Goal: Communication & Community: Answer question/provide support

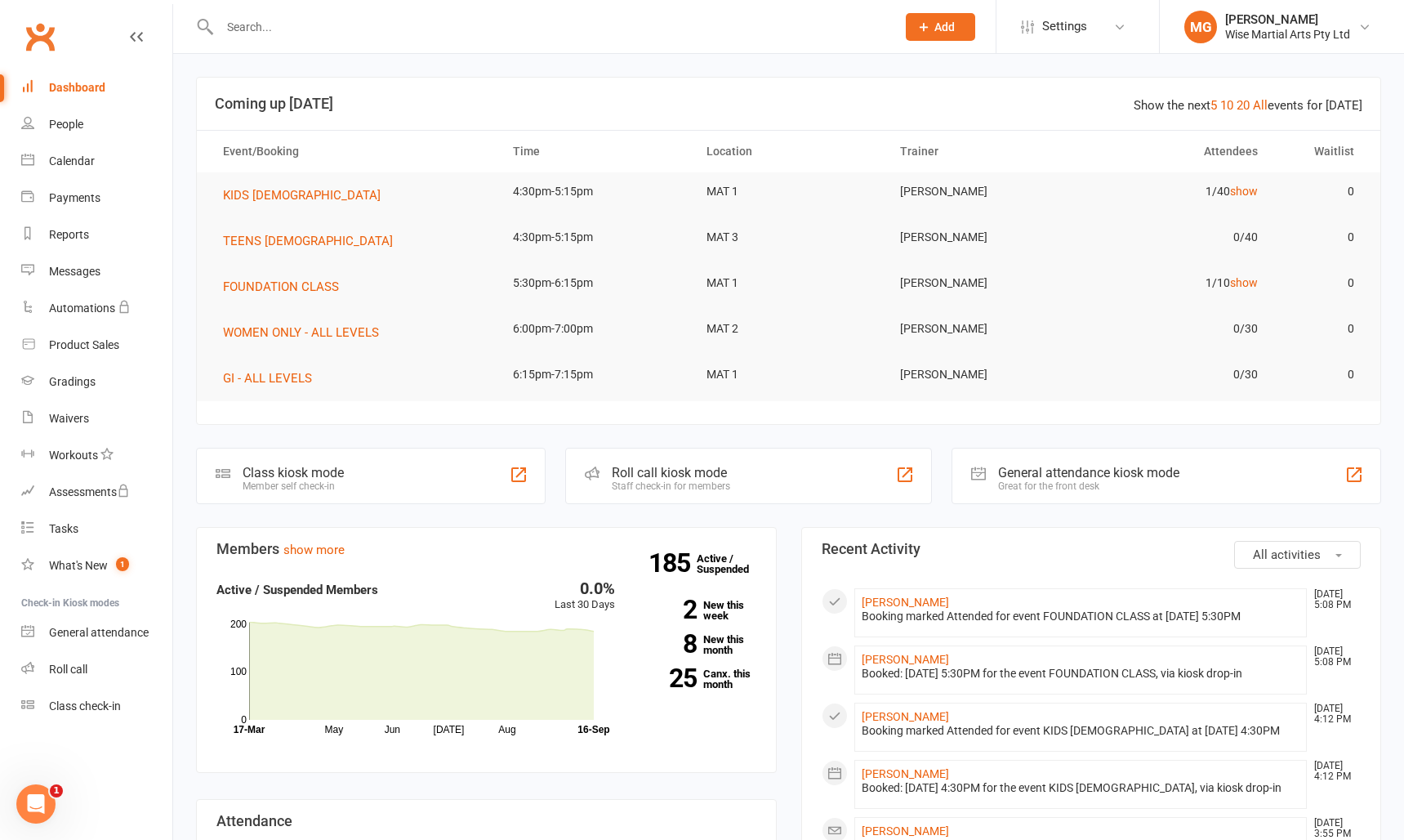
click at [784, 499] on div "Roll call kiosk mode Staff check-in for members" at bounding box center [749, 475] width 367 height 57
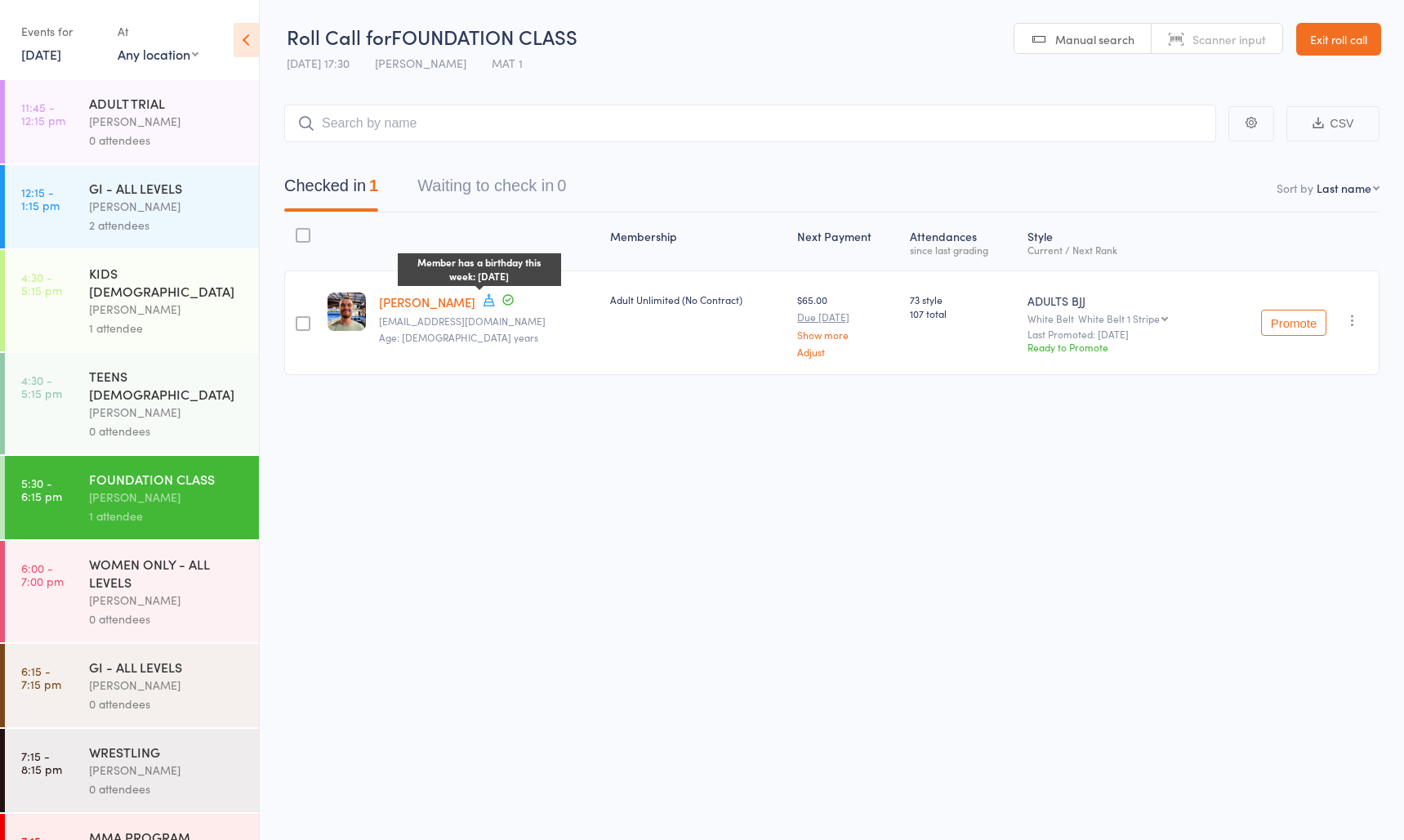
scroll to position [1, 0]
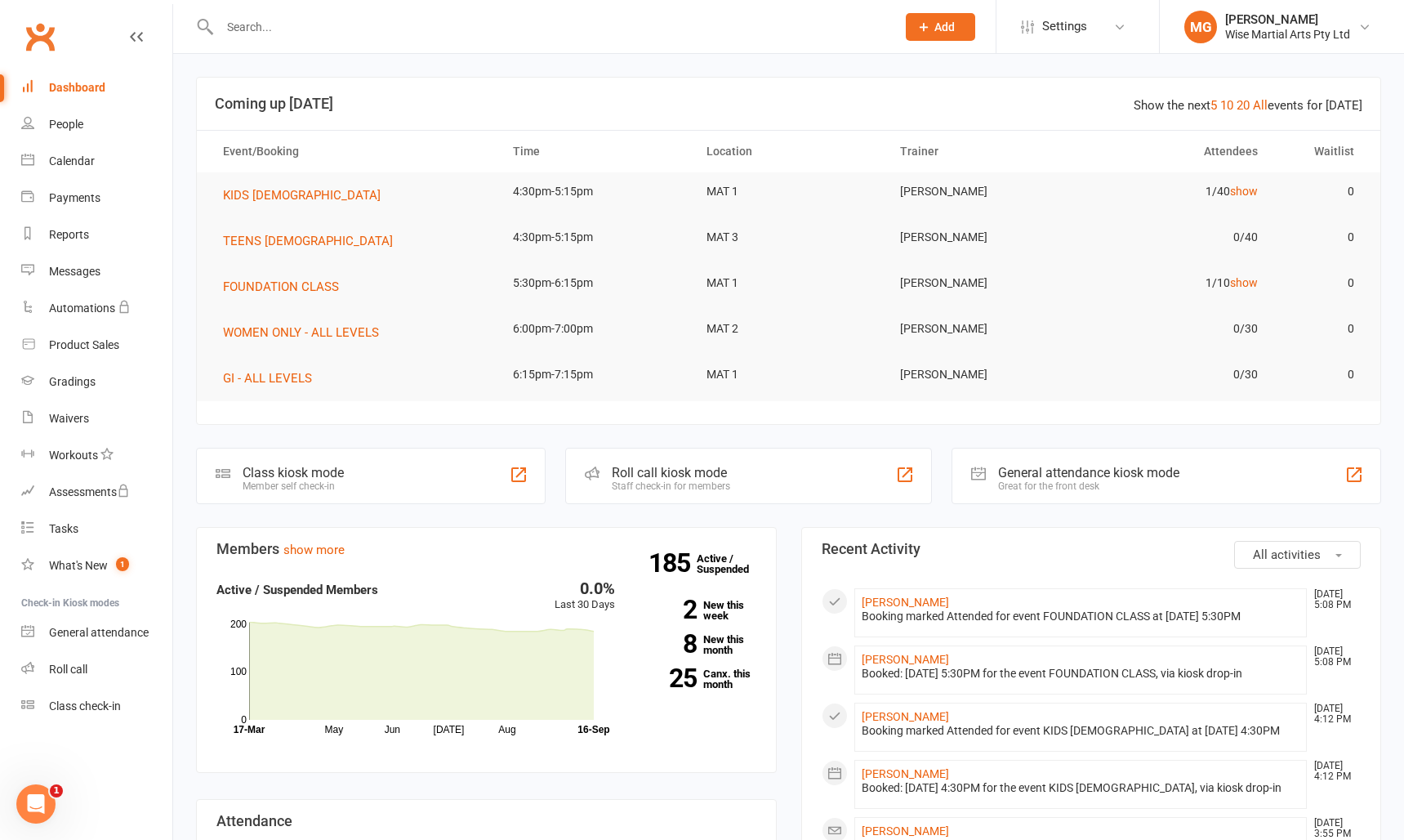
click at [81, 98] on link "Dashboard" at bounding box center [97, 88] width 151 height 37
click at [369, 38] on input "text" at bounding box center [550, 27] width 670 height 23
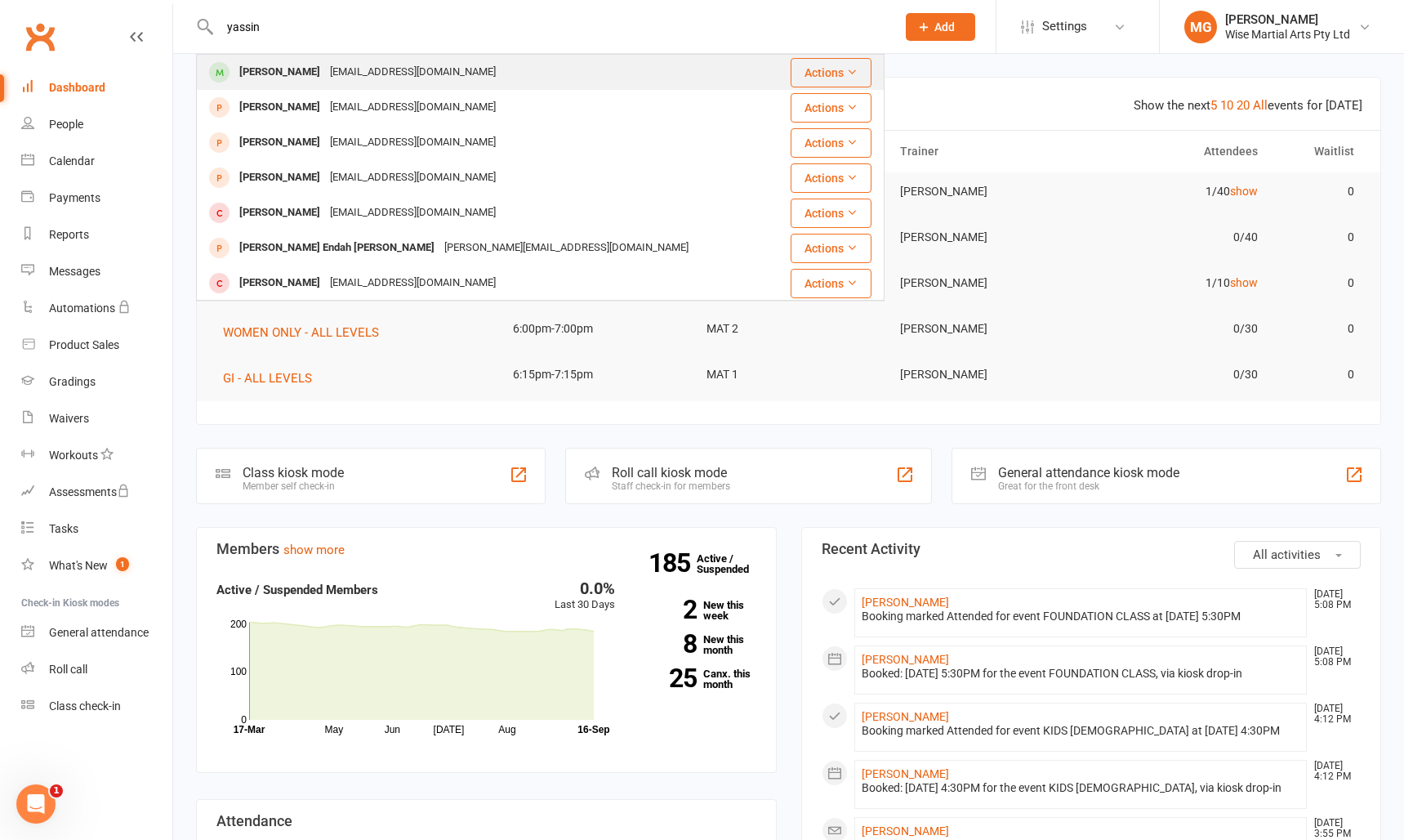
type input "yassin"
click at [325, 75] on div "Yassin.adjal334@gmail.com" at bounding box center [413, 72] width 176 height 24
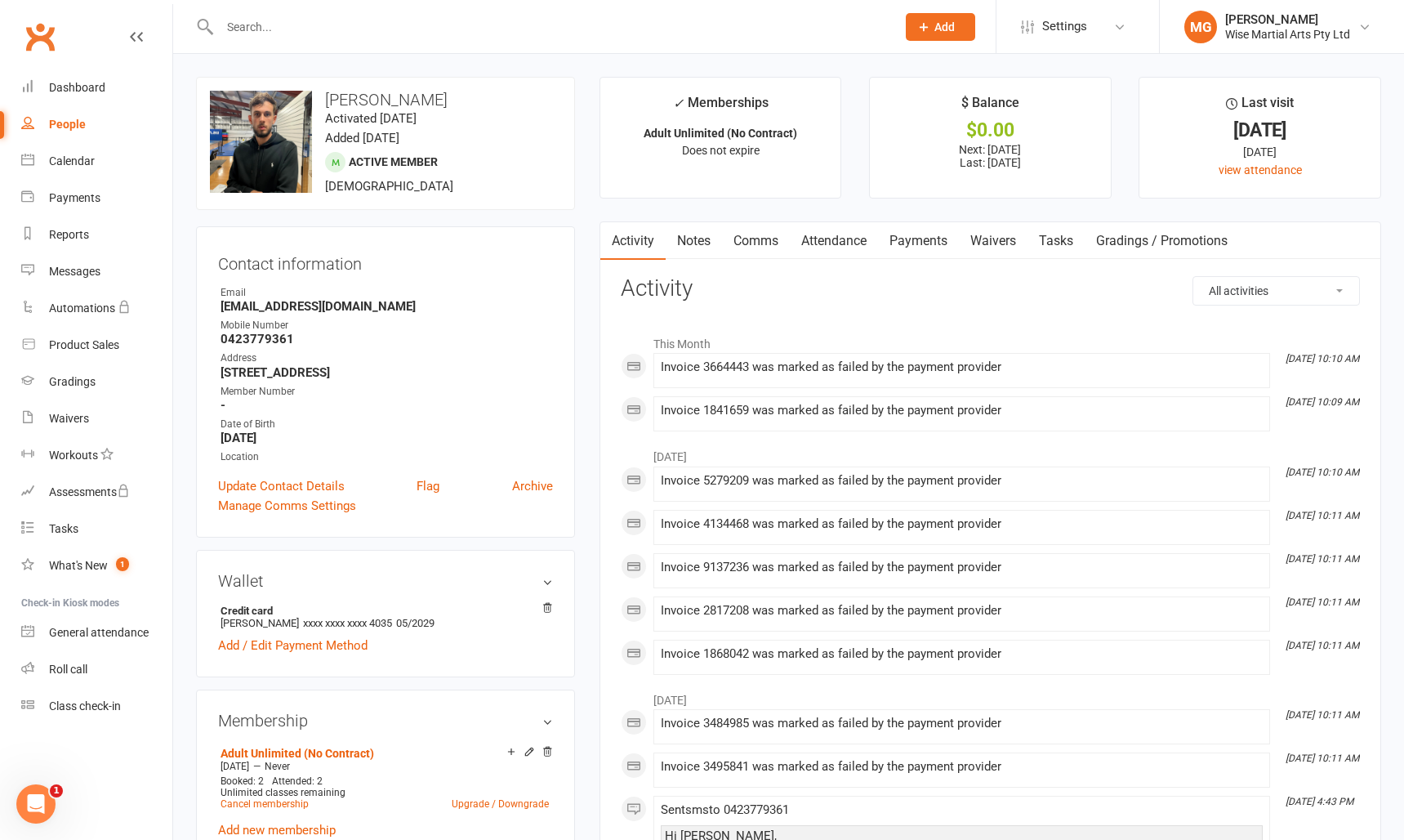
click at [931, 244] on link "Payments" at bounding box center [919, 241] width 81 height 38
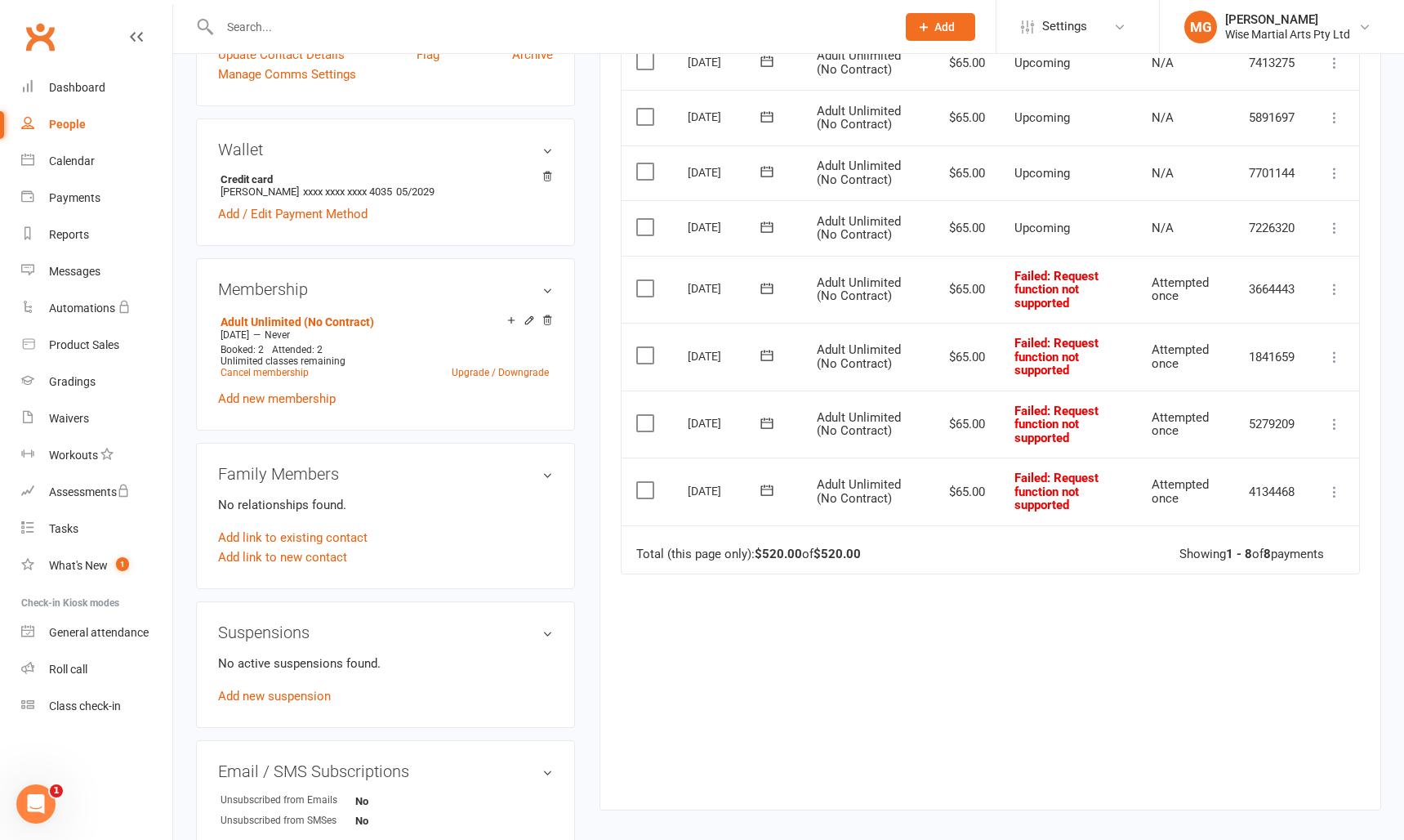
scroll to position [447, 0]
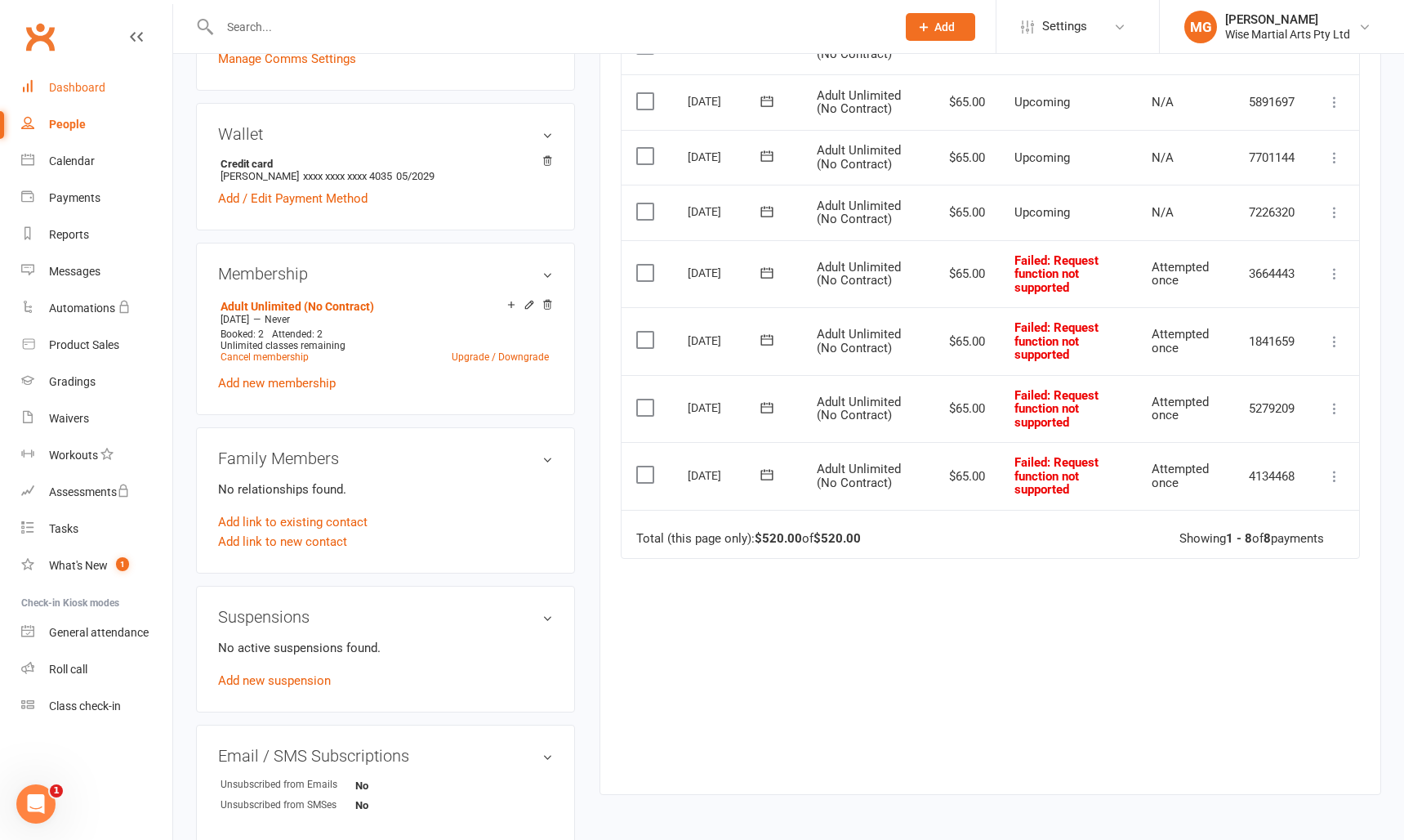
click at [89, 76] on link "Dashboard" at bounding box center [97, 88] width 151 height 37
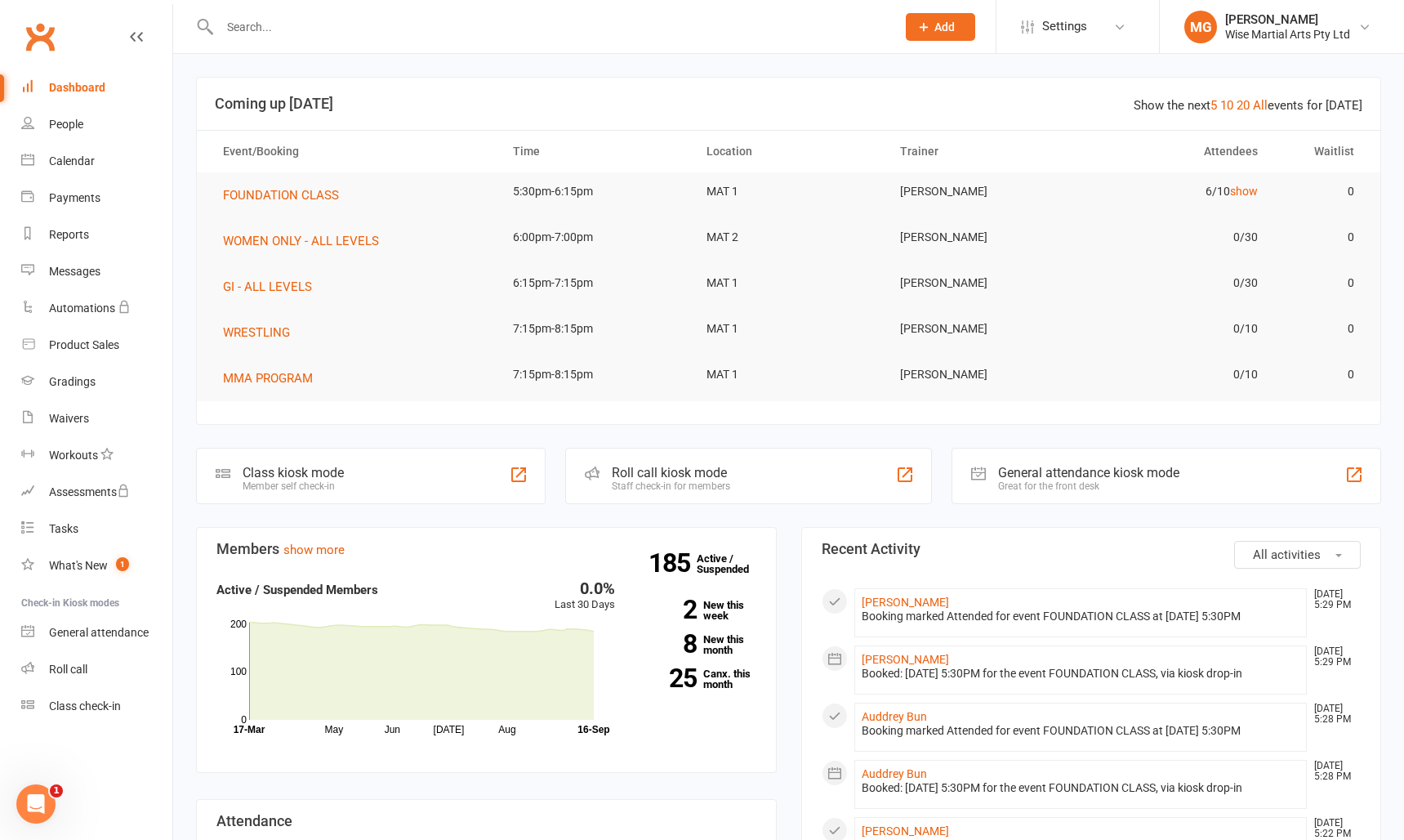
click at [380, 26] on input "text" at bounding box center [550, 27] width 670 height 23
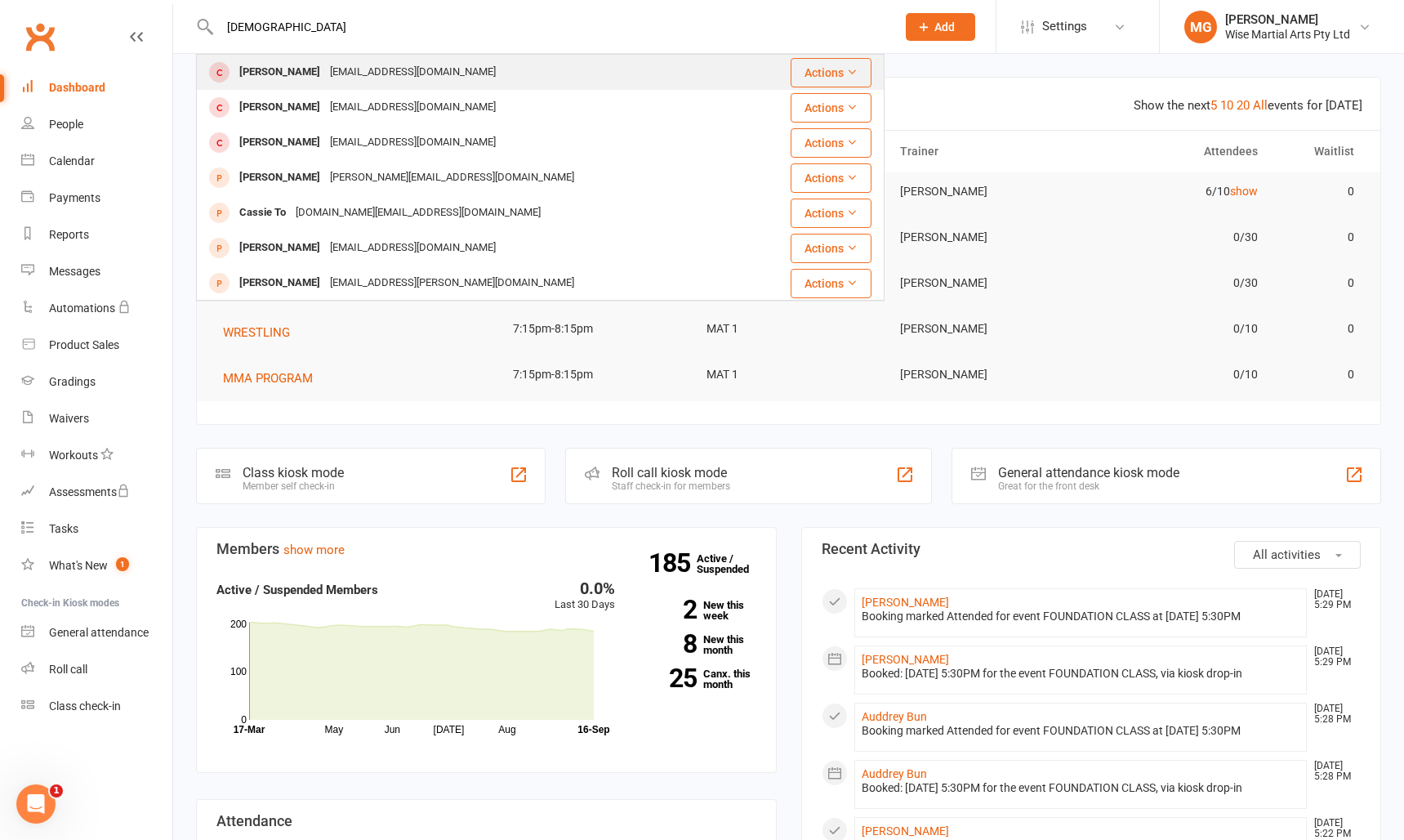
type input "chassity"
click at [320, 69] on div "[PERSON_NAME]" at bounding box center [280, 72] width 90 height 24
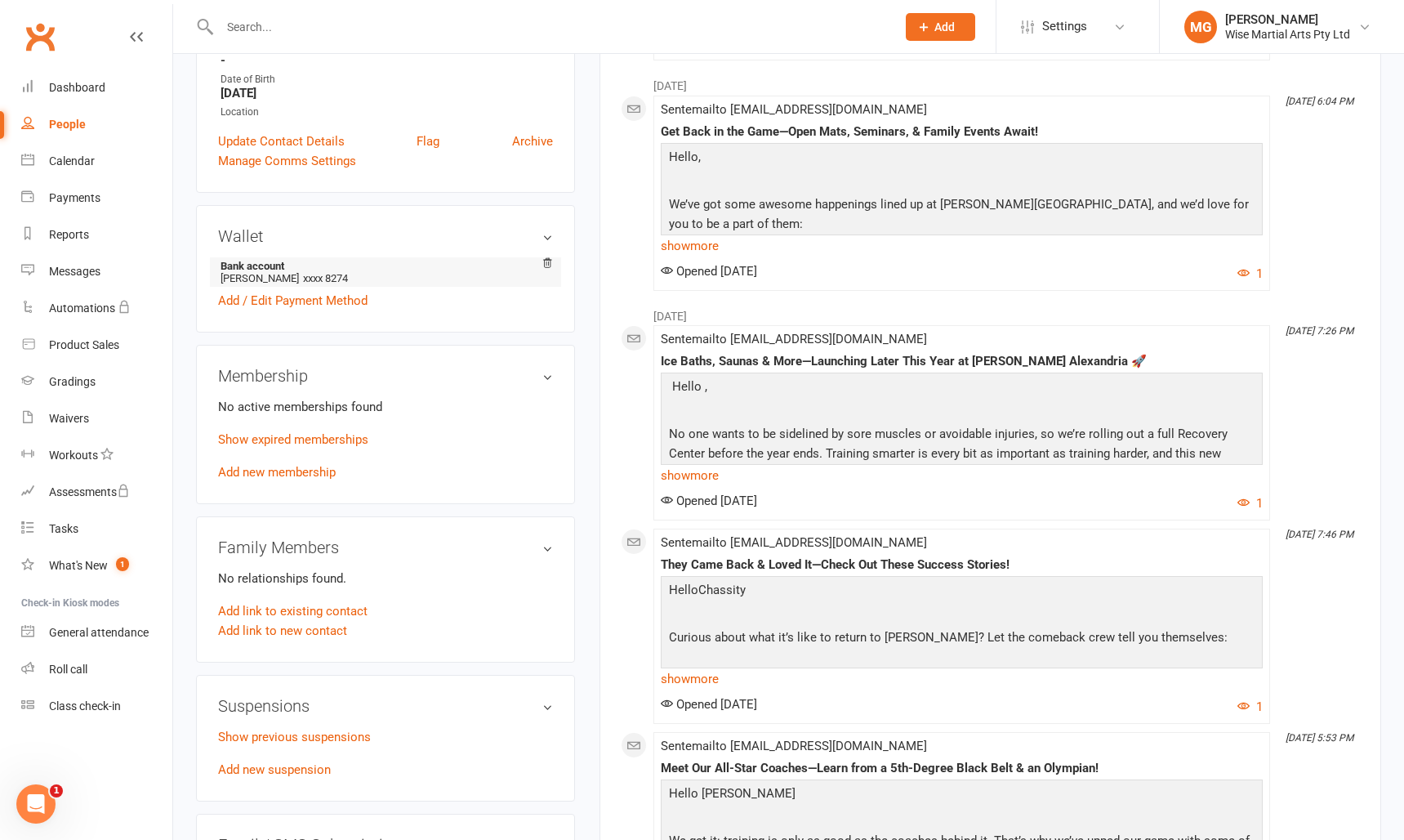
scroll to position [343, 0]
click at [288, 436] on link "Show expired memberships" at bounding box center [293, 438] width 150 height 15
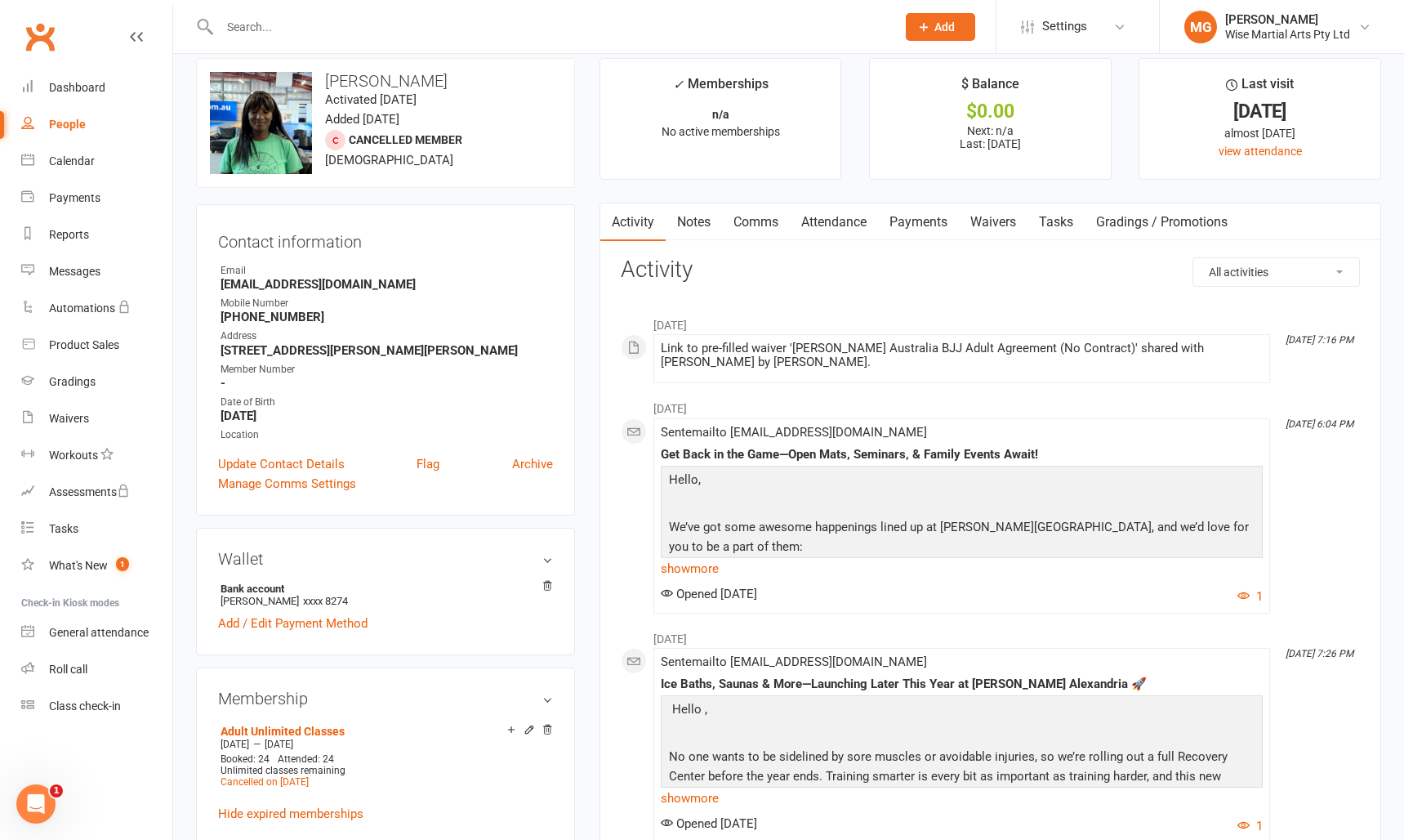
scroll to position [0, 0]
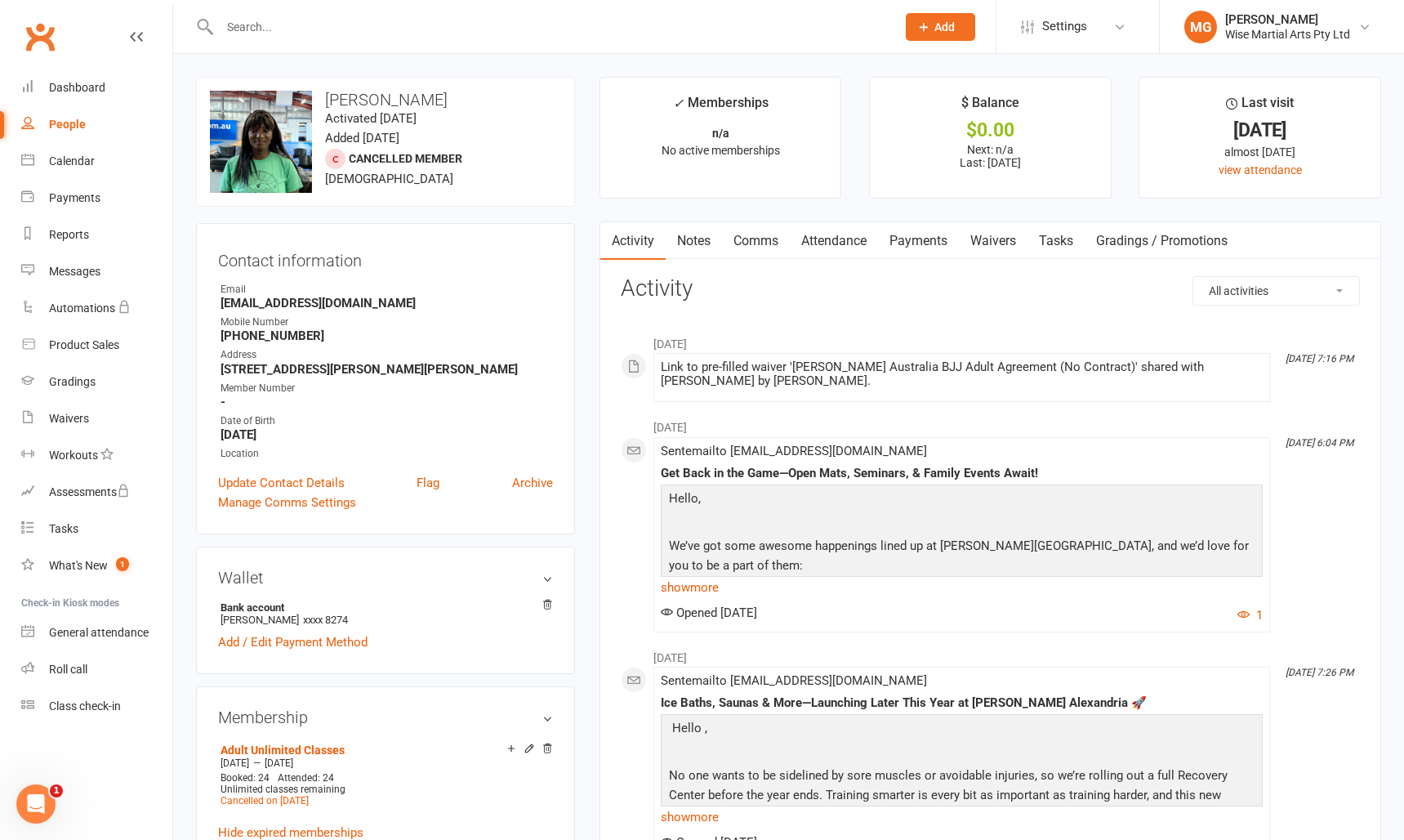
click at [992, 243] on link "Waivers" at bounding box center [993, 241] width 69 height 38
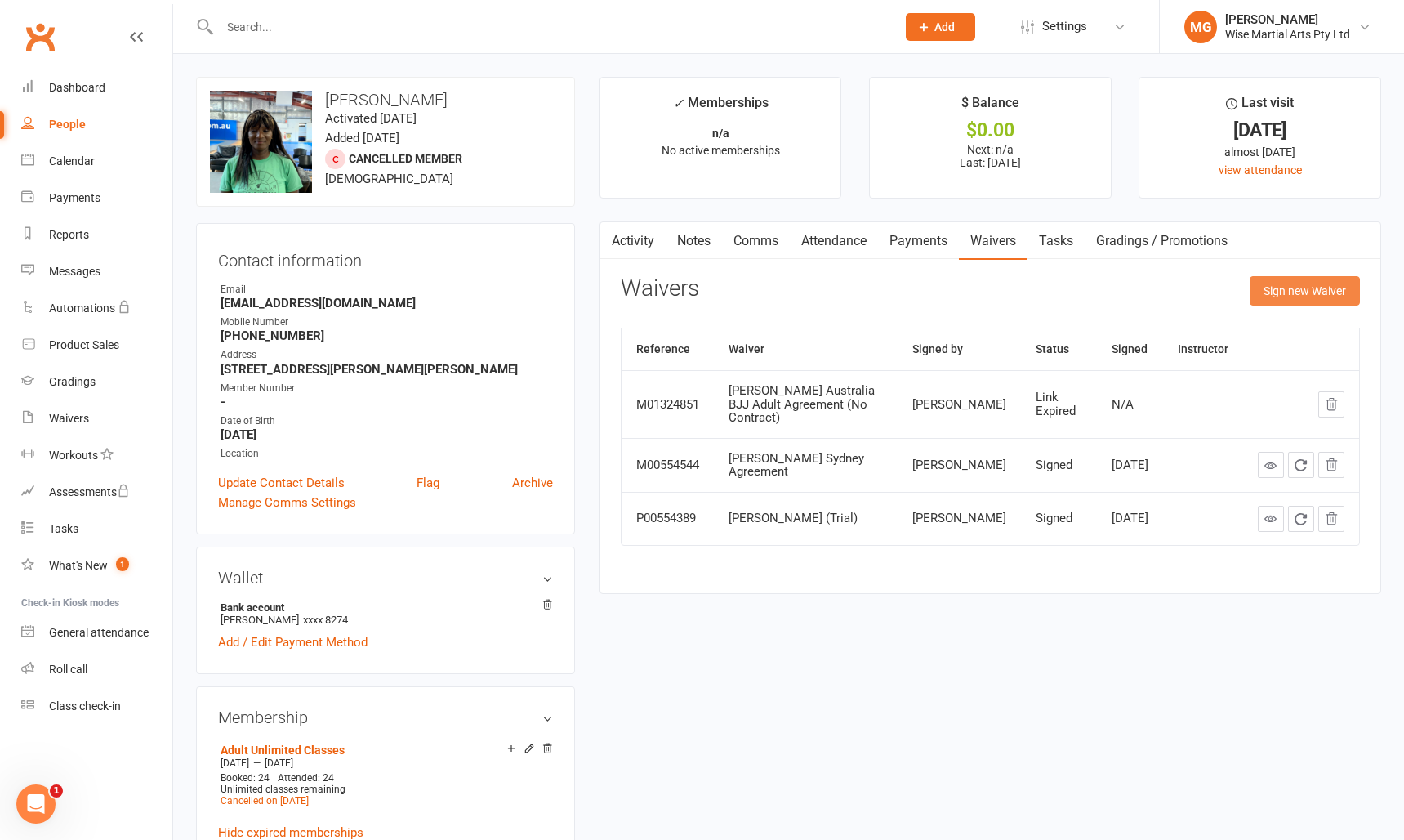
click at [1270, 285] on button "Sign new Waiver" at bounding box center [1305, 291] width 110 height 30
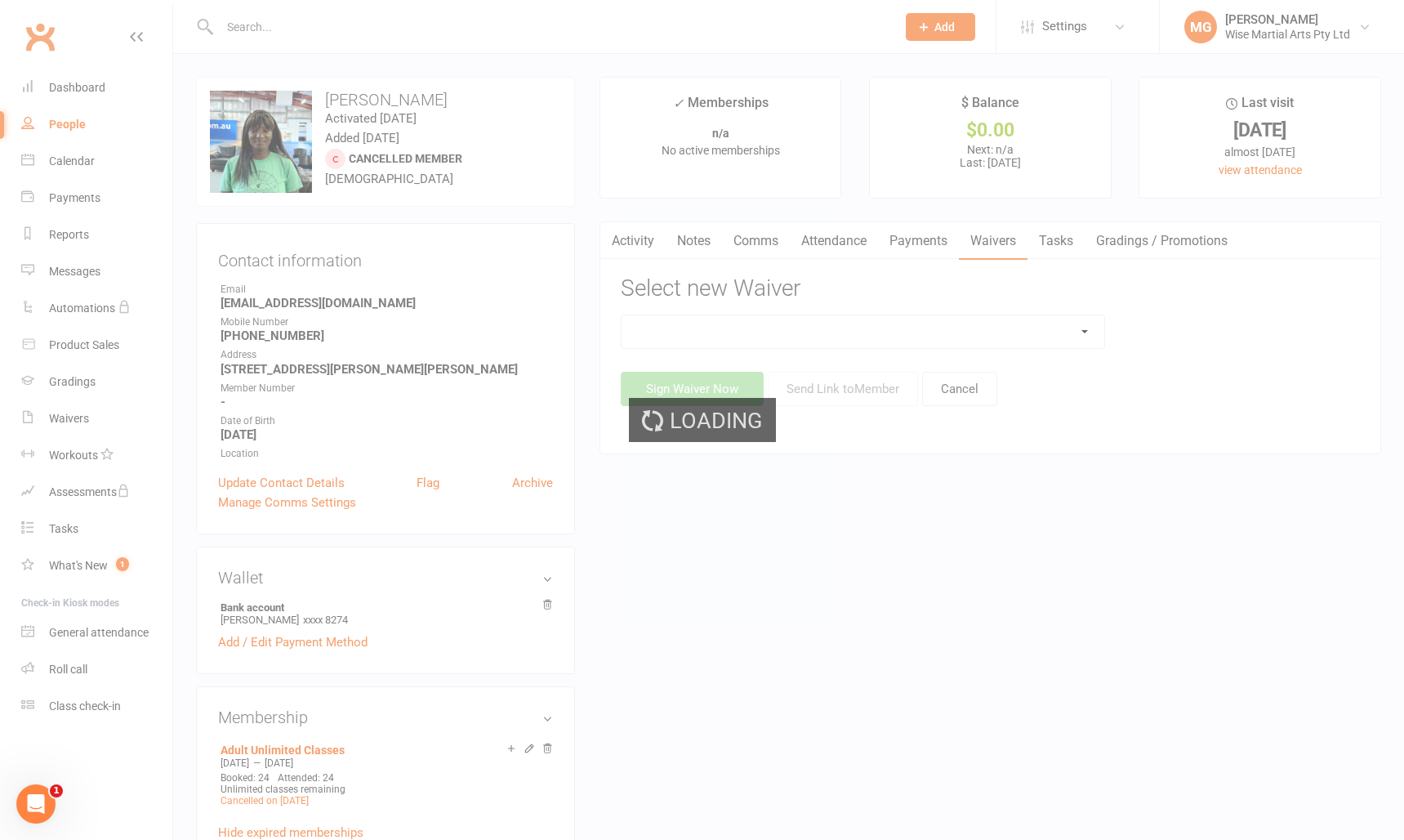
click at [805, 328] on select at bounding box center [863, 332] width 484 height 33
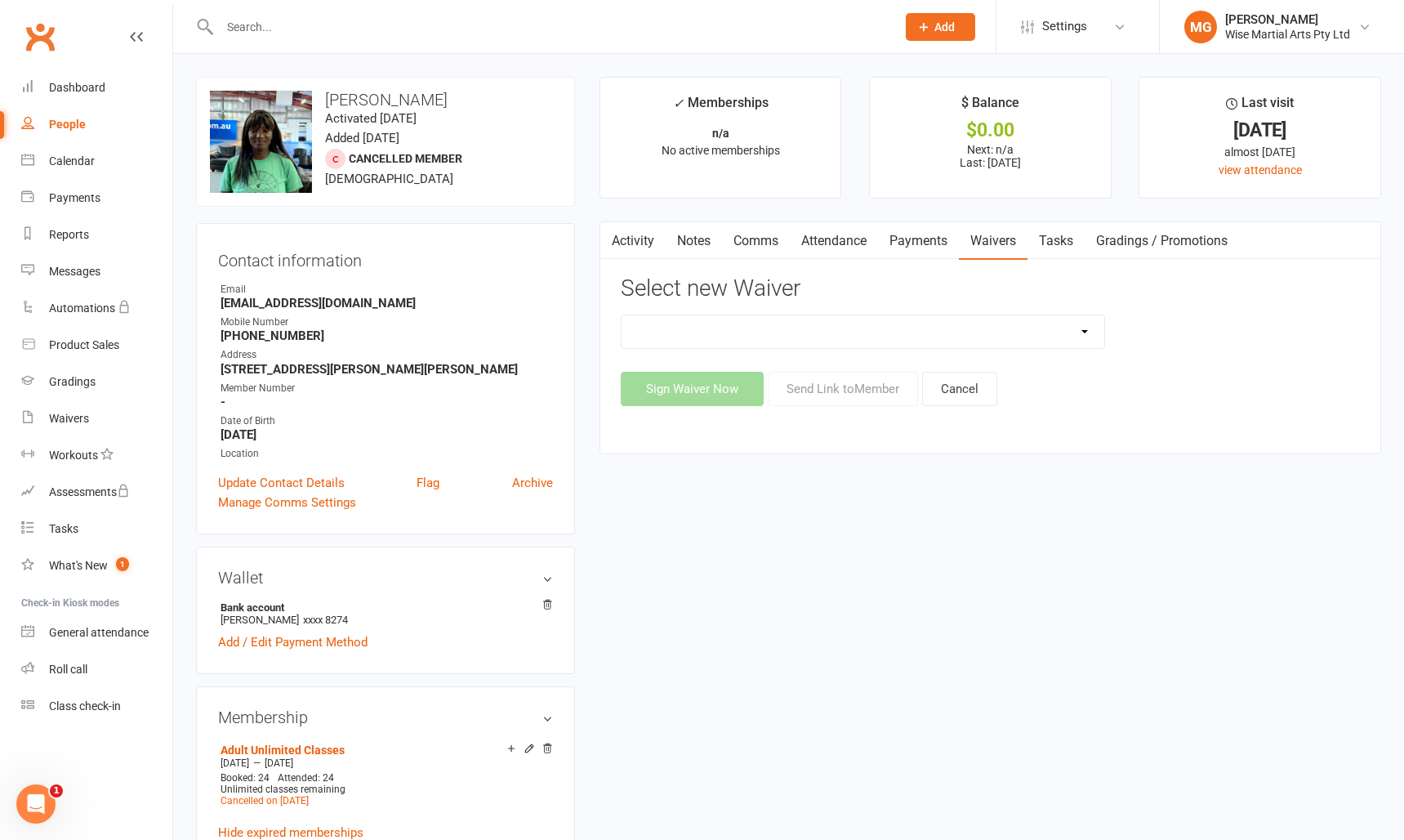
select select "10844"
click at [622, 315] on select "10 PASS Change of Payment Details Form Gracie 50% OFF Gracie Australia BJJ Adul…" at bounding box center [863, 332] width 484 height 33
click at [830, 386] on button "Send Link to Member" at bounding box center [842, 389] width 150 height 34
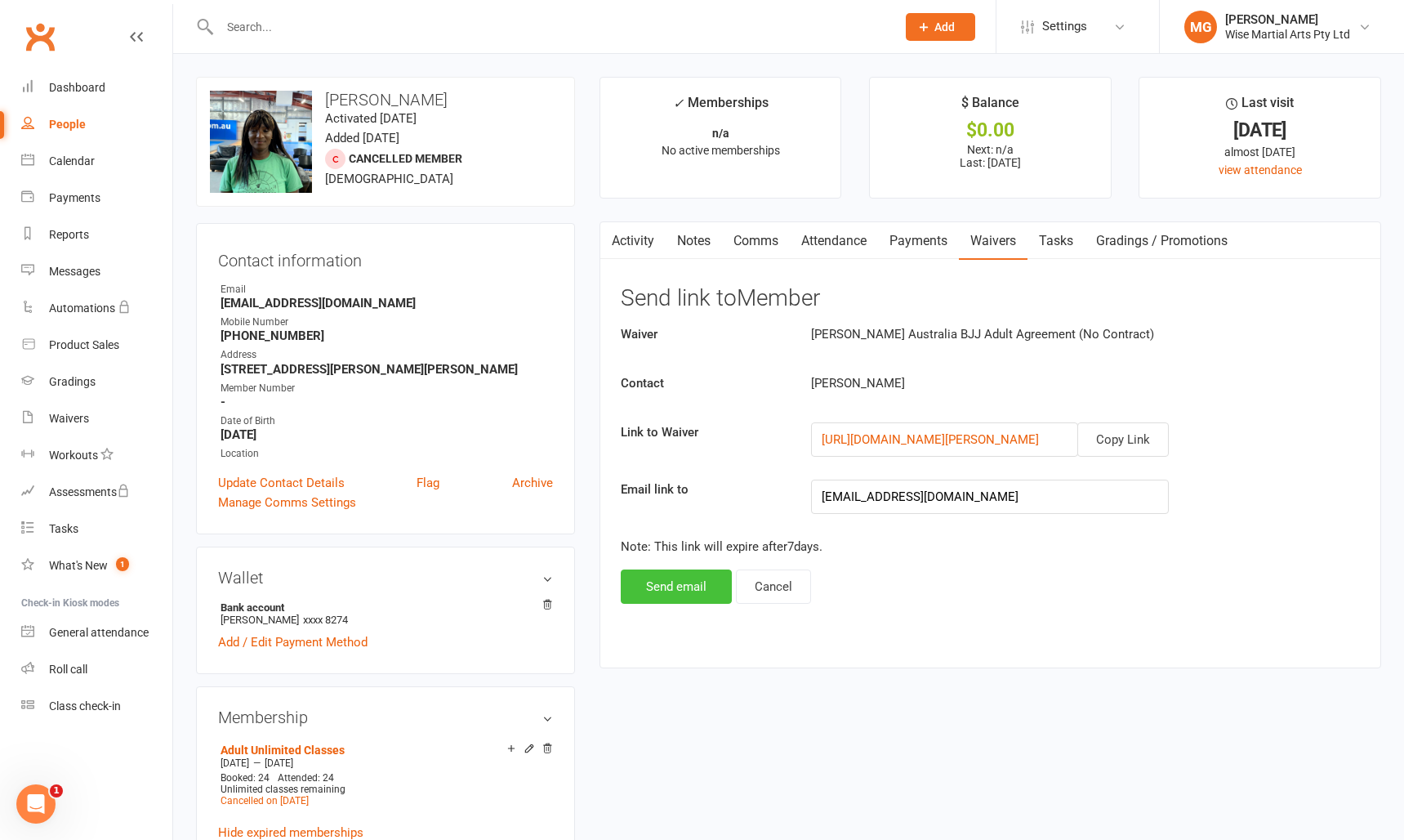
click at [687, 585] on button "Send email" at bounding box center [676, 586] width 111 height 34
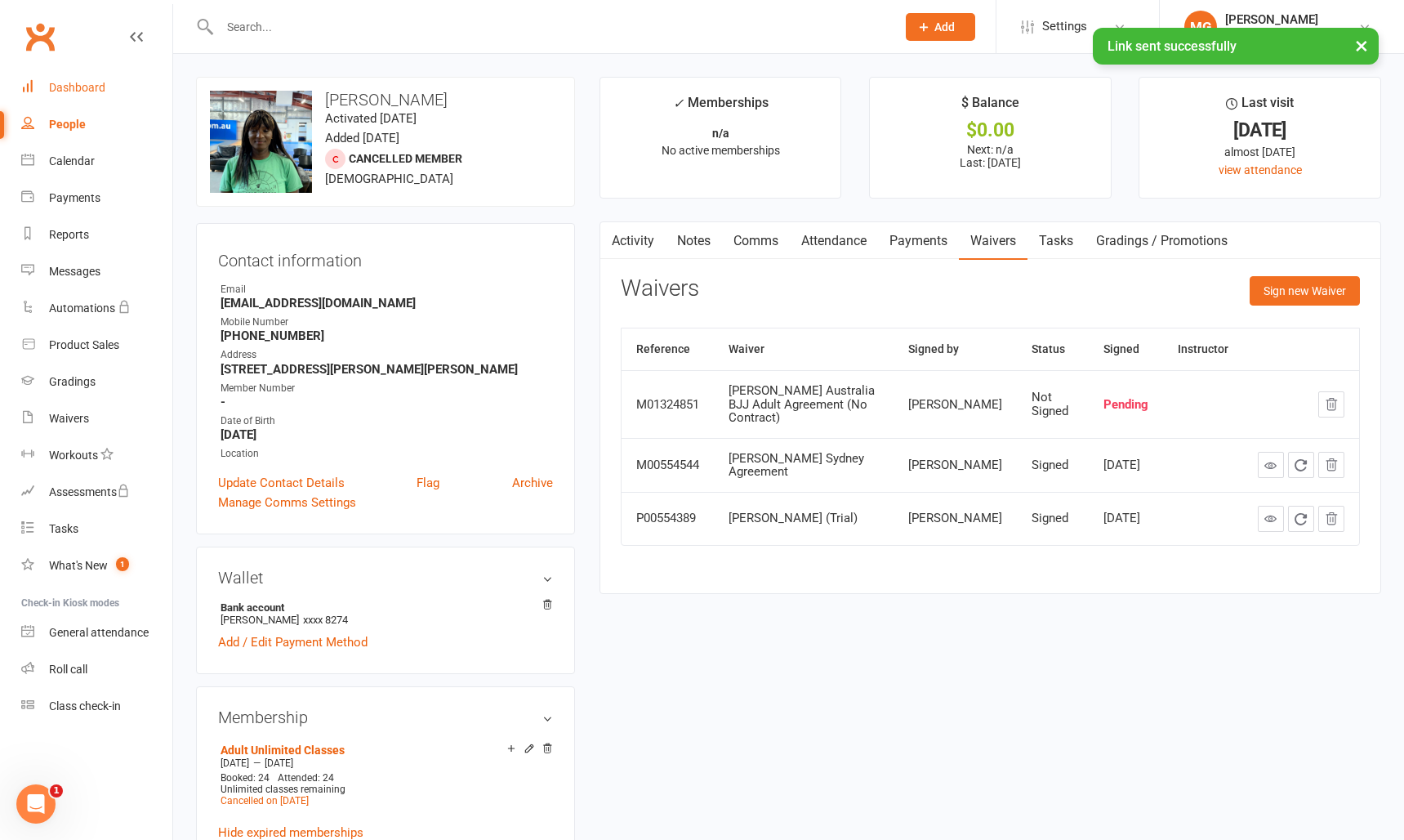
click at [121, 94] on link "Dashboard" at bounding box center [97, 88] width 151 height 37
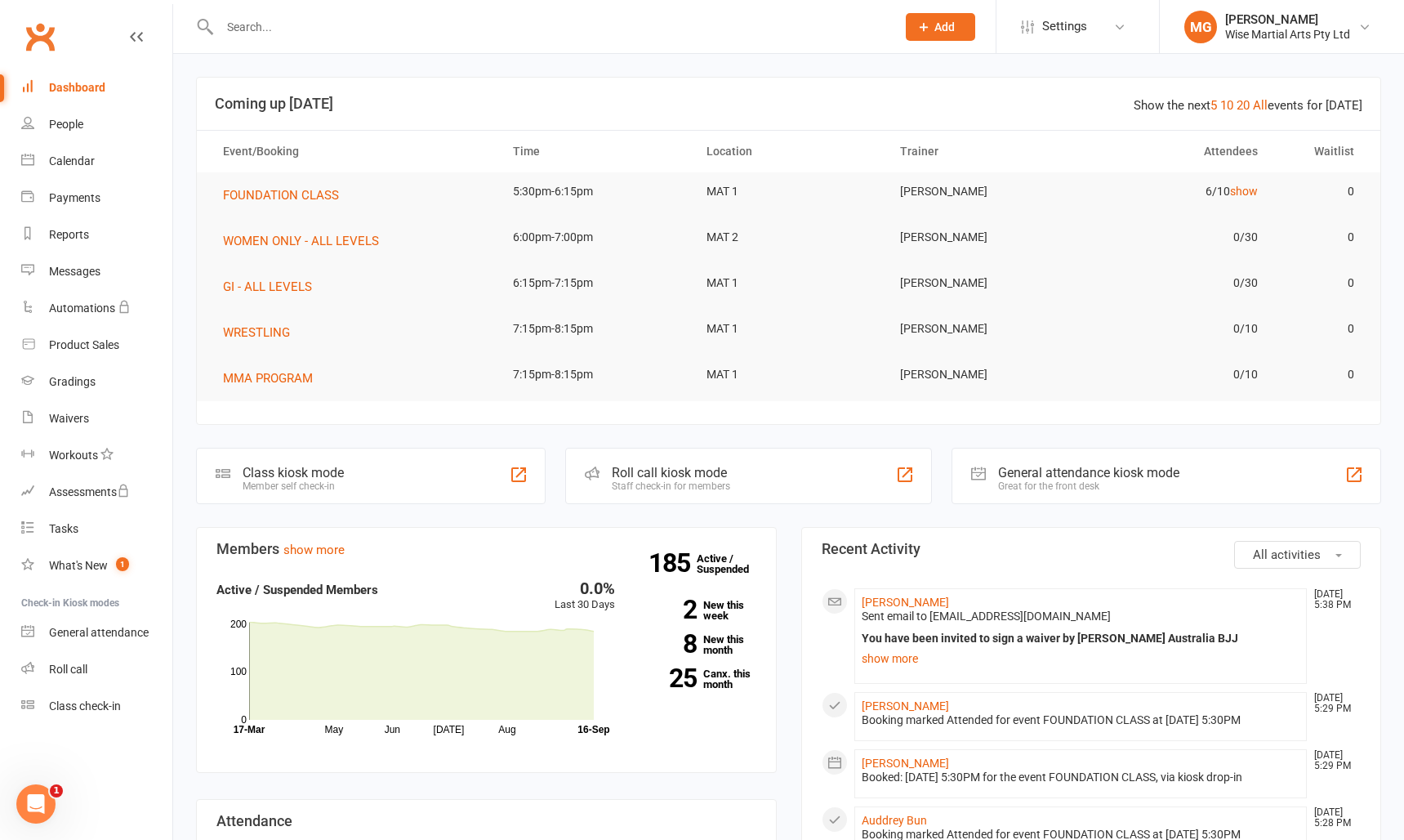
click at [89, 88] on div "Dashboard" at bounding box center [77, 88] width 57 height 13
click at [57, 98] on link "Dashboard" at bounding box center [97, 88] width 151 height 37
click at [69, 80] on link "Dashboard" at bounding box center [97, 88] width 151 height 37
click at [287, 32] on input "text" at bounding box center [550, 27] width 670 height 23
paste input "[PERSON_NAME]"
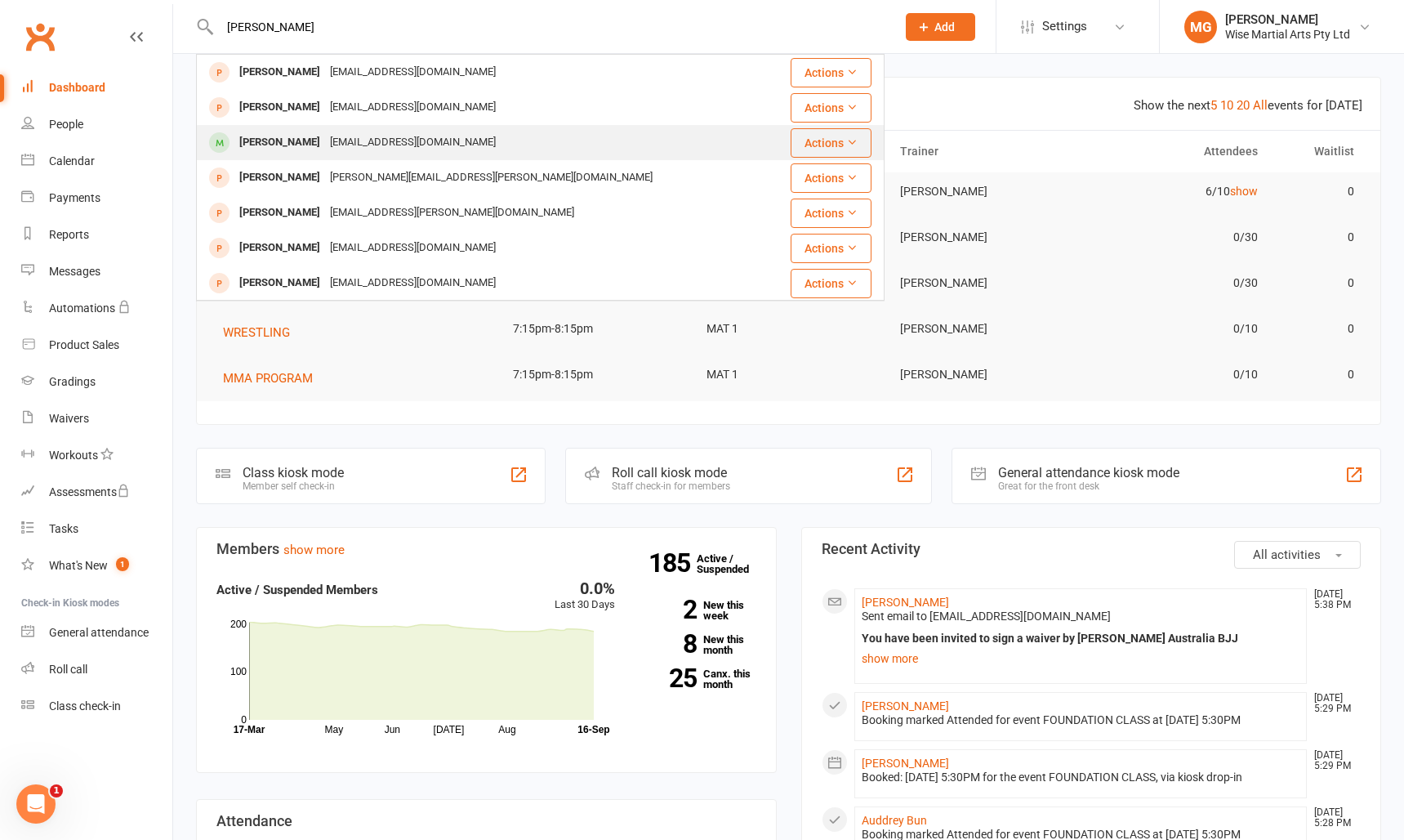
type input "[PERSON_NAME]"
click at [275, 136] on div "[PERSON_NAME]" at bounding box center [280, 142] width 90 height 24
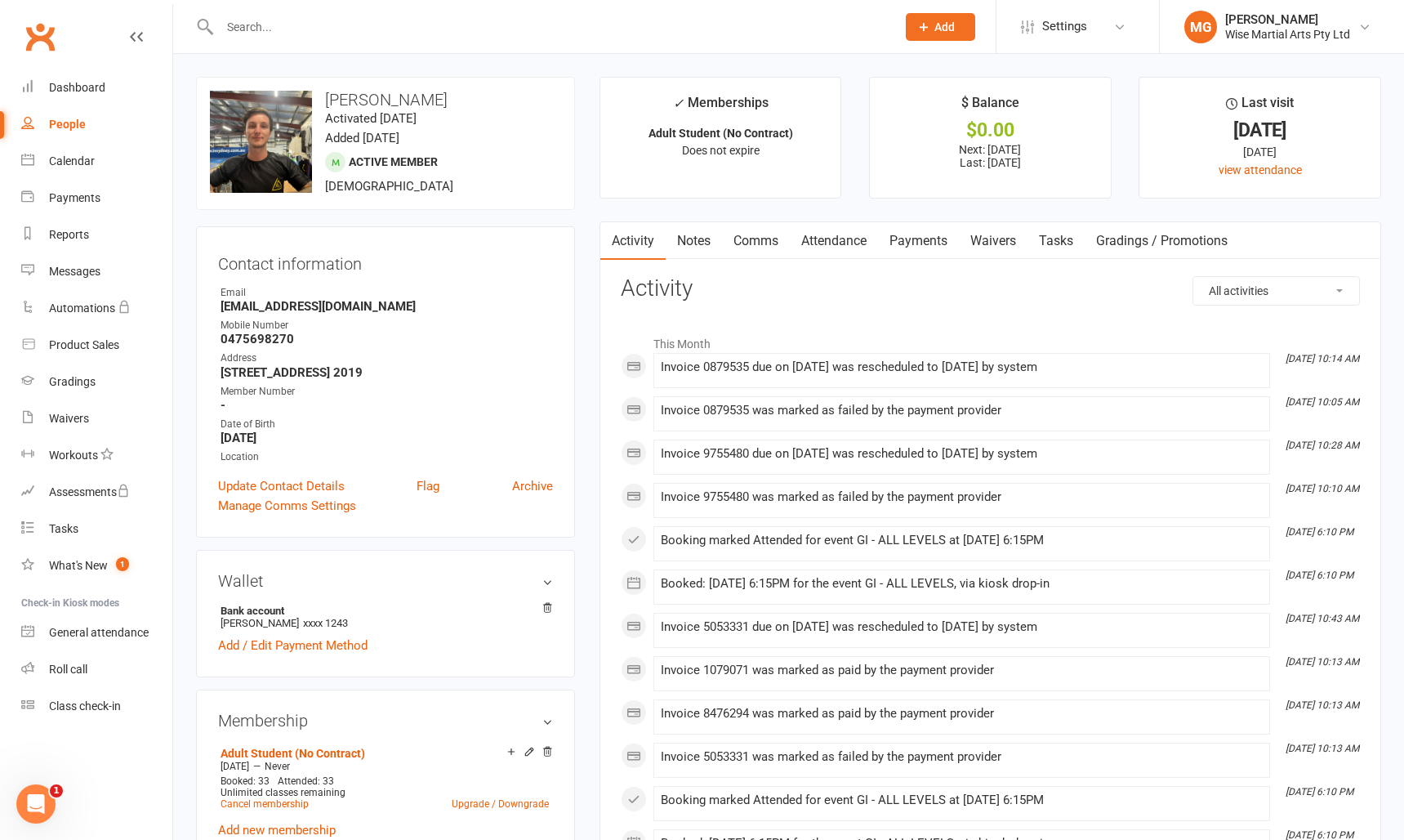
click at [916, 238] on link "Payments" at bounding box center [919, 241] width 81 height 38
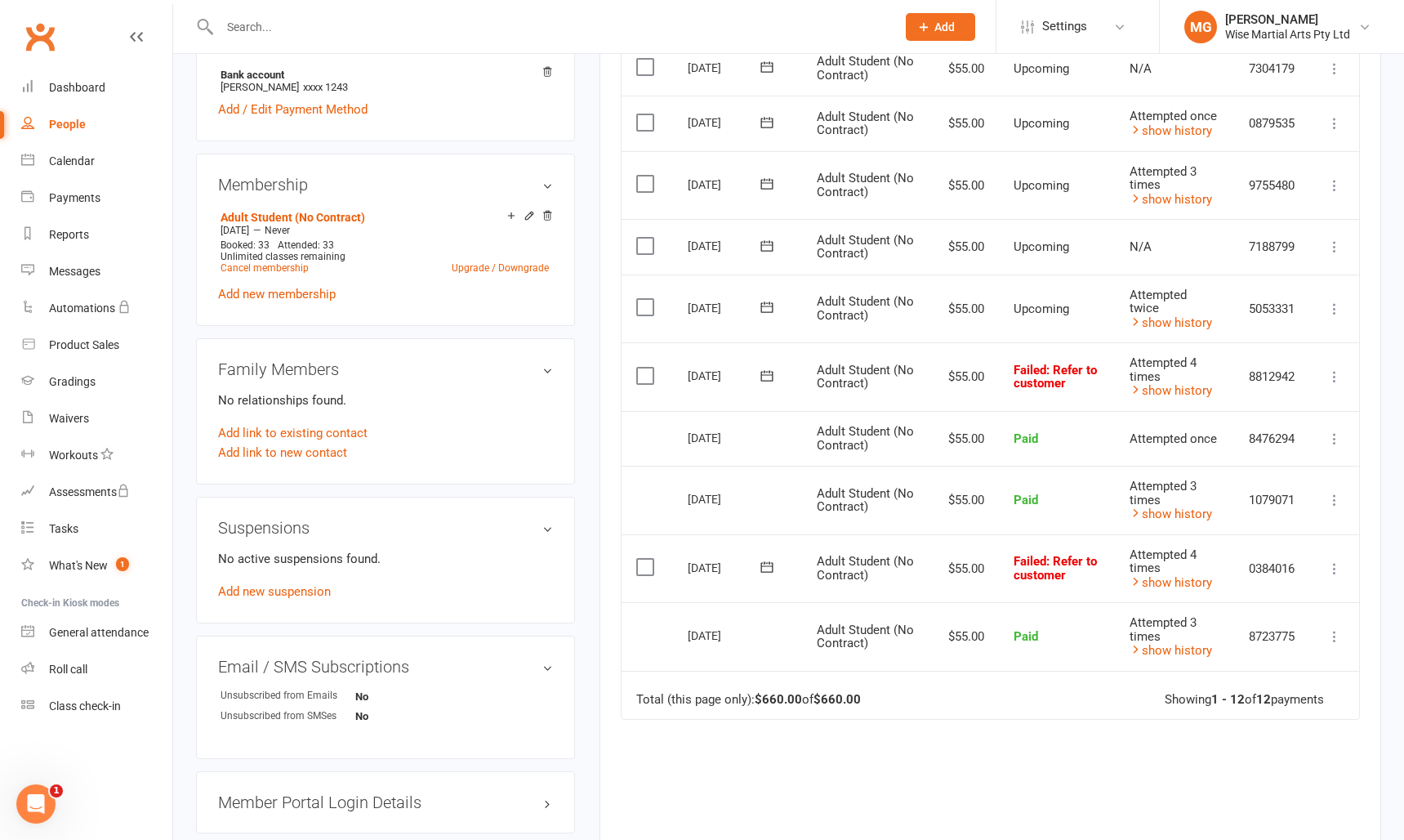
scroll to position [535, 0]
drag, startPoint x: 379, startPoint y: 41, endPoint x: 366, endPoint y: 35, distance: 14.3
click at [379, 40] on div at bounding box center [540, 26] width 689 height 53
click at [359, 34] on input "text" at bounding box center [550, 27] width 670 height 23
paste input "James Westgate"
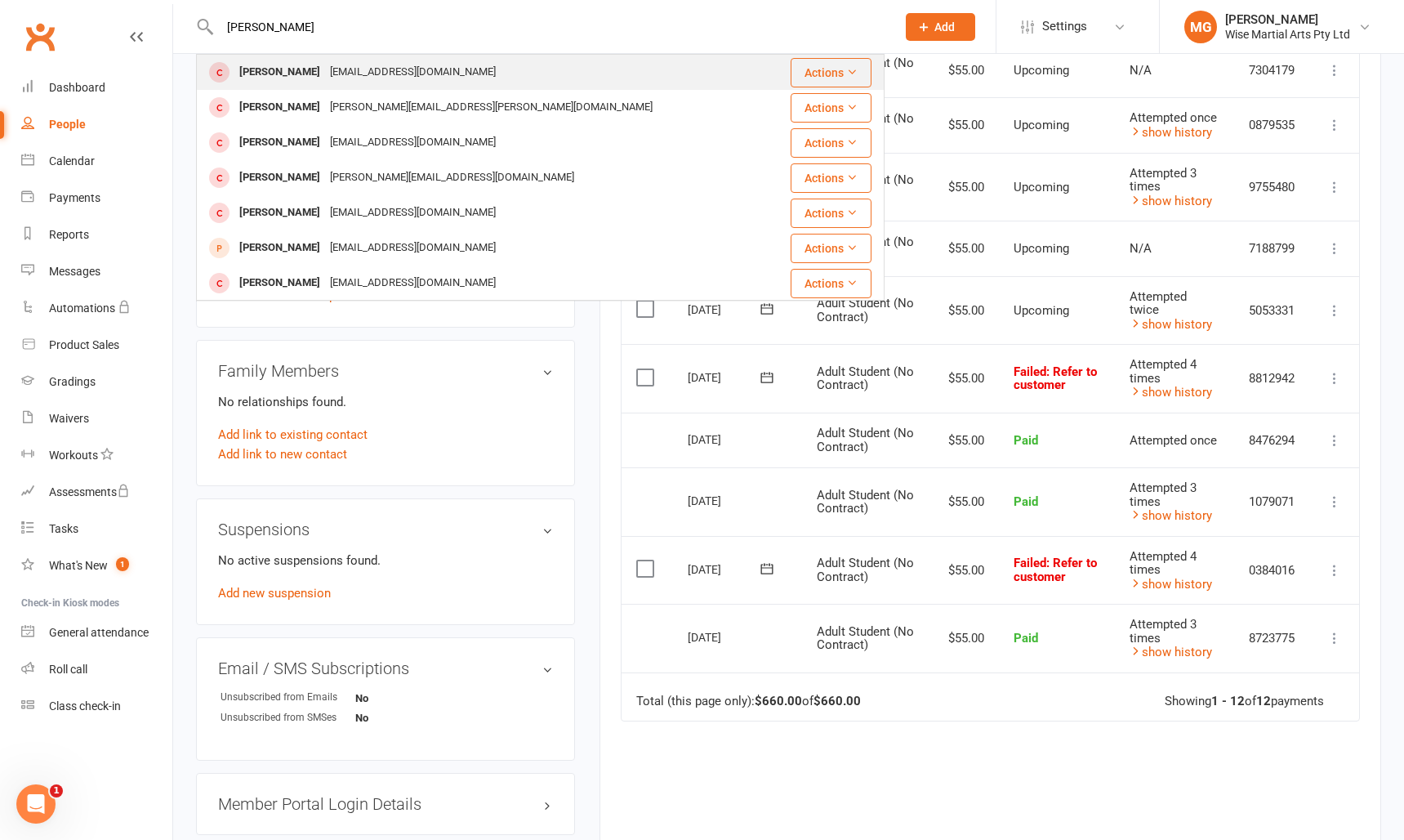
type input "James Westgate"
click at [278, 81] on div "James Westgate" at bounding box center [280, 72] width 90 height 24
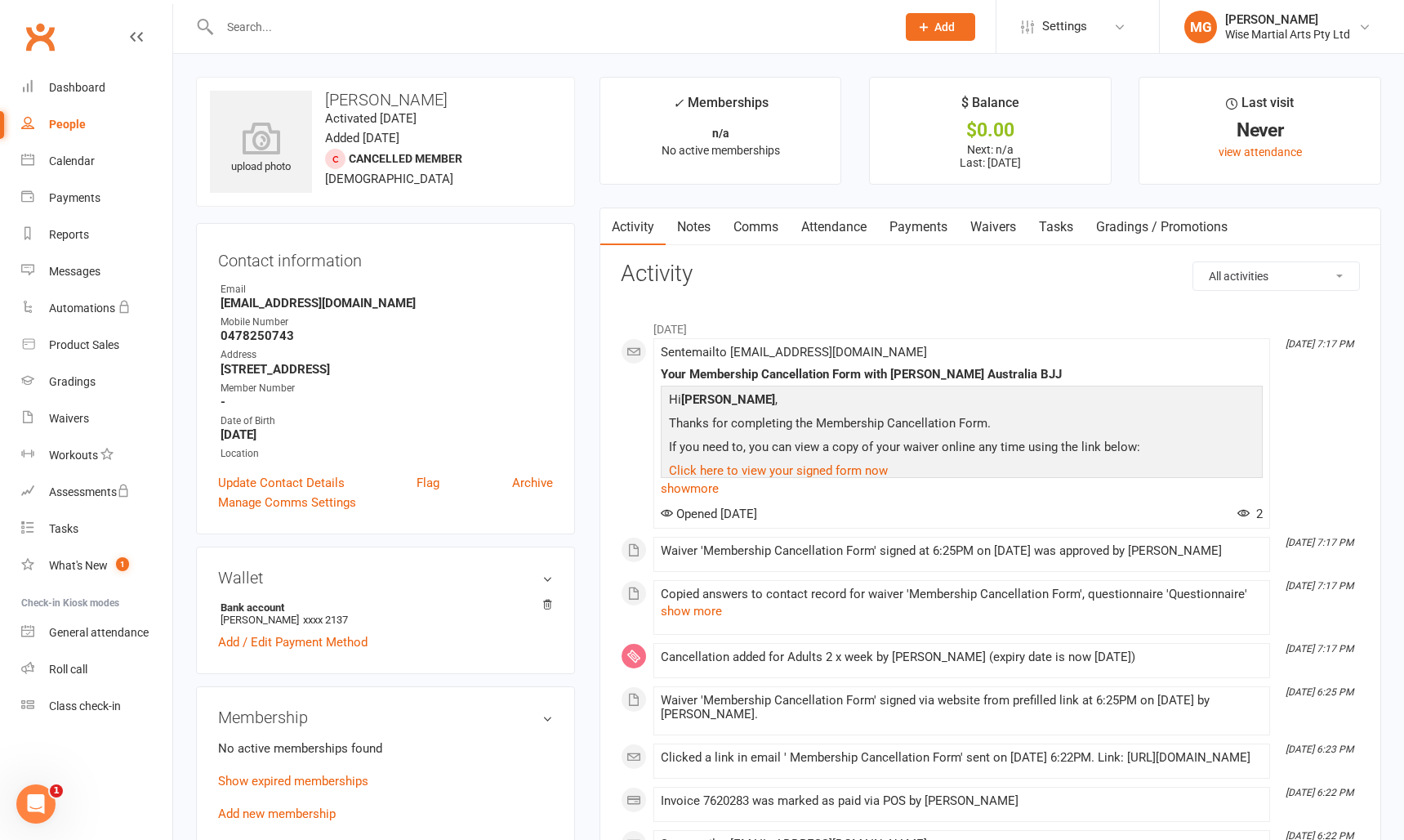
click at [903, 239] on link "Payments" at bounding box center [919, 227] width 81 height 38
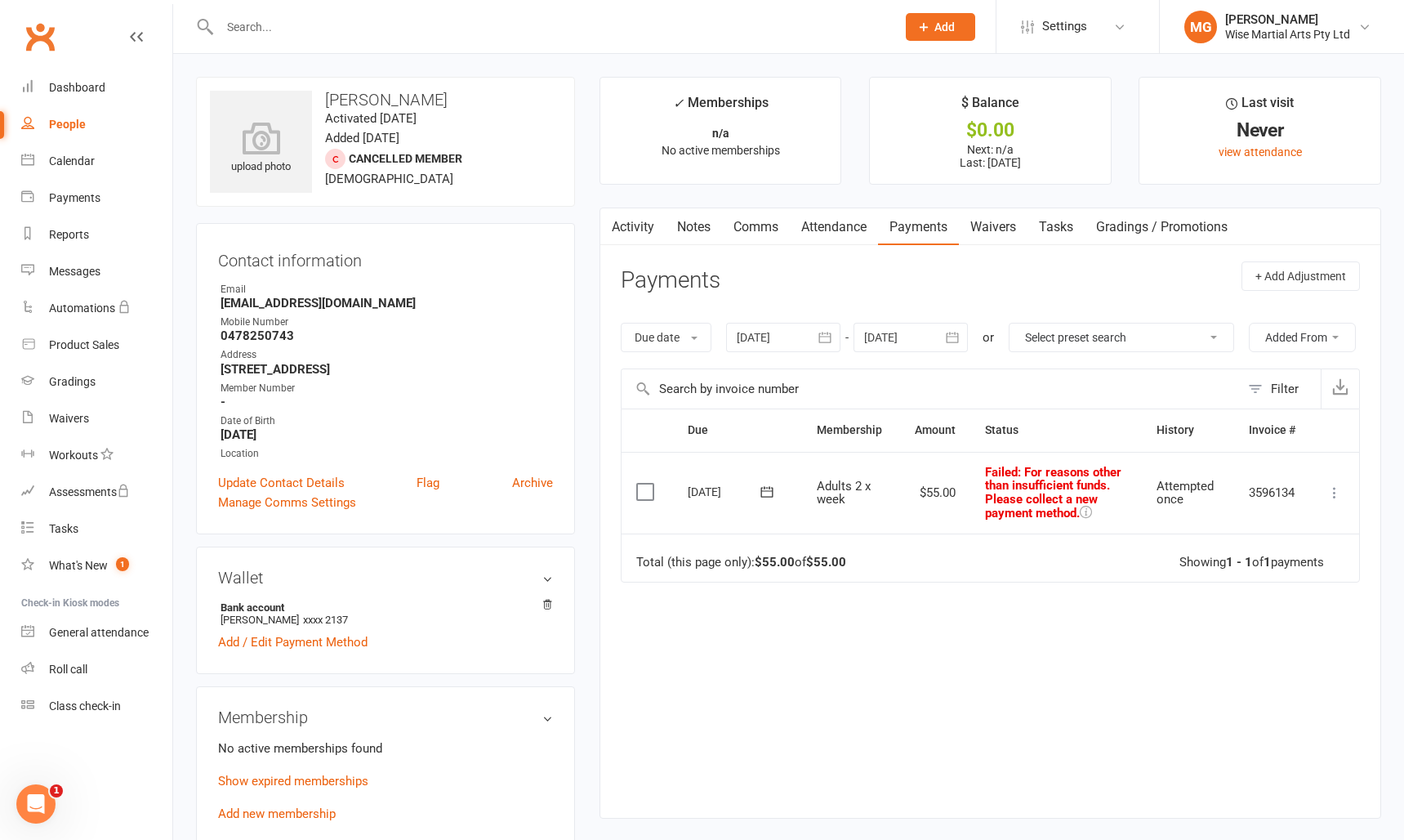
click at [773, 343] on div at bounding box center [783, 337] width 114 height 30
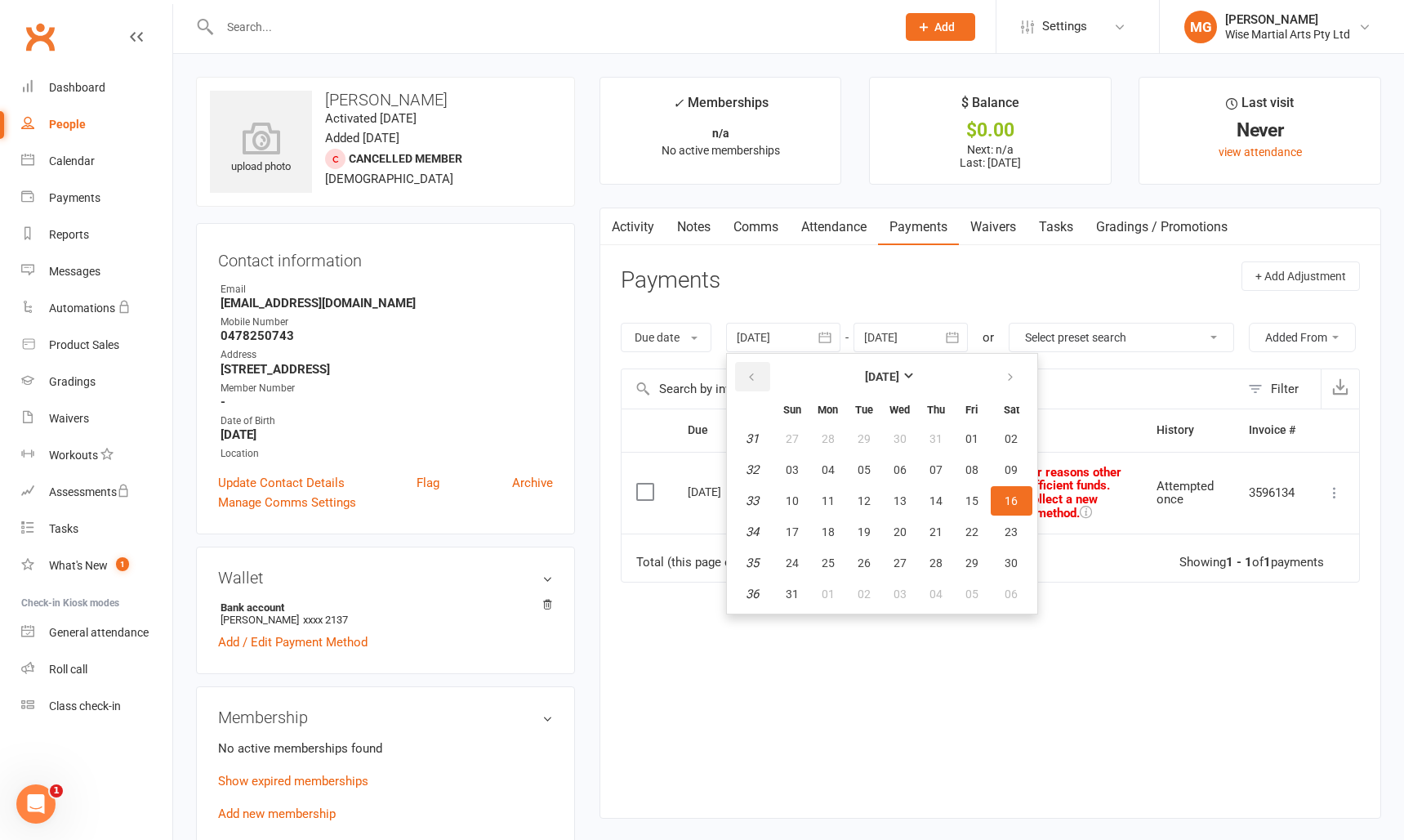
click at [760, 374] on button "button" at bounding box center [752, 377] width 35 height 30
click at [879, 481] on button "10" at bounding box center [865, 470] width 34 height 30
type input "10 Jun 2025"
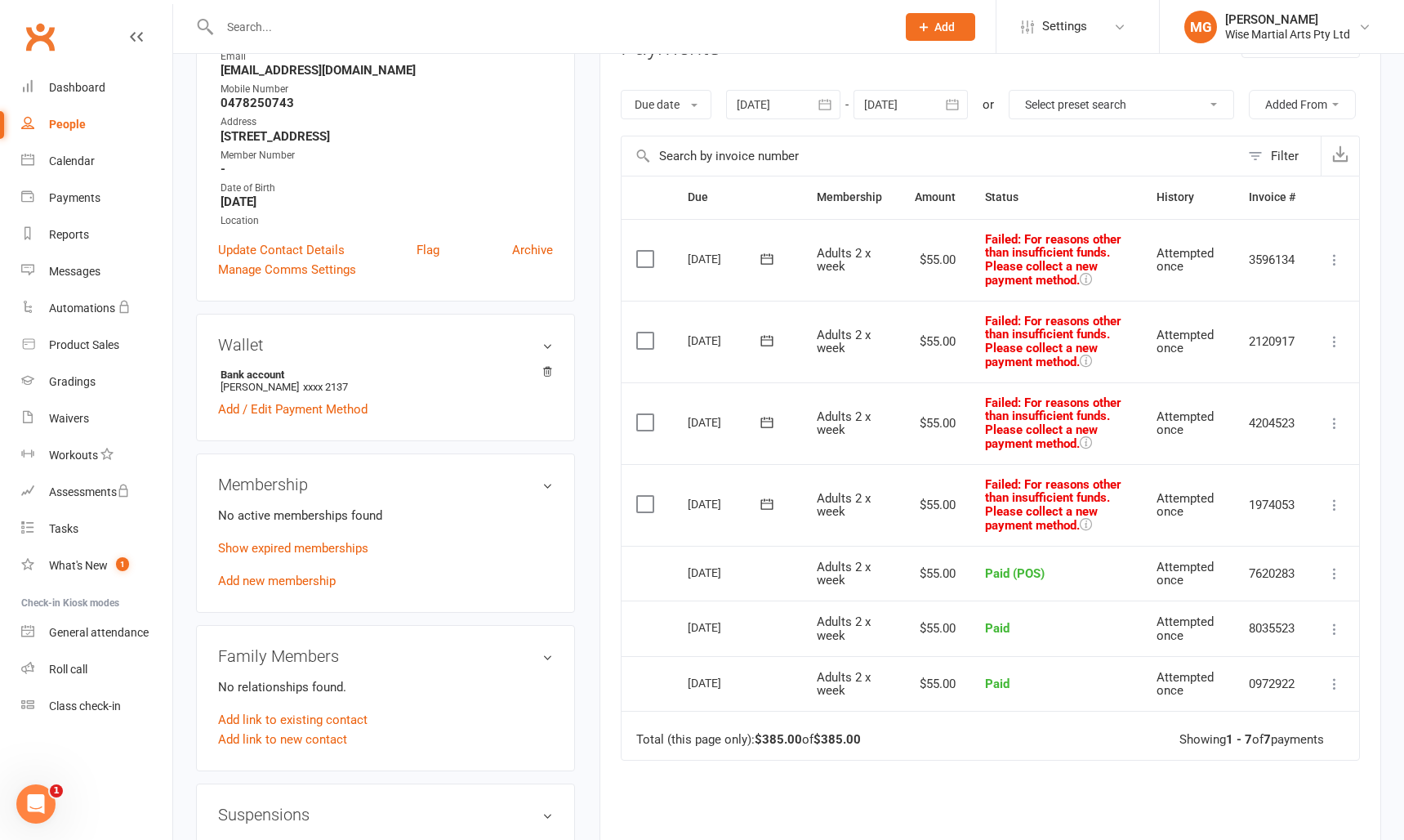
scroll to position [243, 0]
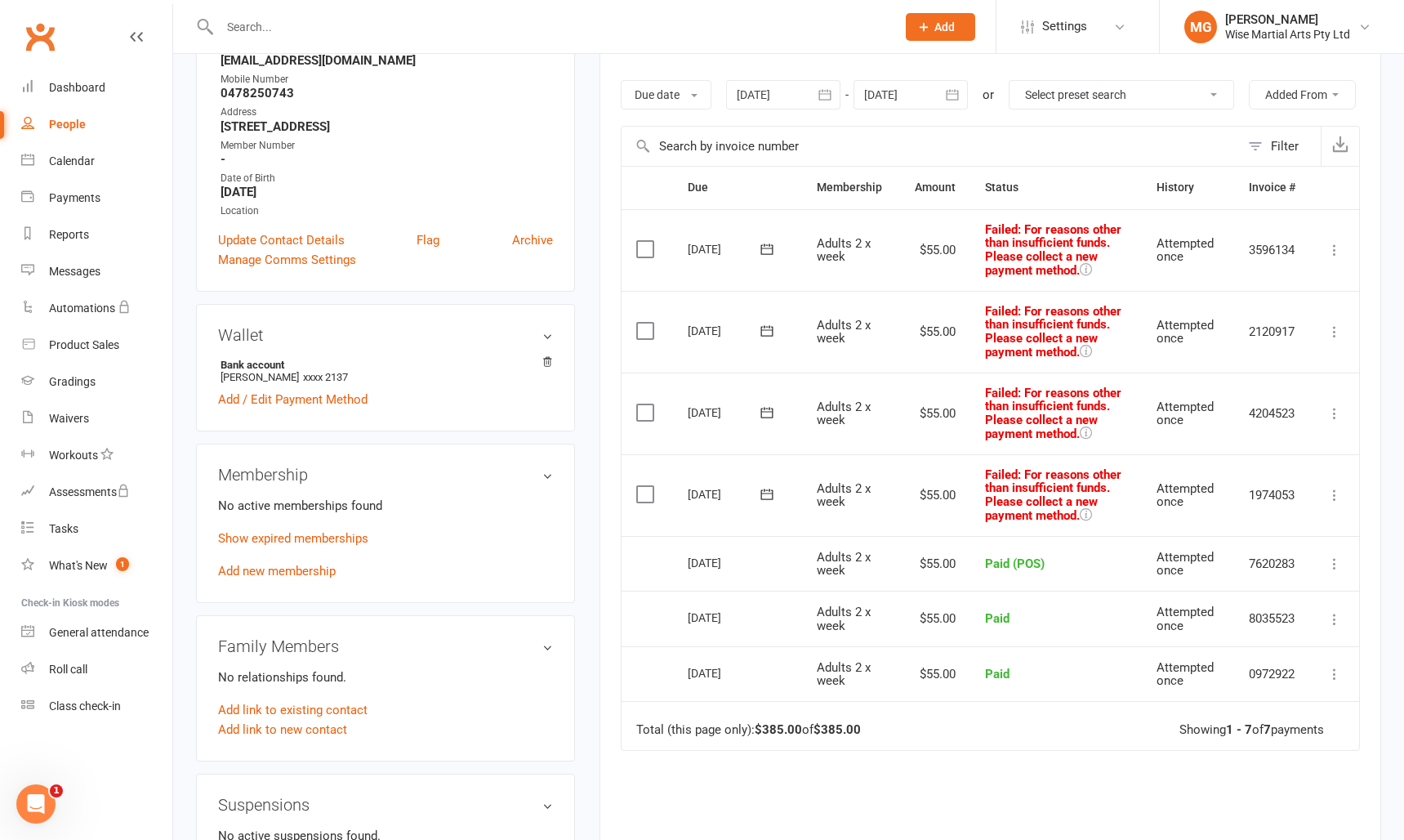
click at [496, 19] on input "text" at bounding box center [550, 27] width 670 height 23
paste input "Logan Annand"
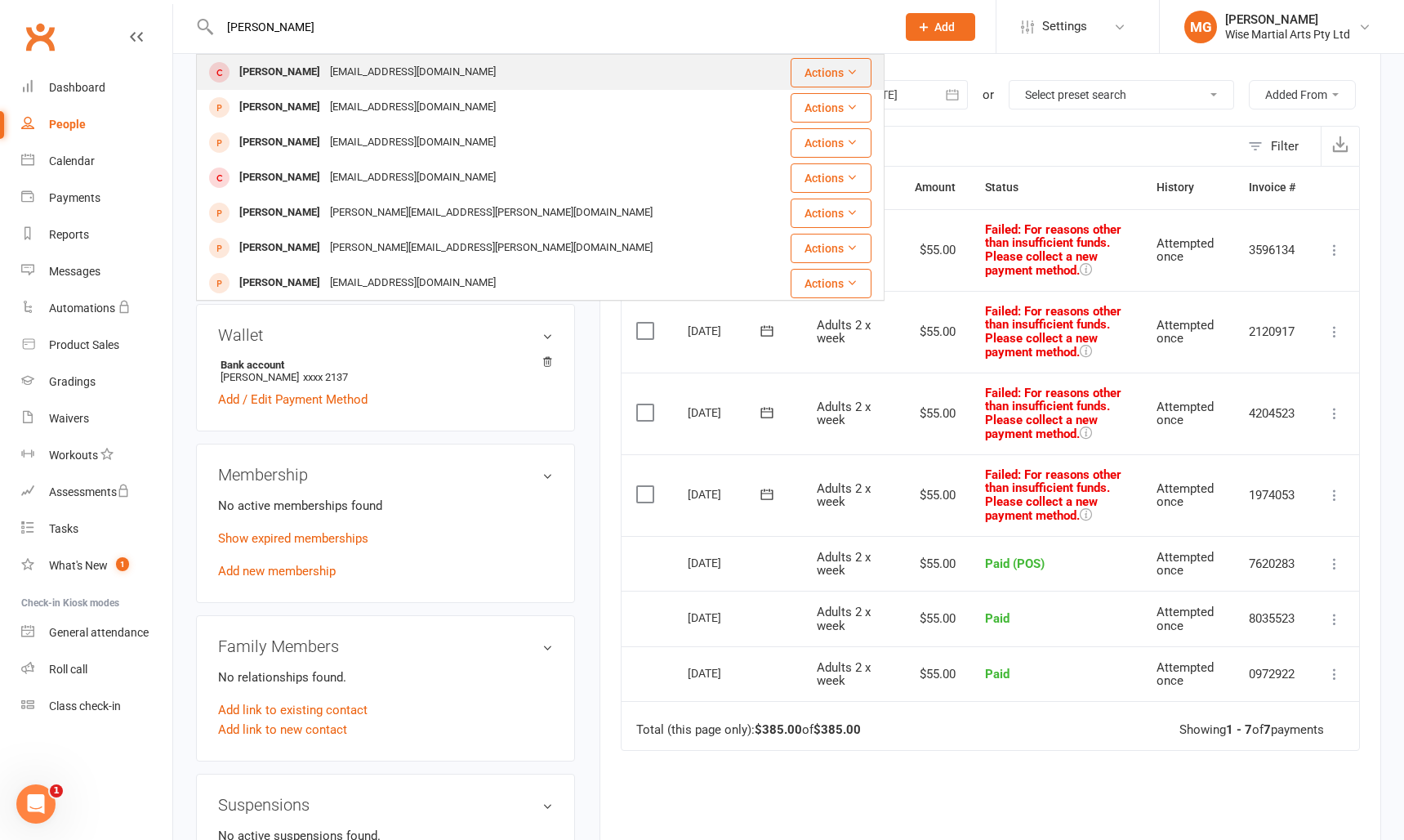
type input "Logan Annand"
click at [325, 83] on div "Loganannand5@gmail.com" at bounding box center [413, 72] width 176 height 24
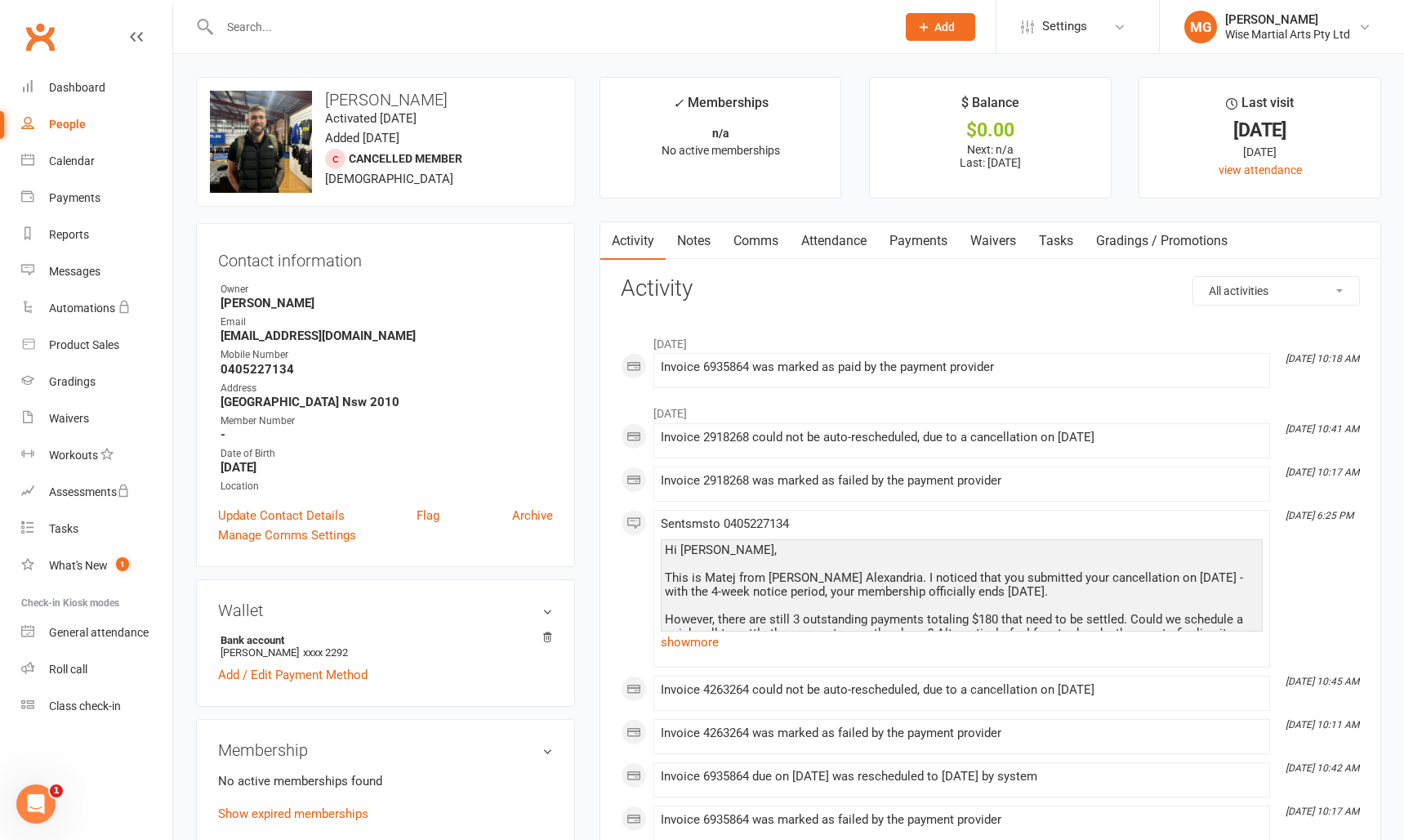
click at [897, 241] on link "Payments" at bounding box center [919, 241] width 81 height 38
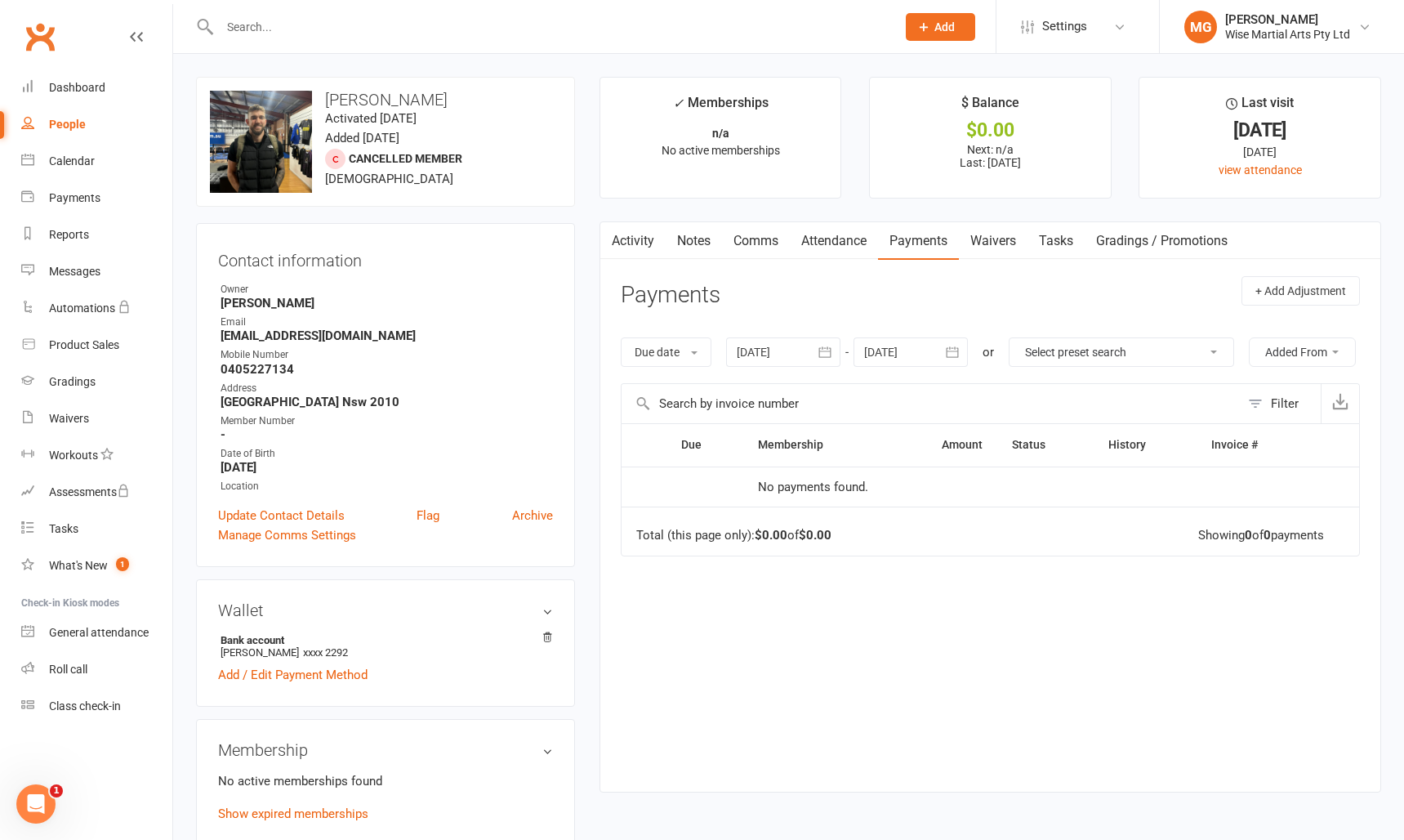
click at [785, 349] on div at bounding box center [783, 352] width 114 height 30
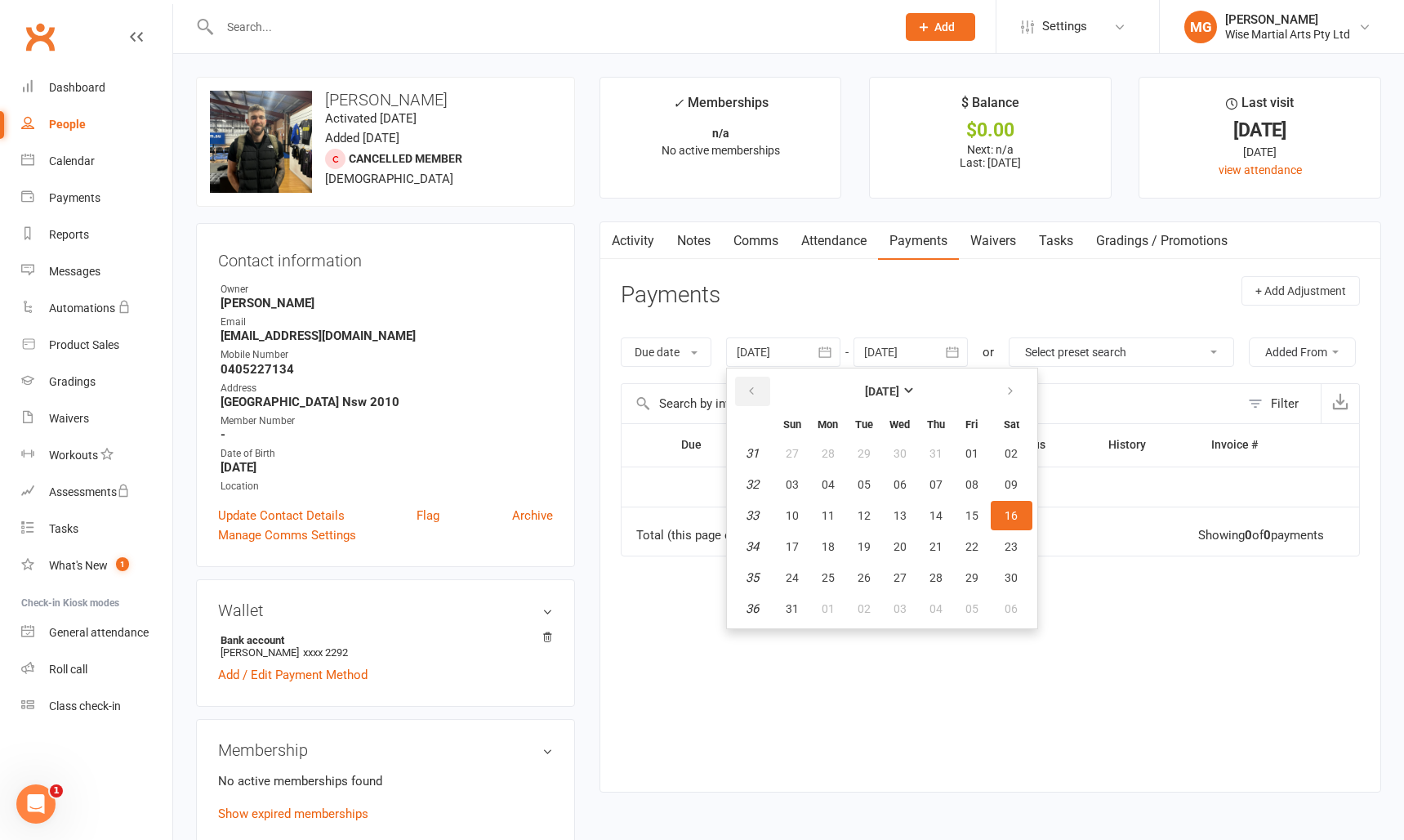
click at [755, 394] on icon "button" at bounding box center [751, 392] width 11 height 13
click at [846, 483] on button "05" at bounding box center [828, 484] width 34 height 30
type input "05 May 2025"
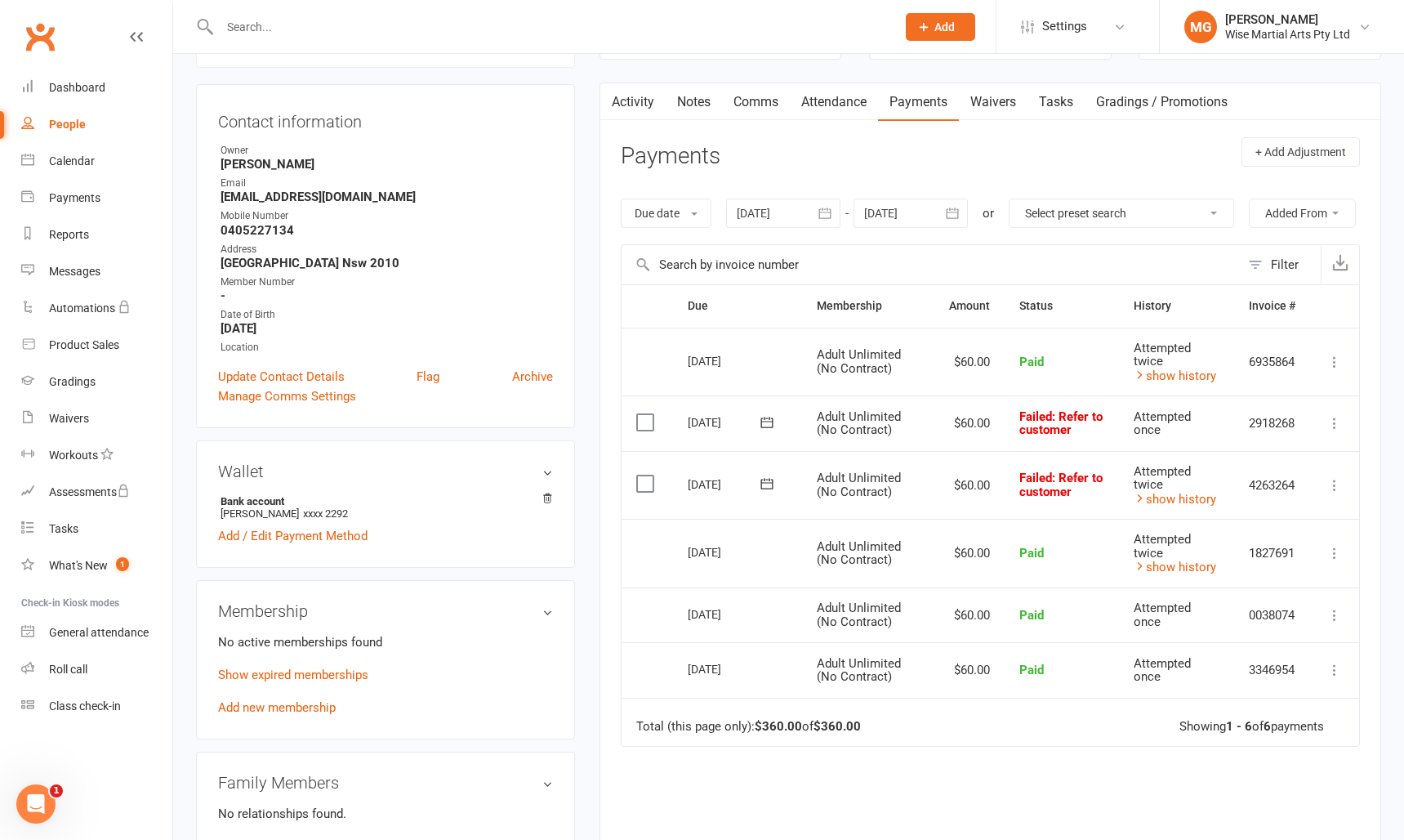
scroll to position [137, 0]
click at [342, 26] on input "text" at bounding box center [550, 27] width 670 height 23
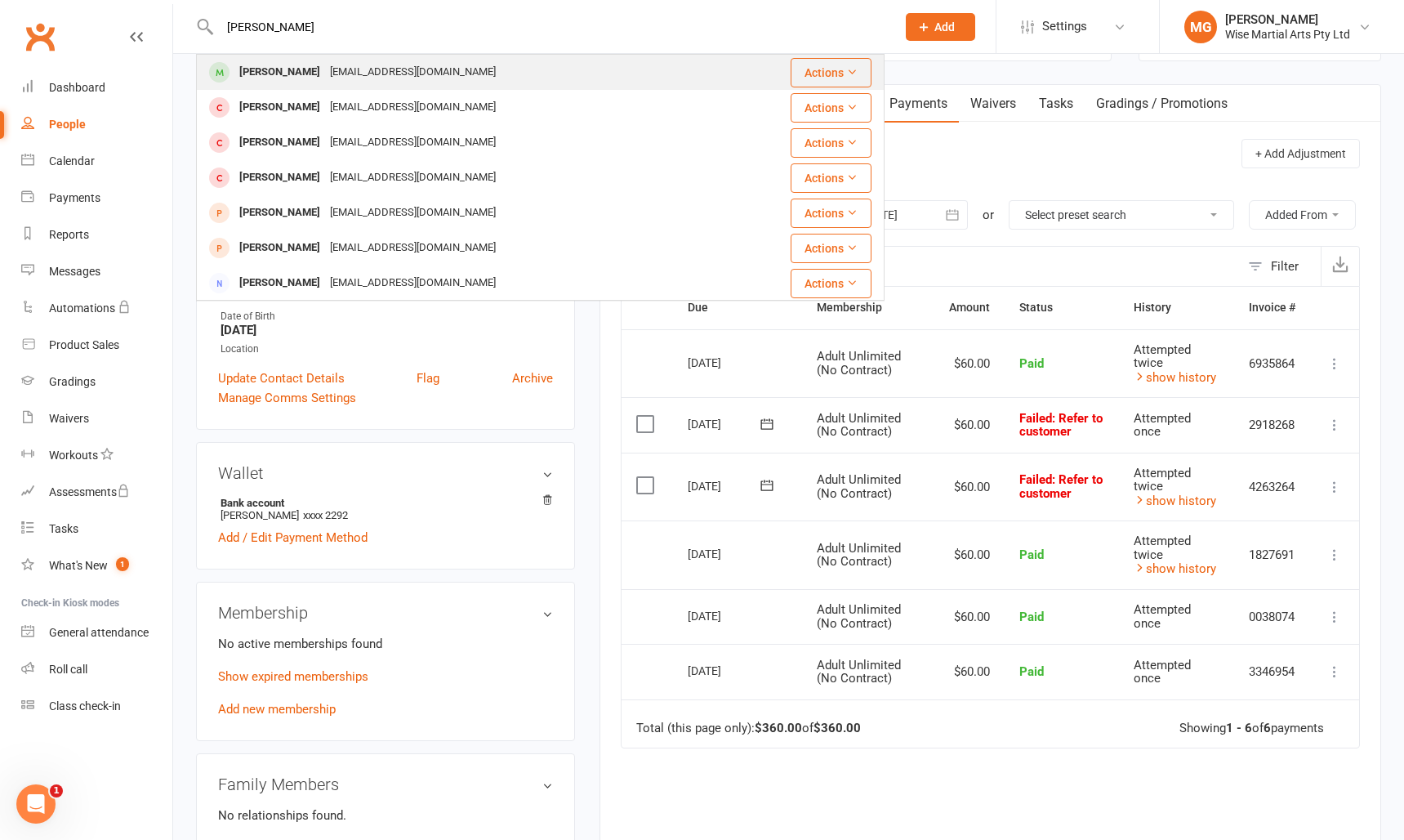
type input "mia da costa"
click at [333, 76] on div "timacdacosta@hotmail.com" at bounding box center [413, 72] width 176 height 24
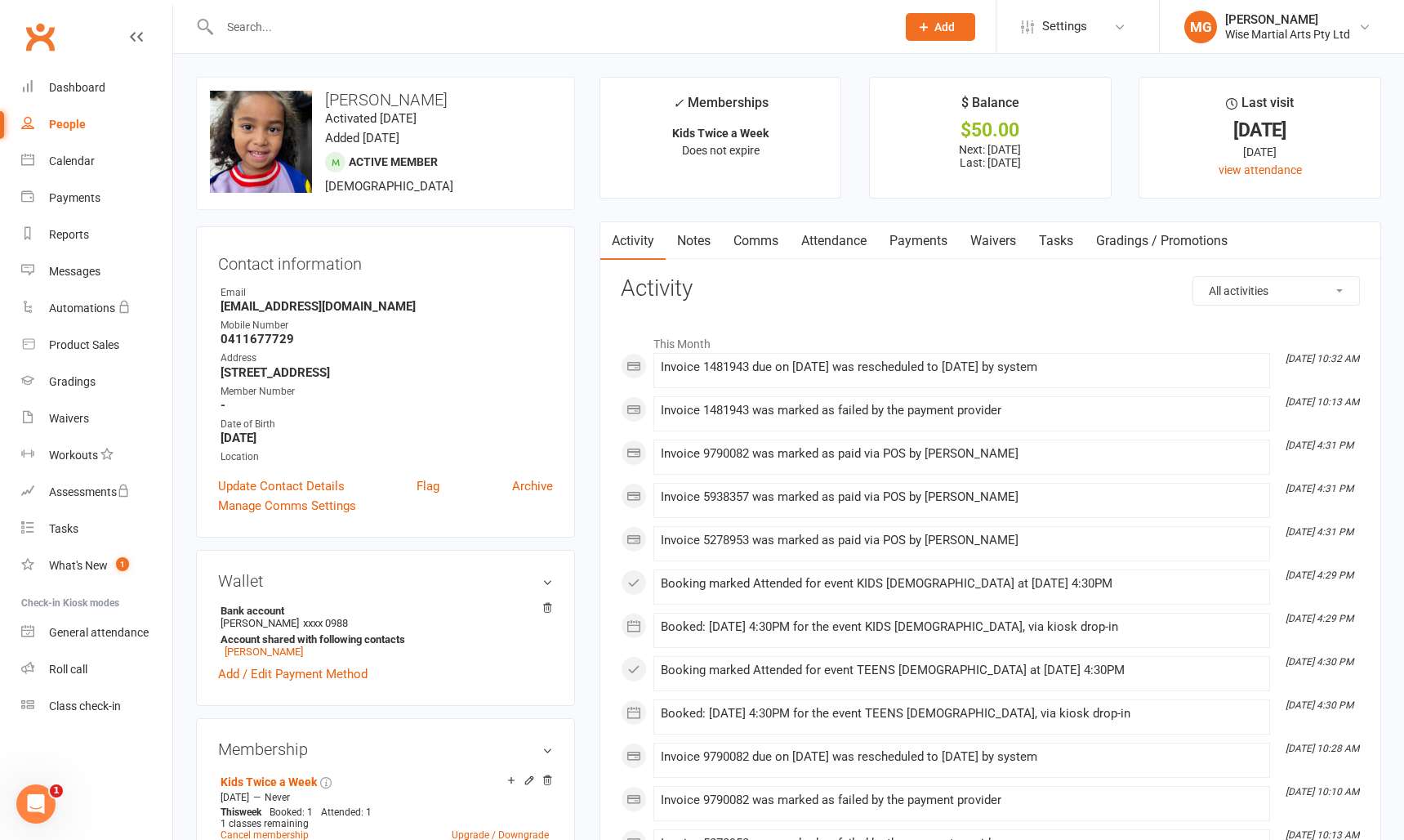
click at [921, 242] on link "Payments" at bounding box center [919, 241] width 81 height 38
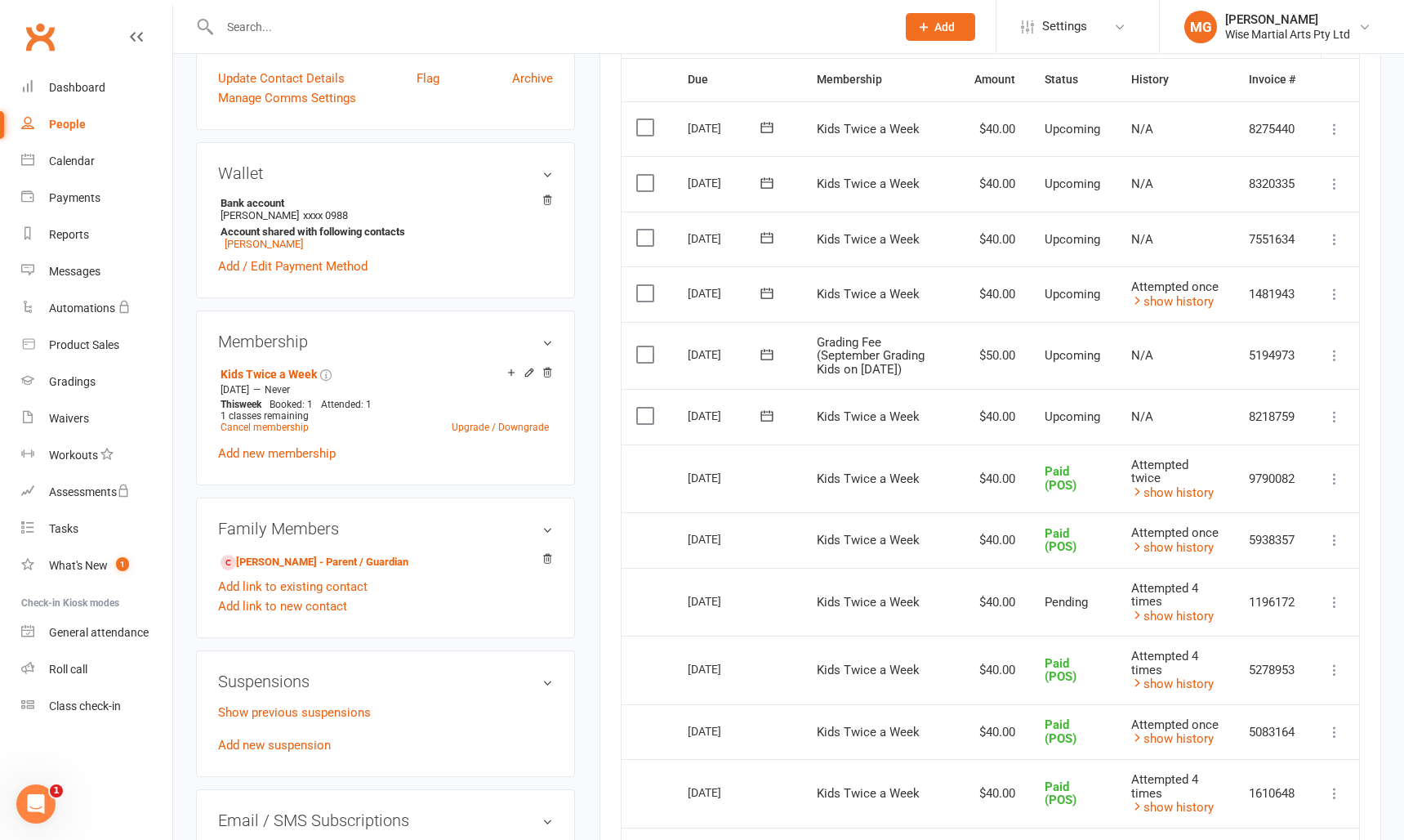
scroll to position [415, 0]
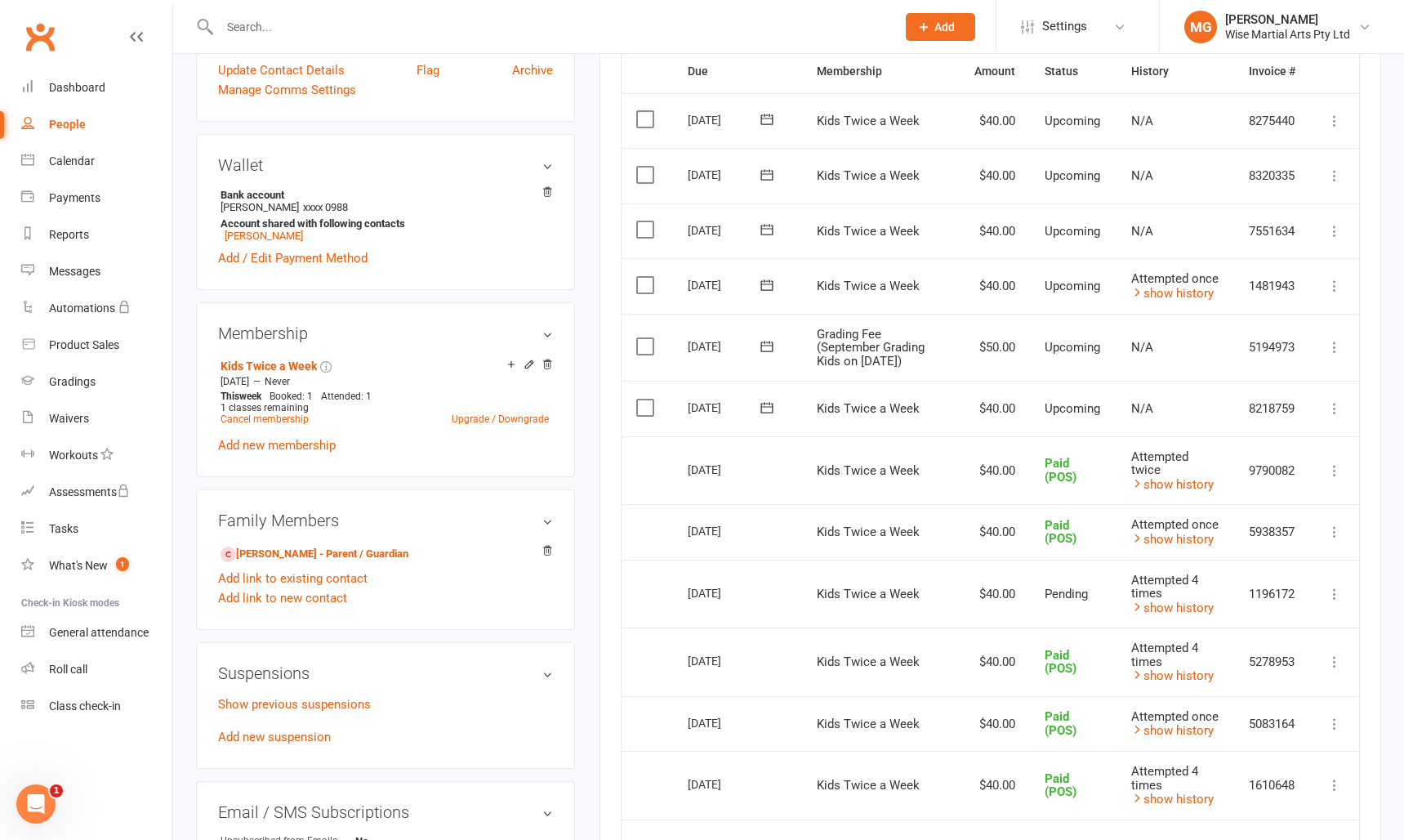
click at [314, 21] on input "text" at bounding box center [550, 27] width 670 height 23
paste input "Ana Chamadouro"
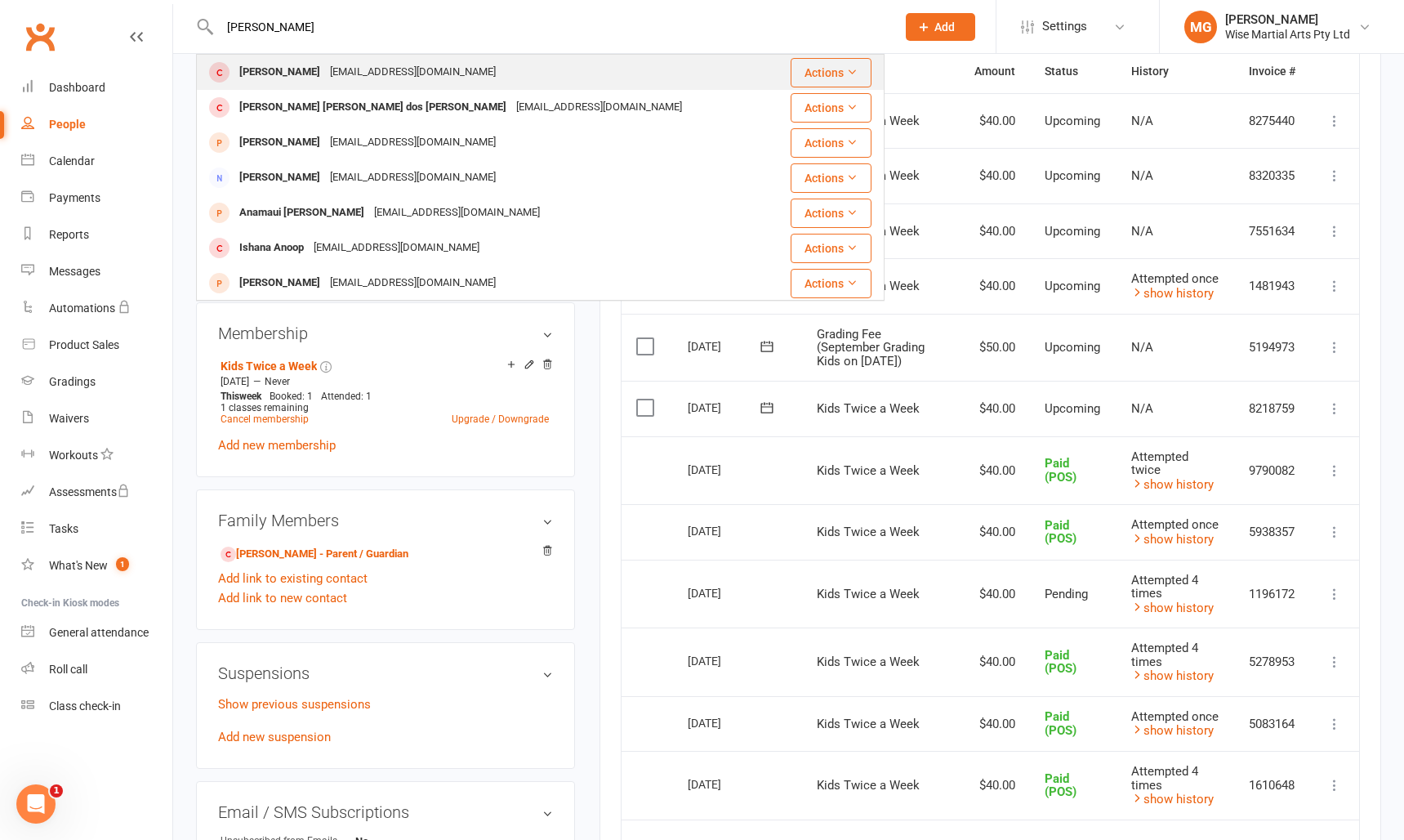
type input "Ana Chamadouro"
click at [310, 81] on div "Ana Chamadouro" at bounding box center [280, 72] width 90 height 24
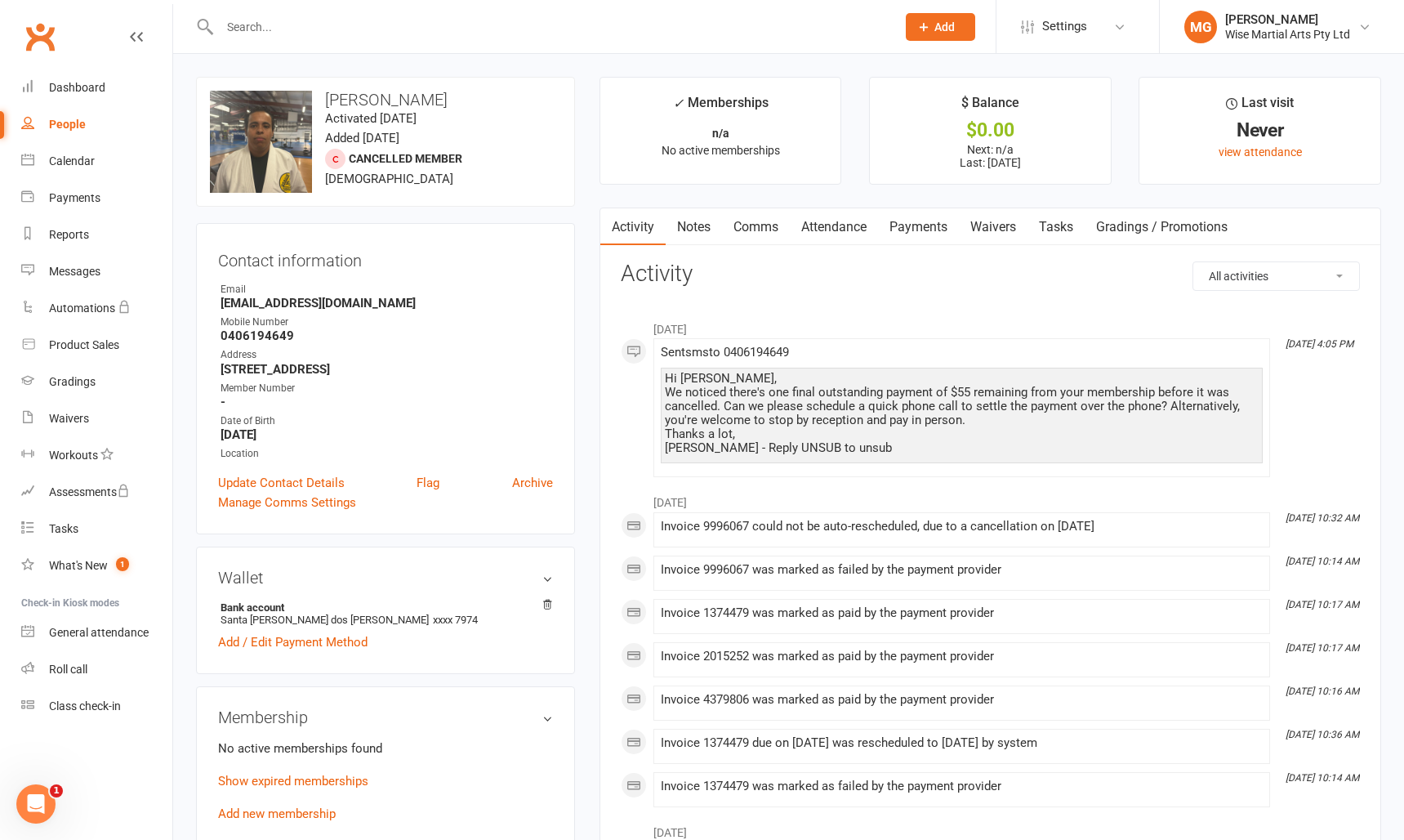
click at [925, 224] on link "Payments" at bounding box center [919, 227] width 81 height 38
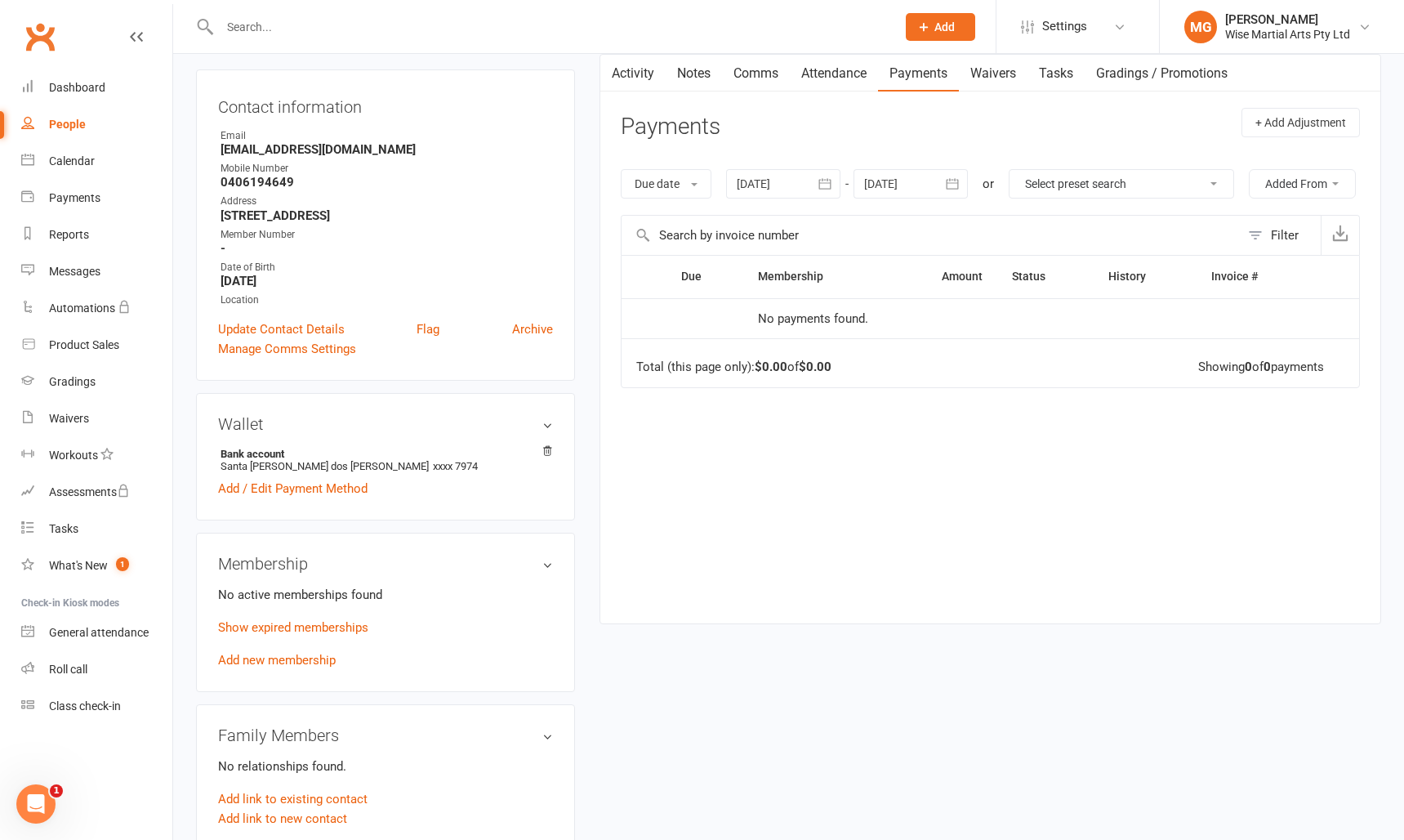
scroll to position [147, 0]
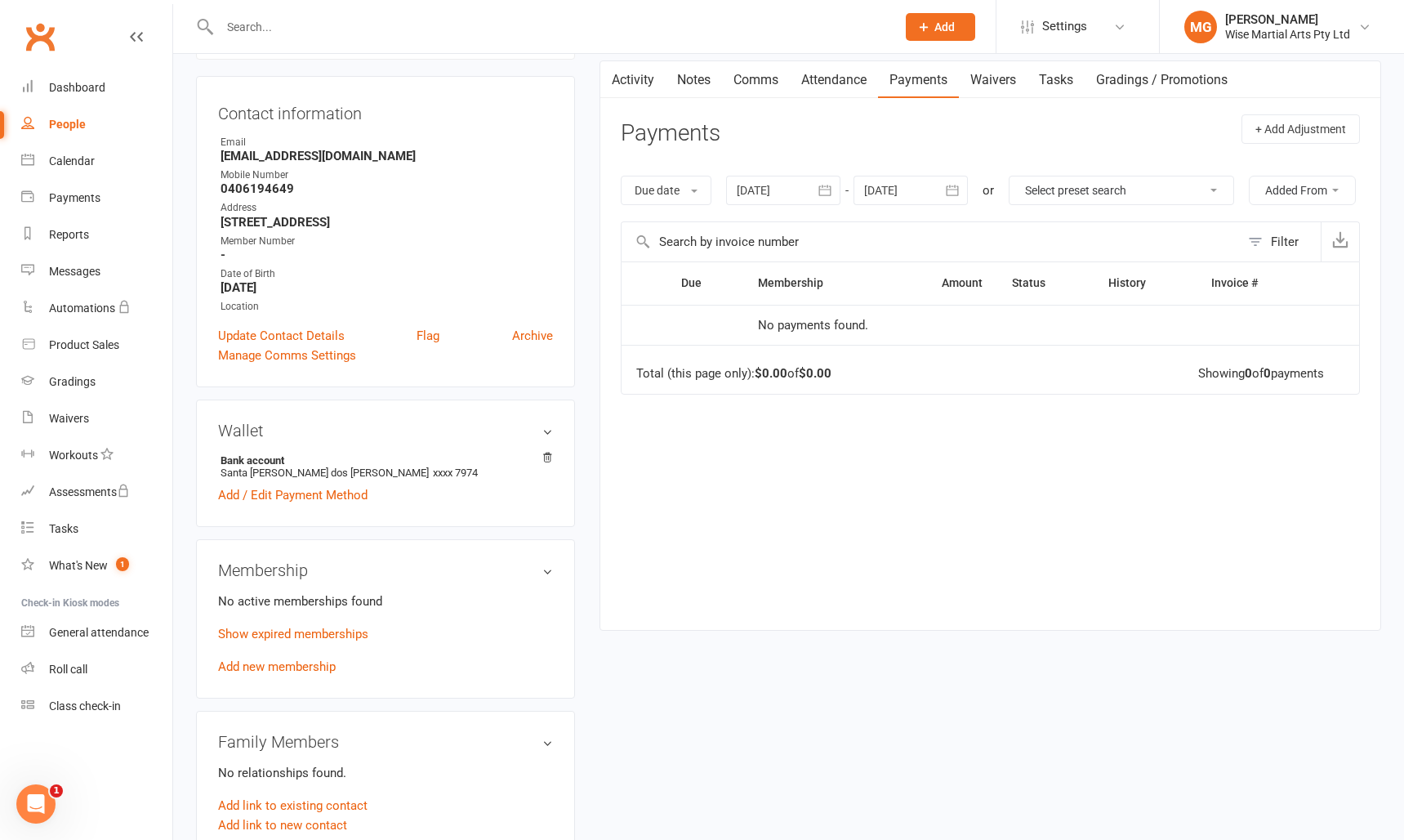
click at [790, 163] on div "Due date Due date Date paid Date failed Date settled 16 Aug 2025 August 2025 Su…" at bounding box center [990, 190] width 739 height 62
click at [778, 189] on div at bounding box center [783, 190] width 114 height 30
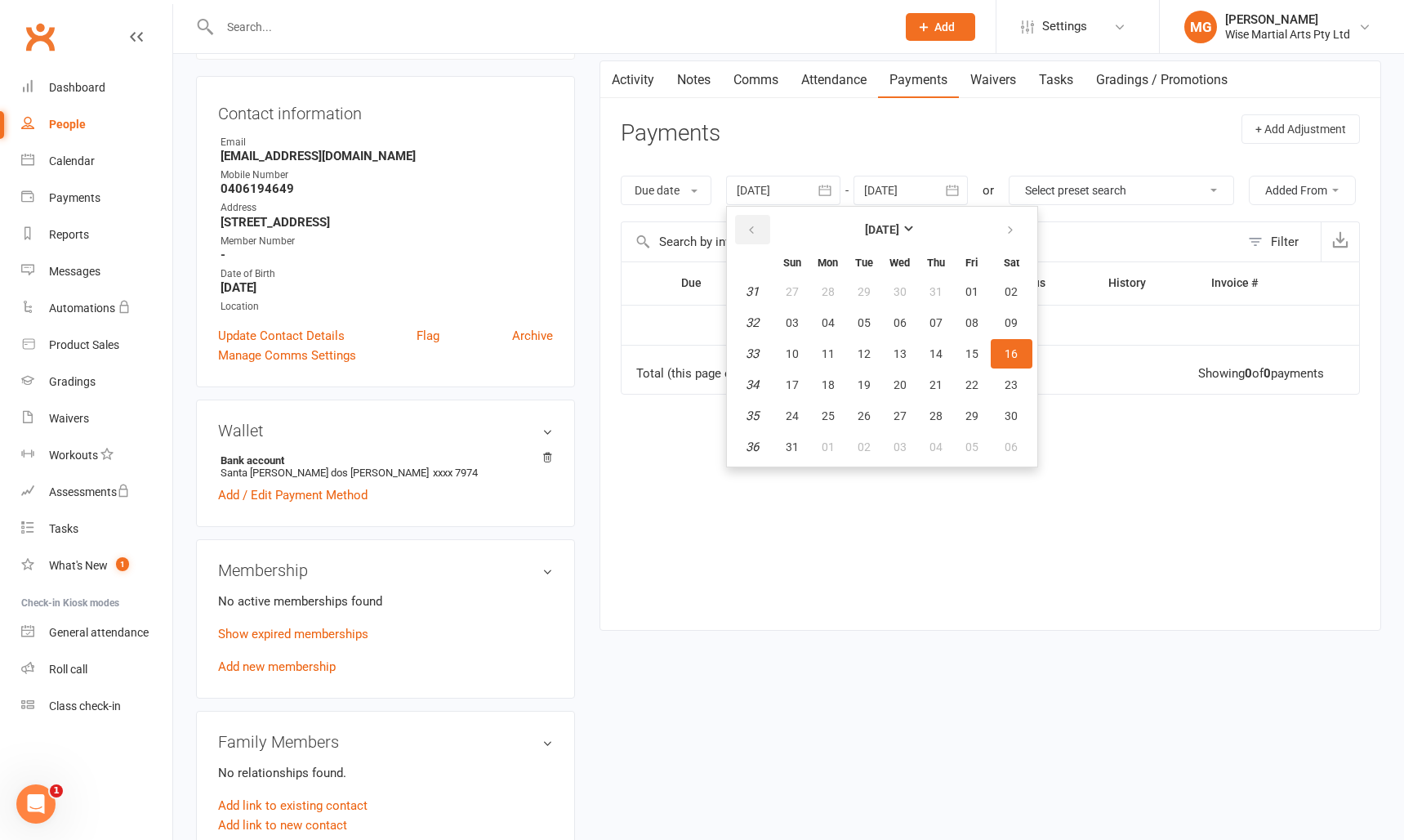
click at [752, 229] on icon "button" at bounding box center [751, 231] width 11 height 13
click at [833, 333] on button "09" at bounding box center [828, 323] width 34 height 30
type input "09 Jun 2025"
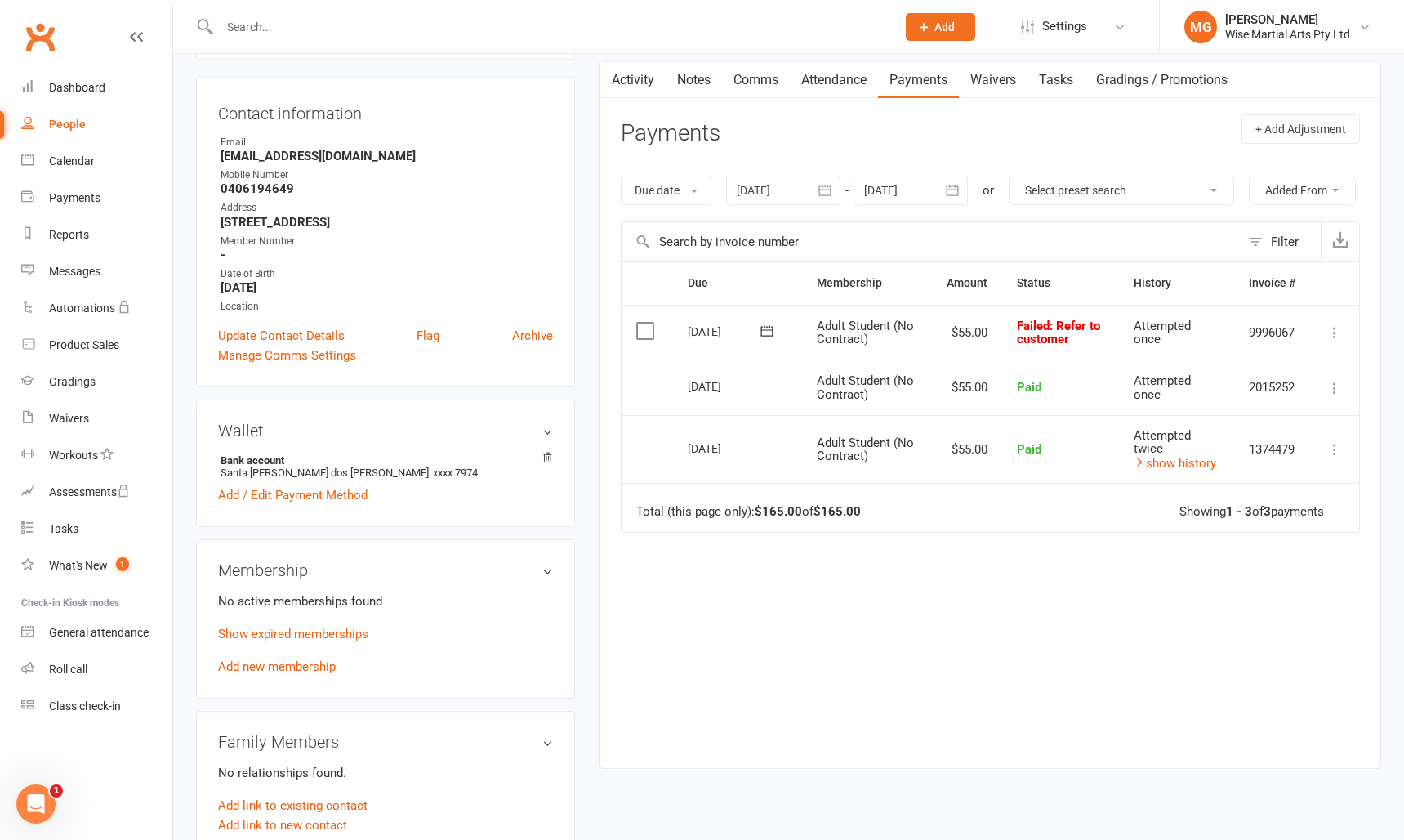
click at [283, 34] on input "text" at bounding box center [550, 27] width 670 height 23
paste input "Leandro Pinheiro"
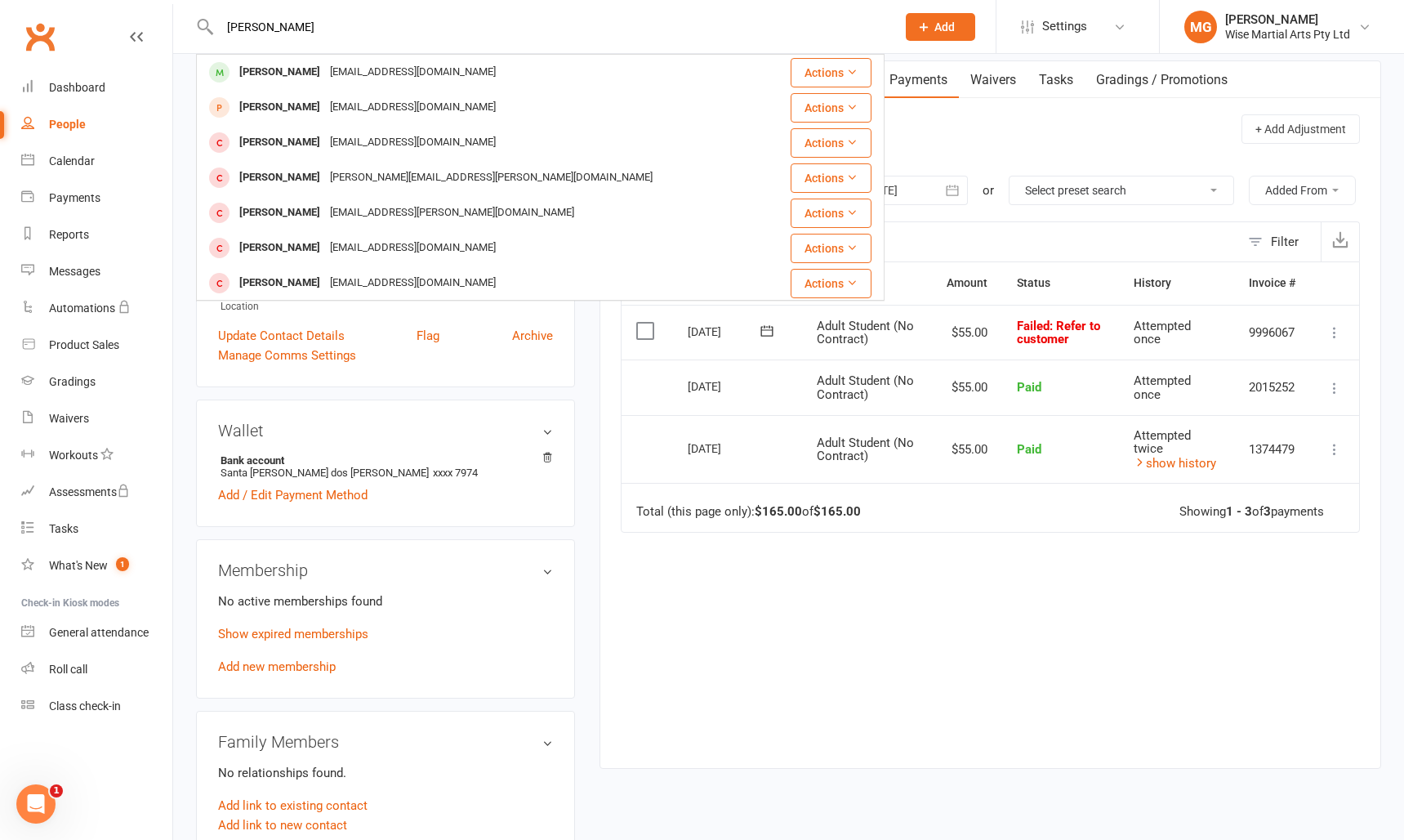
type input "Leandro Pinheiro"
click at [292, 80] on div "leandro pinheiro" at bounding box center [280, 72] width 90 height 24
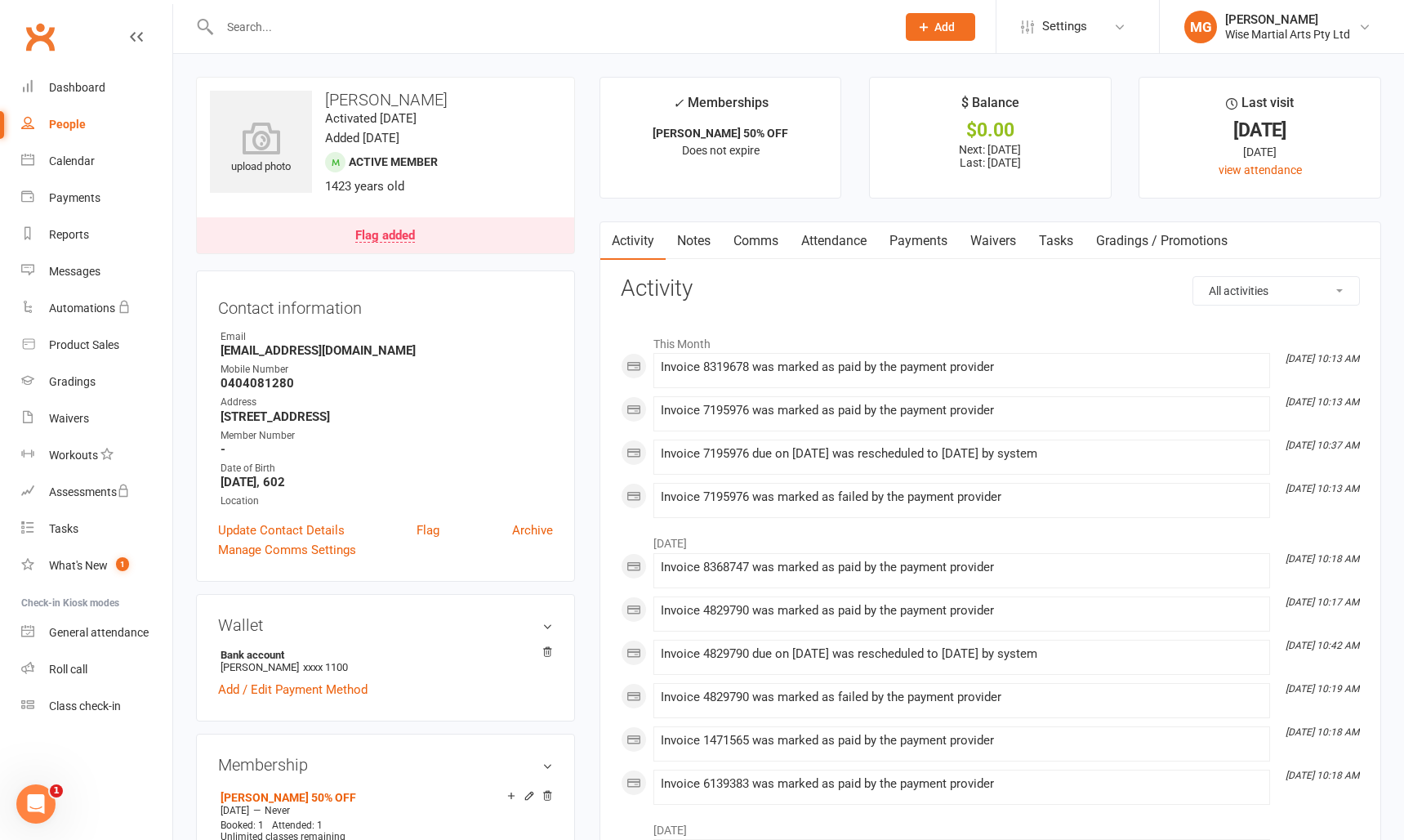
click at [927, 254] on link "Payments" at bounding box center [919, 241] width 81 height 38
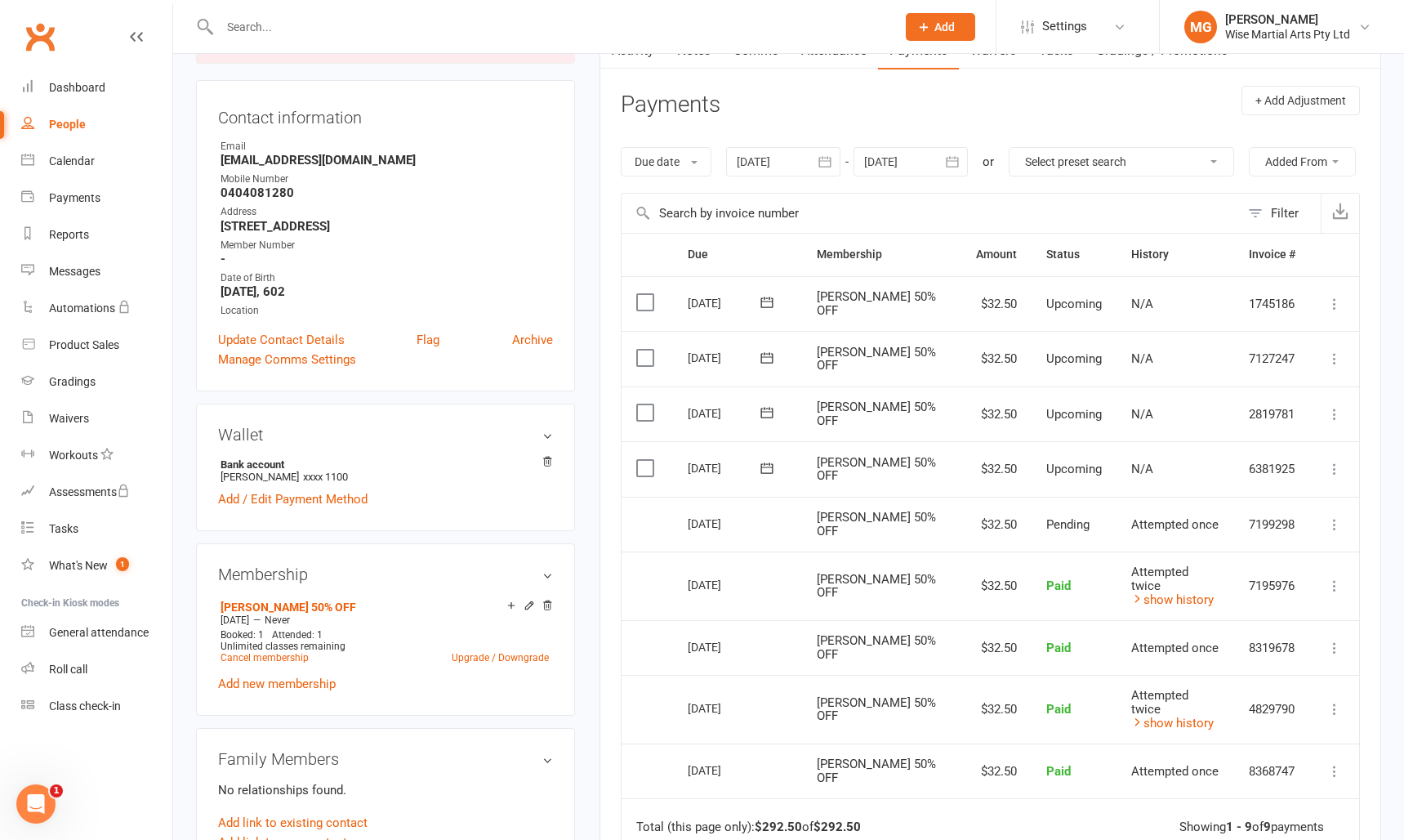
scroll to position [184, 0]
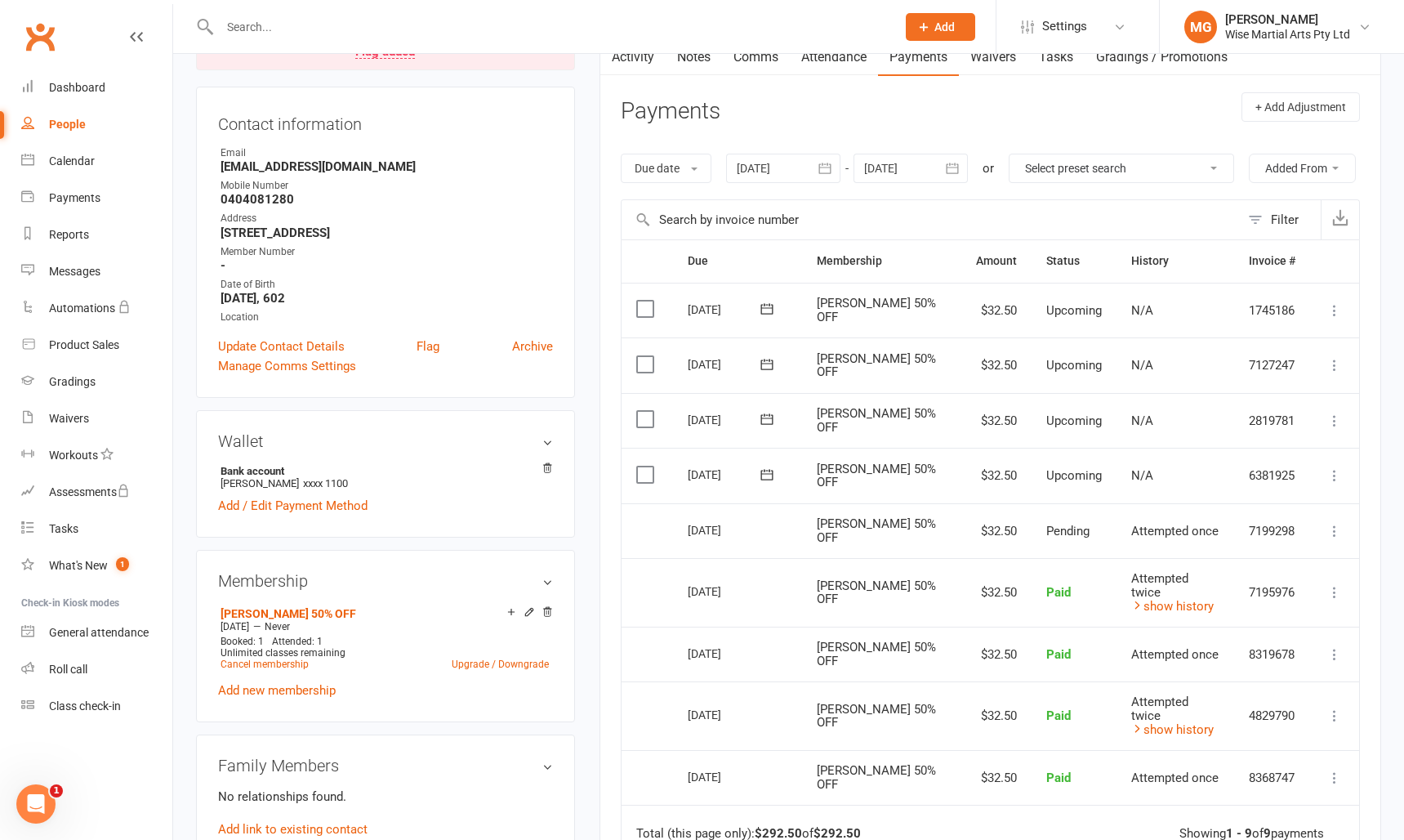
click at [803, 181] on div at bounding box center [783, 168] width 114 height 30
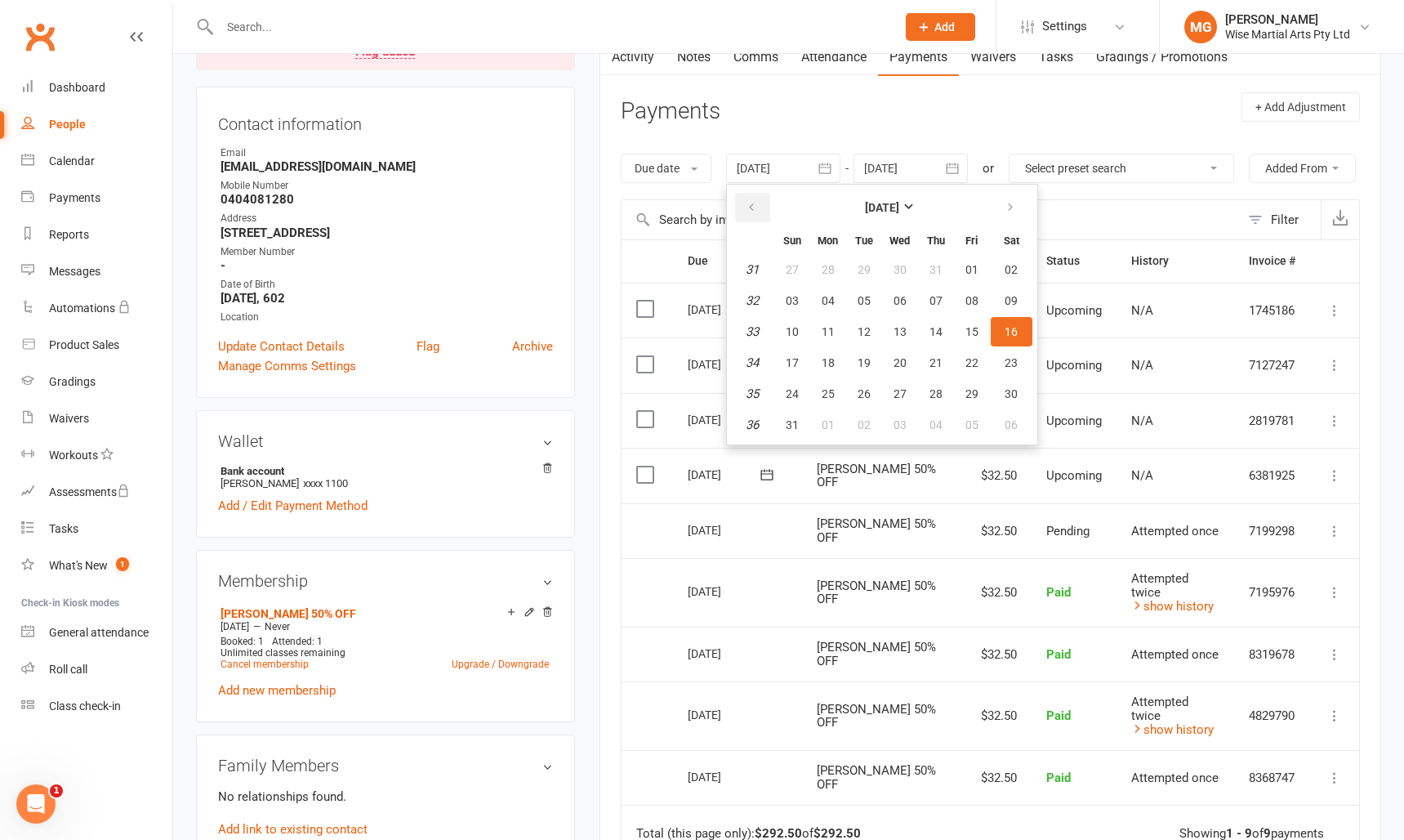
click at [747, 194] on button "button" at bounding box center [752, 208] width 35 height 30
click at [875, 313] on button "10" at bounding box center [865, 301] width 34 height 30
type input "10 Jun 2025"
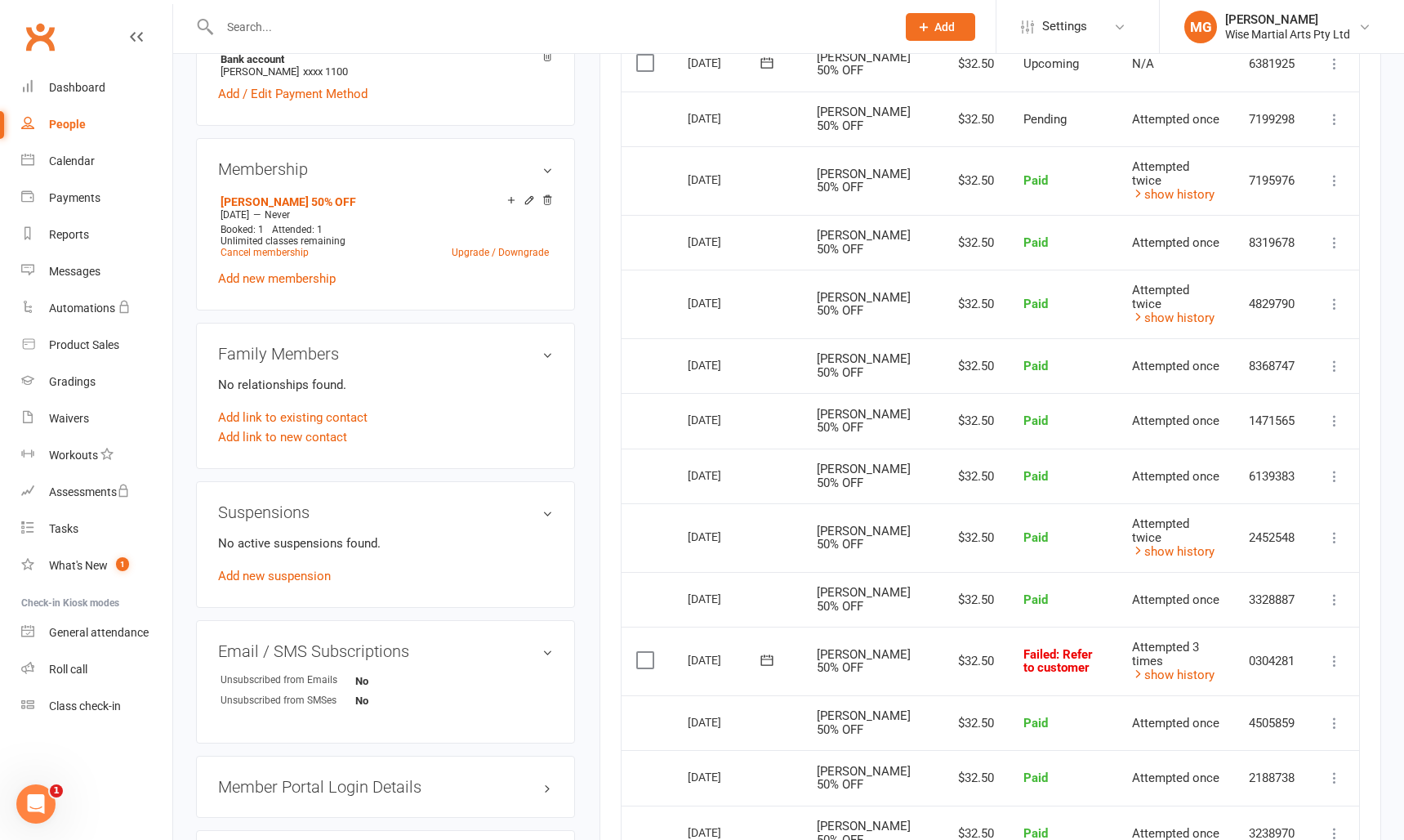
scroll to position [597, 0]
click at [423, 25] on input "text" at bounding box center [550, 27] width 670 height 23
paste input "Elena"
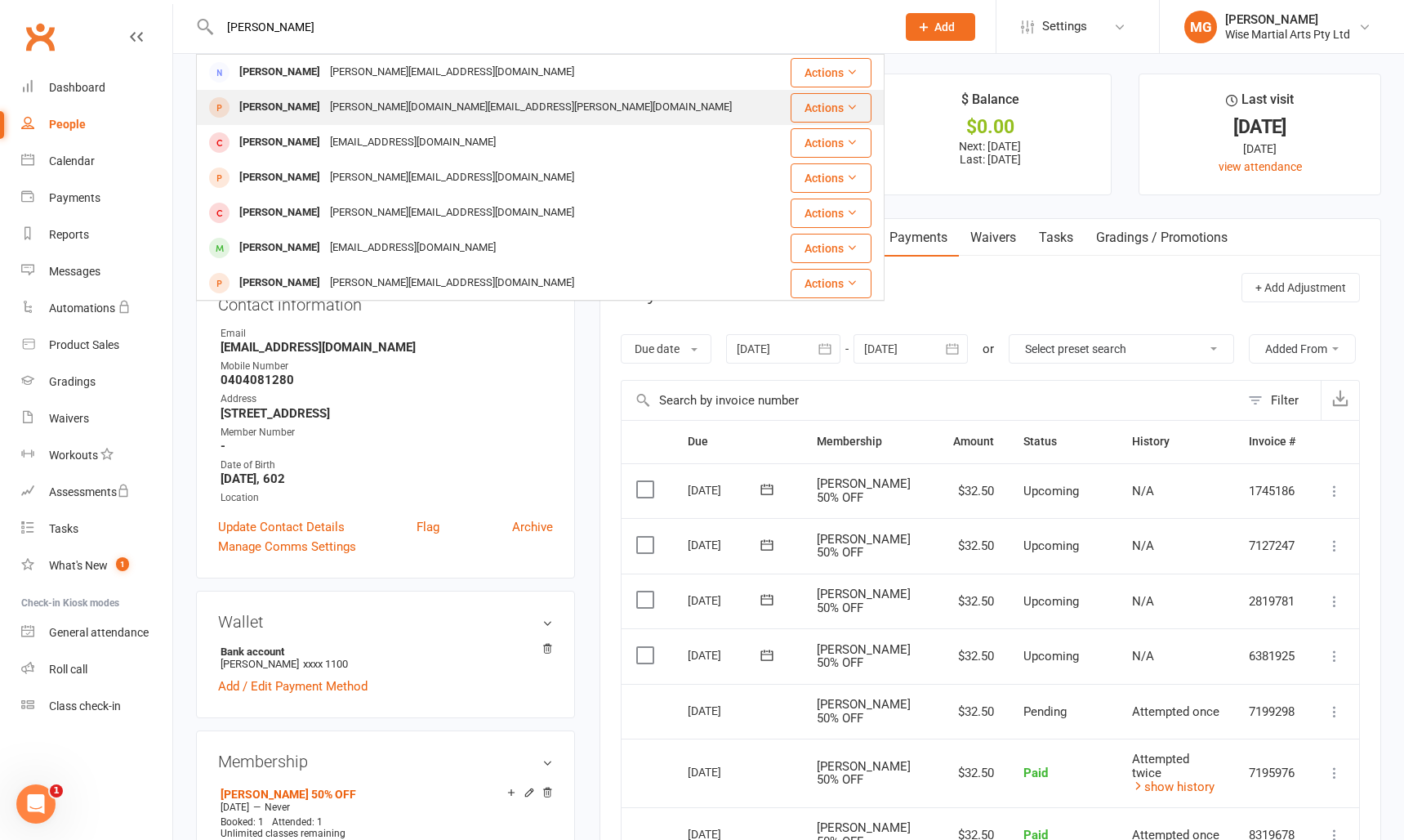
scroll to position [0, 0]
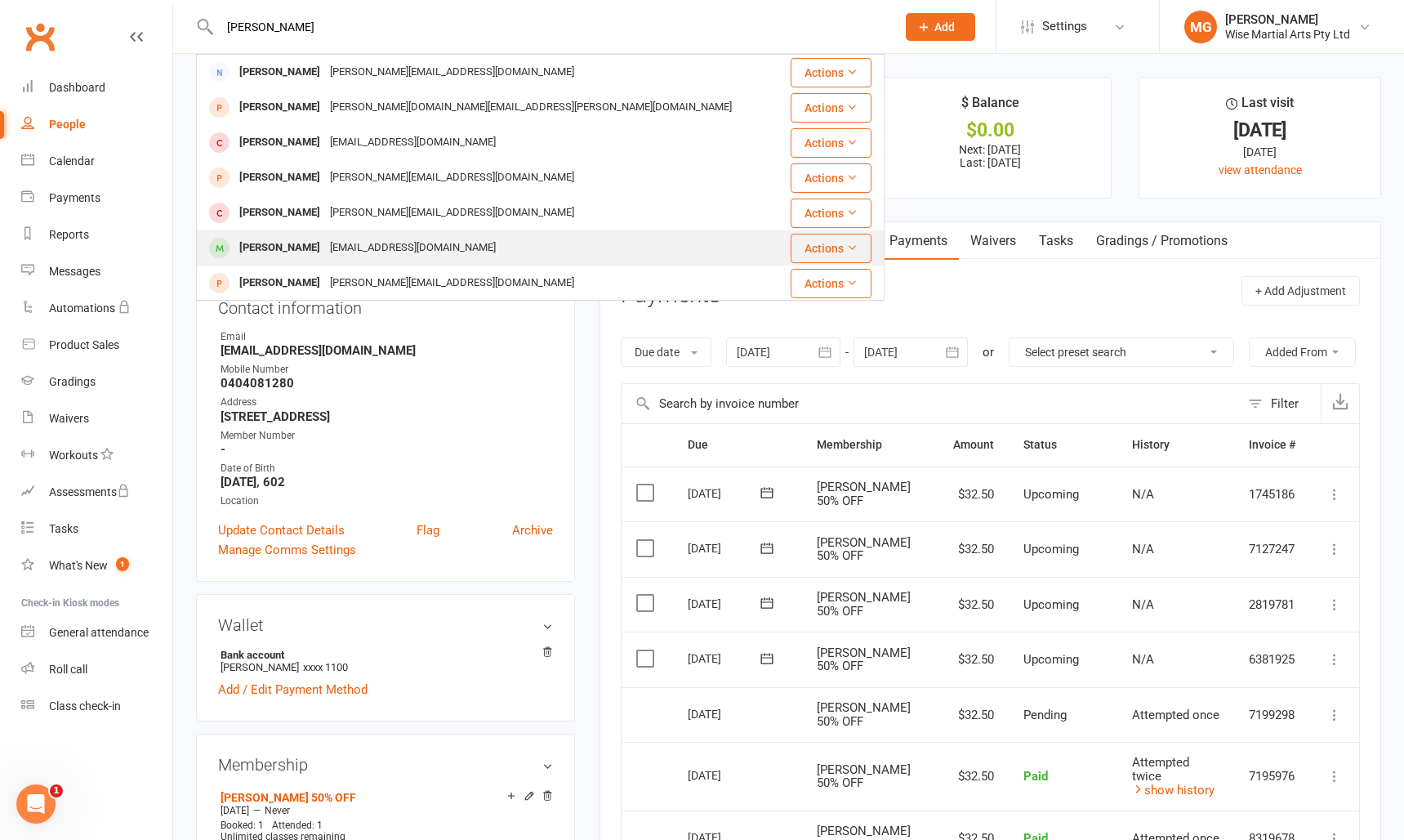
type input "Elena"
click at [326, 247] on div "Elerodriguez009@gmail.com" at bounding box center [413, 248] width 176 height 24
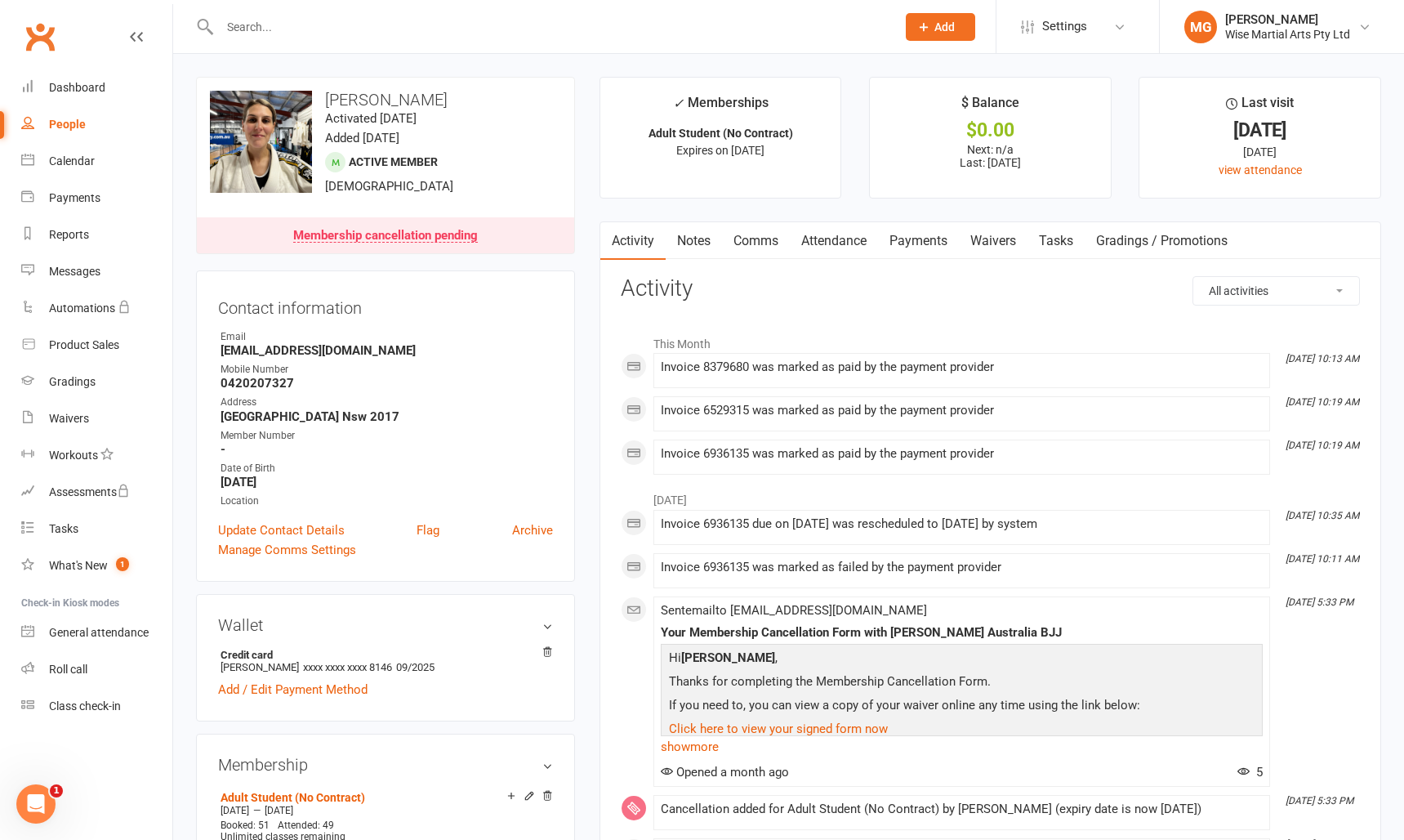
click at [929, 246] on link "Payments" at bounding box center [919, 241] width 81 height 38
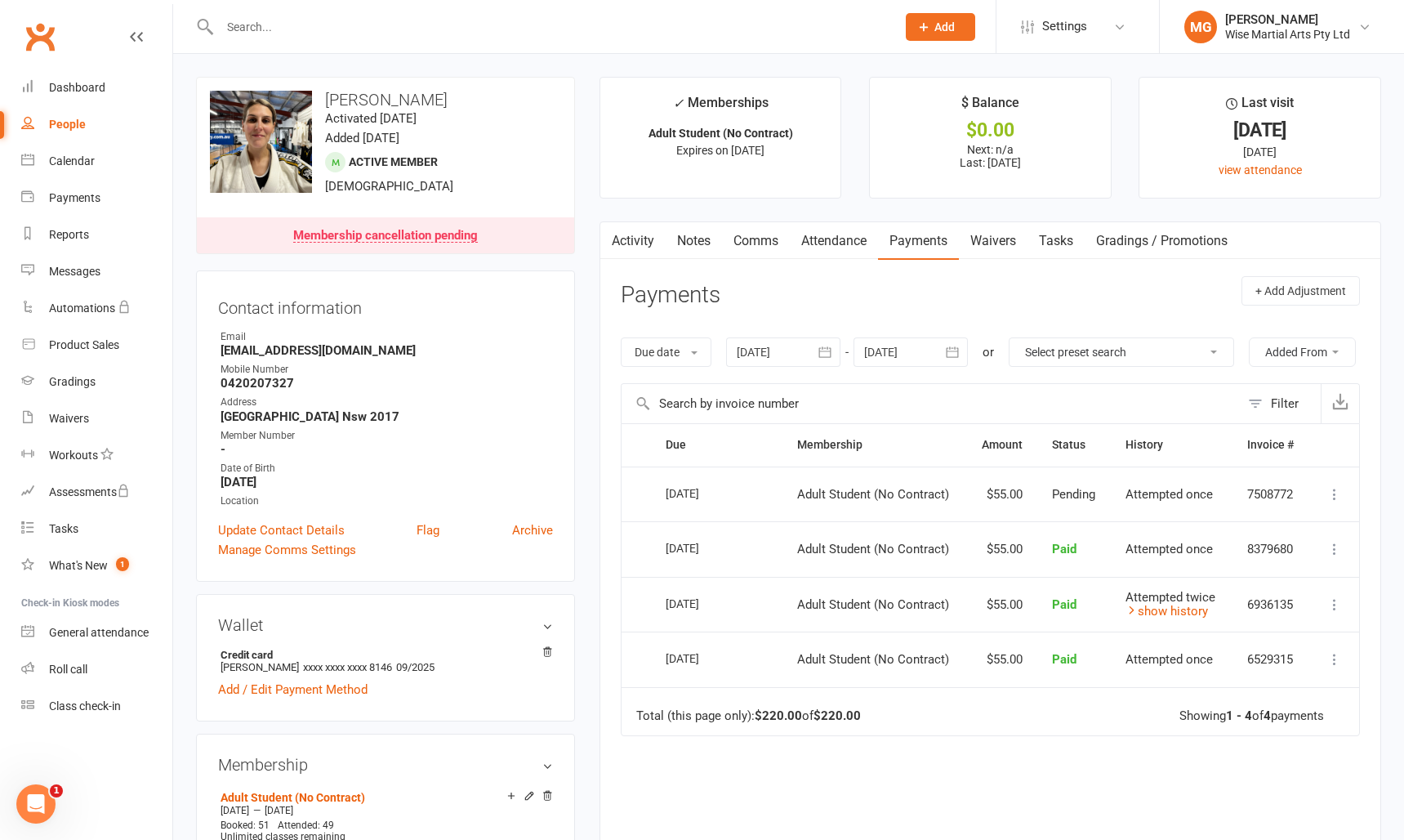
click at [778, 329] on div "Due date Due date Date paid Date failed Date settled 16 Aug 2025 August 2025 Su…" at bounding box center [990, 352] width 739 height 62
click at [777, 344] on div at bounding box center [783, 352] width 114 height 30
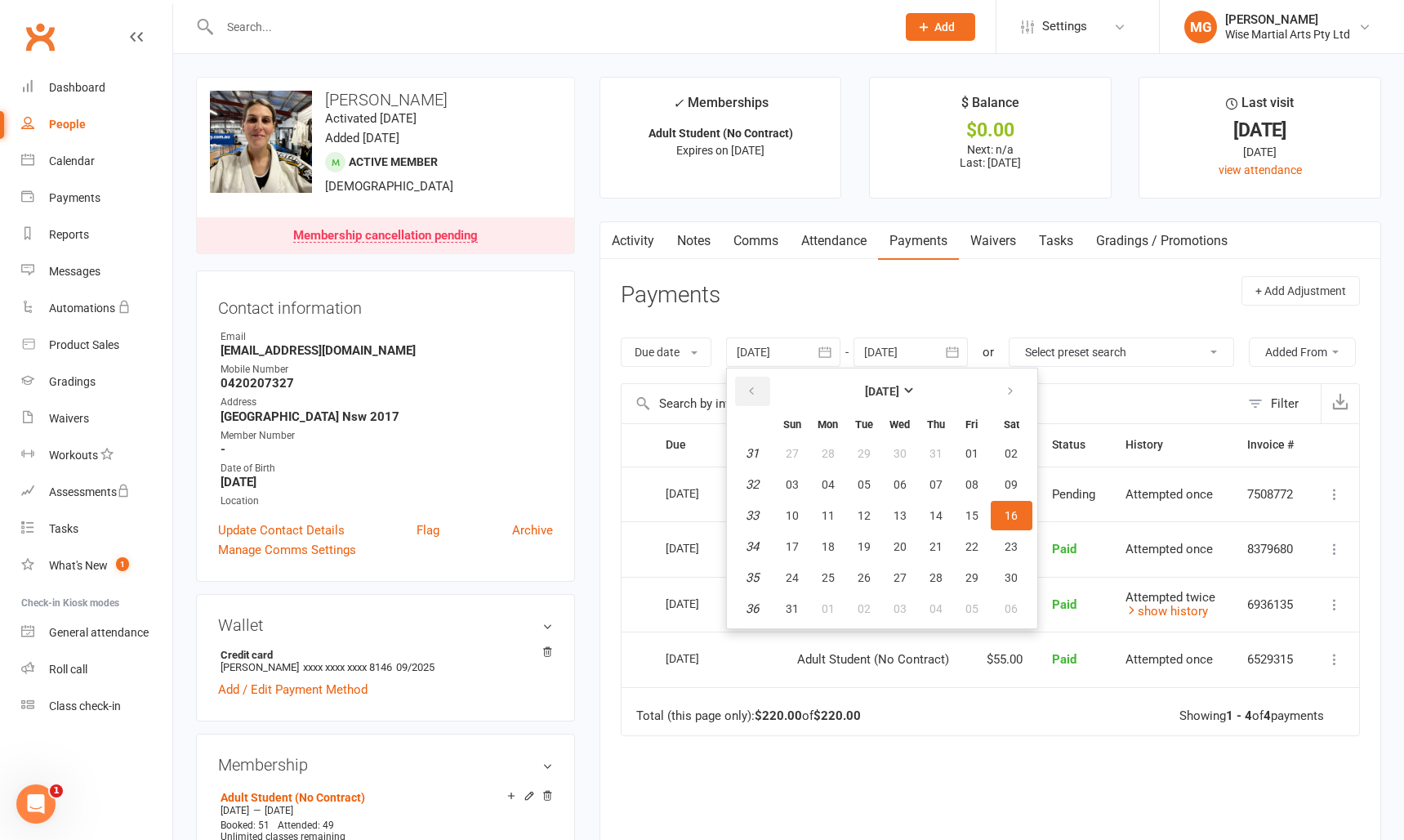
click at [764, 390] on button "button" at bounding box center [752, 392] width 35 height 30
click at [879, 507] on button "17" at bounding box center [865, 516] width 34 height 30
type input "17 Jun 2025"
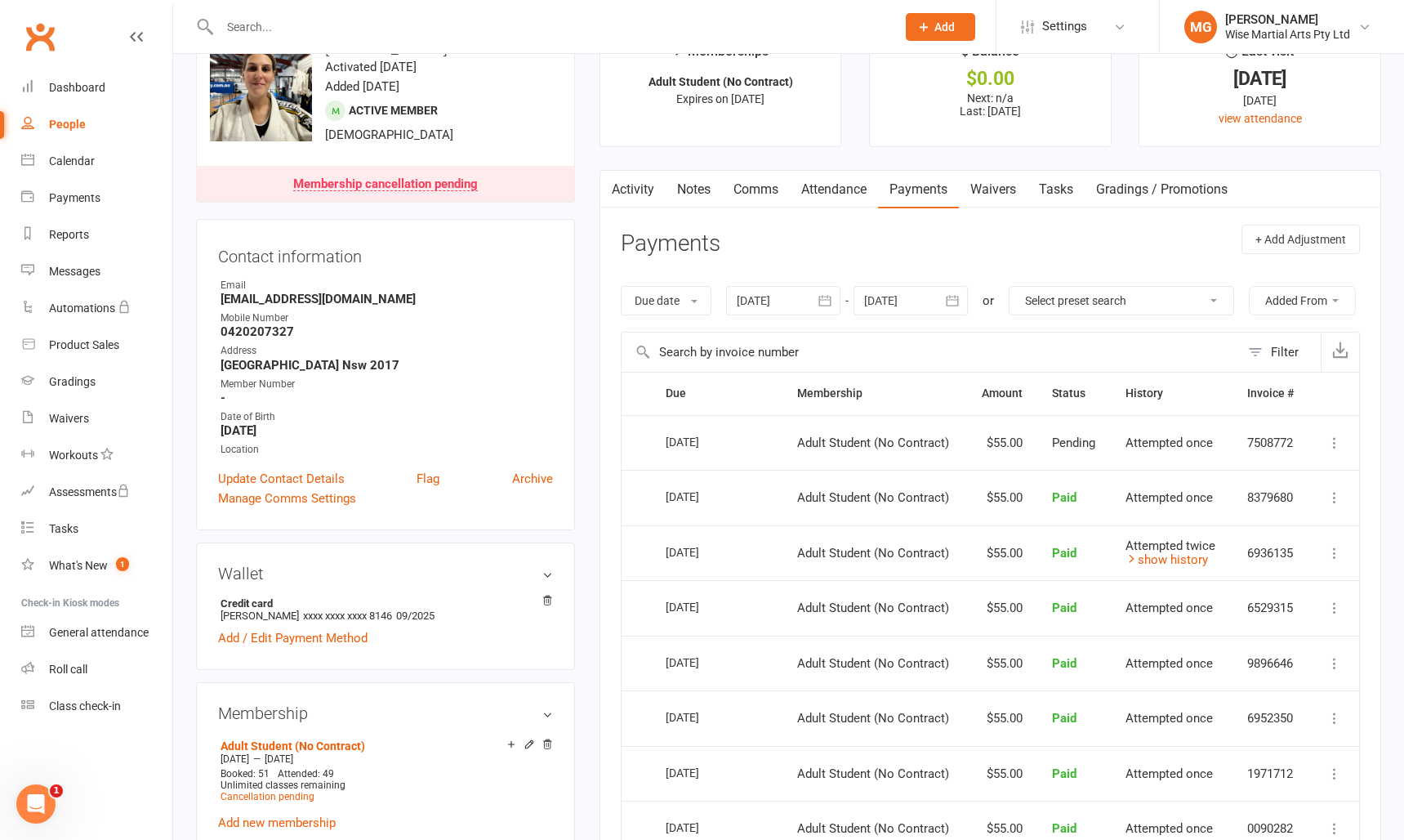
scroll to position [53, 0]
click at [276, 19] on input "text" at bounding box center [550, 27] width 670 height 23
paste input "Levy Santiago"
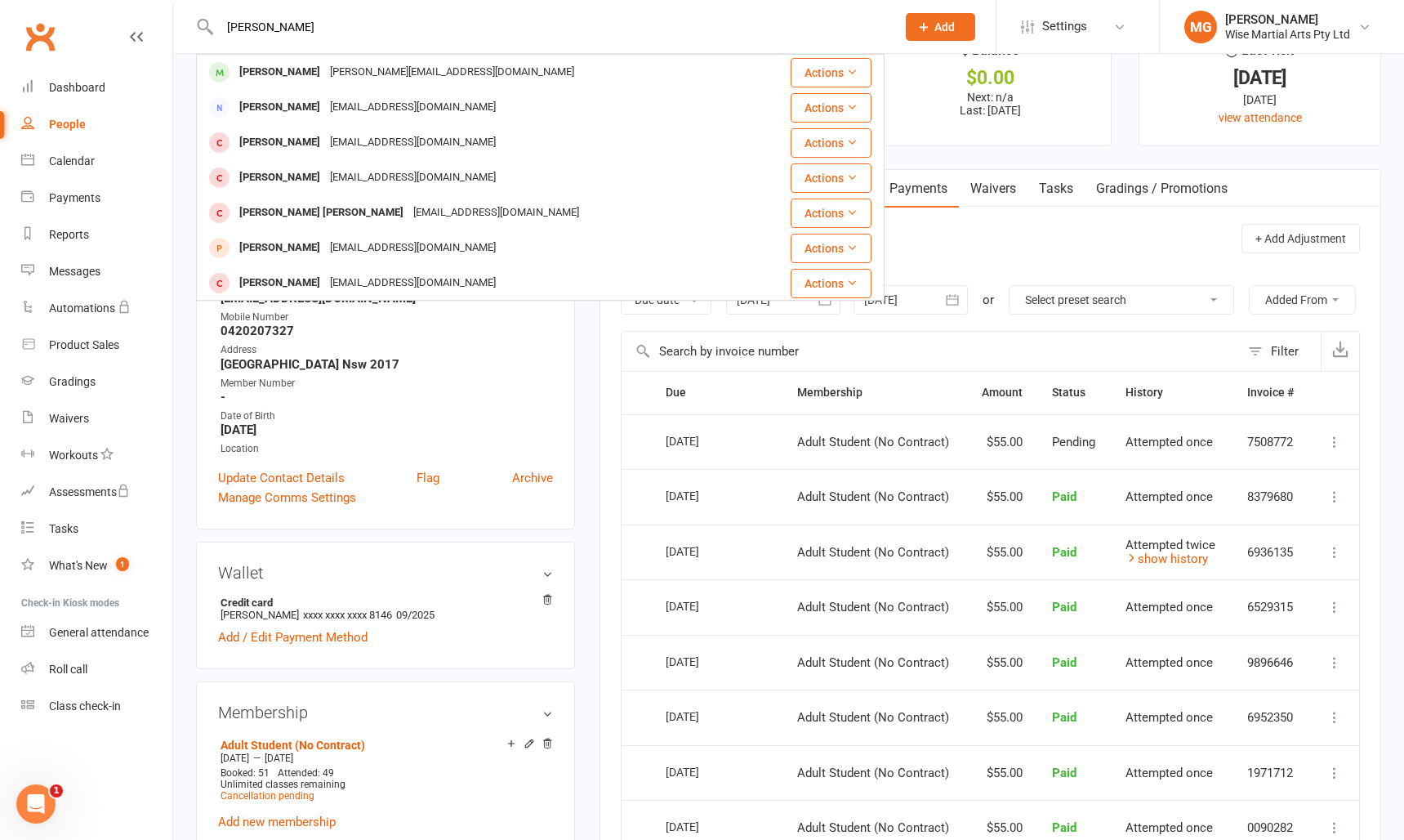
type input "Levy Santiago"
click at [279, 71] on div "Levy Santiago" at bounding box center [280, 72] width 90 height 24
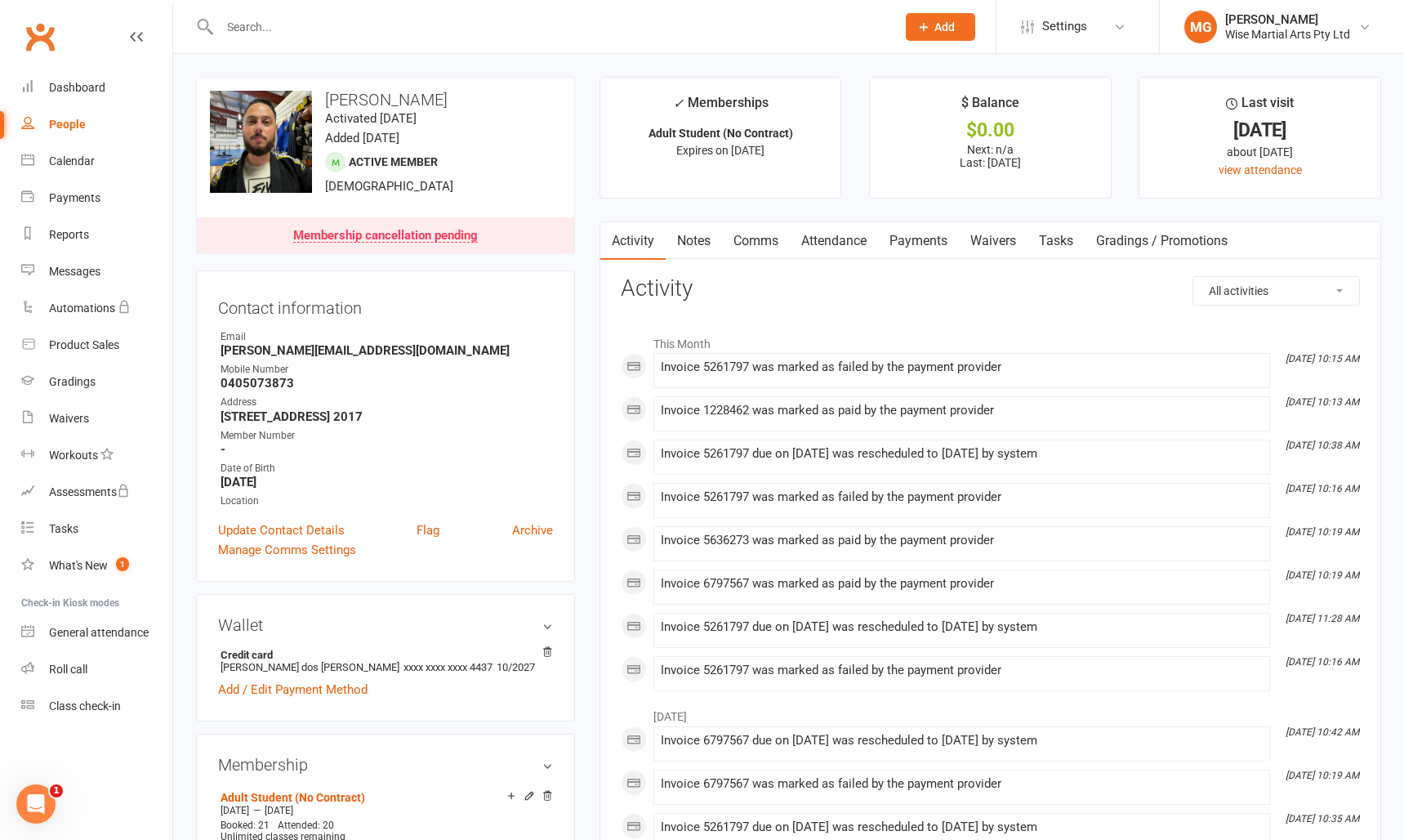
click at [926, 245] on link "Payments" at bounding box center [919, 241] width 81 height 38
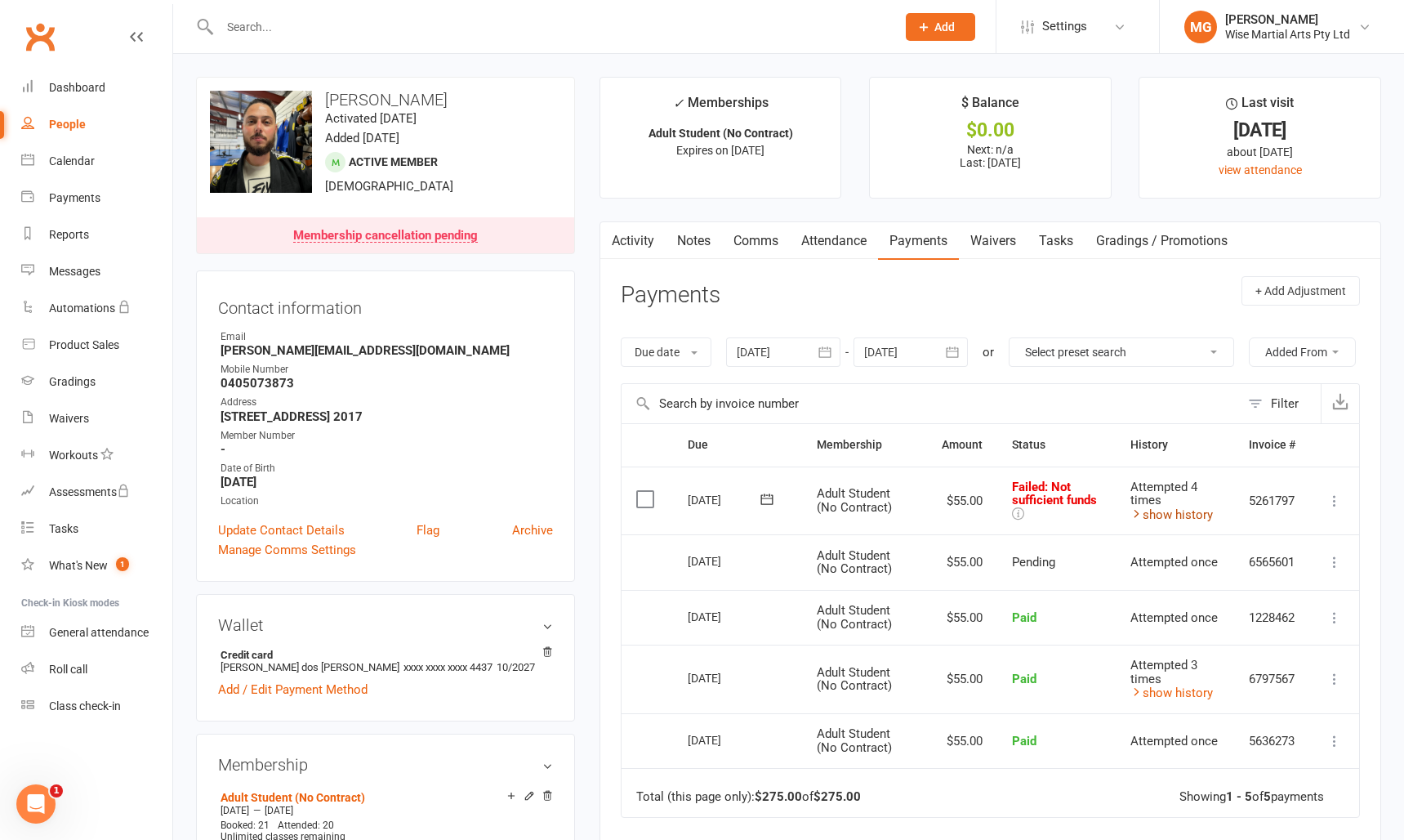
click at [1191, 522] on link "show history" at bounding box center [1172, 515] width 82 height 15
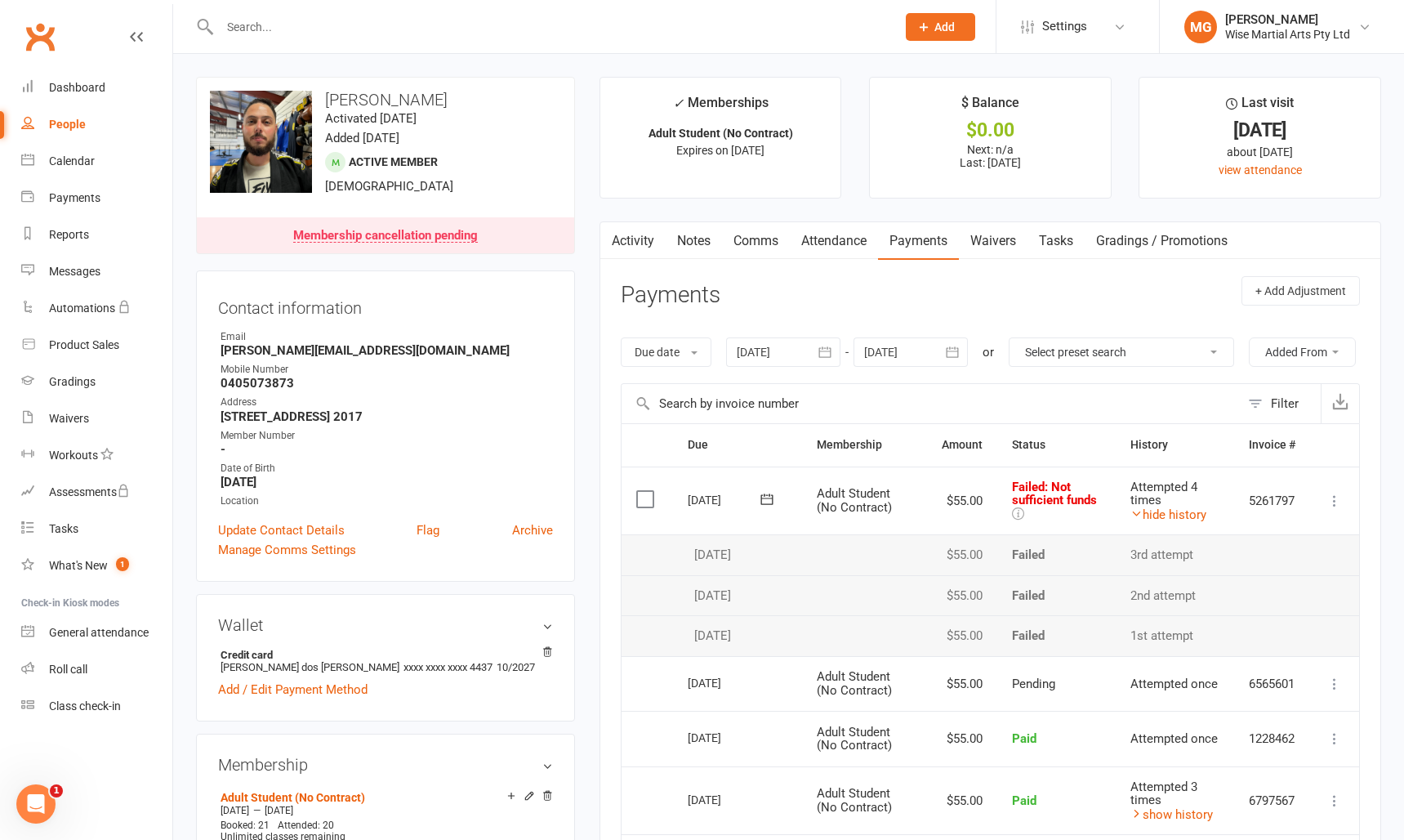
click at [354, 21] on input "text" at bounding box center [550, 27] width 670 height 23
paste input "Victor Hugo"
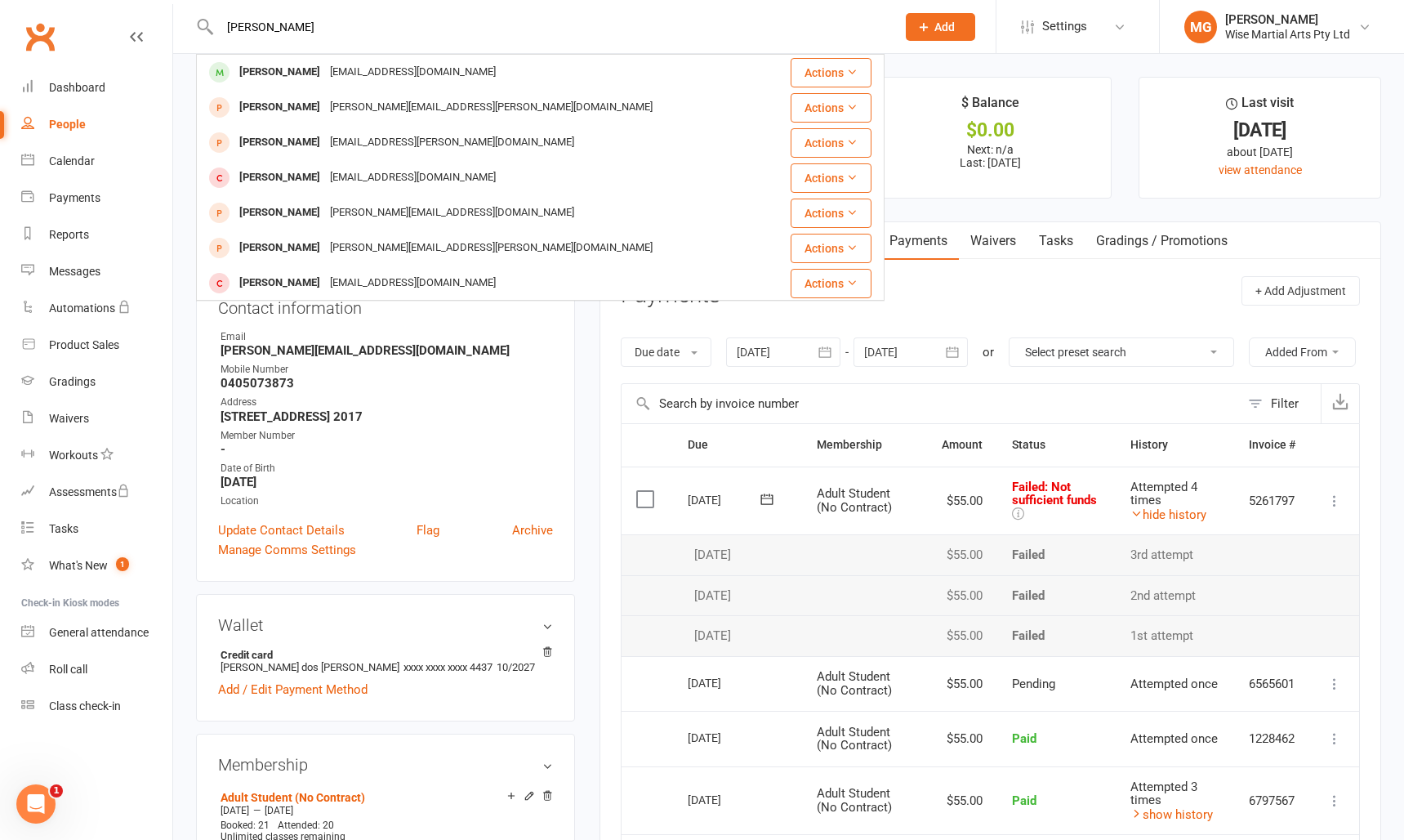
type input "Victor Hugo"
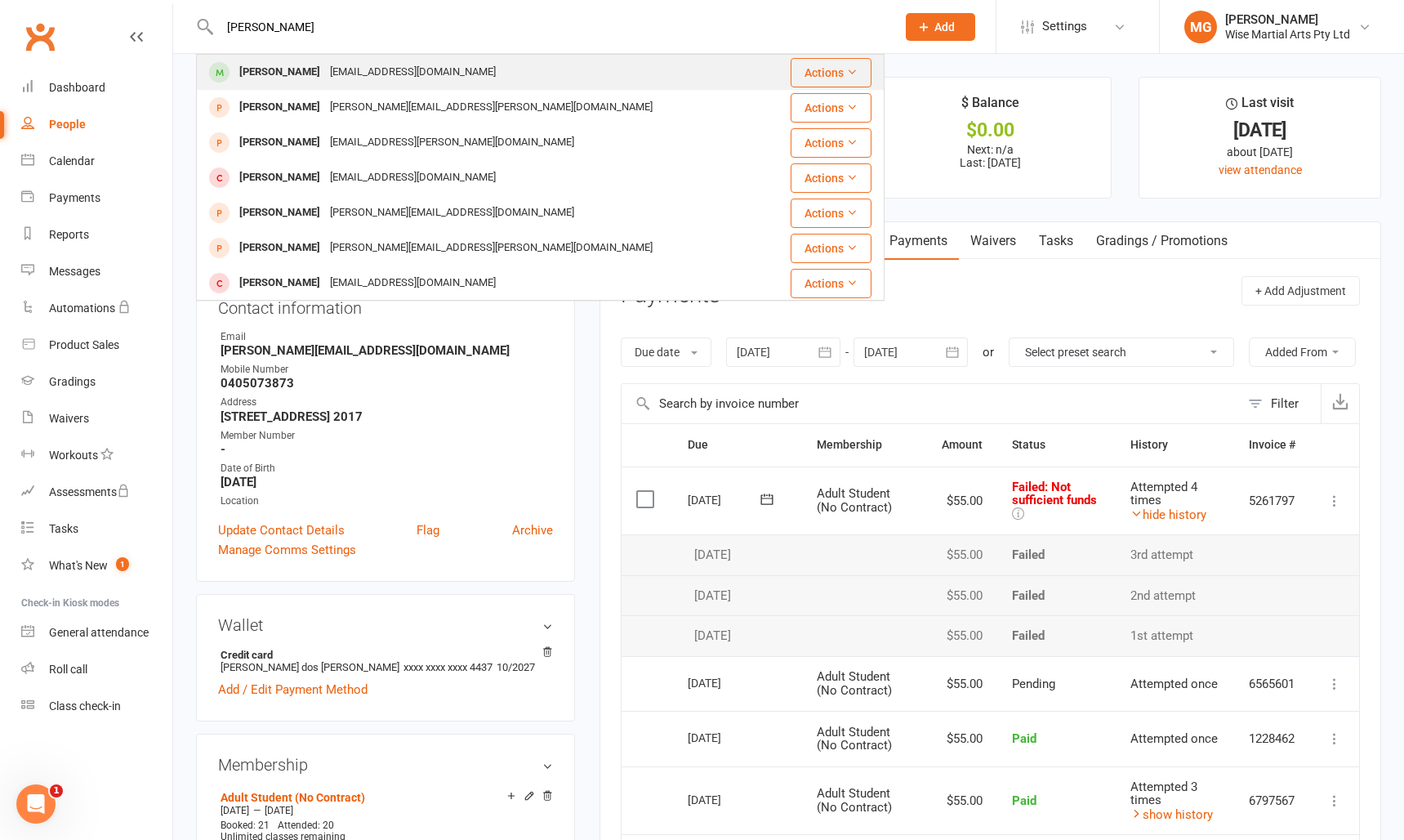
click at [292, 79] on div "Victor Hugo" at bounding box center [280, 72] width 90 height 24
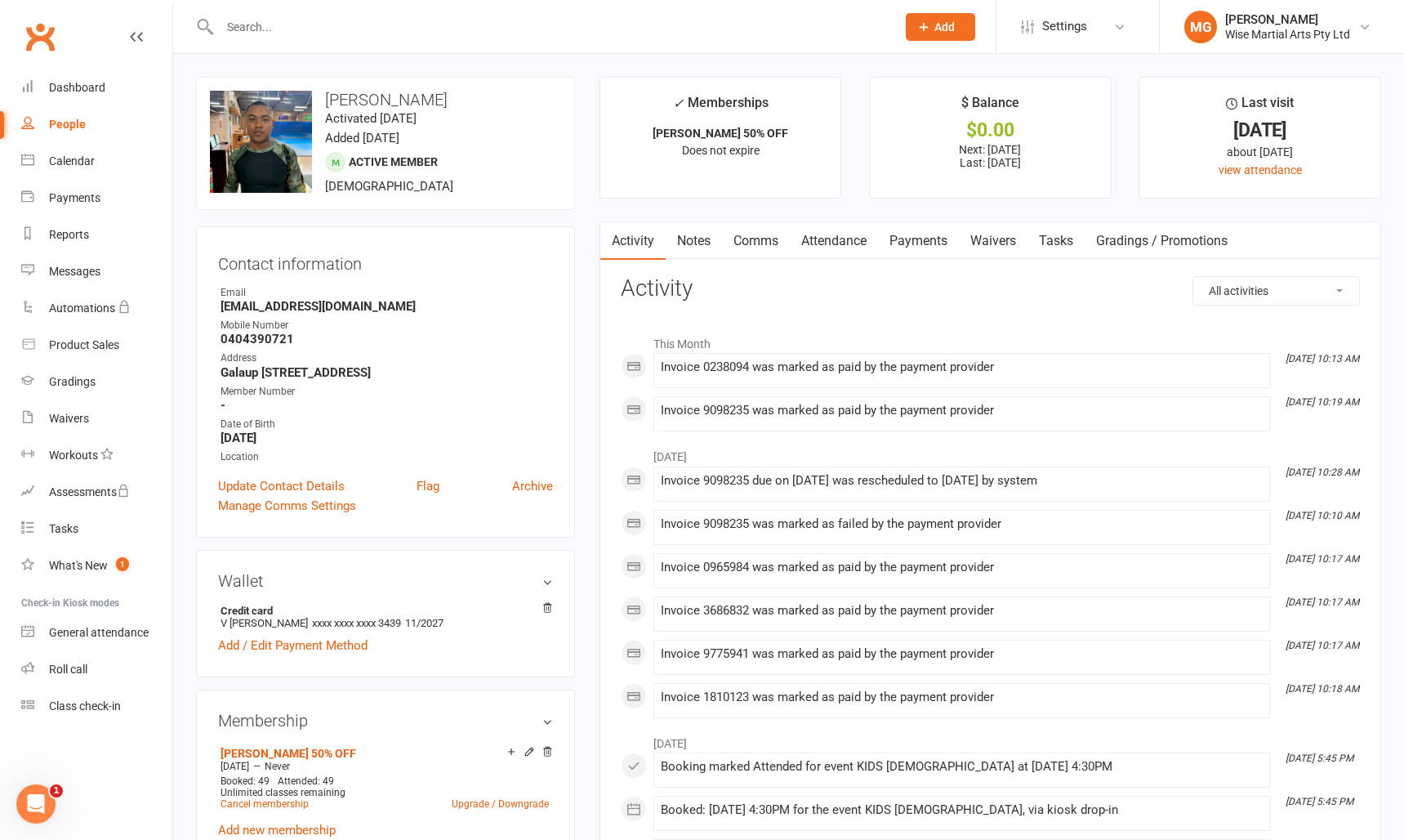
click at [916, 250] on link "Payments" at bounding box center [919, 241] width 81 height 38
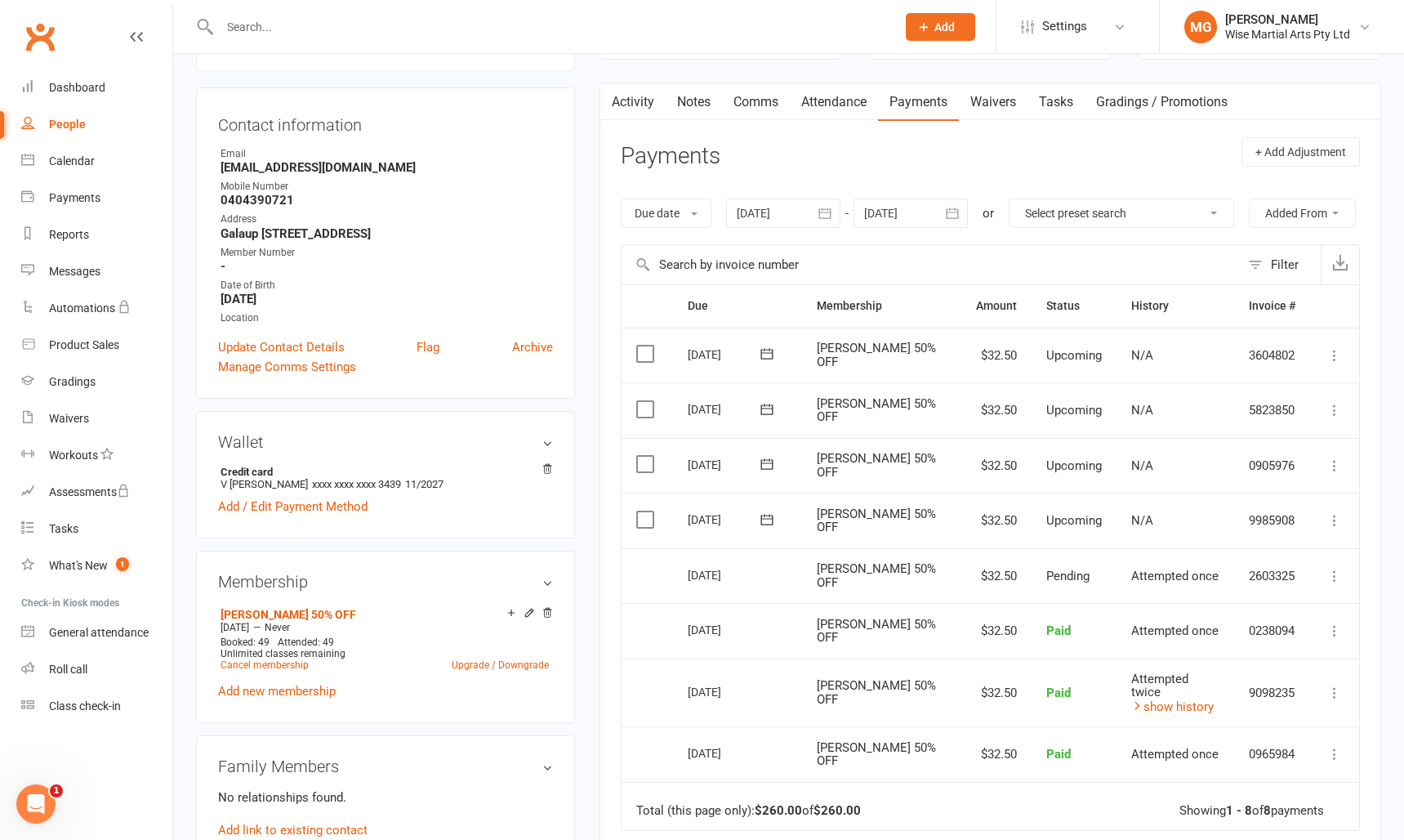
scroll to position [140, 0]
click at [409, 24] on input "text" at bounding box center [550, 27] width 670 height 23
paste input "[PERSON_NAME]"
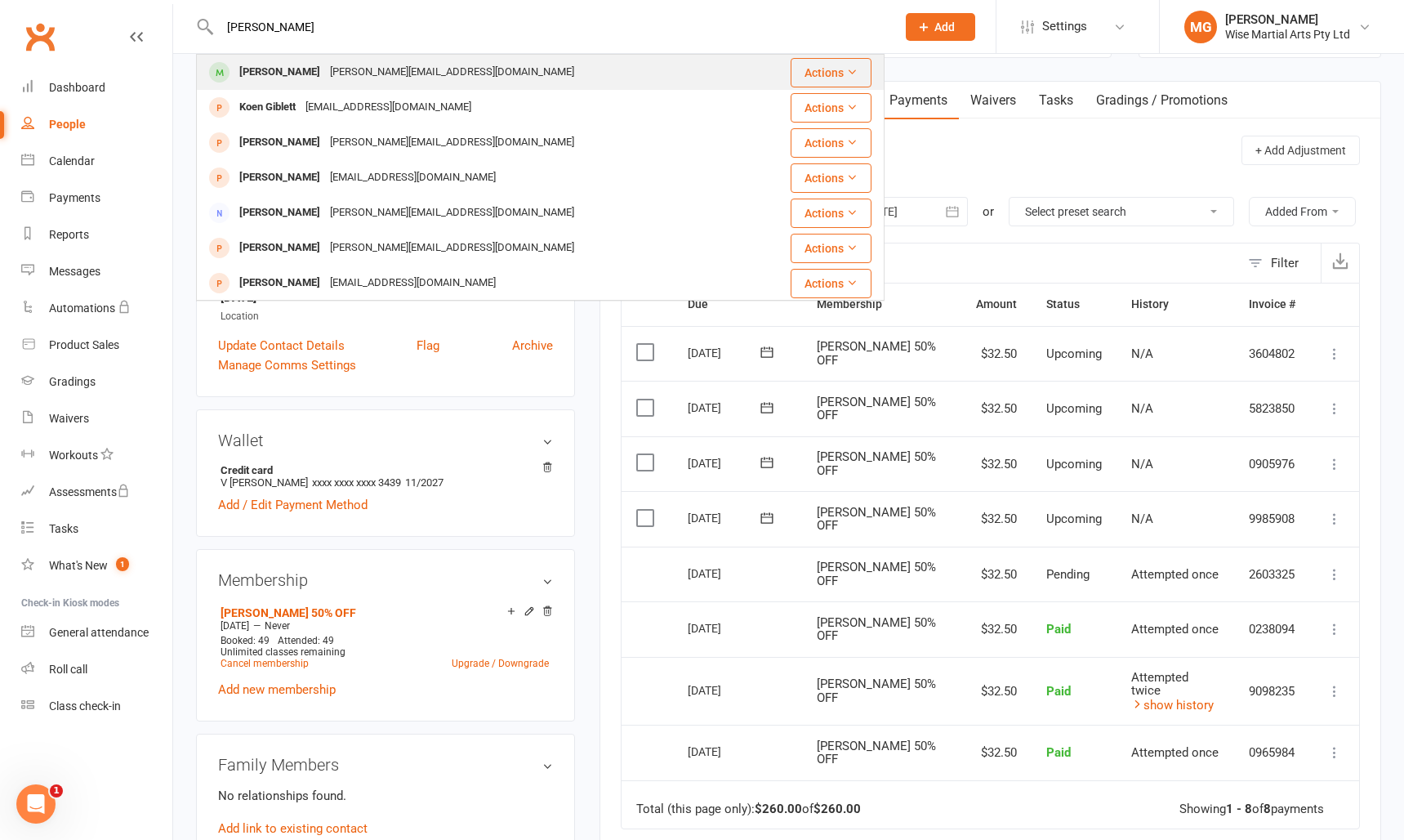
type input "[PERSON_NAME]"
click at [292, 79] on div "[PERSON_NAME]" at bounding box center [280, 72] width 90 height 24
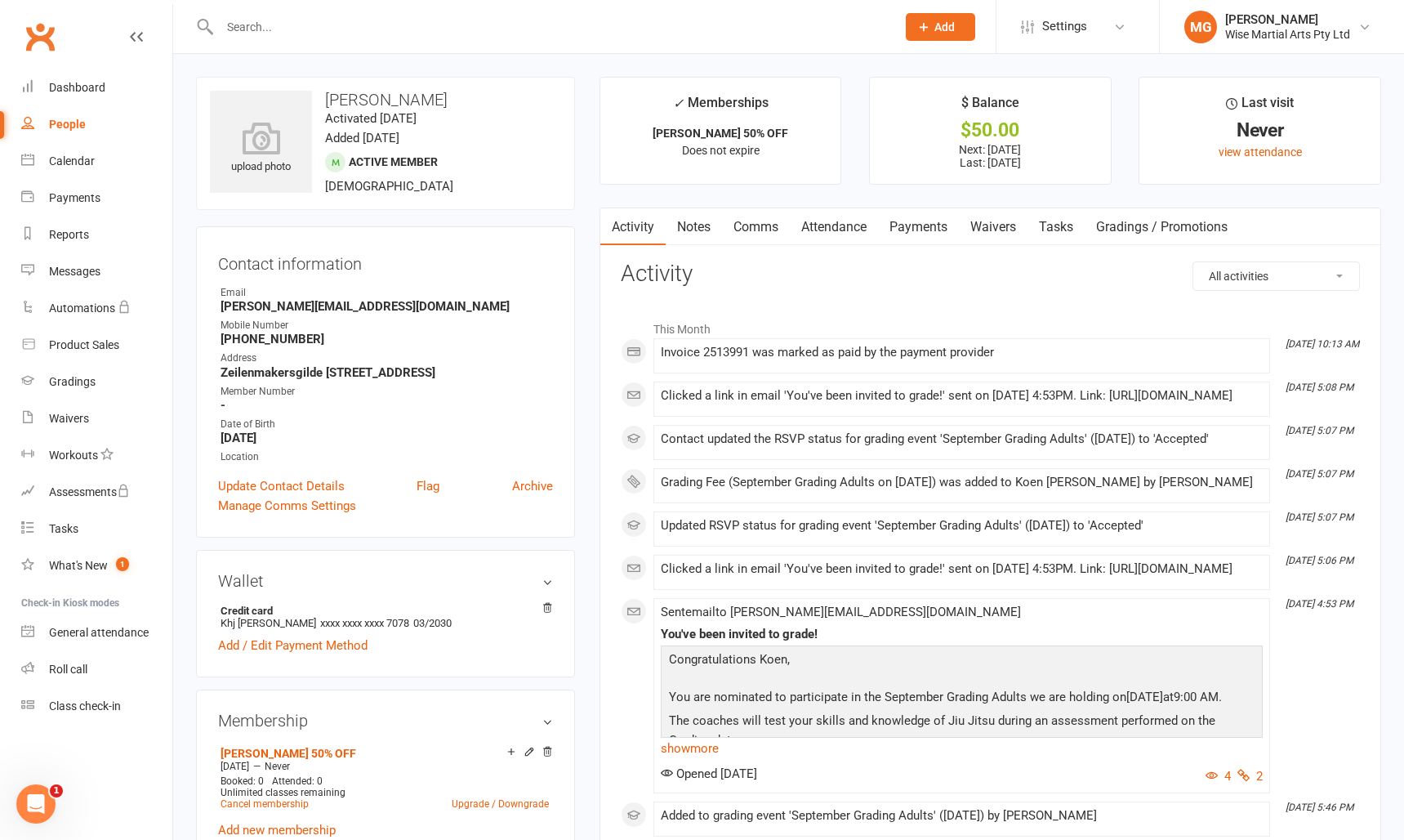
click at [934, 217] on link "Payments" at bounding box center [919, 227] width 81 height 38
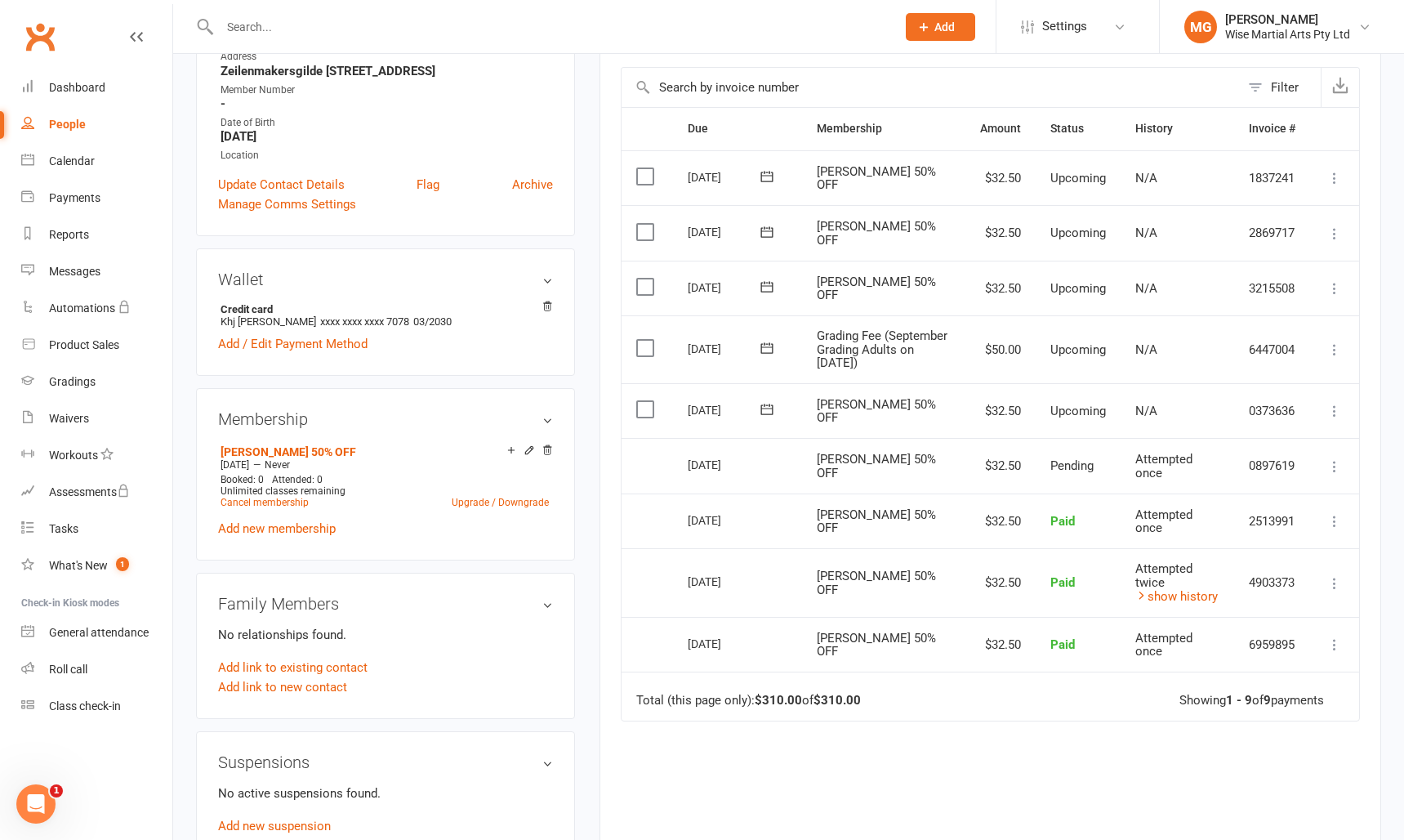
scroll to position [302, 0]
click at [333, 33] on input "text" at bounding box center [550, 27] width 670 height 23
paste input "Smady Mohammad"
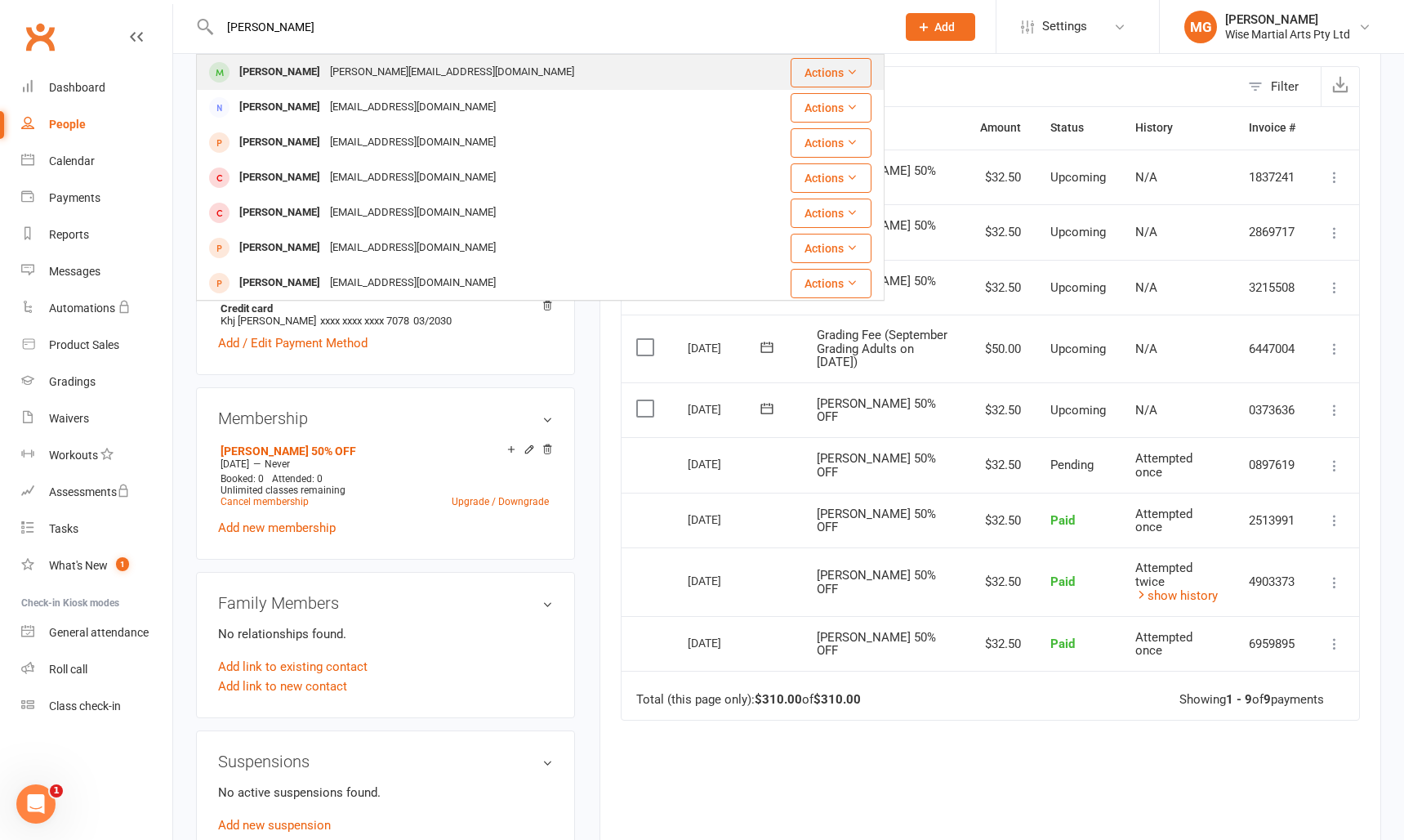
type input "Smady Mohammad"
click at [271, 85] on div "Smady Mohammad m.jacob.uts@gmail.com" at bounding box center [474, 72] width 553 height 34
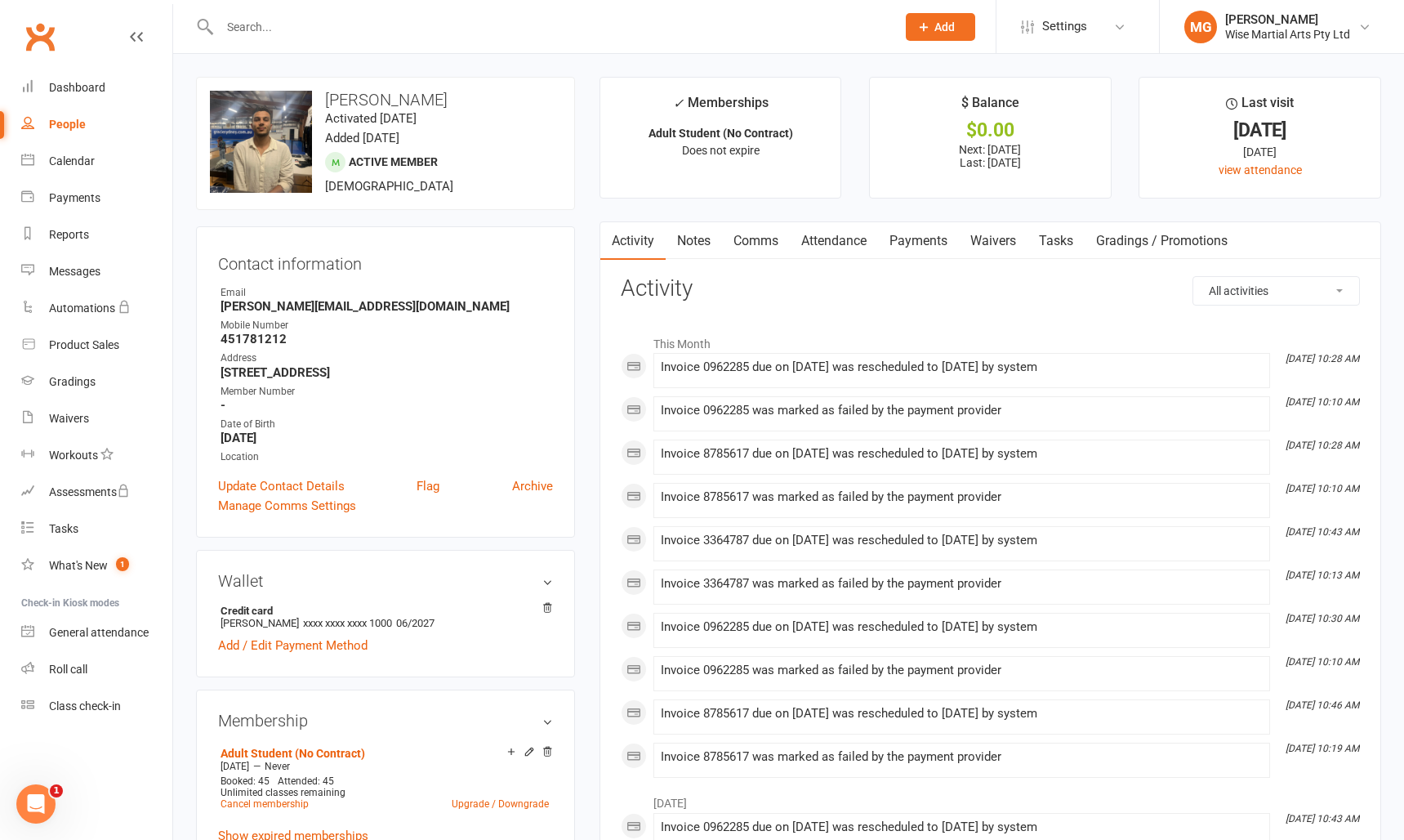
click at [914, 237] on link "Payments" at bounding box center [919, 241] width 81 height 38
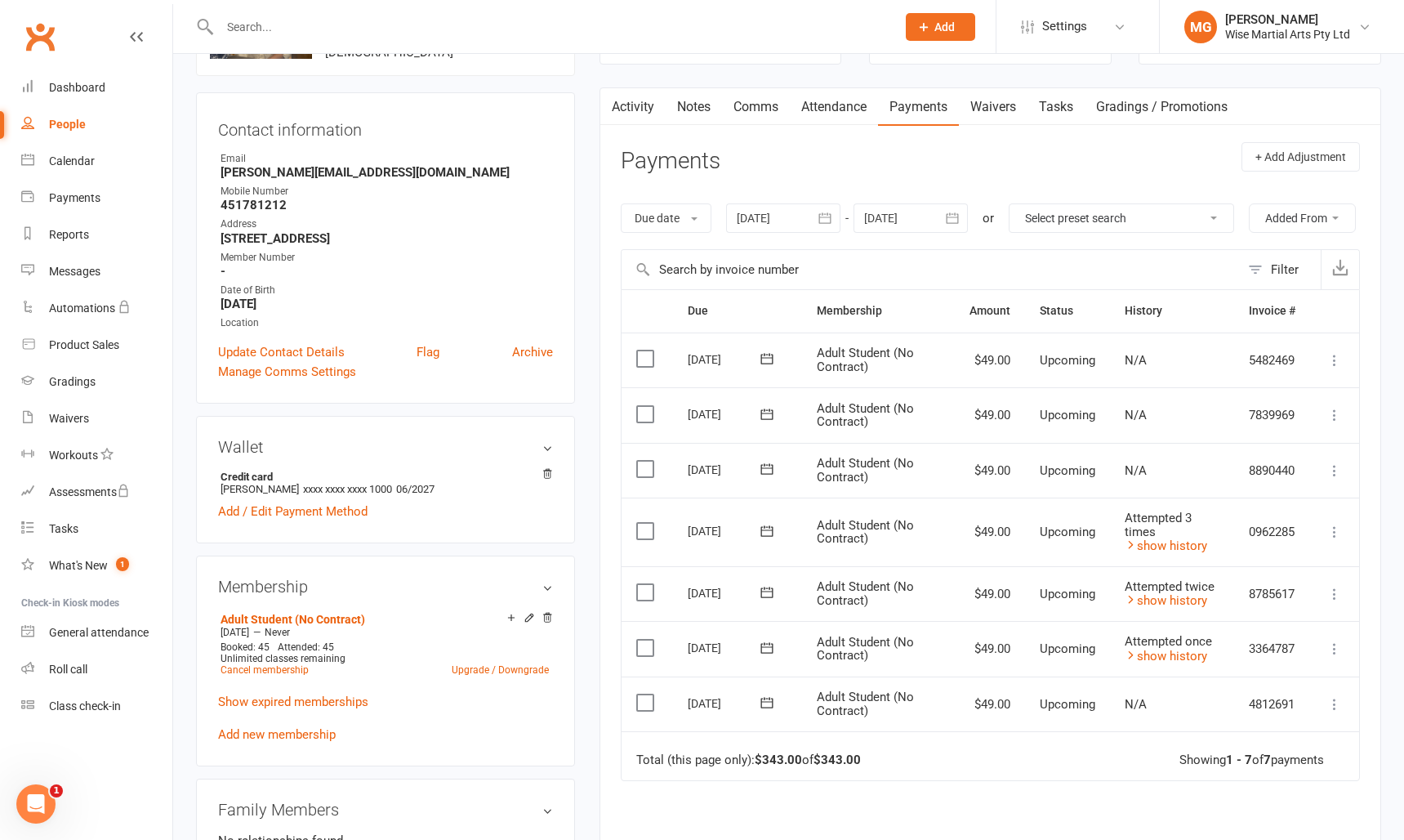
scroll to position [131, 0]
click at [785, 220] on div at bounding box center [783, 221] width 114 height 30
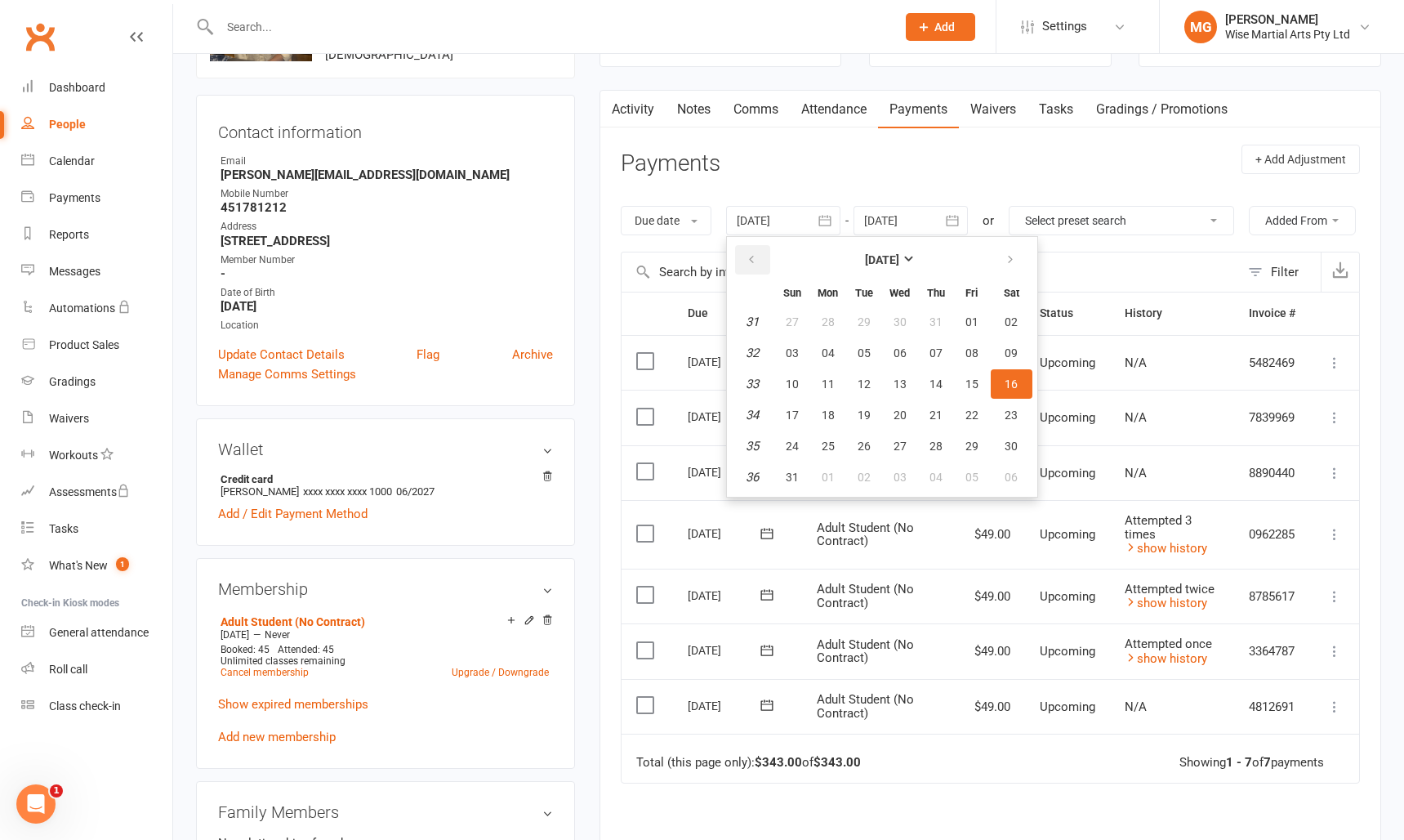
click at [746, 253] on button "button" at bounding box center [752, 259] width 35 height 30
click at [889, 377] on button "16" at bounding box center [901, 384] width 34 height 30
type input "16 Jul 2025"
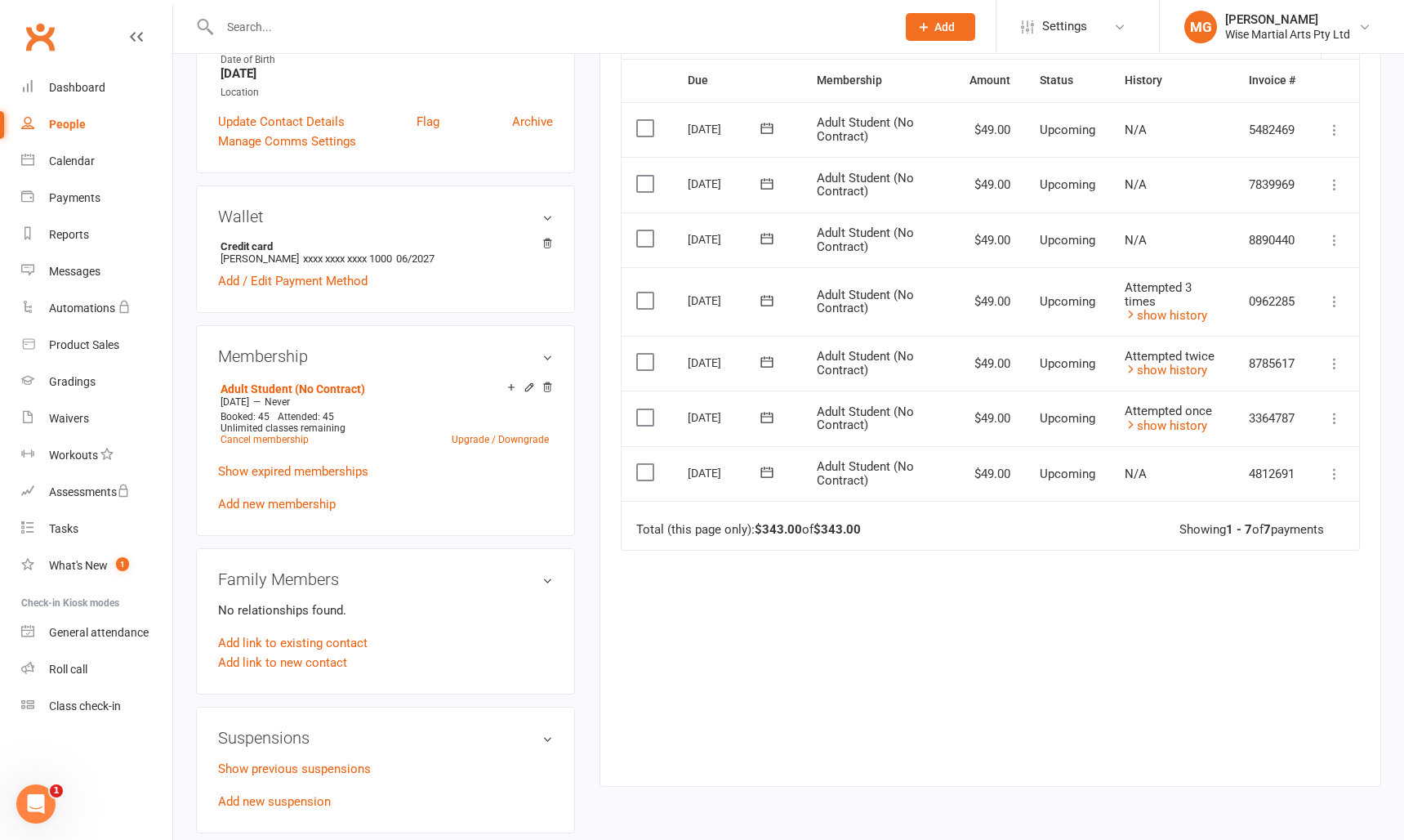
scroll to position [420, 0]
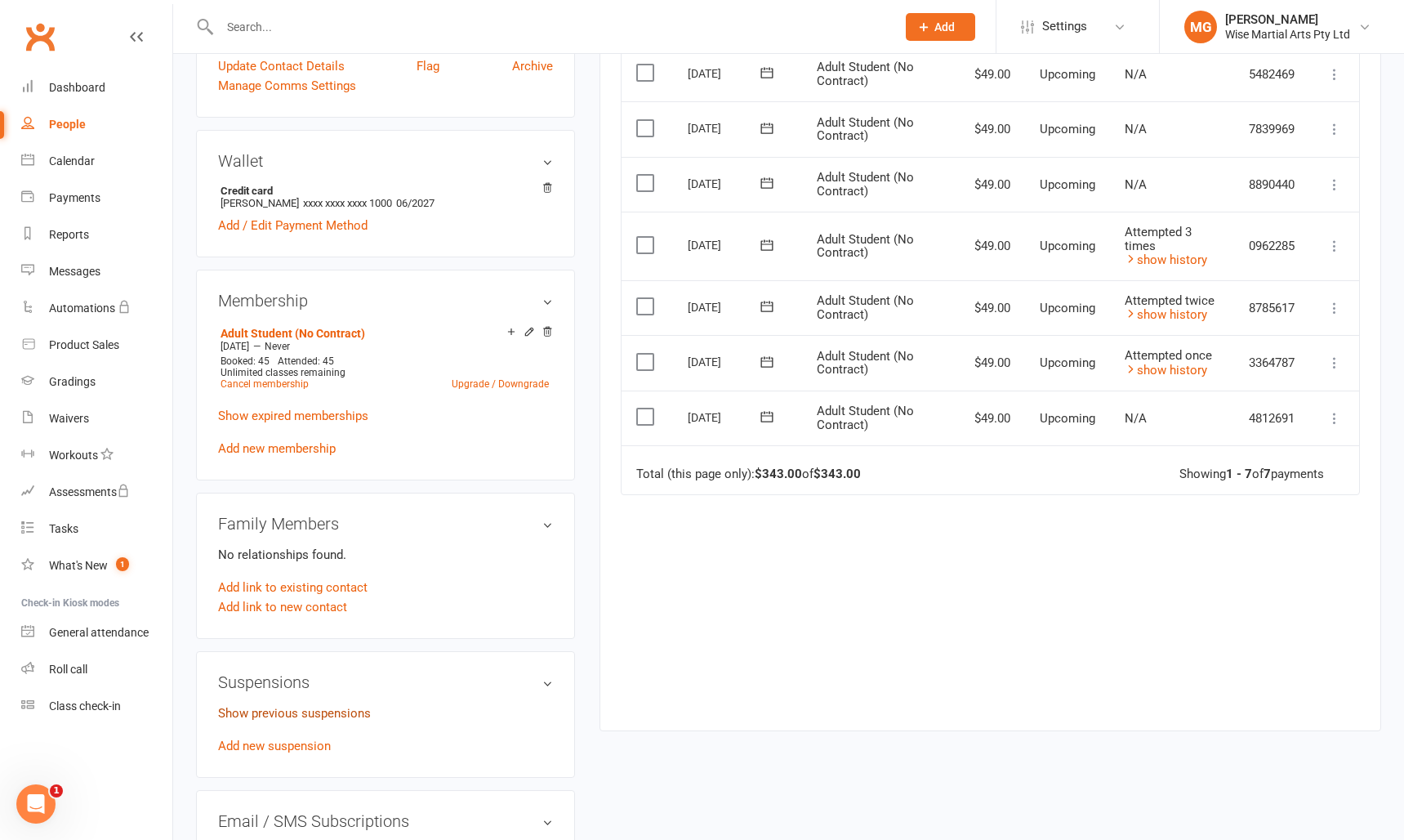
click at [294, 709] on link "Show previous suspensions" at bounding box center [295, 714] width 153 height 15
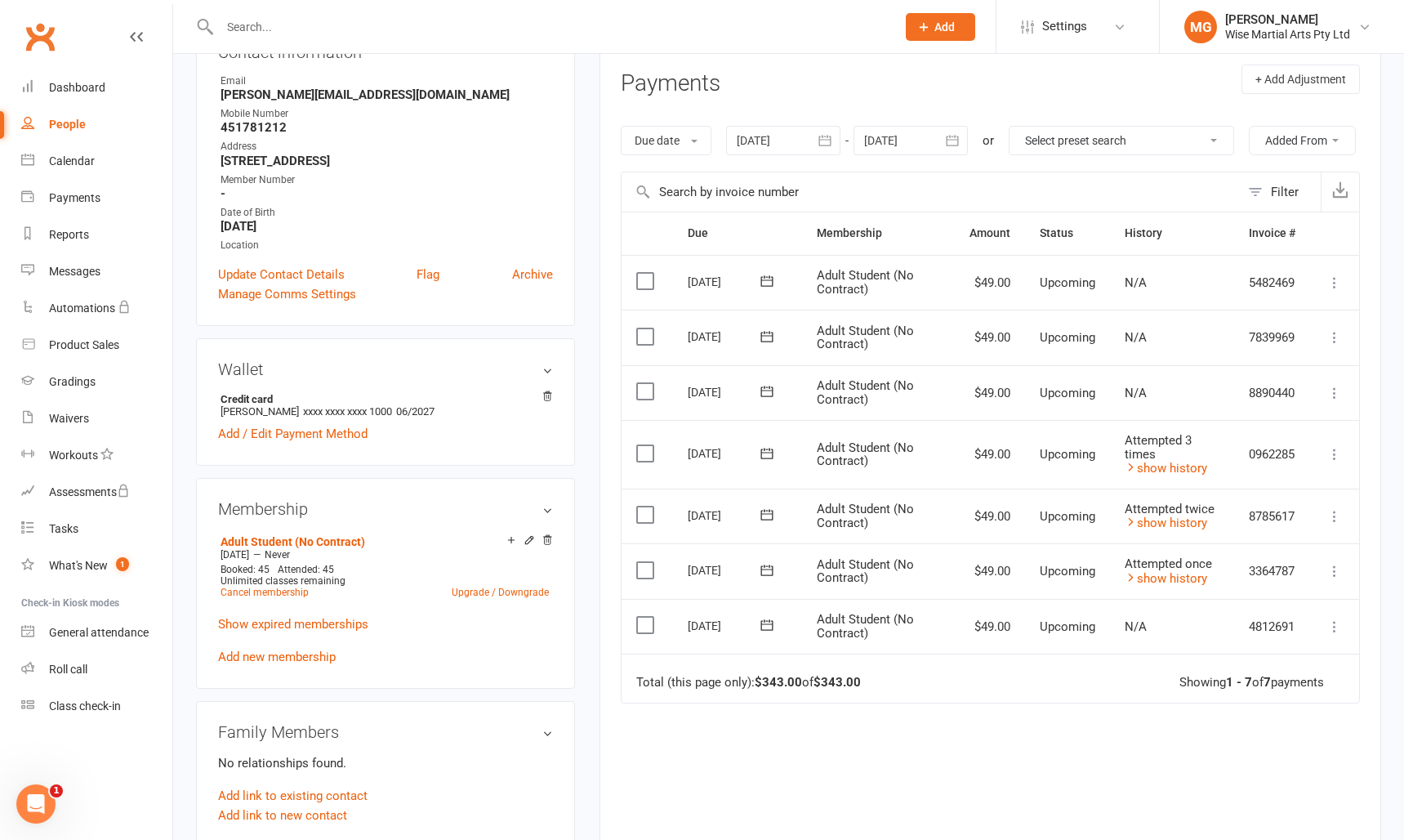
scroll to position [223, 0]
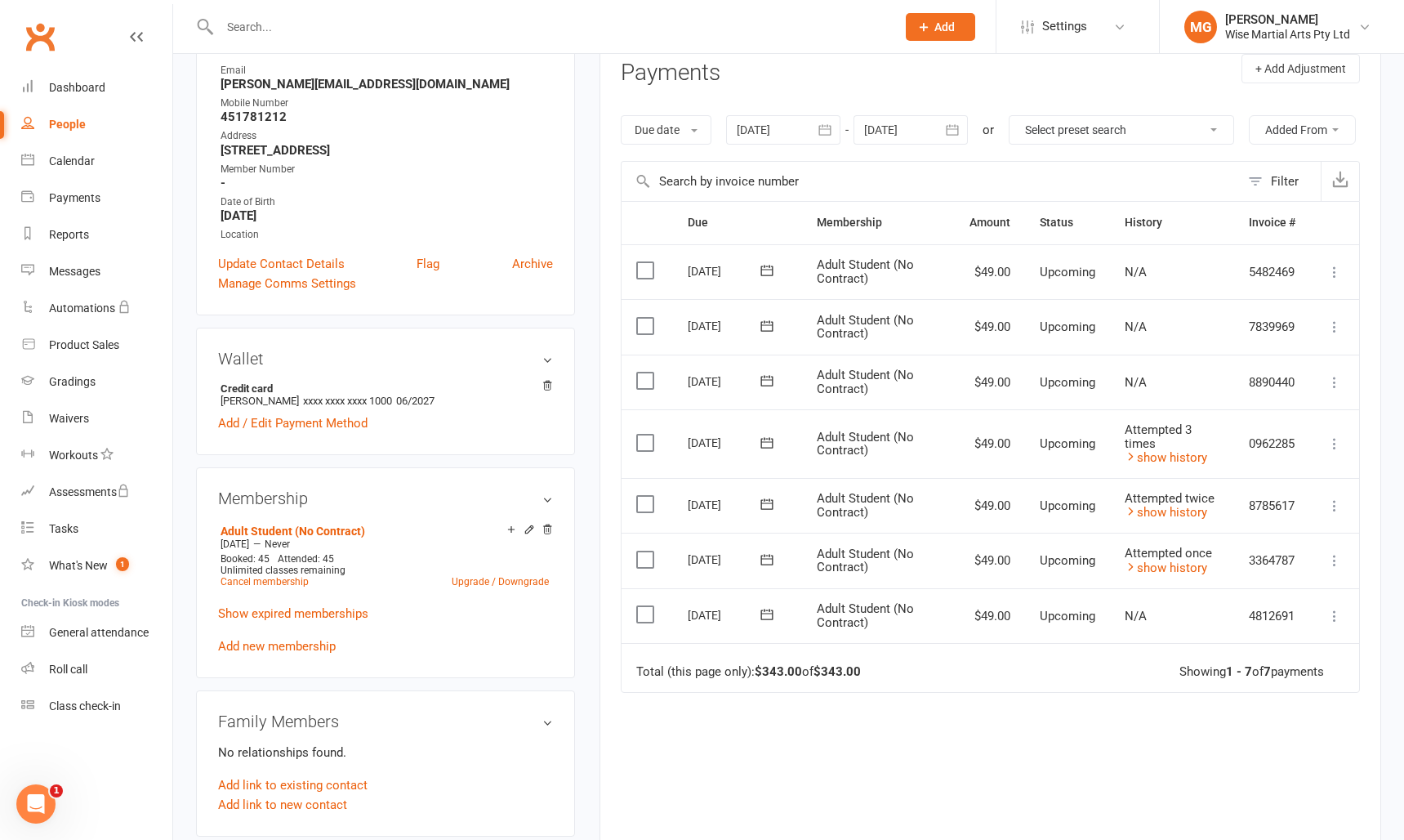
click at [1167, 561] on span "Attempted once" at bounding box center [1168, 553] width 87 height 15
click at [1168, 575] on link "show history" at bounding box center [1166, 568] width 82 height 15
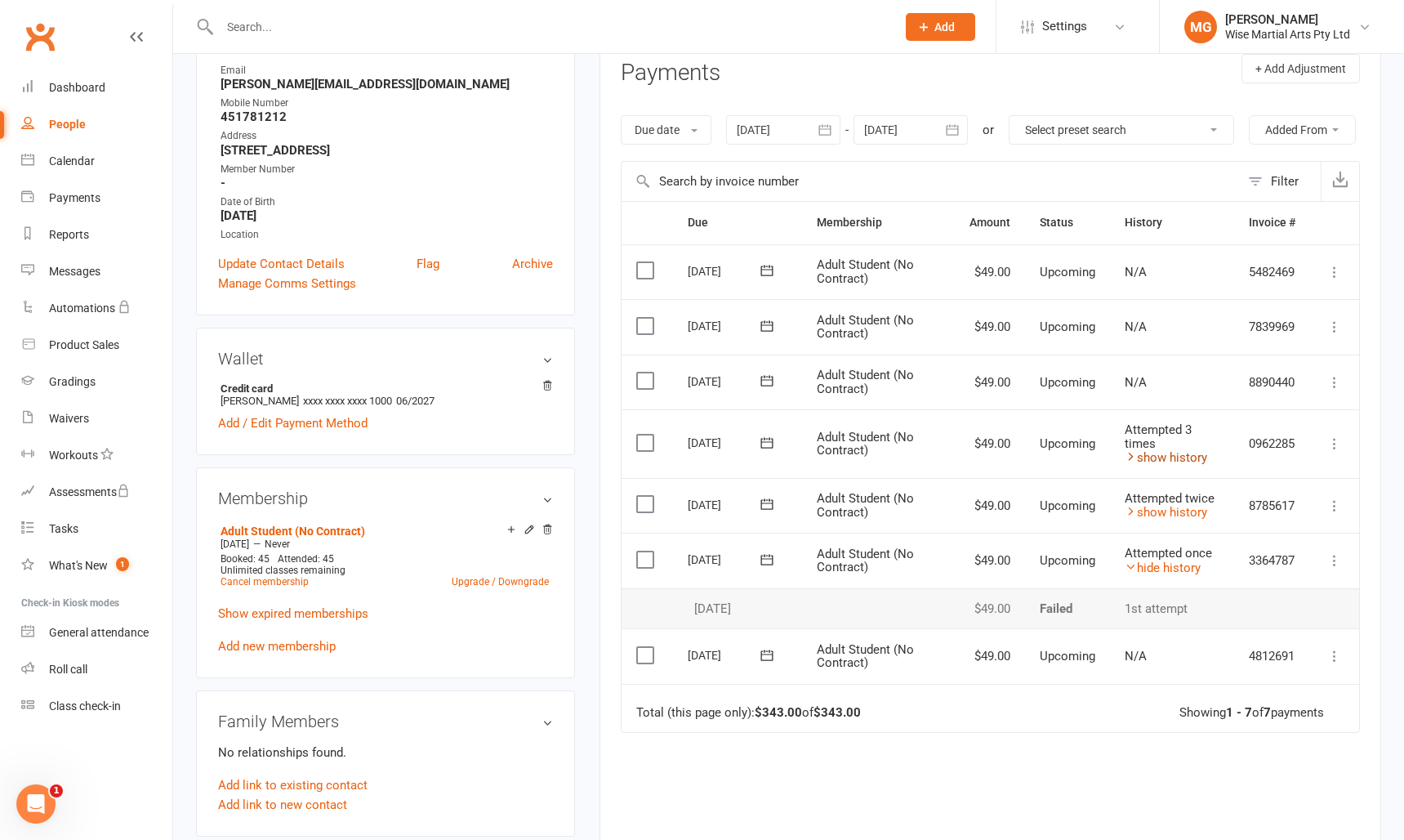
click at [1170, 465] on link "show history" at bounding box center [1166, 457] width 82 height 15
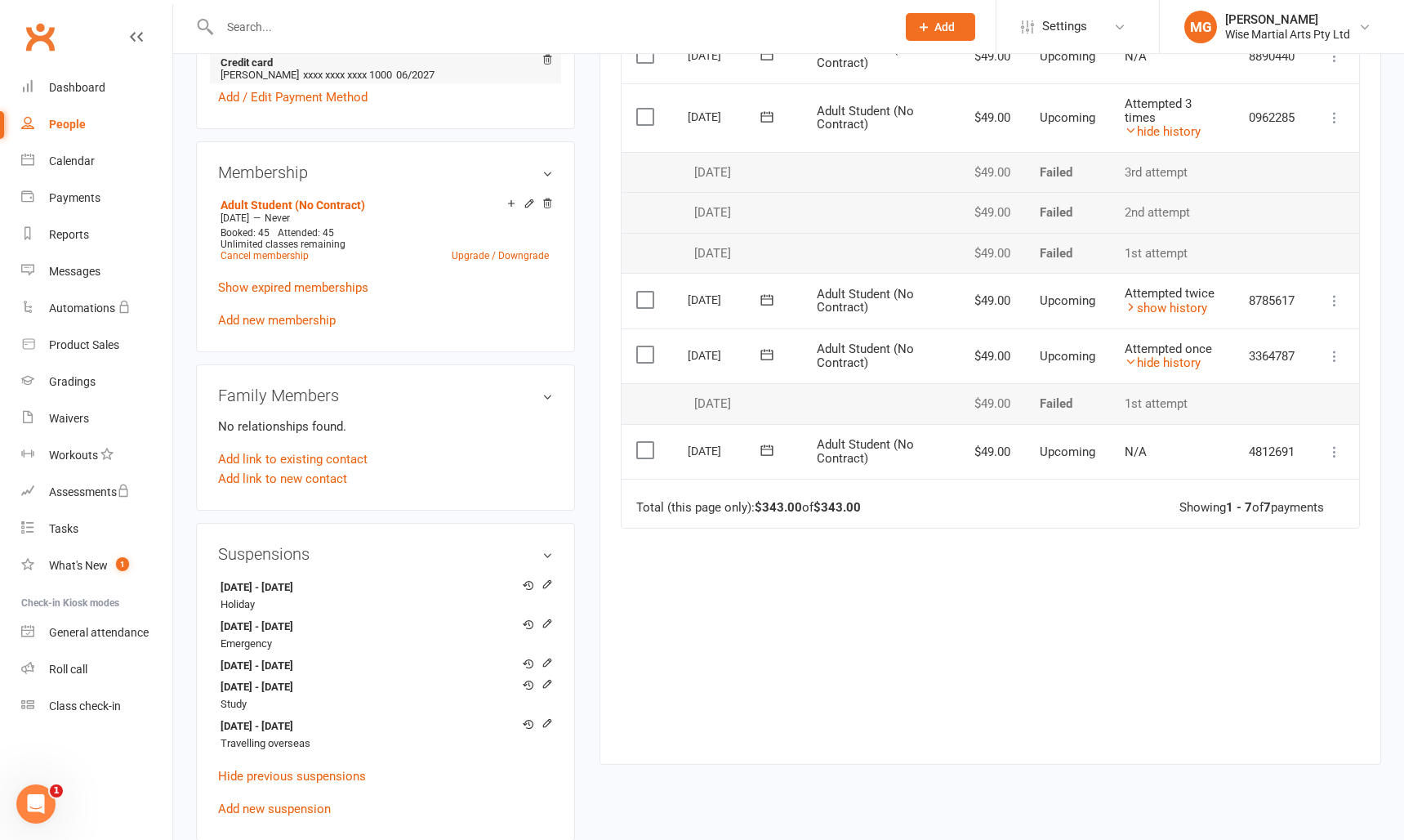
scroll to position [556, 0]
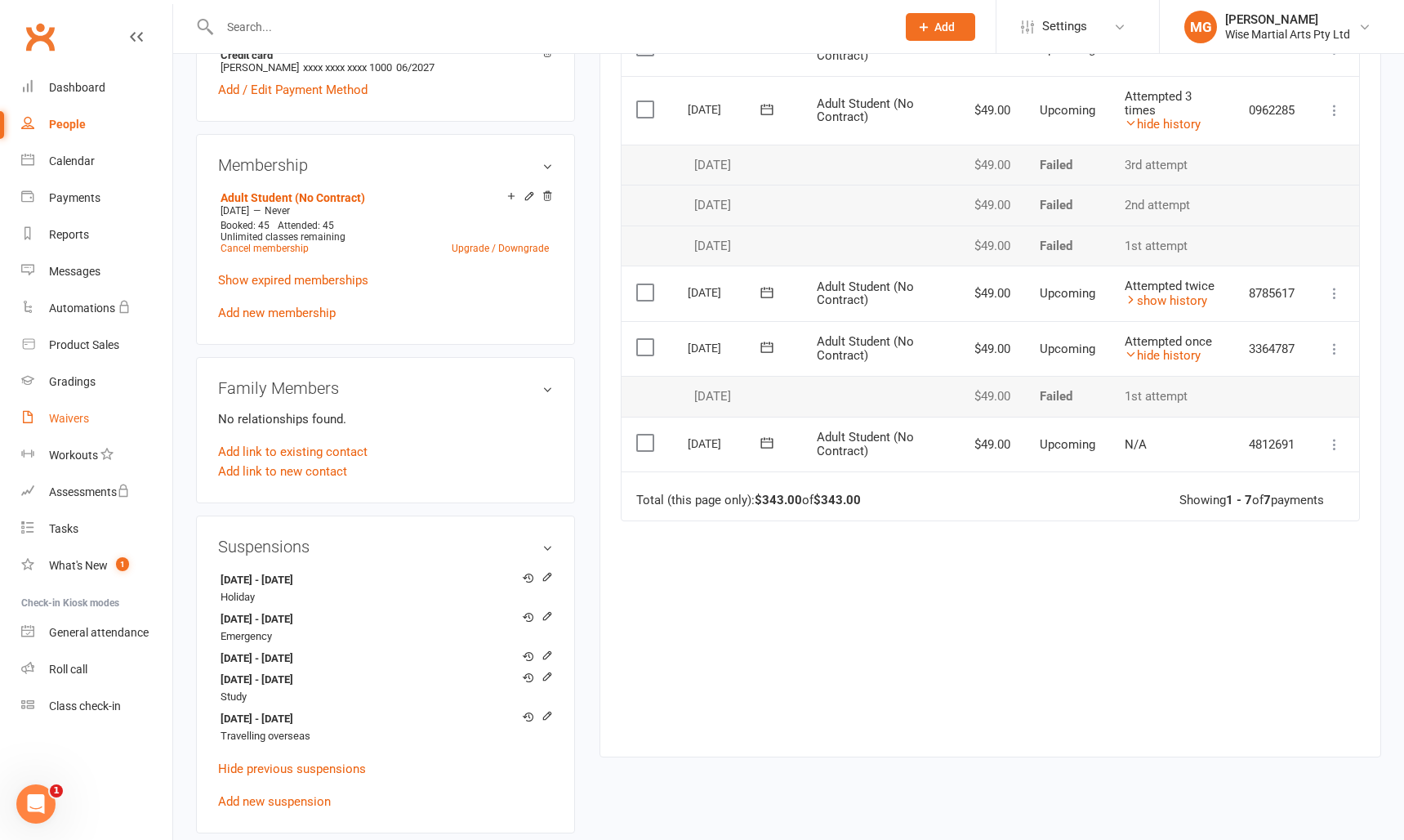
click at [80, 424] on div "Waivers" at bounding box center [69, 418] width 40 height 13
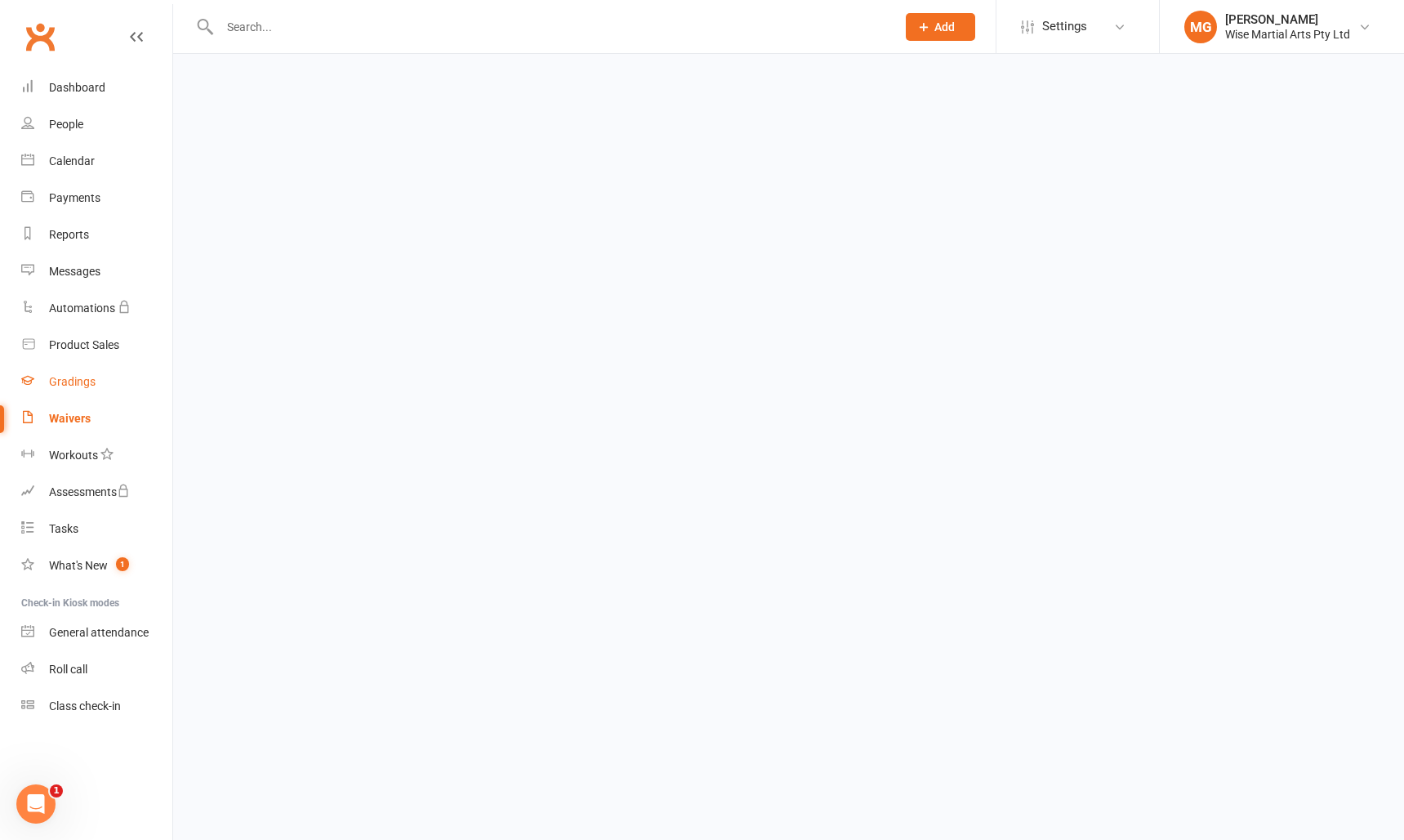
click at [87, 391] on link "Gradings" at bounding box center [97, 382] width 151 height 37
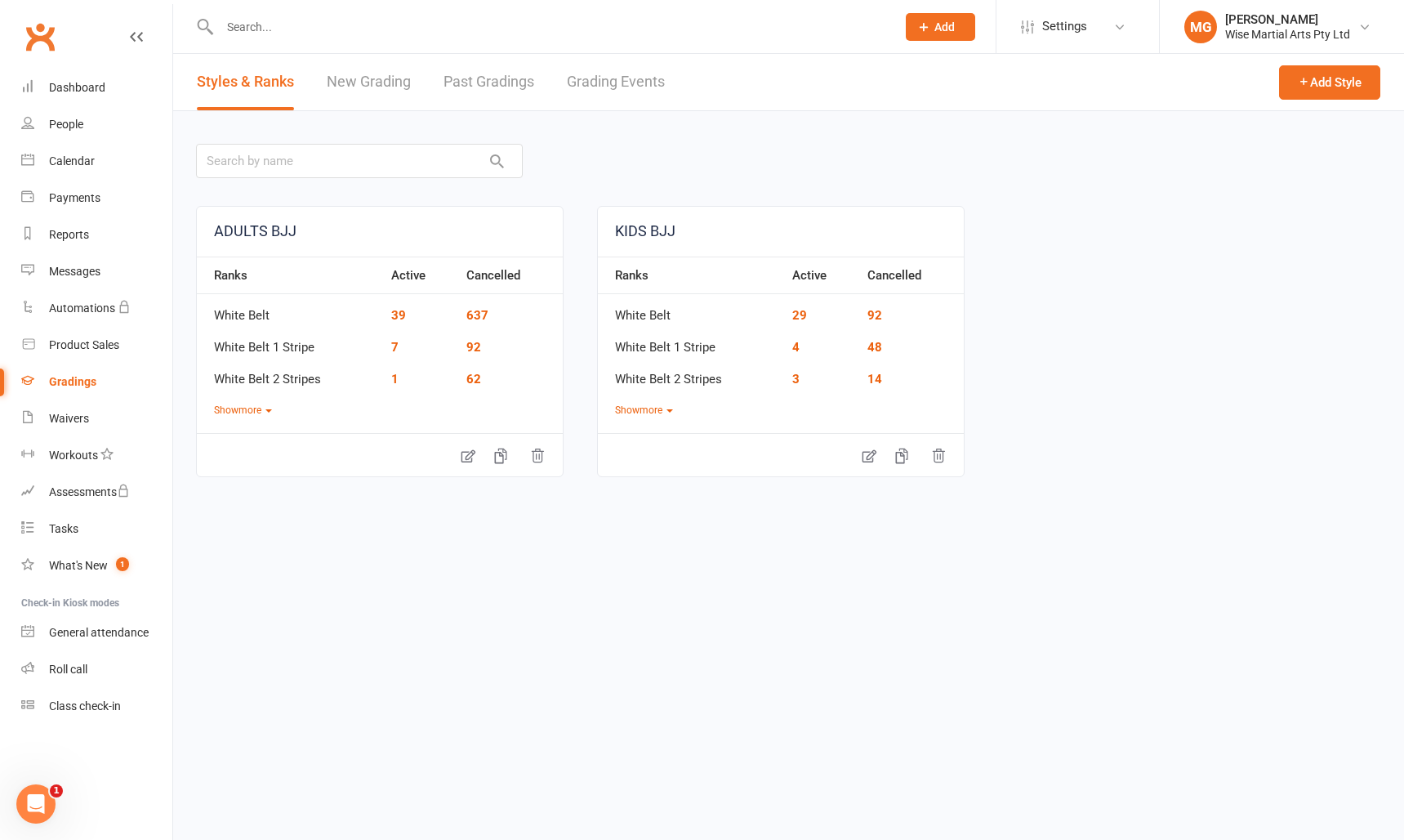
click at [658, 83] on link "Grading Events" at bounding box center [616, 82] width 98 height 57
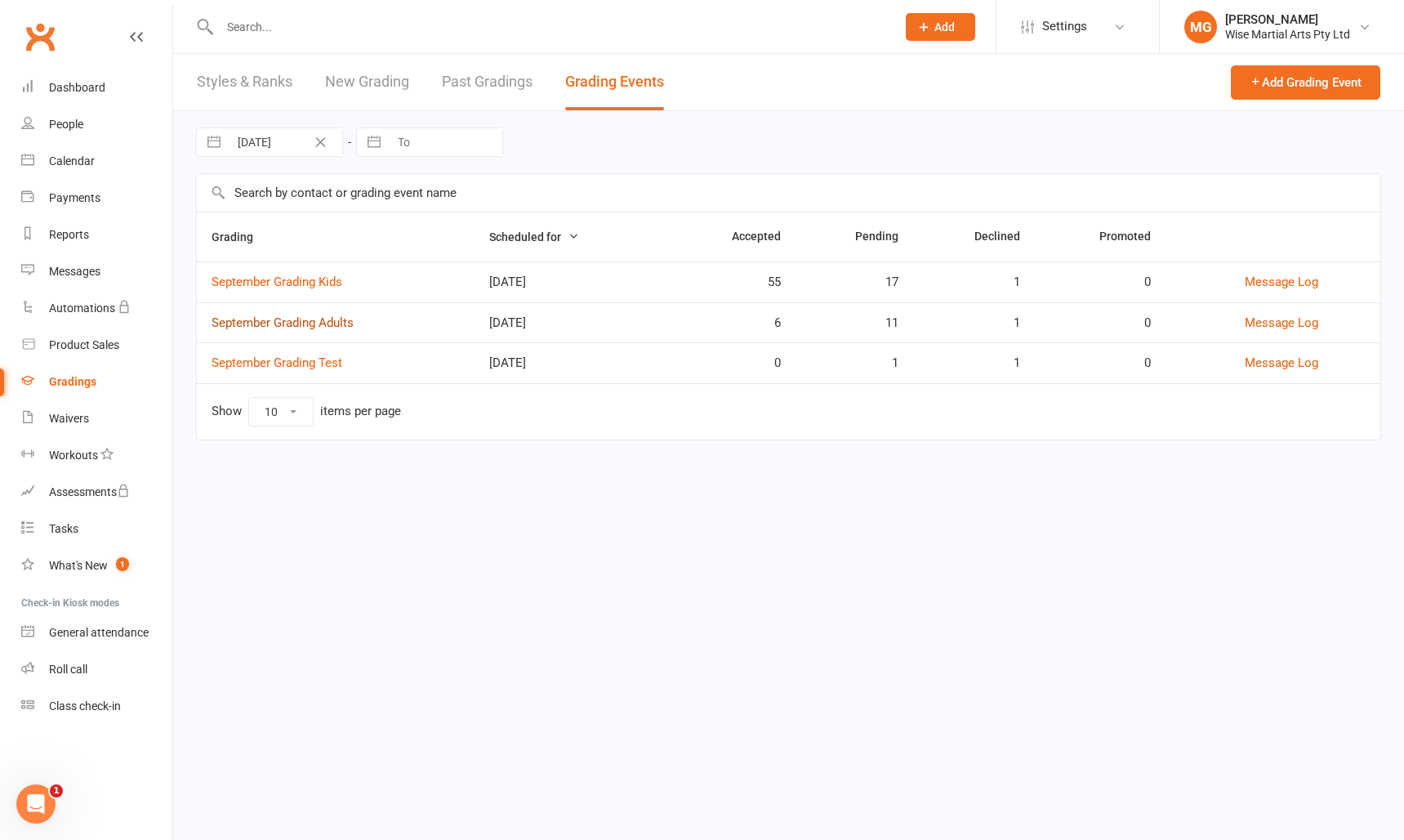
click at [323, 323] on link "September Grading Adults" at bounding box center [282, 323] width 142 height 15
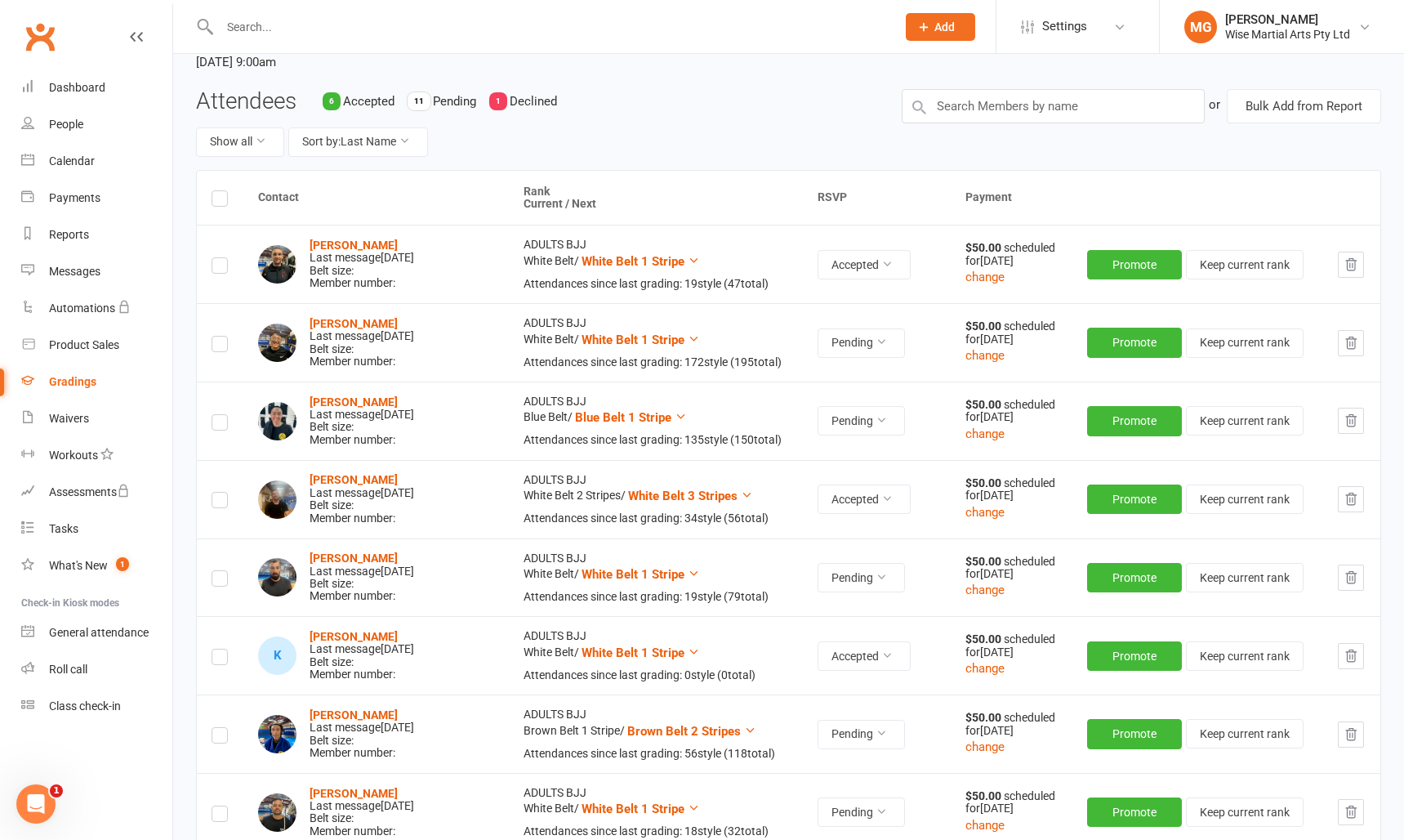
scroll to position [112, 0]
click at [847, 421] on button "Pending" at bounding box center [861, 420] width 87 height 30
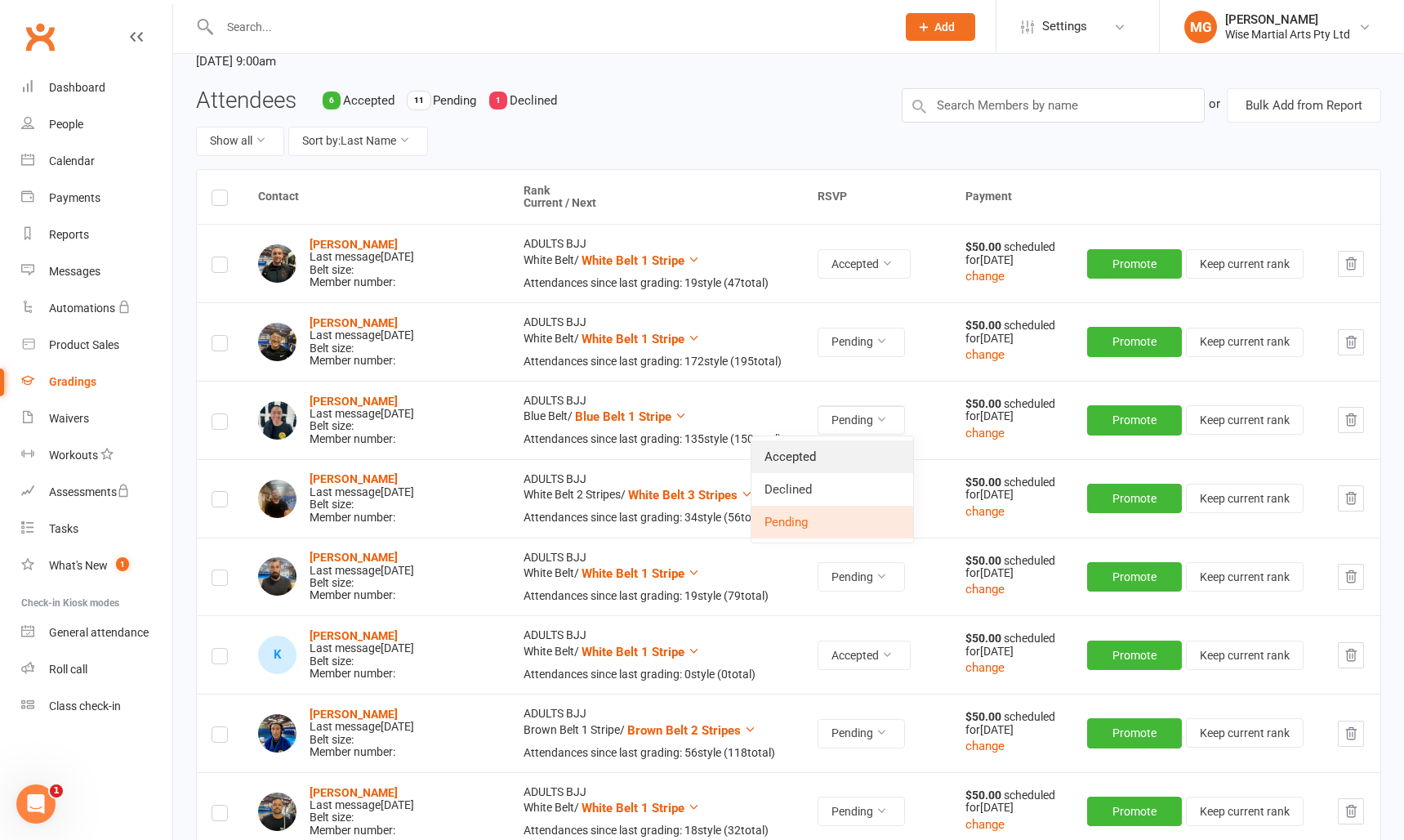
click at [796, 461] on link "Accepted" at bounding box center [832, 457] width 162 height 33
click at [796, 461] on td "ADULTS BJJ White Belt 2 Stripes / White Belt 3 Stripes Attendances since last g…" at bounding box center [656, 498] width 294 height 79
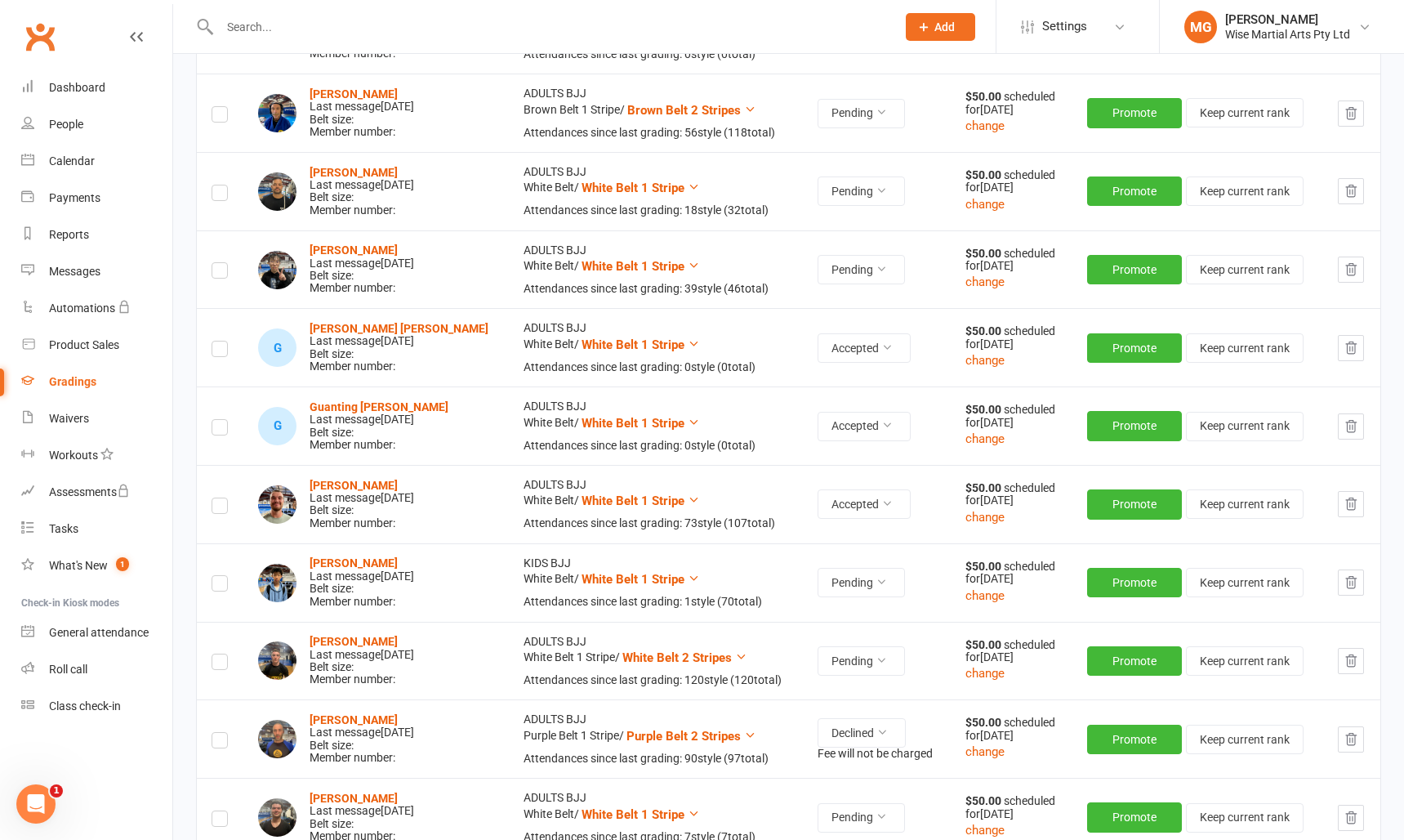
scroll to position [736, 0]
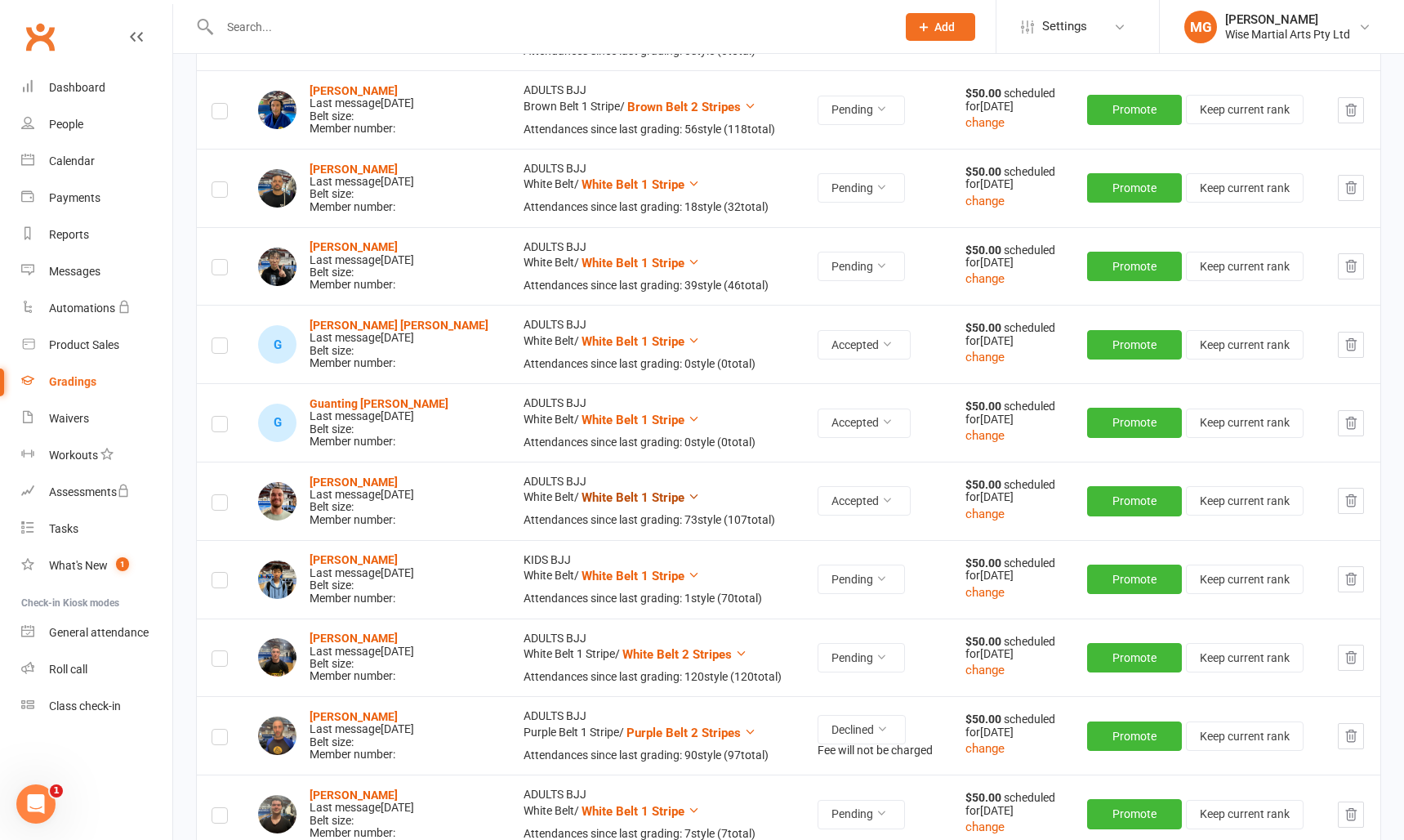
click at [645, 499] on span "White Belt 1 Stripe" at bounding box center [632, 498] width 103 height 15
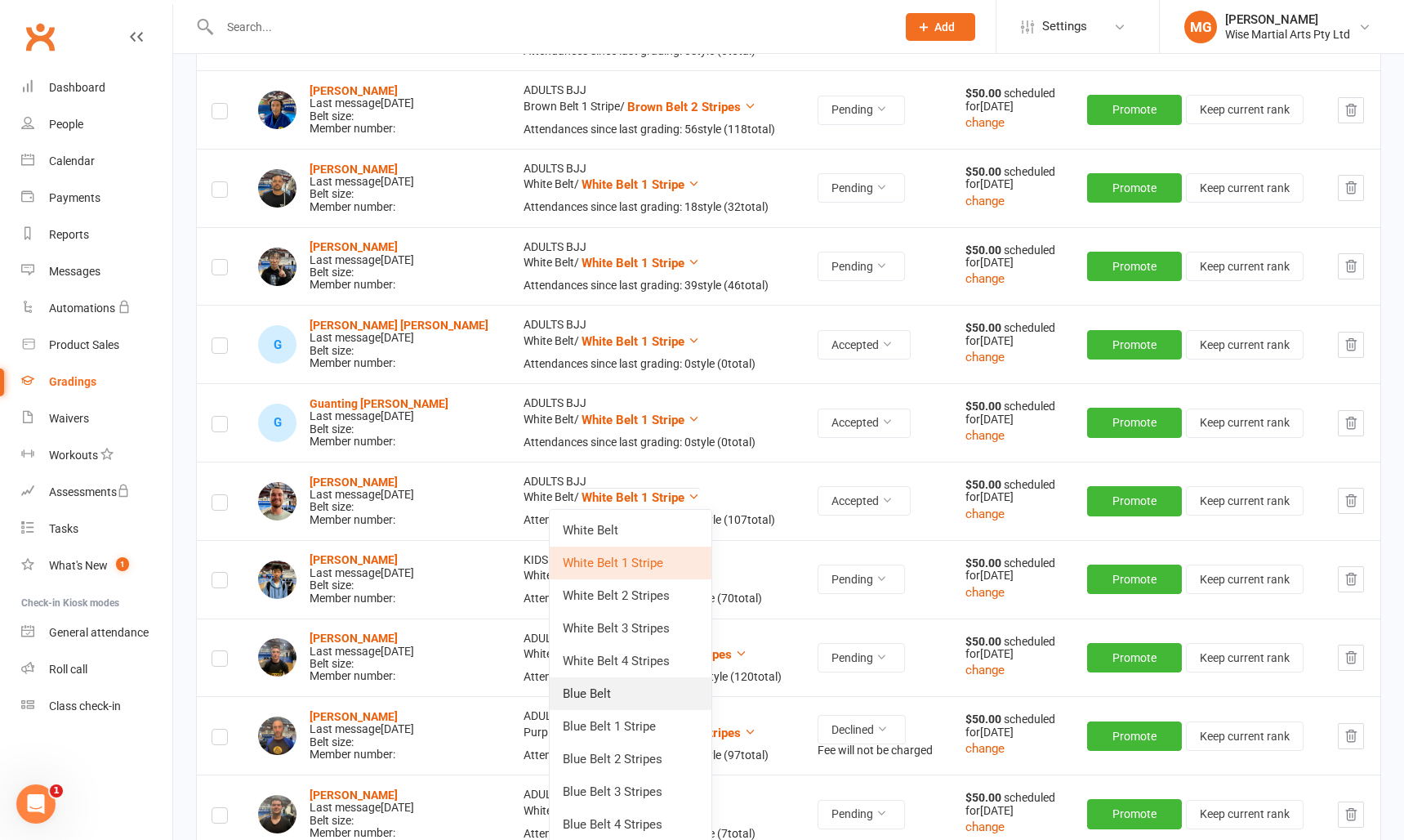
click at [611, 691] on link "Blue Belt" at bounding box center [631, 694] width 162 height 33
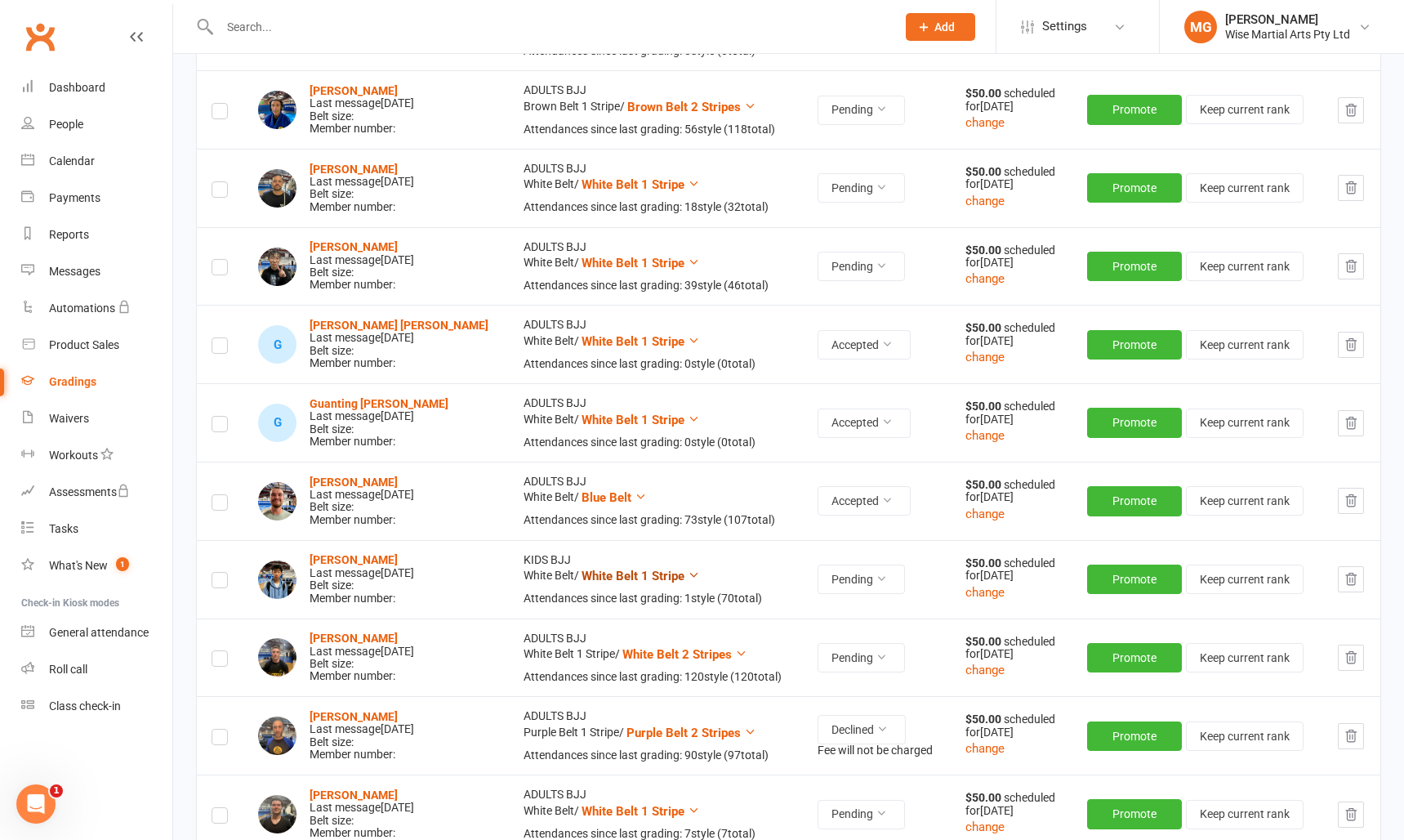
click at [634, 574] on span "White Belt 1 Stripe" at bounding box center [632, 576] width 103 height 15
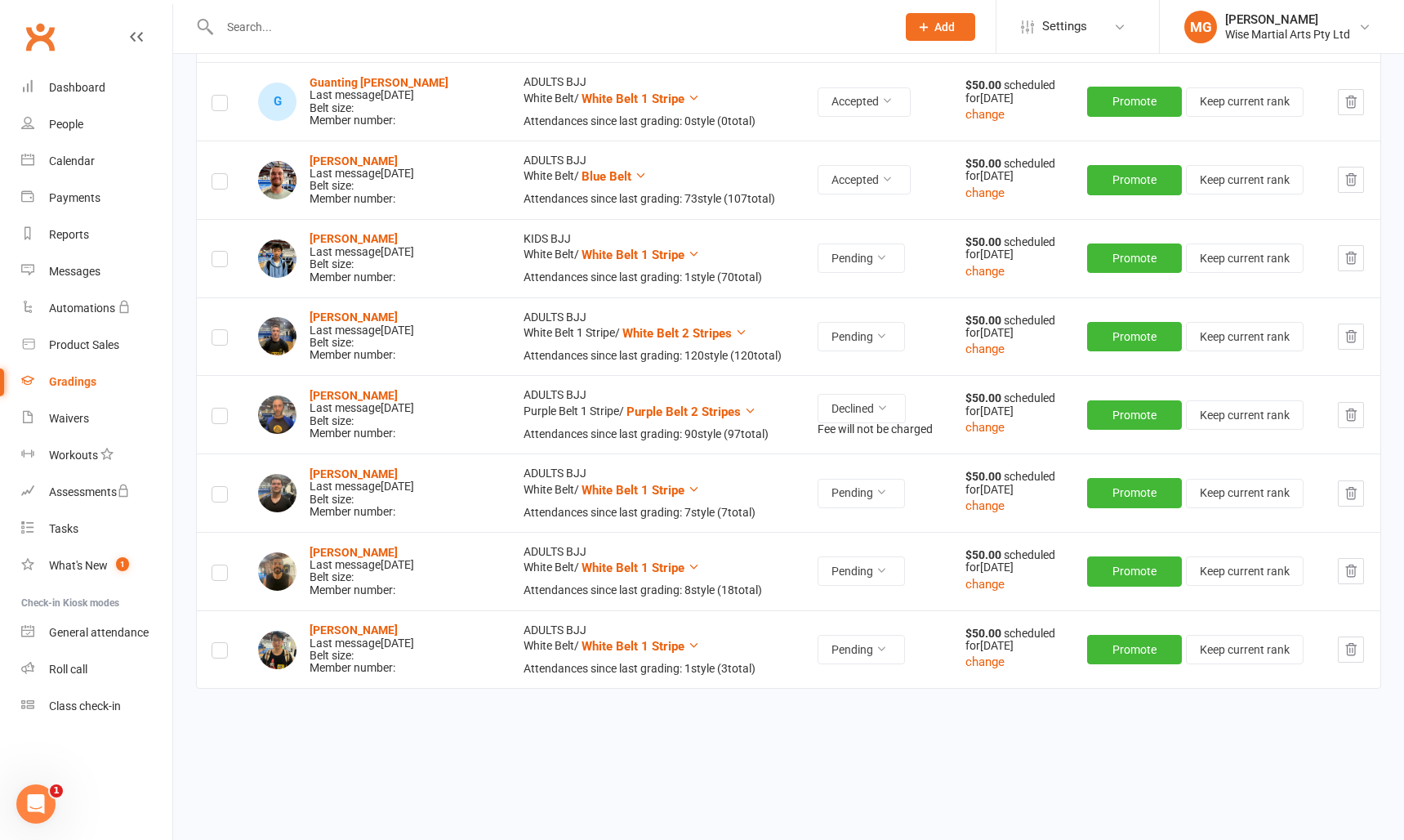
scroll to position [1058, 0]
click at [850, 624] on div "Contact Rank Current / Next RSVP Payment Antonio Bramante Last message Sep 10, …" at bounding box center [789, 9] width 1186 height 1569
click at [915, 493] on td "Pending" at bounding box center [877, 493] width 148 height 79
click at [901, 494] on button "Pending" at bounding box center [861, 493] width 87 height 30
click at [771, 483] on td "ADULTS BJJ White Belt / White Belt 1 Stripe Attendances since last grading: 7 s…" at bounding box center [656, 493] width 294 height 79
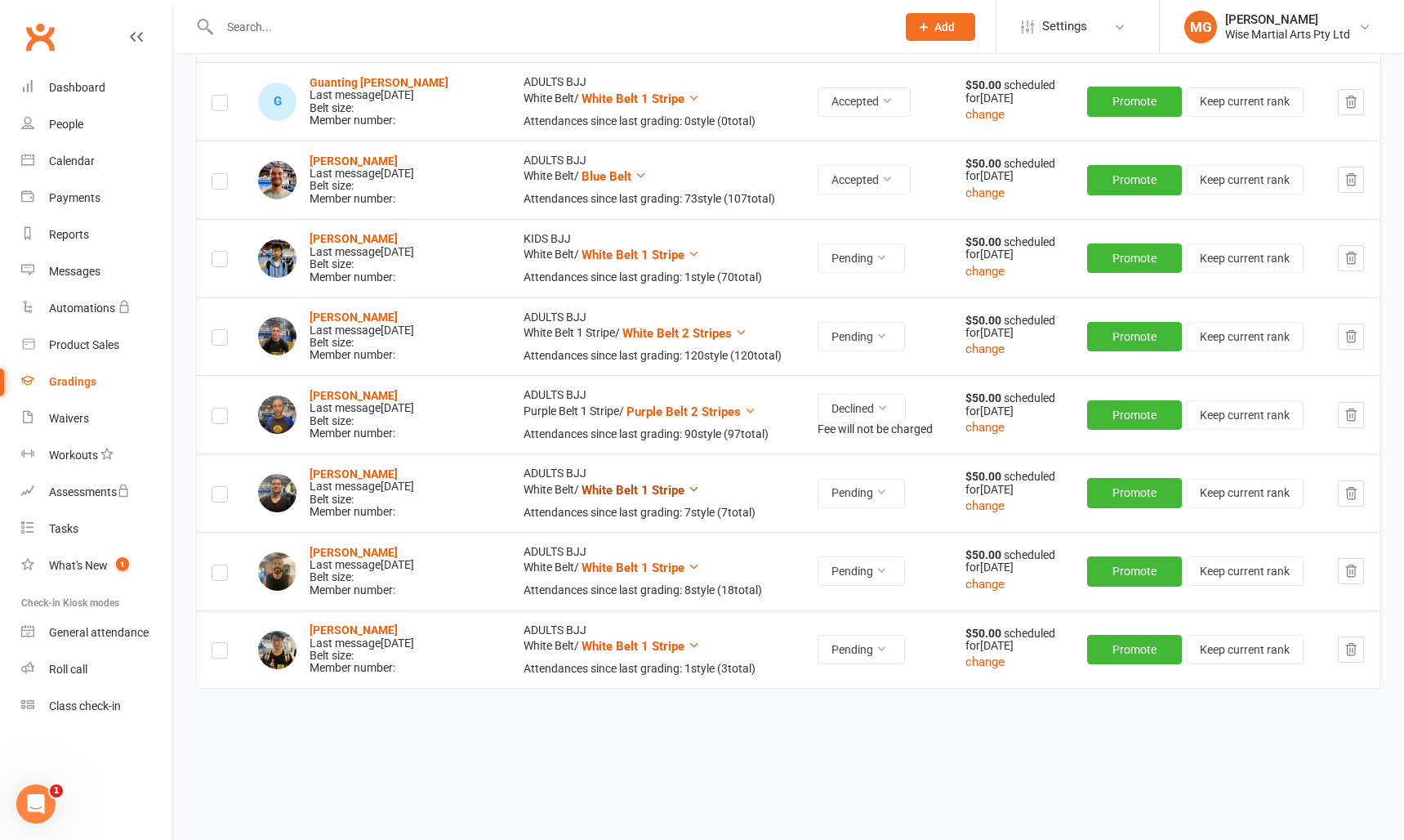
click at [681, 484] on span "White Belt 1 Stripe" at bounding box center [632, 490] width 103 height 15
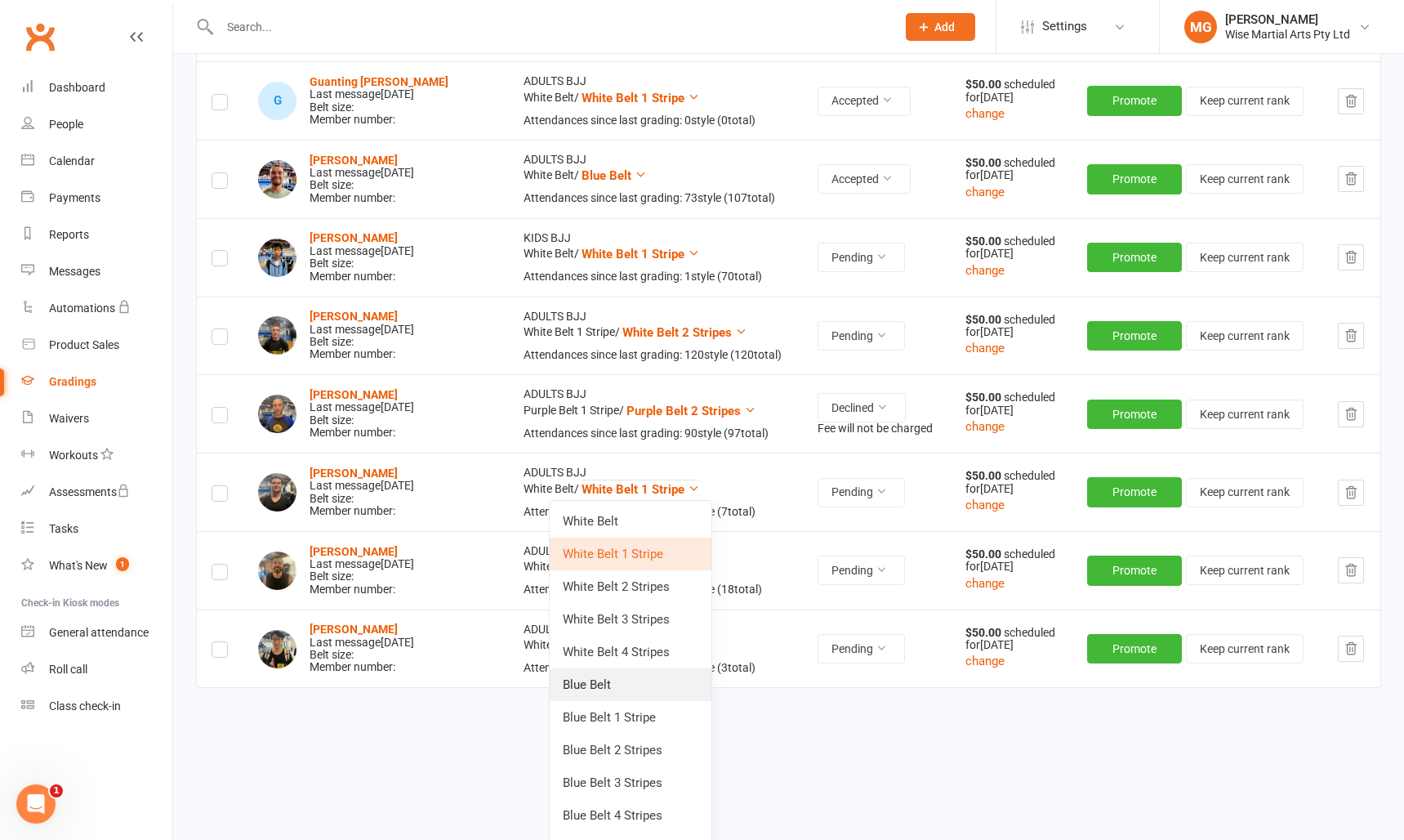
click at [622, 677] on link "Blue Belt" at bounding box center [631, 685] width 162 height 33
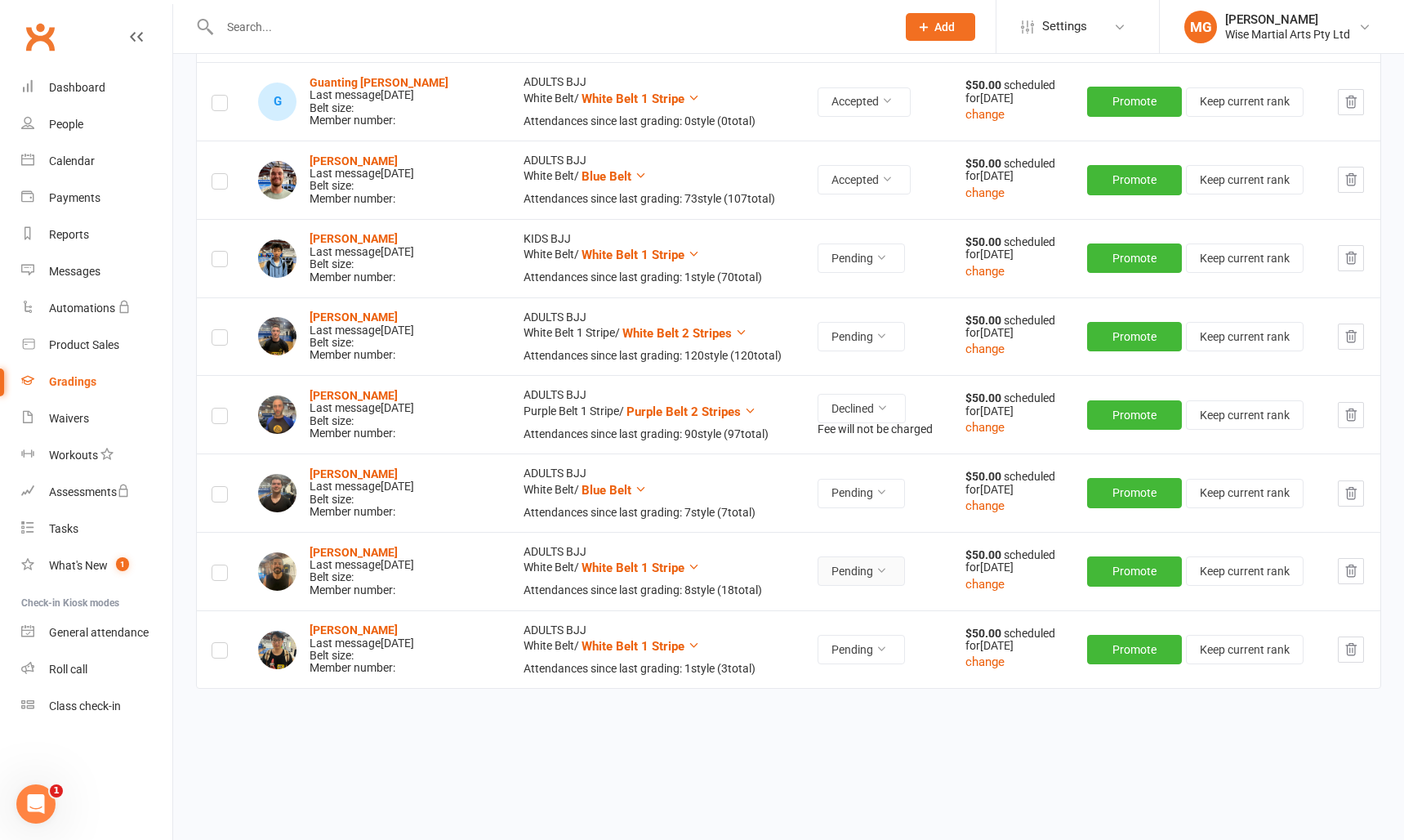
click at [866, 576] on button "Pending" at bounding box center [861, 571] width 87 height 30
click at [732, 585] on div "Attendances since last grading: 8 style ( 18 total)" at bounding box center [656, 590] width 264 height 12
click at [662, 564] on span "White Belt 1 Stripe" at bounding box center [632, 568] width 103 height 15
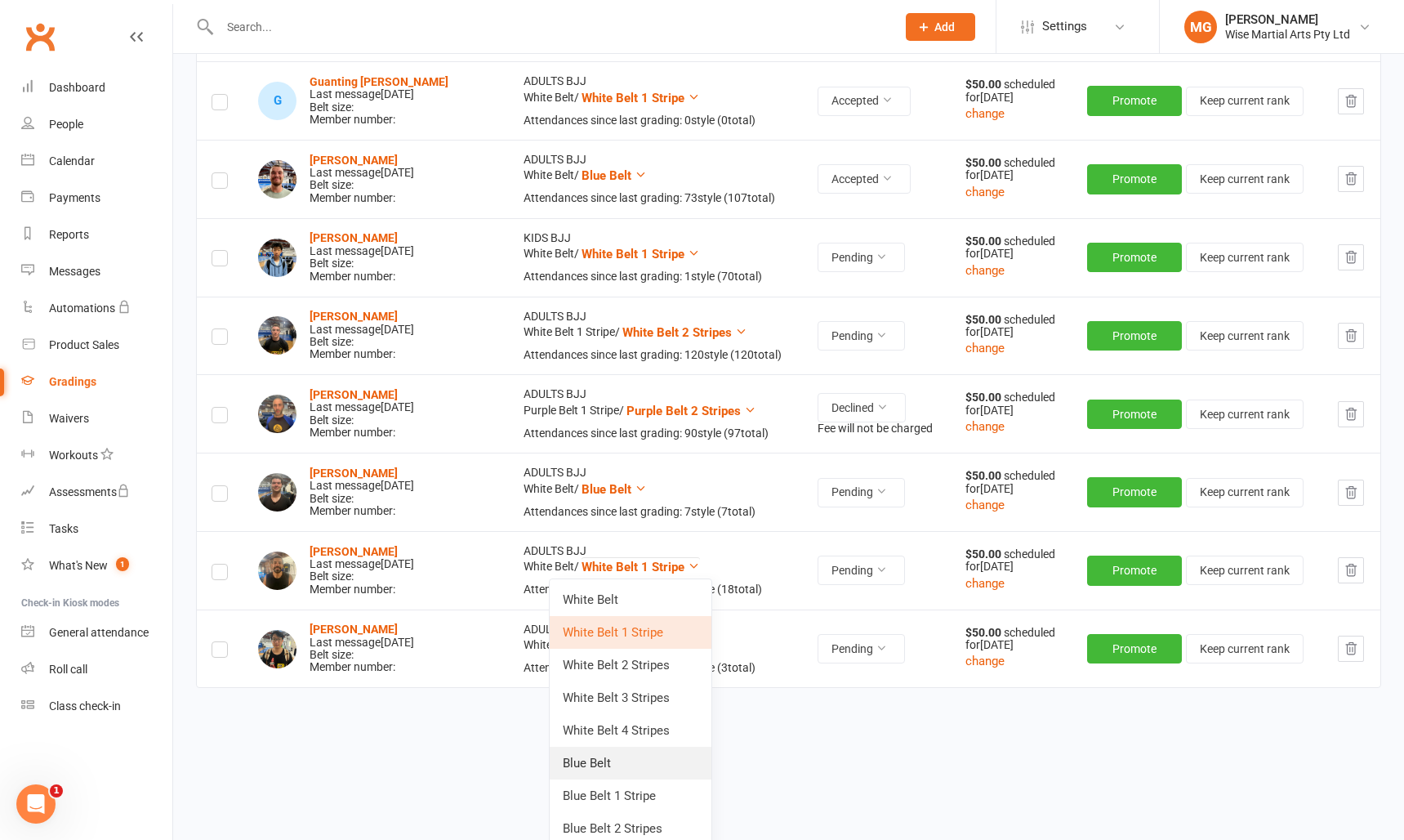
click at [622, 757] on link "Blue Belt" at bounding box center [631, 763] width 162 height 33
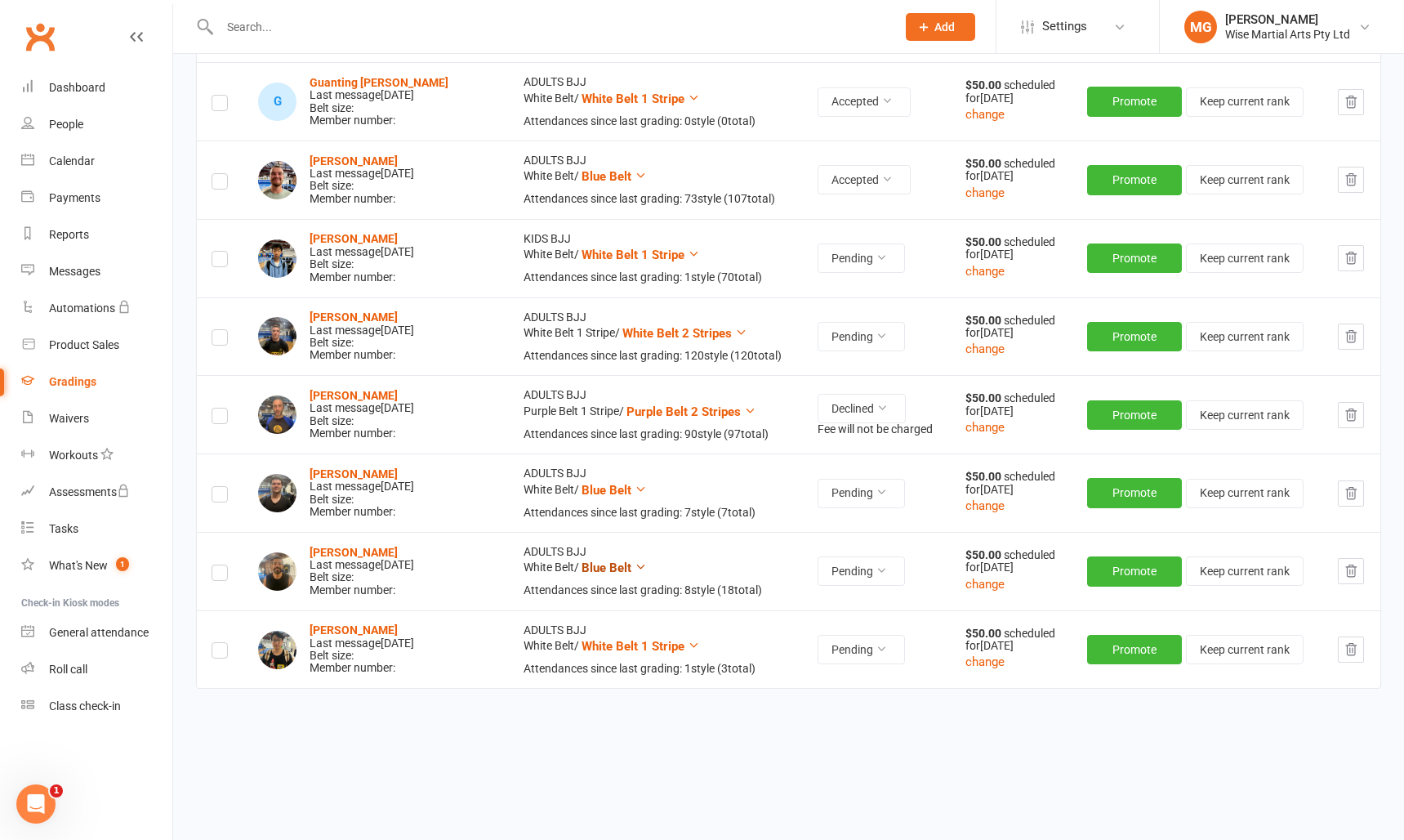
click at [600, 564] on span "Blue Belt" at bounding box center [606, 568] width 50 height 15
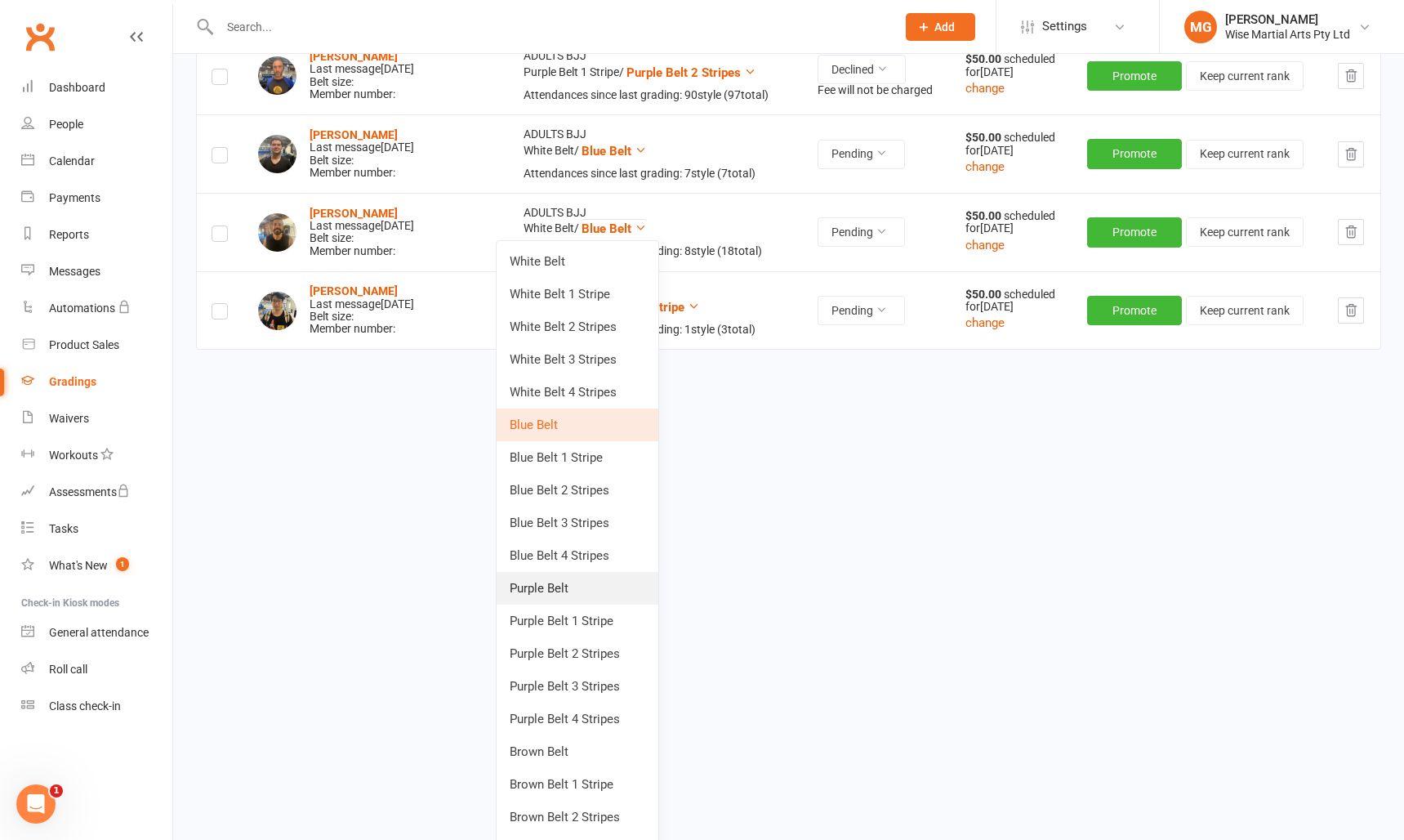
click at [565, 588] on link "Purple Belt" at bounding box center [577, 588] width 162 height 33
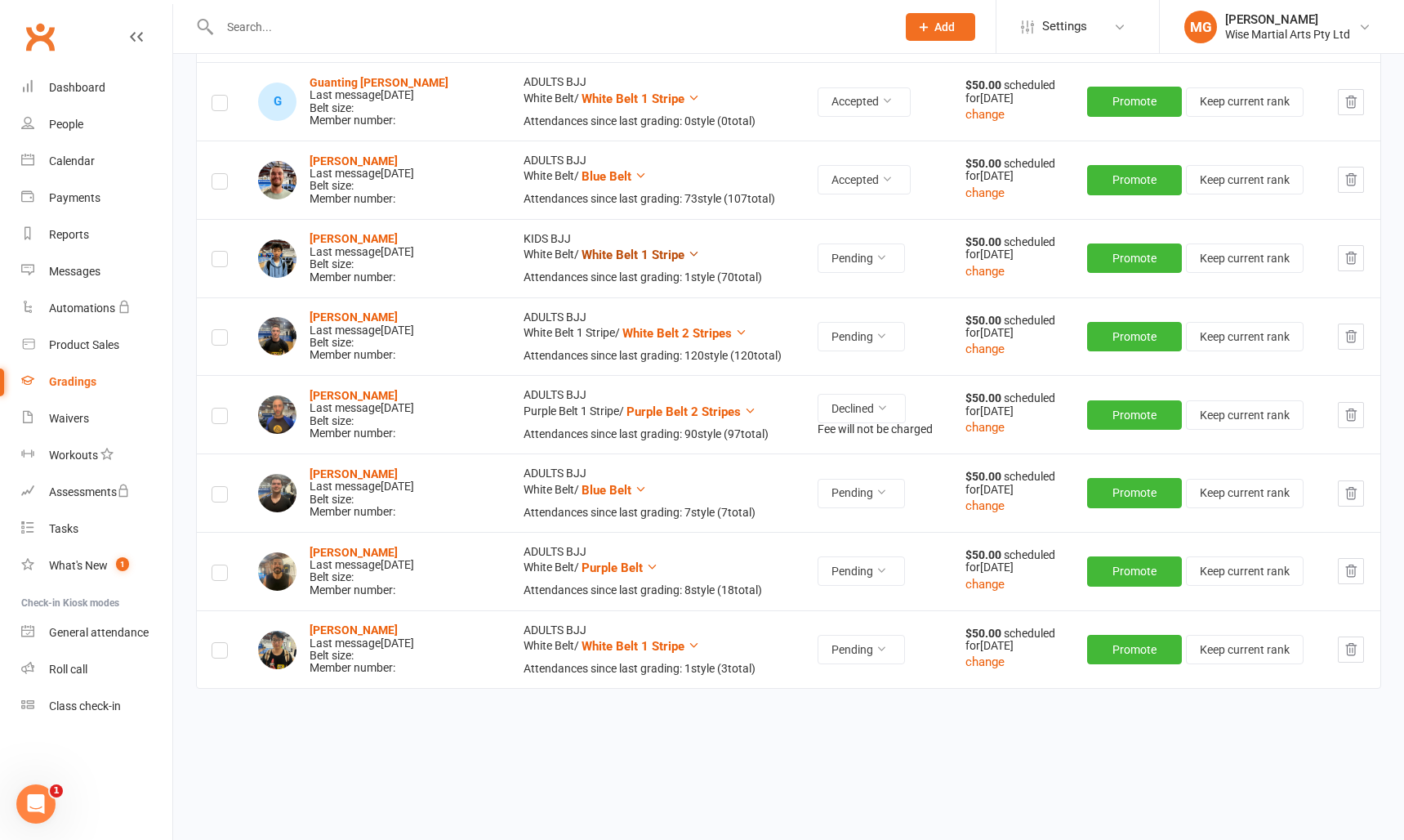
click at [615, 250] on span "White Belt 1 Stripe" at bounding box center [632, 255] width 103 height 15
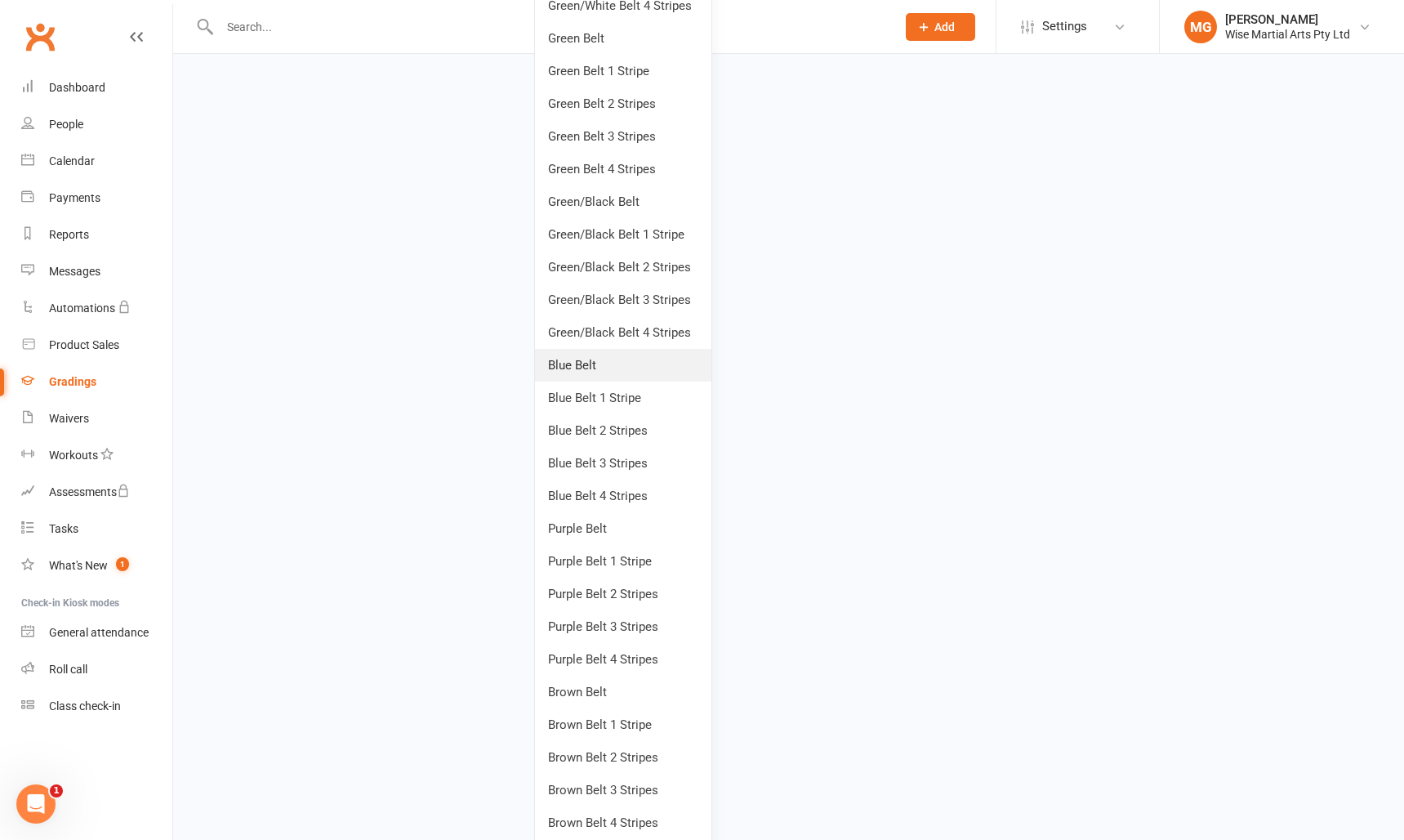
click at [607, 370] on link "Blue Belt" at bounding box center [623, 365] width 177 height 33
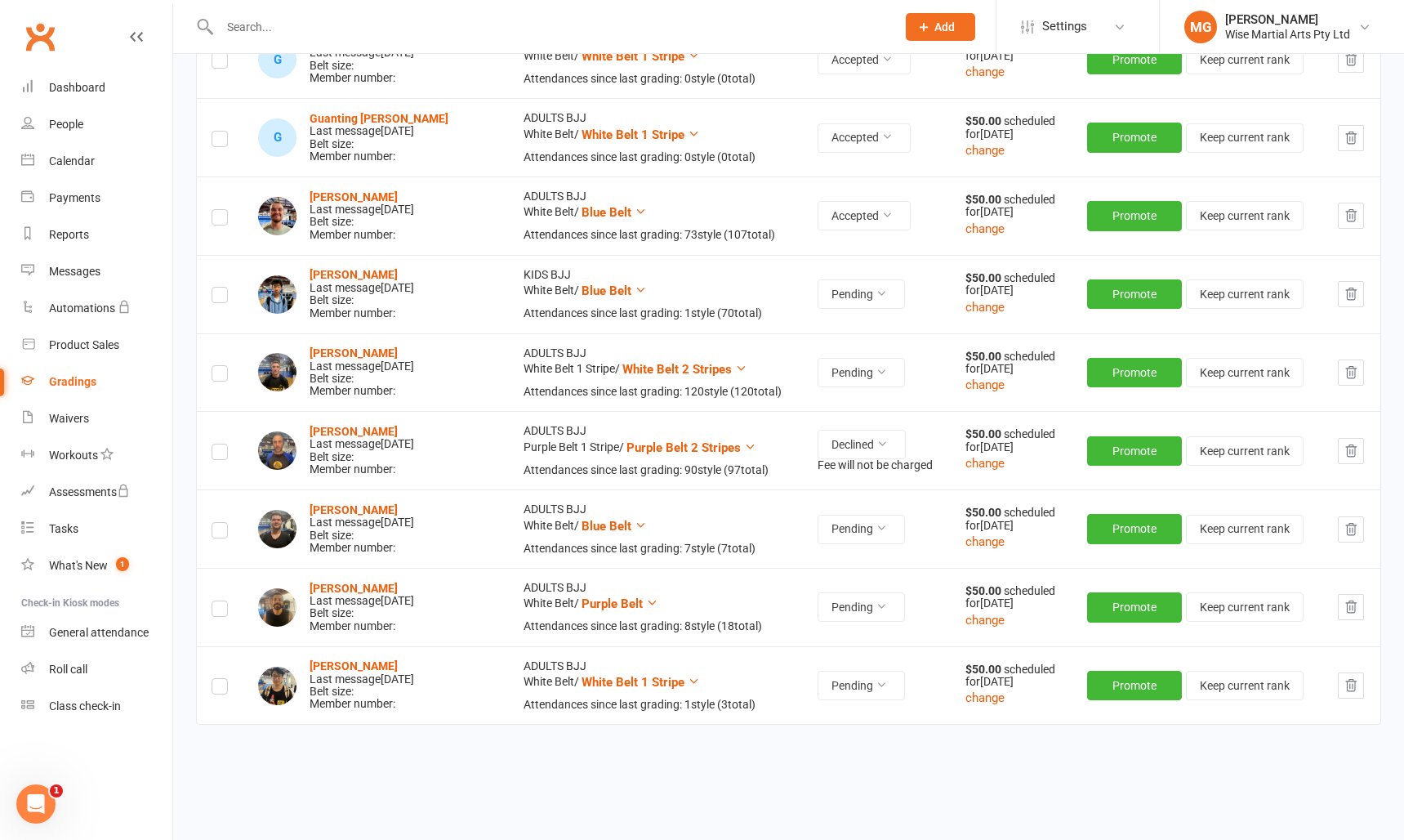
scroll to position [1028, 0]
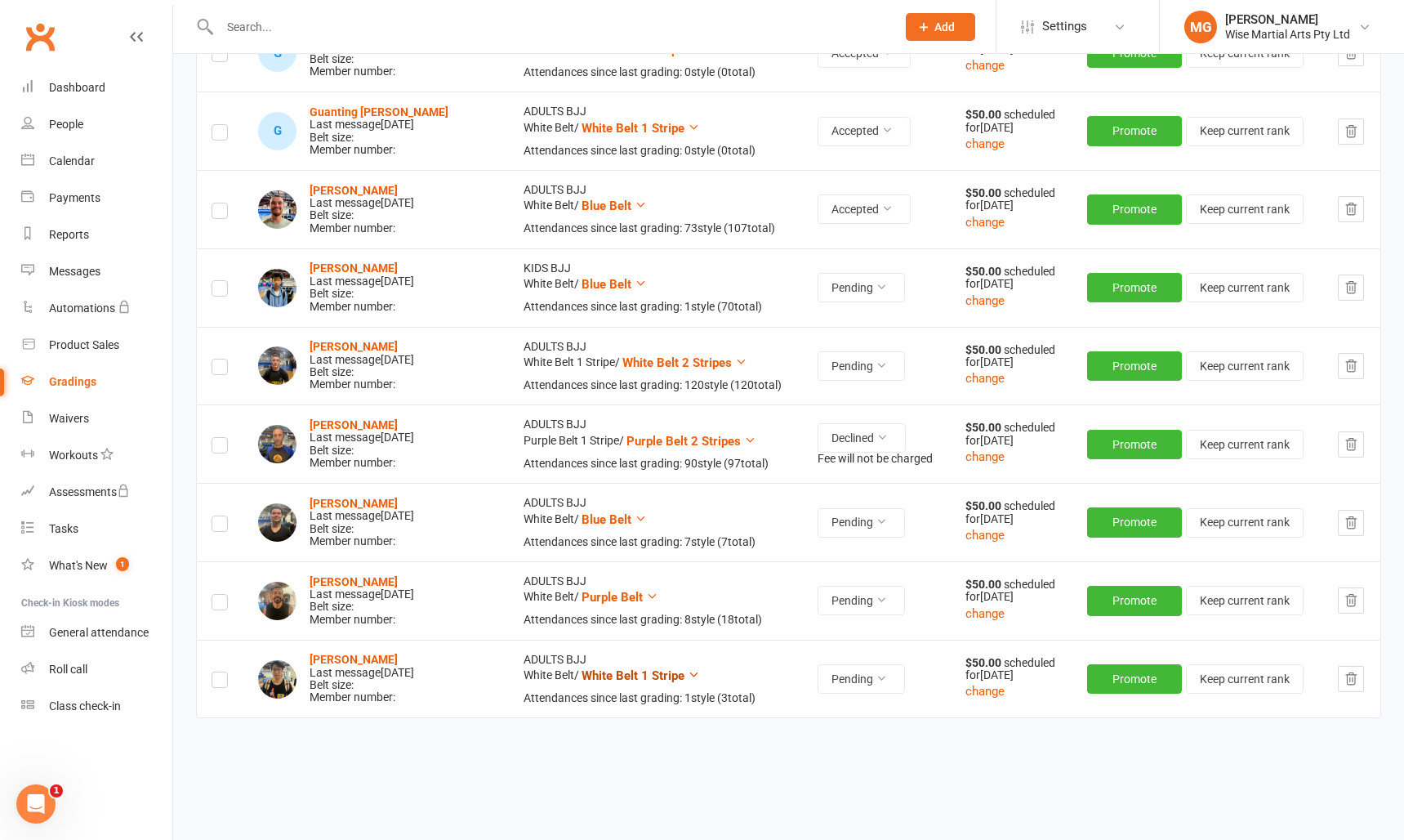
click at [617, 673] on span "White Belt 1 Stripe" at bounding box center [632, 676] width 103 height 15
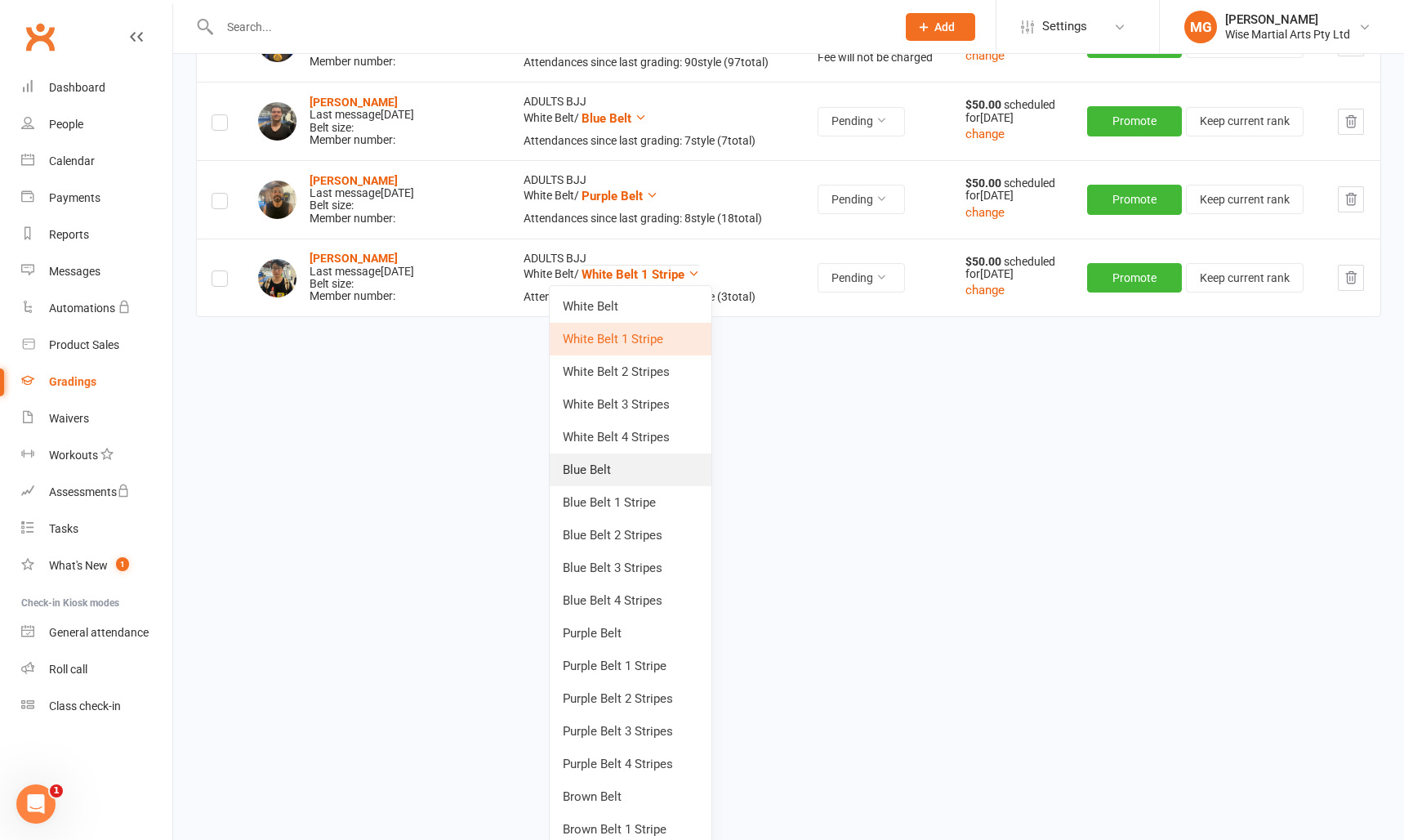
click at [568, 470] on link "Blue Belt" at bounding box center [631, 470] width 162 height 33
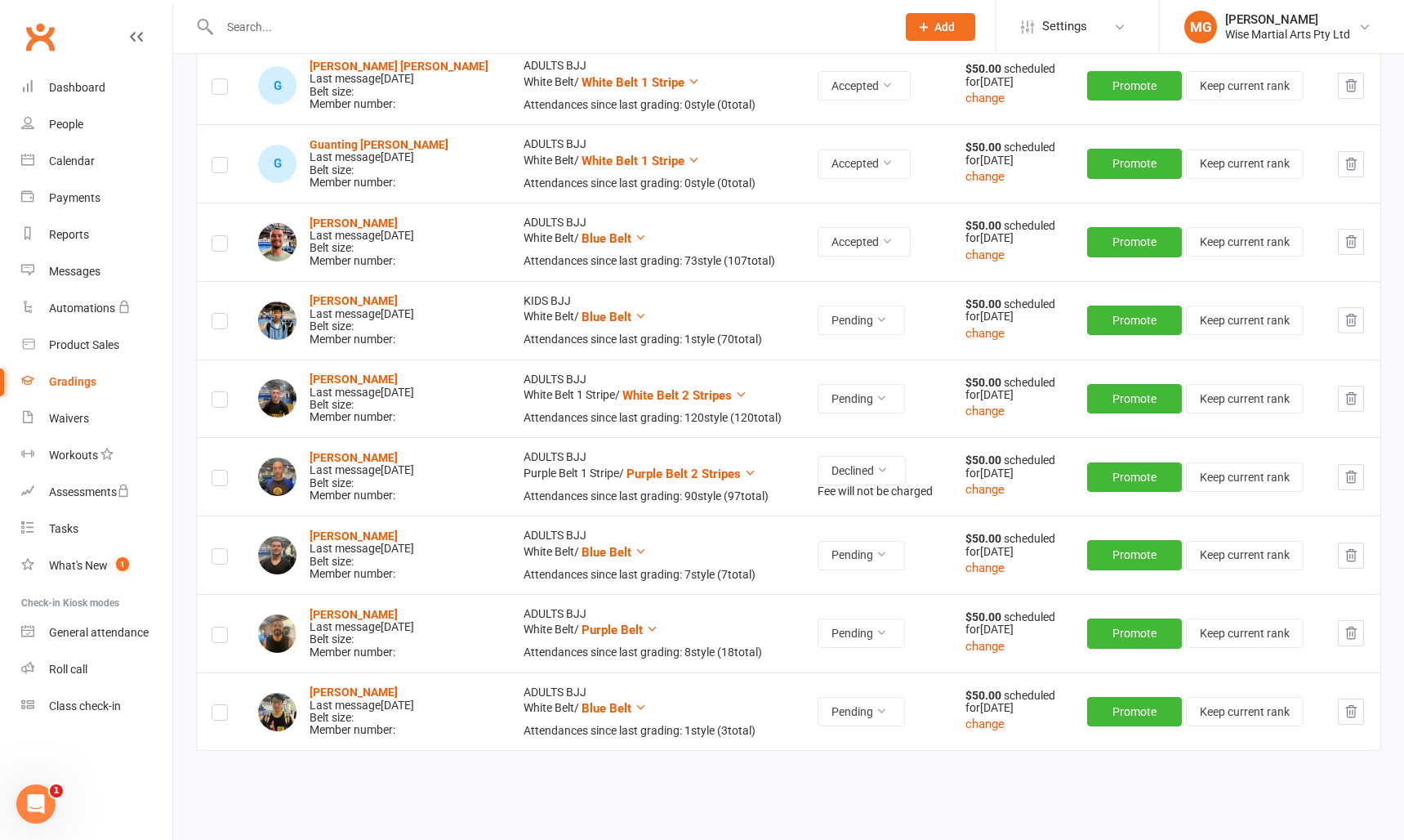
scroll to position [993, 0]
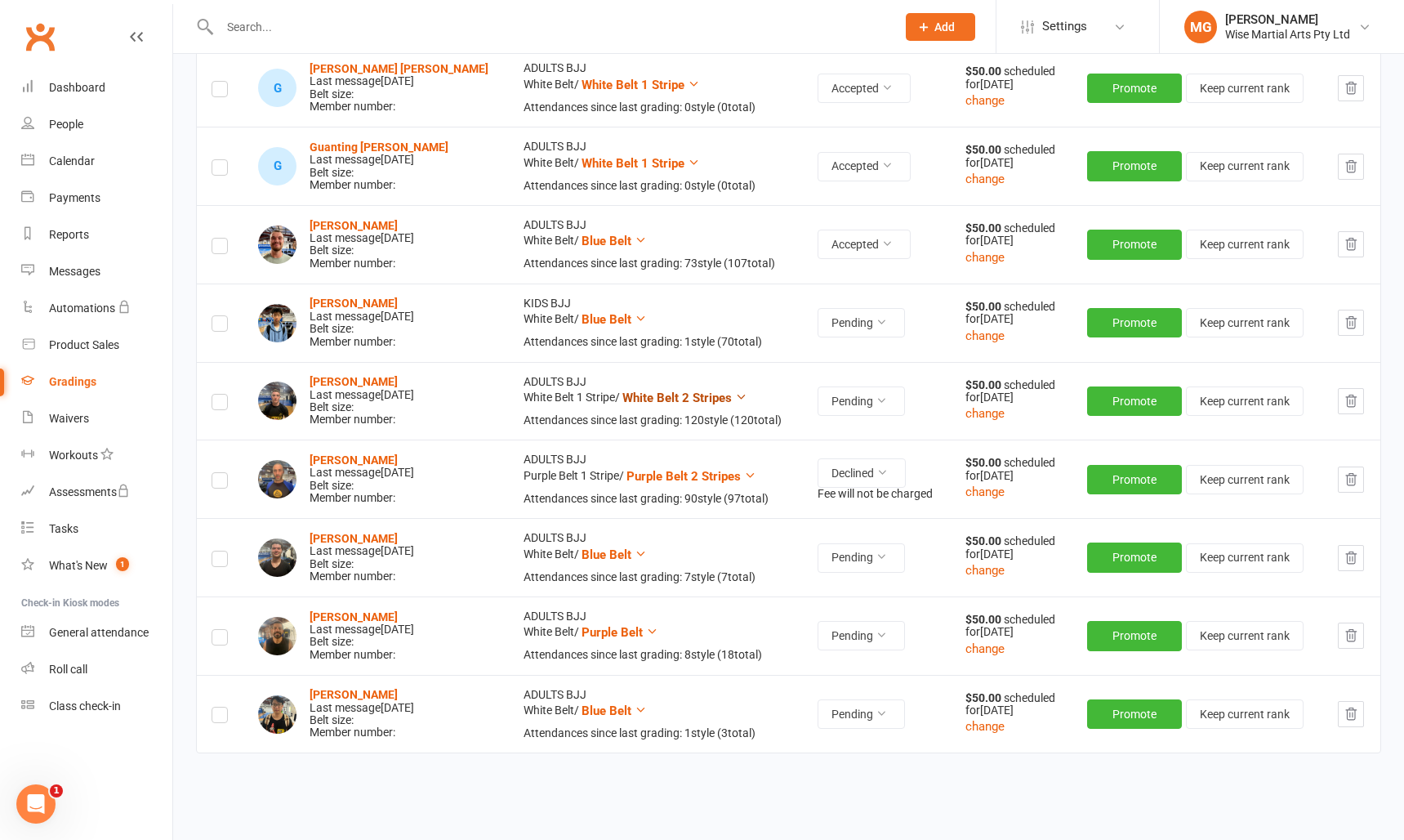
click at [651, 400] on span "White Belt 2 Stripes" at bounding box center [677, 398] width 109 height 15
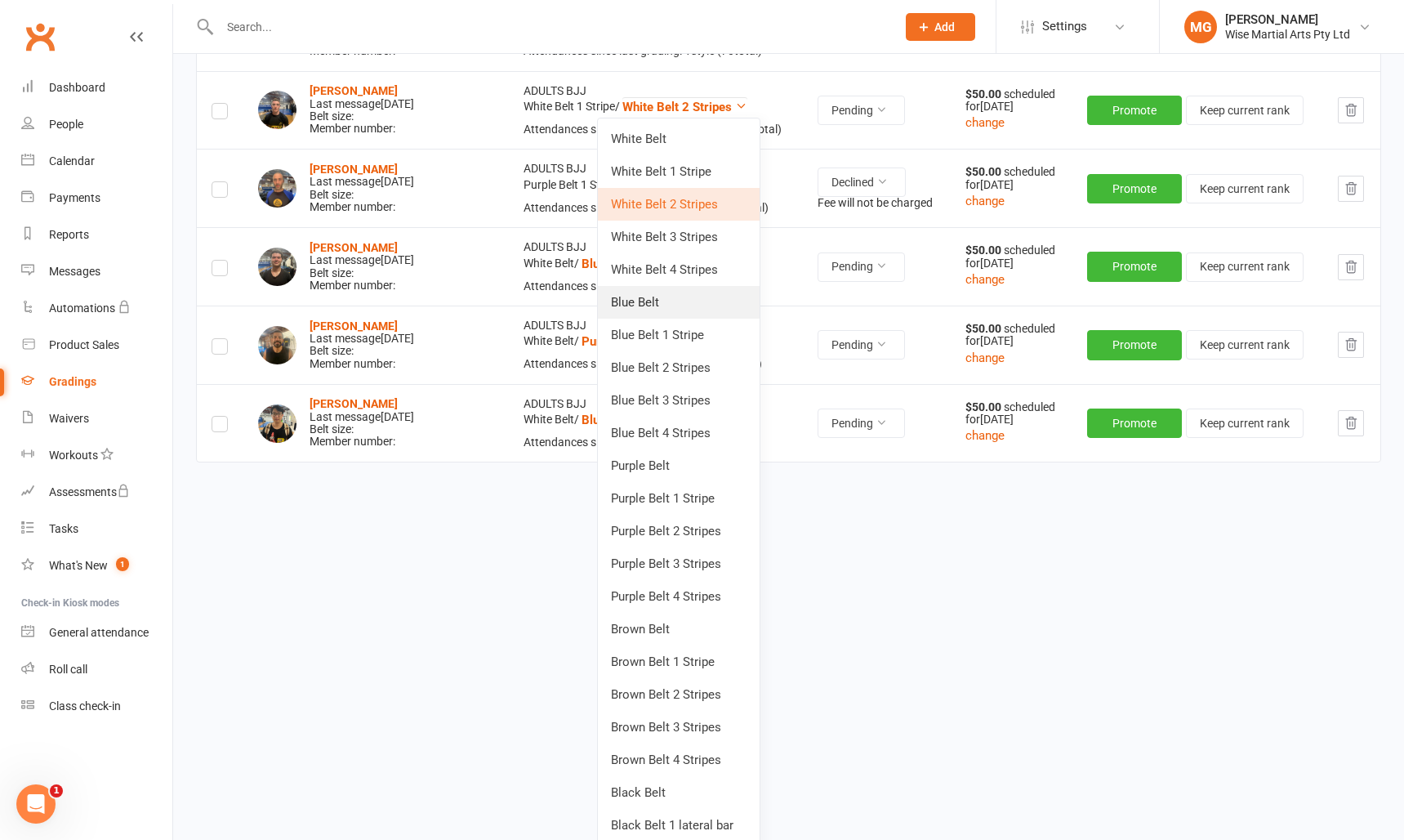
click at [654, 311] on link "Blue Belt" at bounding box center [678, 302] width 162 height 33
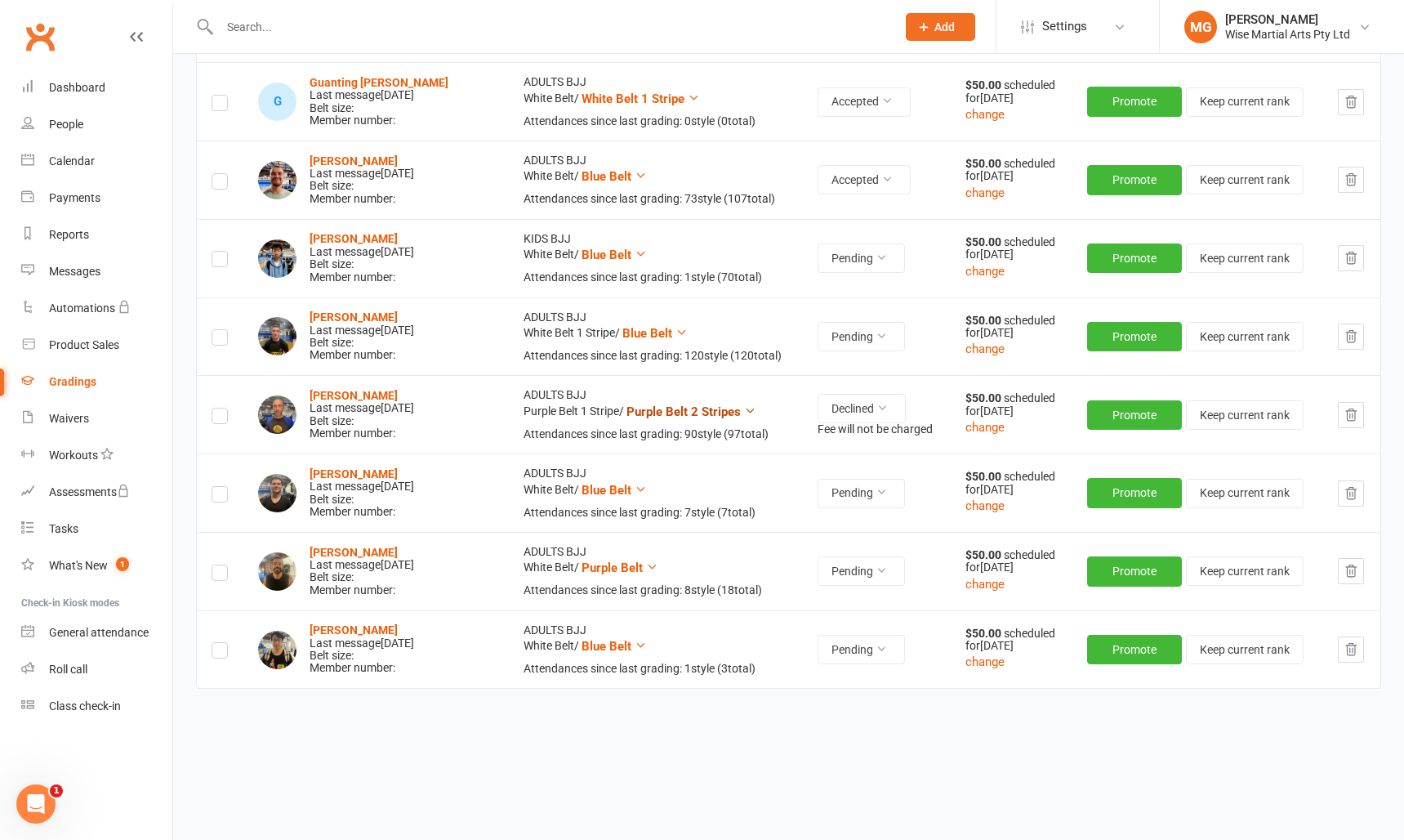
click at [687, 416] on span "Purple Belt 2 Stripes" at bounding box center [683, 412] width 114 height 15
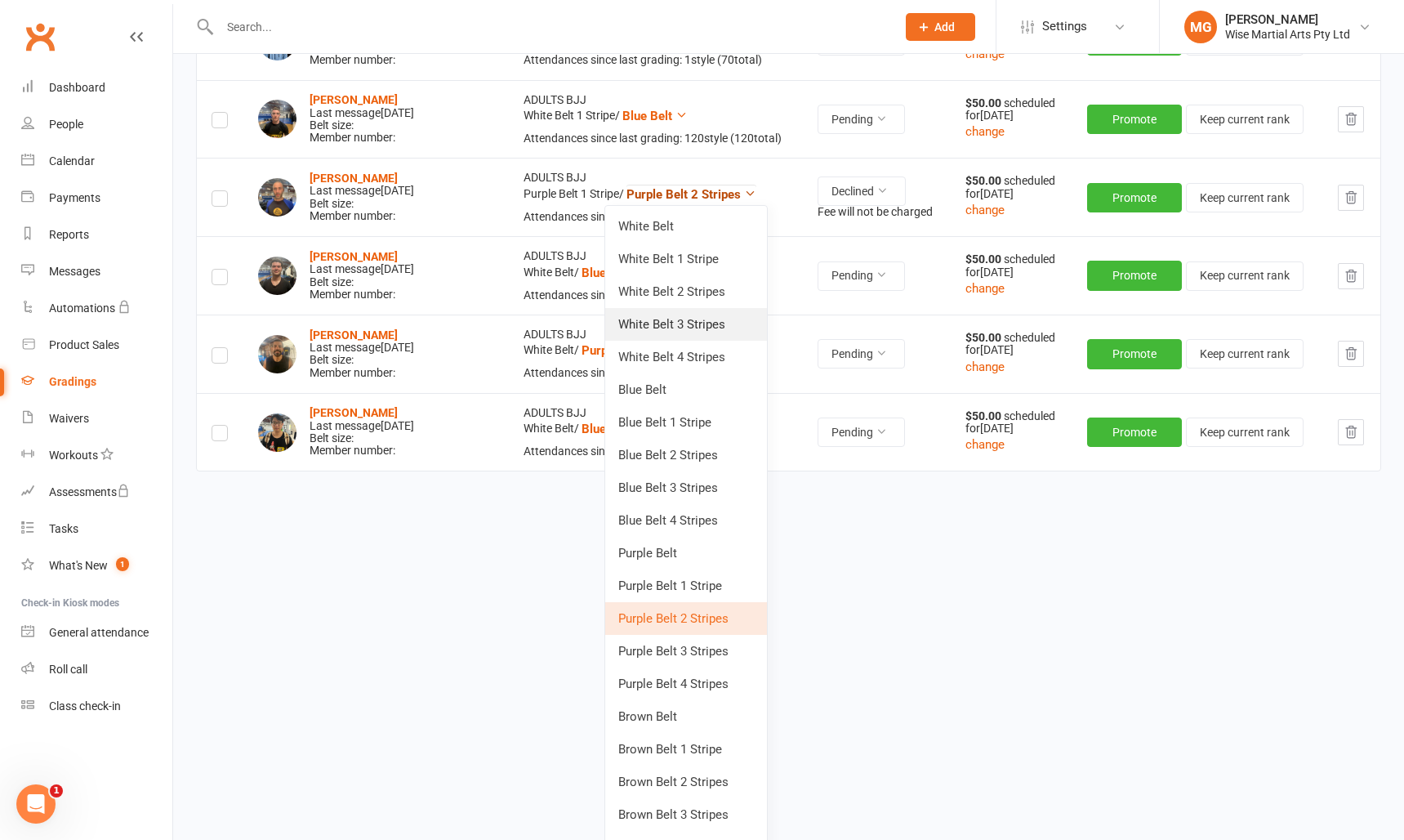
scroll to position [1467, 0]
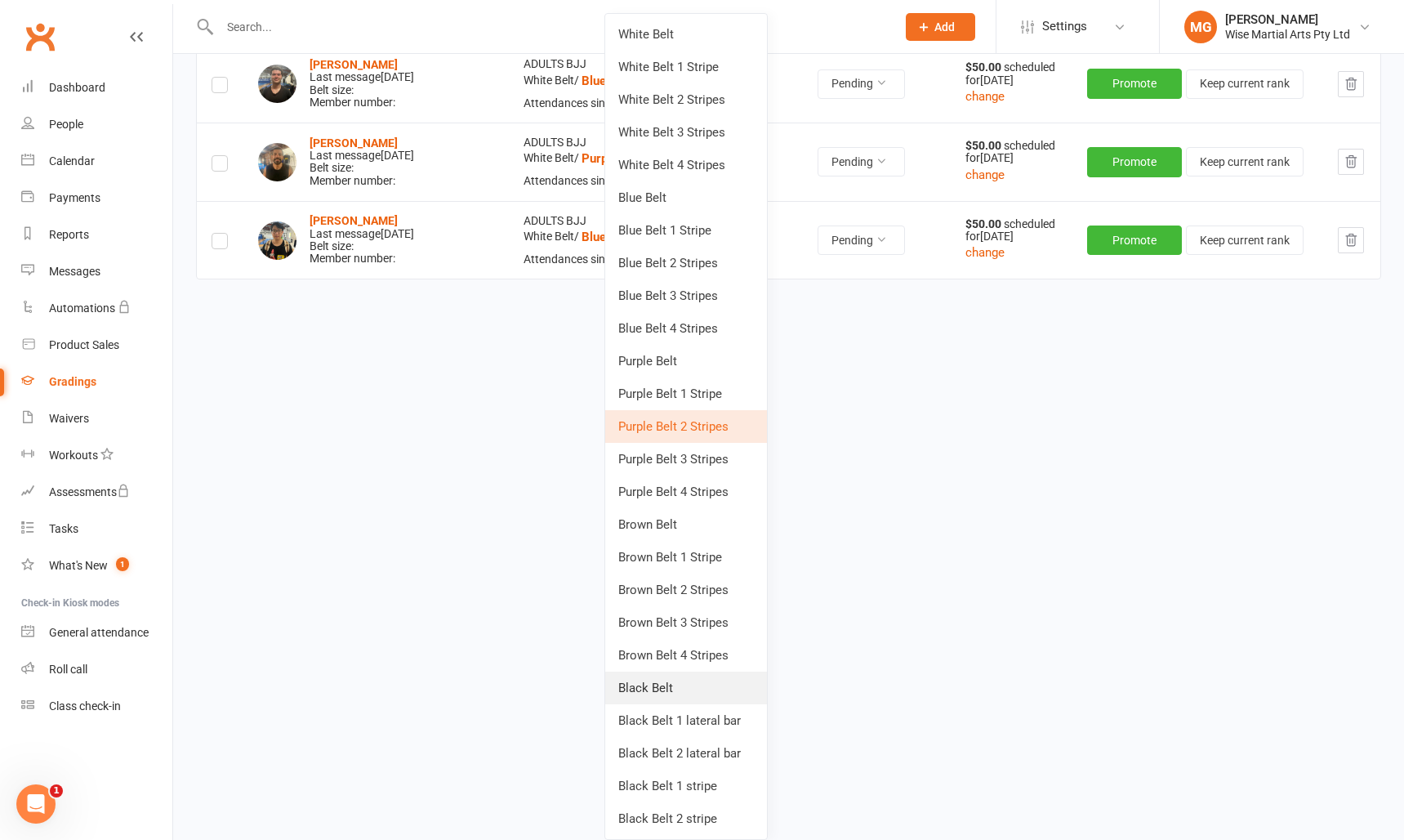
click at [665, 677] on link "Black Belt" at bounding box center [686, 688] width 162 height 33
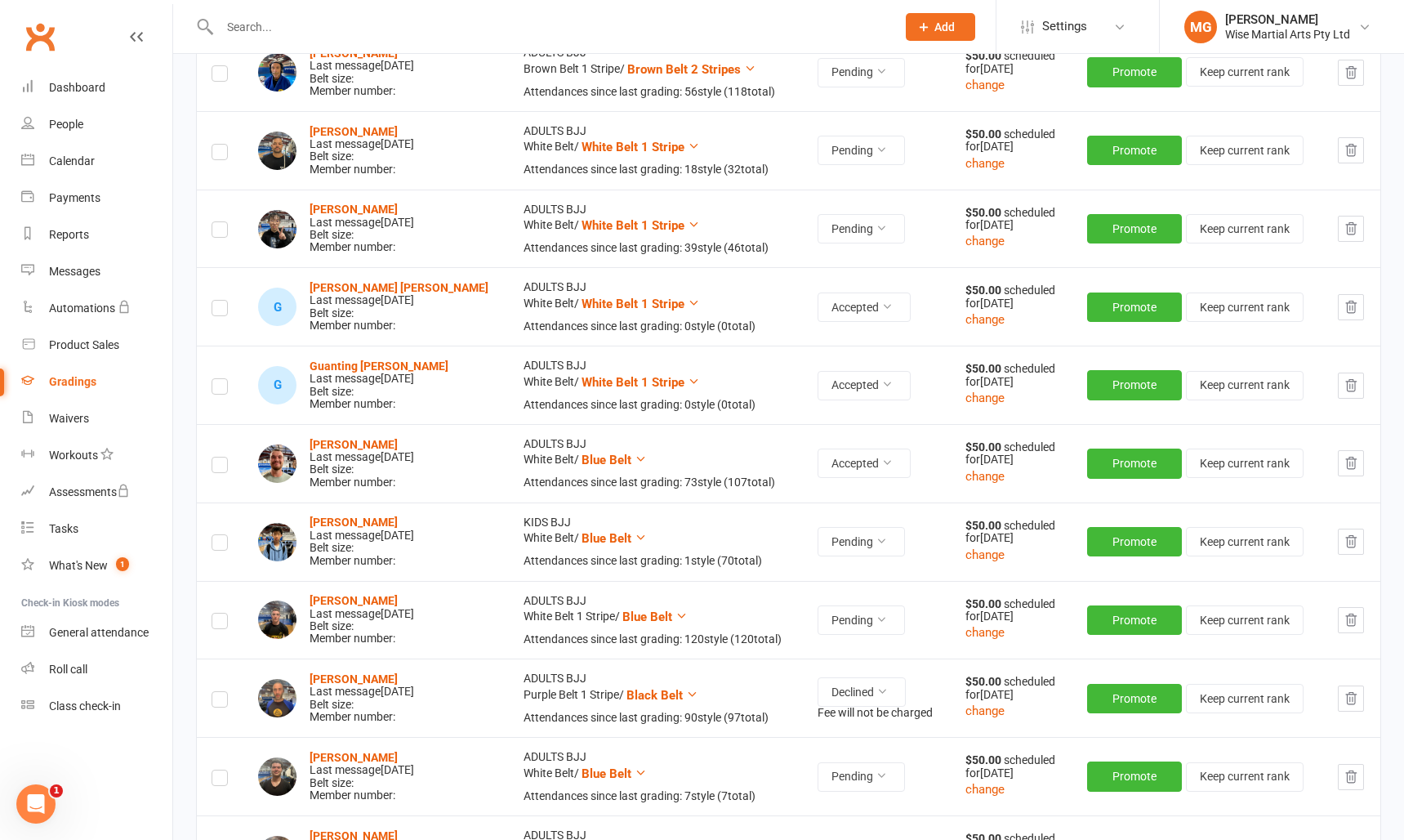
scroll to position [746, 0]
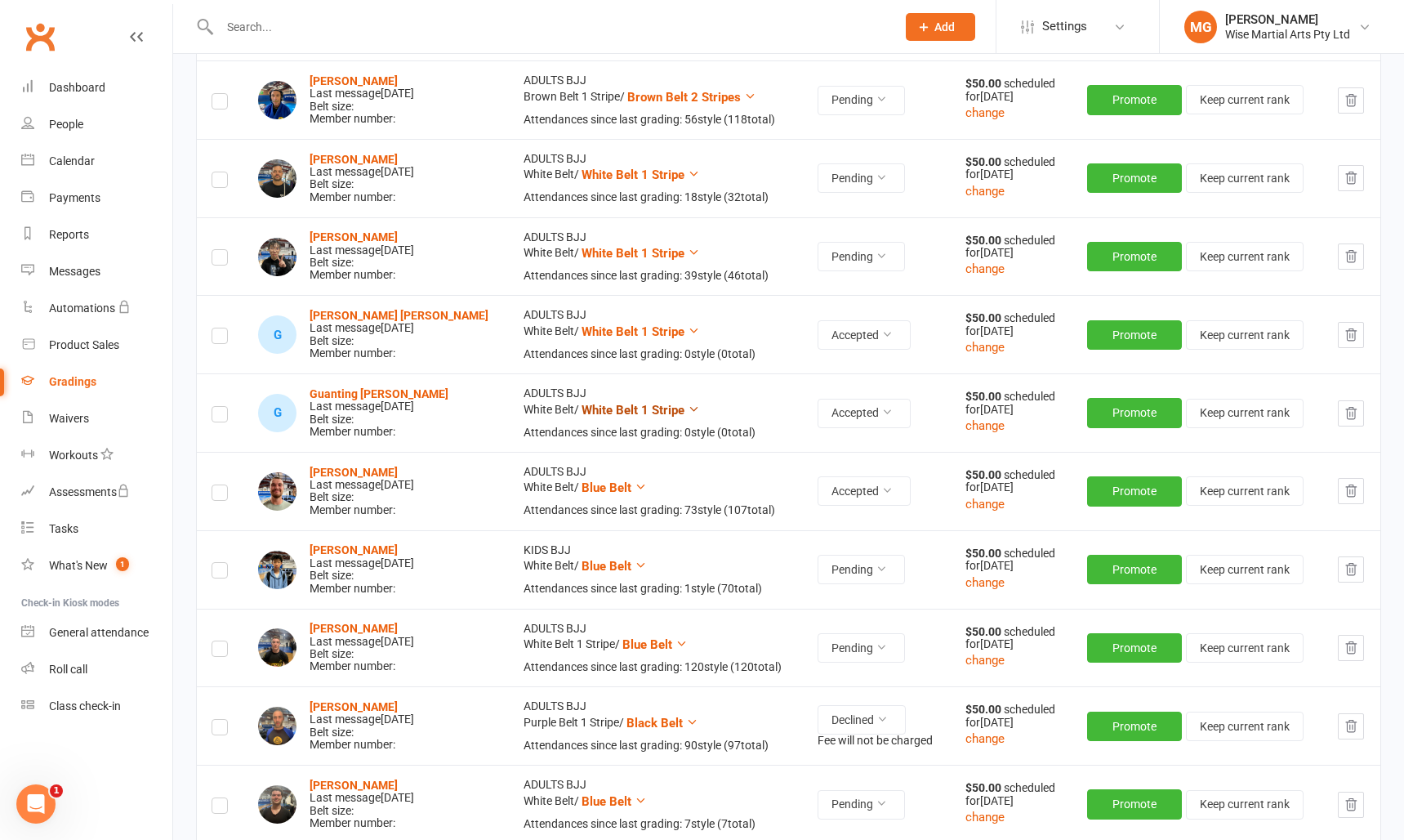
click at [637, 416] on button "White Belt 1 Stripe" at bounding box center [640, 411] width 118 height 20
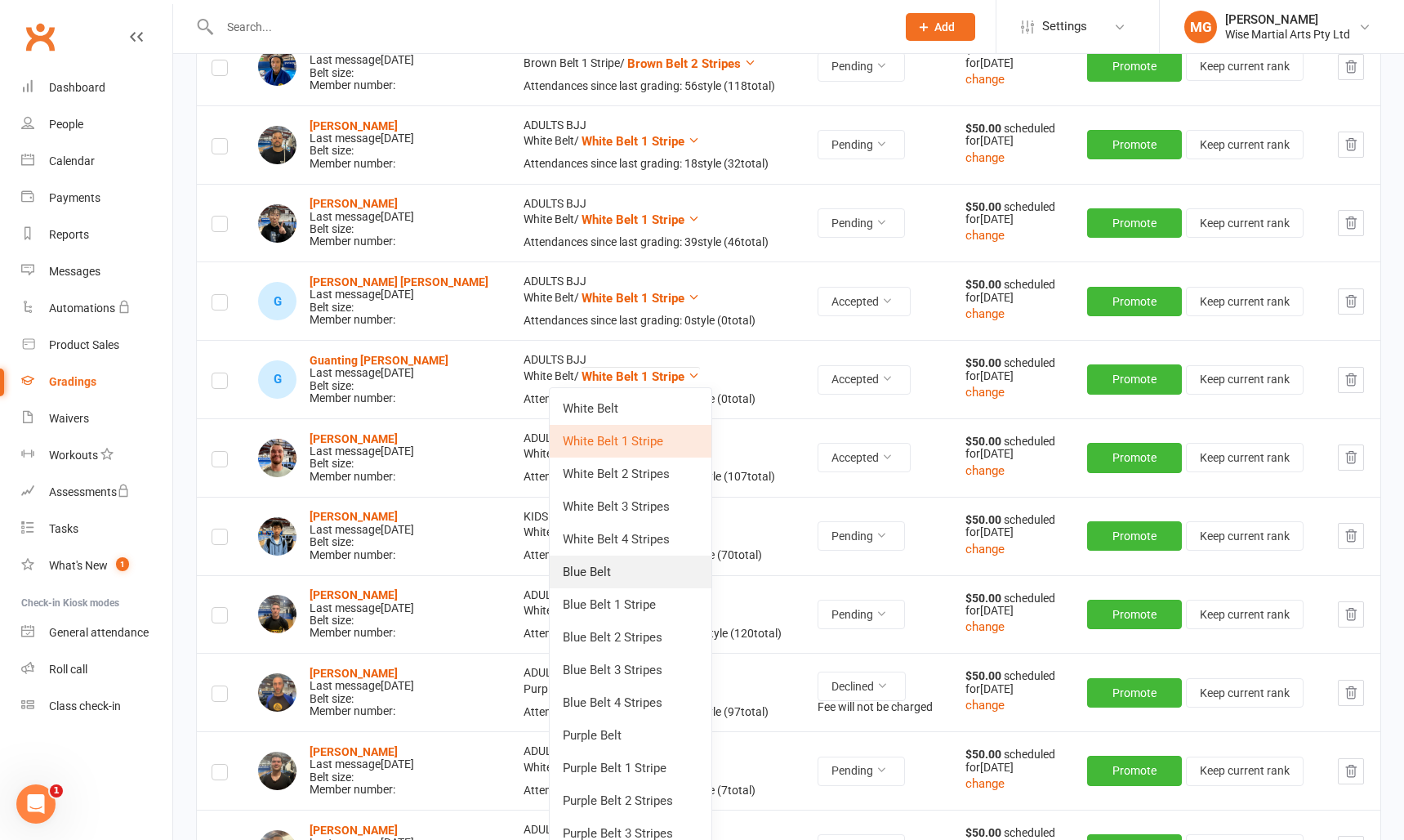
scroll to position [776, 0]
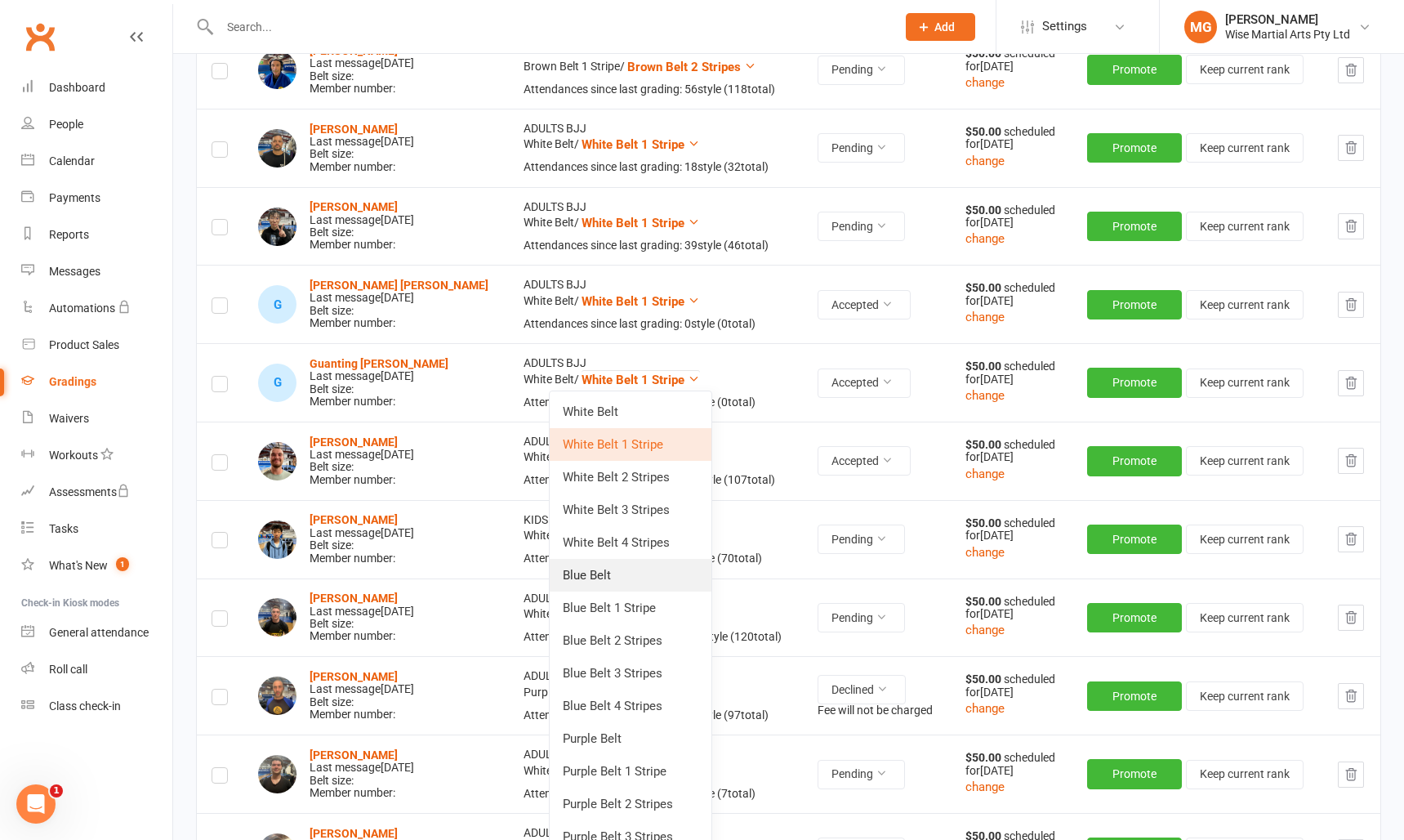
click at [637, 579] on link "Blue Belt" at bounding box center [631, 576] width 162 height 33
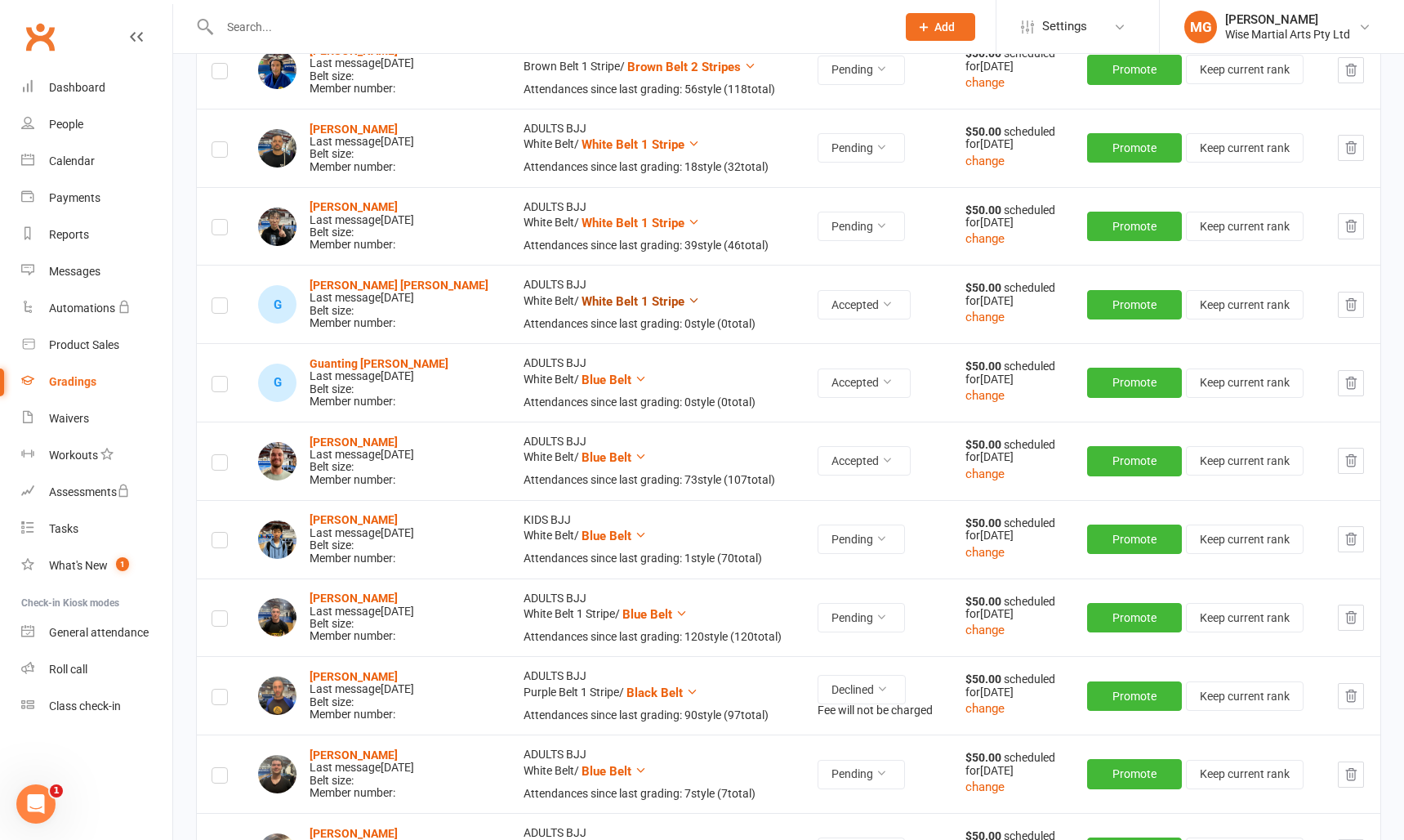
click at [649, 299] on span "White Belt 1 Stripe" at bounding box center [632, 301] width 103 height 15
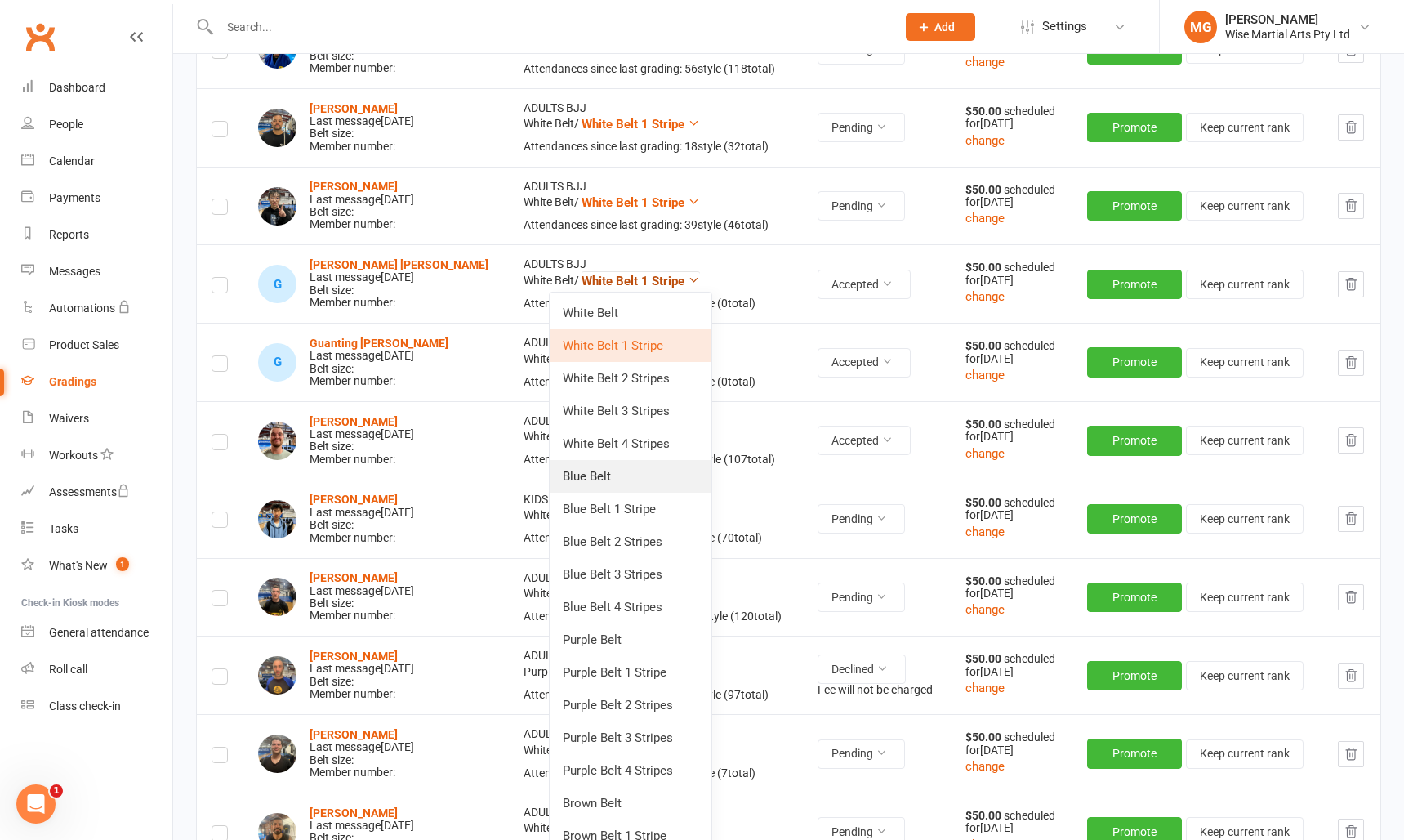
scroll to position [798, 0]
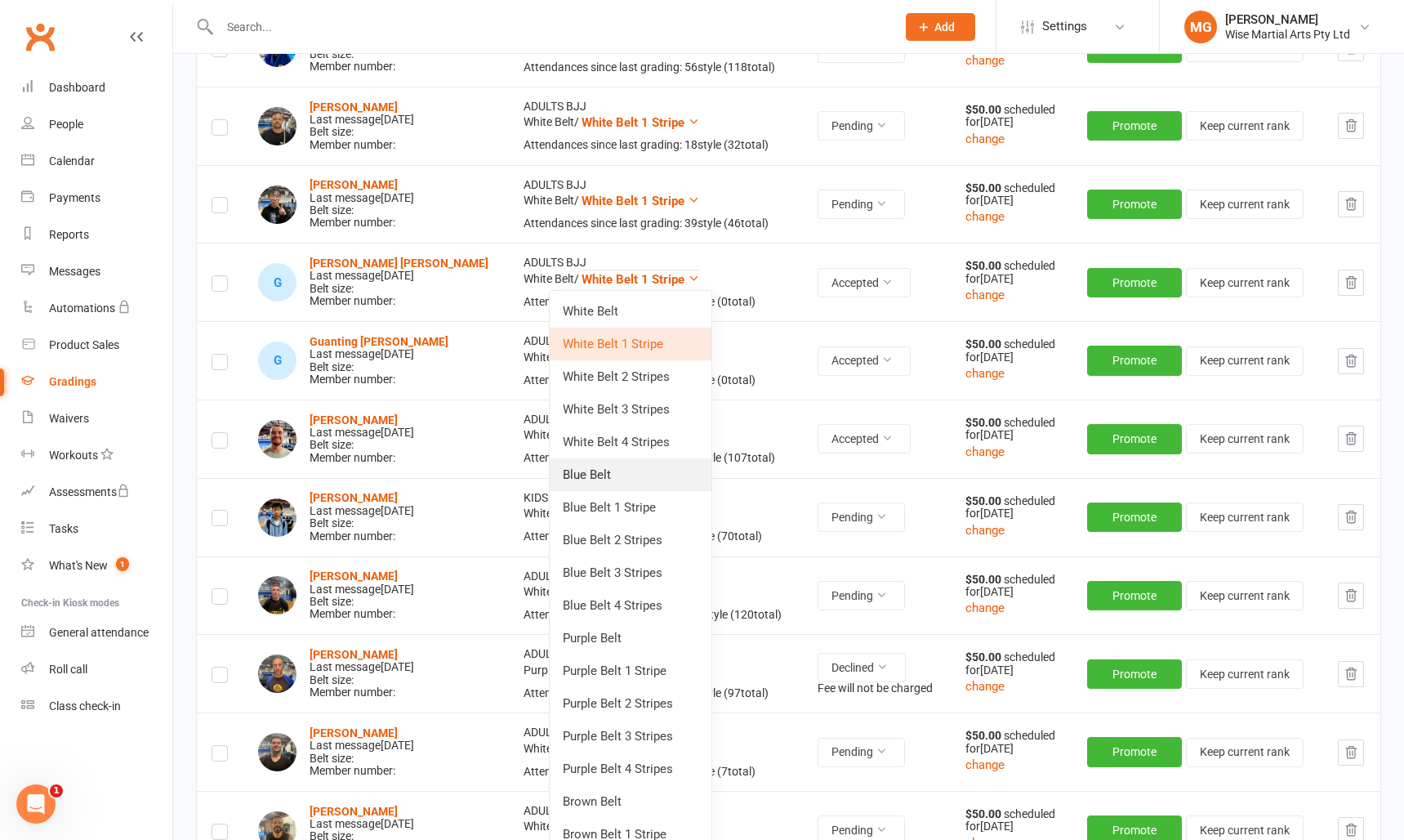
click at [621, 472] on link "Blue Belt" at bounding box center [631, 475] width 162 height 33
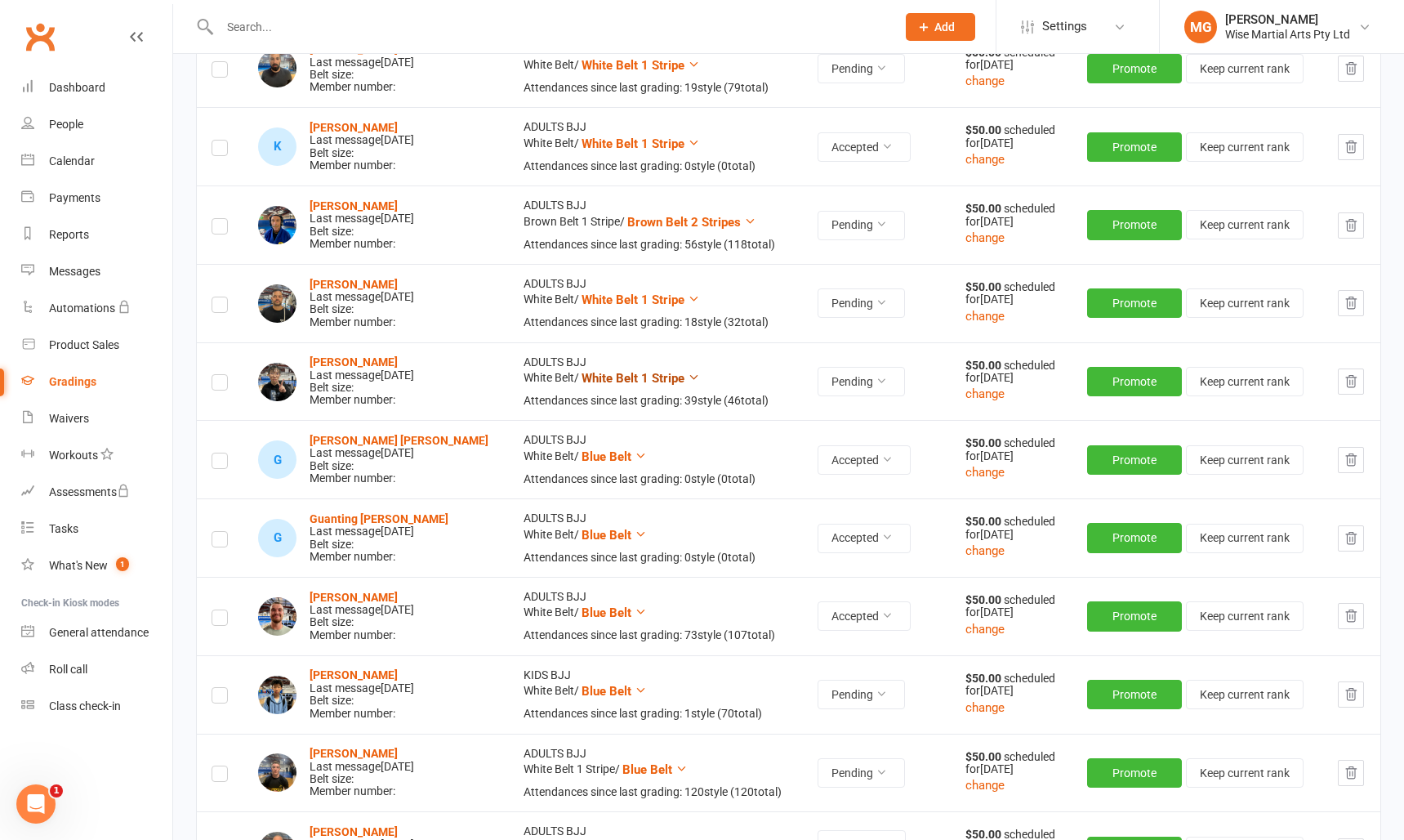
scroll to position [617, 0]
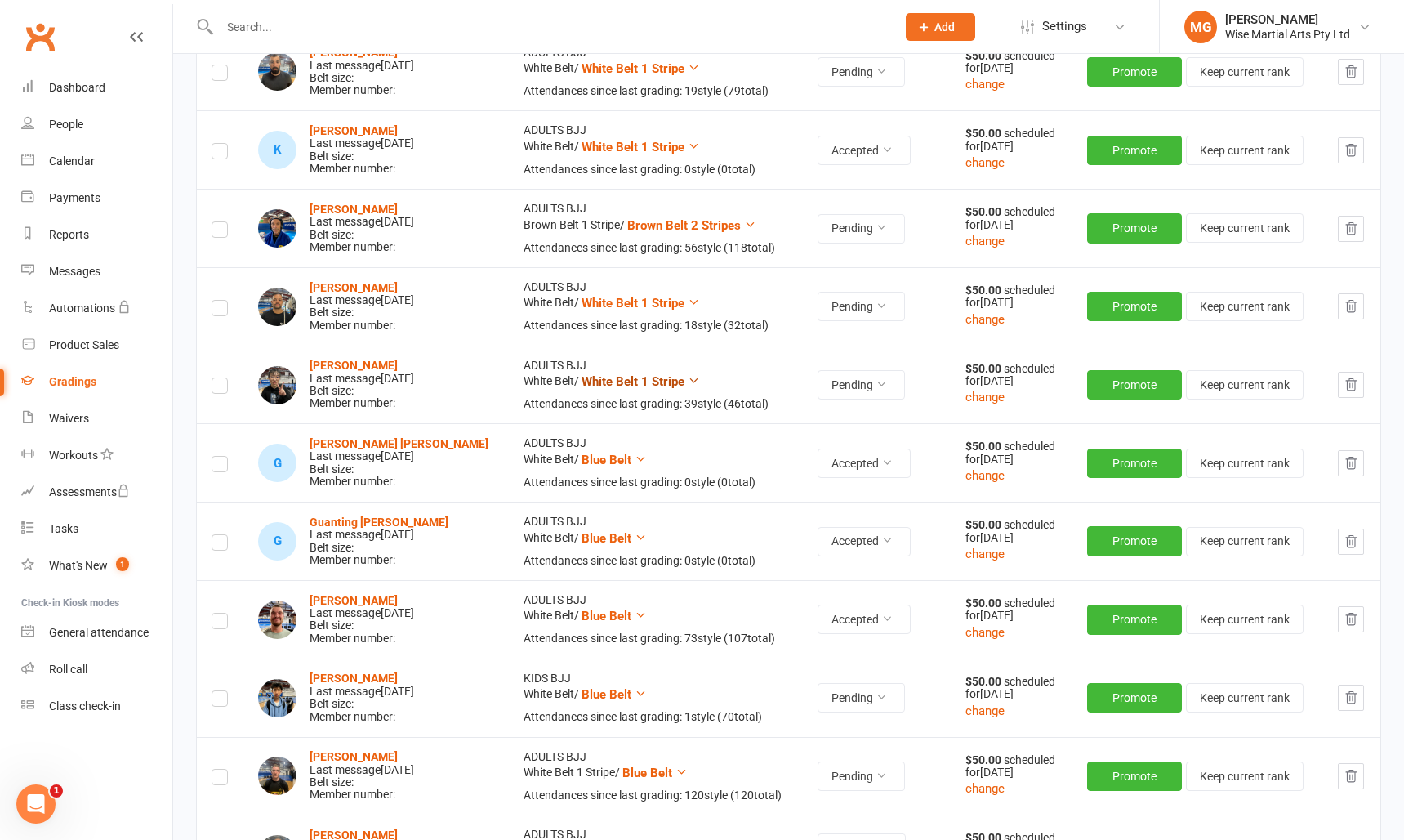
click at [634, 380] on span "White Belt 1 Stripe" at bounding box center [632, 382] width 103 height 15
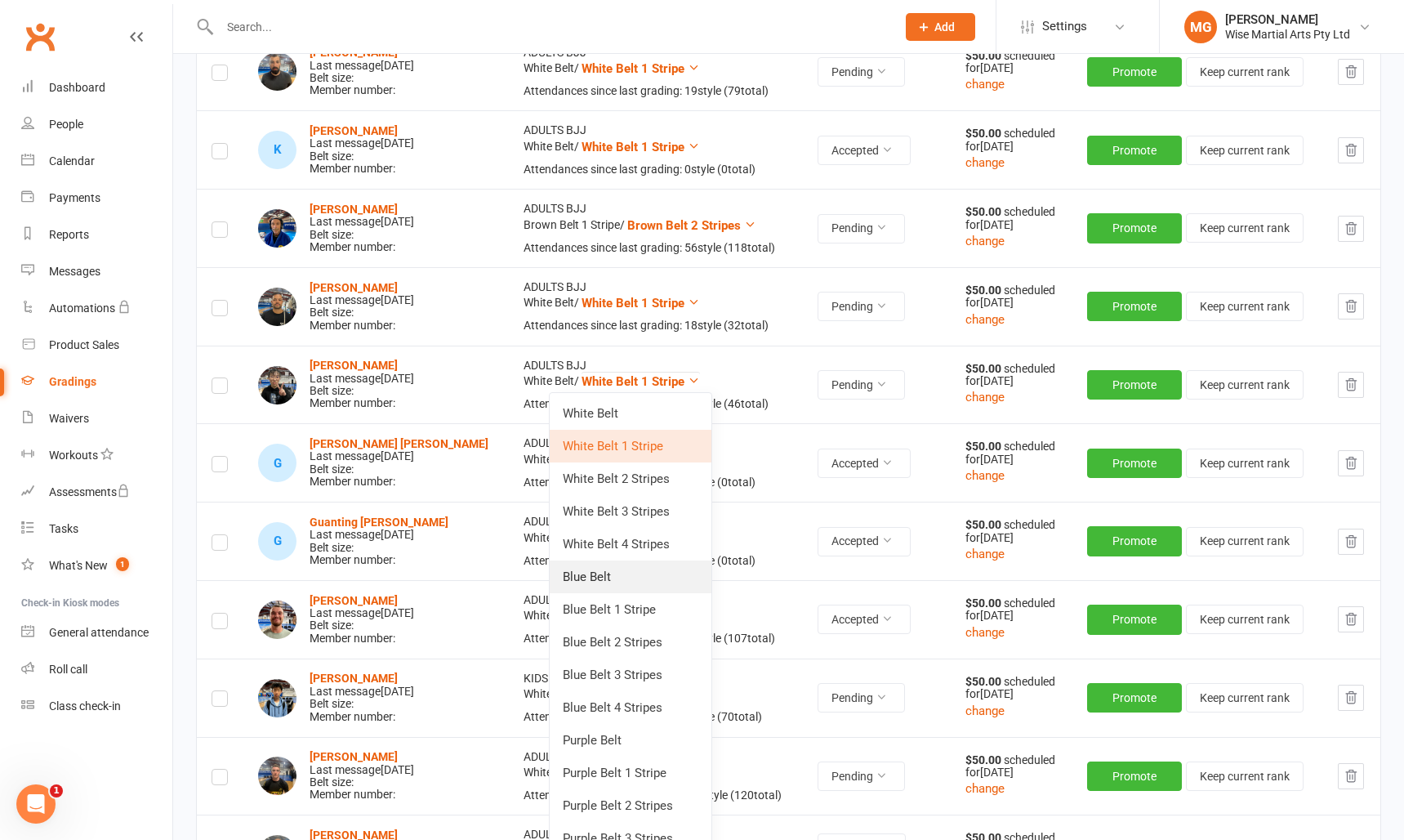
click at [629, 571] on link "Blue Belt" at bounding box center [631, 577] width 162 height 33
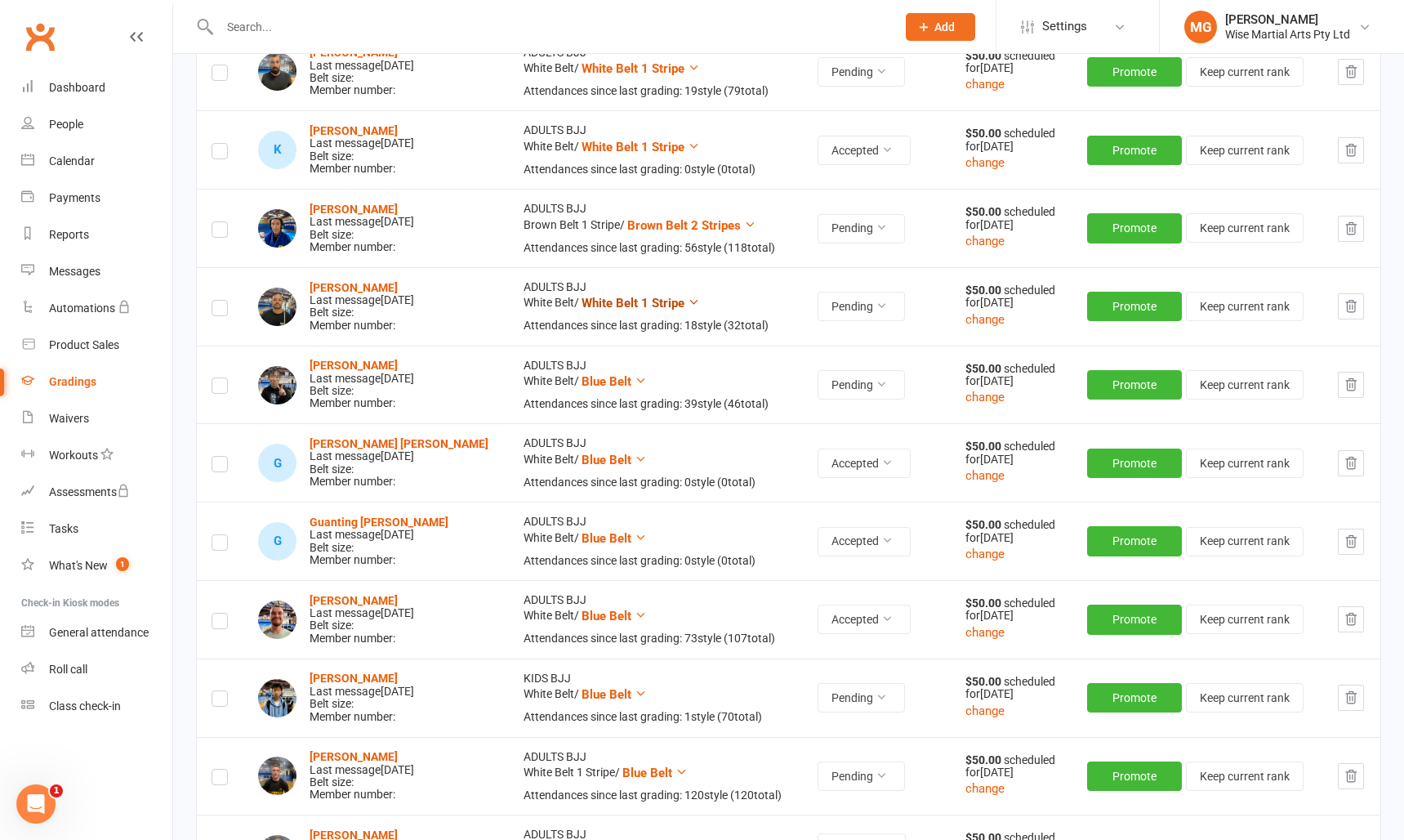
click at [622, 297] on span "White Belt 1 Stripe" at bounding box center [632, 303] width 103 height 15
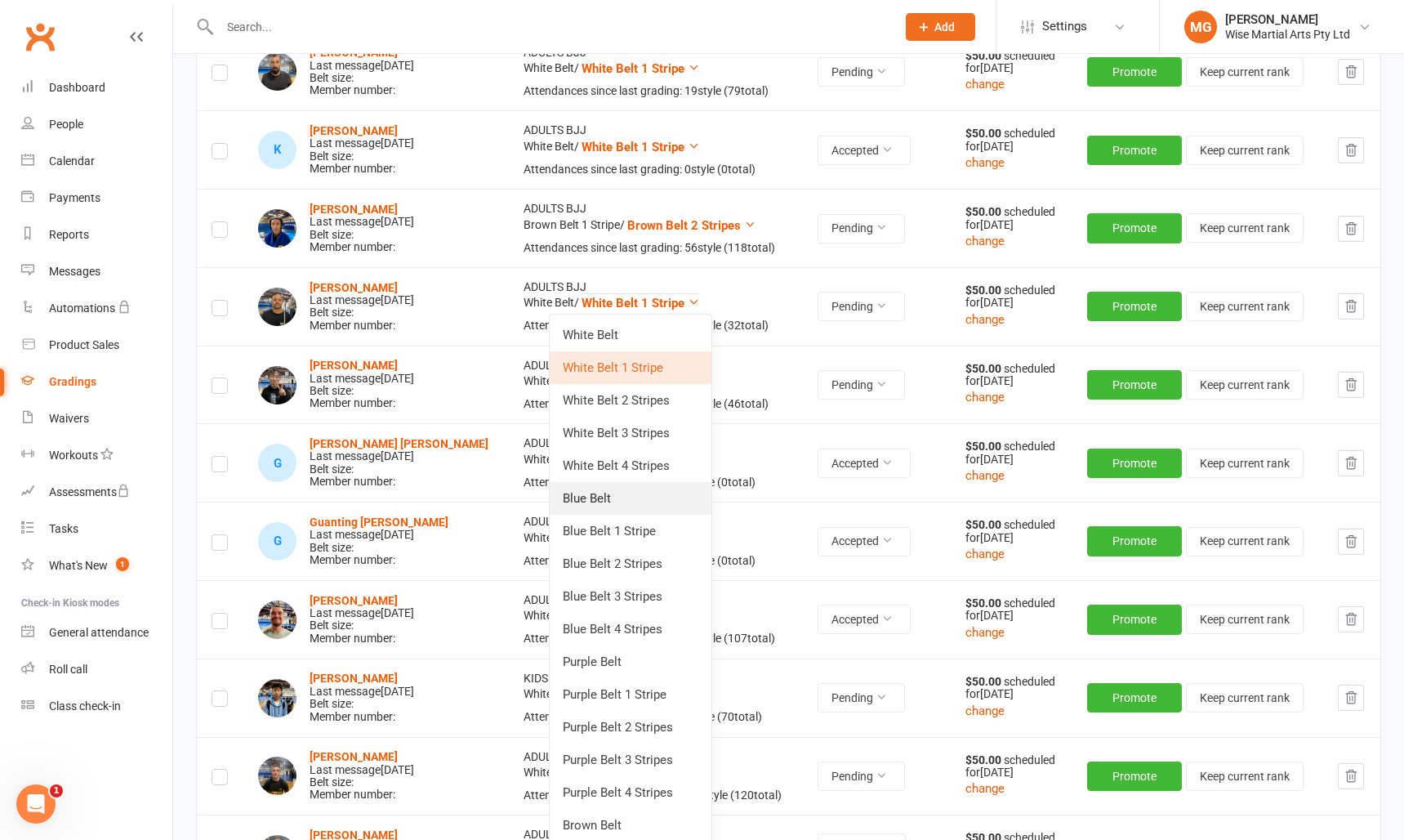
click at [599, 505] on link "Blue Belt" at bounding box center [631, 498] width 162 height 33
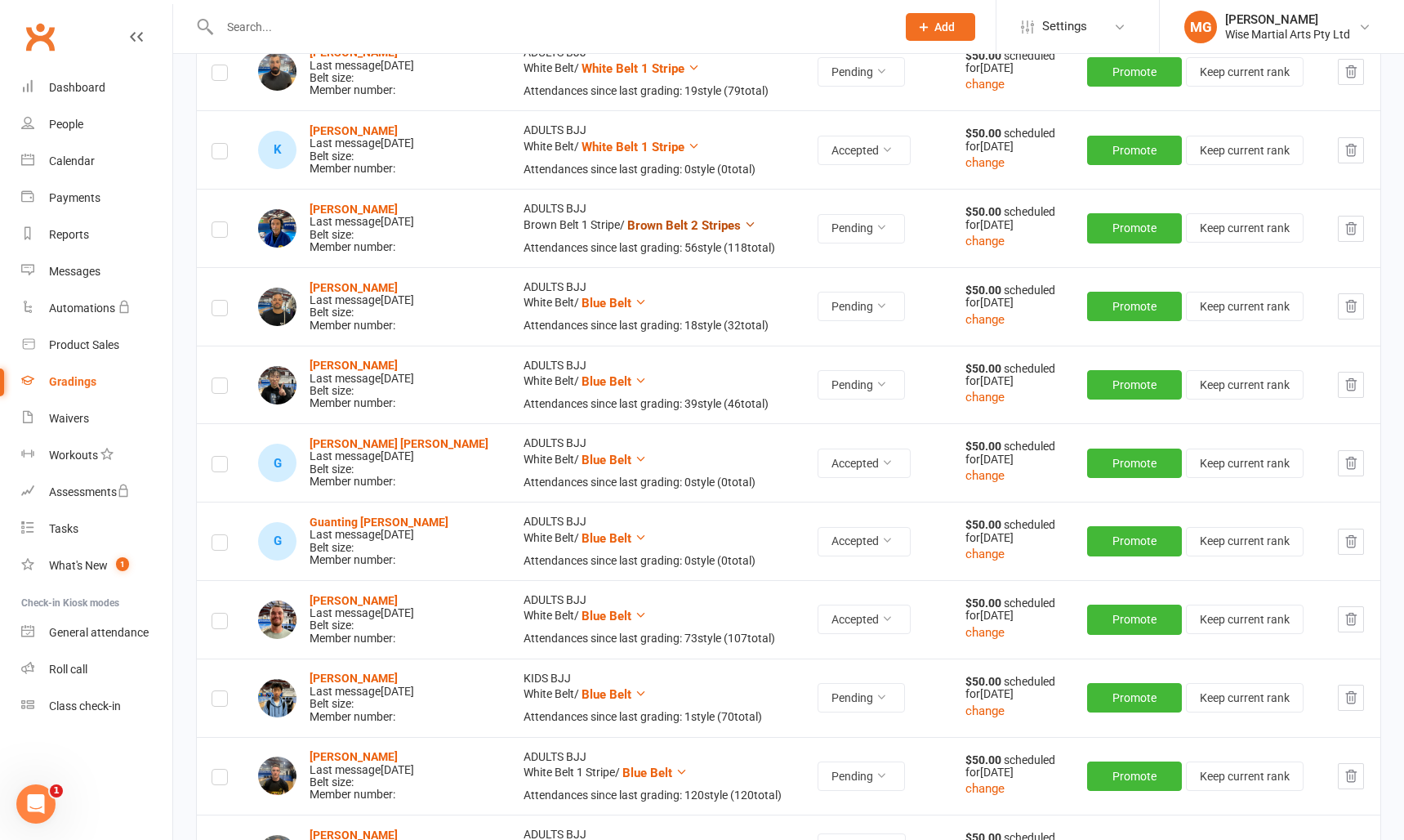
click at [673, 220] on span "Brown Belt 2 Stripes" at bounding box center [684, 226] width 113 height 15
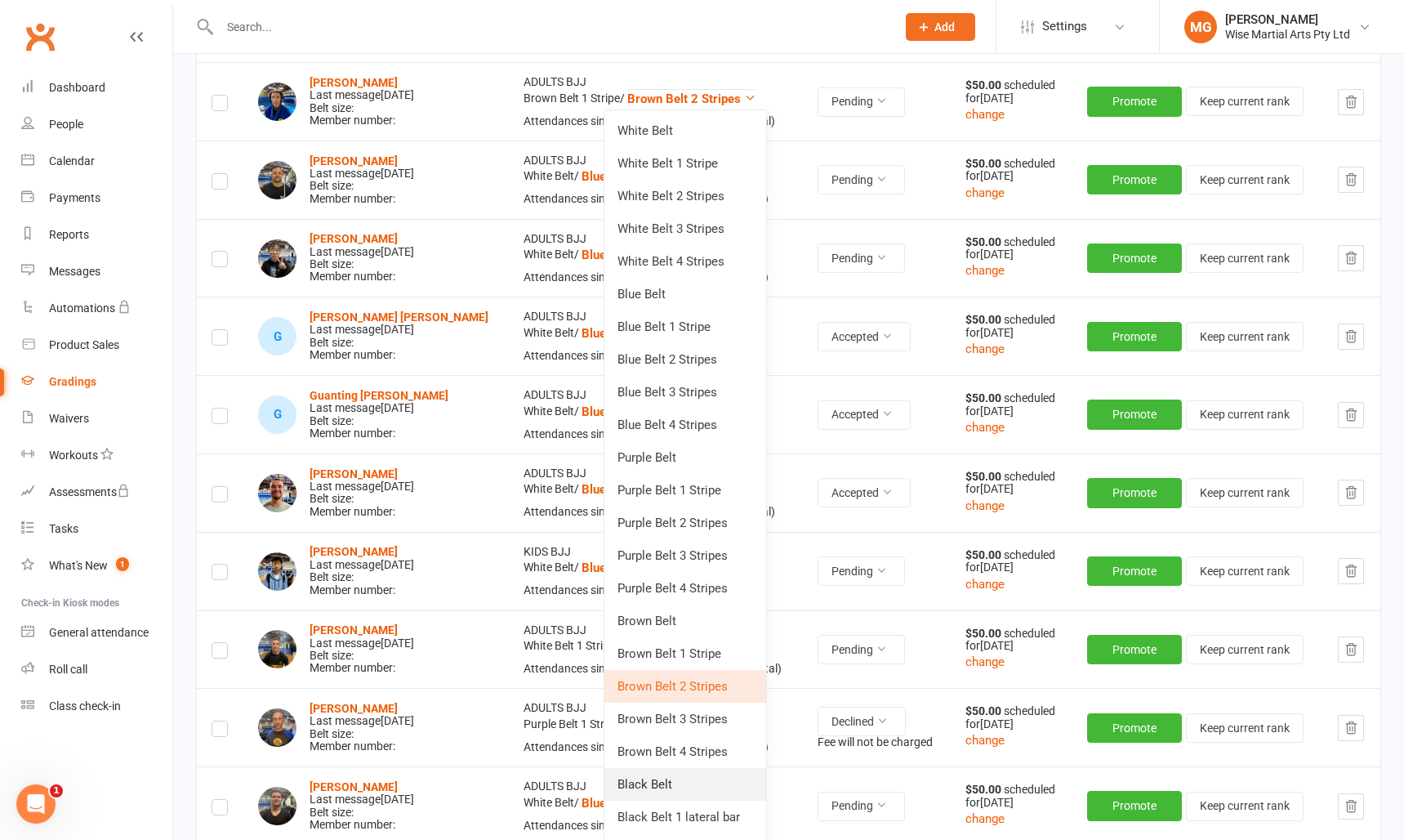
click at [663, 783] on link "Black Belt" at bounding box center [685, 784] width 162 height 33
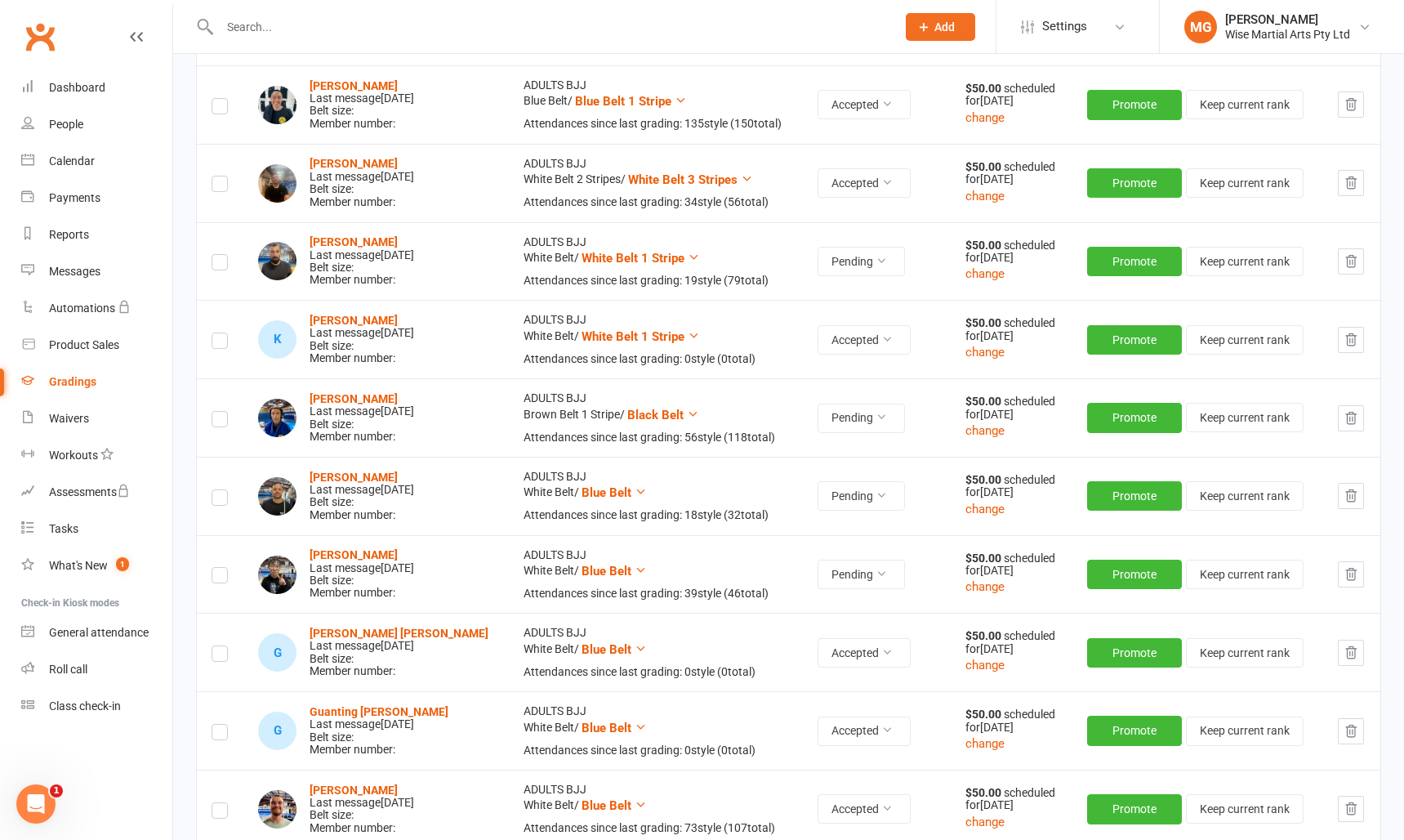
scroll to position [426, 0]
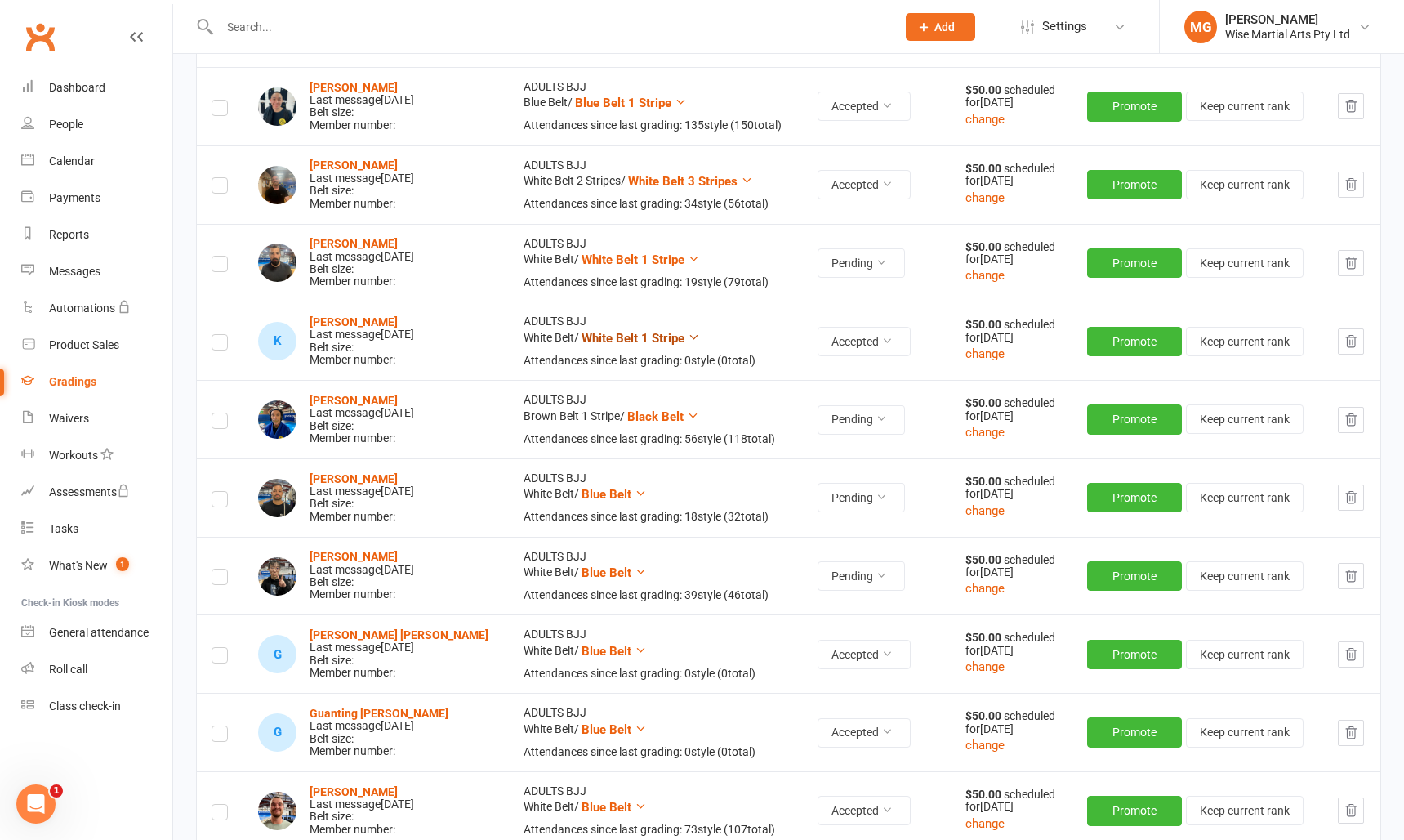
click at [648, 339] on span "White Belt 1 Stripe" at bounding box center [632, 338] width 103 height 15
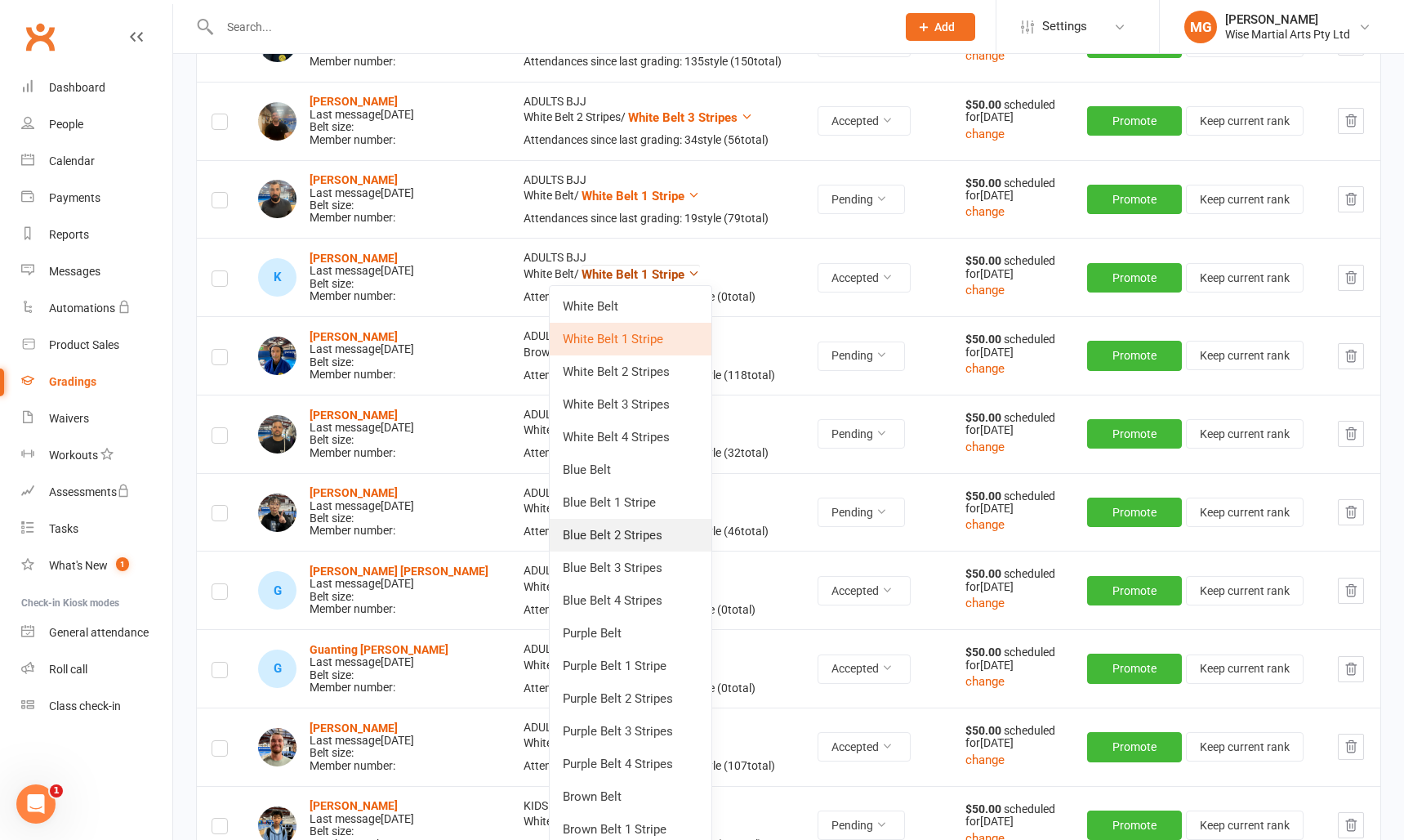
scroll to position [493, 0]
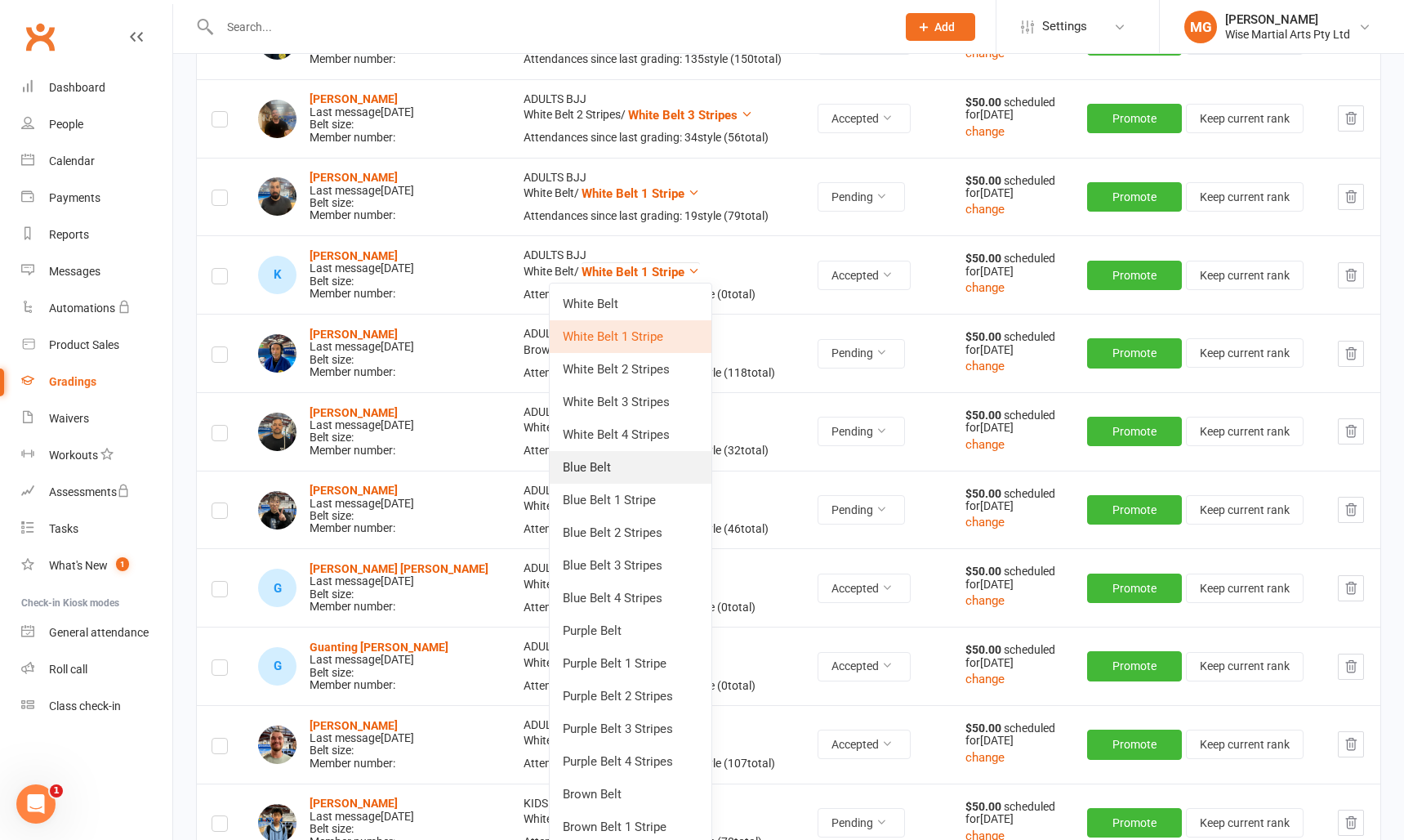
click at [614, 458] on link "Blue Belt" at bounding box center [631, 467] width 162 height 33
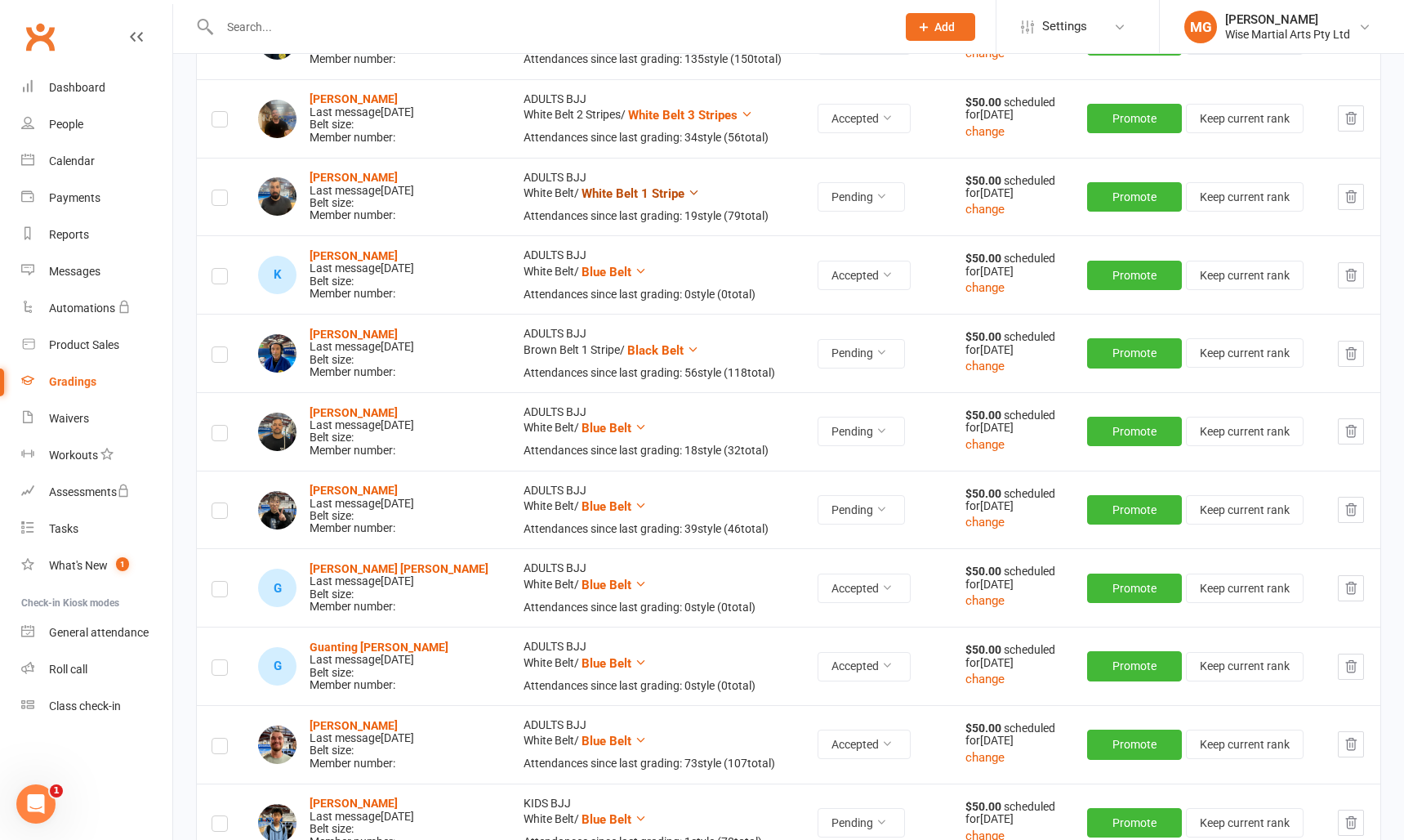
click at [613, 192] on span "White Belt 1 Stripe" at bounding box center [632, 194] width 103 height 15
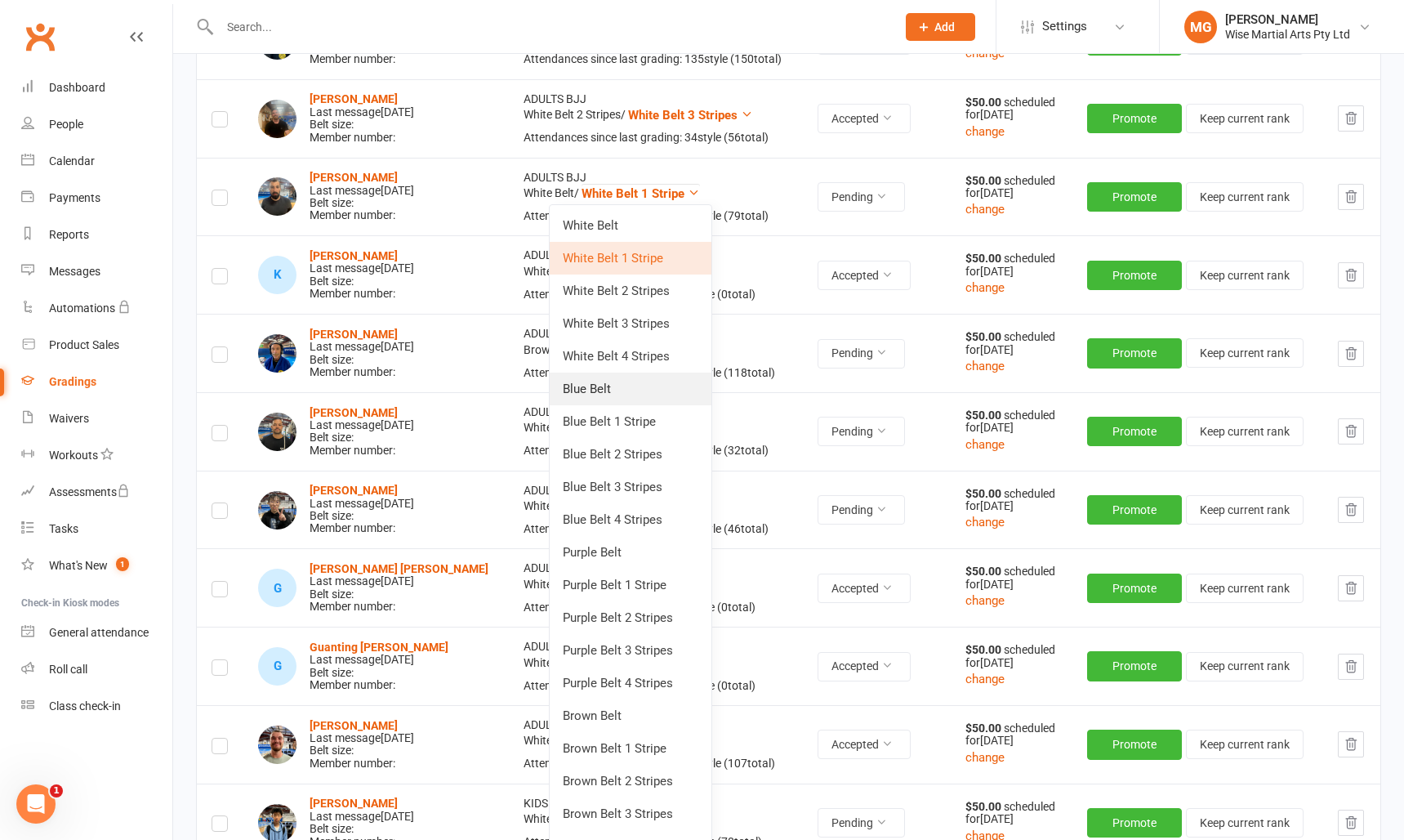
click at [615, 383] on link "Blue Belt" at bounding box center [631, 389] width 162 height 33
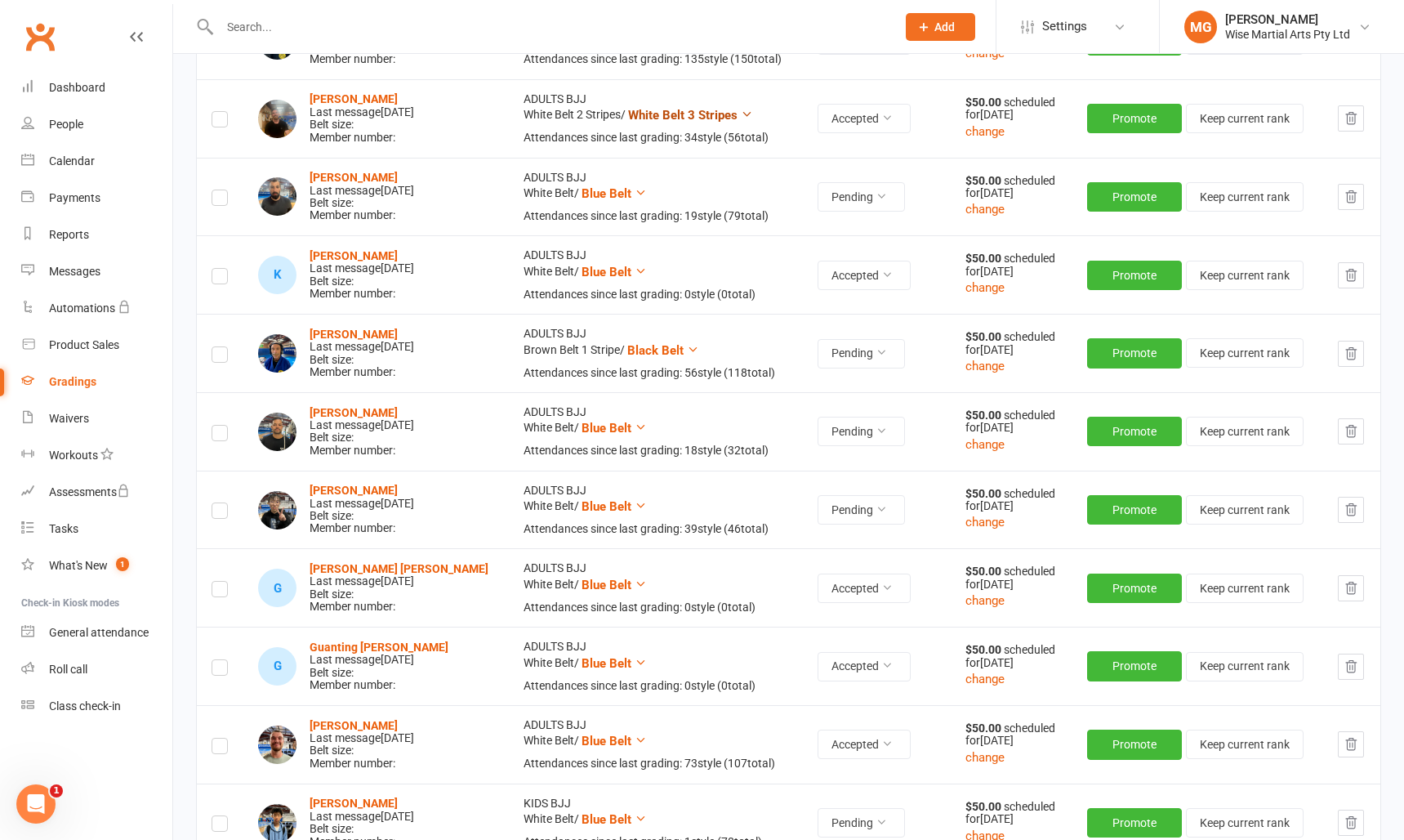
click at [663, 112] on span "White Belt 3 Stripes" at bounding box center [682, 115] width 109 height 15
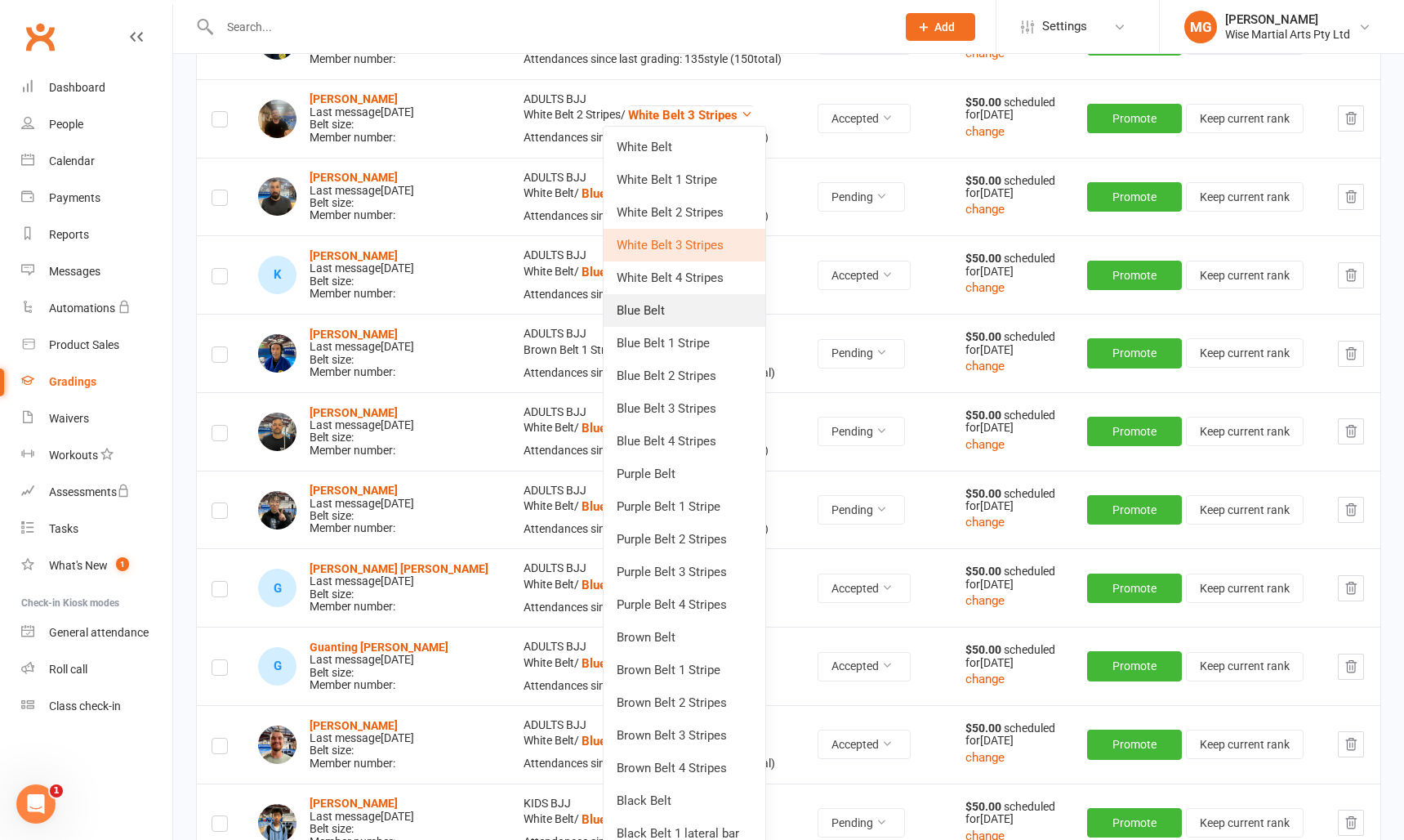
click at [641, 314] on link "Blue Belt" at bounding box center [684, 310] width 162 height 33
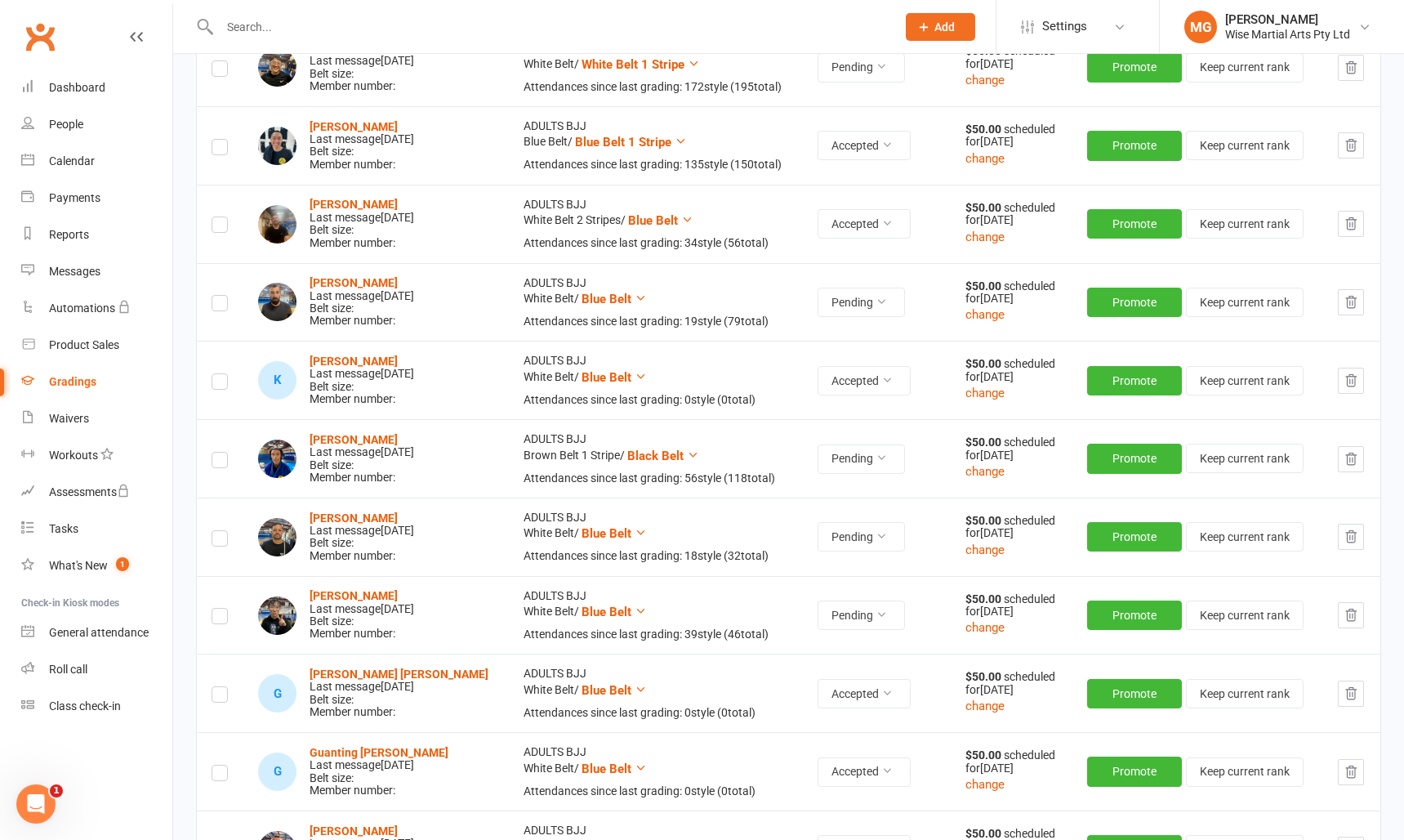
scroll to position [385, 0]
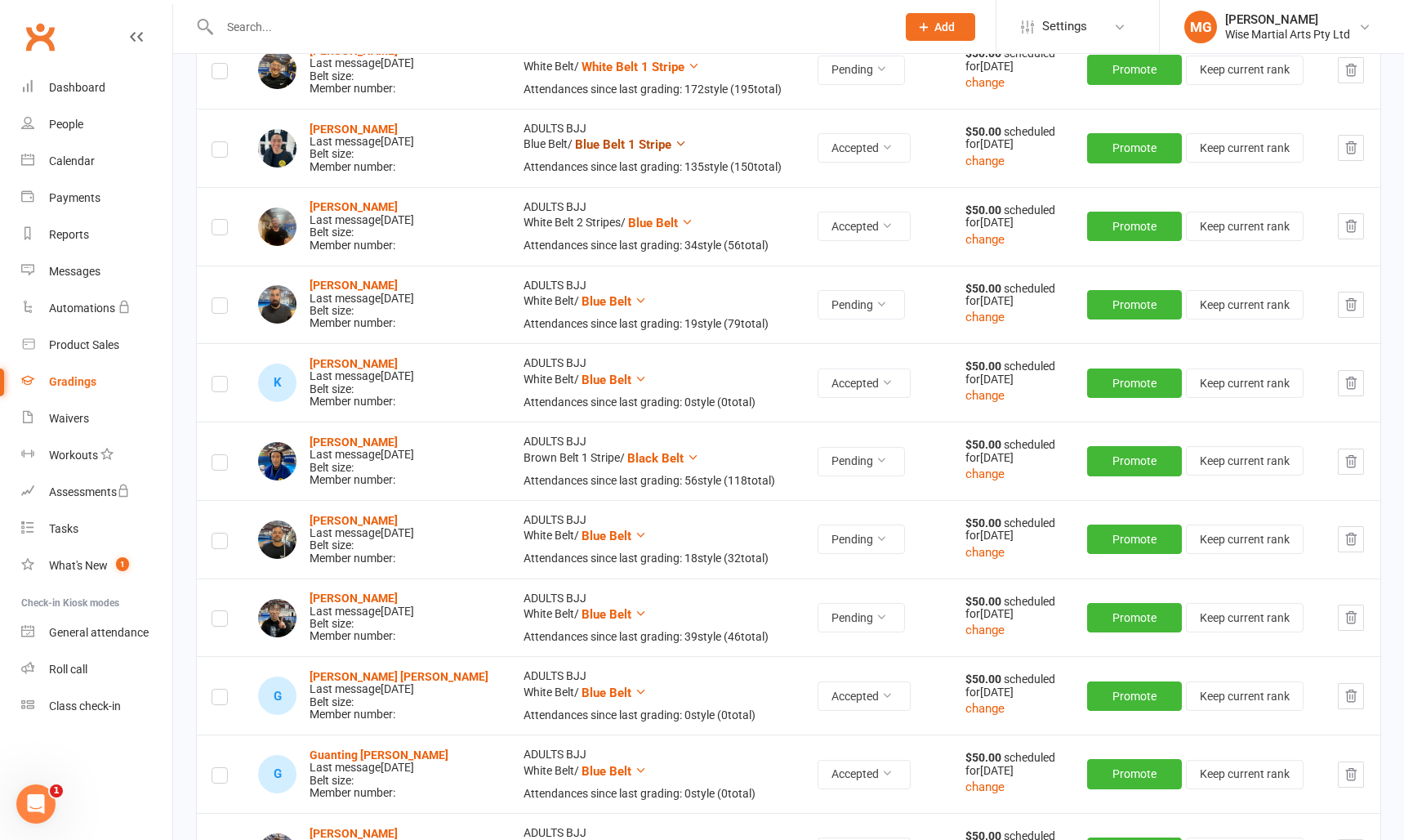
click at [629, 146] on span "Blue Belt 1 Stripe" at bounding box center [622, 145] width 96 height 15
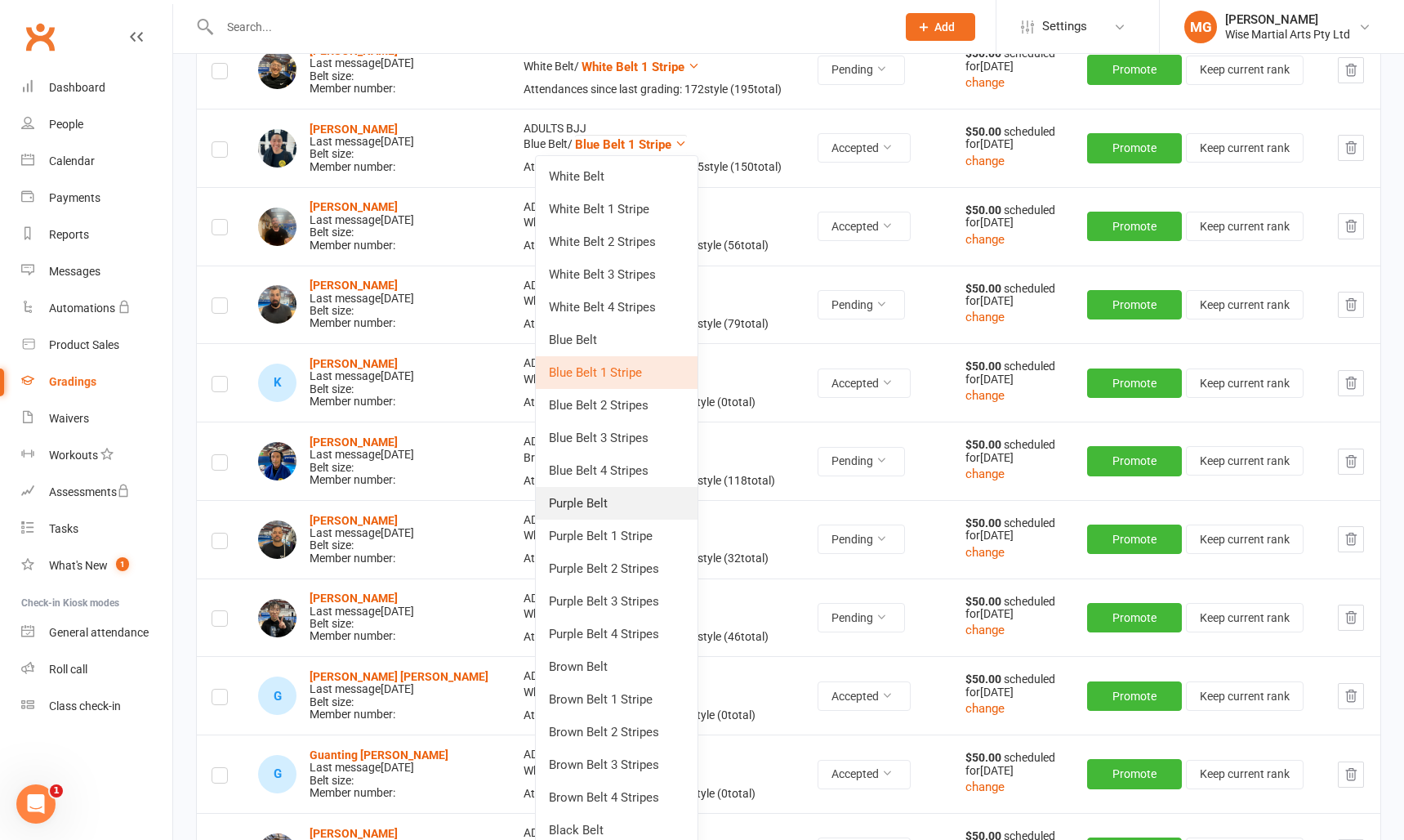
click at [608, 514] on link "Purple Belt" at bounding box center [617, 503] width 162 height 33
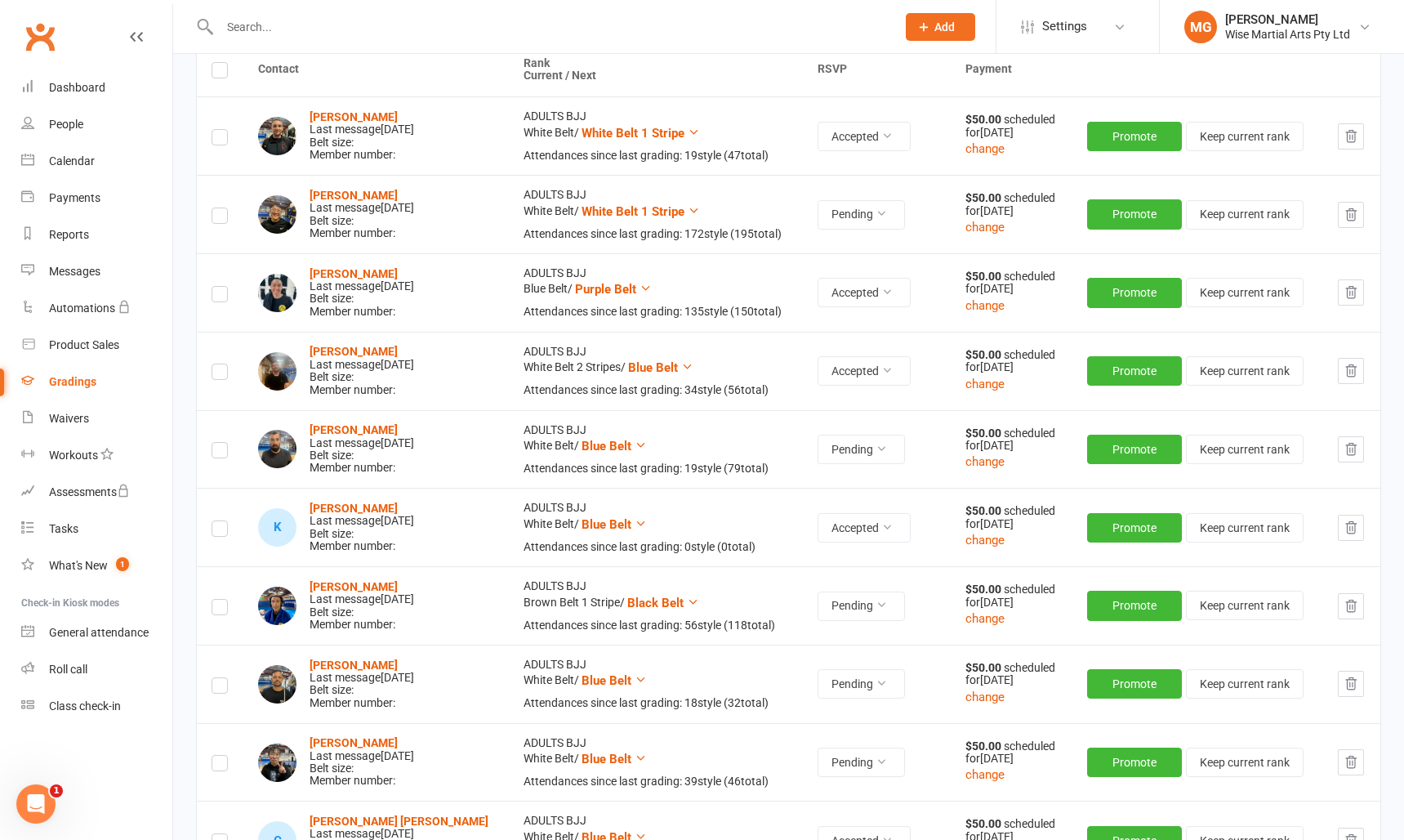
scroll to position [236, 0]
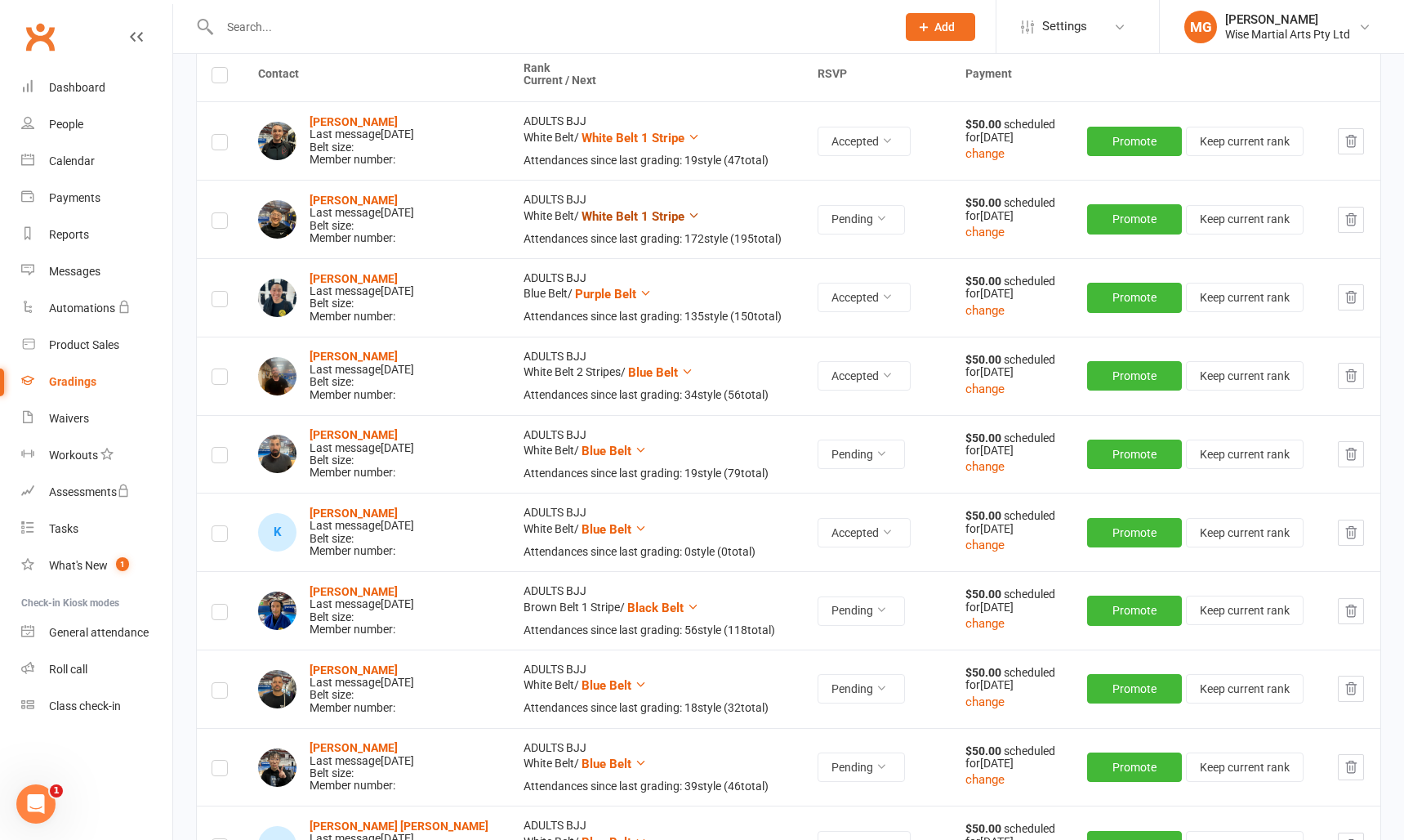
click at [610, 213] on span "White Belt 1 Stripe" at bounding box center [632, 217] width 103 height 15
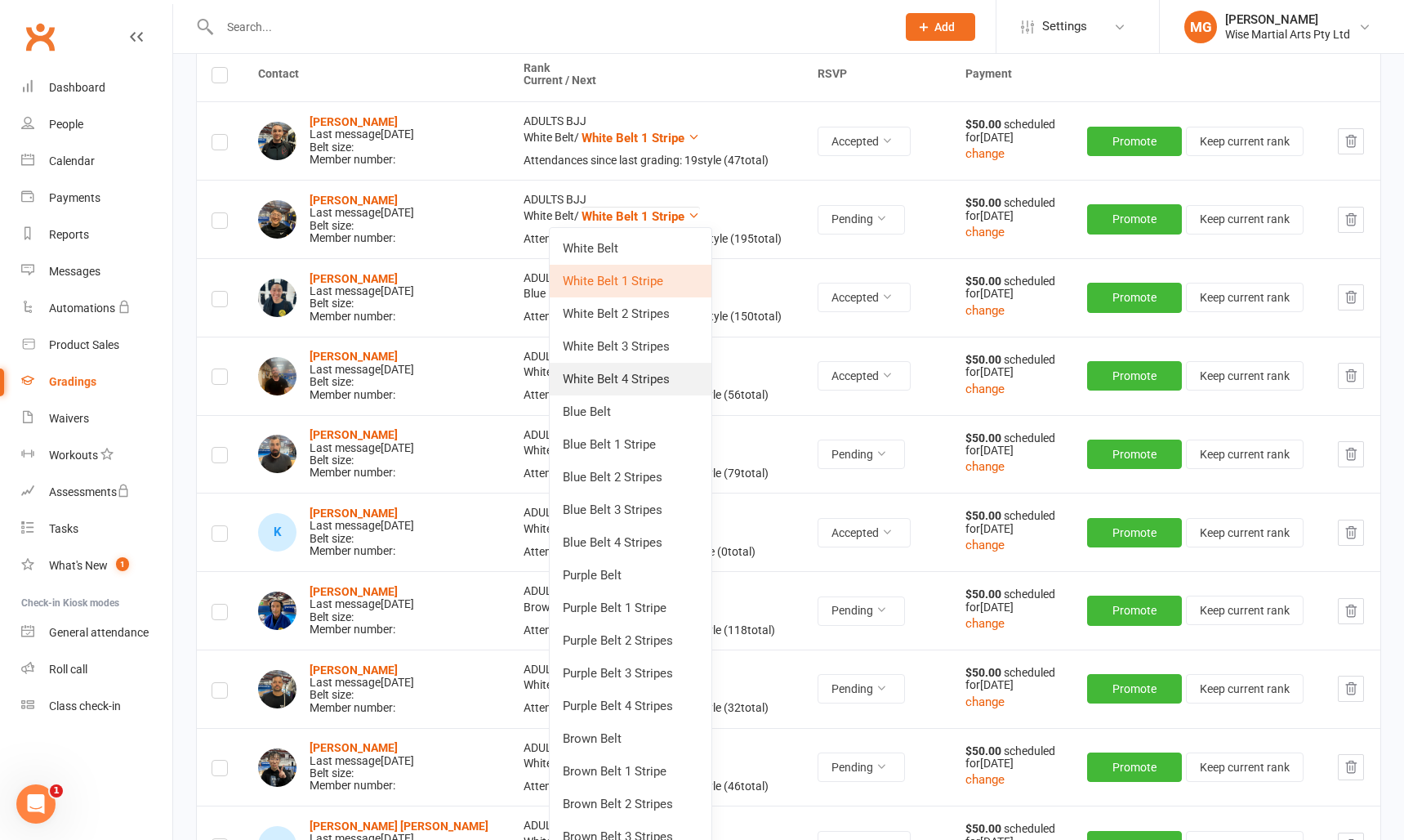
click at [608, 394] on link "White Belt 4 Stripes" at bounding box center [631, 379] width 162 height 33
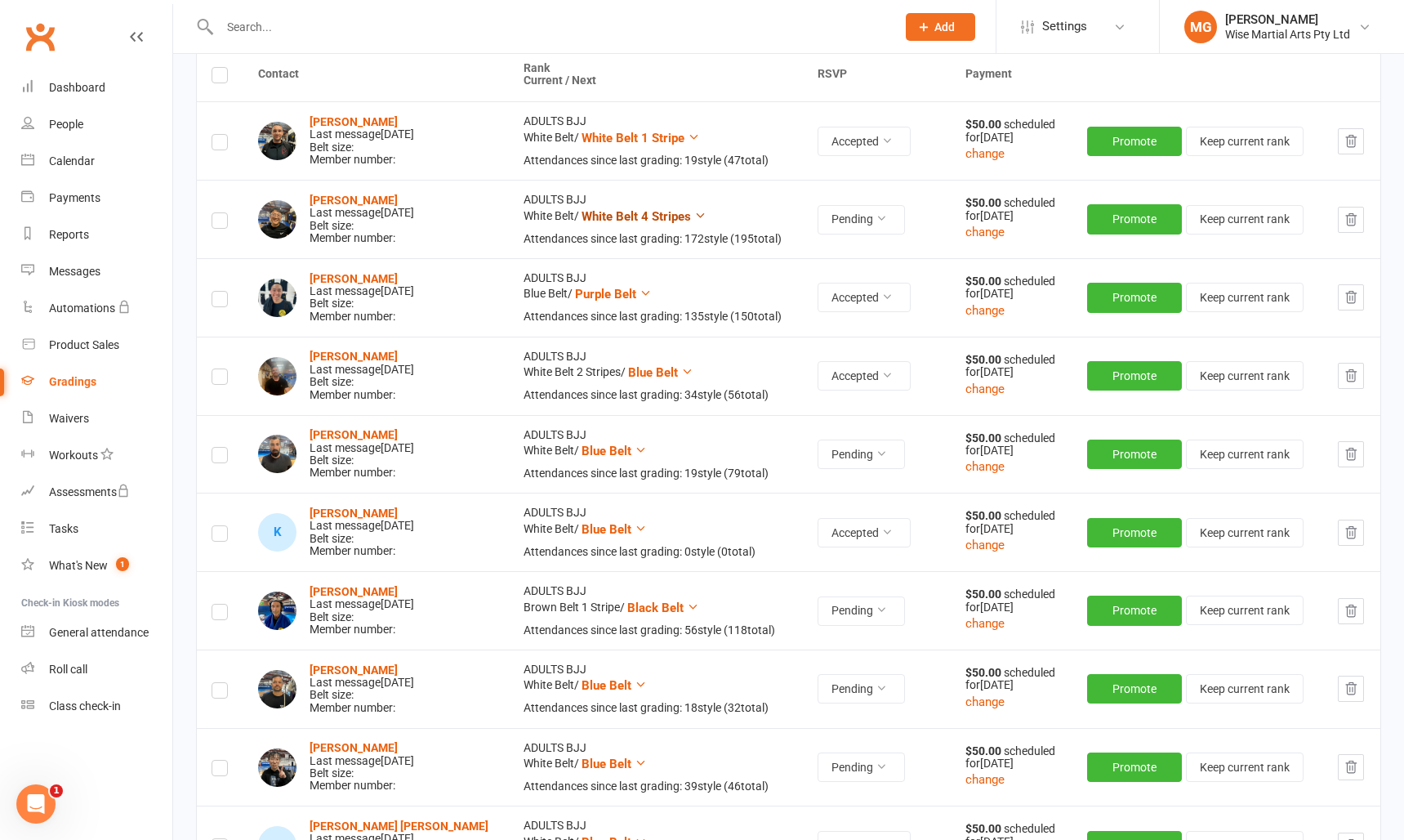
click at [617, 220] on span "White Belt 4 Stripes" at bounding box center [635, 217] width 109 height 15
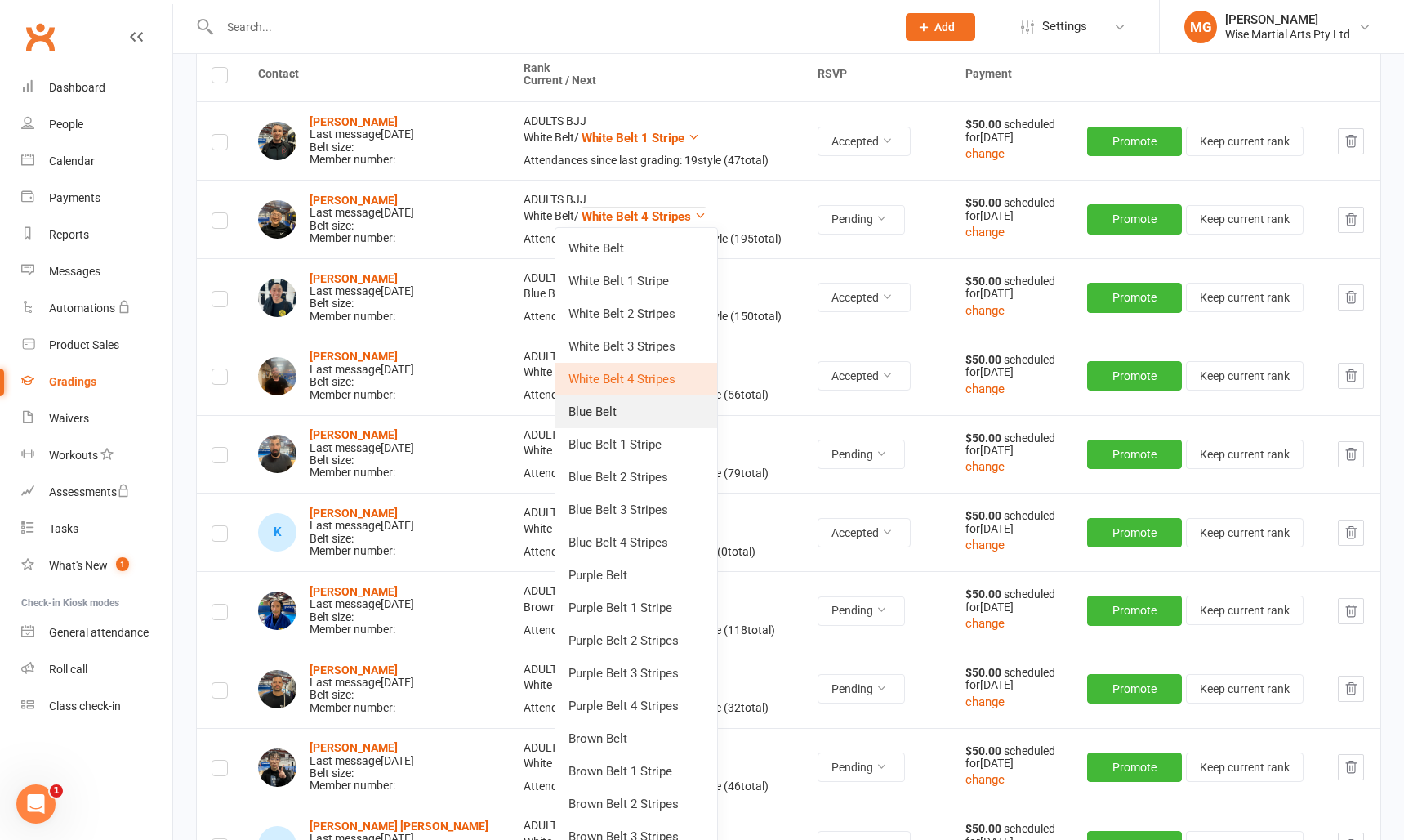
click at [654, 420] on link "Blue Belt" at bounding box center [636, 412] width 162 height 33
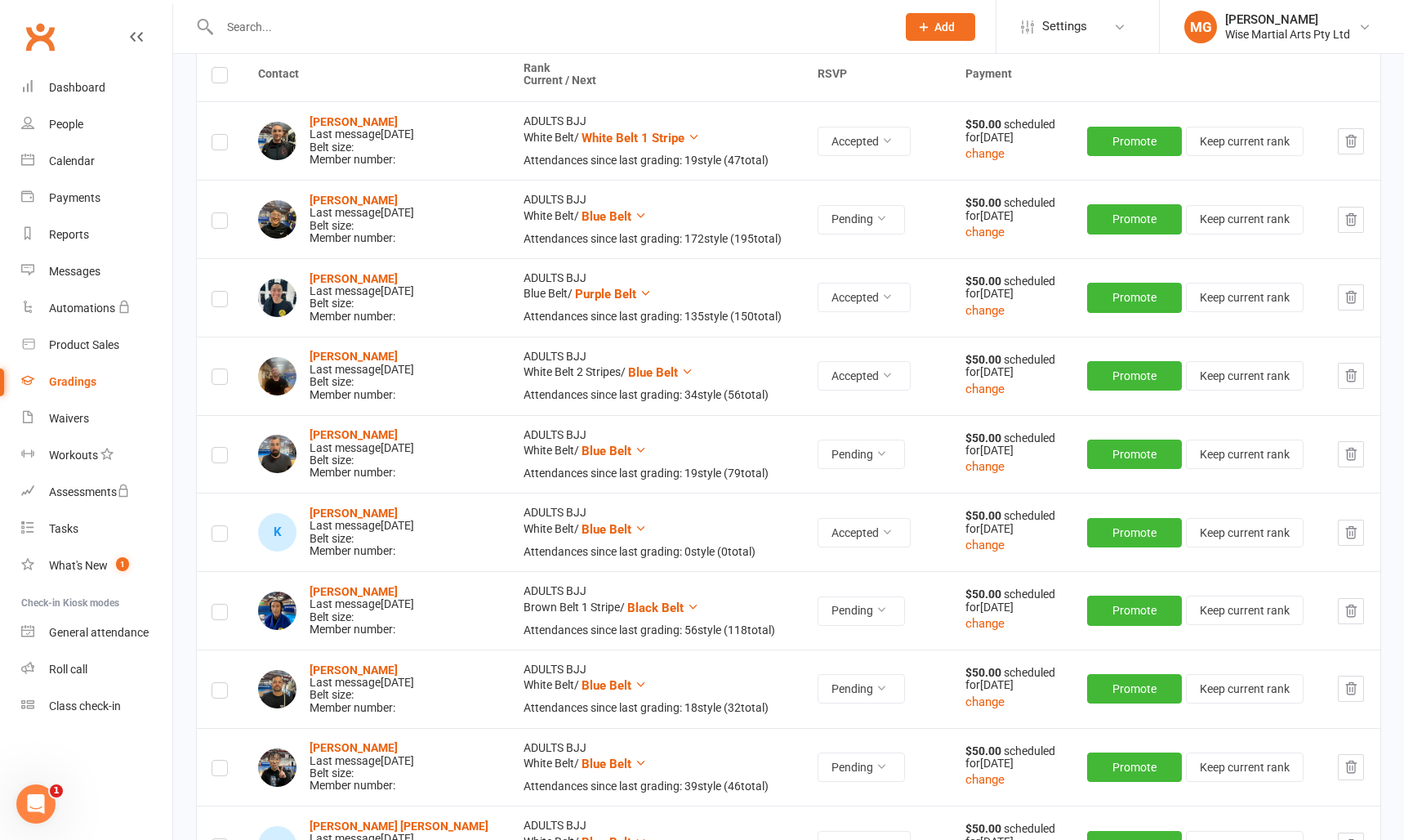
click at [626, 140] on span "White Belt 1 Stripe" at bounding box center [632, 138] width 103 height 15
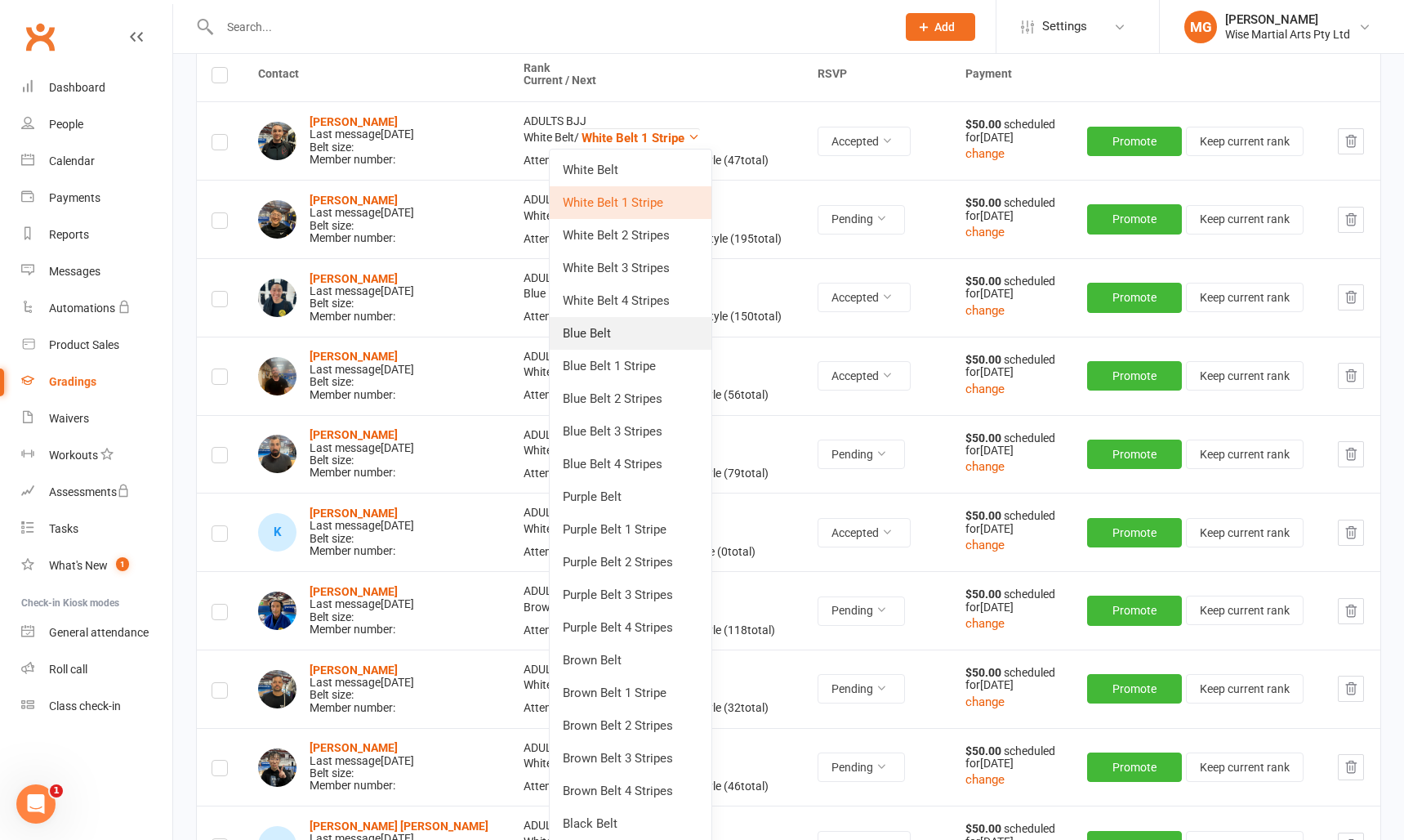
click at [664, 339] on link "Blue Belt" at bounding box center [631, 333] width 162 height 33
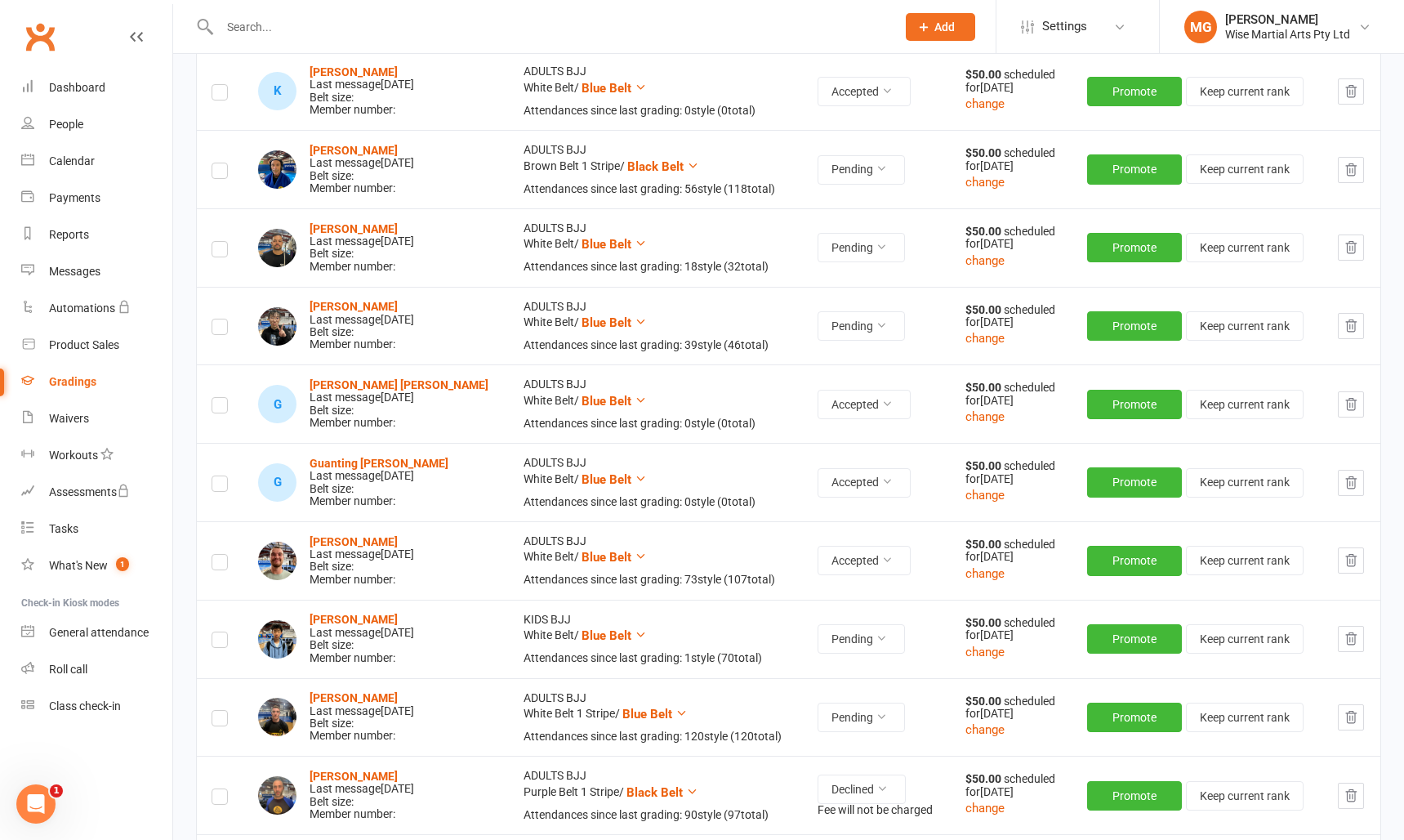
scroll to position [1058, 0]
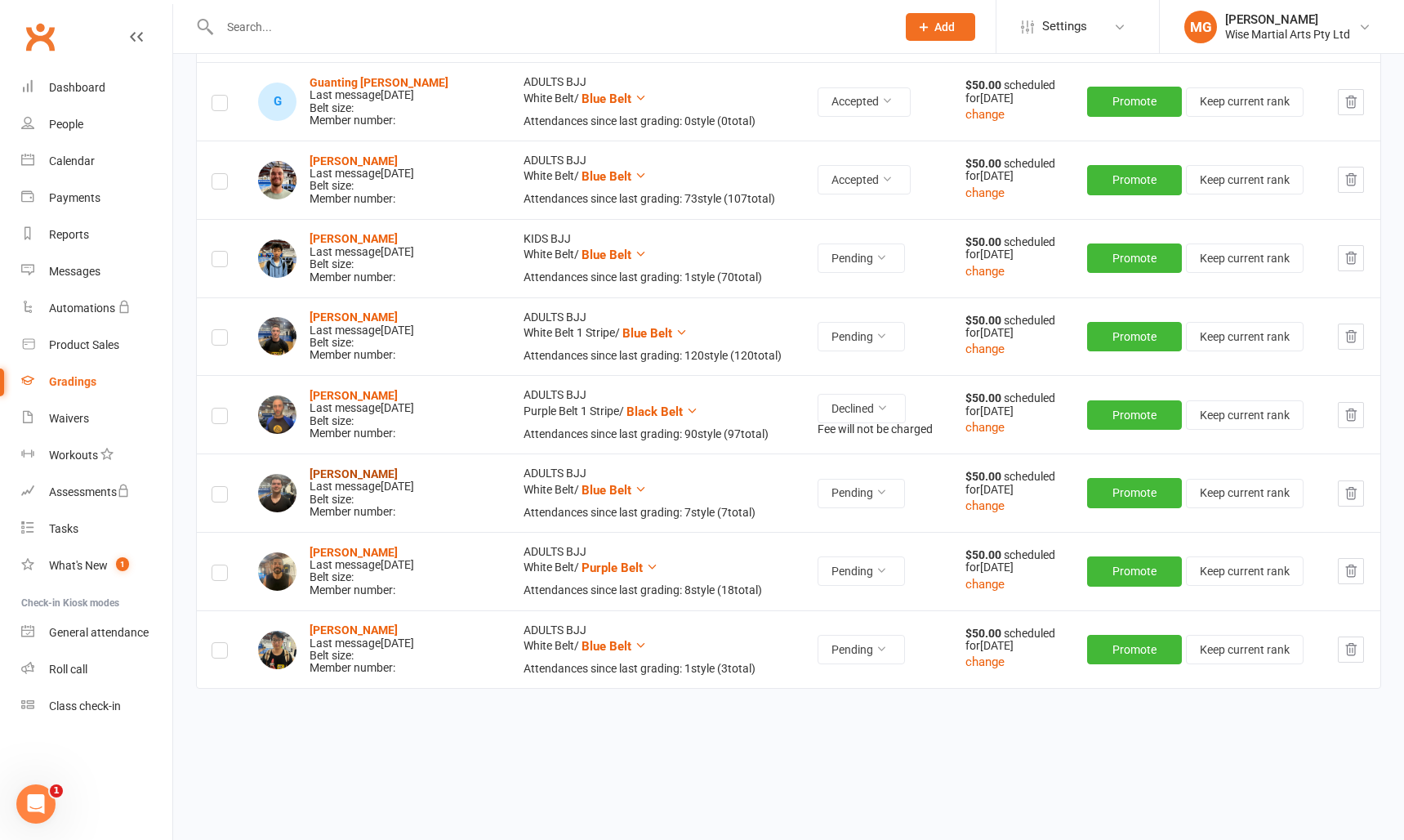
click at [345, 475] on strong "Ned Silva" at bounding box center [353, 474] width 88 height 13
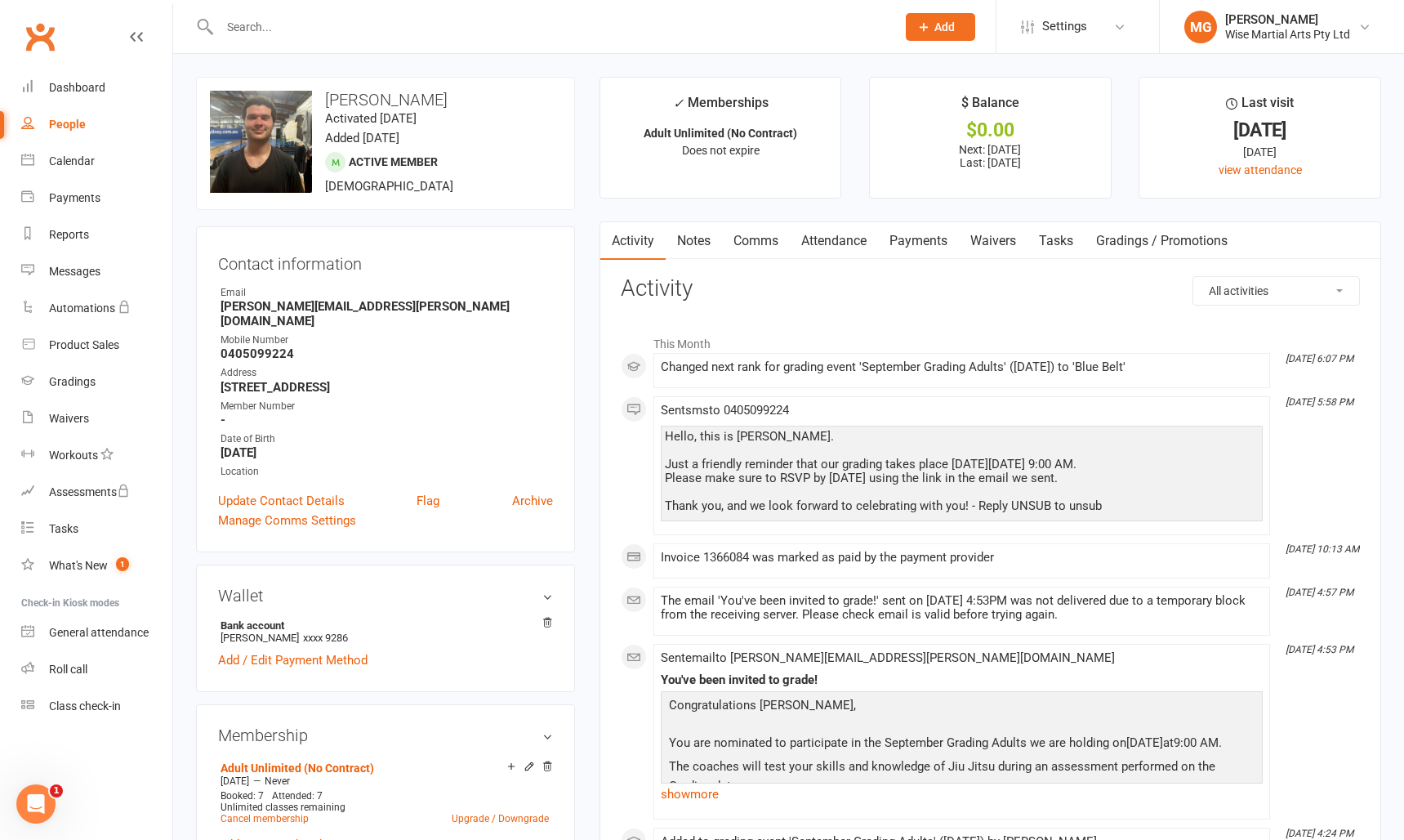
click at [892, 246] on link "Payments" at bounding box center [919, 241] width 81 height 38
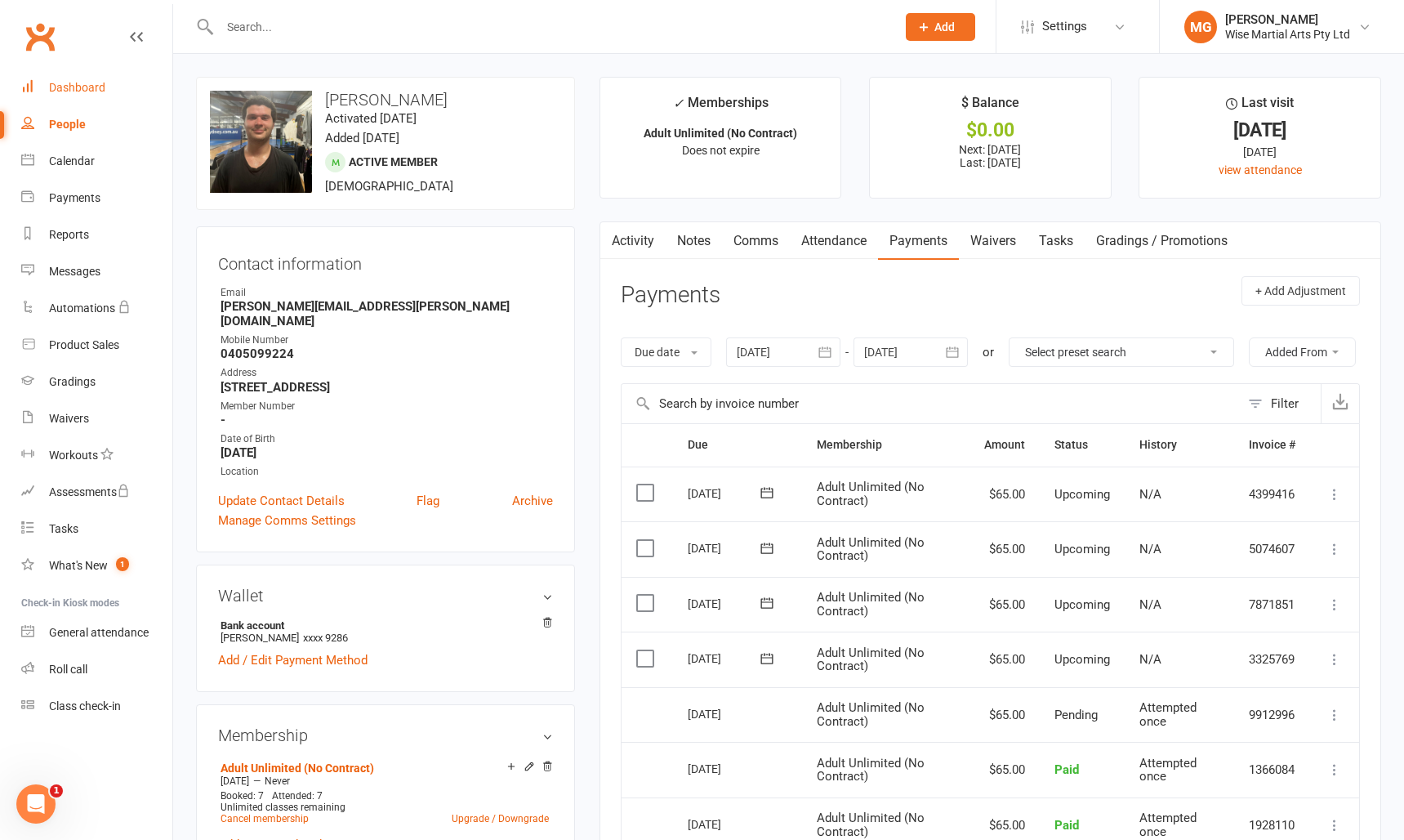
click at [76, 94] on link "Dashboard" at bounding box center [97, 88] width 151 height 37
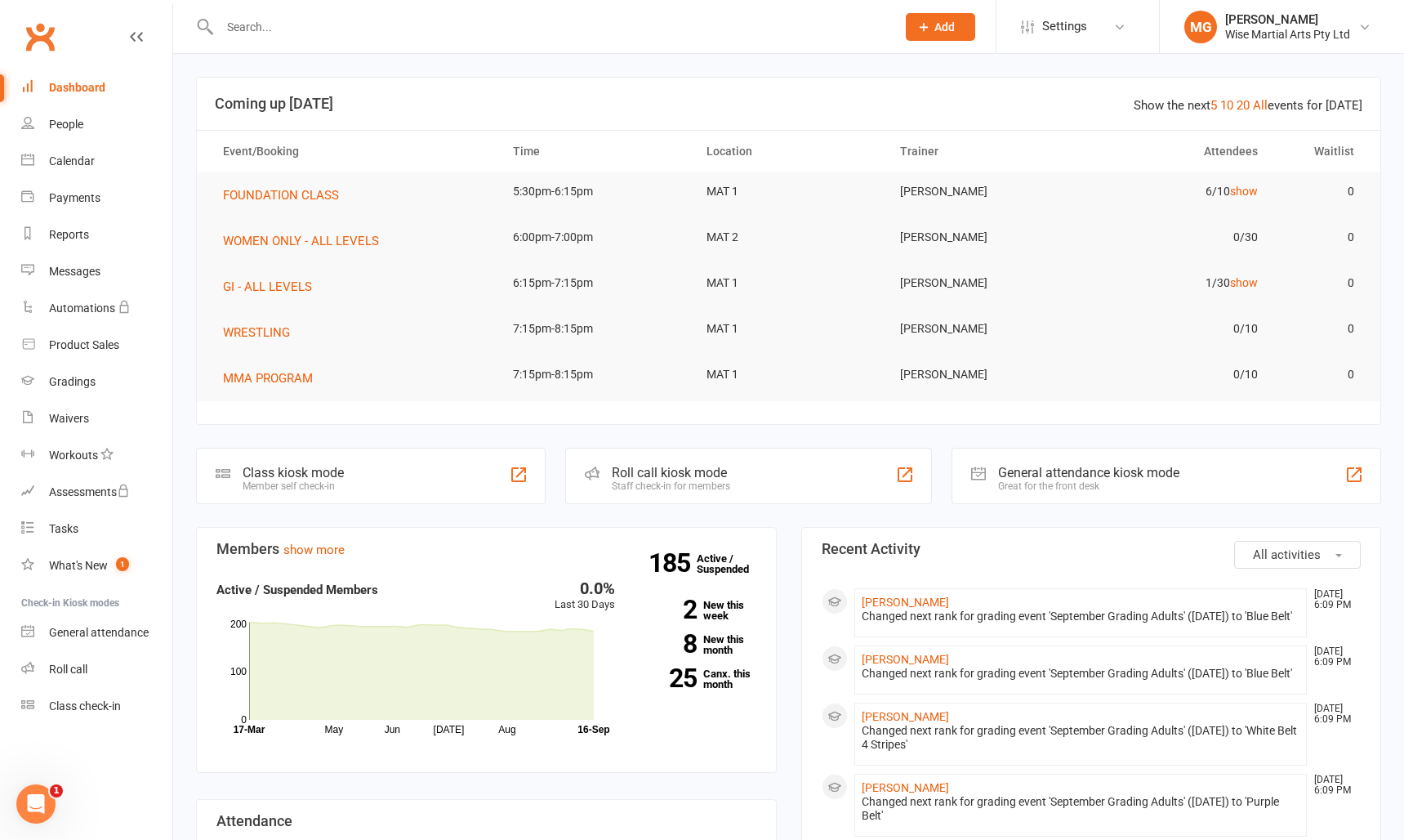
click at [278, 32] on input "text" at bounding box center [550, 27] width 670 height 23
paste input "[PERSON_NAME]"
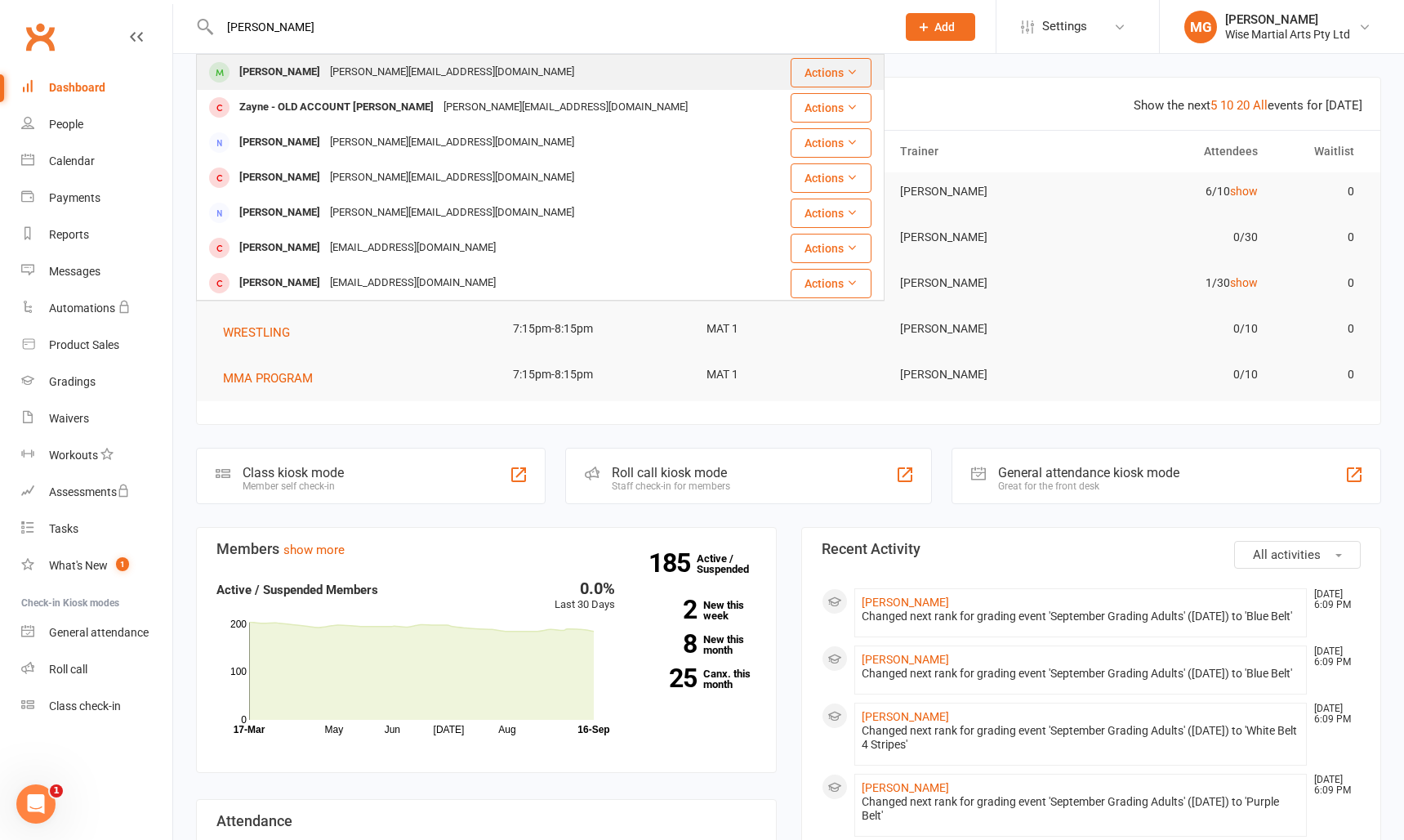
type input "[PERSON_NAME]"
click at [269, 66] on div "[PERSON_NAME]" at bounding box center [280, 72] width 90 height 24
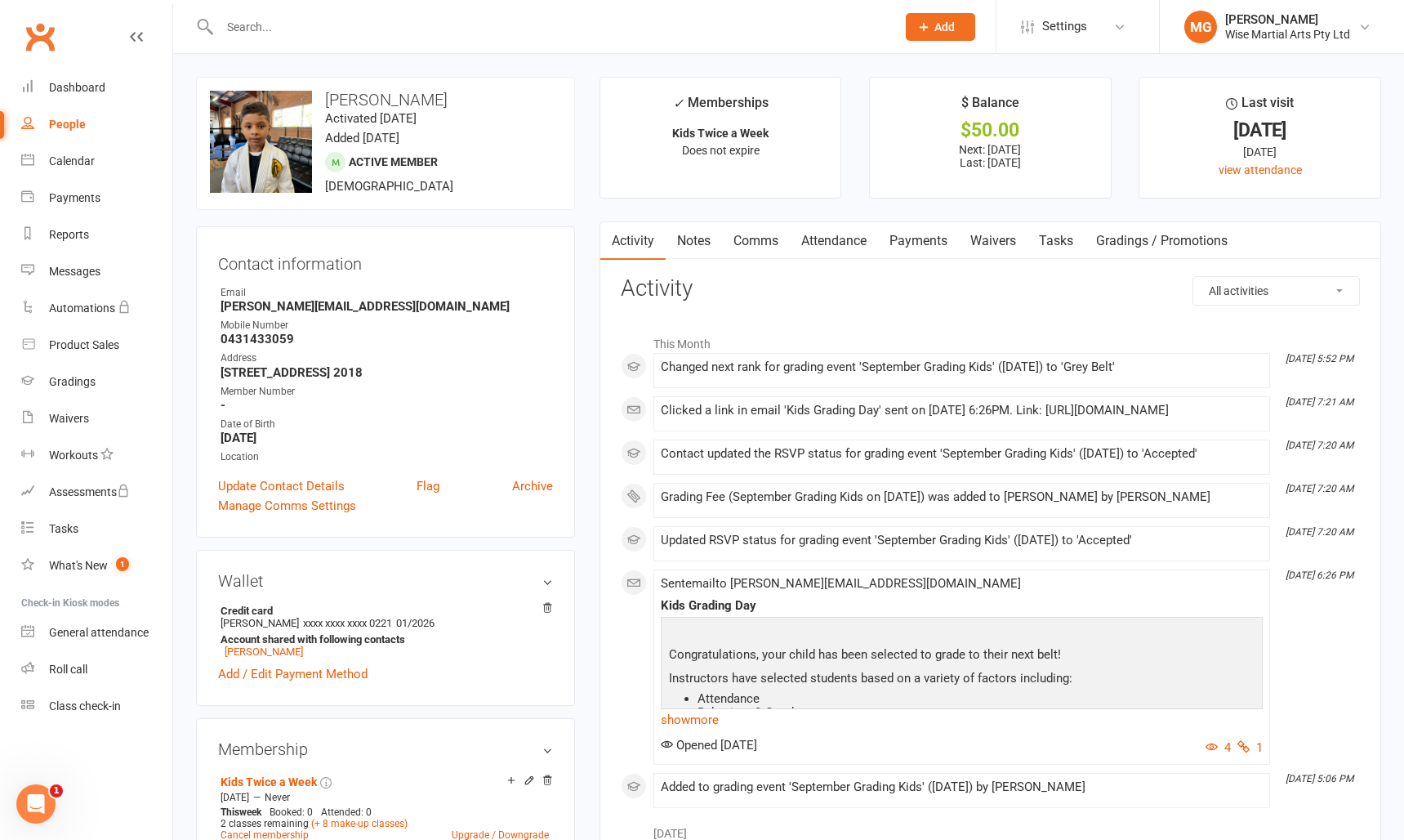
click at [934, 248] on link "Payments" at bounding box center [919, 241] width 81 height 38
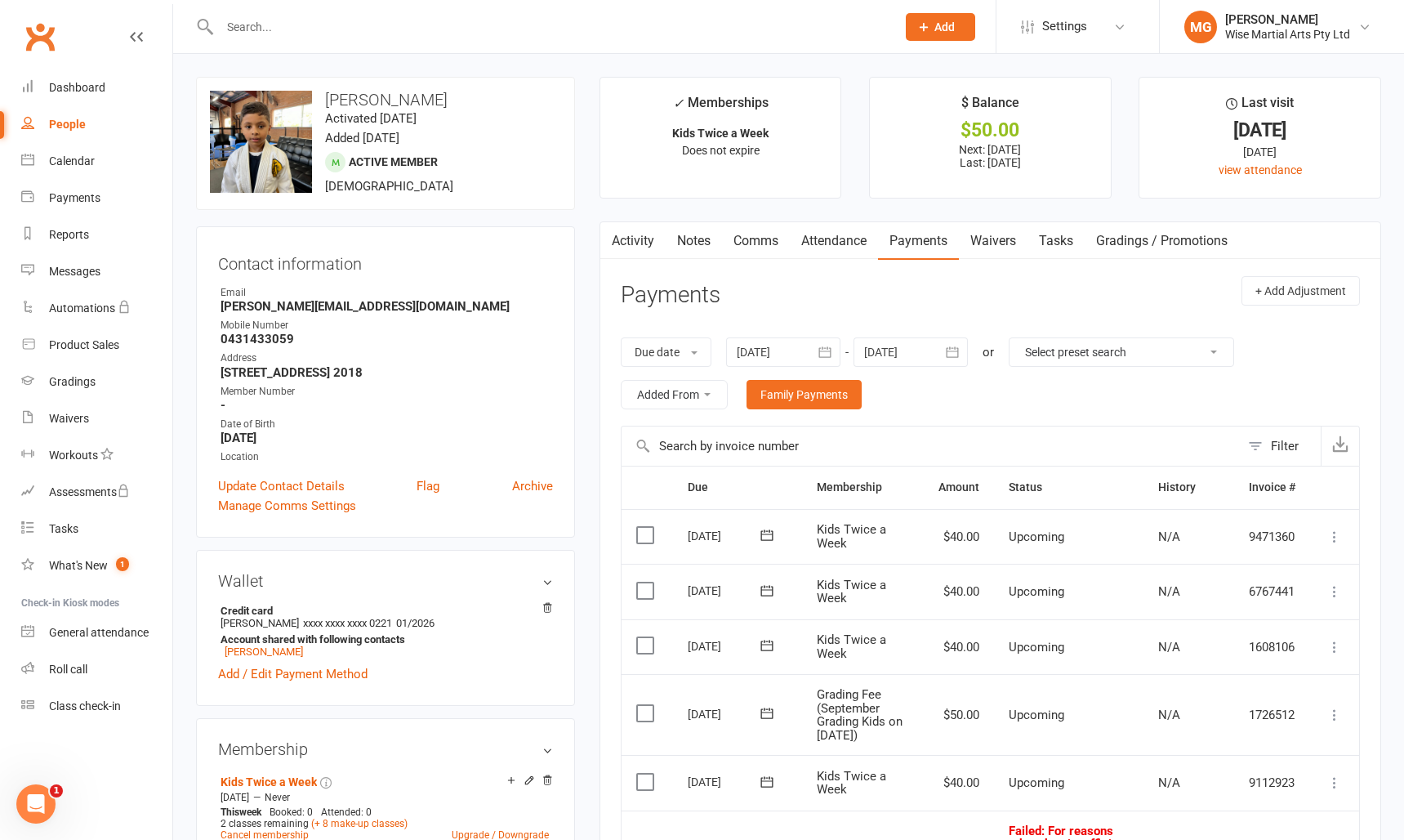
click at [986, 244] on link "Waivers" at bounding box center [993, 241] width 69 height 38
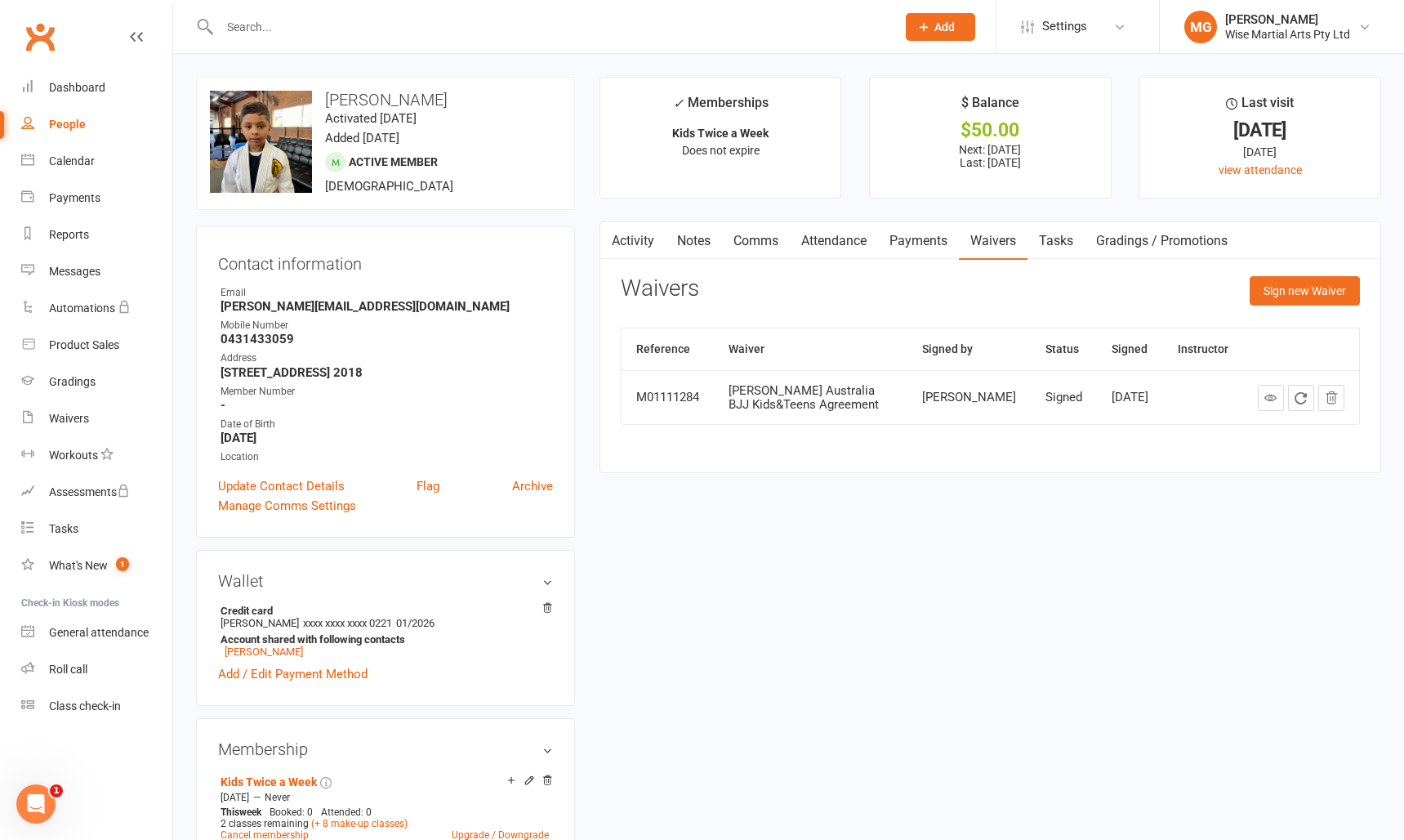
click at [921, 241] on link "Payments" at bounding box center [919, 241] width 81 height 38
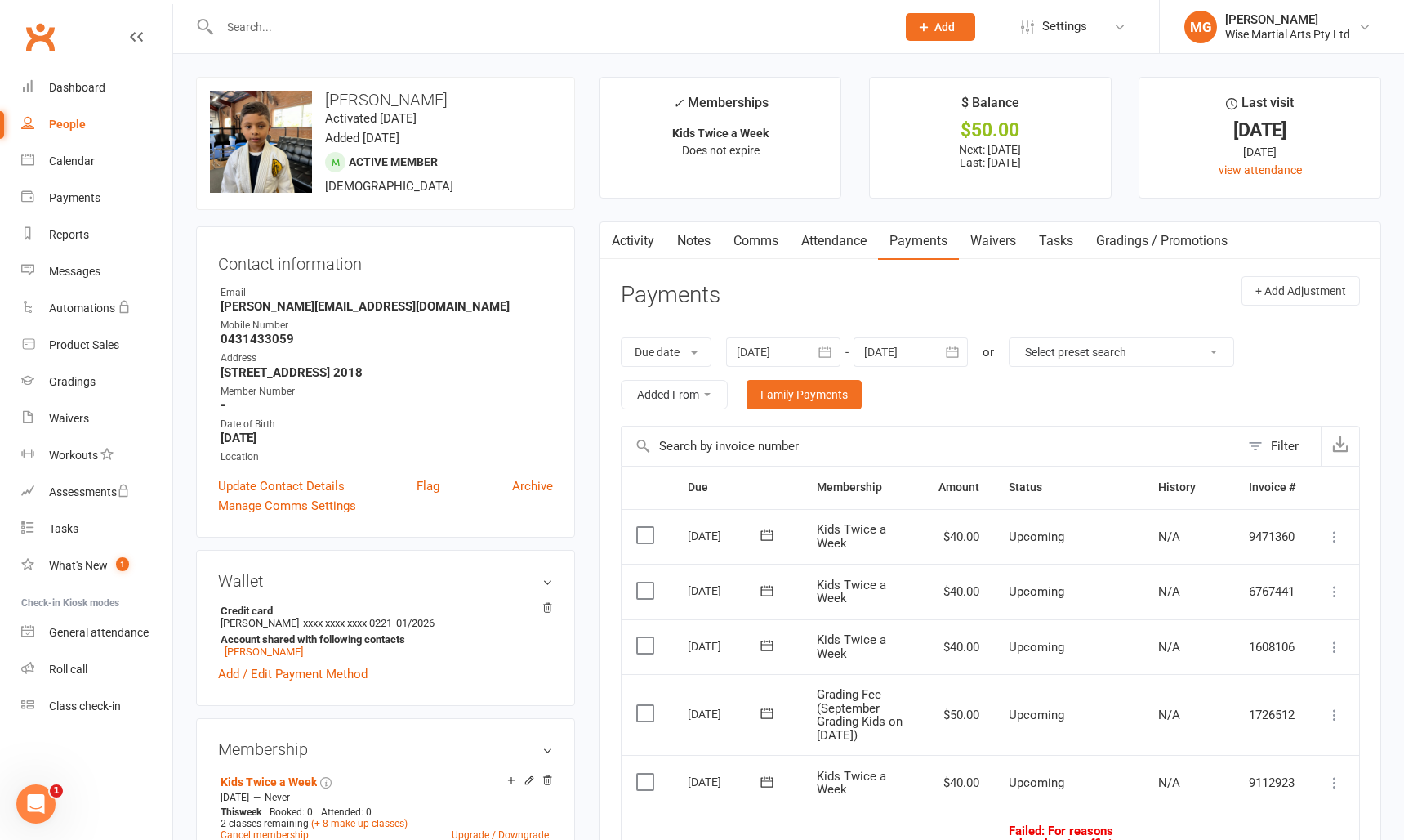
click at [773, 246] on link "Comms" at bounding box center [756, 241] width 68 height 38
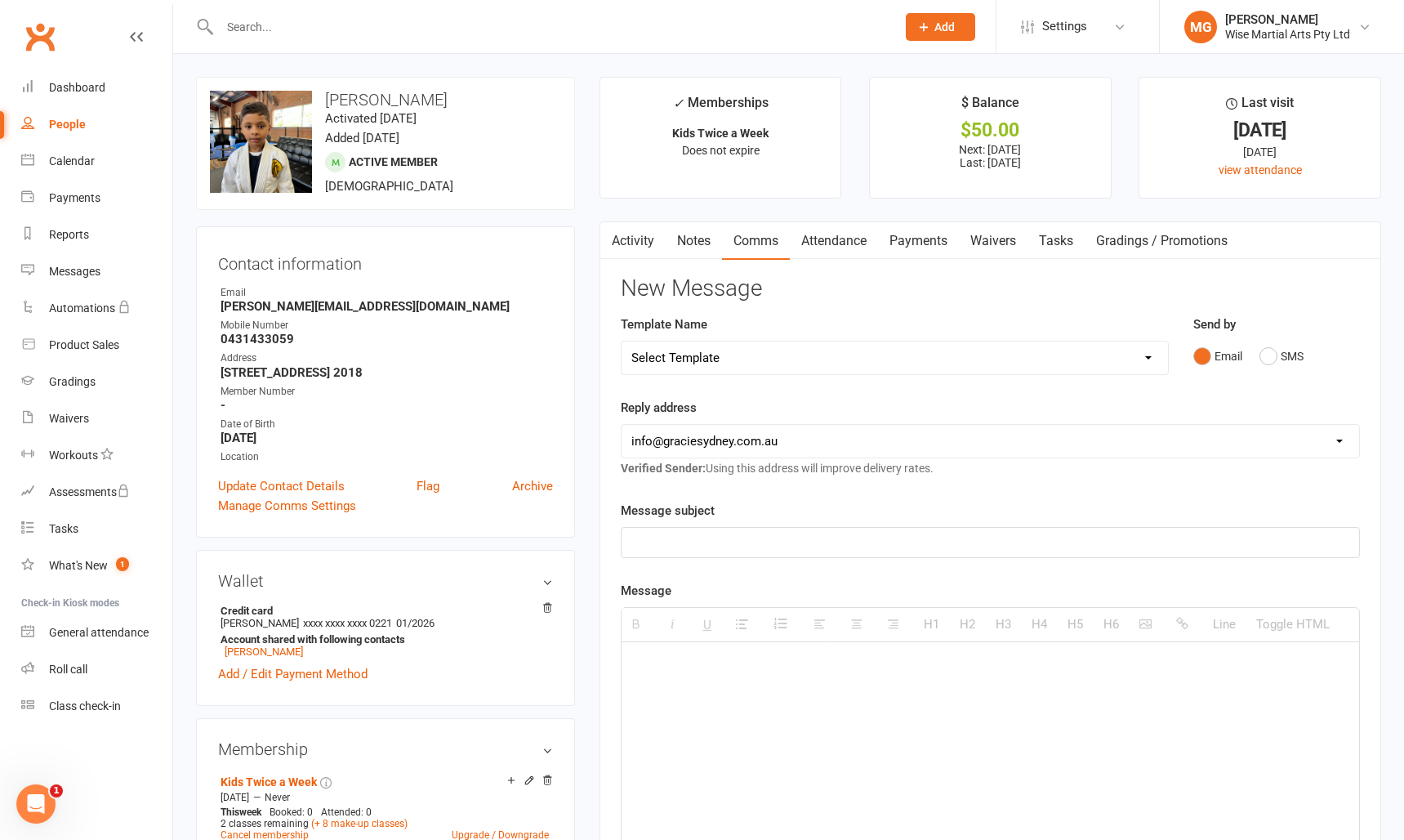
click at [708, 540] on p at bounding box center [990, 543] width 718 height 20
click at [1297, 357] on button "SMS" at bounding box center [1282, 356] width 44 height 31
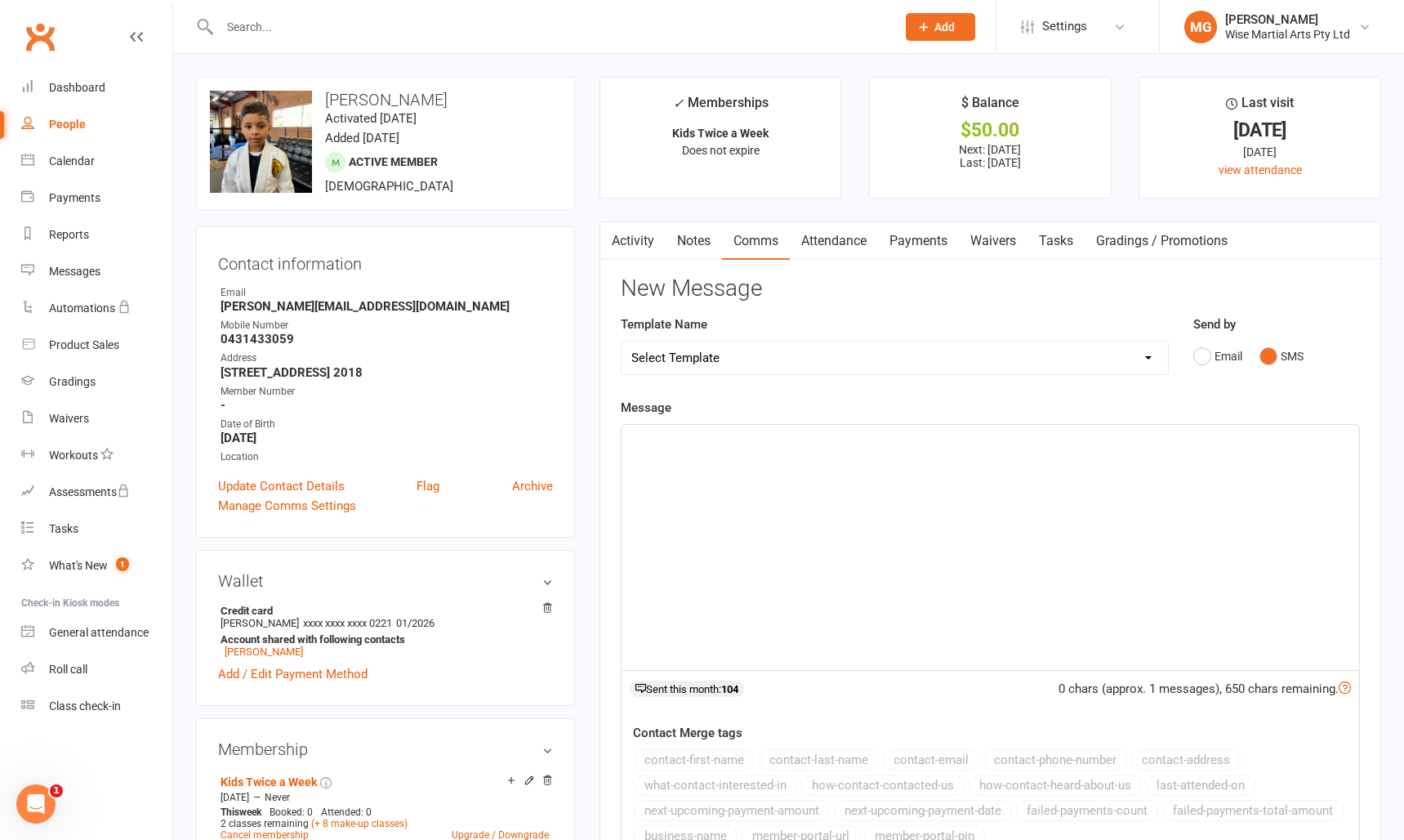
click at [766, 542] on div at bounding box center [990, 547] width 737 height 245
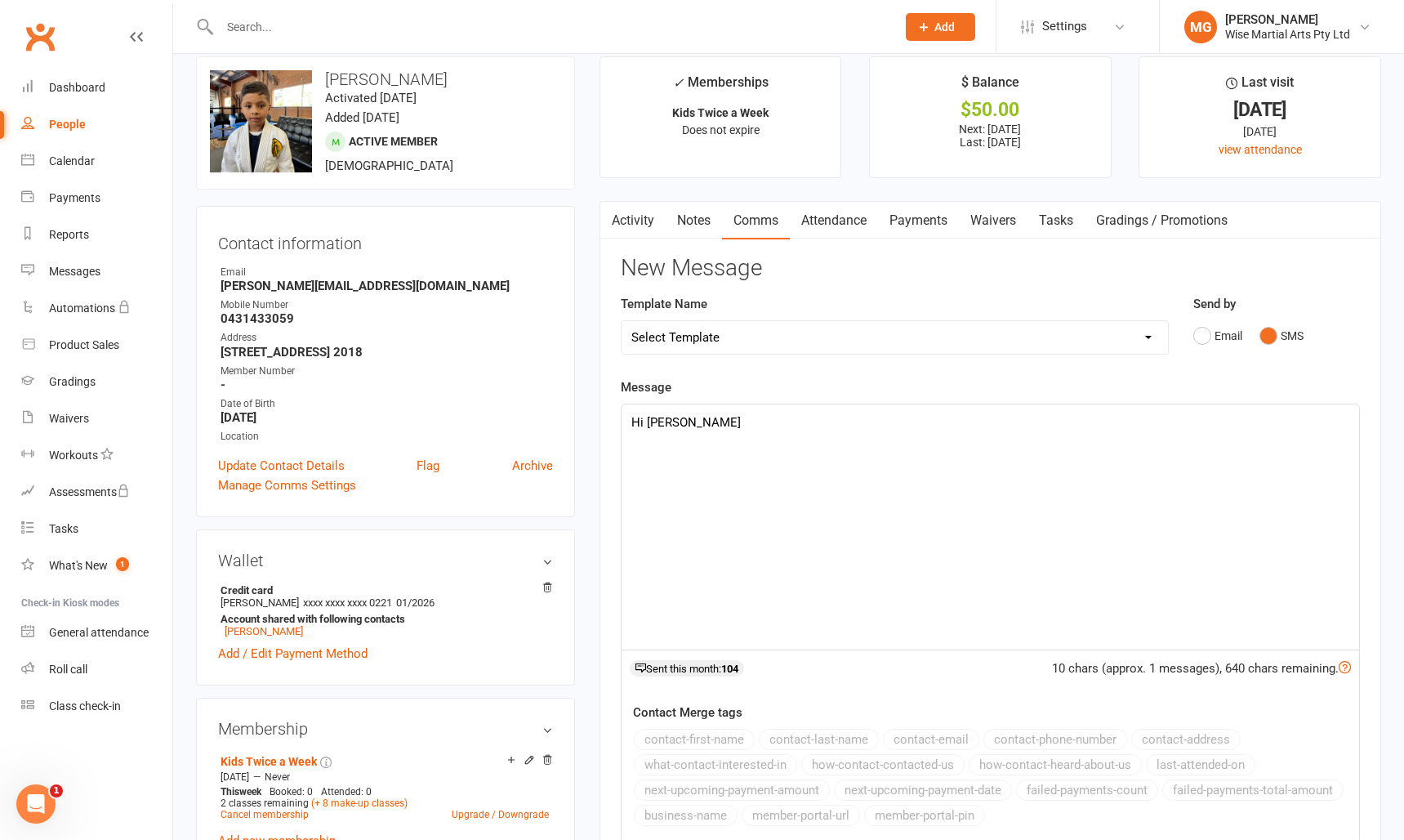
scroll to position [14, 0]
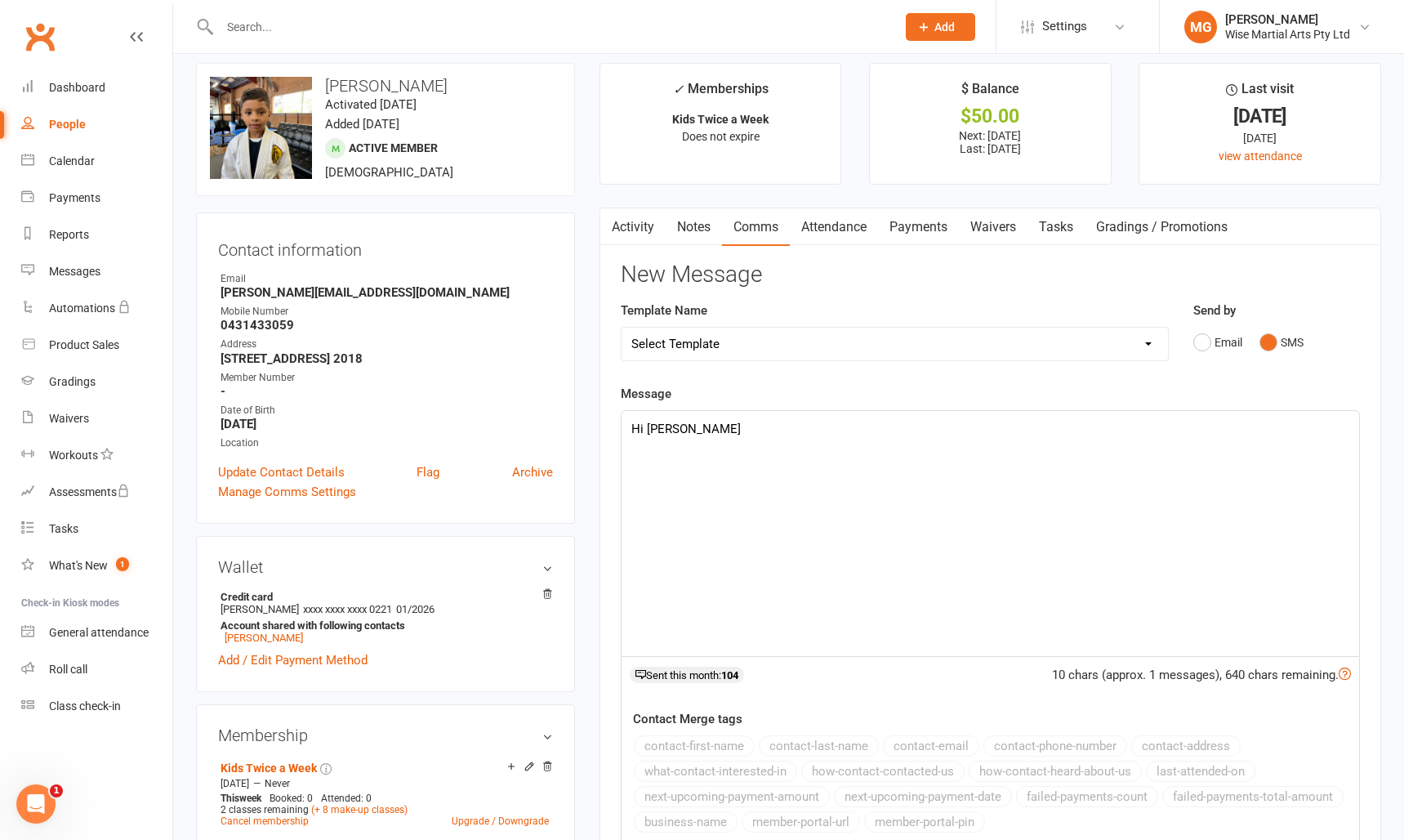
click at [709, 458] on div "Hi Glennis" at bounding box center [990, 533] width 737 height 245
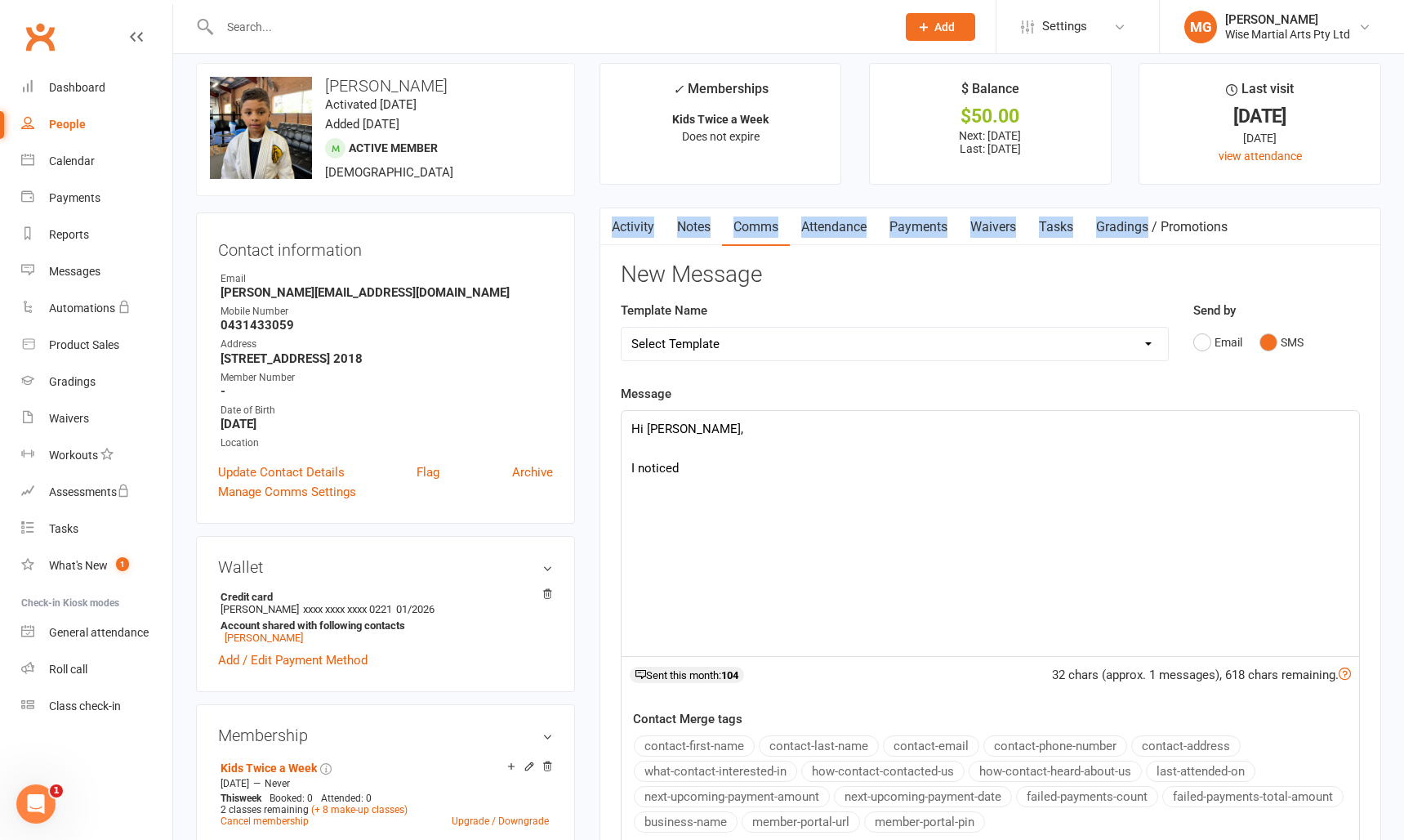
click at [931, 227] on link "Payments" at bounding box center [919, 227] width 81 height 38
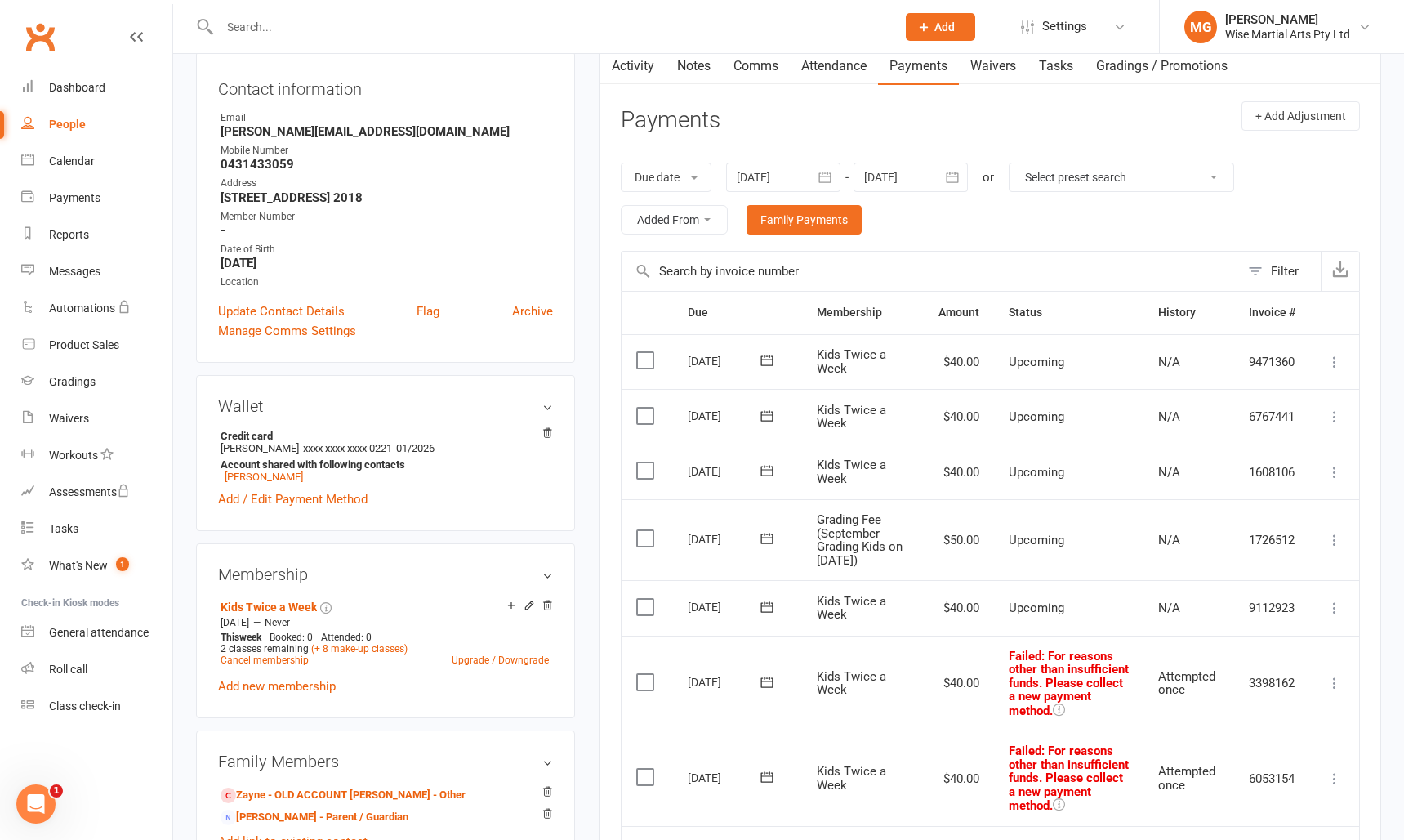
click at [970, 344] on td "$40.00" at bounding box center [959, 362] width 71 height 56
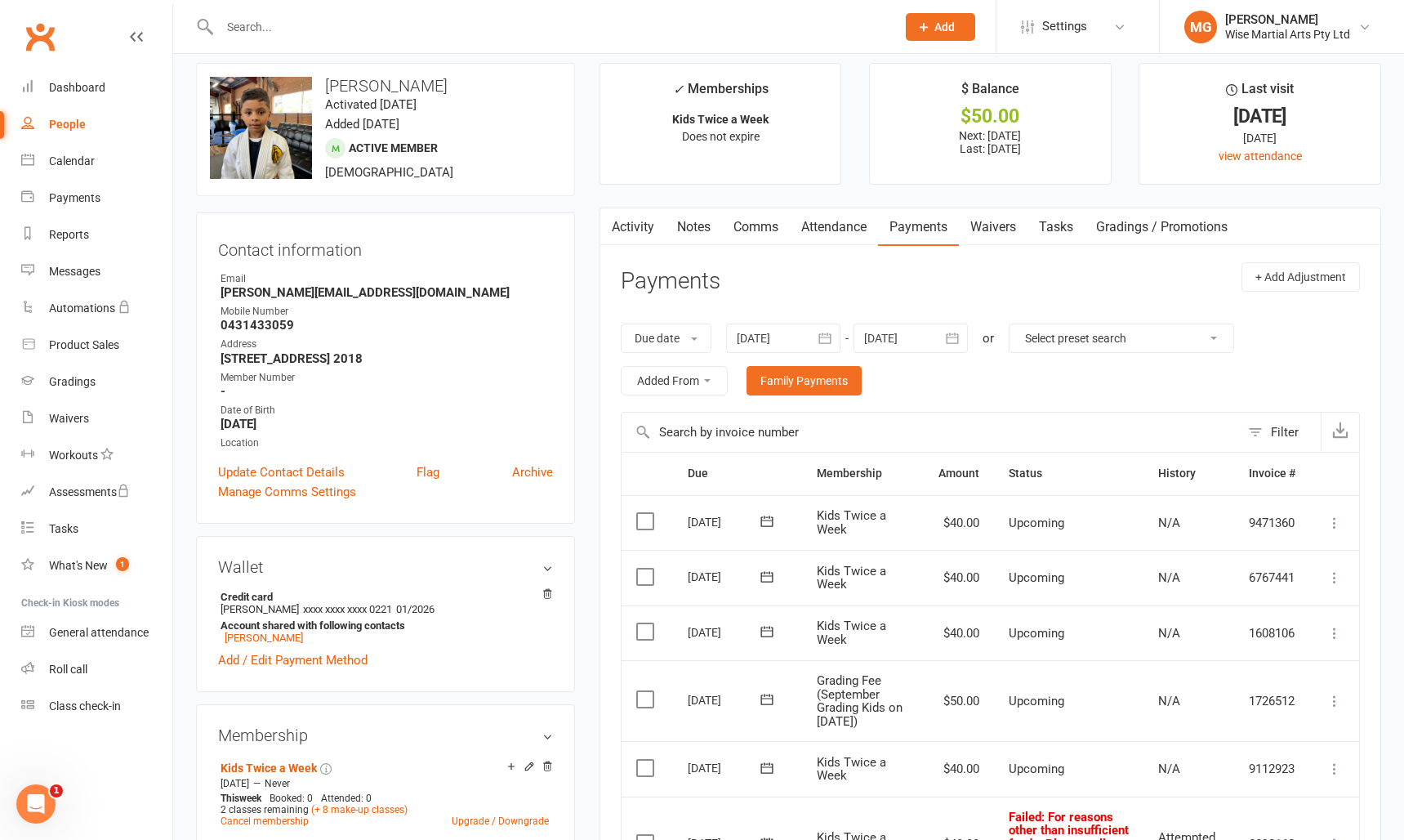
scroll to position [17, 0]
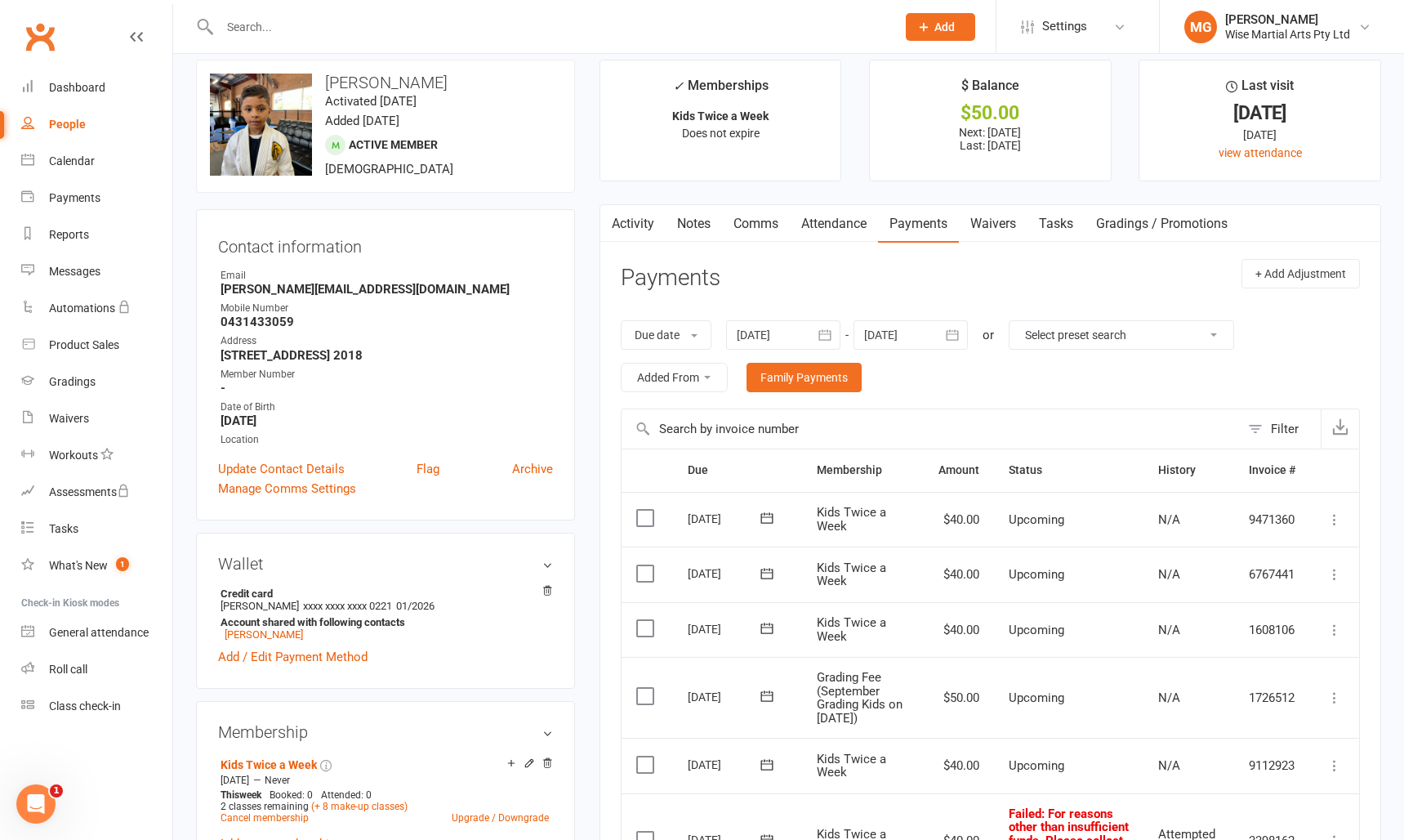
click at [803, 342] on div at bounding box center [783, 335] width 114 height 30
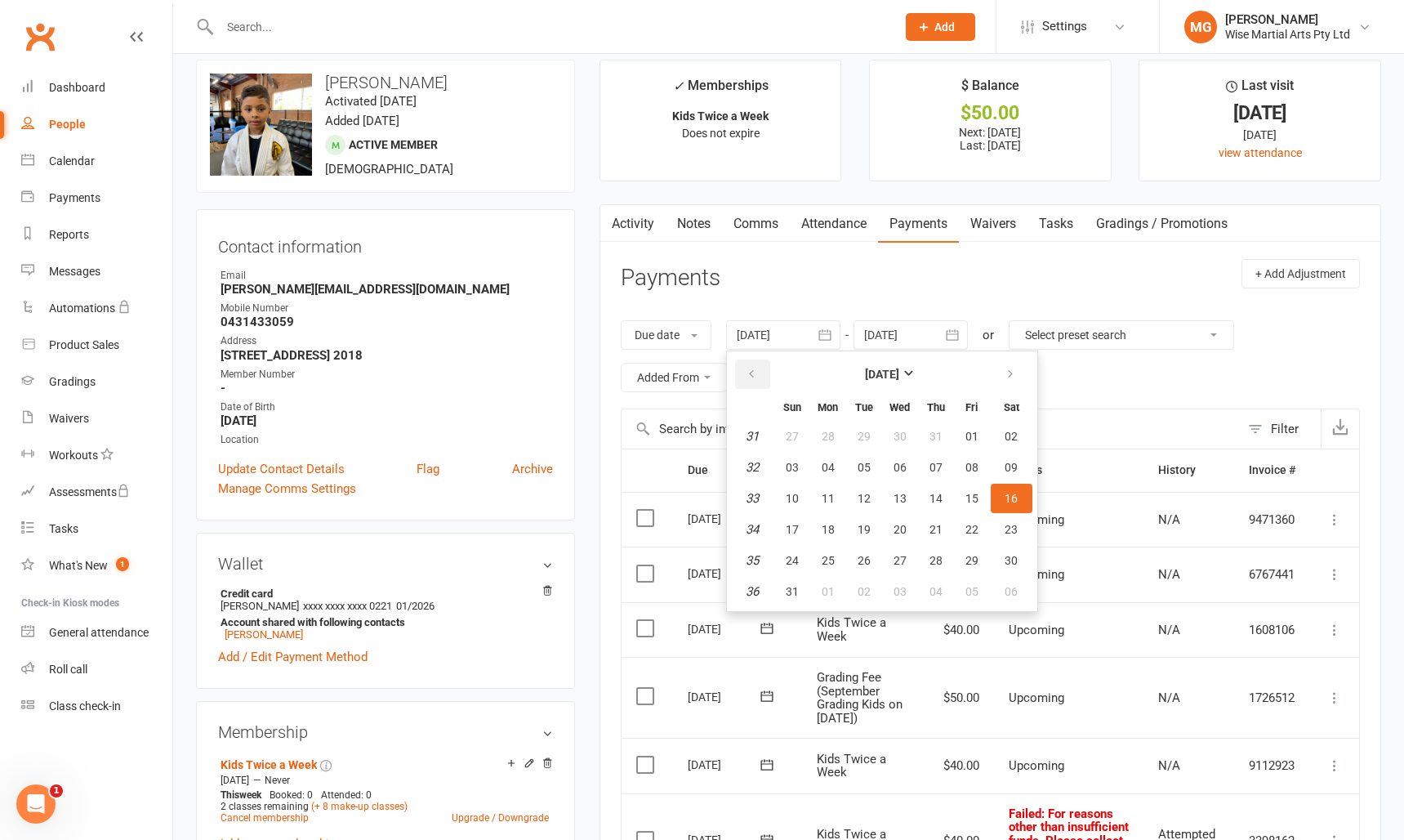
click at [754, 370] on icon "button" at bounding box center [751, 374] width 11 height 13
click at [826, 451] on table "June 2025 Sun Mon Tue Wed Thu Fri Sat 23 01 02 03 04 05 06 07 24 08 09 10 11 12…" at bounding box center [883, 481] width 304 height 253
click at [830, 440] on span "02" at bounding box center [828, 436] width 13 height 13
type input "02 Jun 2025"
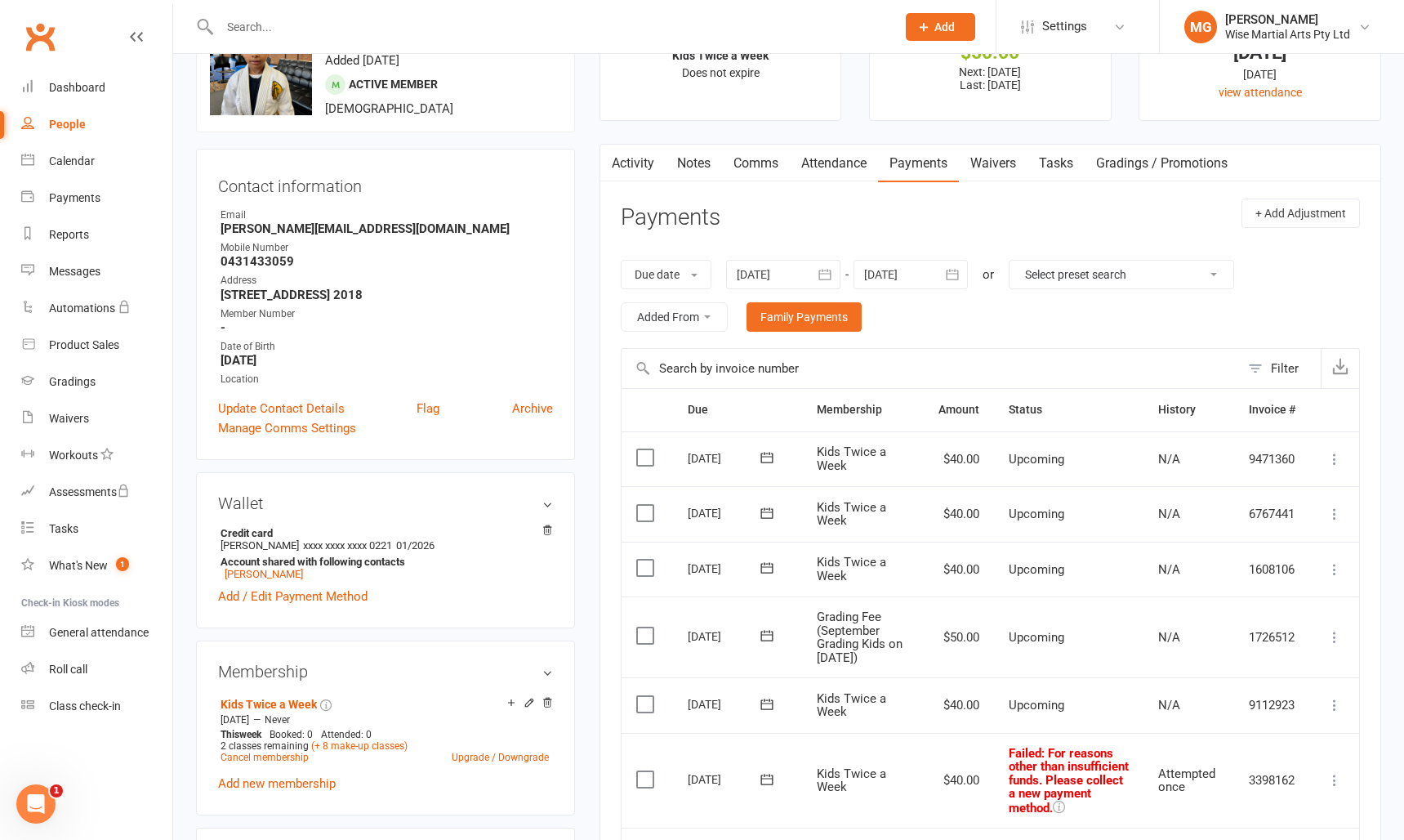
scroll to position [0, 0]
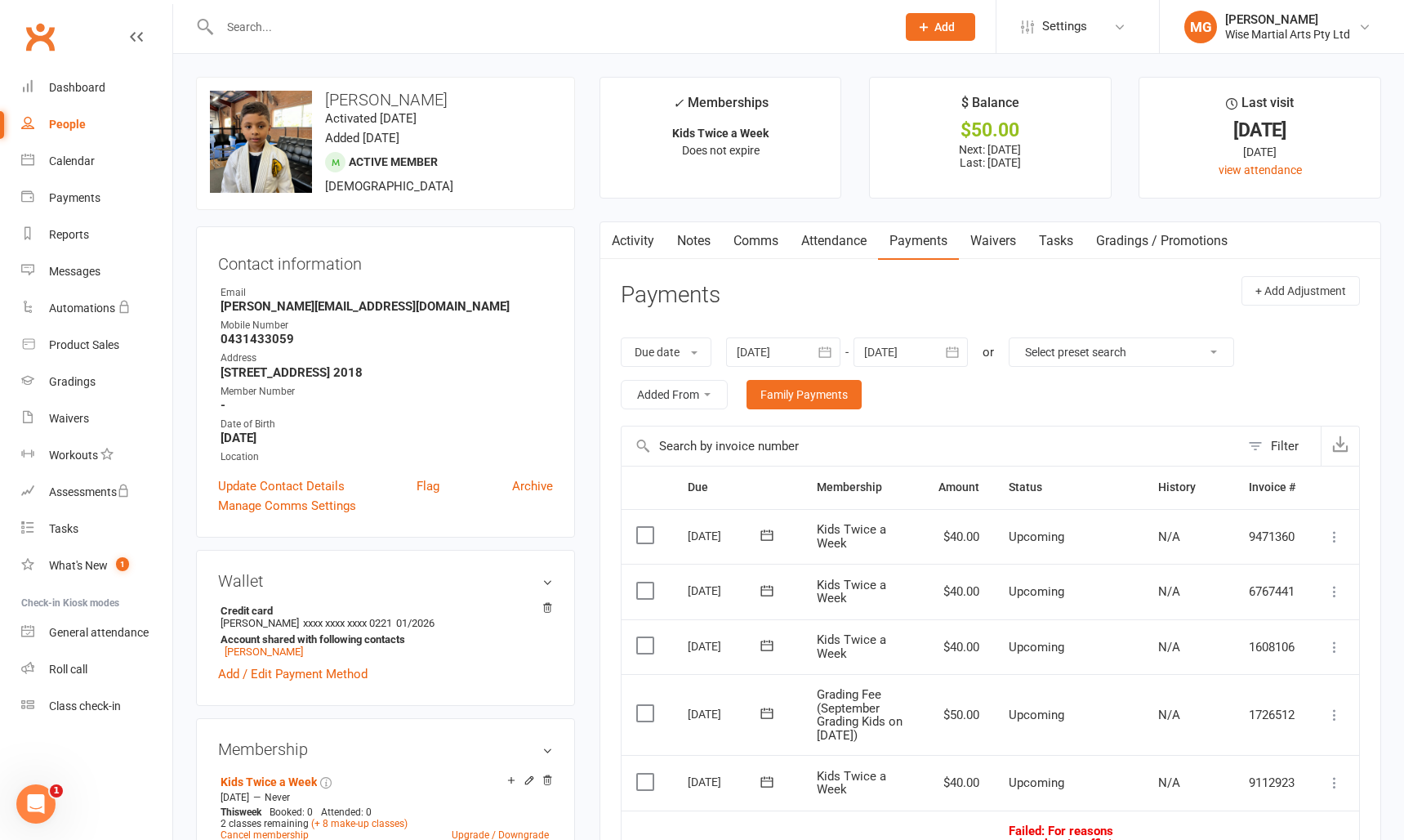
click at [758, 246] on link "Comms" at bounding box center [756, 241] width 68 height 38
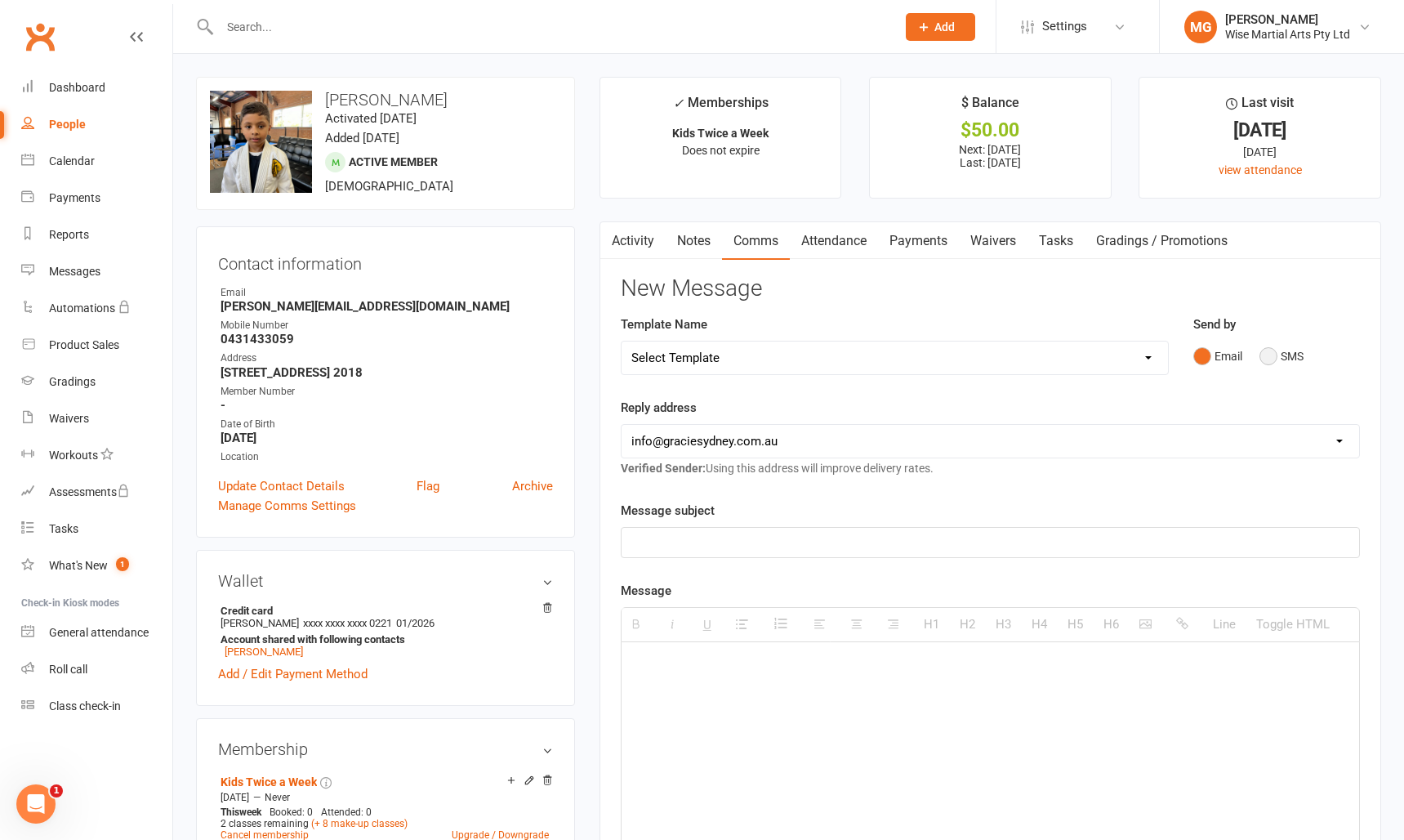
click at [1270, 368] on button "SMS" at bounding box center [1282, 356] width 44 height 31
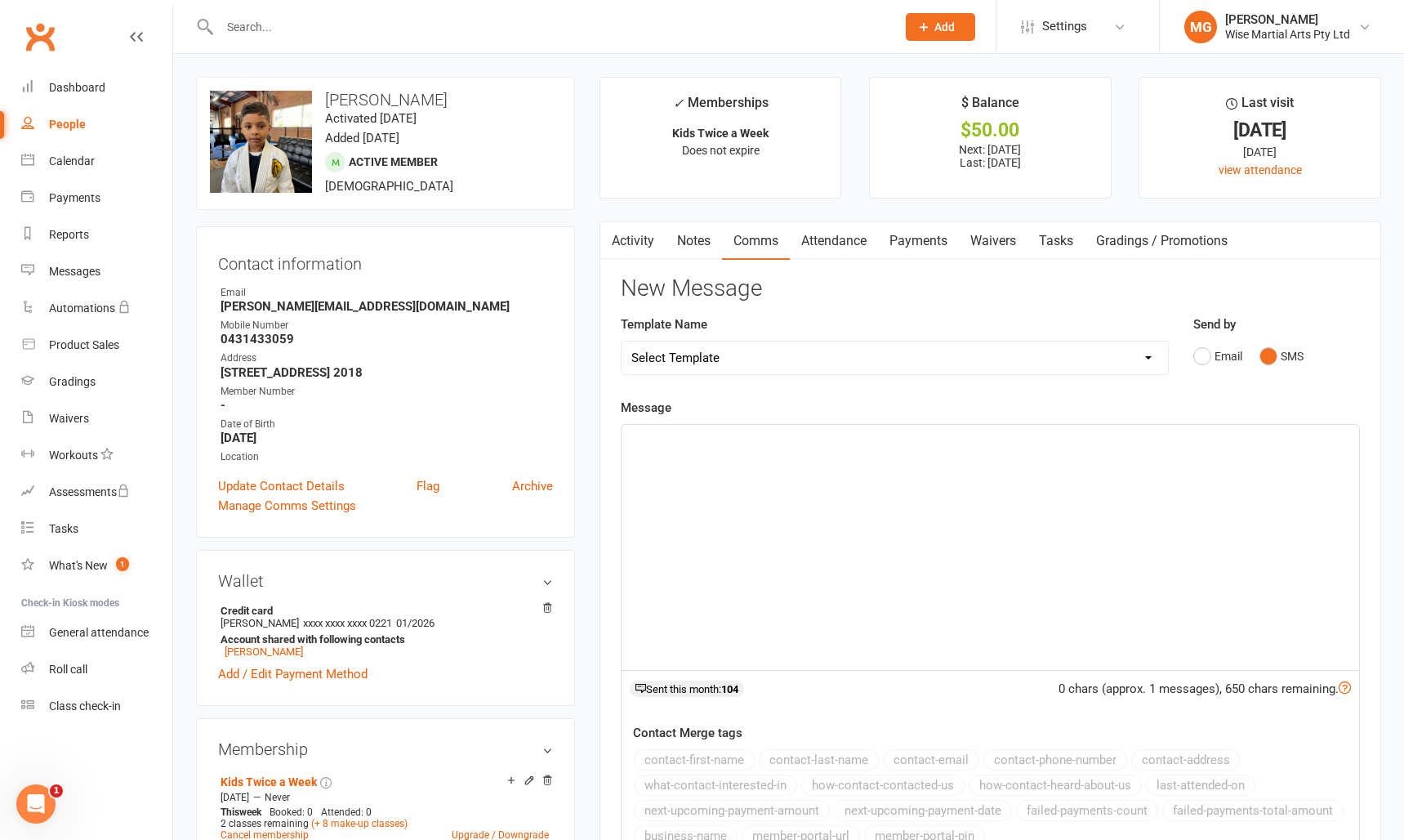
click at [871, 488] on div at bounding box center [990, 547] width 737 height 245
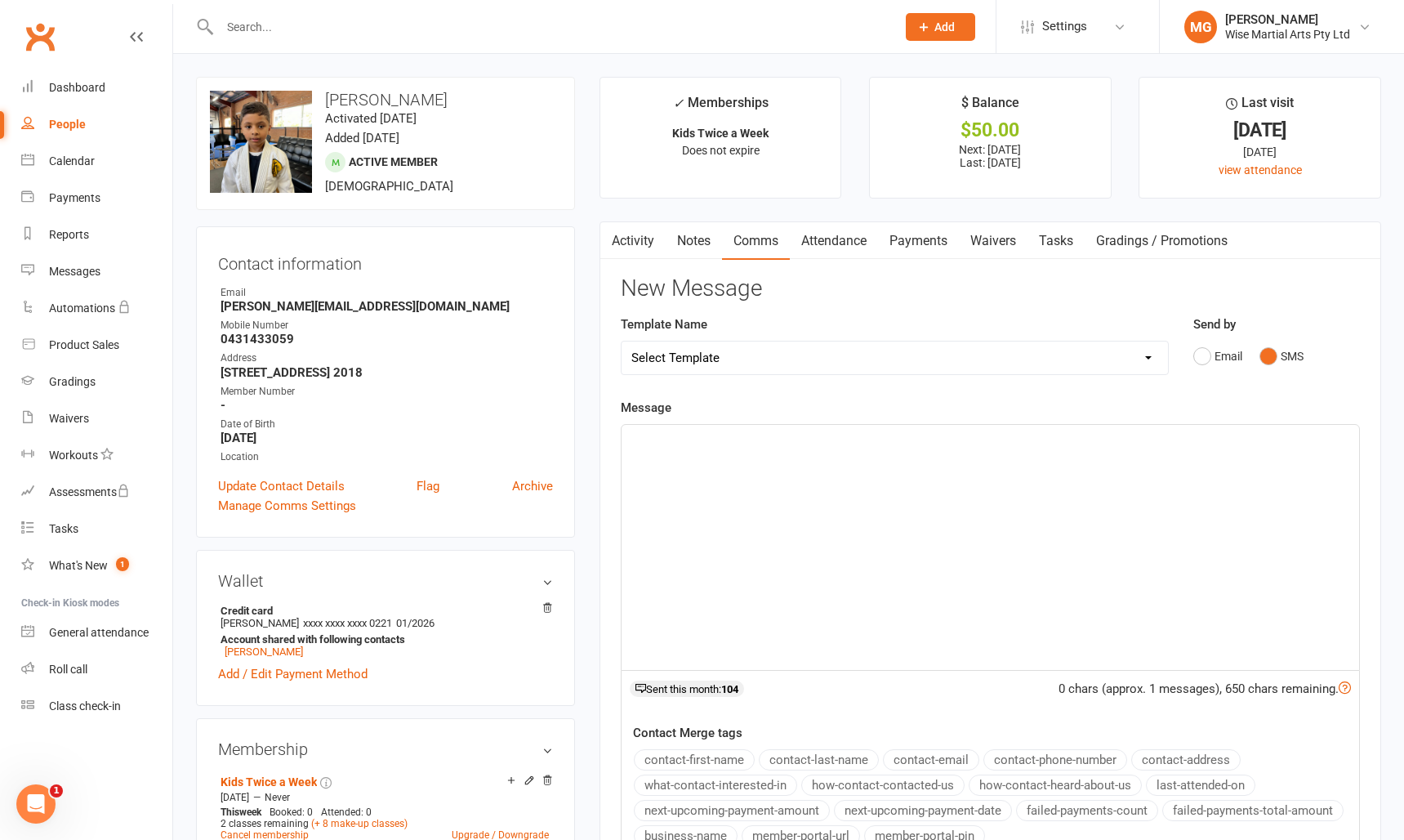
click at [701, 470] on div at bounding box center [990, 547] width 737 height 245
click at [718, 442] on p "Hi Glennis, I noticed your last 2 membership payments didn't go t" at bounding box center [990, 452] width 718 height 39
click at [631, 480] on p "This is Matej from Gracie. I noticed your last 2 membership payments didn't go t" at bounding box center [990, 472] width 718 height 39
click at [914, 482] on p "This is Matej from Gracie. I noticed your last 2 membership payments didn't go t" at bounding box center [990, 472] width 718 height 39
click at [960, 485] on p "This is Matej from Gracie. I noticed your last 2 membership payments didn't go t" at bounding box center [990, 472] width 718 height 39
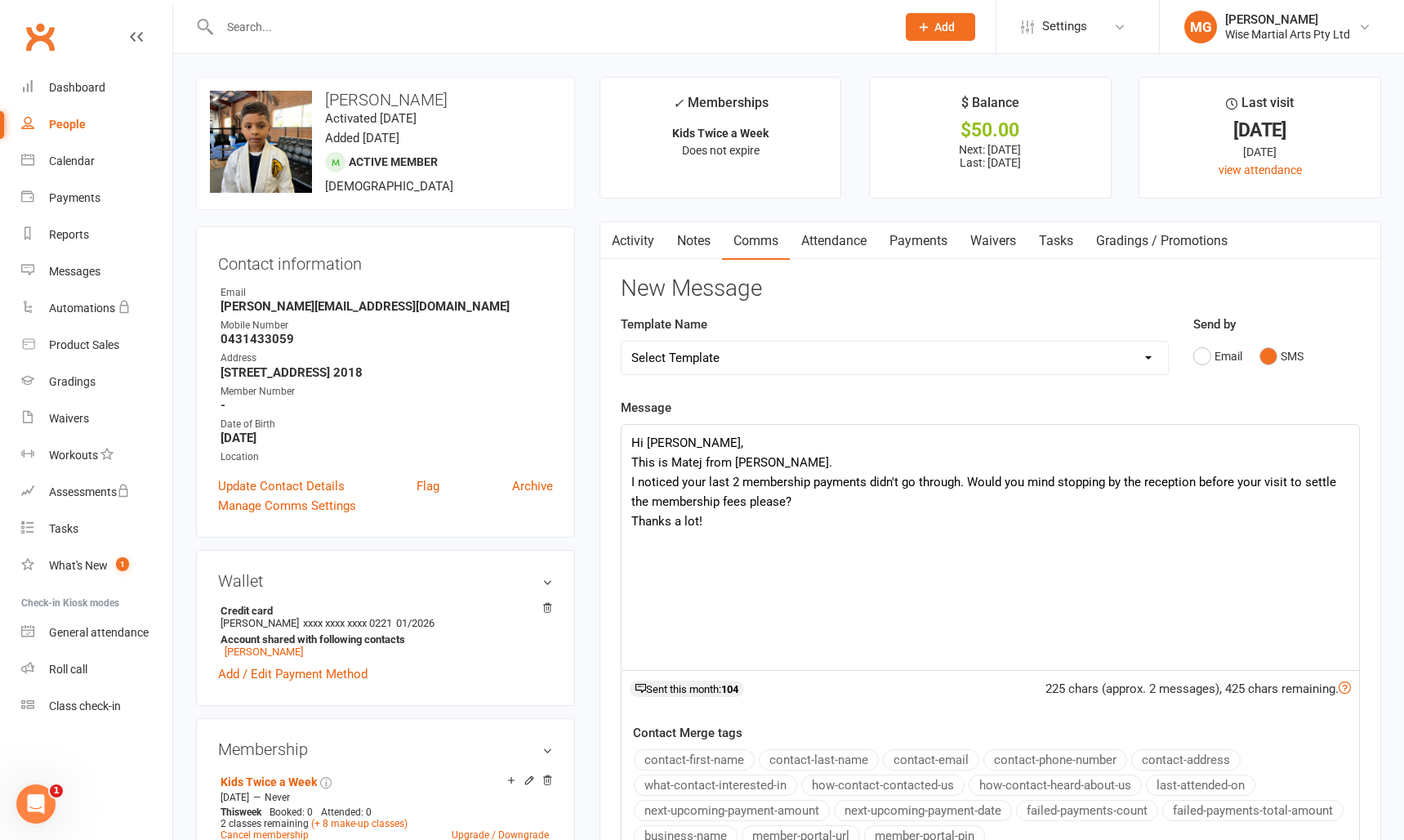
click at [1263, 484] on p "This is Matej from Gracie. I noticed your last 2 membership payments didn't go …" at bounding box center [990, 492] width 718 height 79
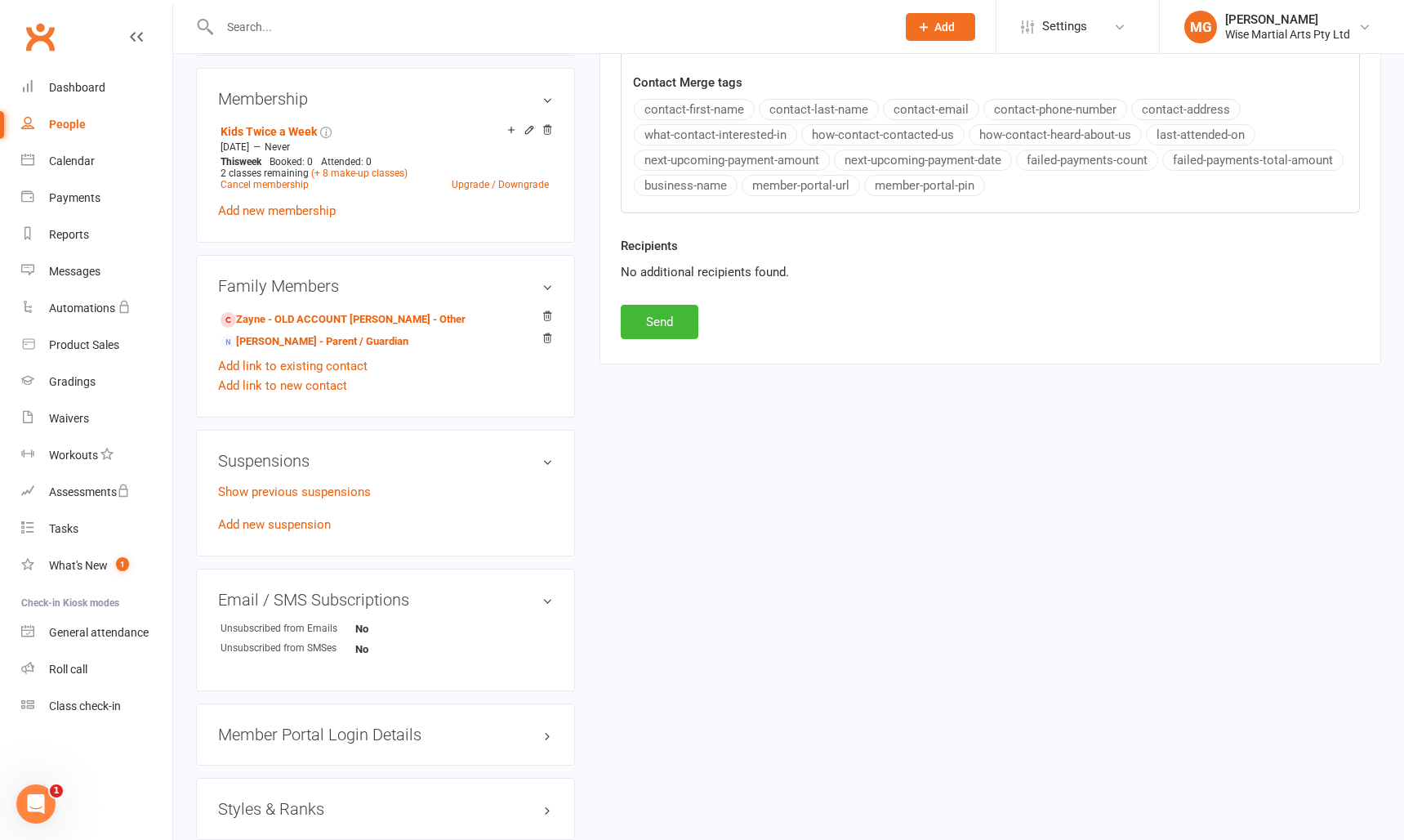
scroll to position [644, 0]
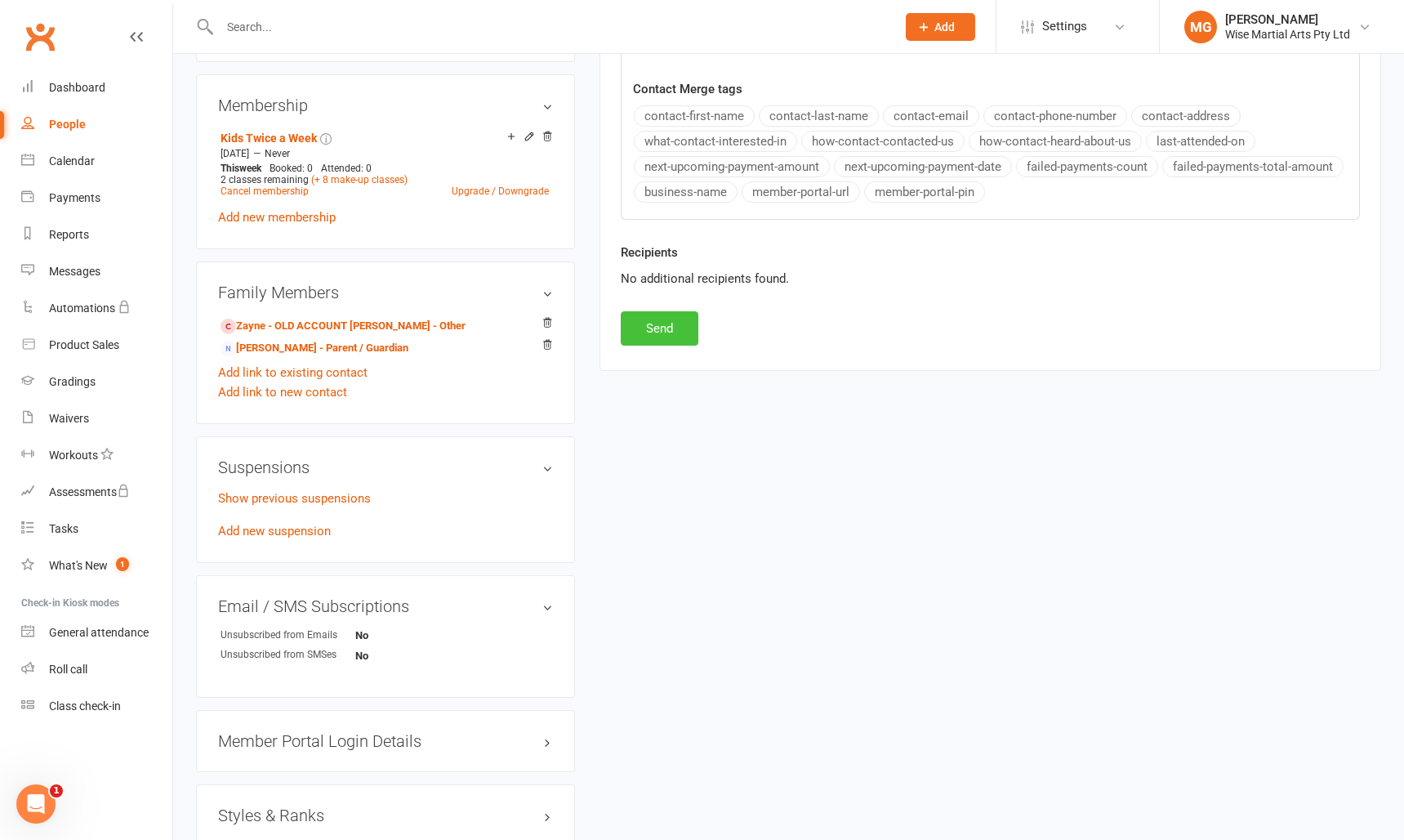
click at [654, 340] on button "Send" at bounding box center [659, 328] width 78 height 34
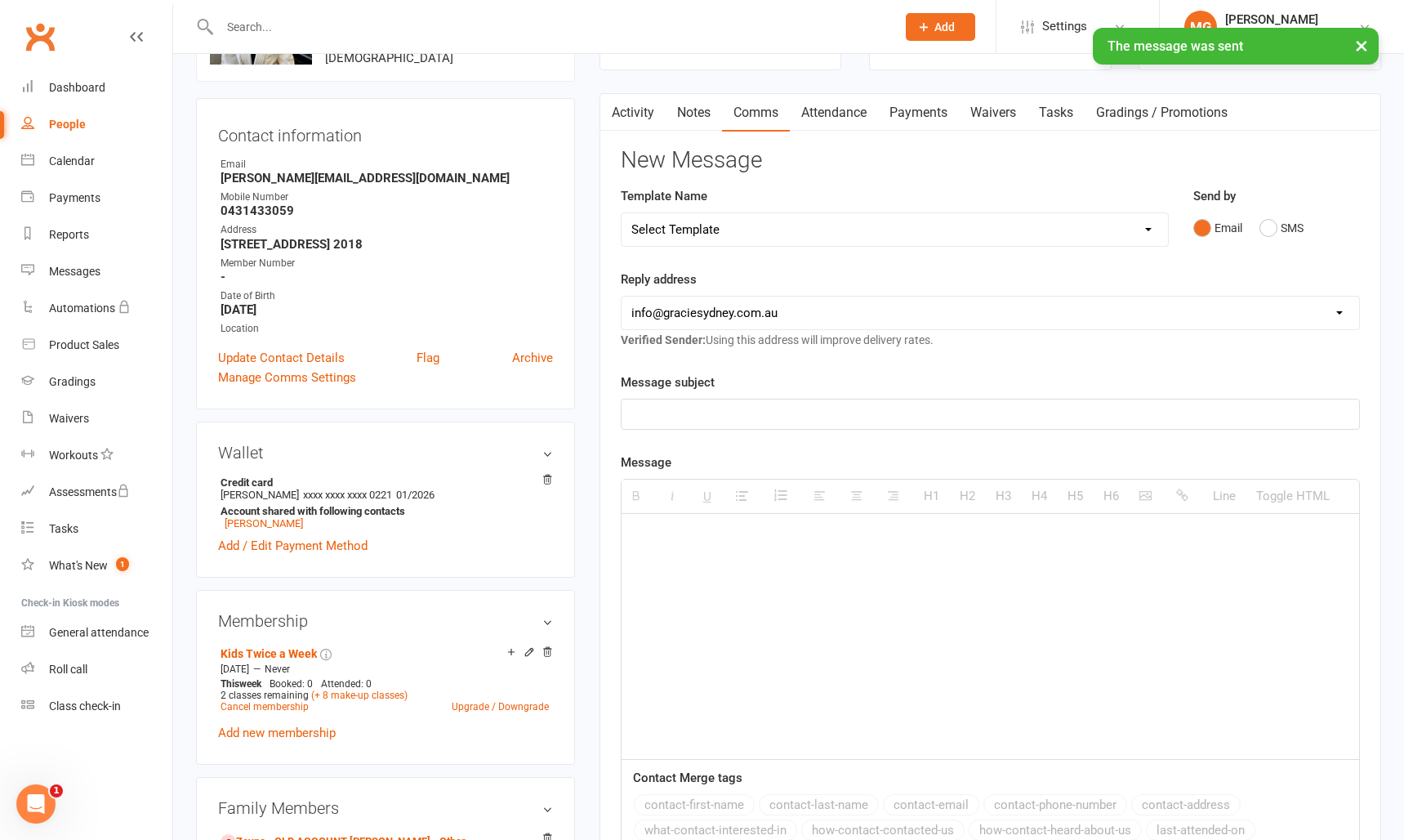
scroll to position [0, 0]
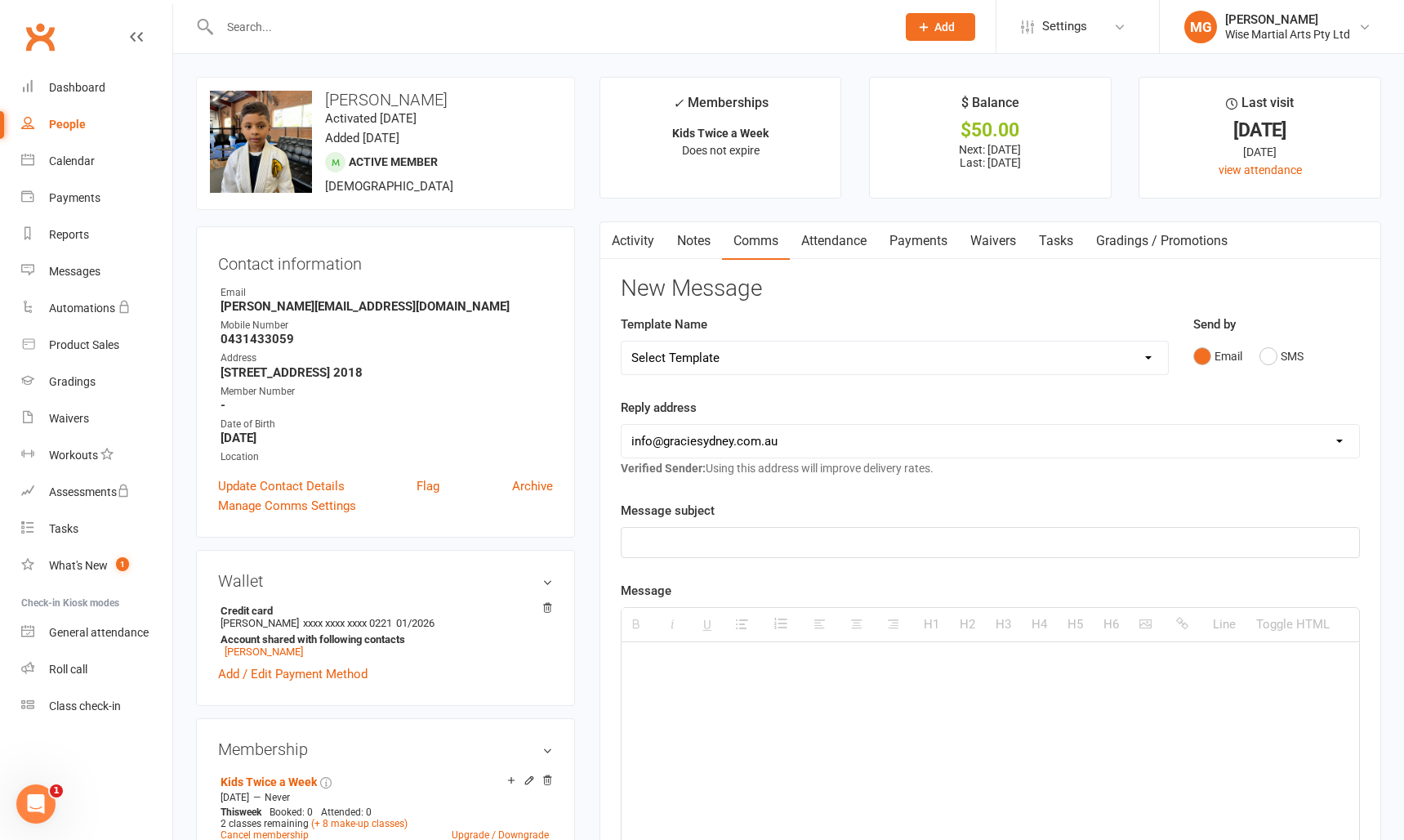
click at [639, 240] on link "Activity" at bounding box center [633, 241] width 66 height 38
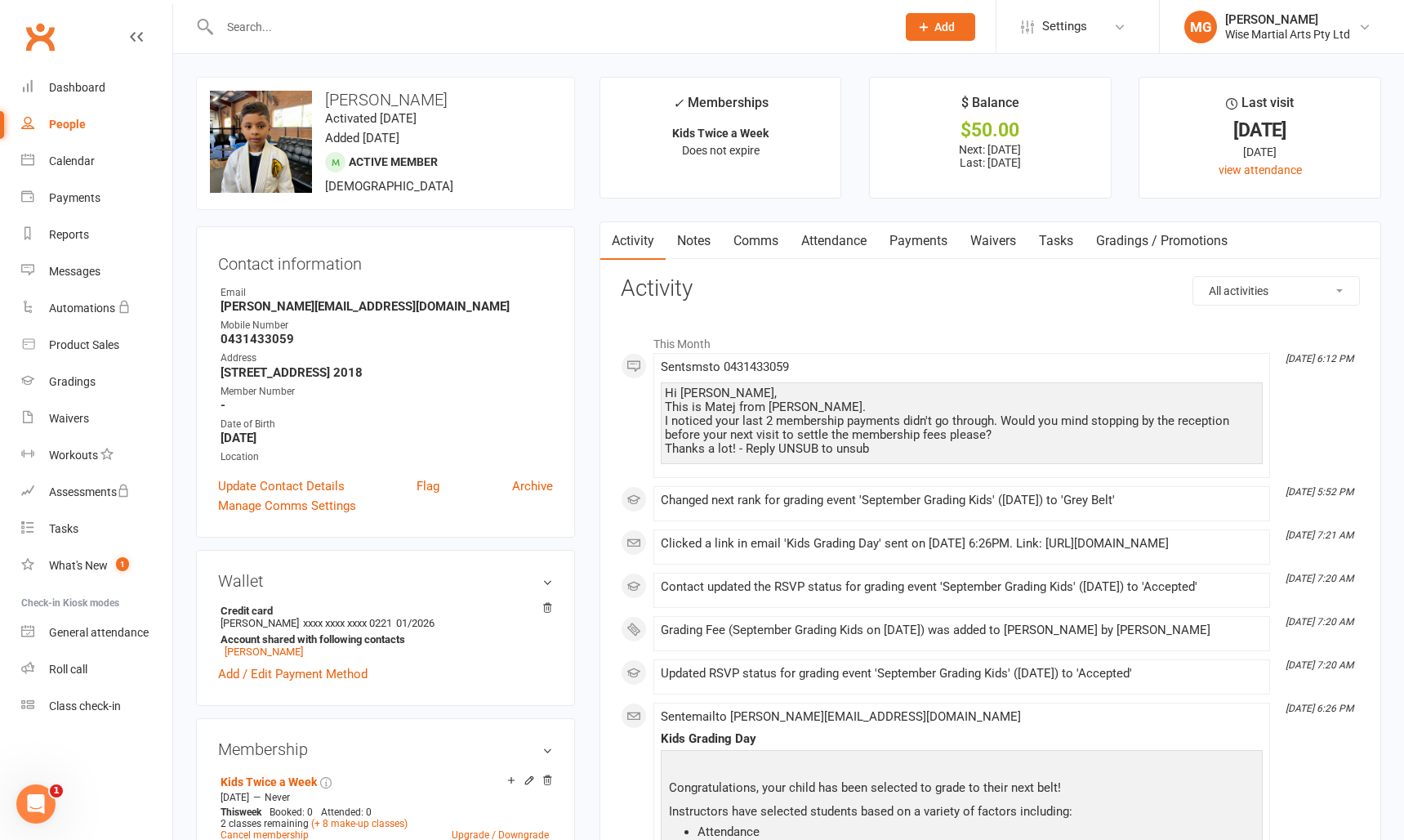
click at [868, 244] on link "Attendance" at bounding box center [833, 241] width 88 height 38
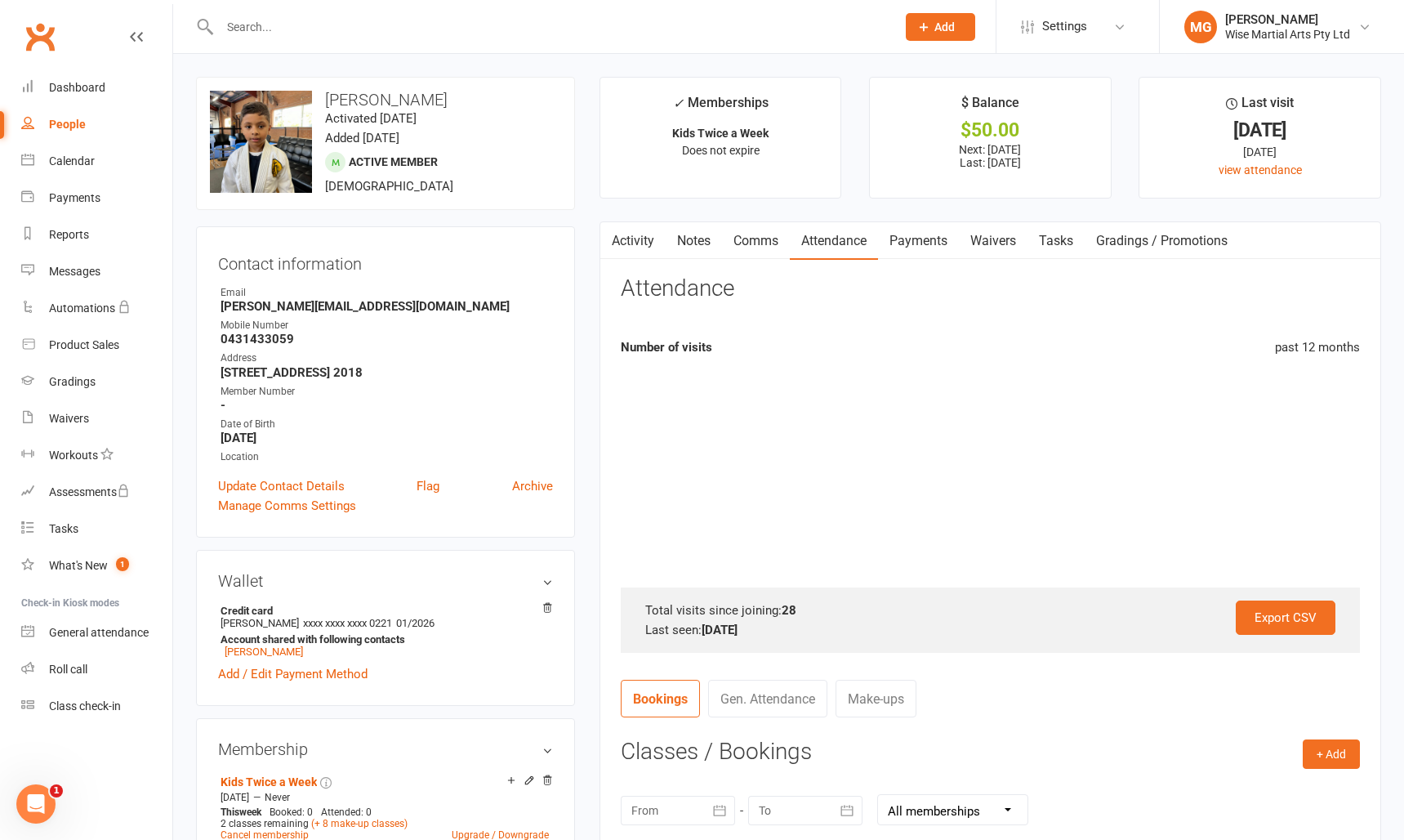
click at [1008, 243] on link "Waivers" at bounding box center [993, 241] width 69 height 38
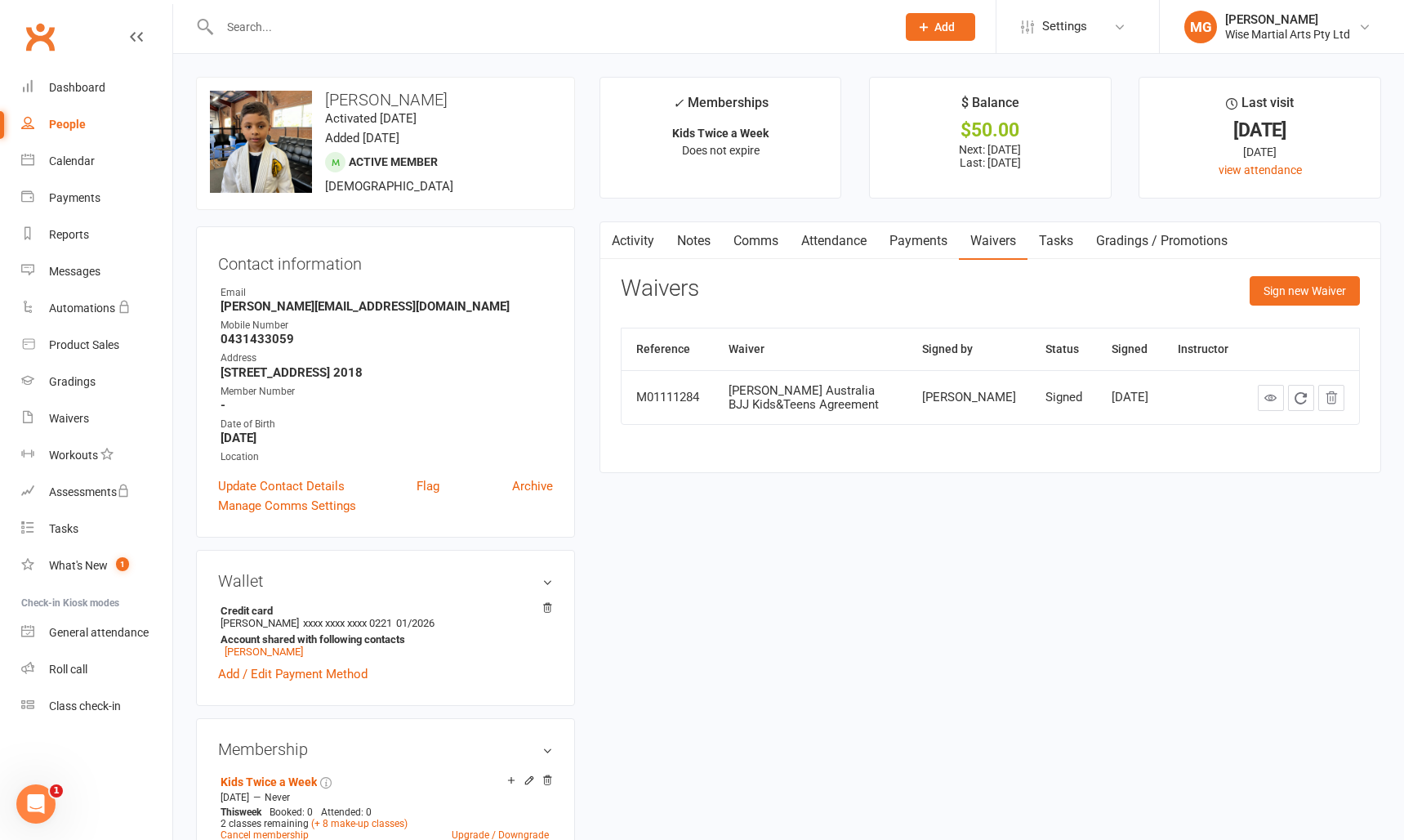
click at [929, 241] on link "Payments" at bounding box center [919, 241] width 81 height 38
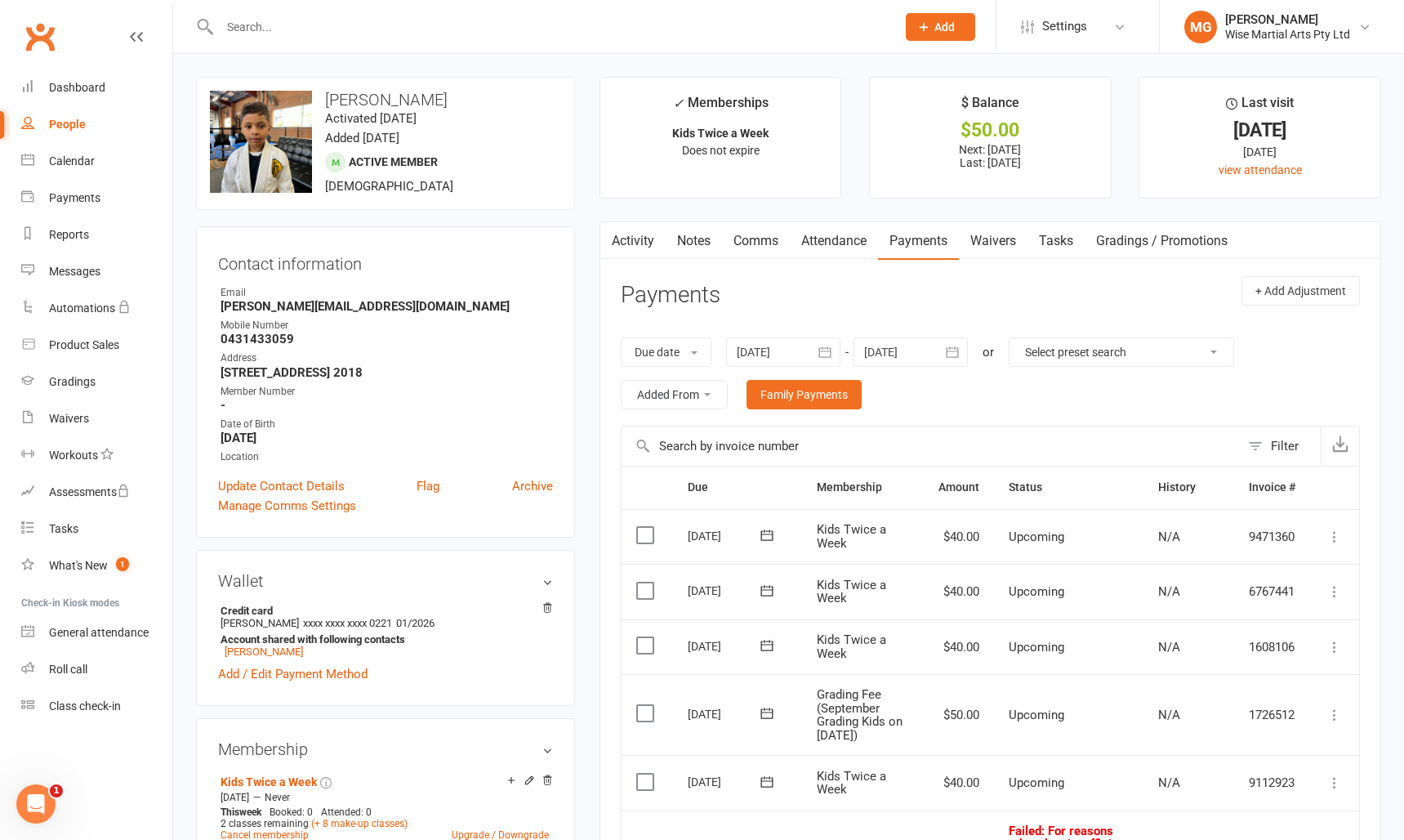
click at [966, 242] on link "Waivers" at bounding box center [993, 241] width 69 height 38
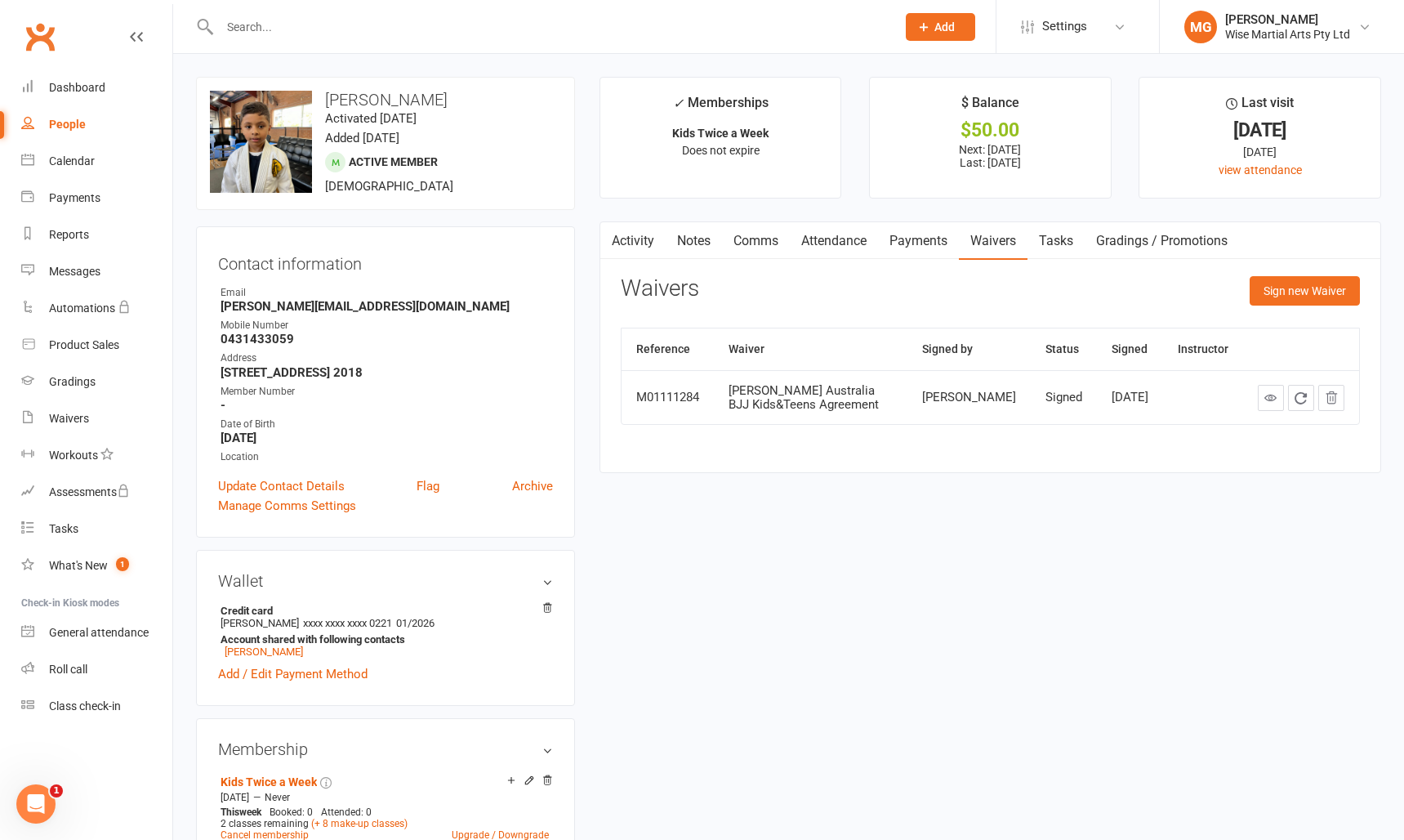
click at [911, 254] on link "Payments" at bounding box center [919, 241] width 81 height 38
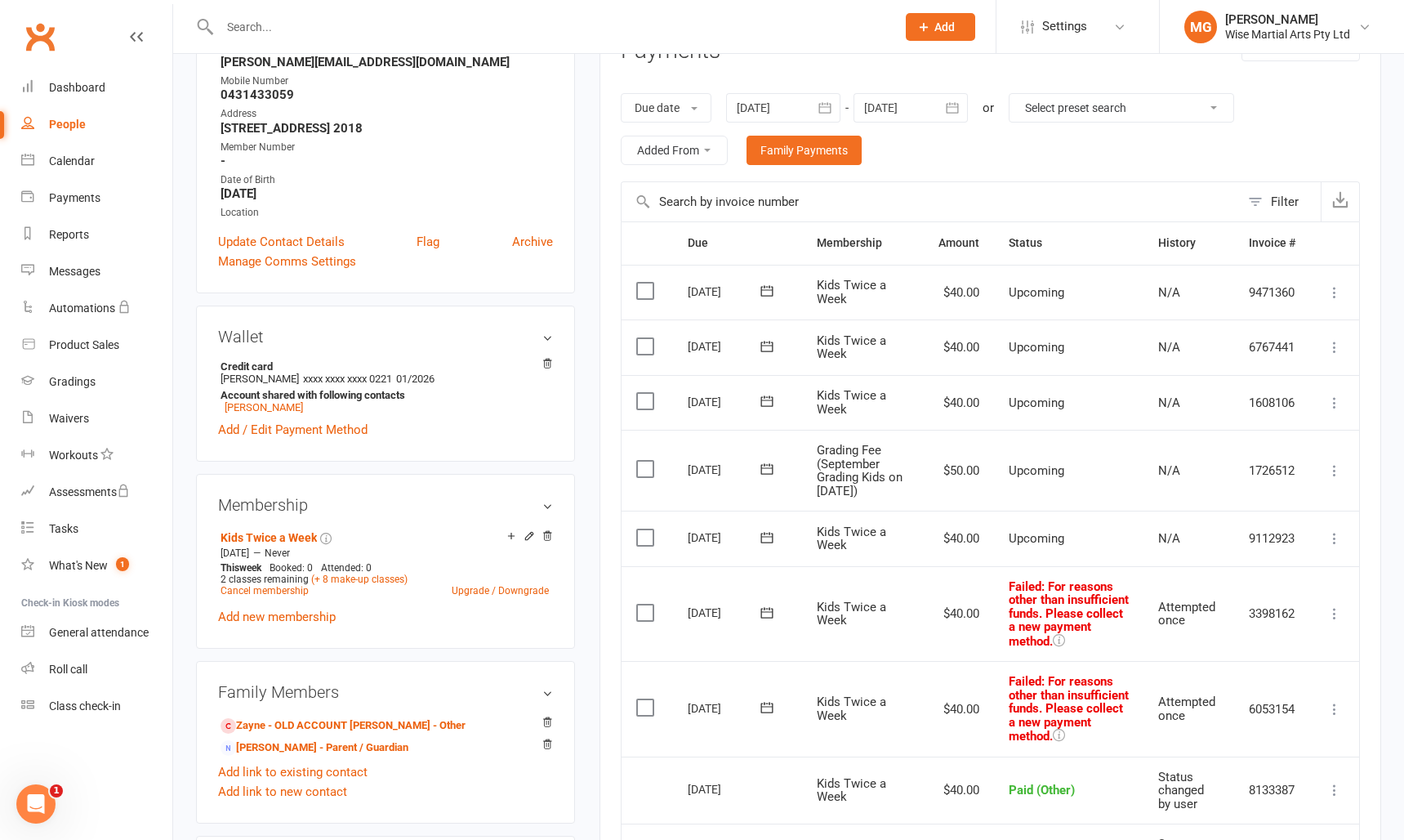
scroll to position [268, 0]
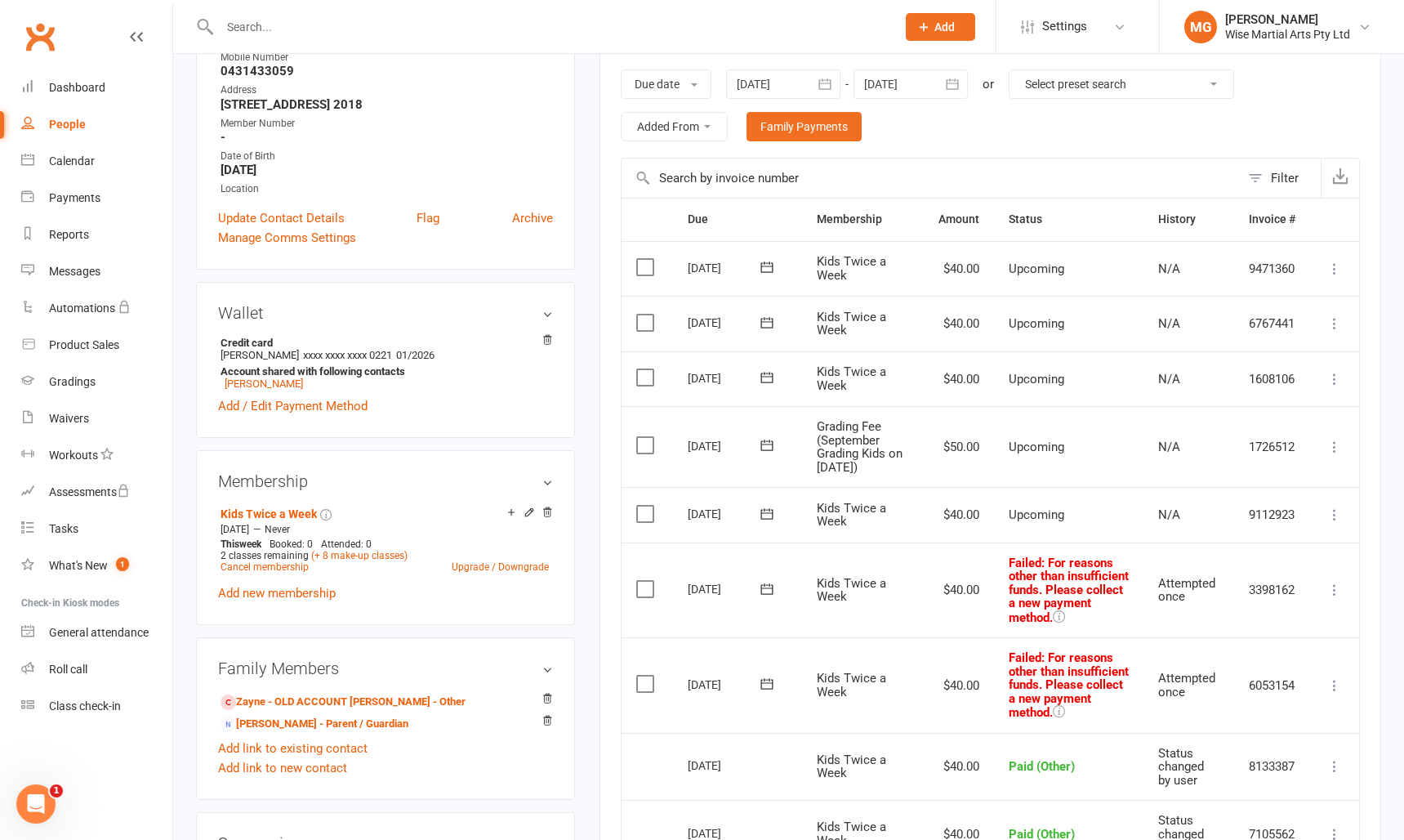
click at [444, 34] on input "text" at bounding box center [550, 27] width 670 height 23
paste input "Rudi Geren"
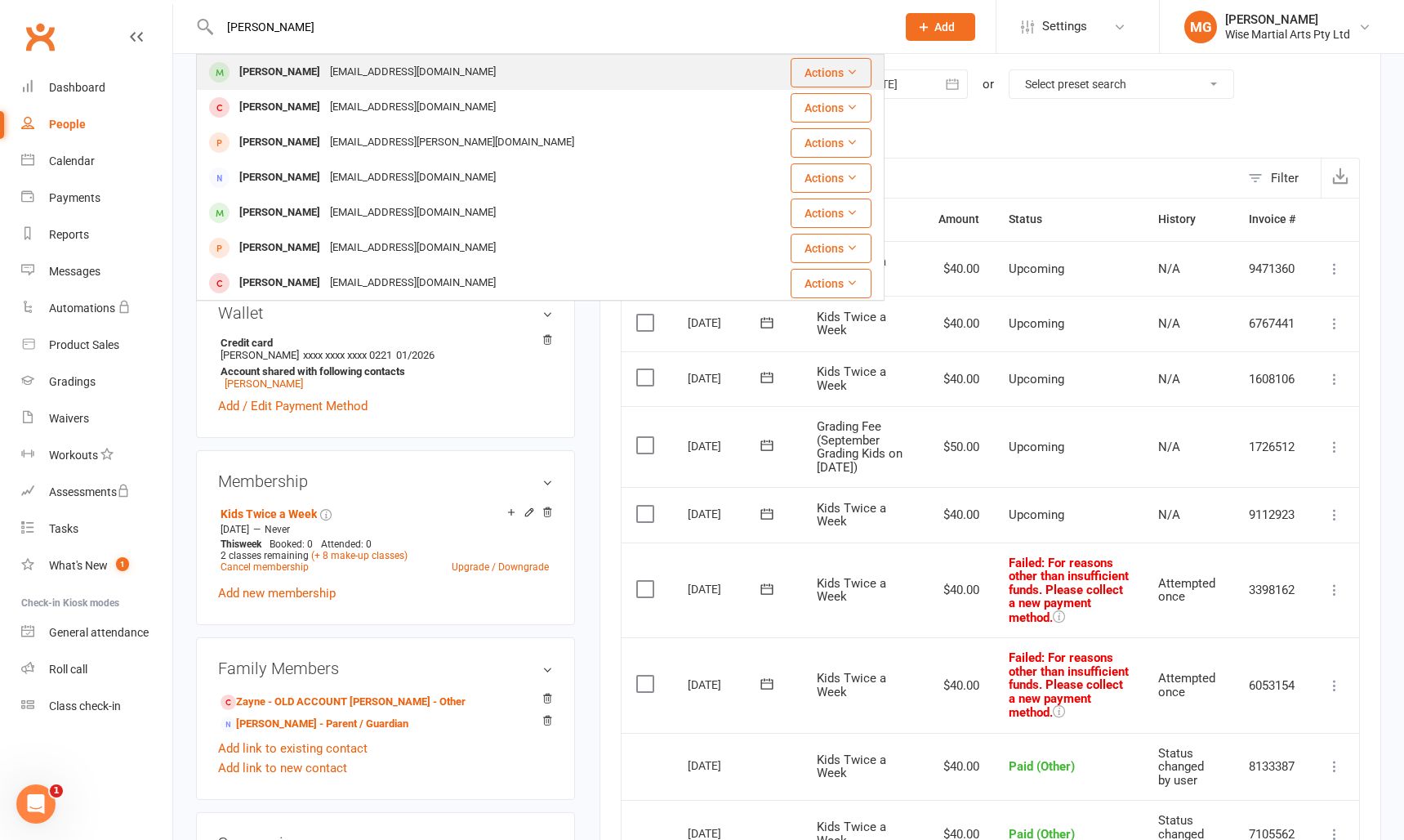
type input "Rudi Geren"
click at [291, 81] on div "Rudi Geren" at bounding box center [280, 72] width 90 height 24
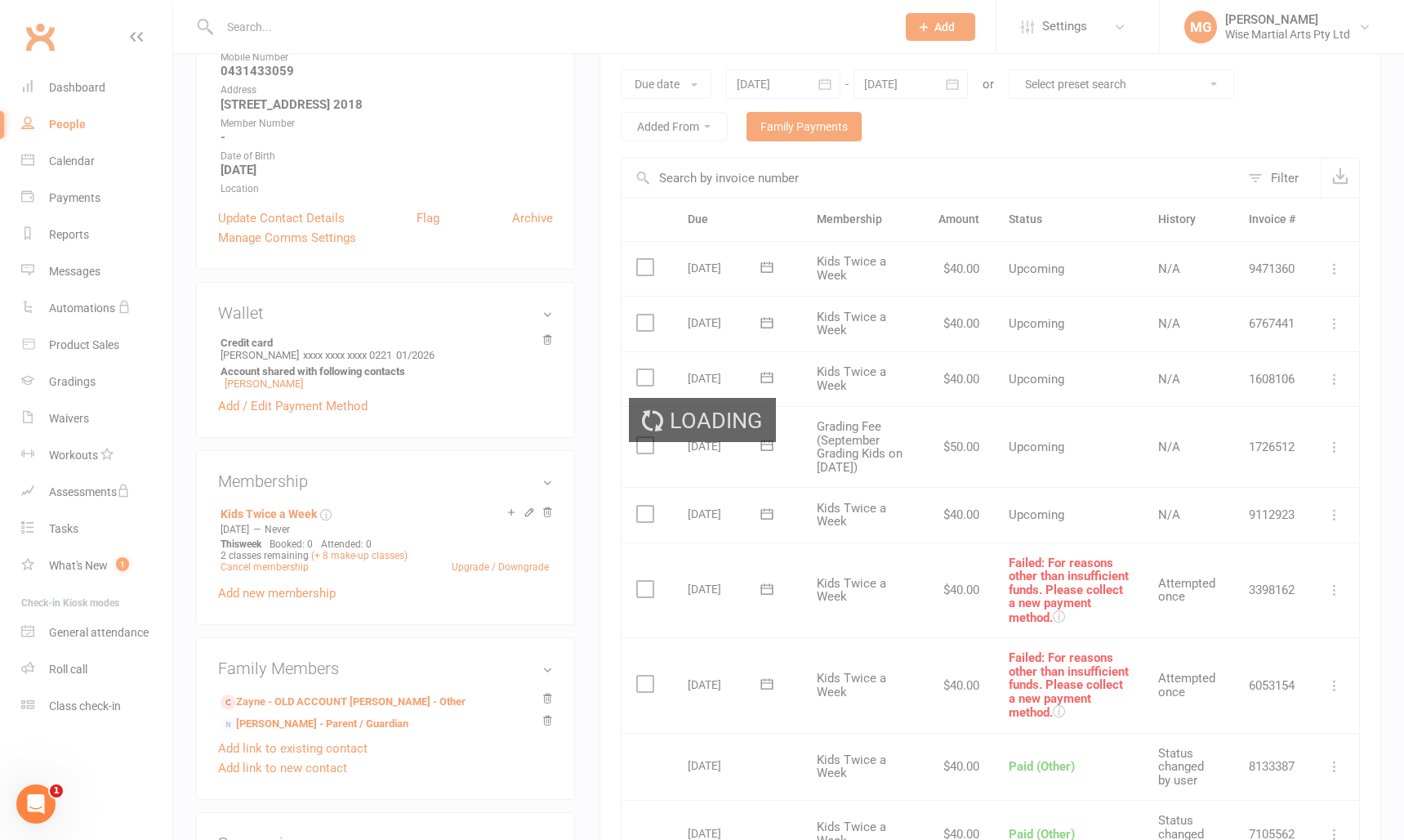
scroll to position [0, 0]
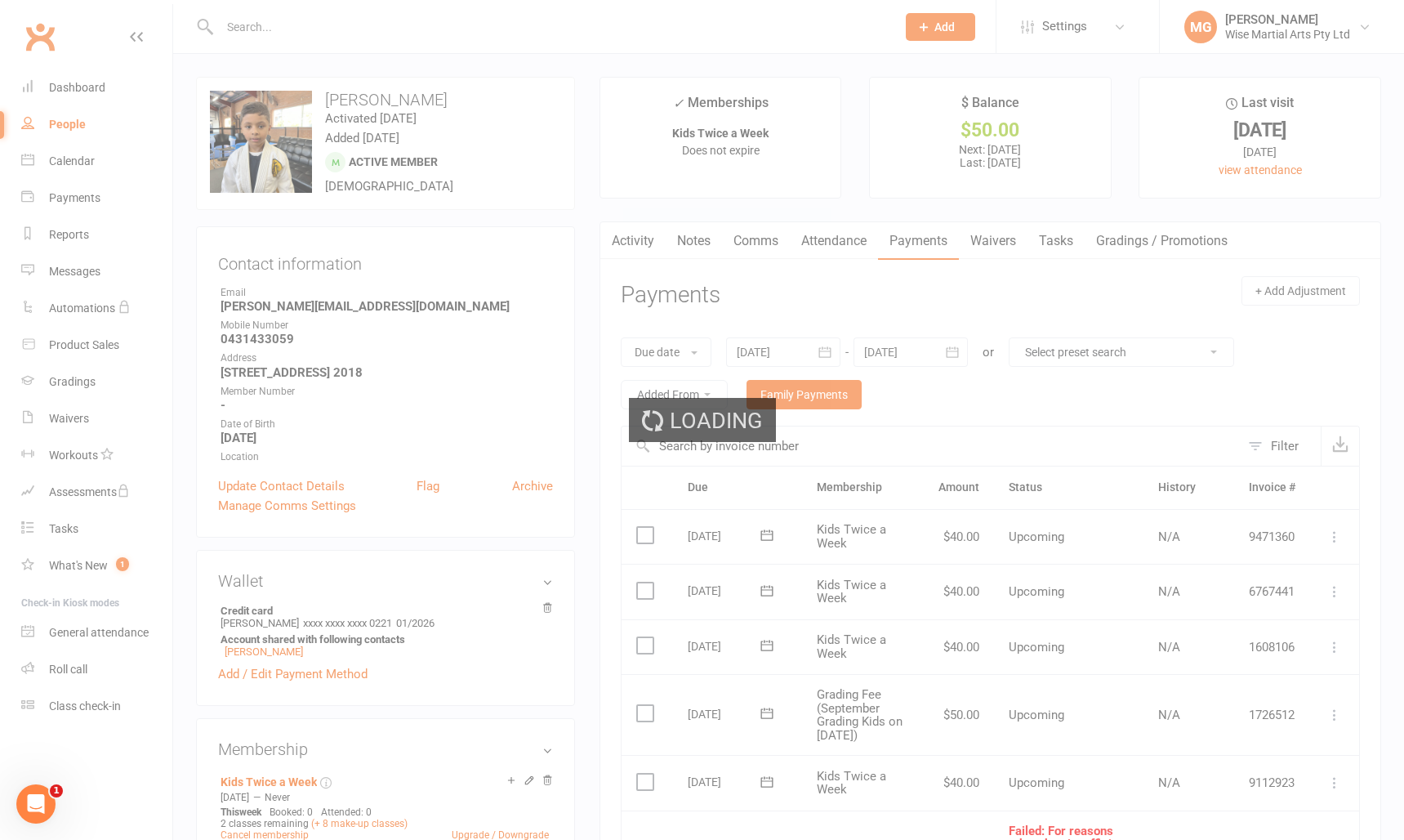
click at [278, 26] on div "Loading" at bounding box center [702, 420] width 1404 height 840
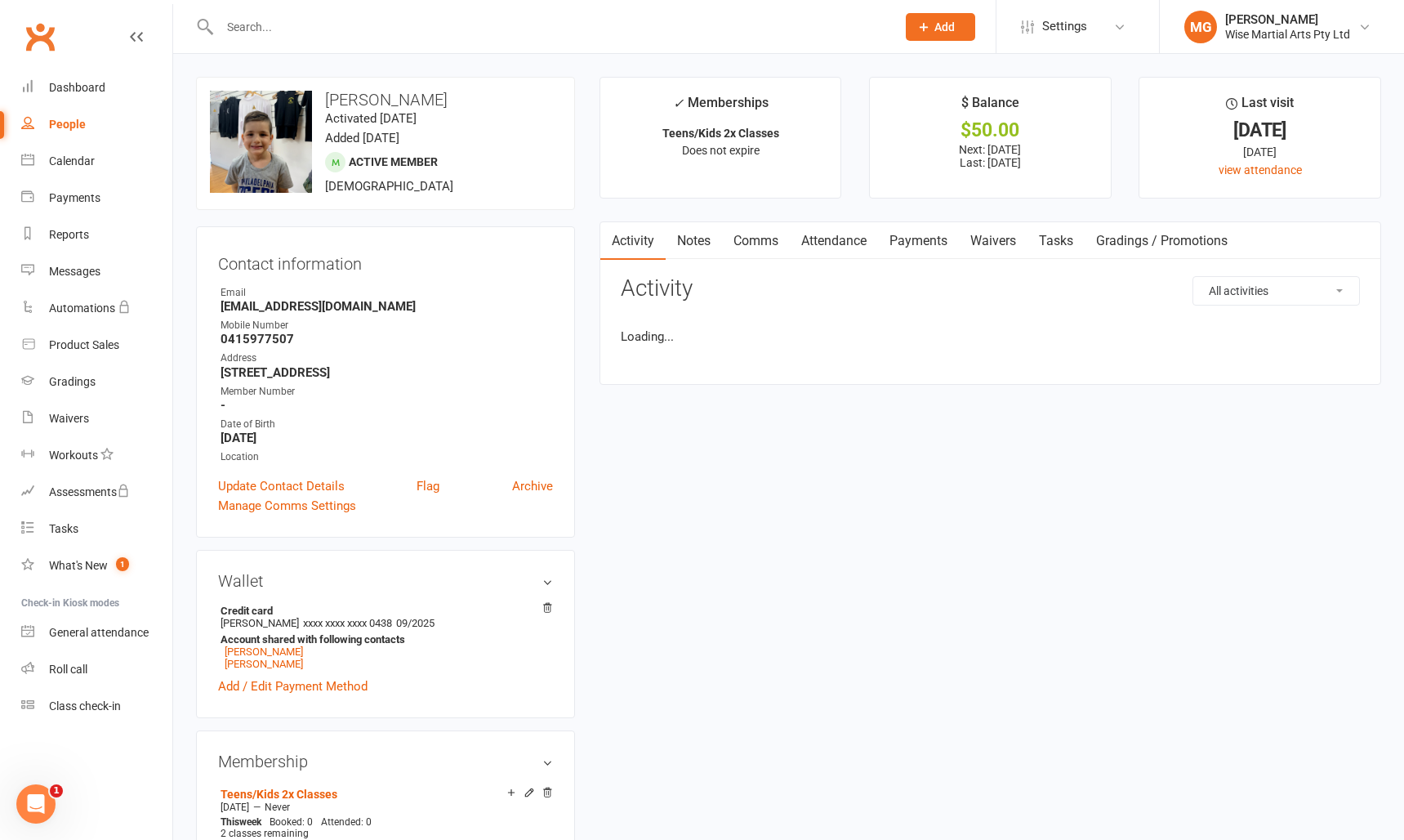
click at [907, 234] on link "Payments" at bounding box center [919, 241] width 81 height 38
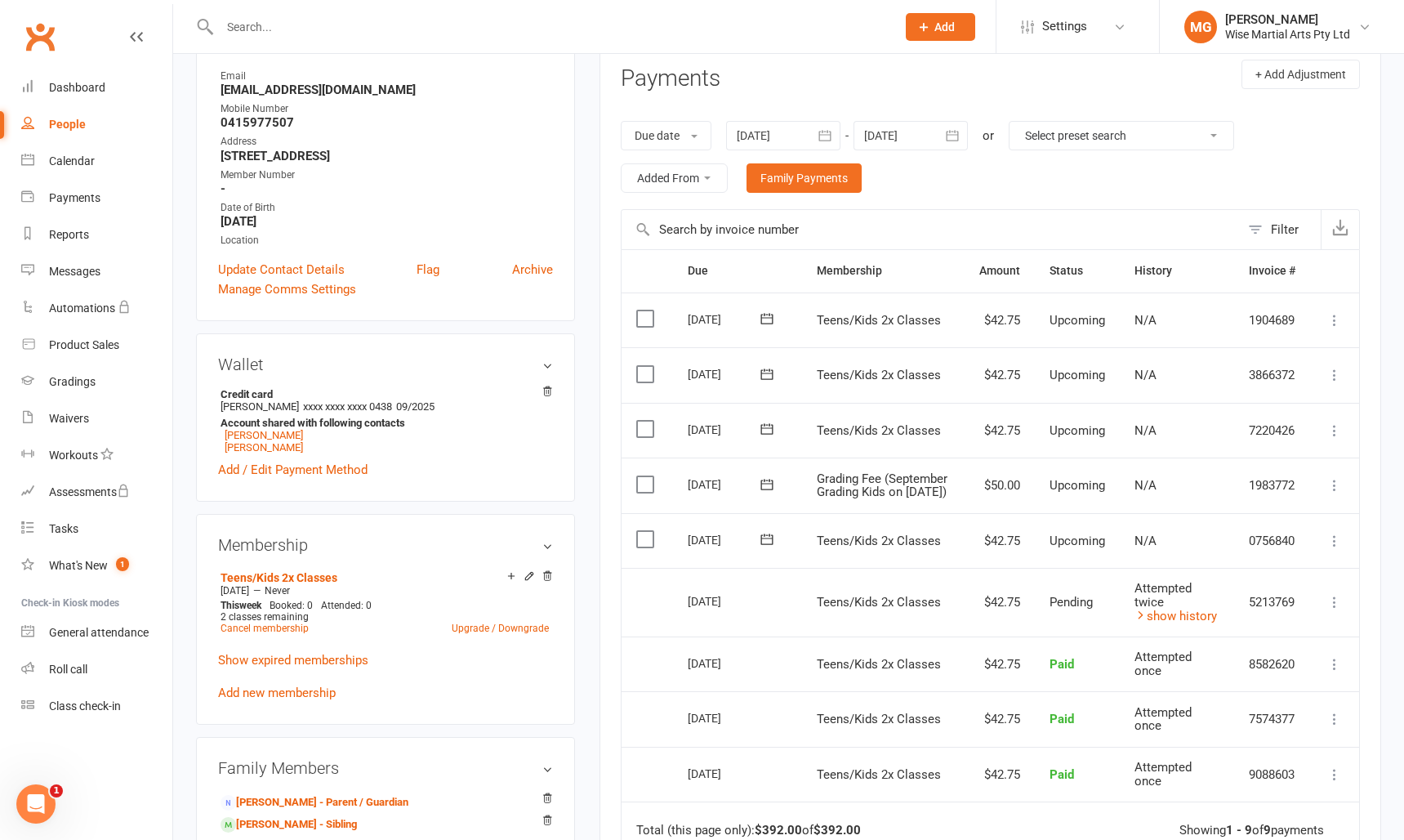
scroll to position [254, 0]
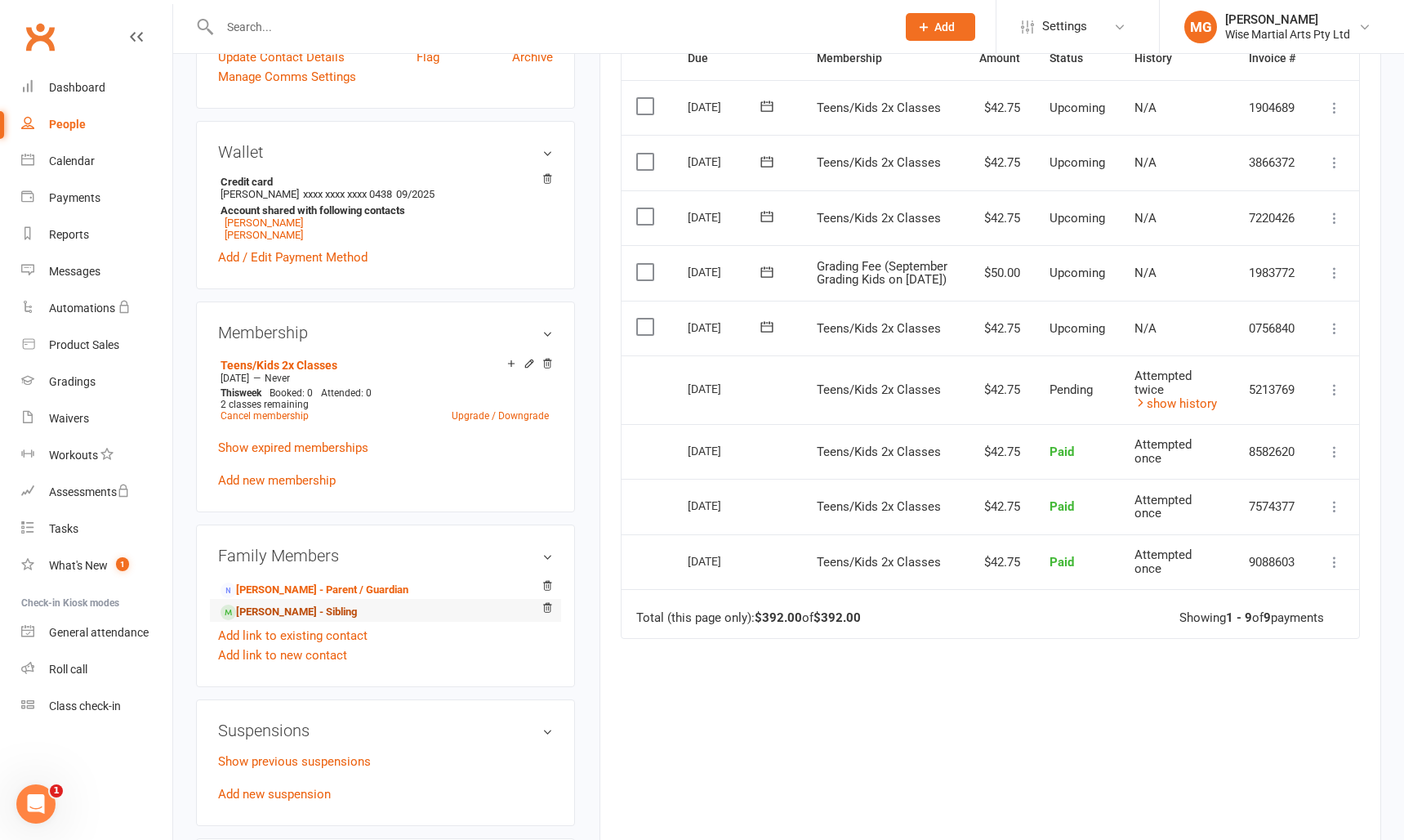
click at [299, 611] on link "Peri Geren - Sibling" at bounding box center [289, 612] width 136 height 17
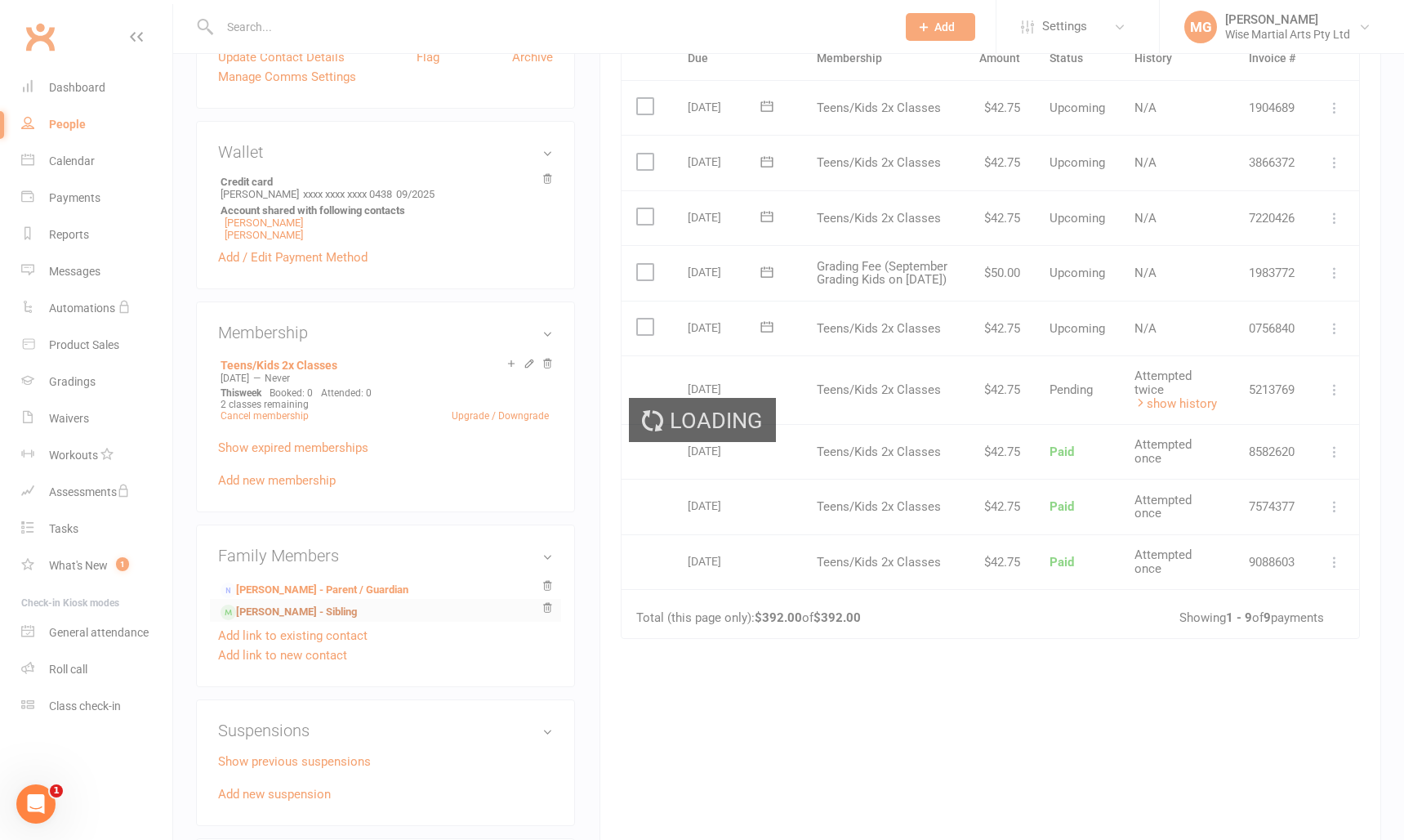
scroll to position [433, 0]
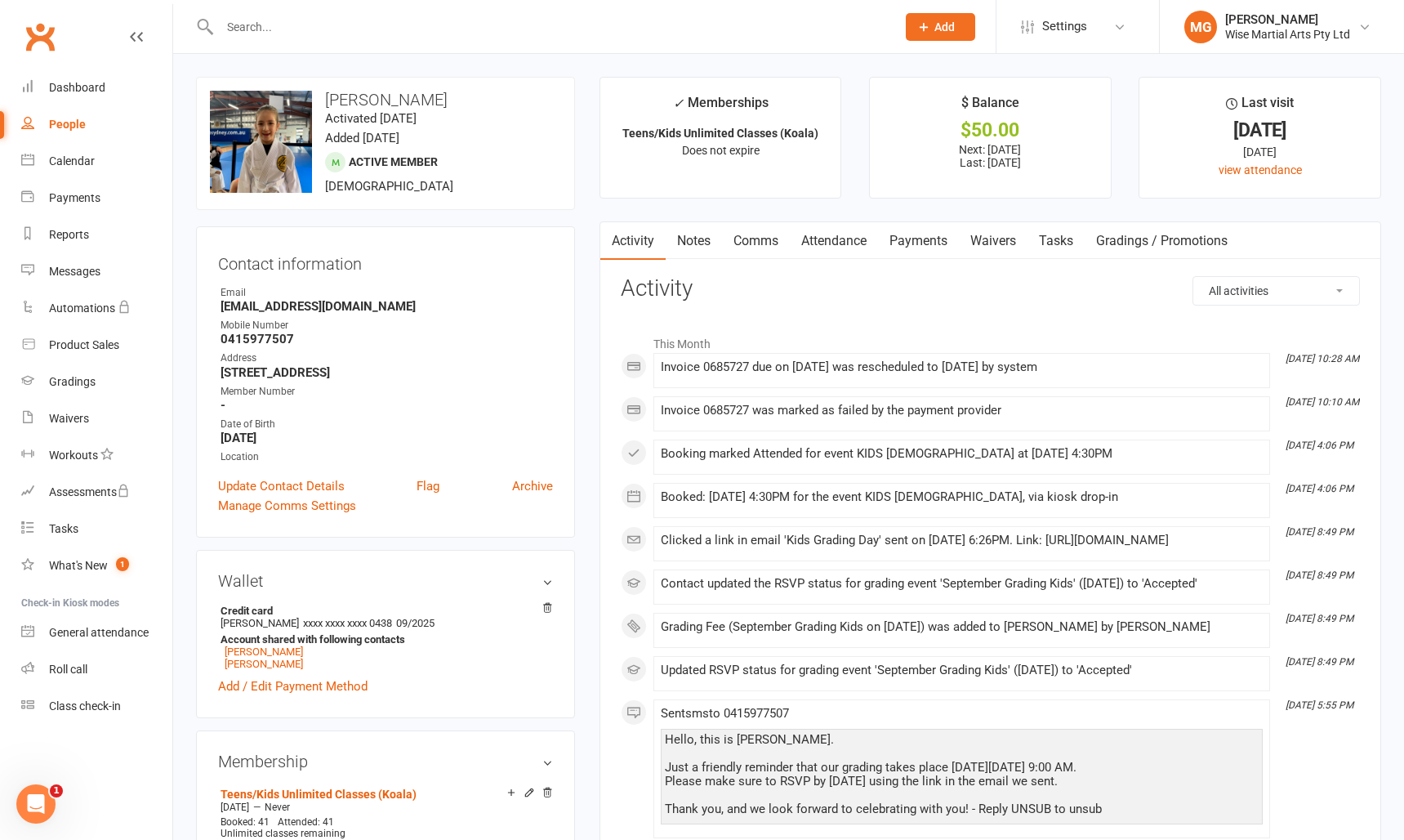
click at [911, 243] on link "Payments" at bounding box center [919, 241] width 81 height 38
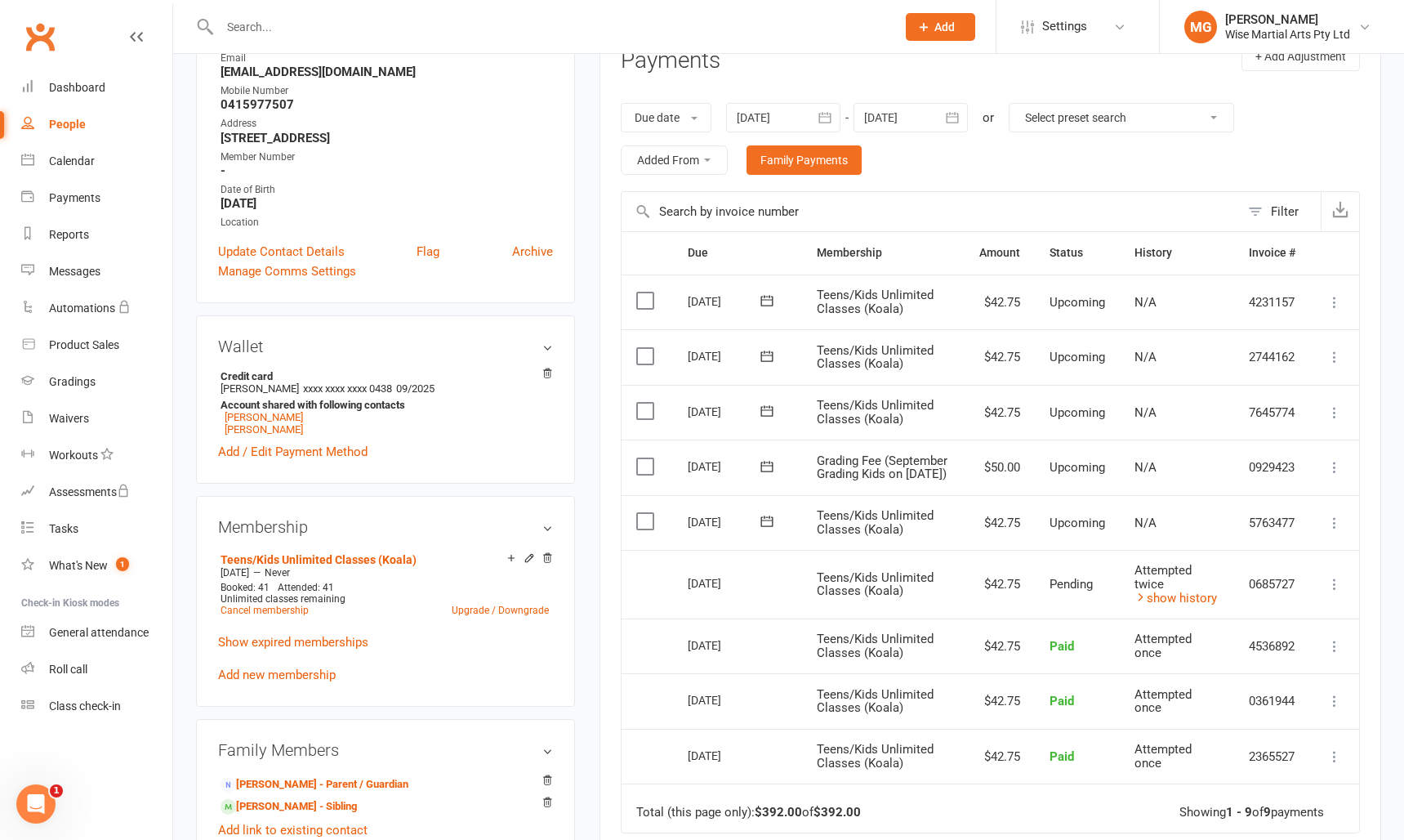
scroll to position [238, 0]
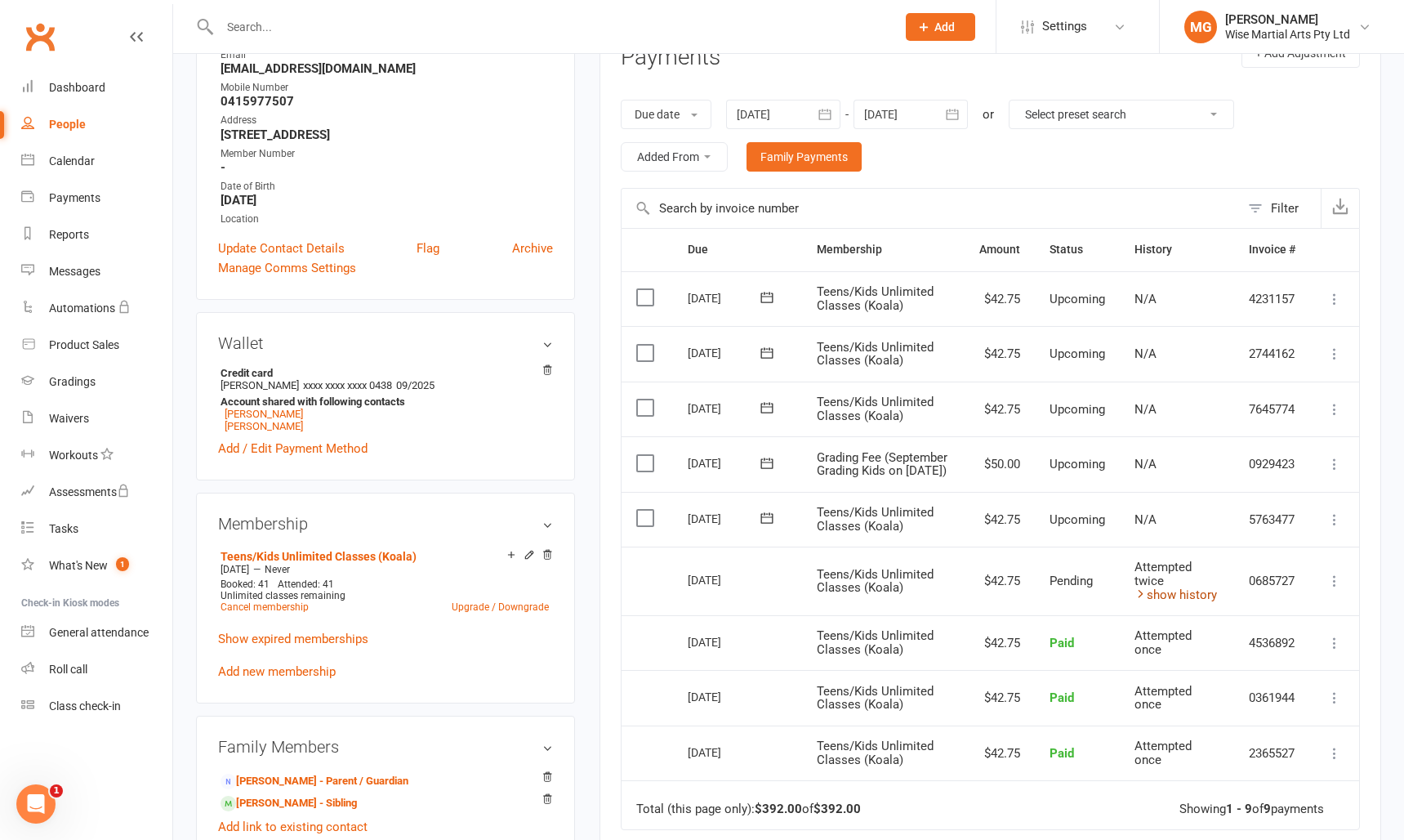
click at [1149, 602] on link "show history" at bounding box center [1176, 594] width 82 height 15
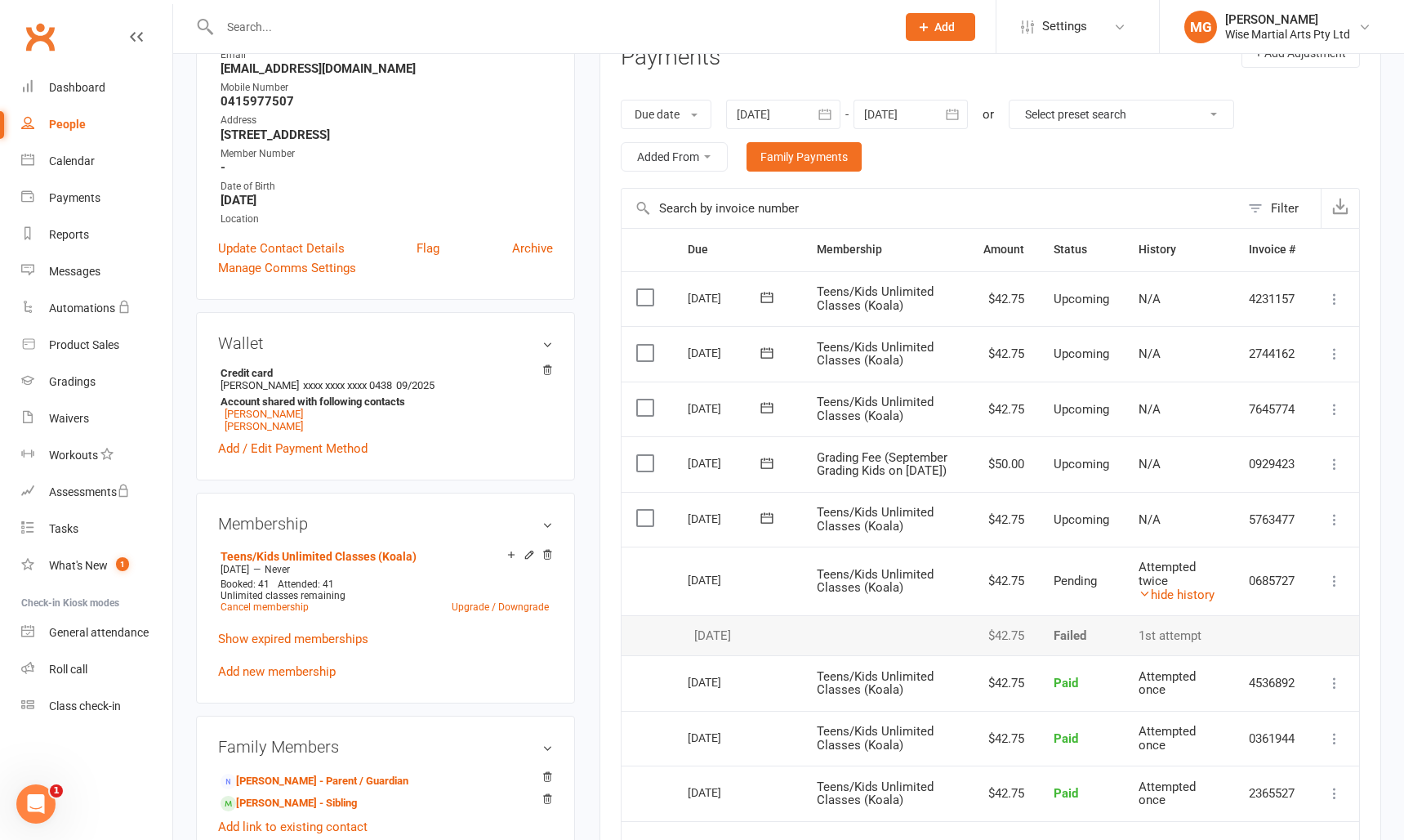
click at [443, 24] on input "text" at bounding box center [550, 27] width 670 height 23
paste input "Andrew Smith"
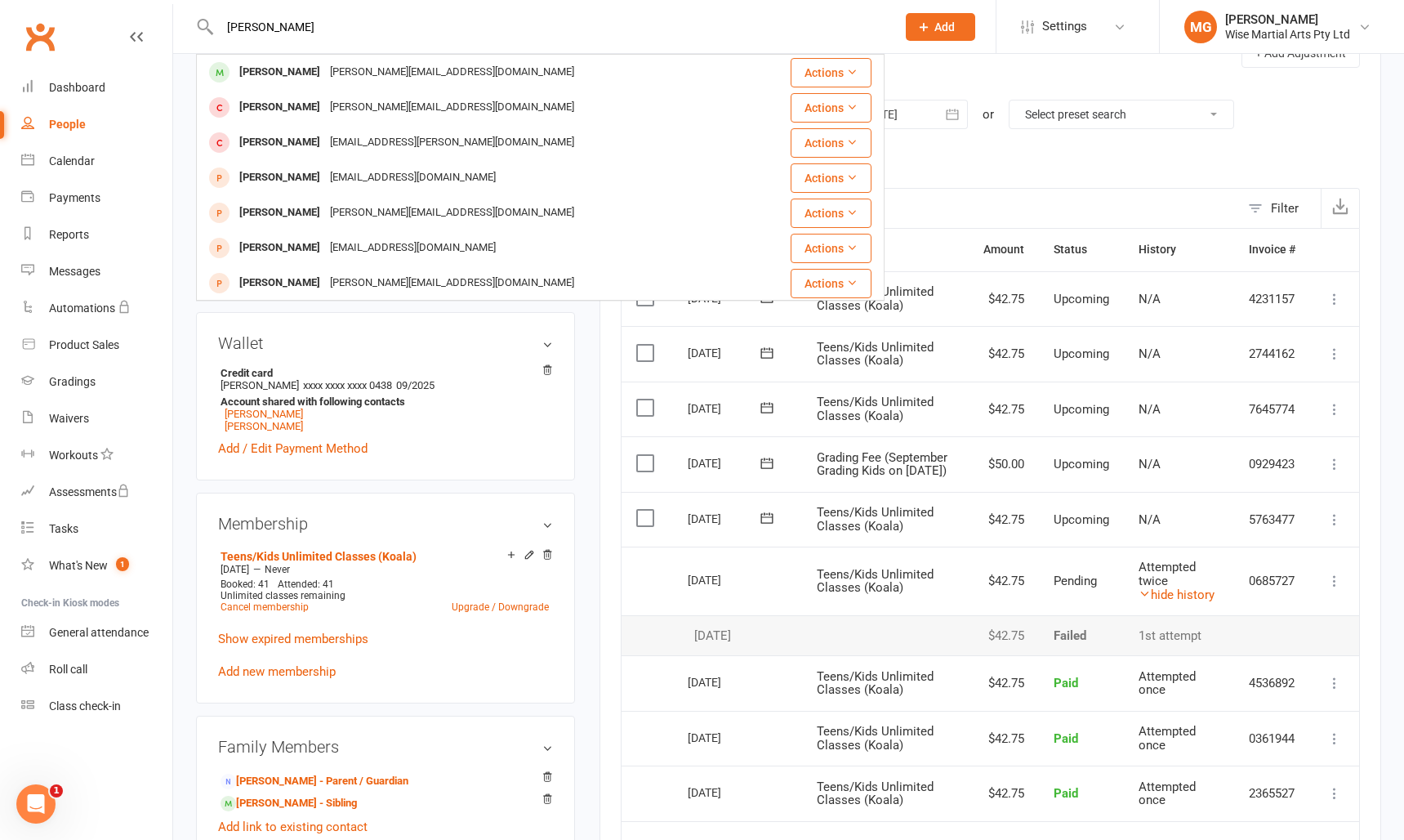
type input "Andrew Smith"
click at [291, 76] on div "Andrew Smith" at bounding box center [280, 72] width 90 height 24
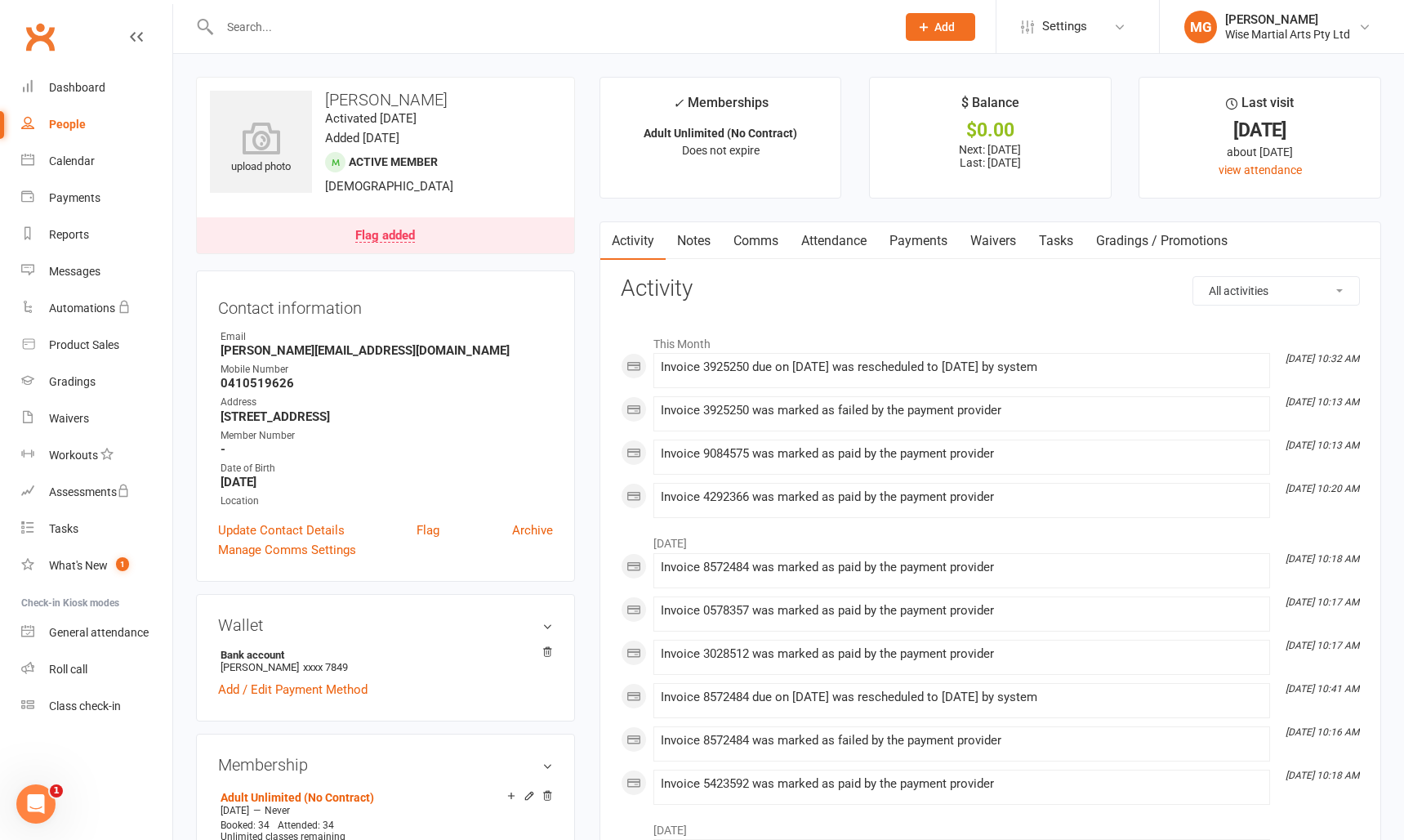
click at [904, 239] on link "Payments" at bounding box center [919, 241] width 81 height 38
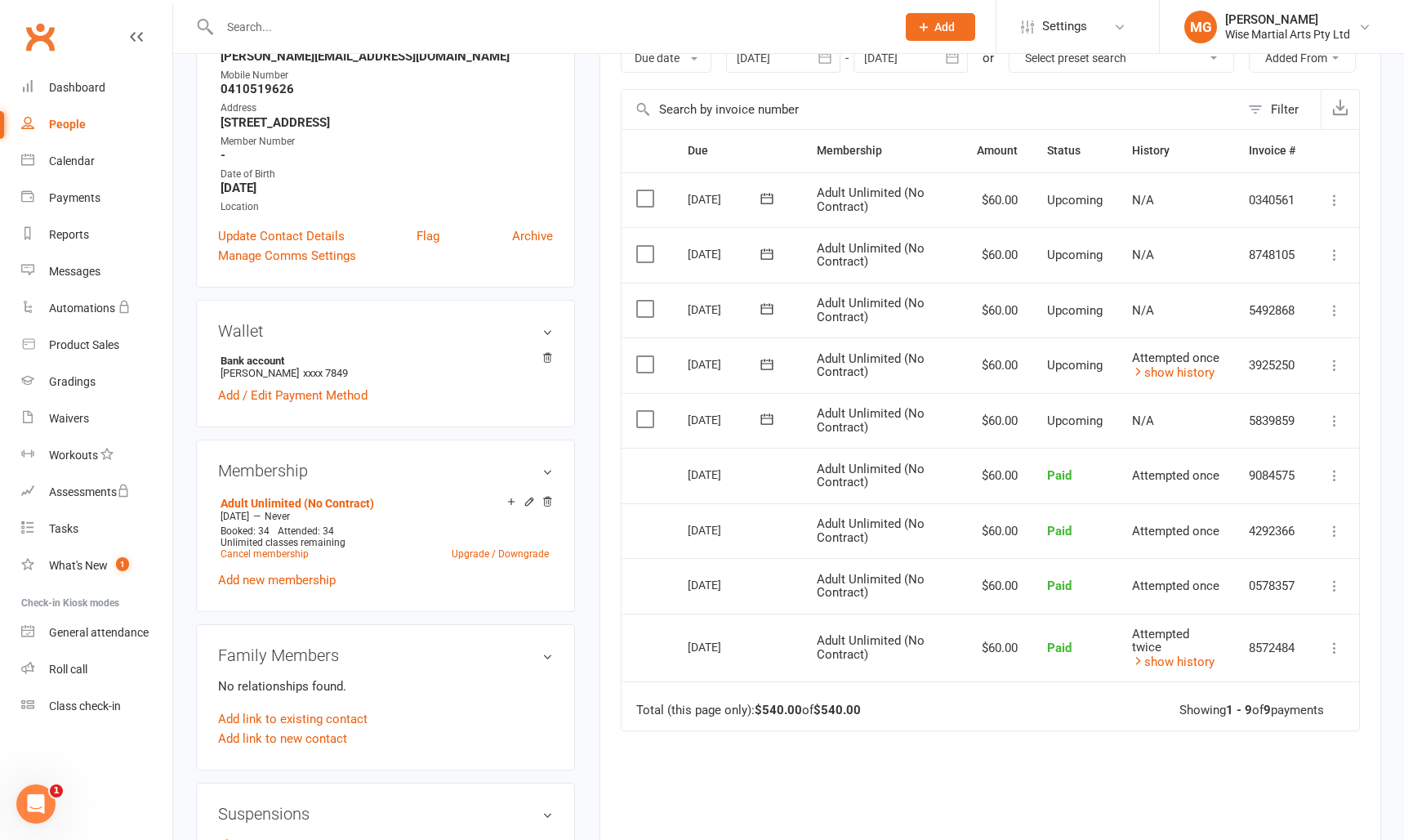
scroll to position [292, 0]
drag, startPoint x: 1149, startPoint y: 408, endPoint x: 1136, endPoint y: 407, distance: 13.0
click at [1149, 382] on link "show history" at bounding box center [1173, 374] width 82 height 15
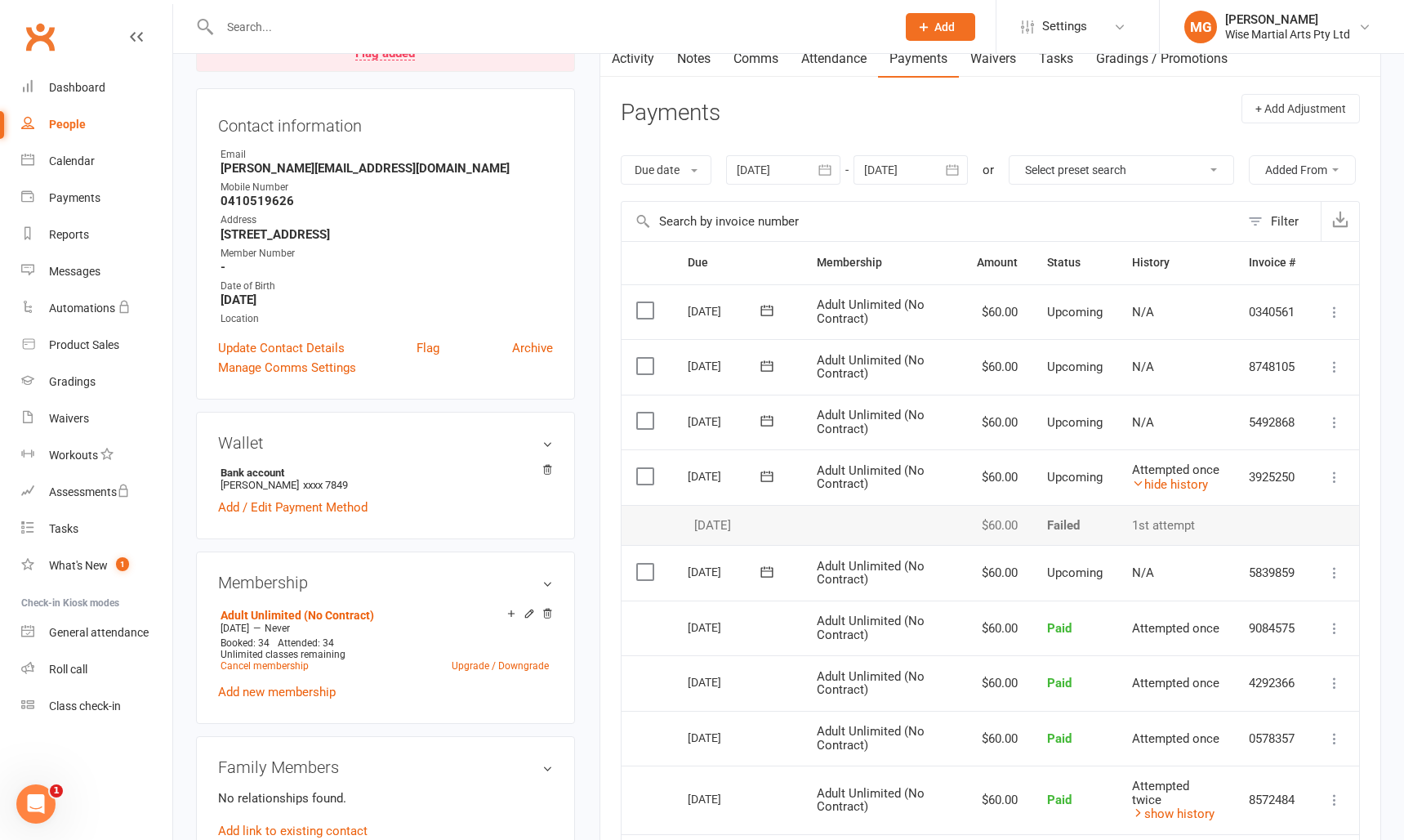
scroll to position [0, 0]
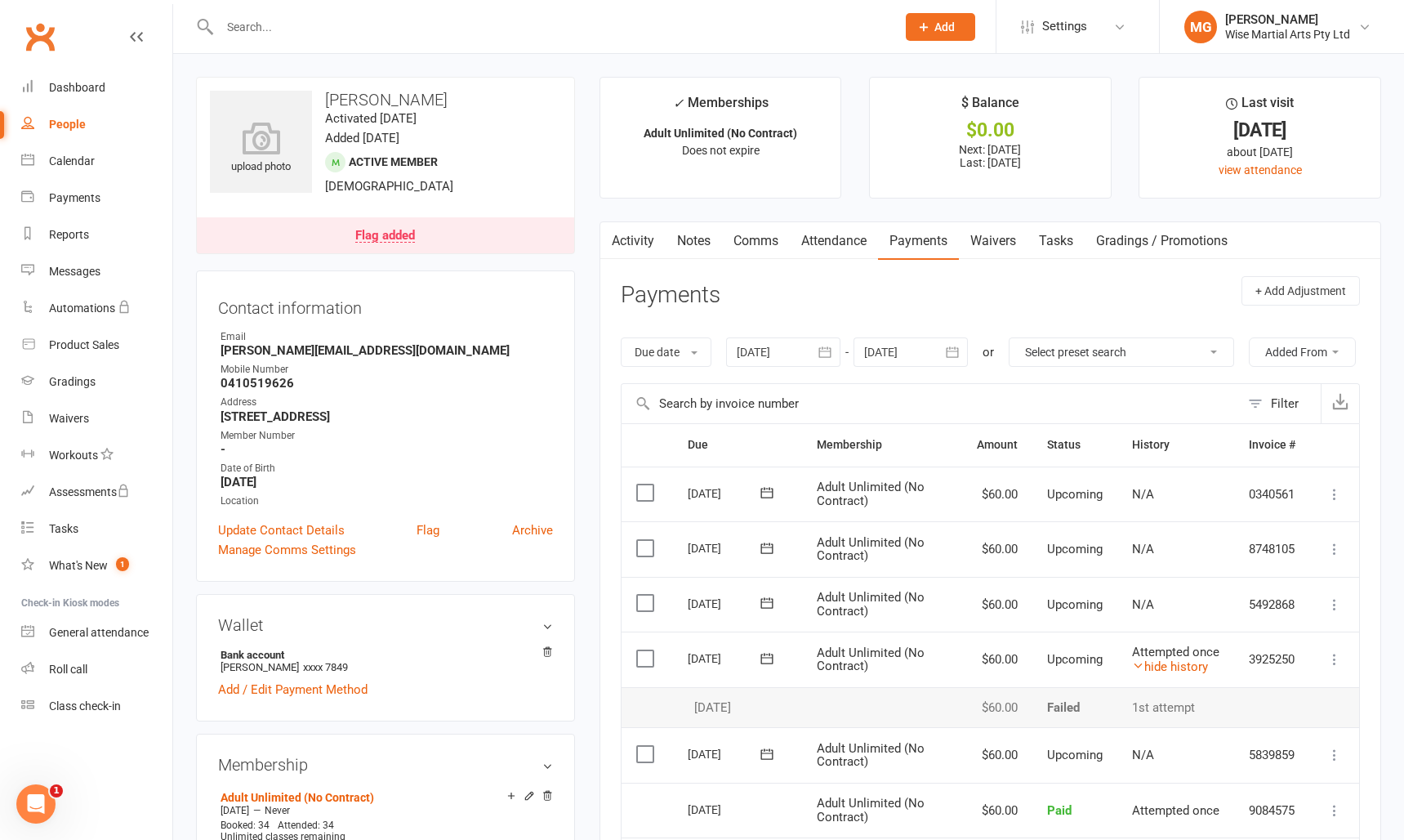
click at [346, 19] on input "text" at bounding box center [550, 27] width 670 height 23
paste input "[PERSON_NAME]"
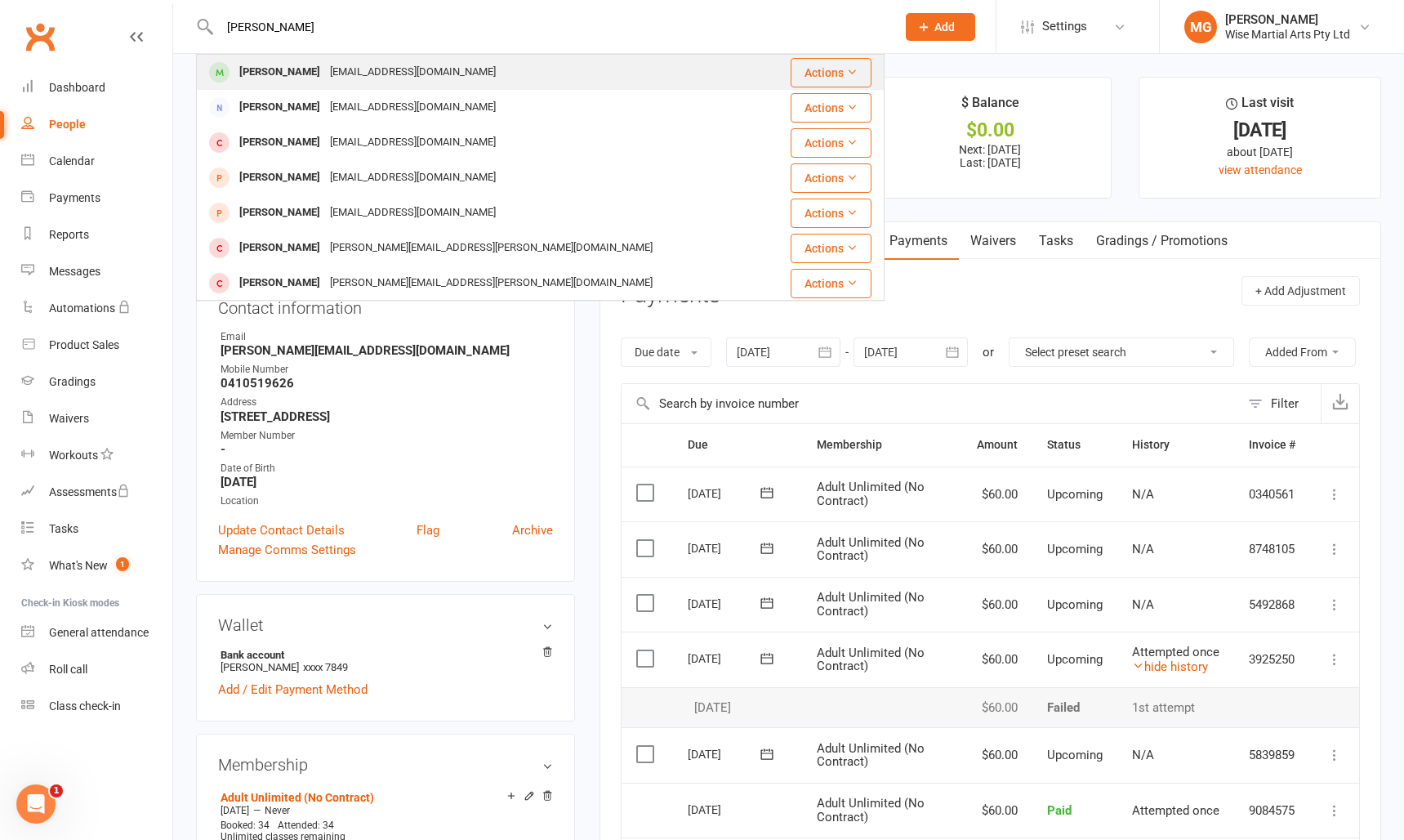
type input "[PERSON_NAME]"
click at [276, 76] on div "[PERSON_NAME]" at bounding box center [280, 72] width 90 height 24
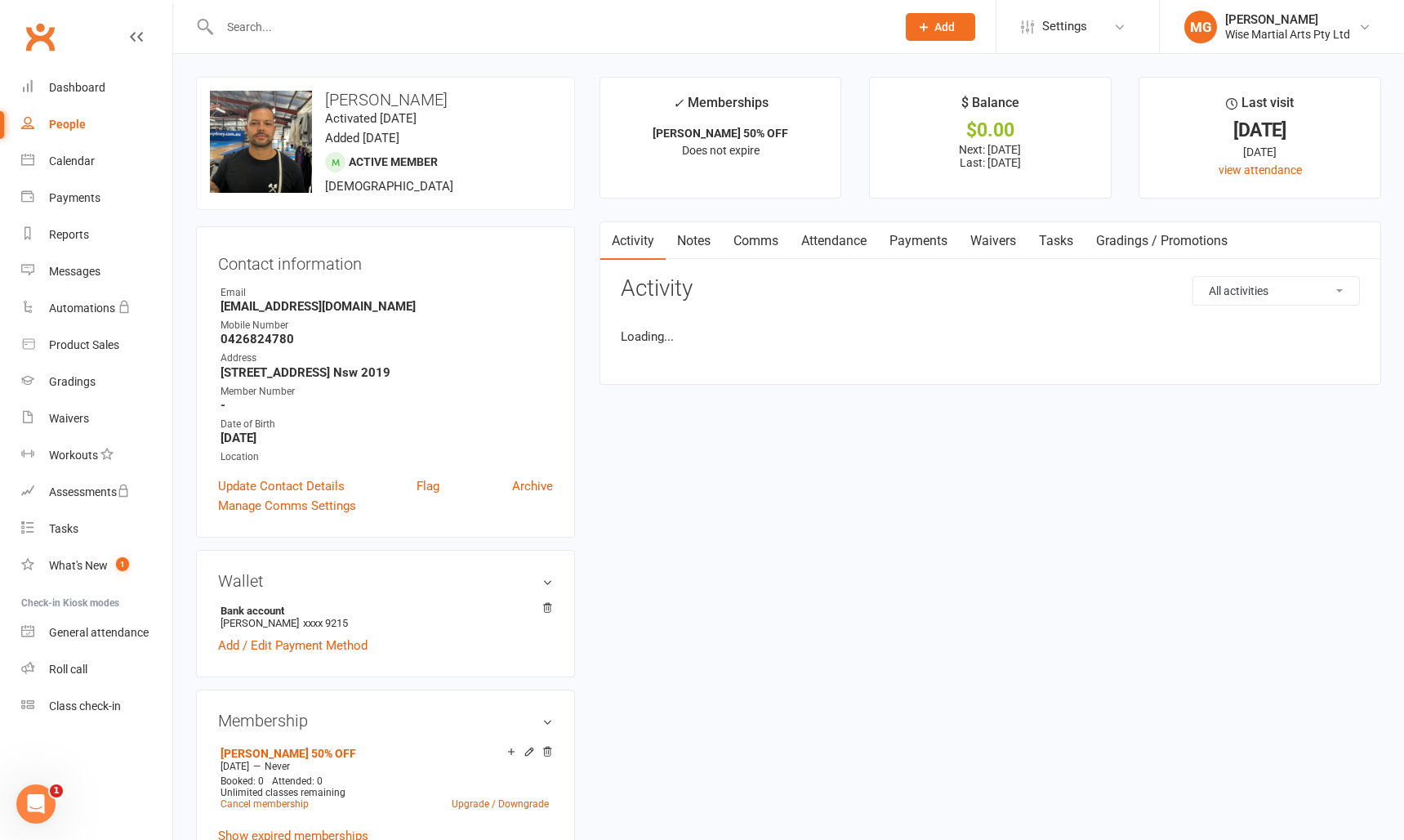
click at [912, 242] on link "Payments" at bounding box center [919, 241] width 81 height 38
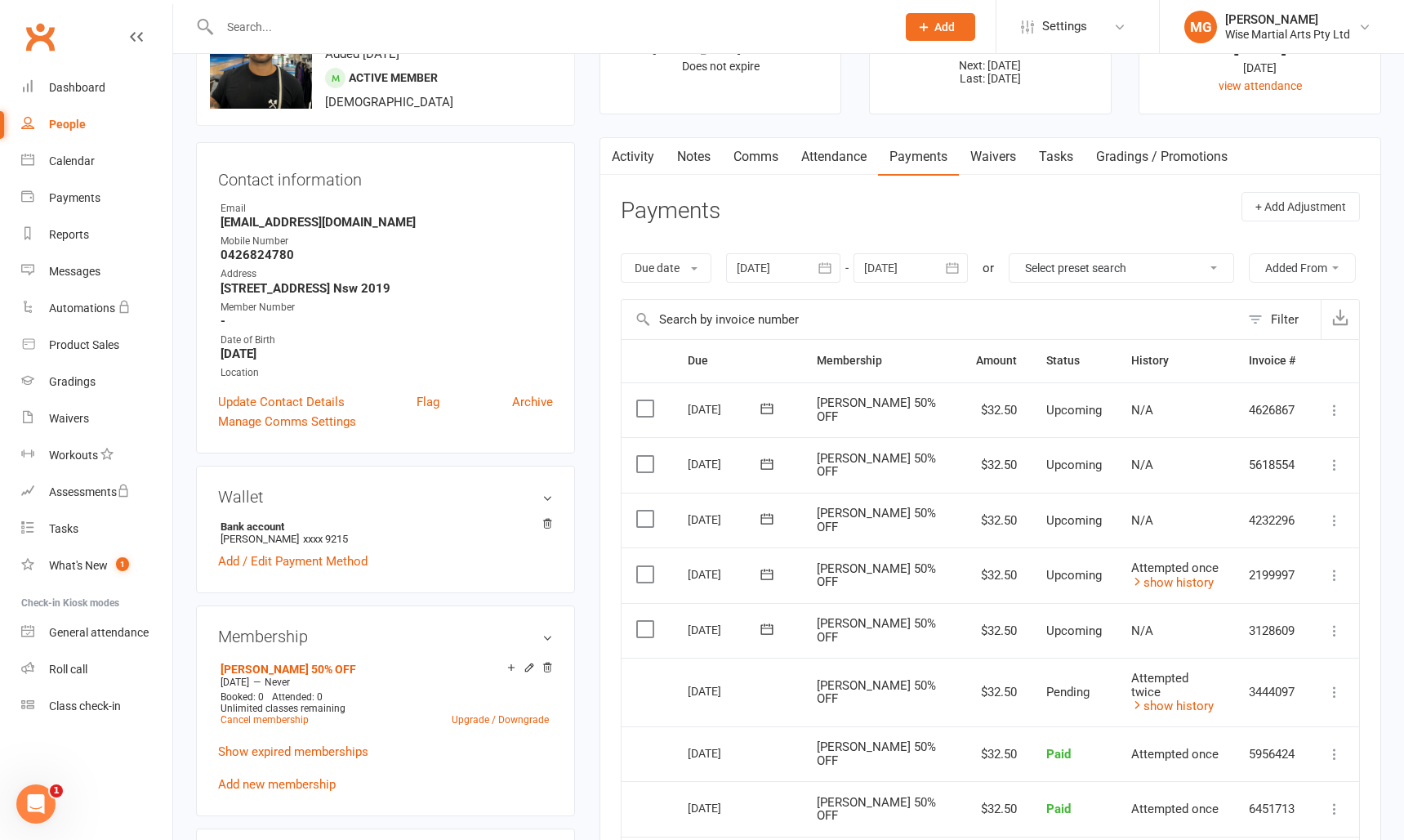
scroll to position [107, 0]
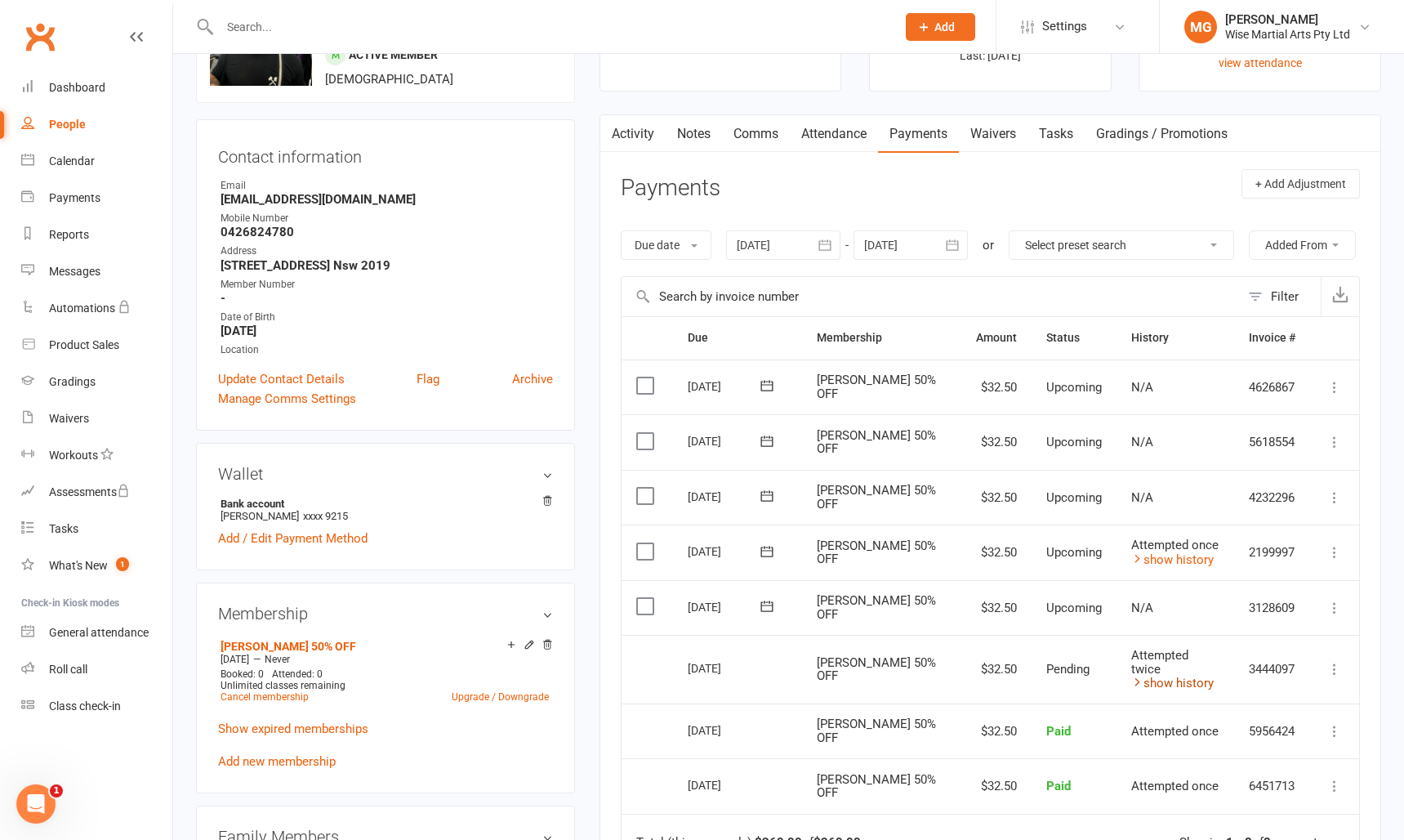
click at [1179, 691] on link "show history" at bounding box center [1172, 683] width 82 height 15
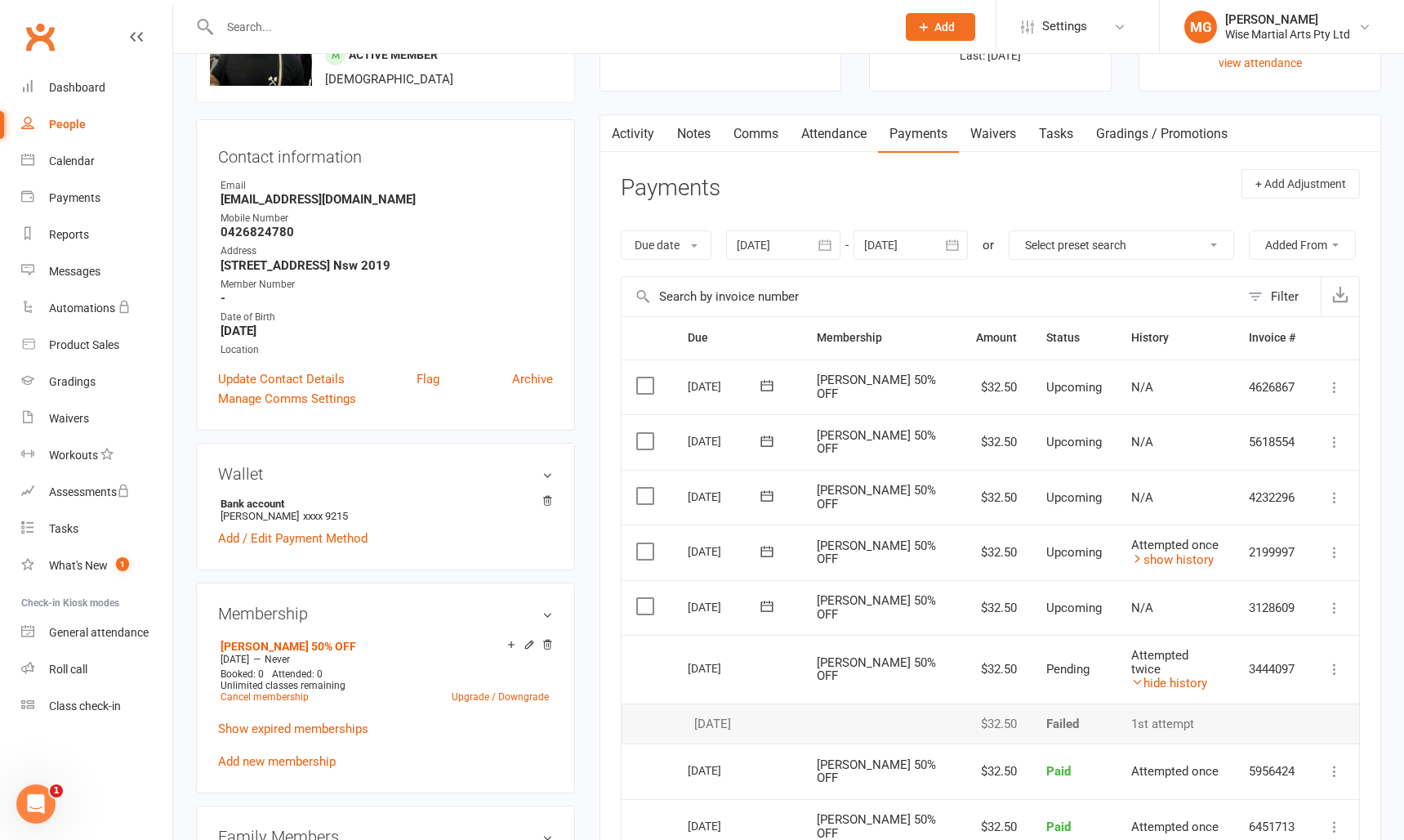
click at [328, 34] on input "text" at bounding box center [550, 27] width 670 height 23
paste input "Allan Forbes"
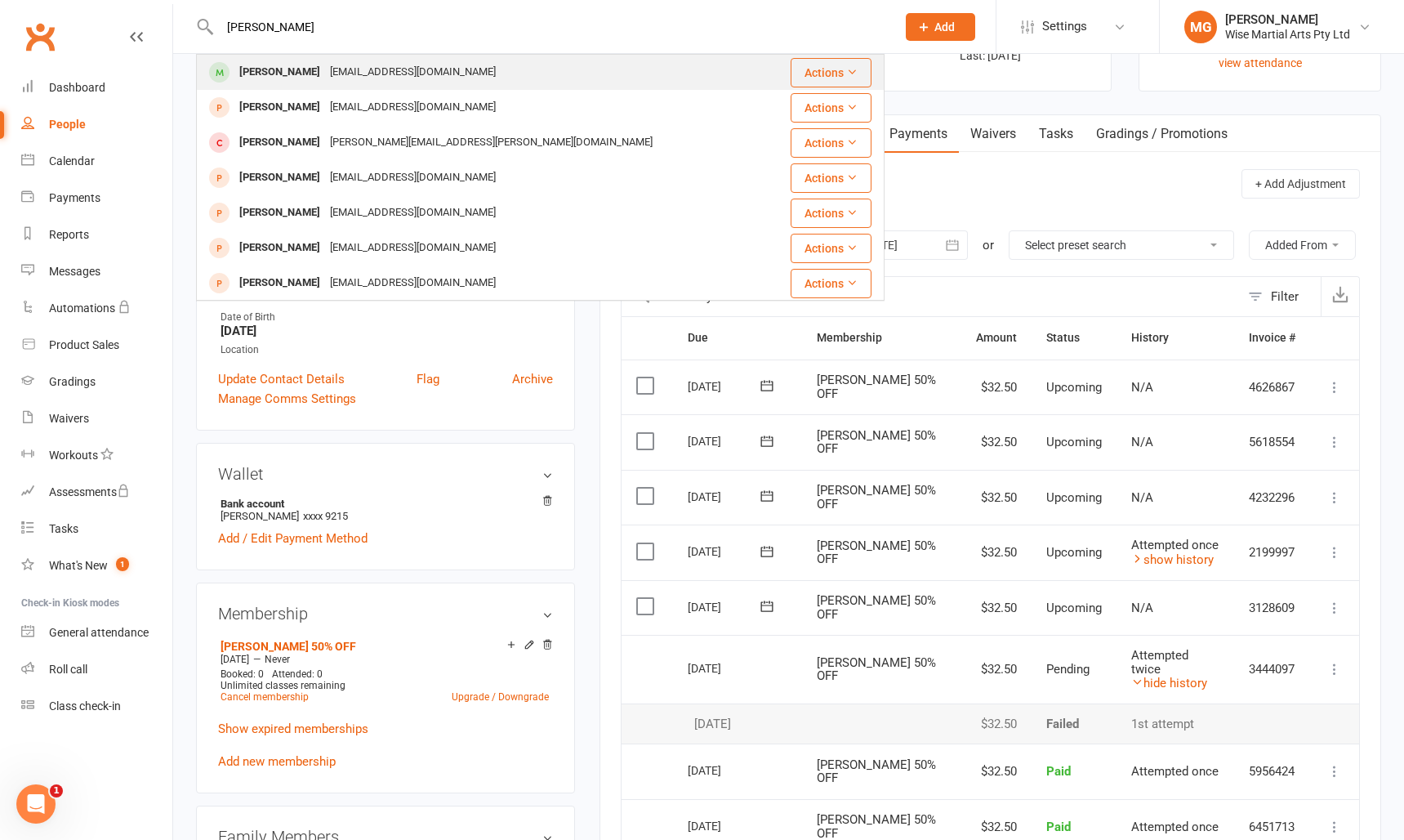
type input "Allan Forbes"
click at [284, 74] on div "Allan Forbes" at bounding box center [280, 72] width 90 height 24
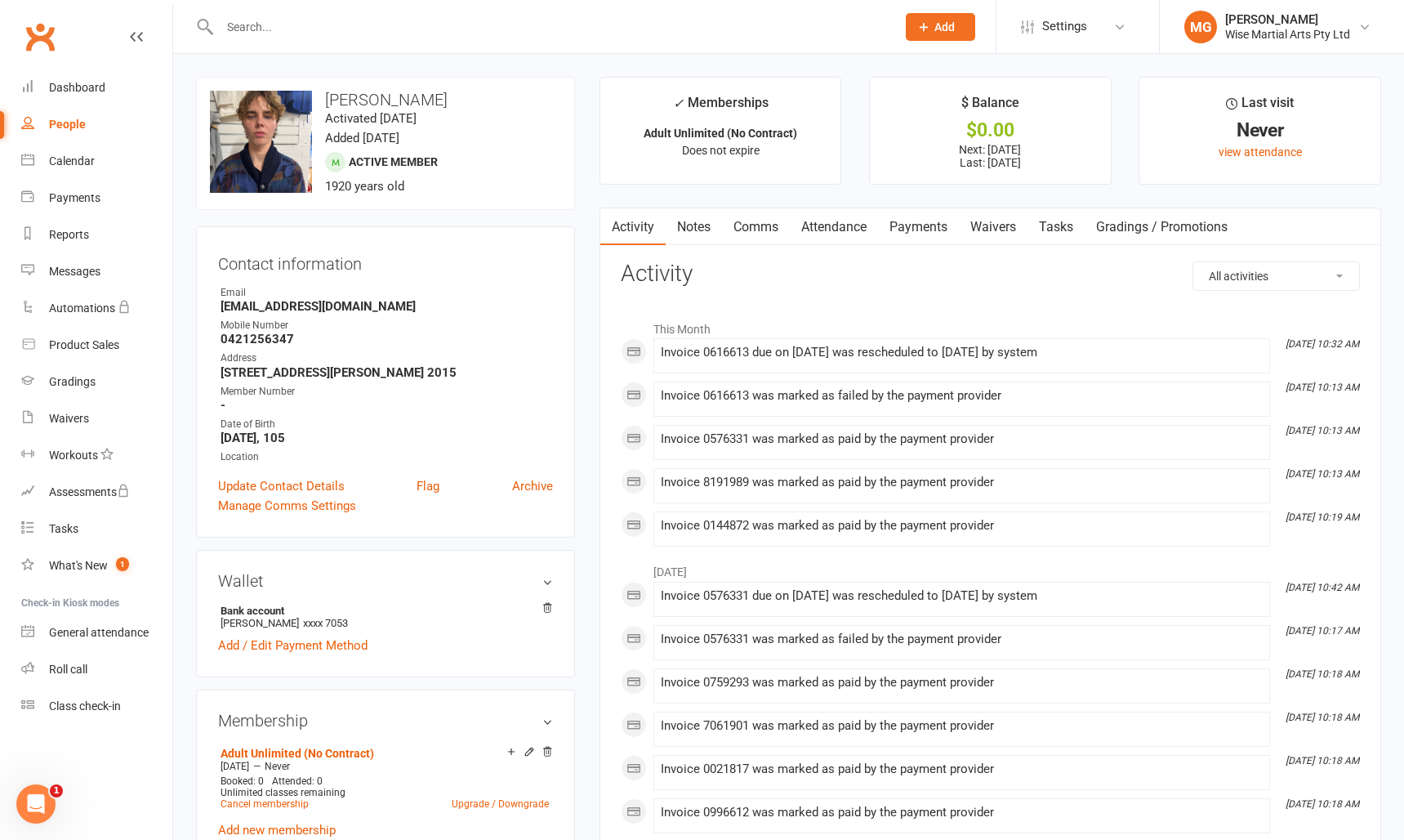
click at [926, 229] on link "Payments" at bounding box center [919, 227] width 81 height 38
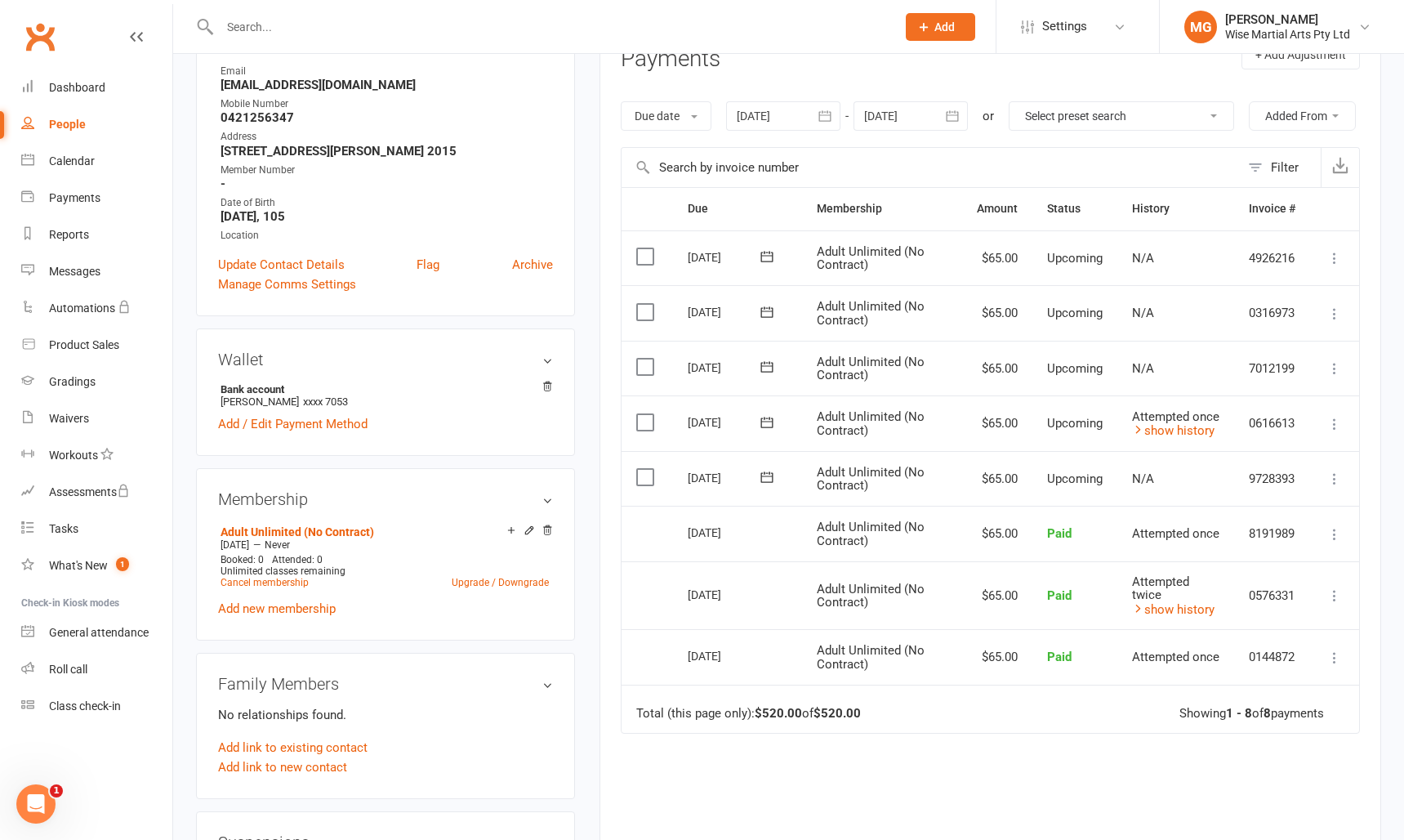
scroll to position [219, 0]
drag, startPoint x: 1196, startPoint y: 474, endPoint x: 1214, endPoint y: 476, distance: 18.1
click at [1196, 440] on link "show history" at bounding box center [1173, 433] width 82 height 15
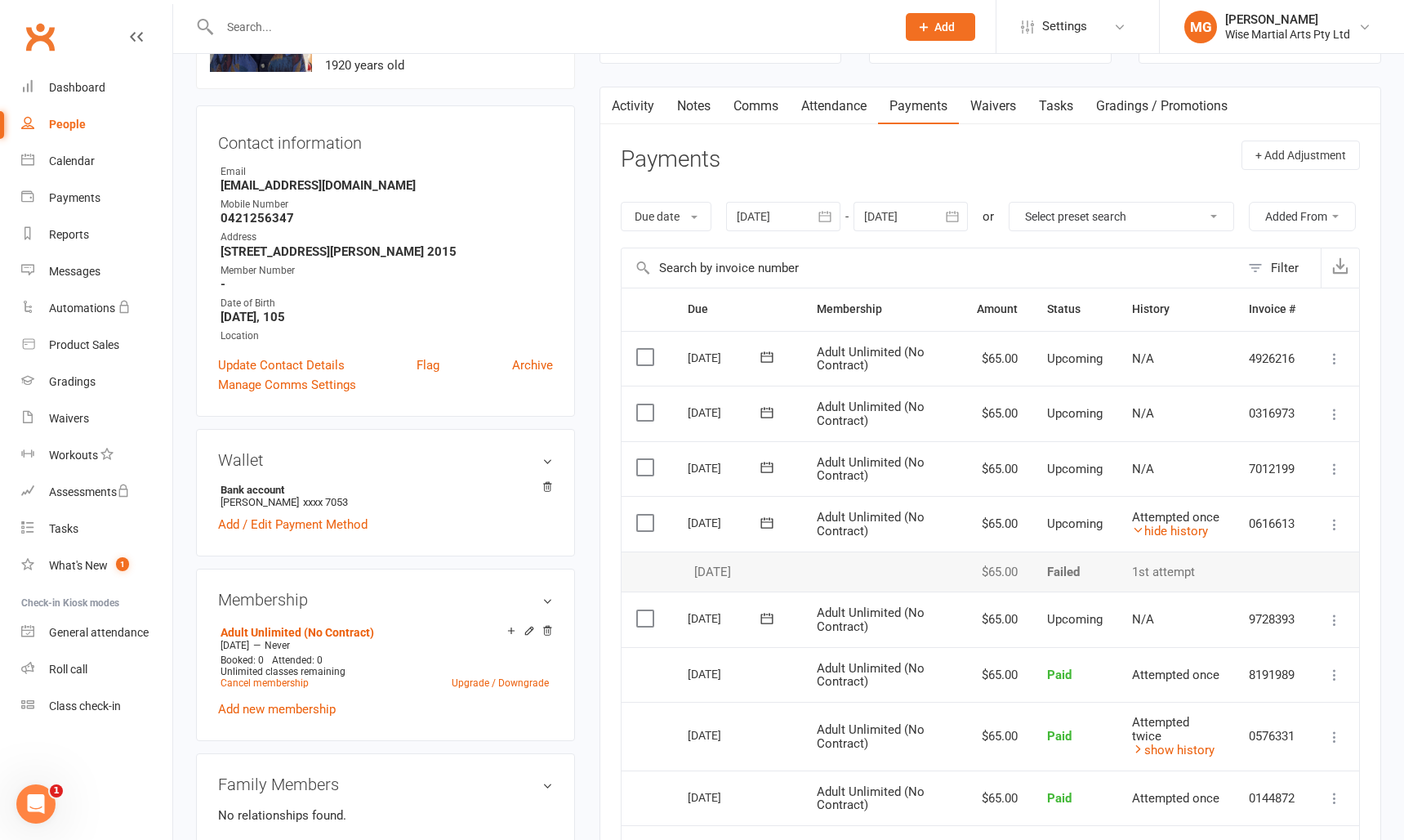
scroll to position [0, 0]
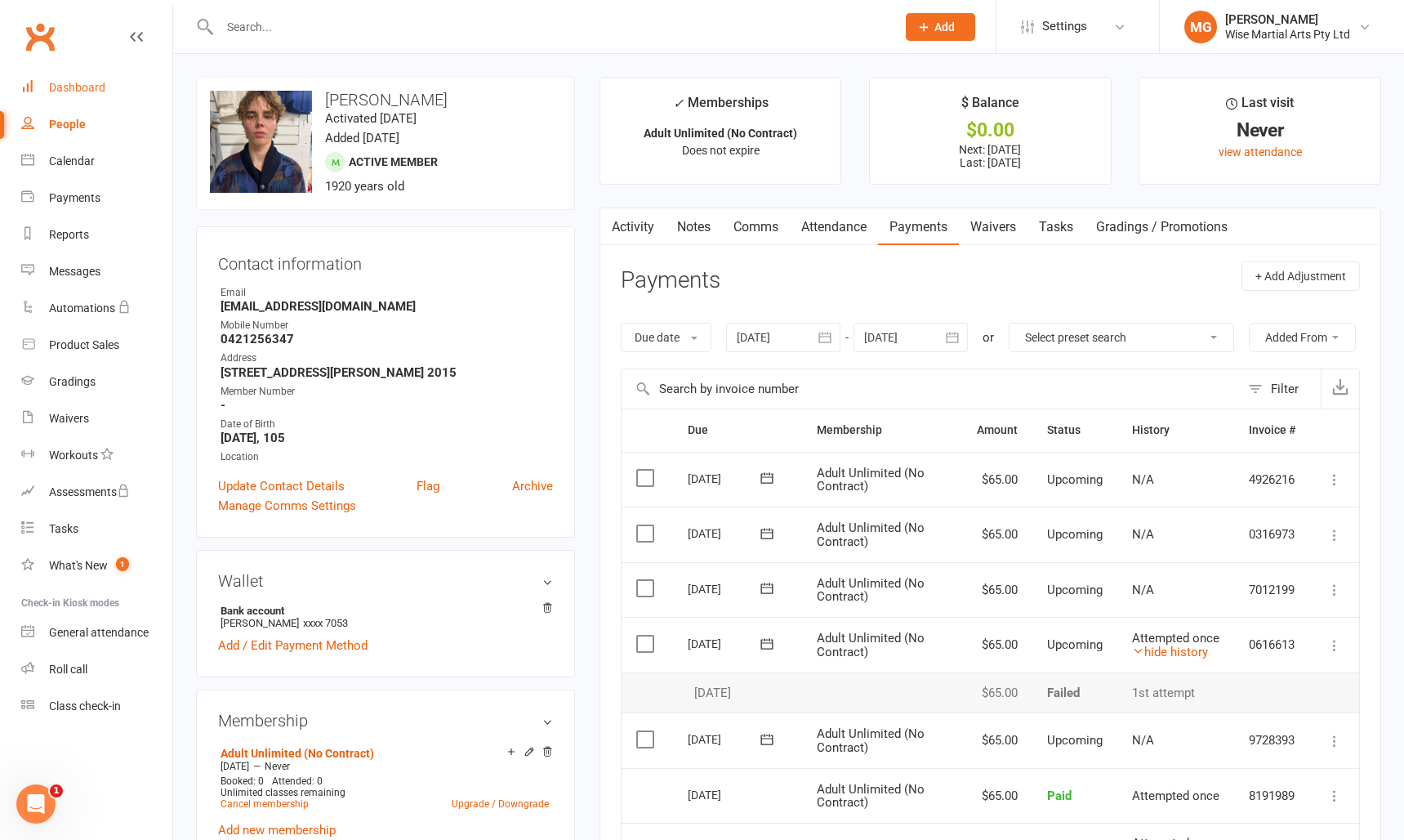
click at [71, 90] on div "Dashboard" at bounding box center [77, 88] width 57 height 13
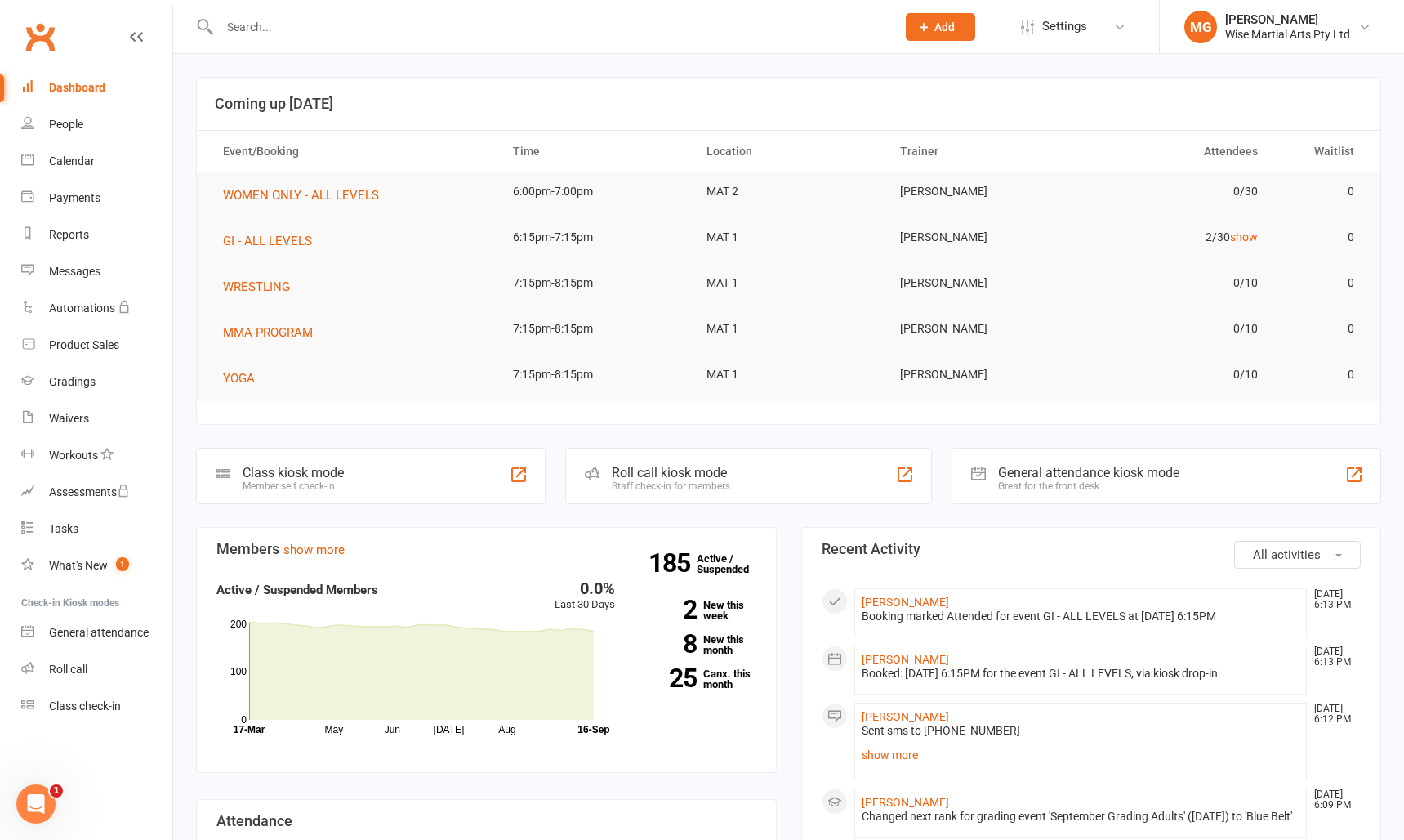
click at [89, 85] on div "Dashboard" at bounding box center [77, 88] width 57 height 13
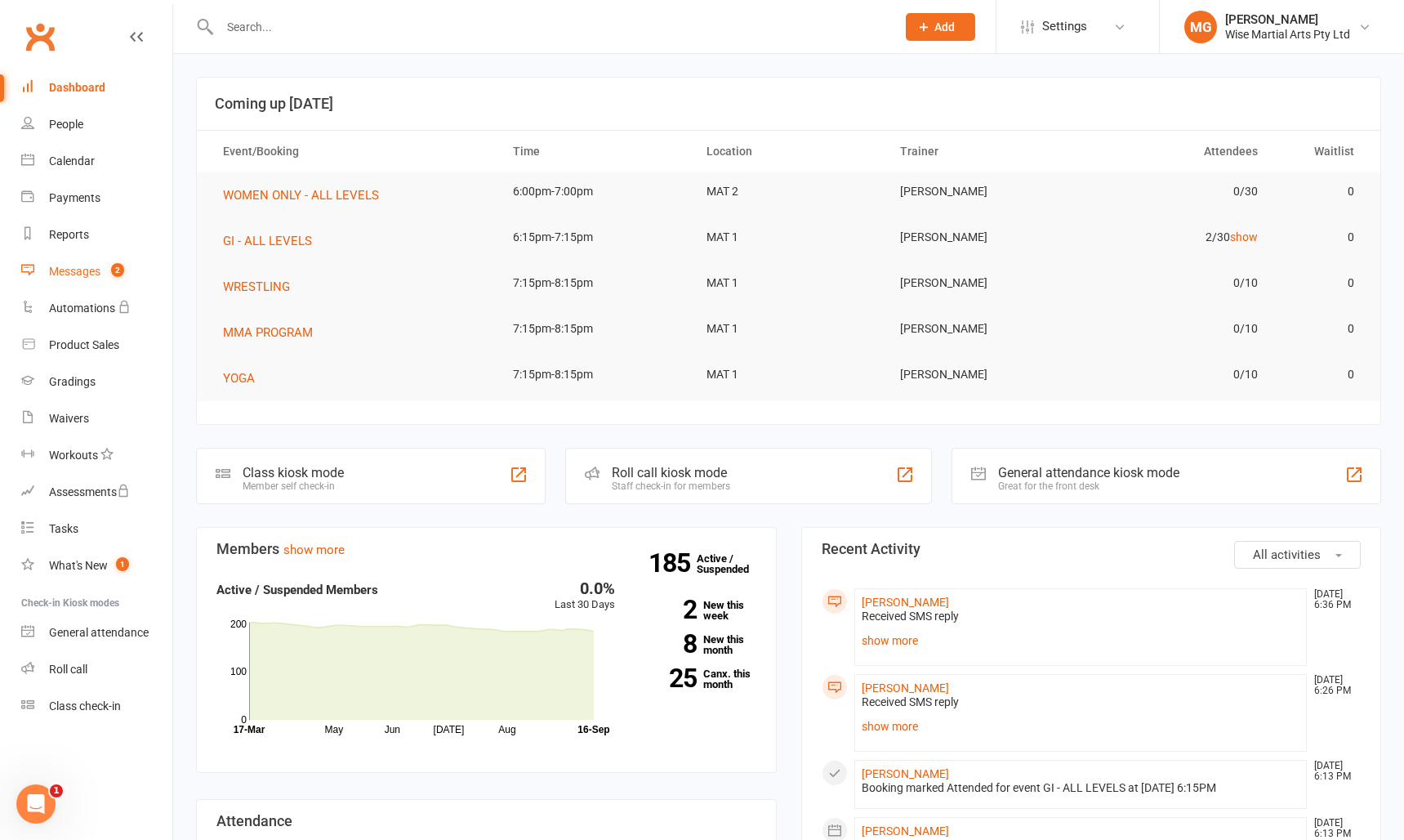
click at [84, 278] on div "Messages" at bounding box center [75, 271] width 52 height 13
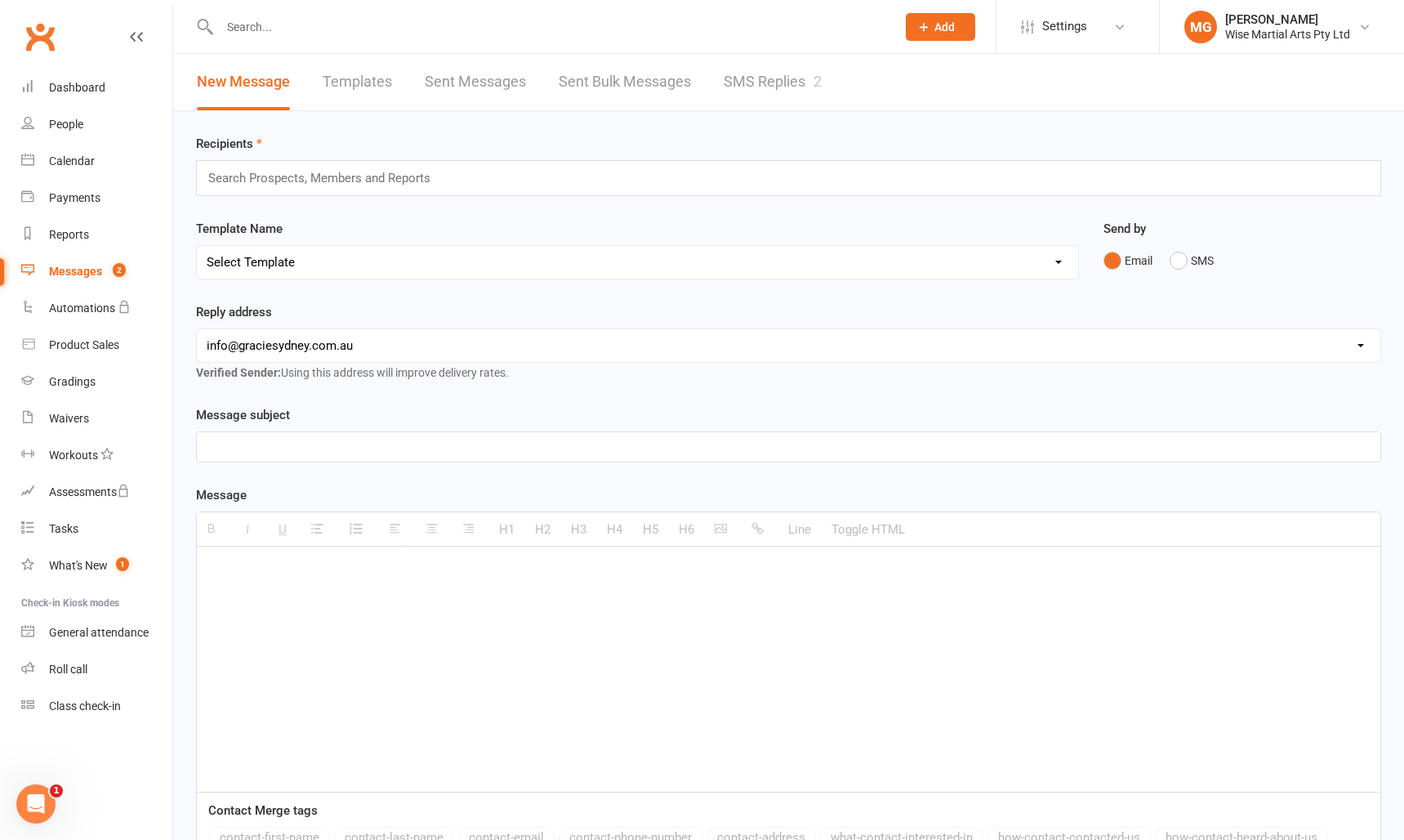
click at [765, 82] on link "SMS Replies 2" at bounding box center [773, 82] width 98 height 57
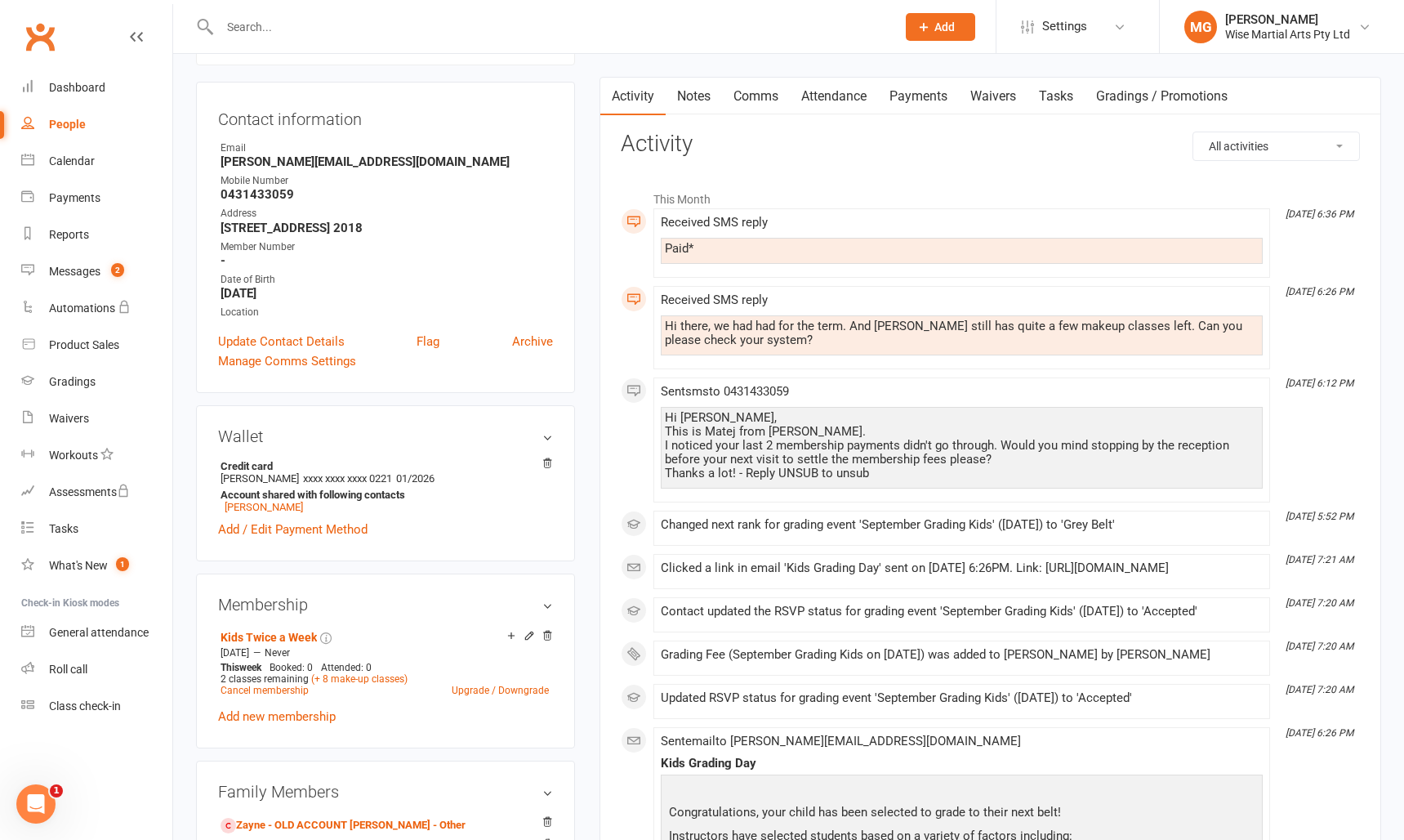
scroll to position [145, 0]
click at [918, 100] on link "Payments" at bounding box center [919, 96] width 81 height 38
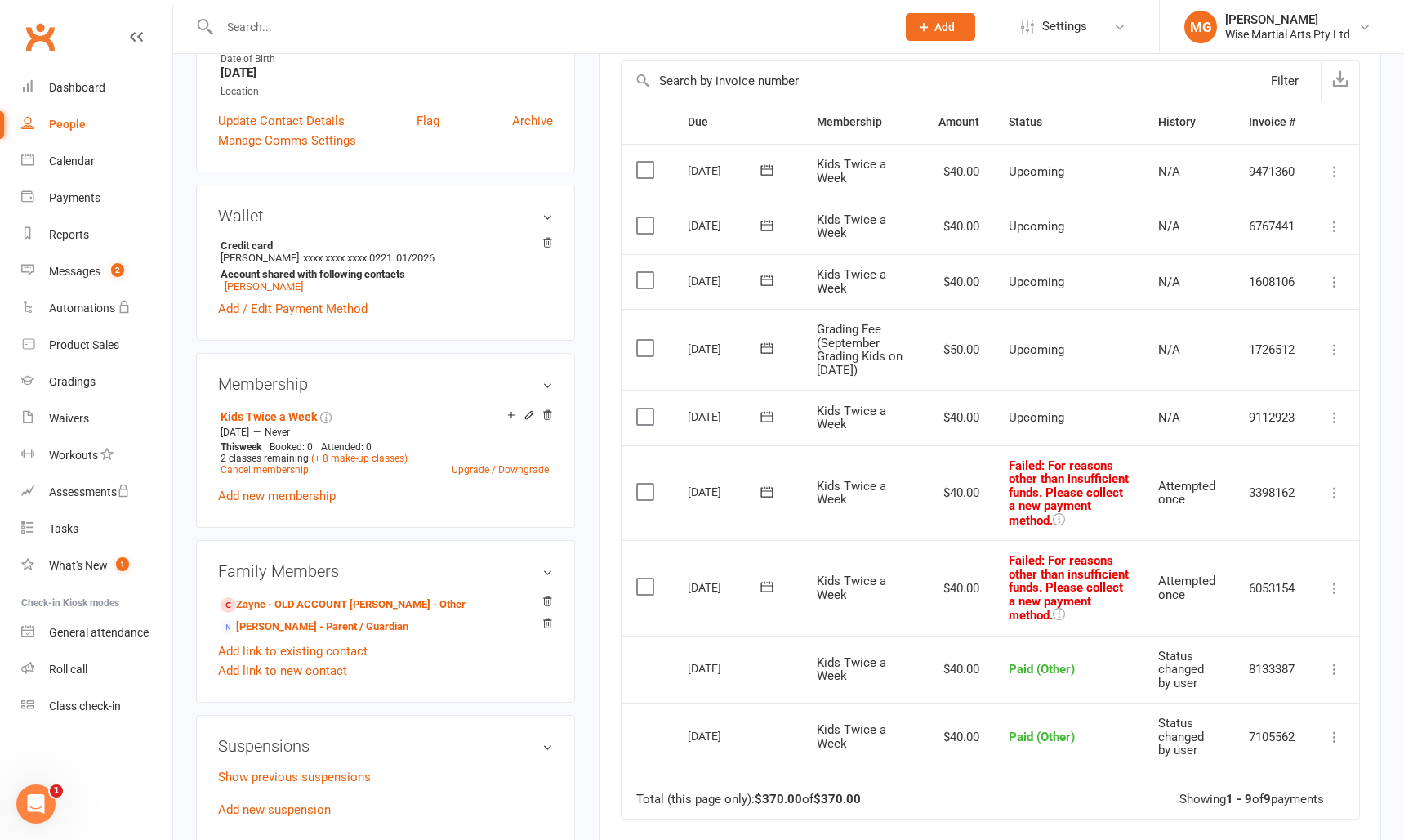
scroll to position [367, 0]
click at [1342, 578] on icon at bounding box center [1335, 586] width 16 height 16
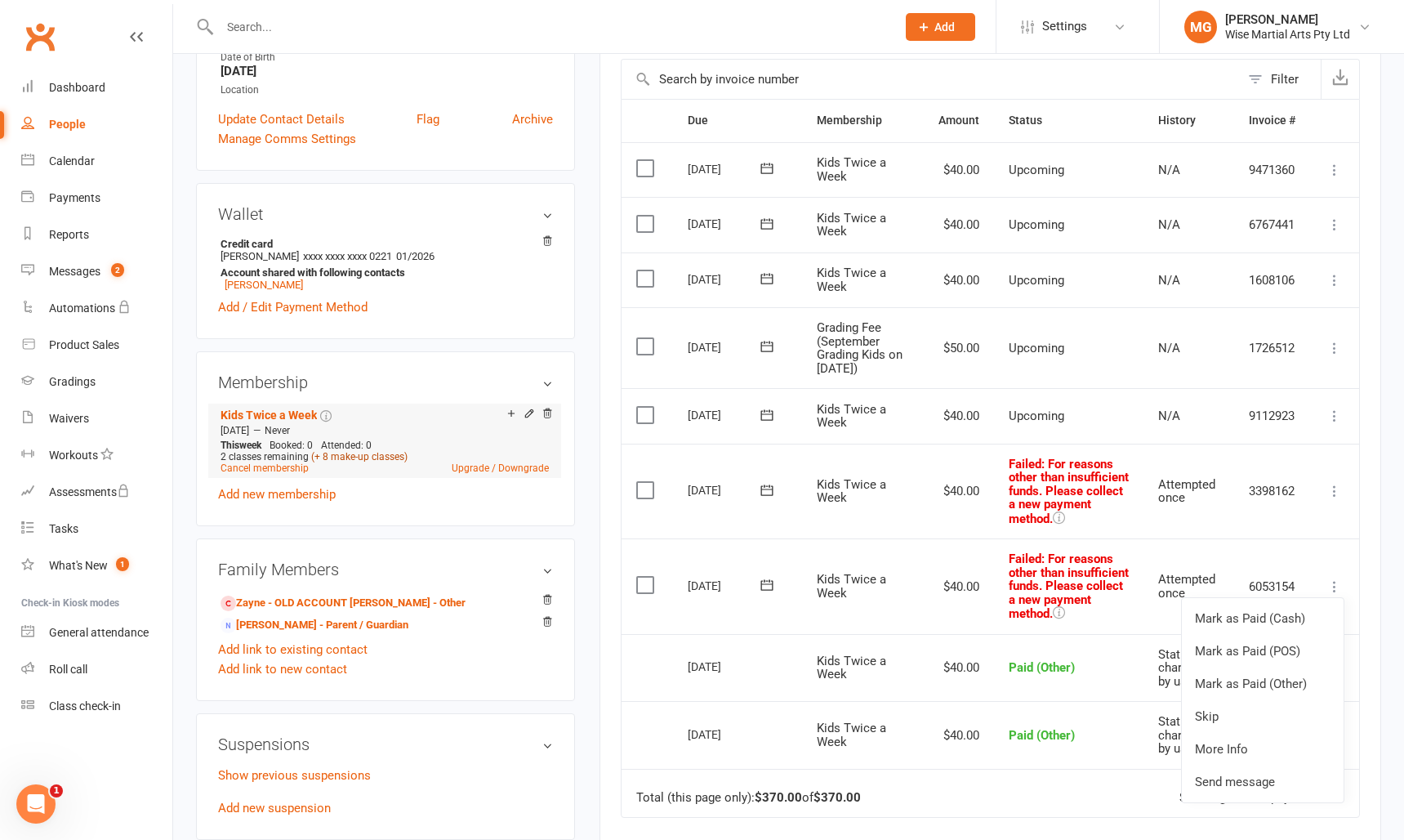
click at [362, 451] on link "(+ 8 make-up classes)" at bounding box center [359, 457] width 96 height 11
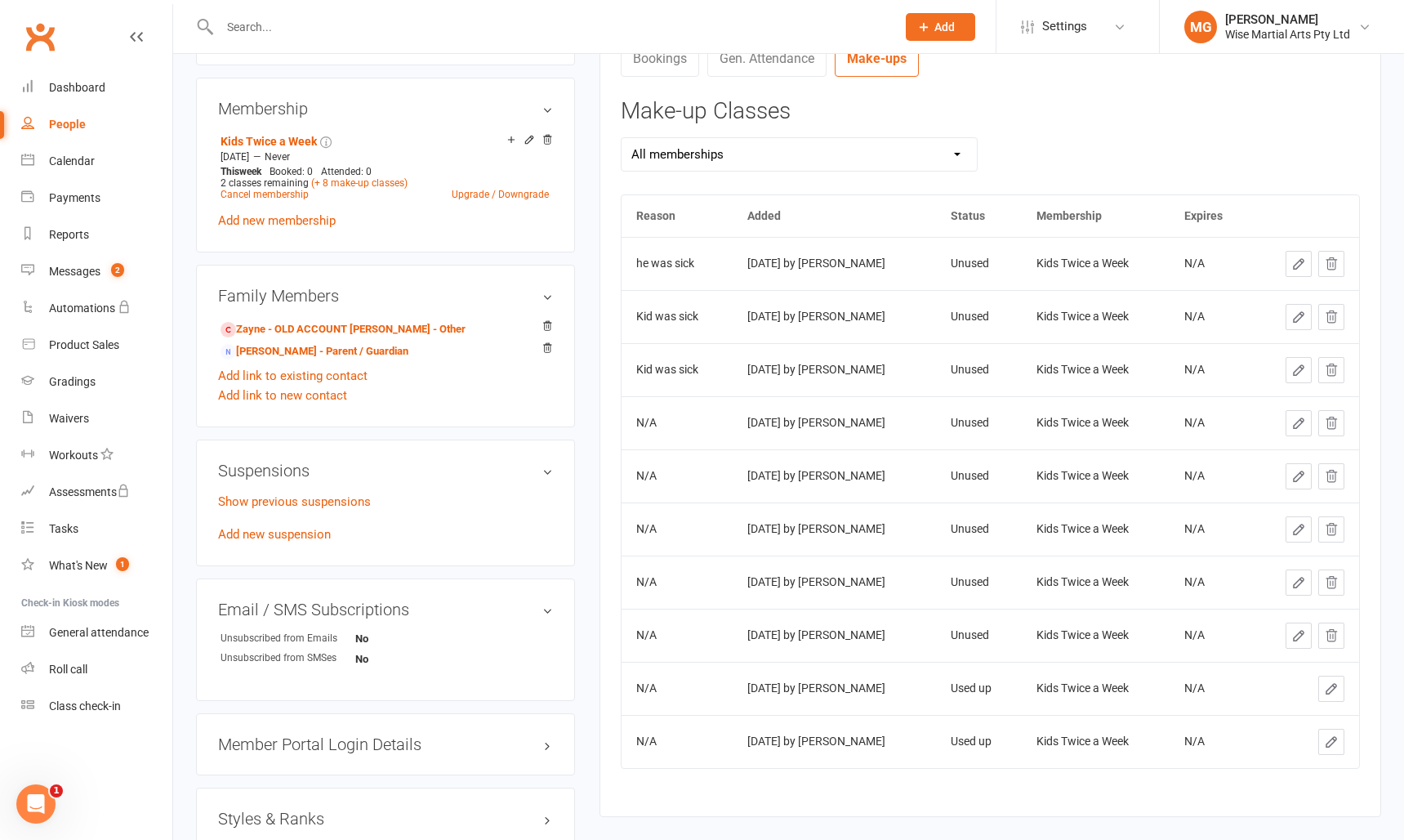
scroll to position [638, 0]
drag, startPoint x: 1341, startPoint y: 260, endPoint x: 1312, endPoint y: 244, distance: 33.1
click at [1312, 244] on td at bounding box center [1305, 266] width 107 height 53
click at [1305, 264] on icon at bounding box center [1299, 266] width 15 height 15
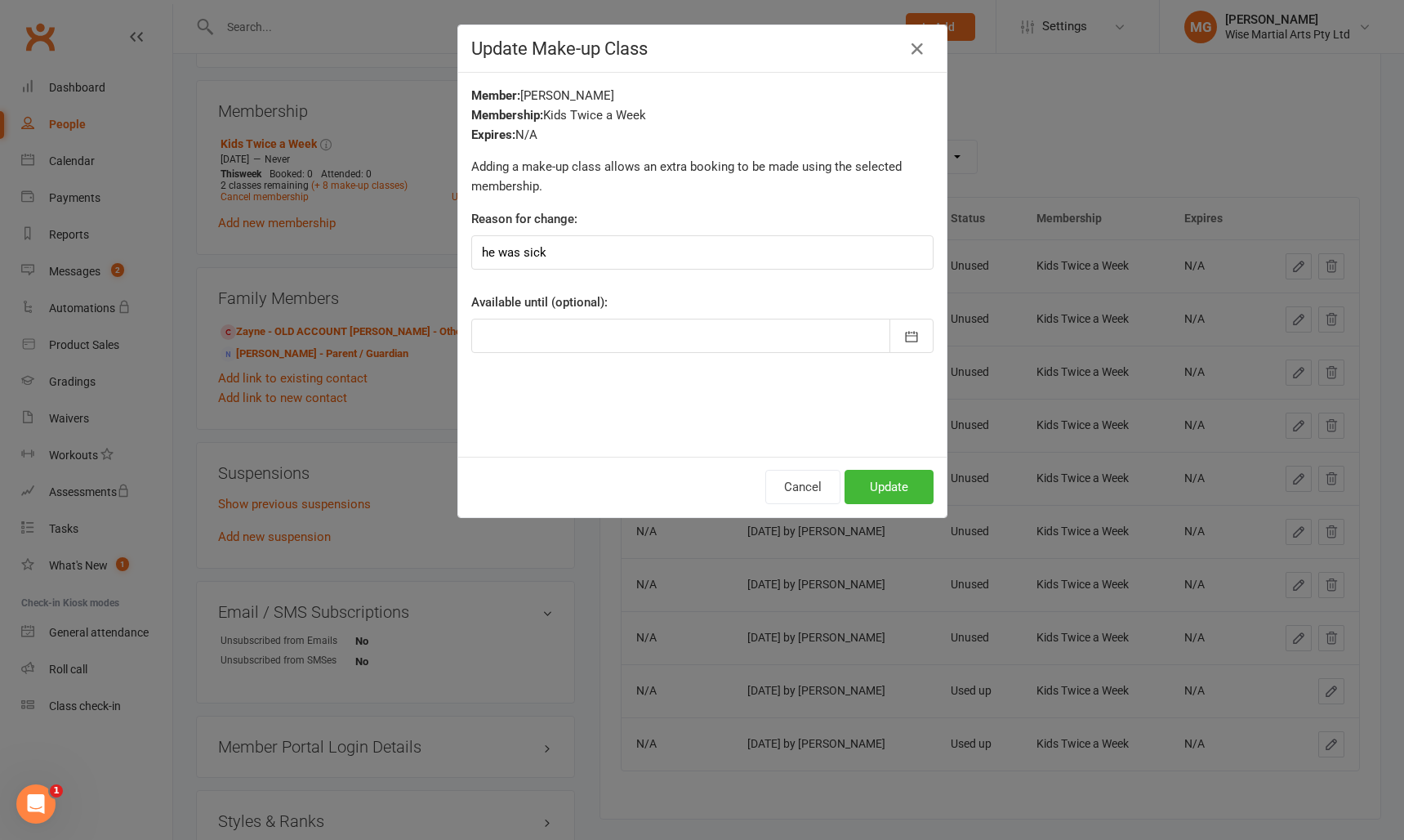
click at [858, 327] on div at bounding box center [702, 336] width 462 height 34
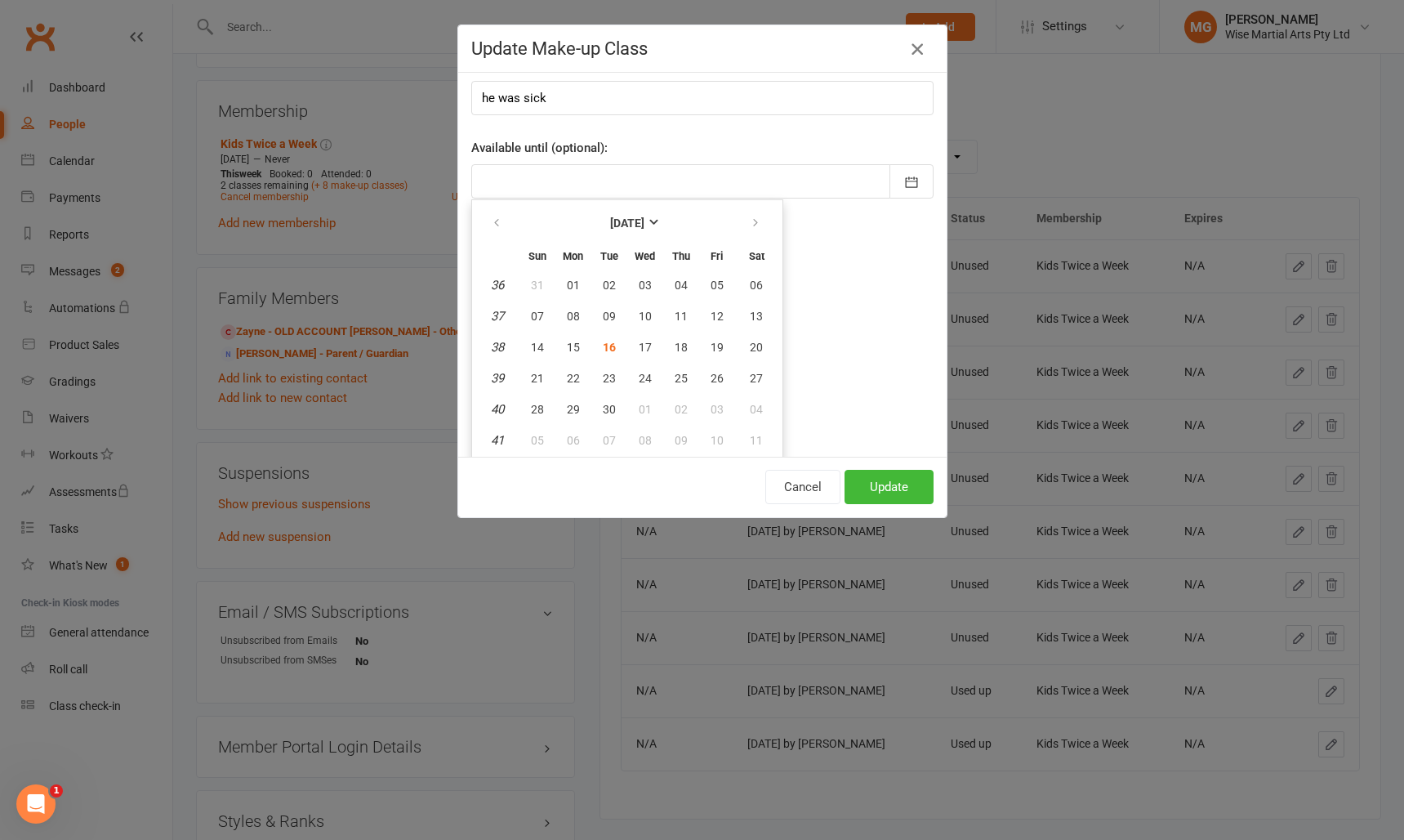
click at [925, 53] on icon "button" at bounding box center [917, 49] width 20 height 20
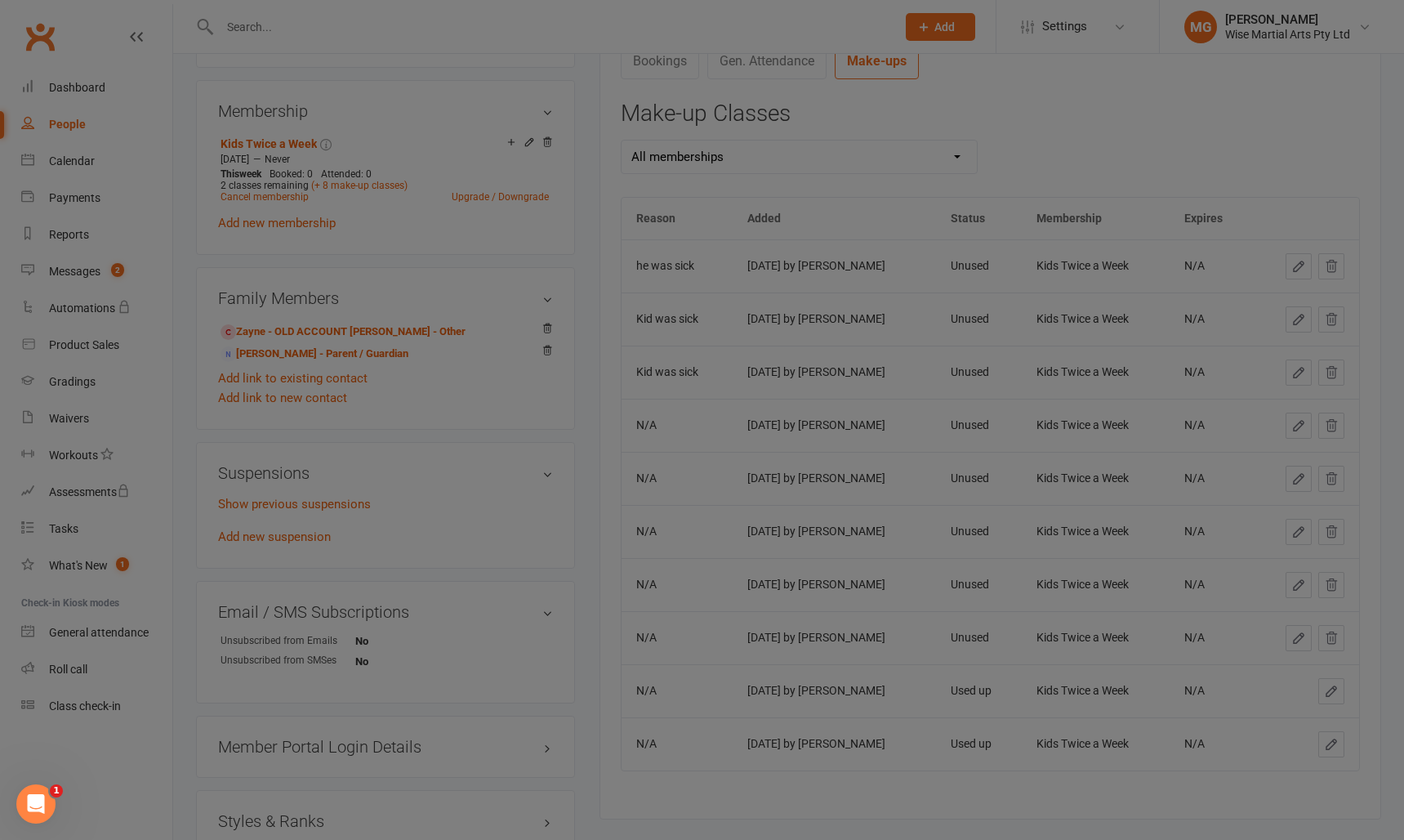
scroll to position [0, 0]
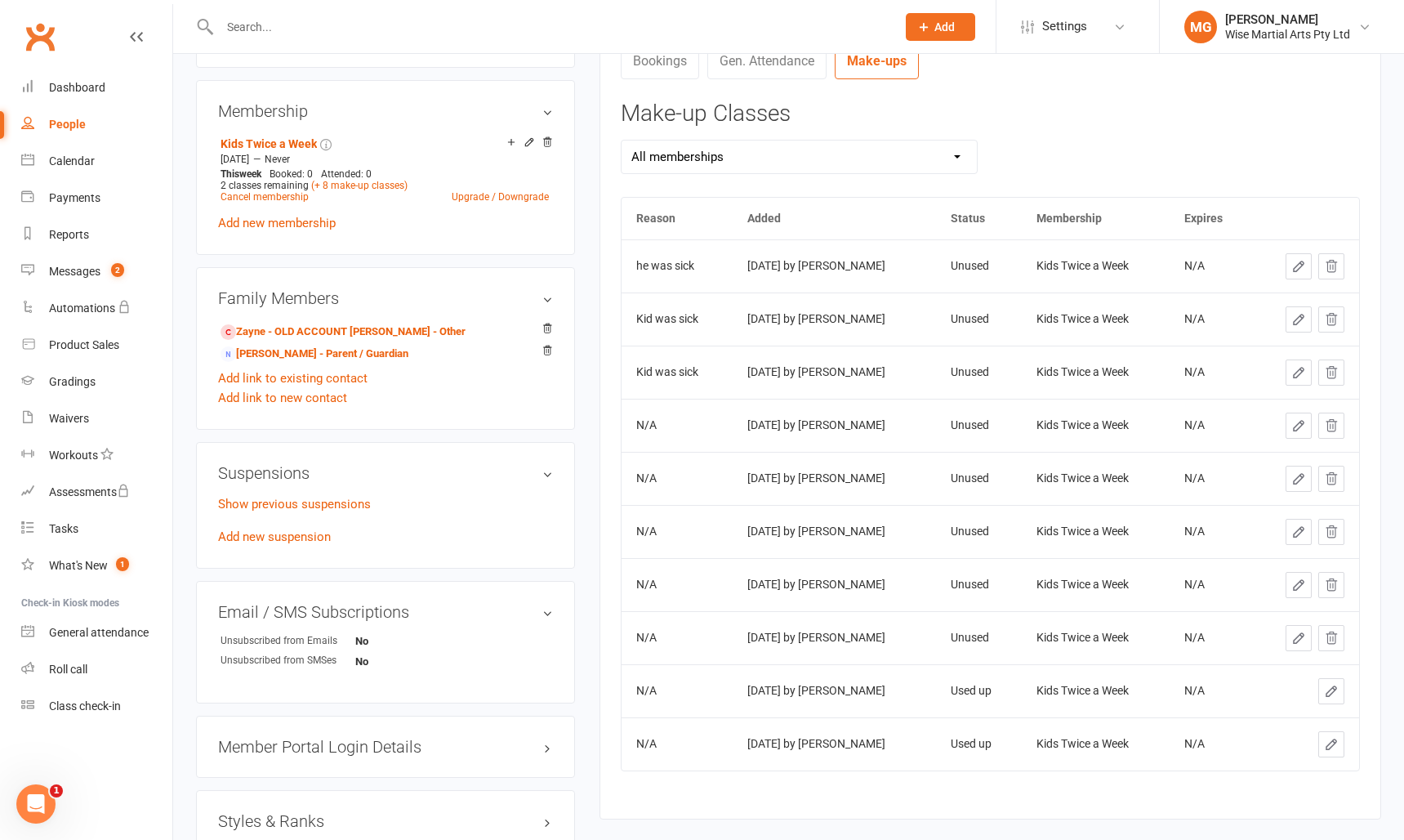
click at [1332, 273] on button at bounding box center [1332, 266] width 26 height 26
click at [1329, 269] on icon at bounding box center [1332, 266] width 15 height 15
click at [1007, 194] on div "All memberships Kids Twice a Week" at bounding box center [990, 168] width 764 height 57
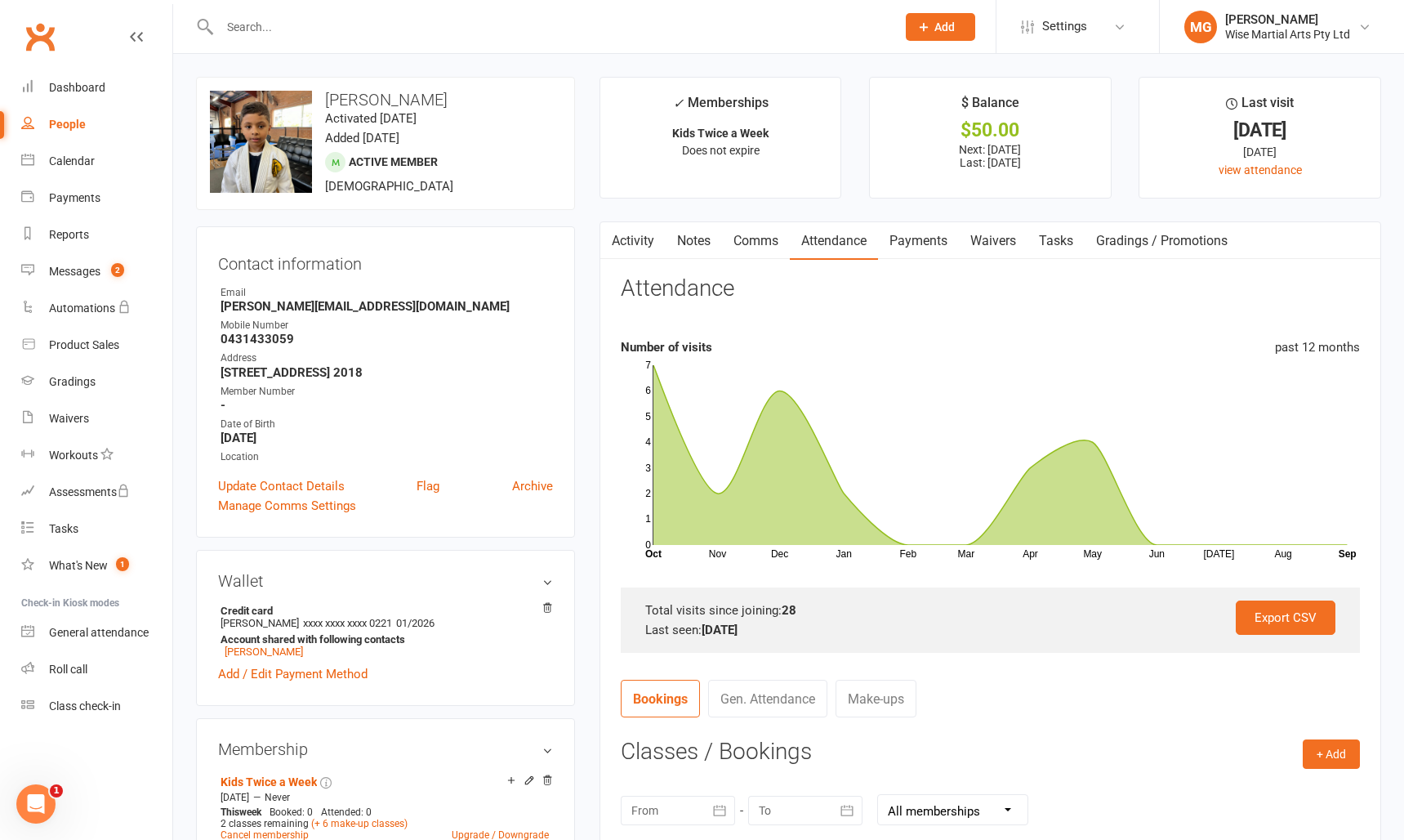
click at [627, 238] on link "Activity" at bounding box center [633, 241] width 66 height 38
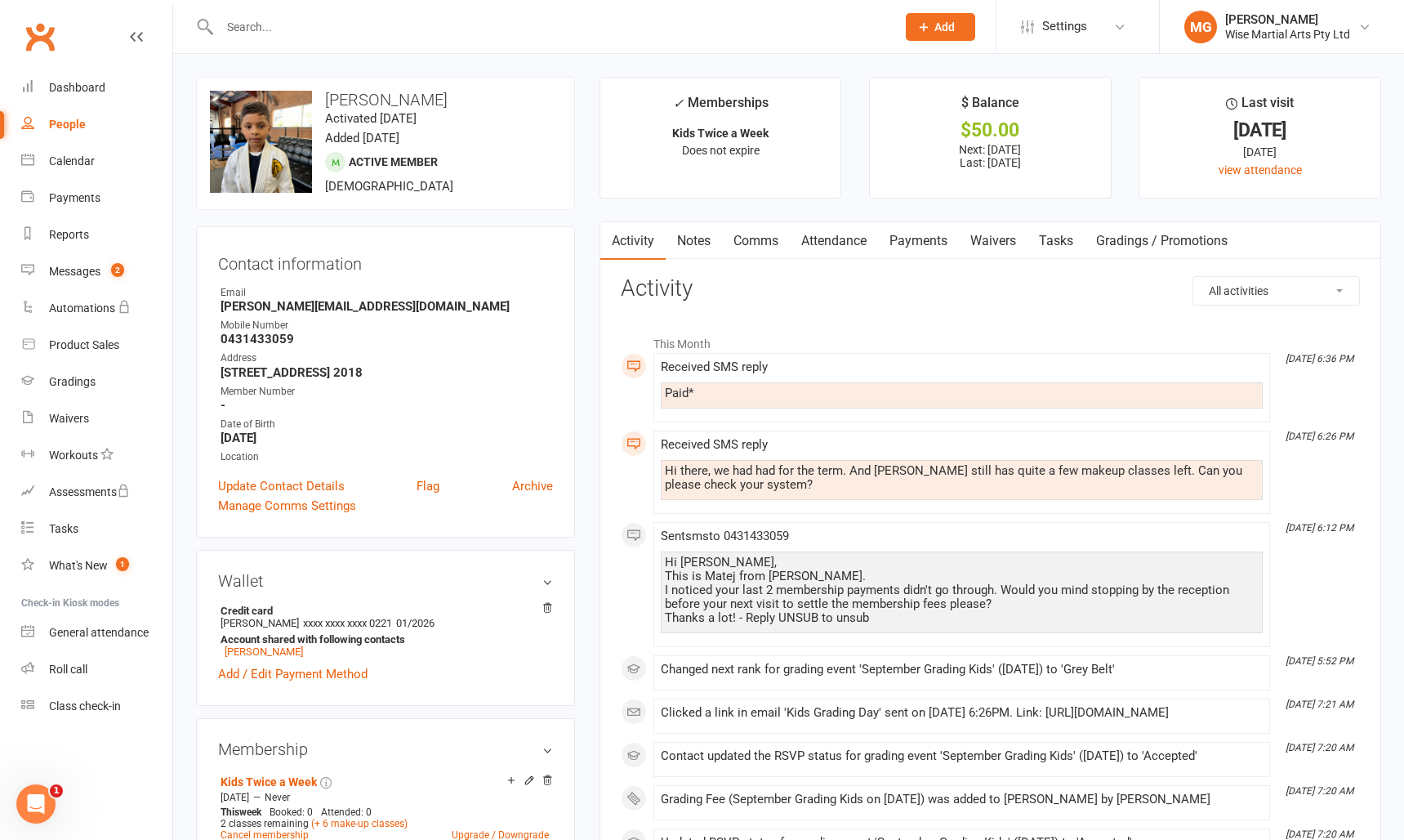
click at [744, 244] on link "Comms" at bounding box center [756, 241] width 68 height 38
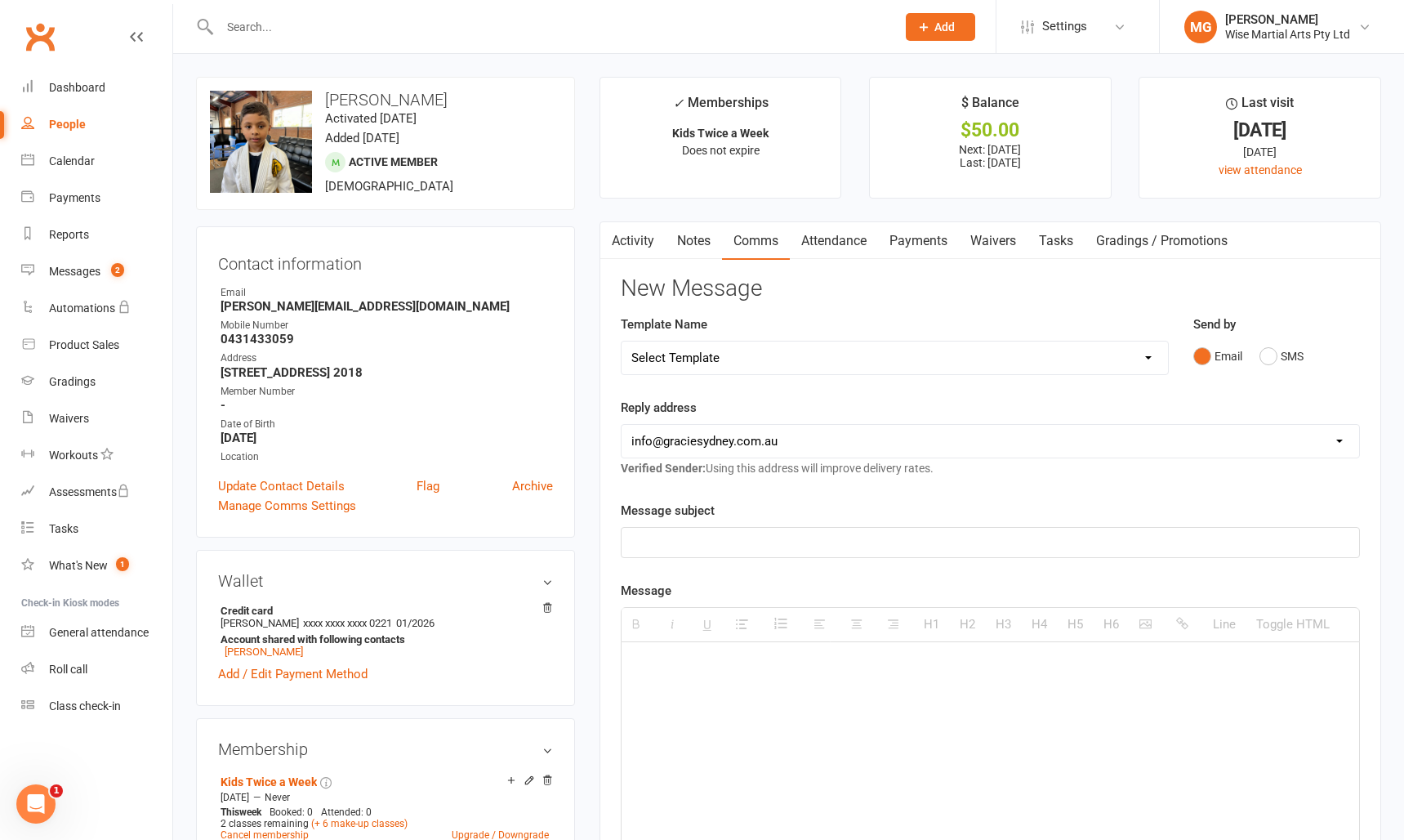
click at [615, 234] on button "button" at bounding box center [610, 241] width 21 height 37
click at [605, 245] on icon "button" at bounding box center [610, 238] width 10 height 17
click at [615, 239] on button "button" at bounding box center [610, 241] width 21 height 37
click at [627, 237] on link "Activity" at bounding box center [633, 241] width 66 height 38
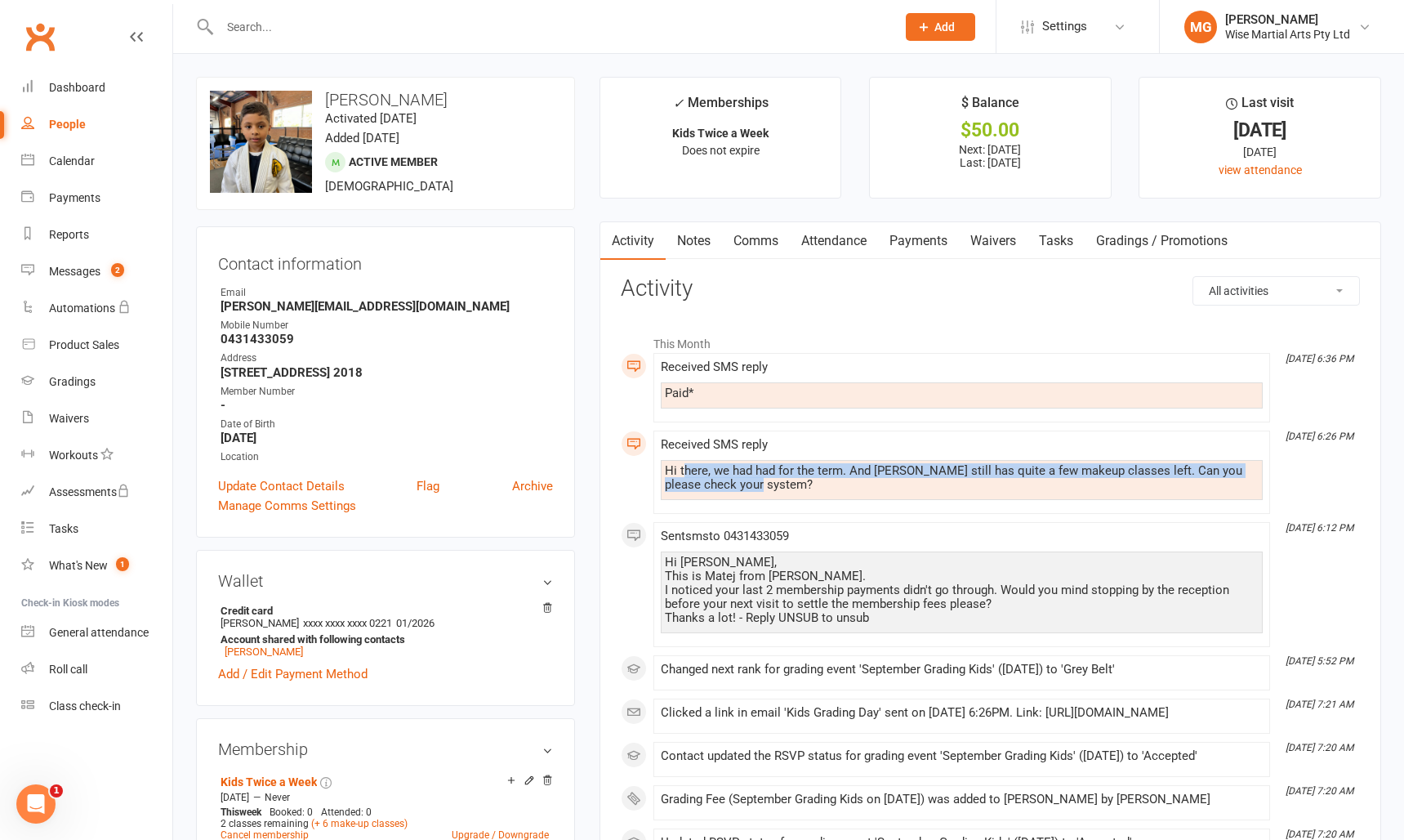
drag, startPoint x: 682, startPoint y: 468, endPoint x: 769, endPoint y: 483, distance: 88.3
click at [769, 483] on div "Hi there, we had had for the term. And [PERSON_NAME] still has quite a few make…" at bounding box center [961, 478] width 594 height 28
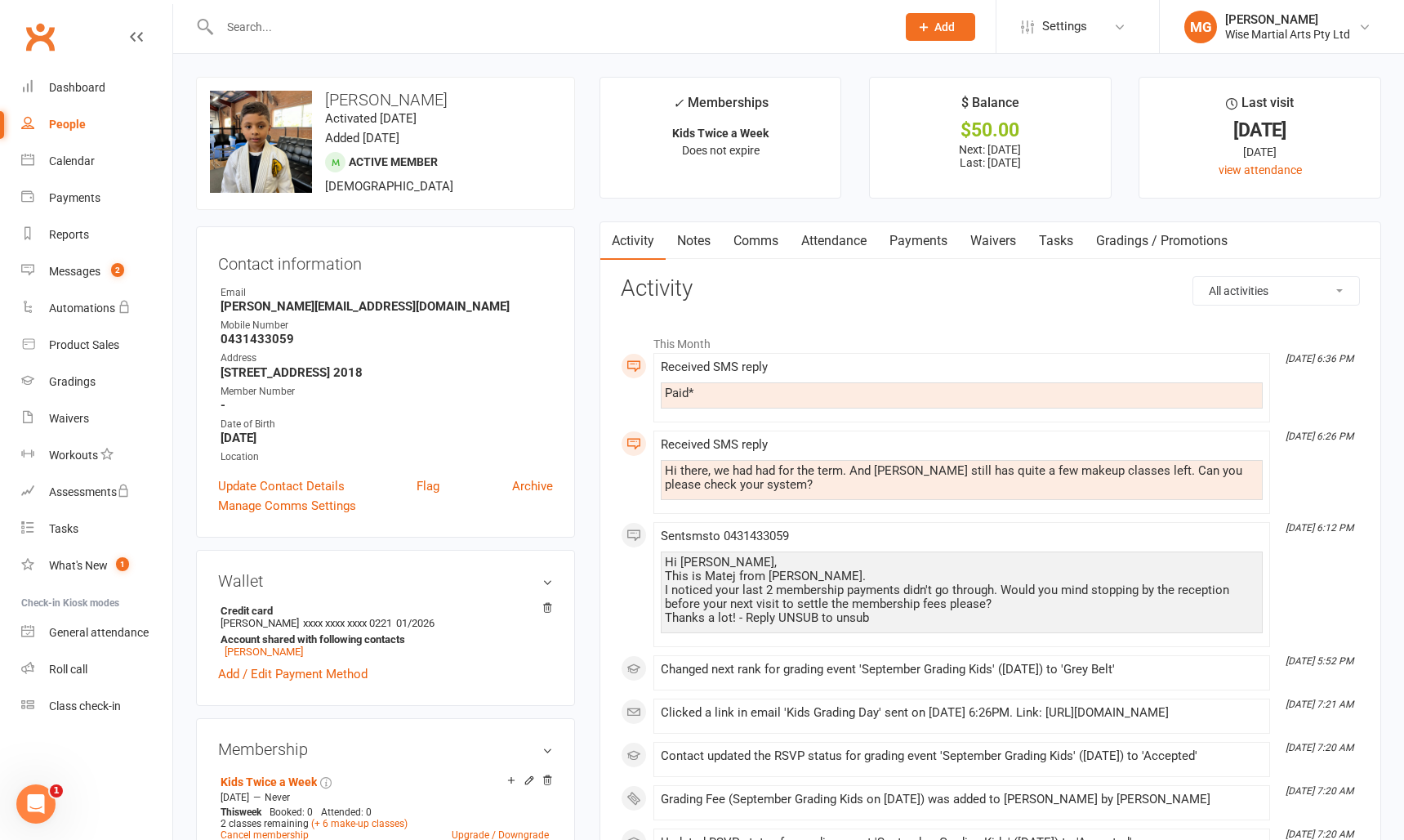
click at [770, 483] on div "Hi there, we had had for the term. And [PERSON_NAME] still has quite a few make…" at bounding box center [961, 478] width 594 height 28
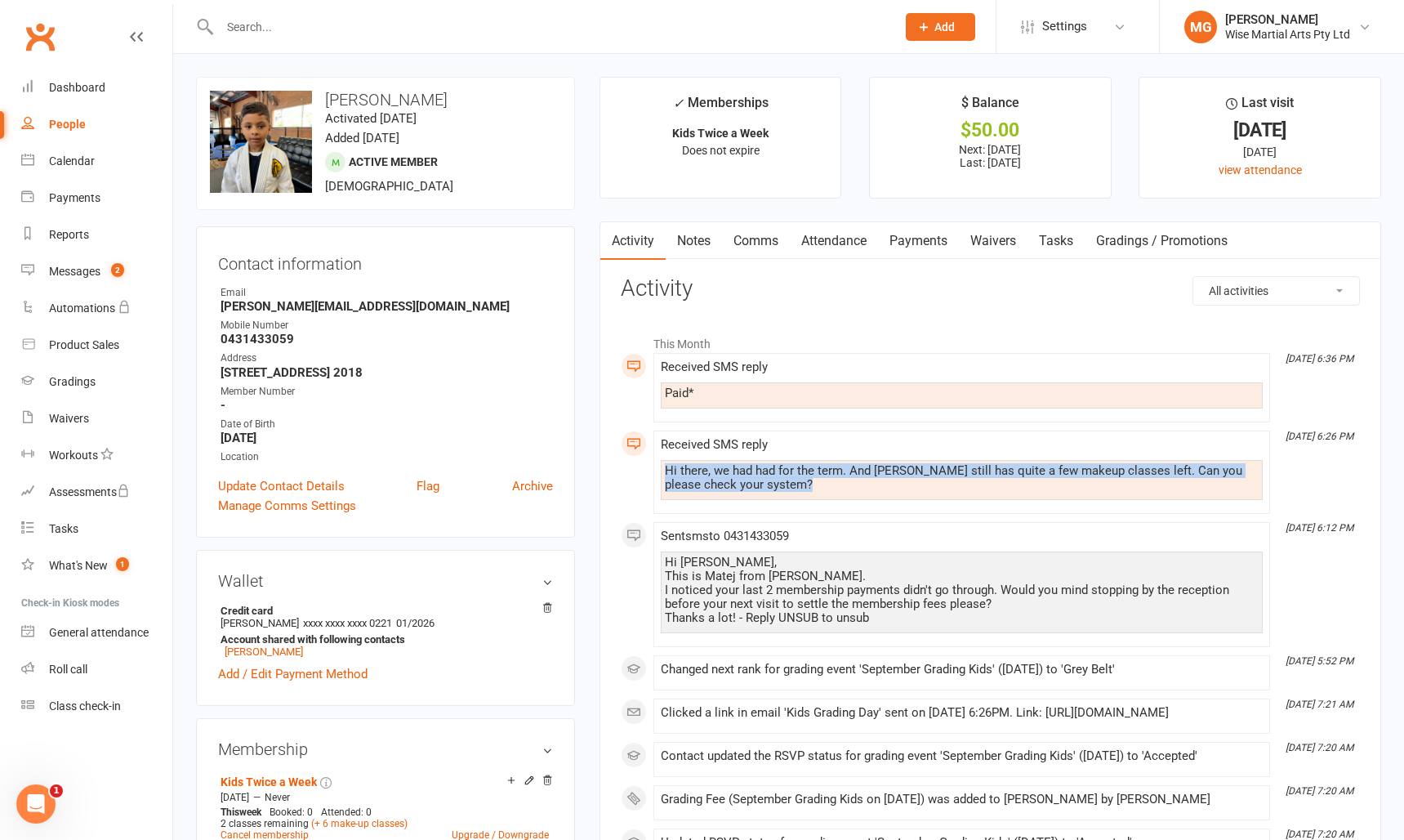
drag, startPoint x: 764, startPoint y: 481, endPoint x: 880, endPoint y: 458, distance: 118.3
click at [880, 458] on div "Received SMS reply Hi there, we had had for the term. And Zayne still has quite…" at bounding box center [961, 472] width 602 height 69
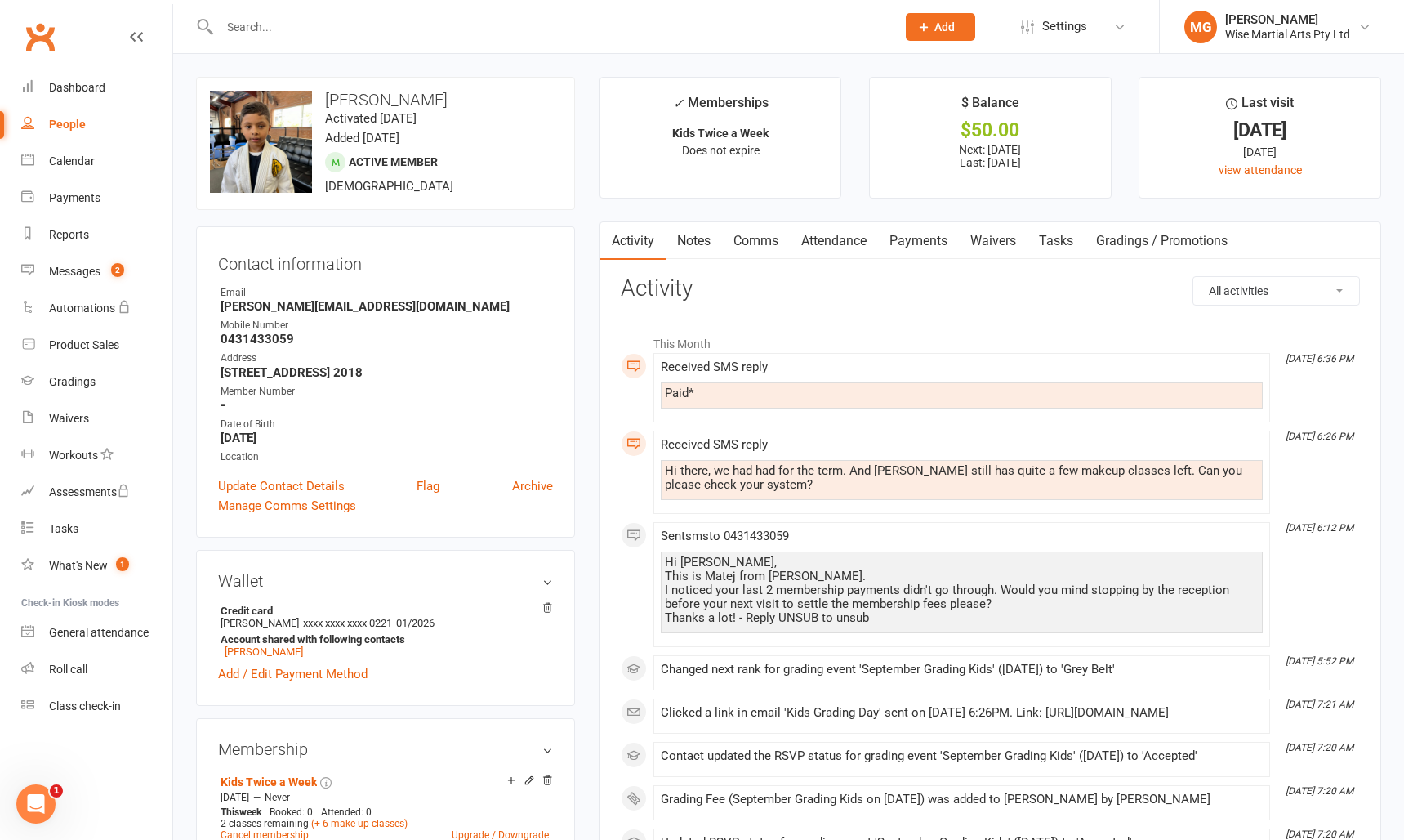
click at [779, 246] on link "Comms" at bounding box center [756, 241] width 68 height 38
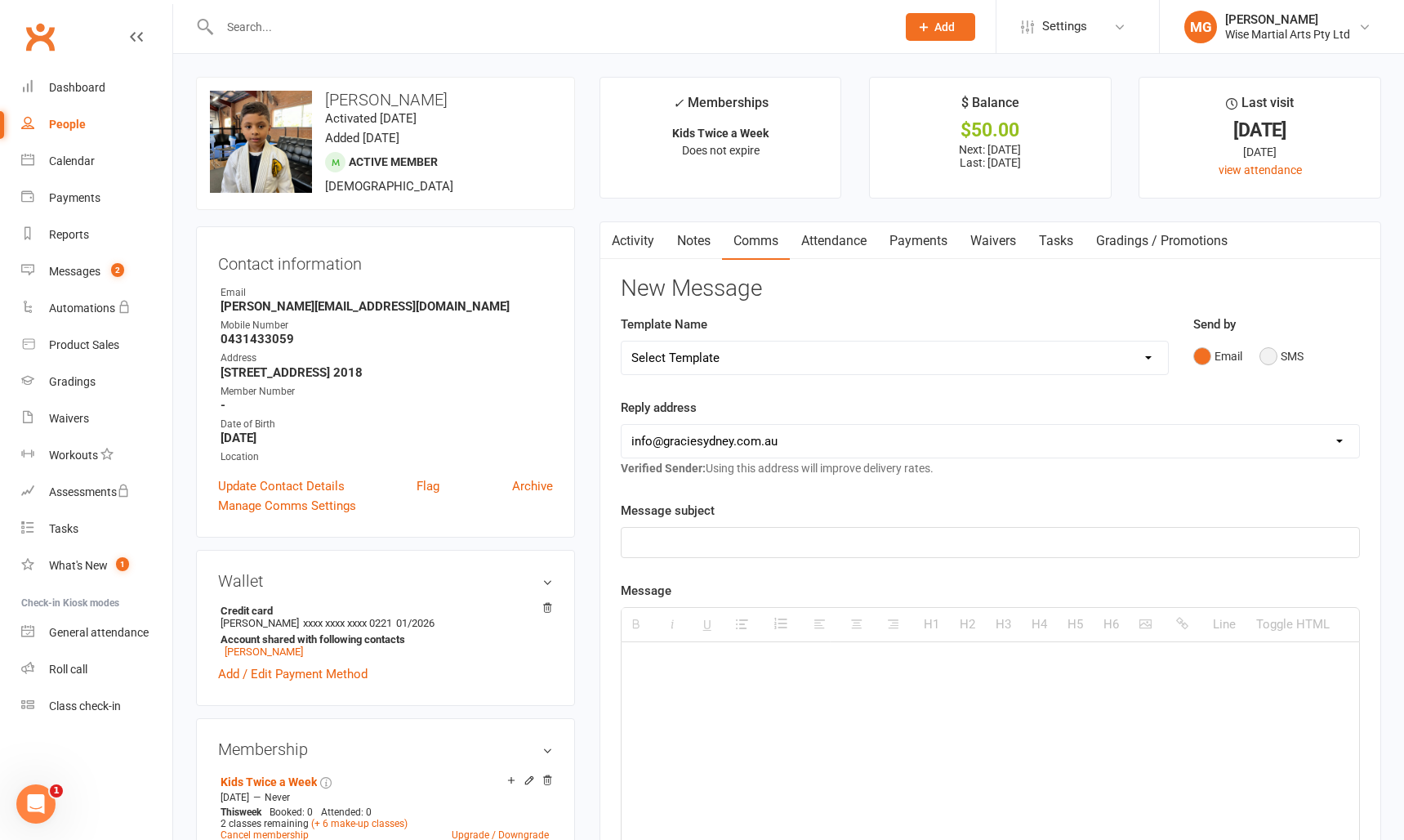
click at [1262, 360] on button "SMS" at bounding box center [1282, 356] width 44 height 31
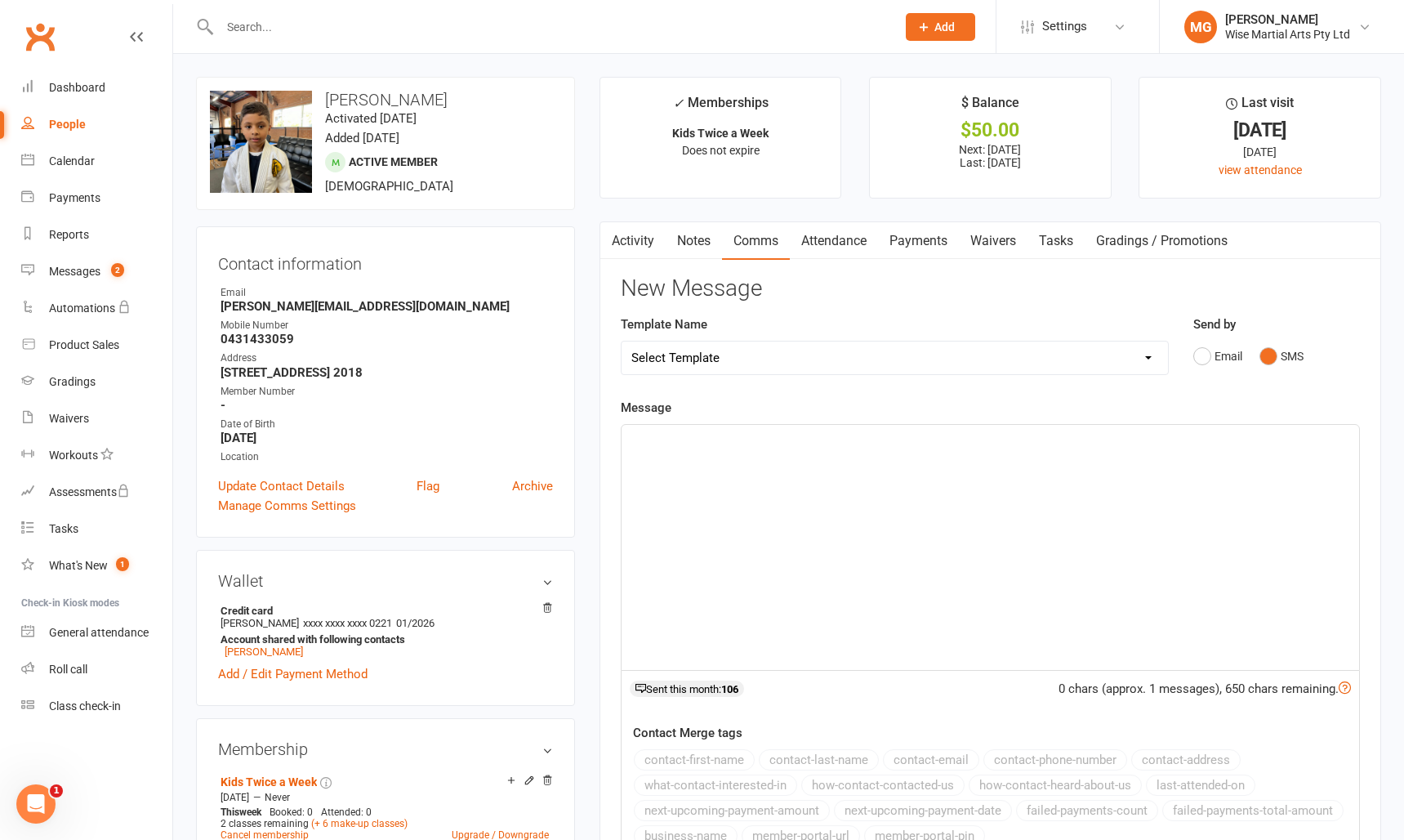
click at [684, 484] on div at bounding box center [990, 547] width 737 height 245
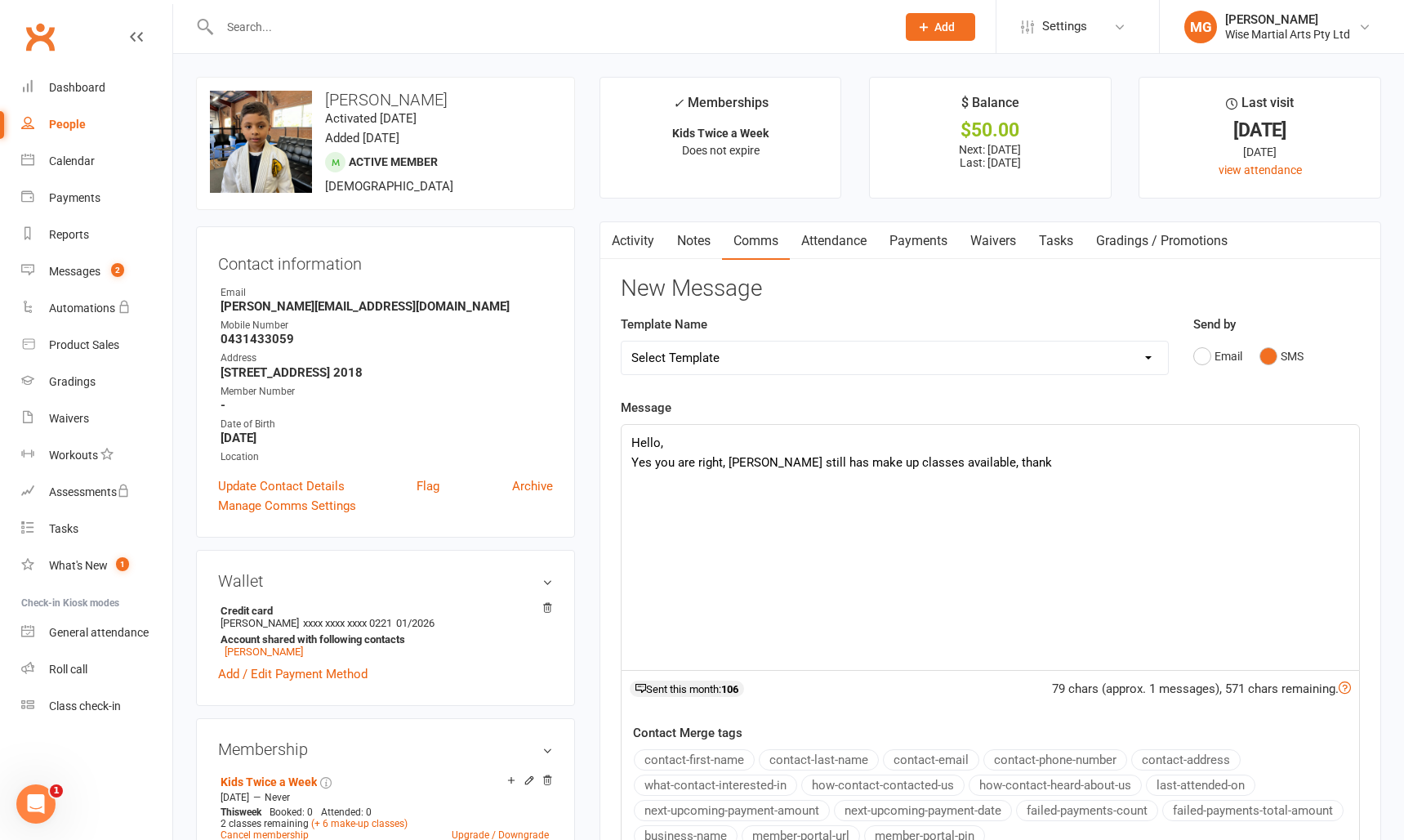
drag, startPoint x: 728, startPoint y: 462, endPoint x: 797, endPoint y: 465, distance: 69.1
click at [730, 462] on p "Yes you are right, Zayne still has make up classes available, thank" at bounding box center [990, 462] width 718 height 20
drag, startPoint x: 686, startPoint y: 468, endPoint x: 944, endPoint y: 476, distance: 258.1
click at [944, 476] on div "Hello, Yes you are right, I see that Zayne still has make up classes available,…" at bounding box center [990, 547] width 737 height 245
click at [1030, 473] on div "Hello, Yes you are right, I see that Zayne still has make up classes available,…" at bounding box center [990, 547] width 737 height 245
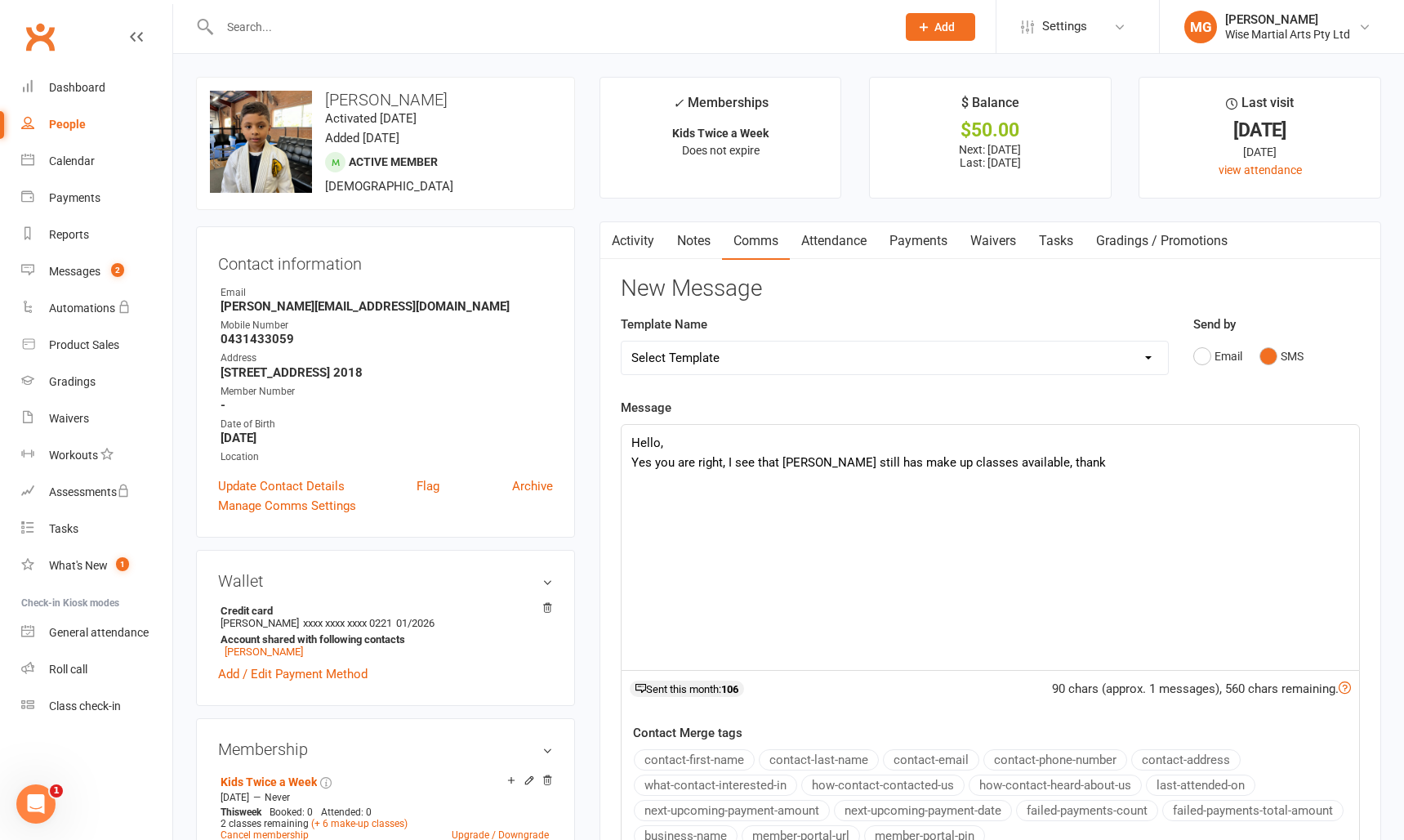
click at [1053, 470] on p "Yes you are right, I see that Zayne still has make up classes available, thank" at bounding box center [990, 462] width 718 height 20
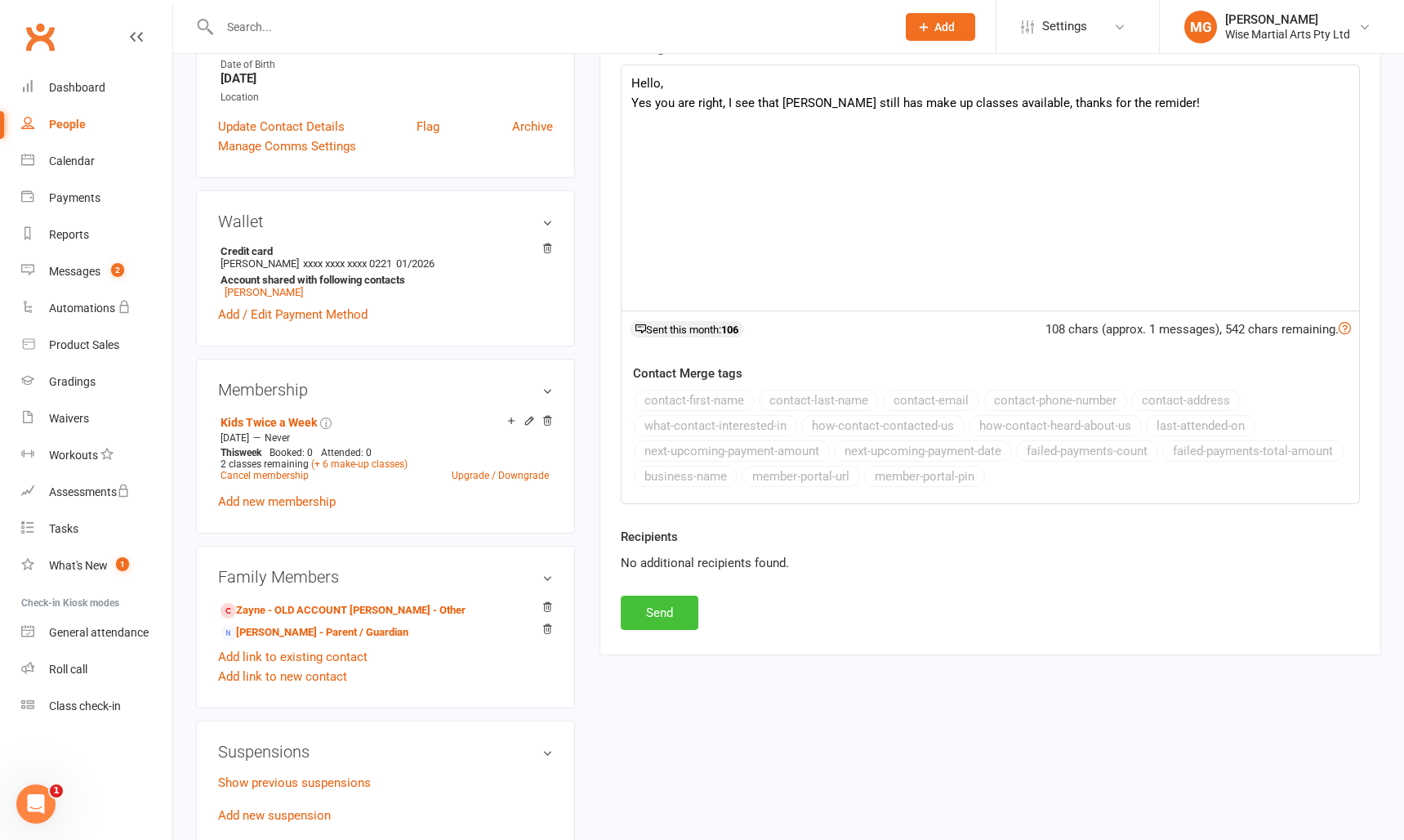
scroll to position [358, 0]
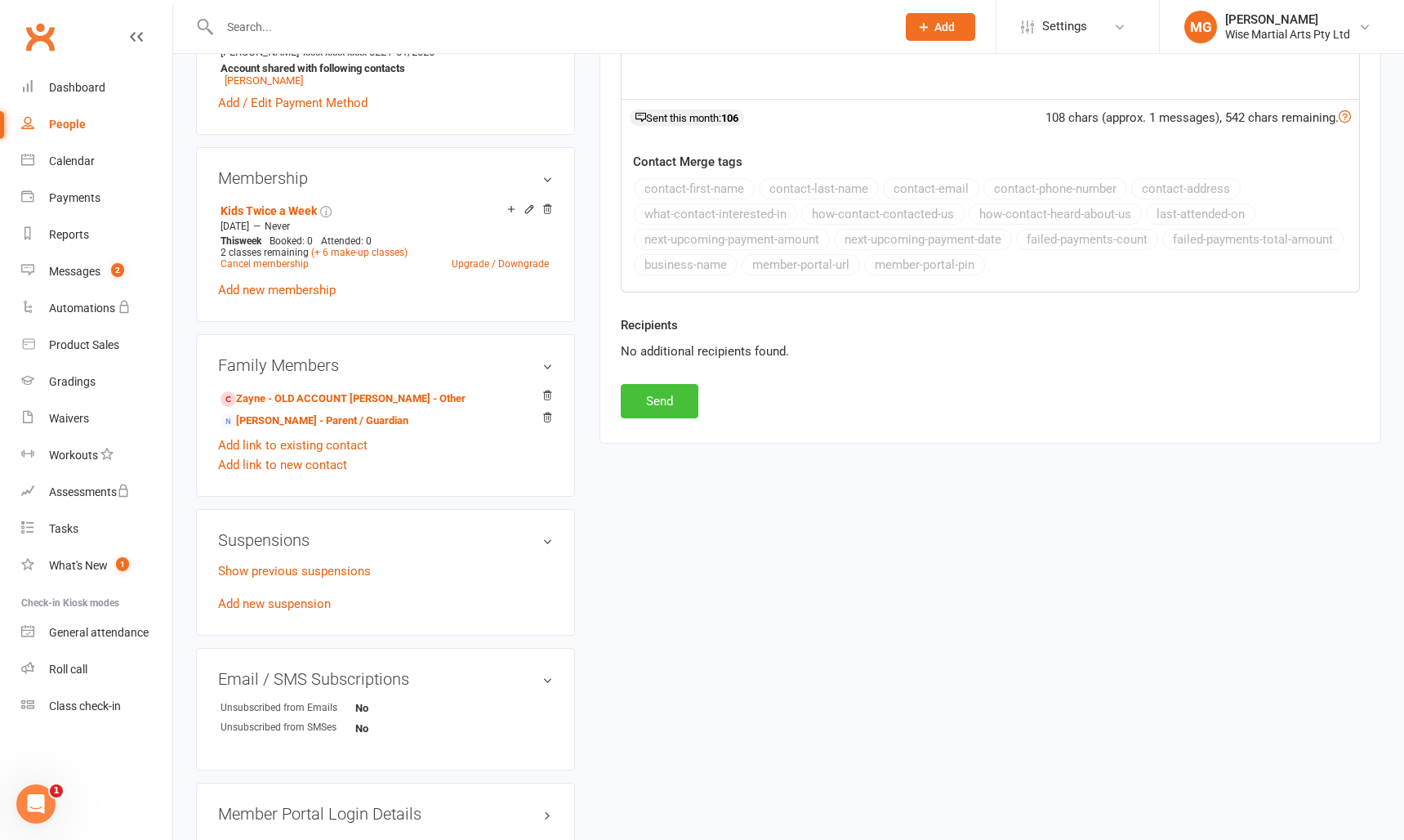
click at [666, 395] on button "Send" at bounding box center [659, 402] width 78 height 34
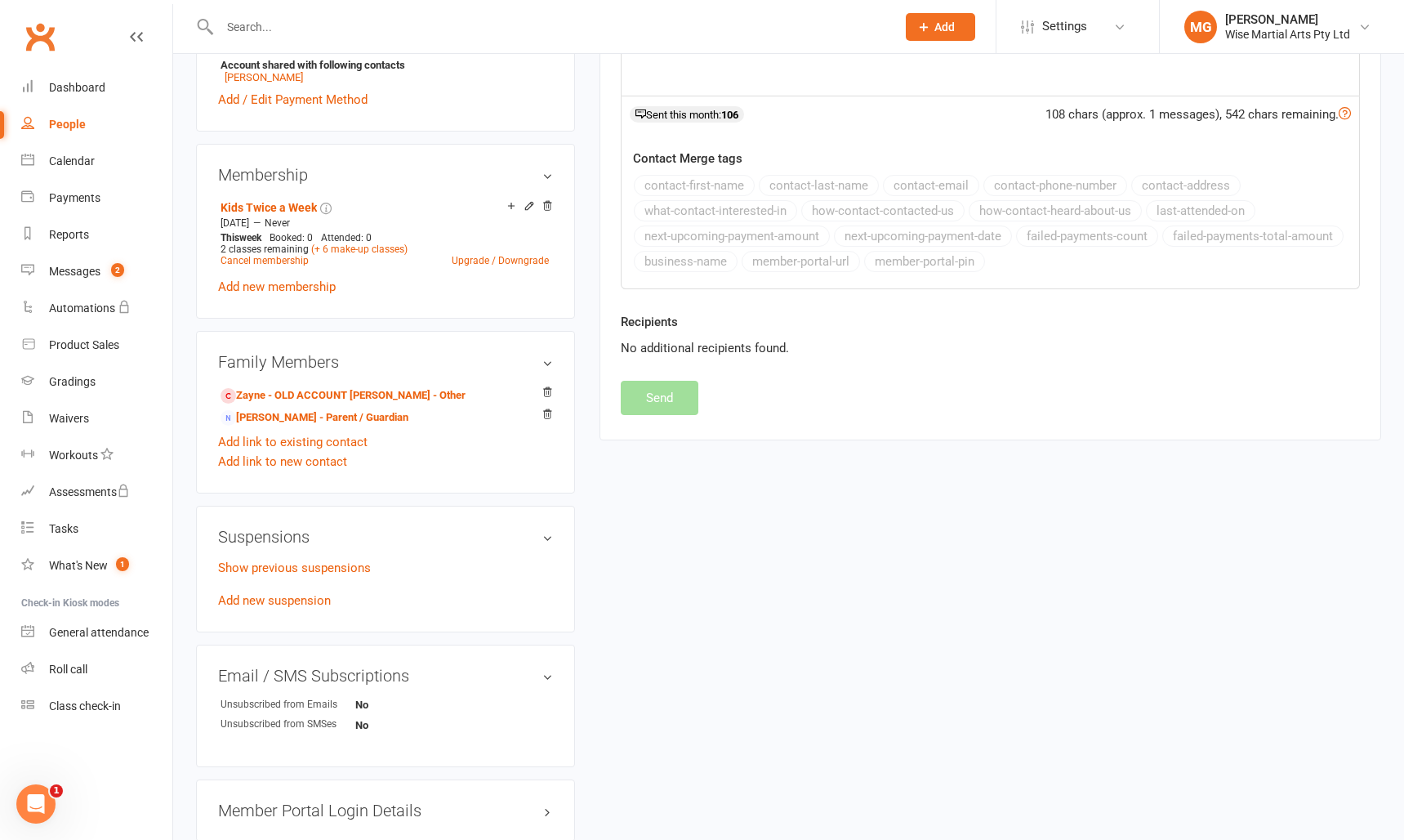
click at [666, 395] on div "New Message Template Name Select Template [Email] Cancelation Explanation 30 da…" at bounding box center [990, 58] width 739 height 714
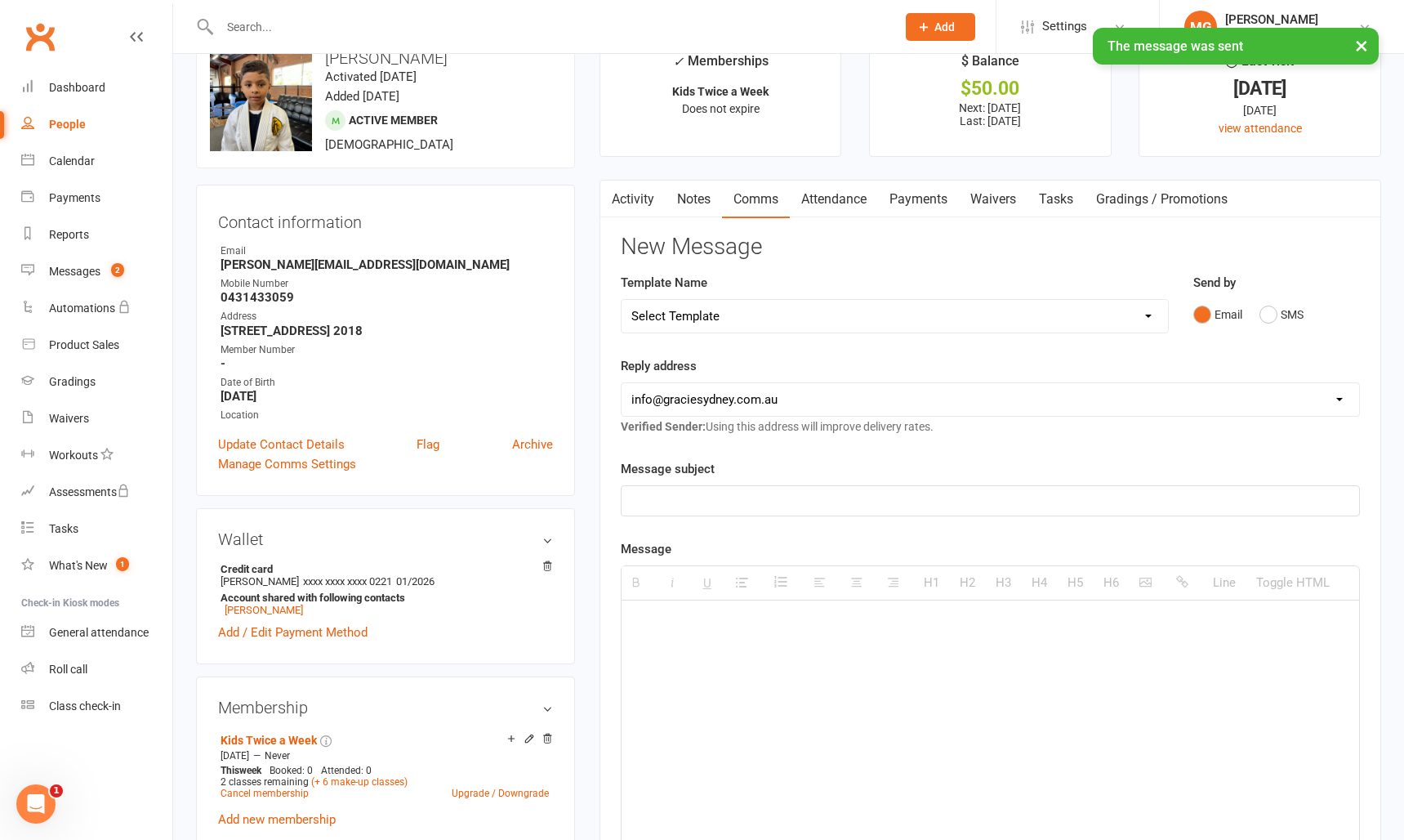
scroll to position [0, 0]
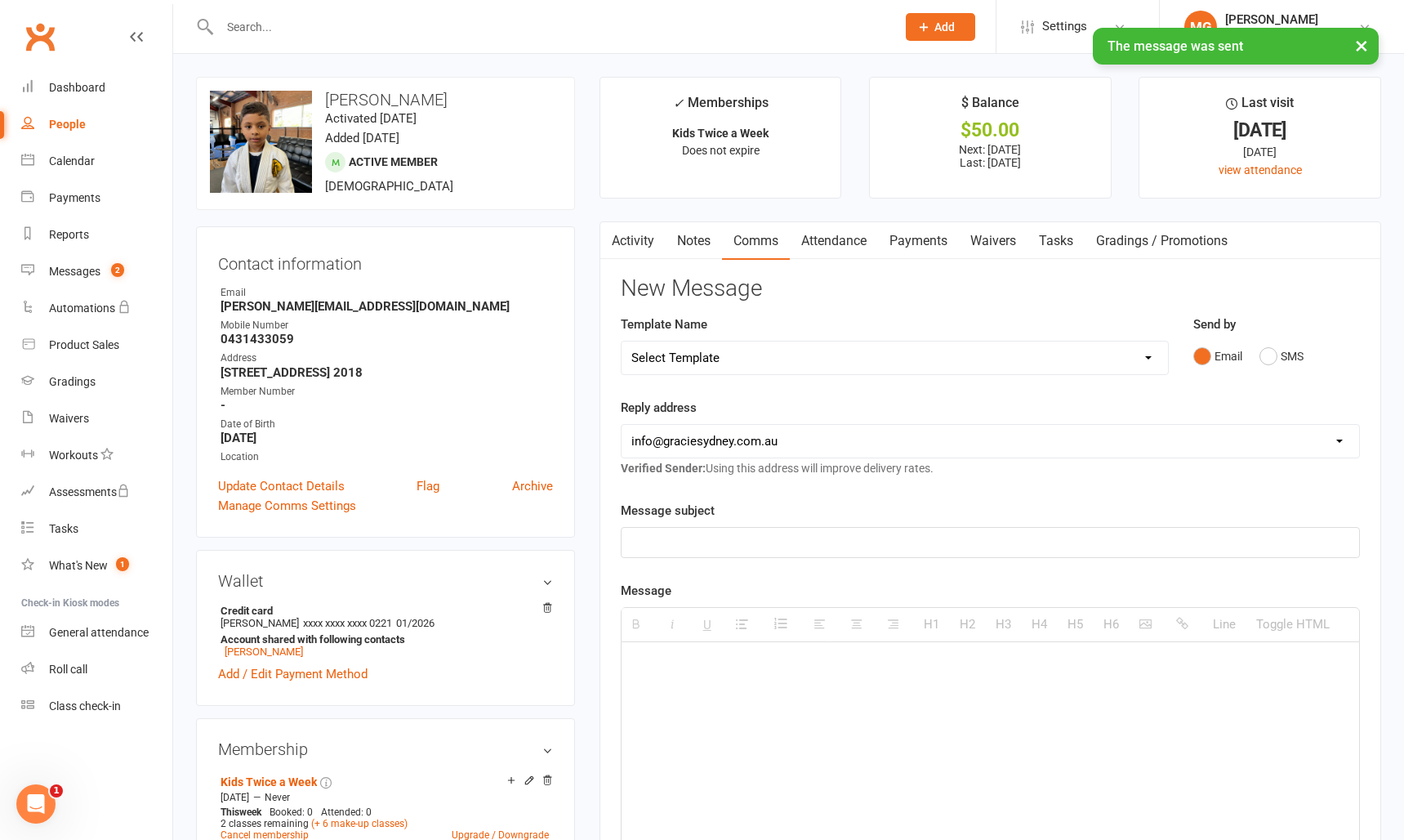
click at [640, 268] on div "Activity Notes Comms Attendance Payments Waivers Tasks Gradings / Promotions At…" at bounding box center [990, 705] width 782 height 966
click at [653, 255] on link "Activity" at bounding box center [633, 241] width 66 height 38
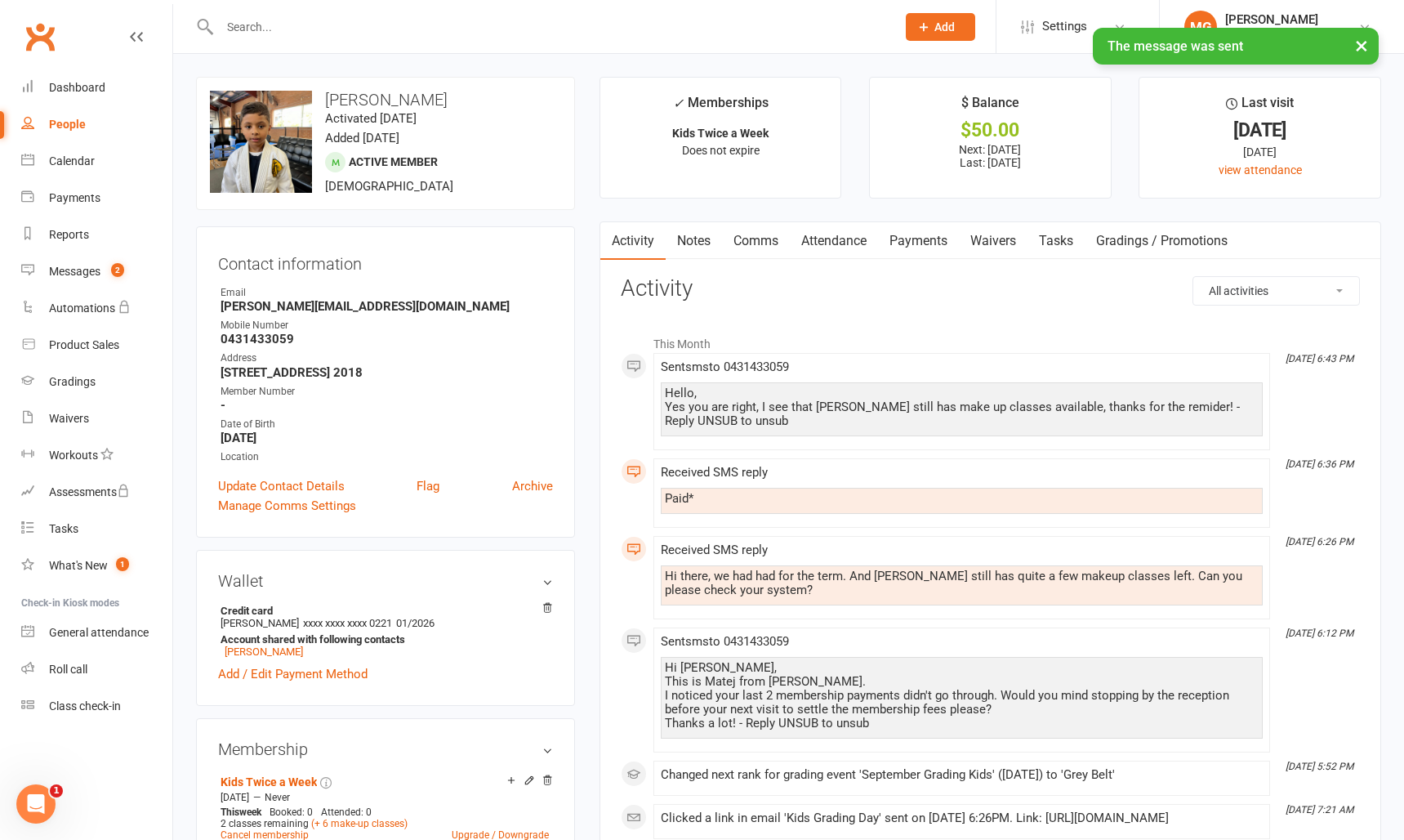
click at [1000, 245] on link "Waivers" at bounding box center [993, 241] width 69 height 38
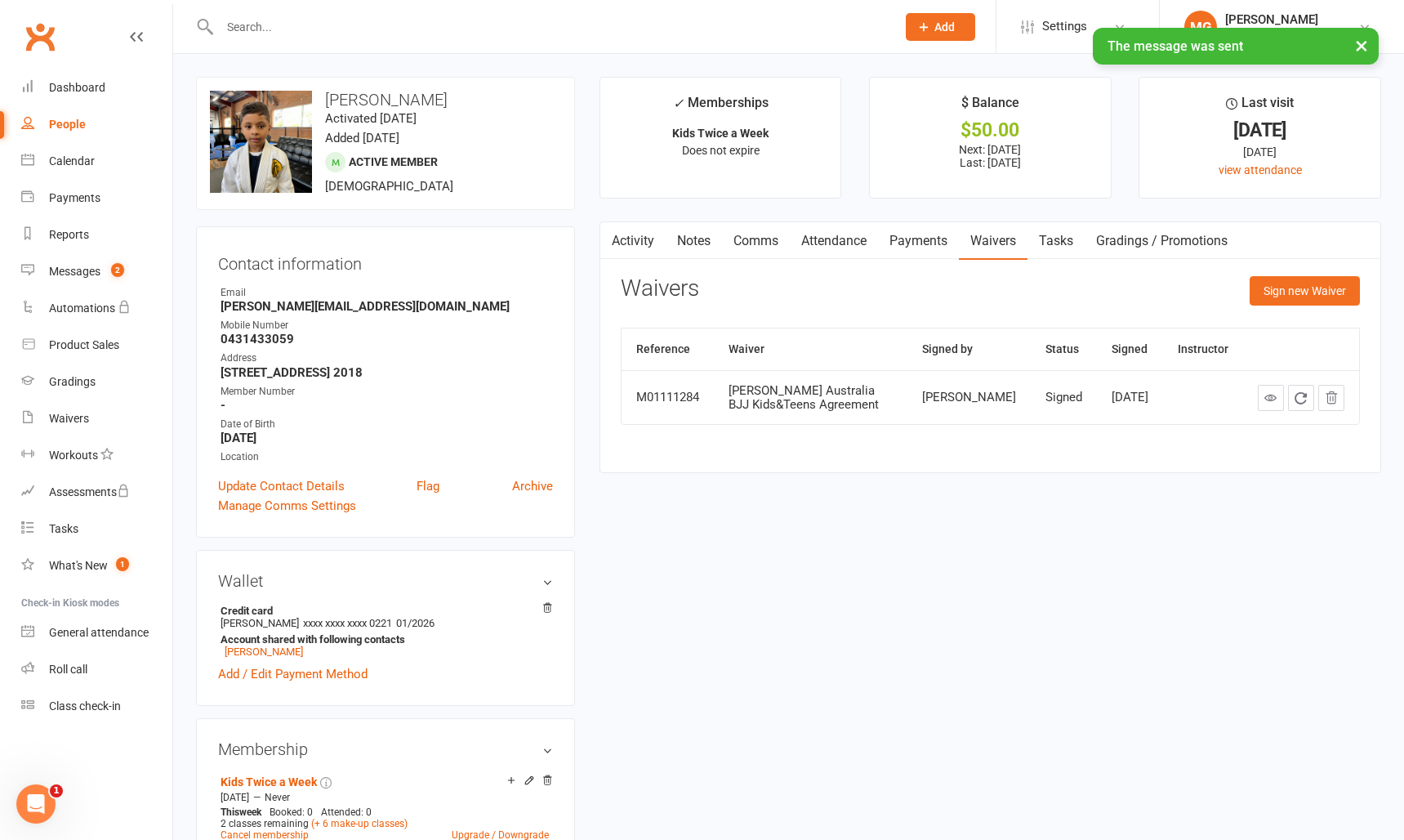
click at [953, 245] on link "Payments" at bounding box center [919, 241] width 81 height 38
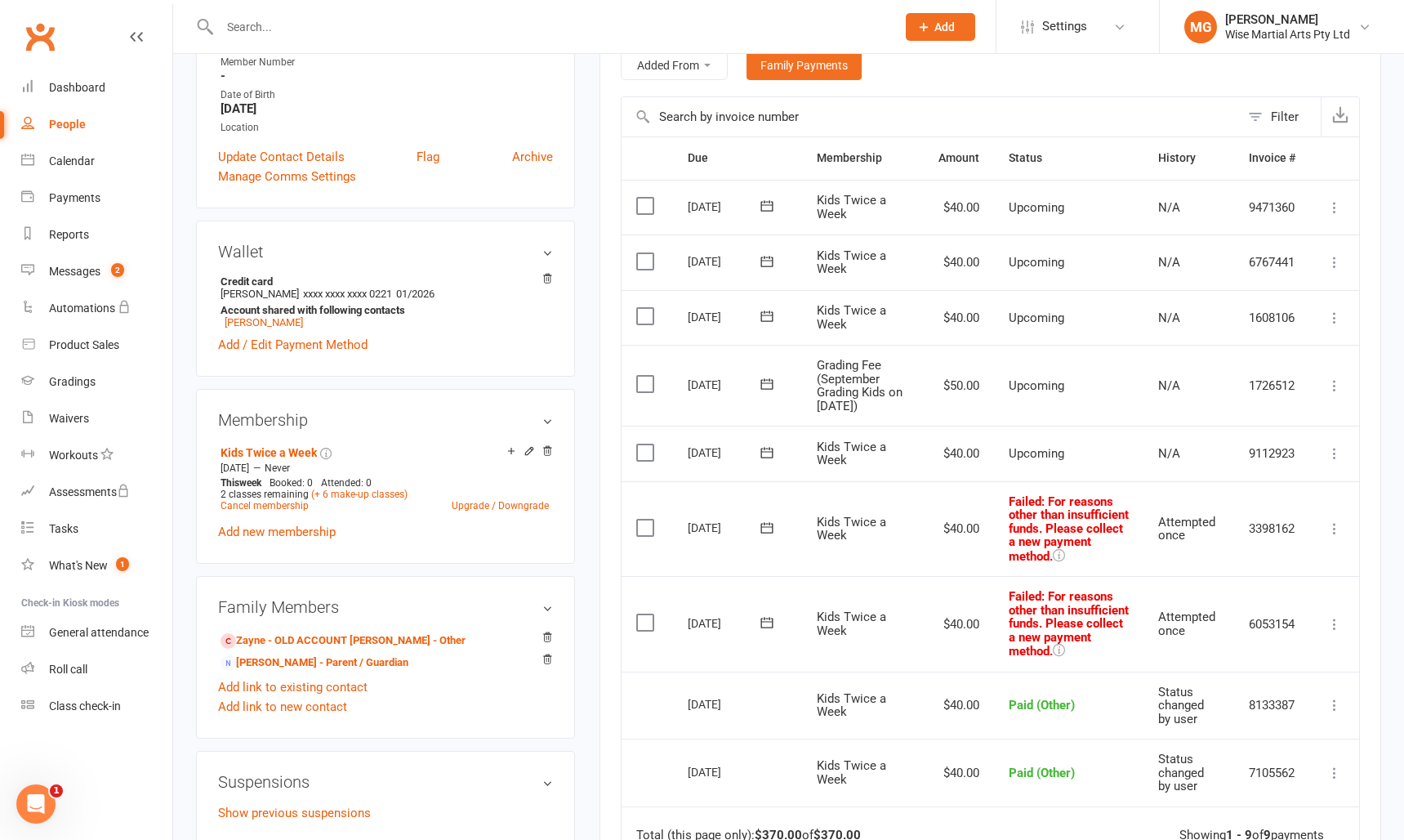
click at [1340, 626] on icon at bounding box center [1335, 624] width 16 height 16
click at [1264, 718] on link "Mark as Paid (Other)" at bounding box center [1263, 723] width 162 height 33
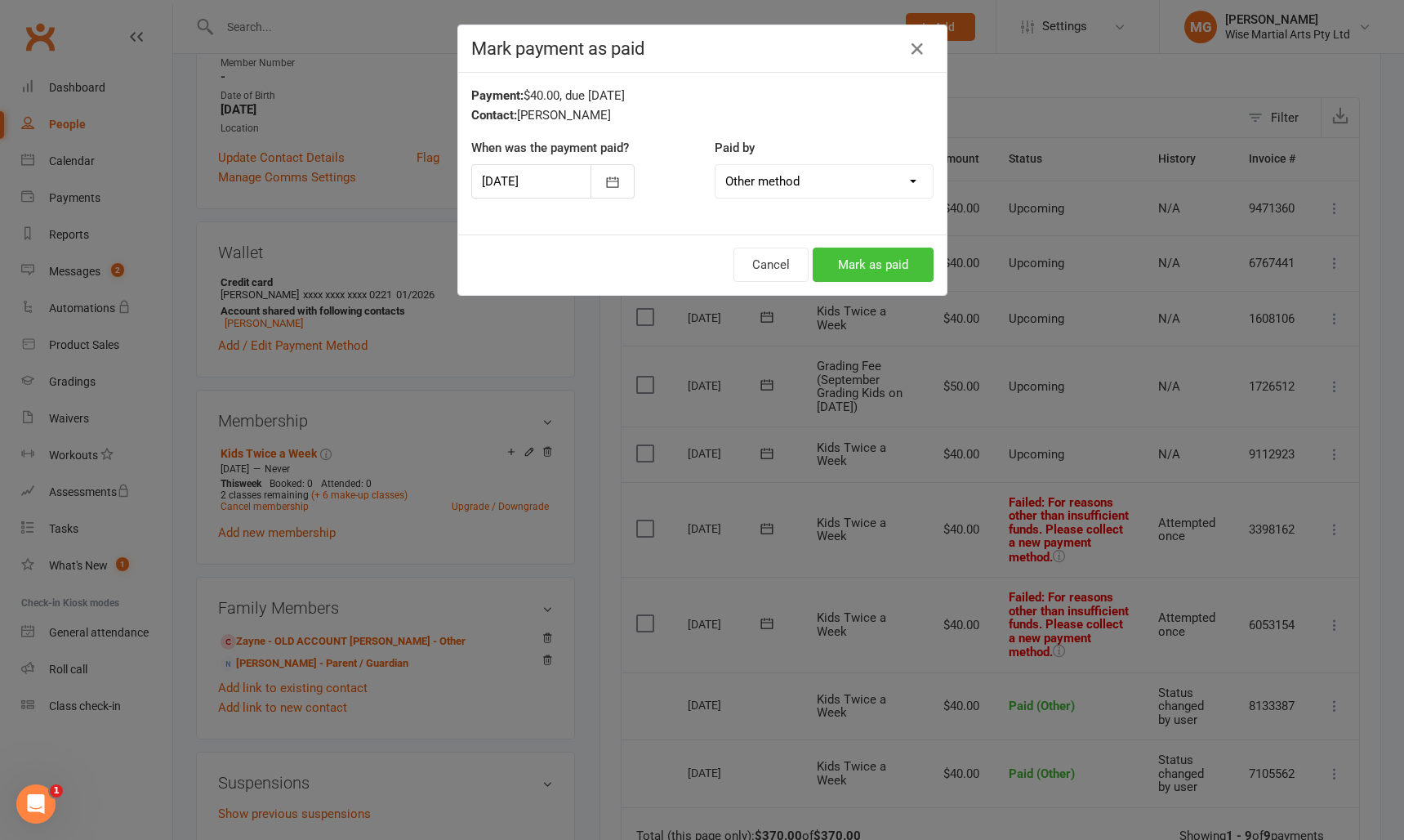
click at [889, 269] on button "Mark as paid" at bounding box center [873, 264] width 121 height 34
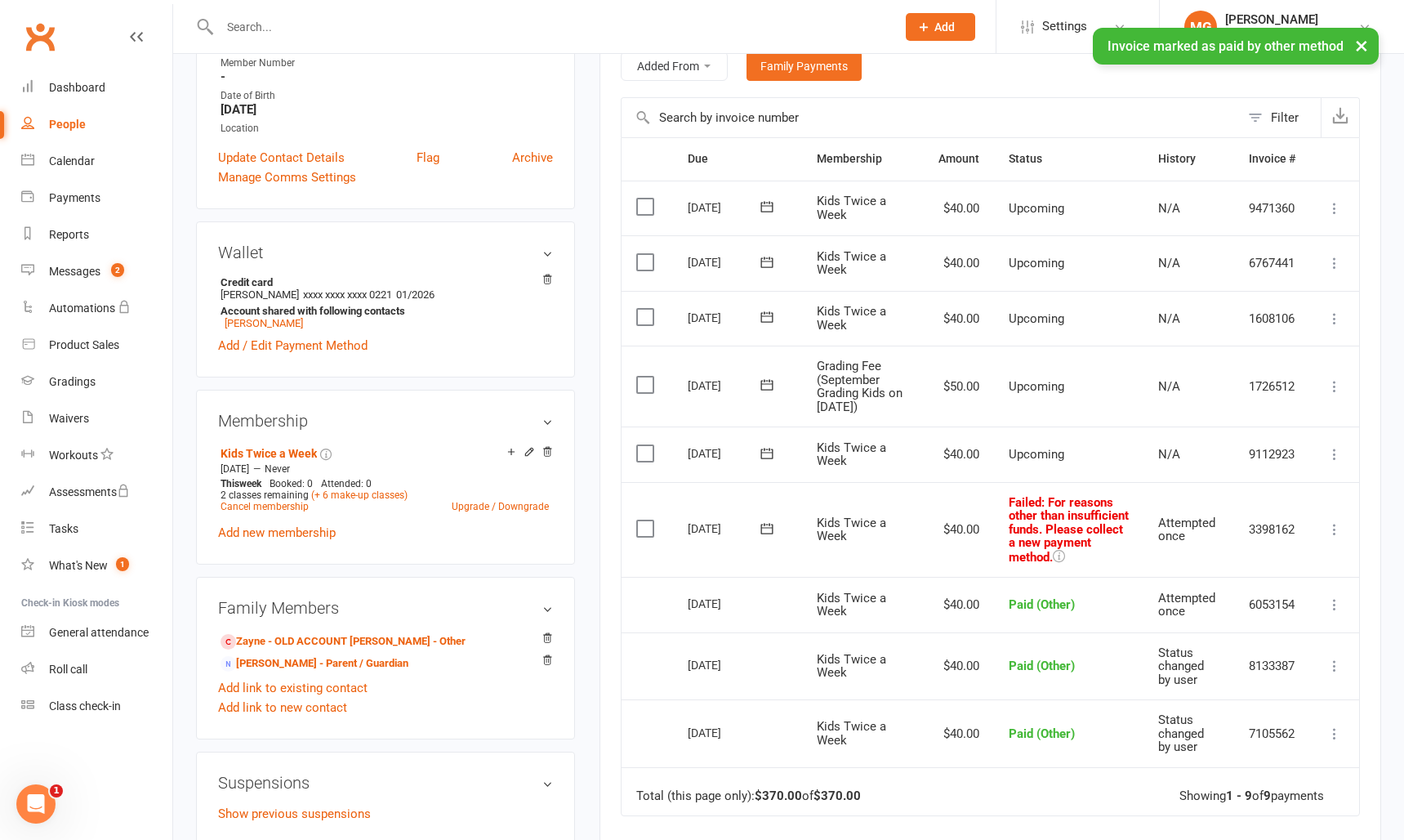
click at [1343, 532] on button at bounding box center [1335, 530] width 20 height 20
click at [1259, 627] on link "Mark as Paid (Other)" at bounding box center [1263, 627] width 162 height 33
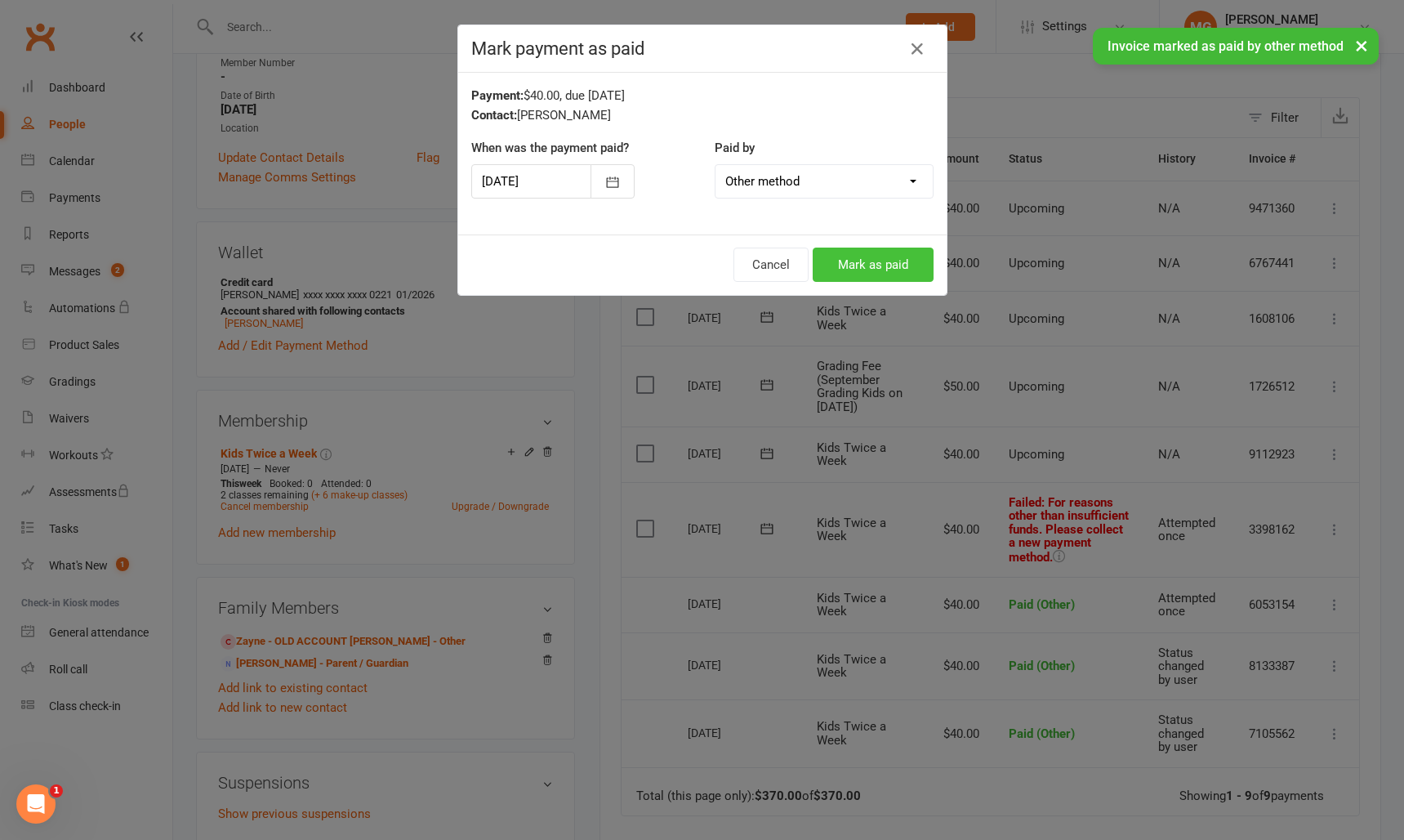
click at [897, 262] on button "Mark as paid" at bounding box center [873, 264] width 121 height 34
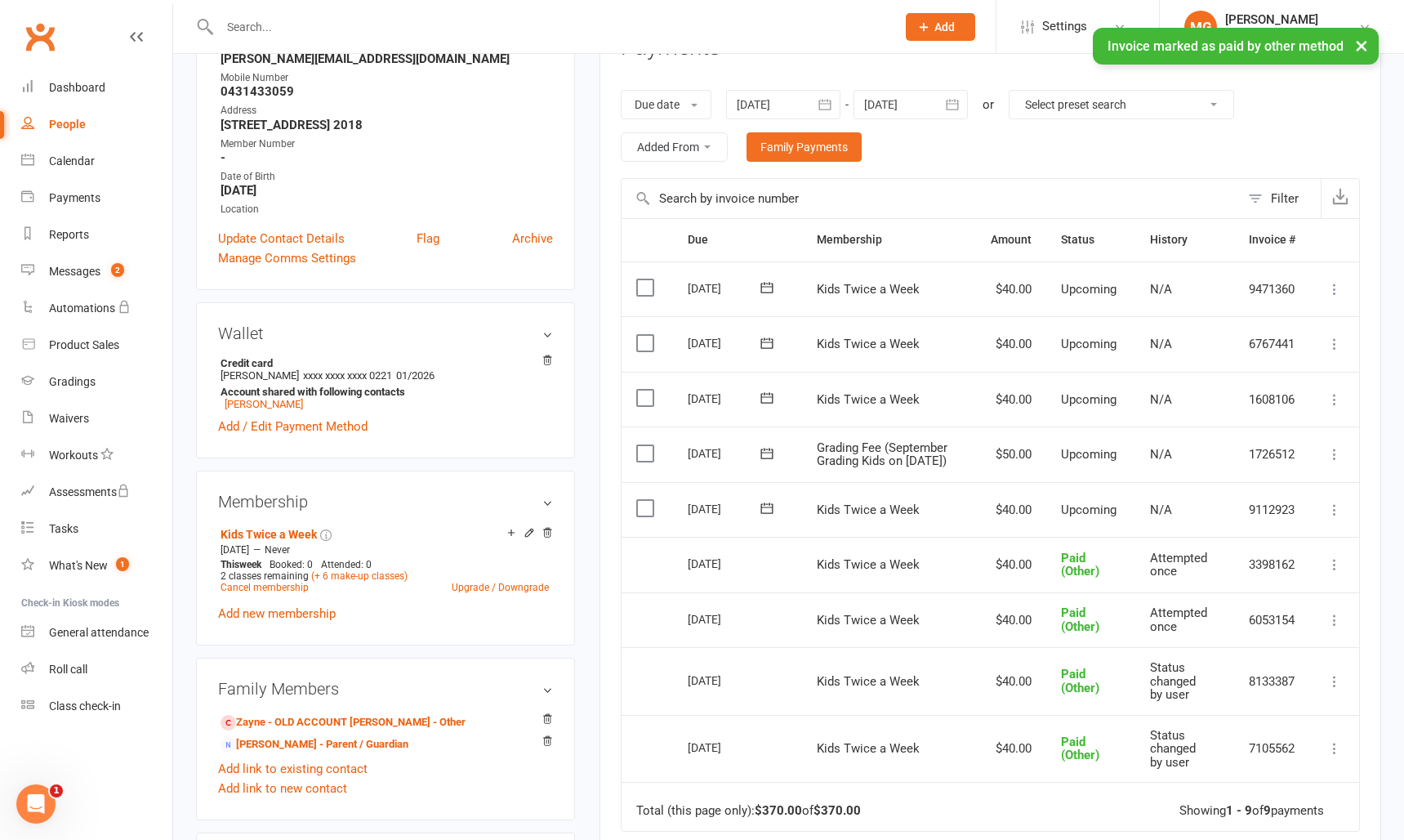
scroll to position [146, 0]
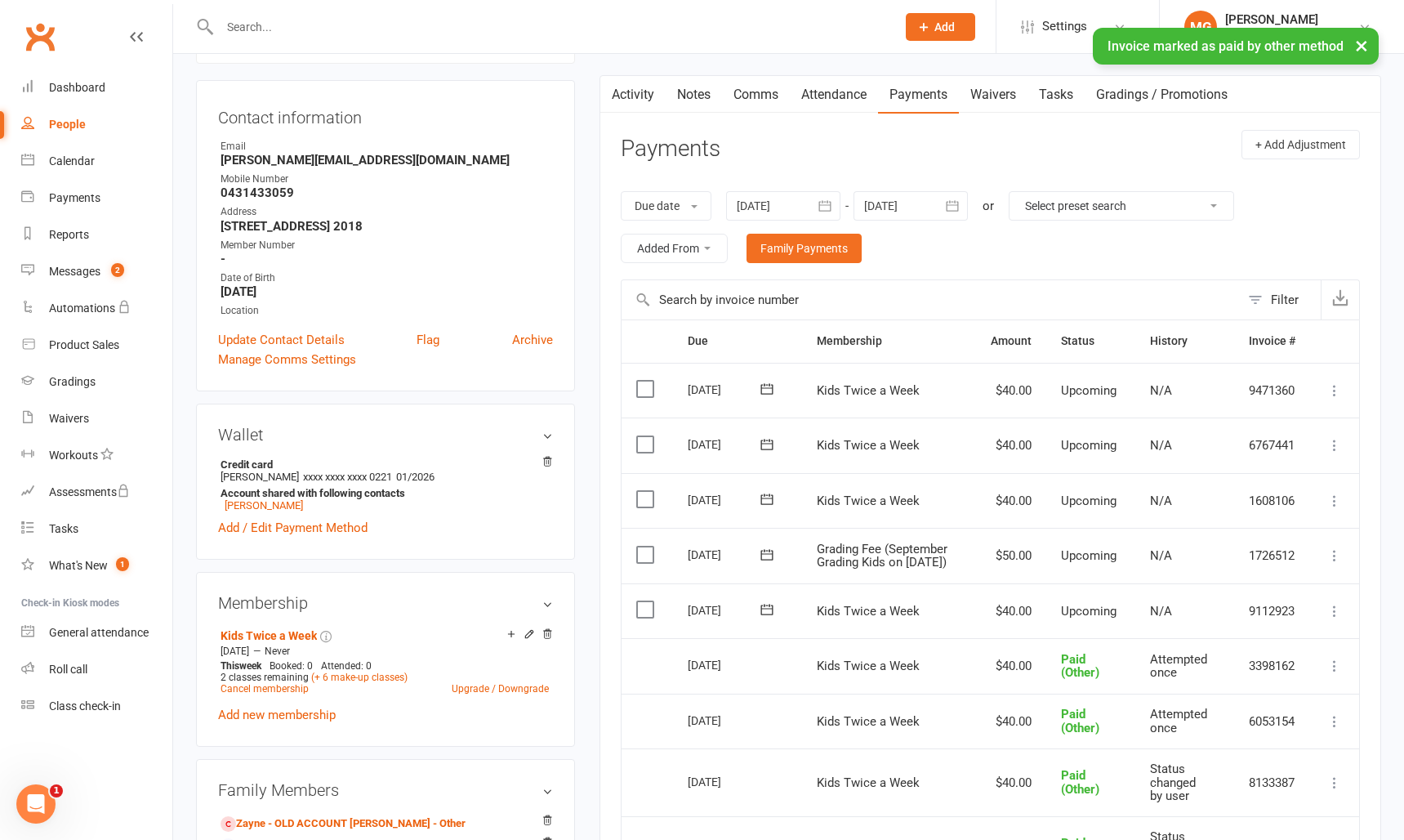
click at [715, 98] on link "Notes" at bounding box center [694, 95] width 57 height 38
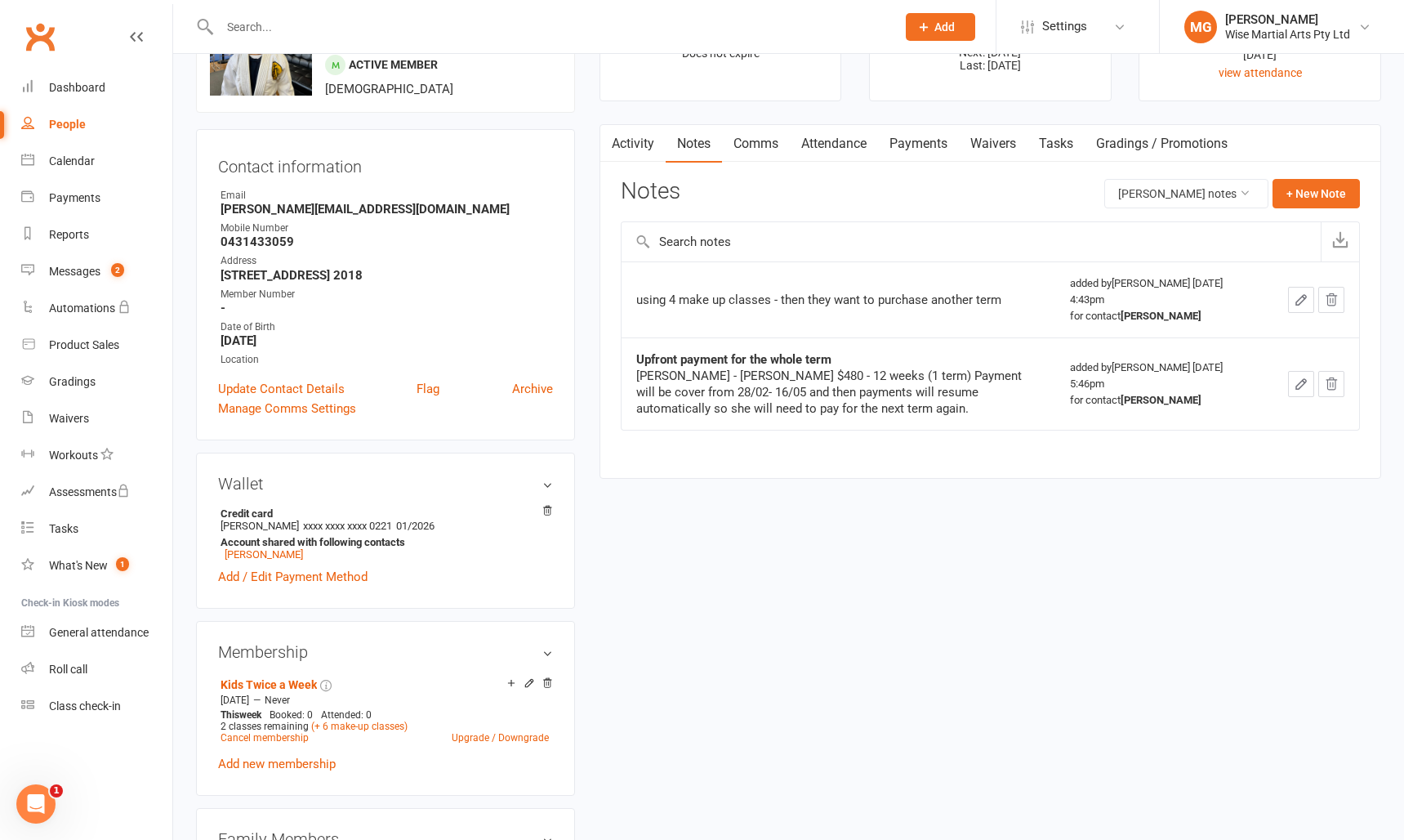
scroll to position [96, 0]
click at [84, 269] on div "Messages" at bounding box center [75, 271] width 52 height 13
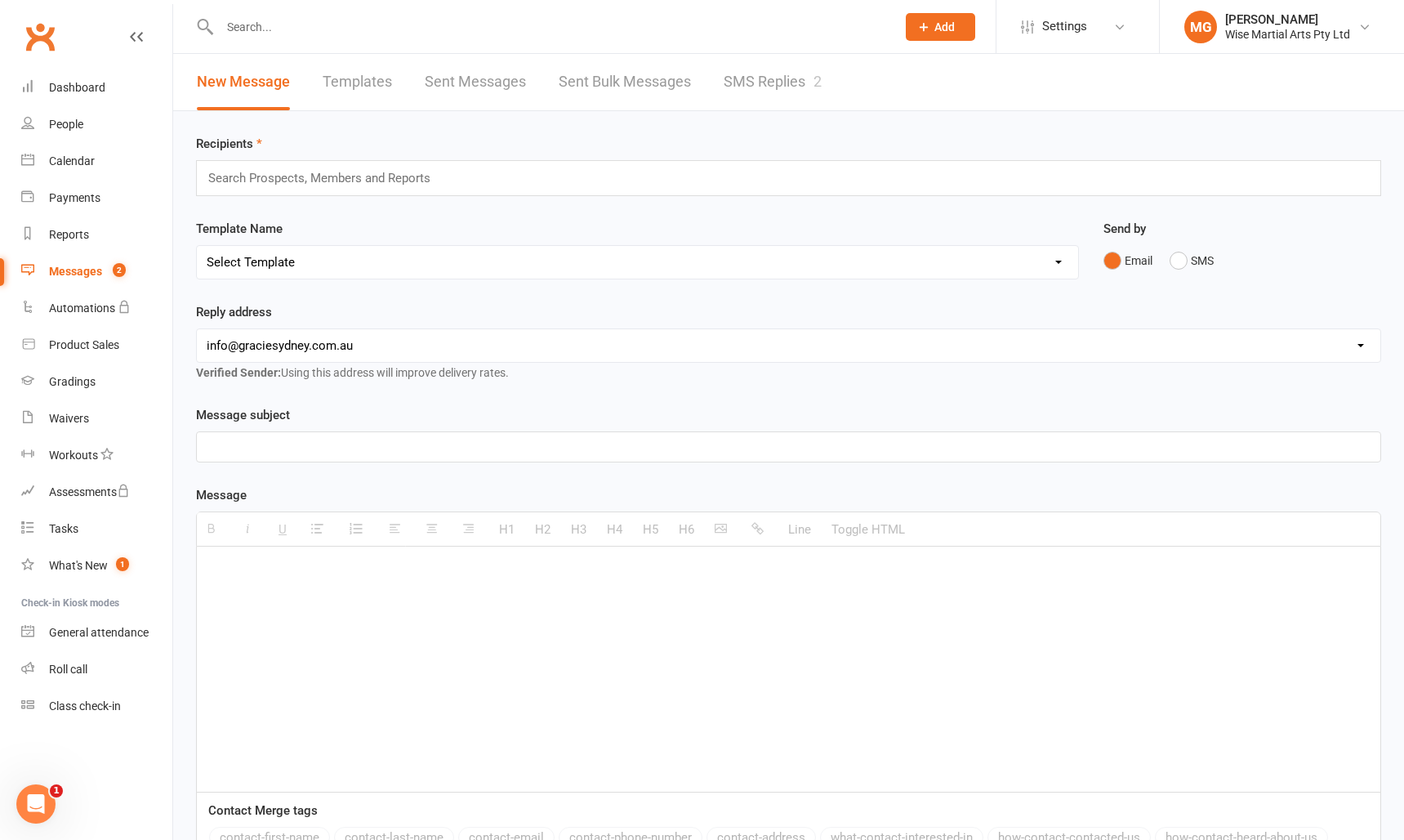
click at [796, 80] on link "SMS Replies 2" at bounding box center [773, 82] width 98 height 57
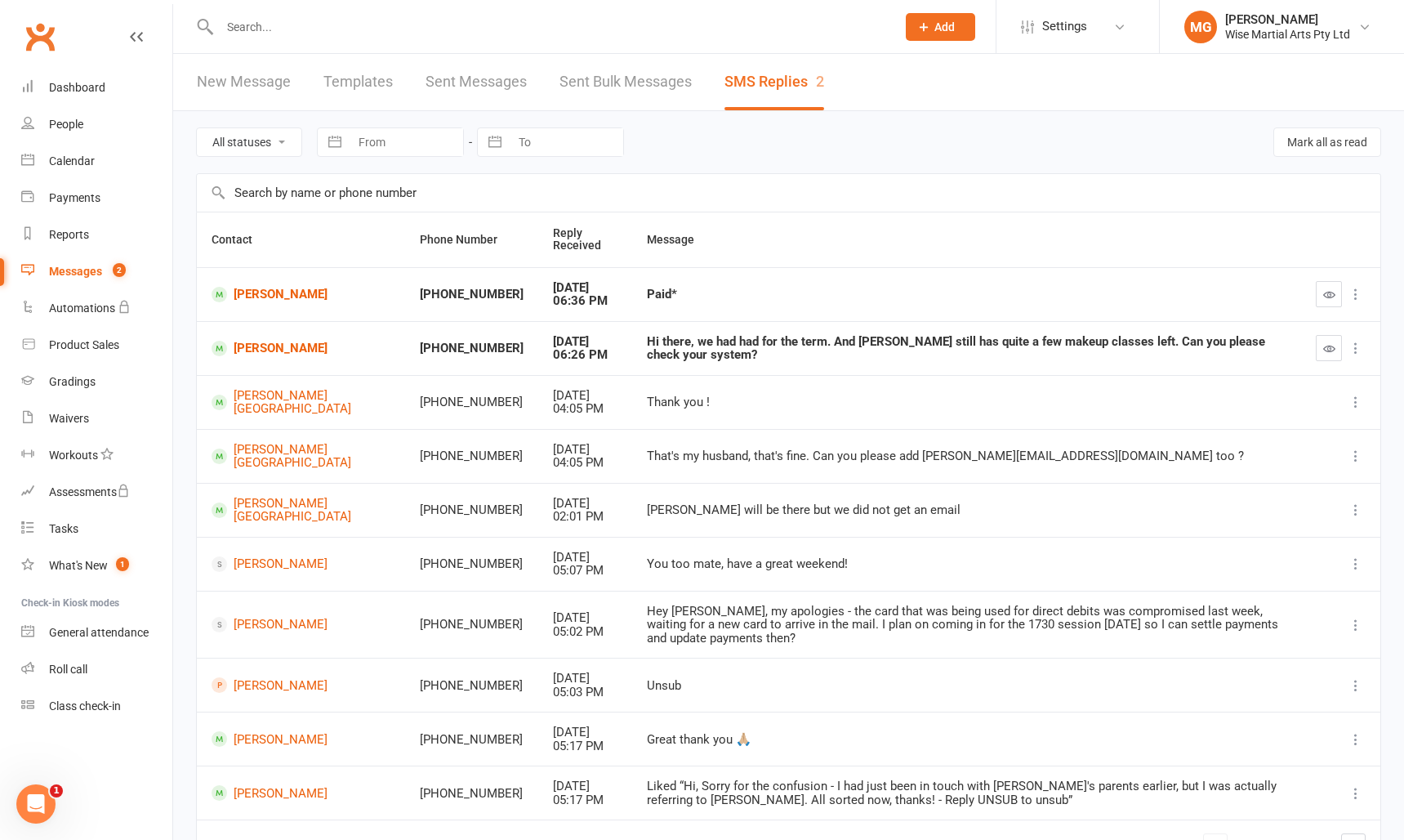
click at [1328, 349] on icon "button" at bounding box center [1329, 348] width 12 height 12
click at [1319, 292] on button "button" at bounding box center [1329, 294] width 26 height 26
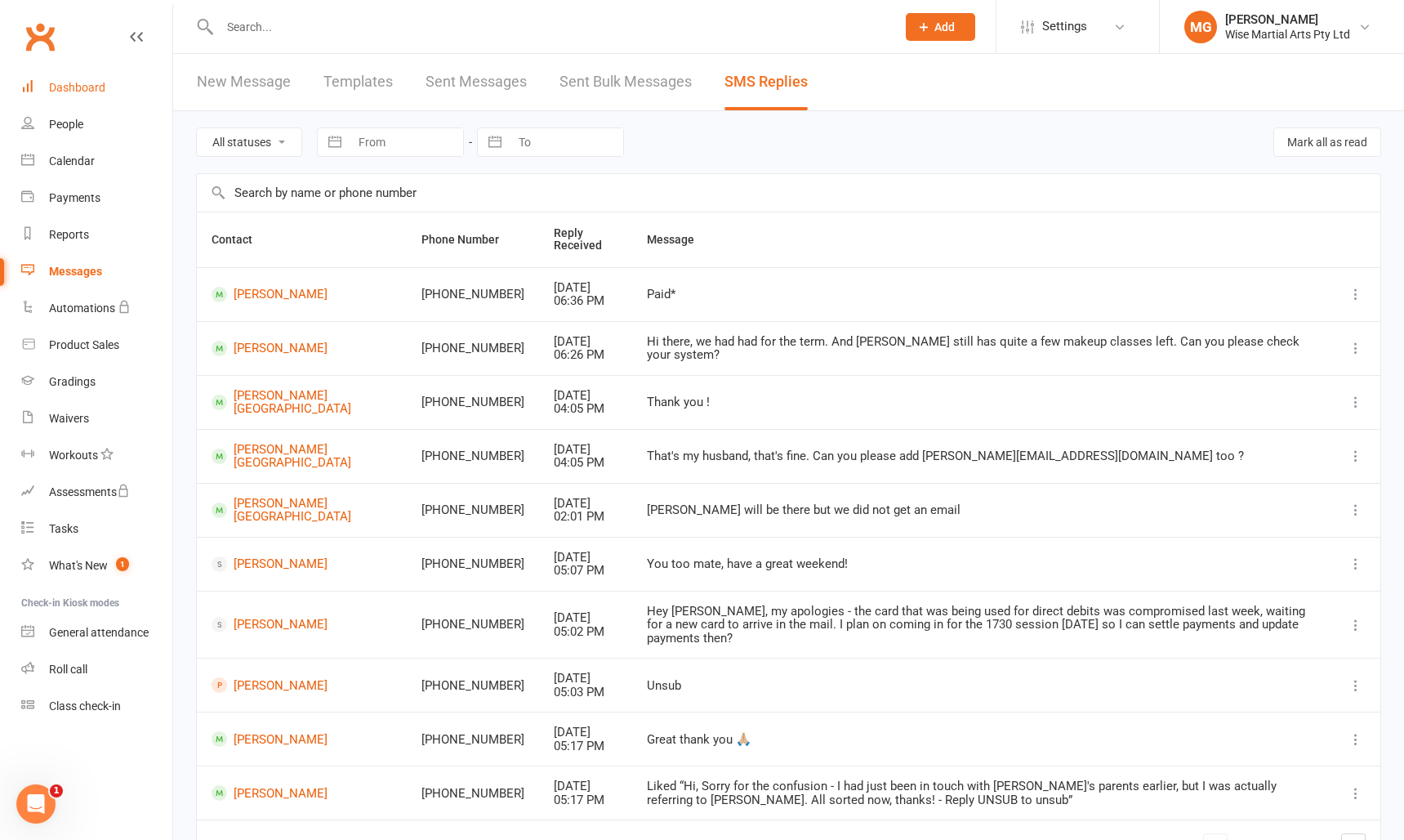
click at [102, 90] on div "Dashboard" at bounding box center [77, 88] width 57 height 13
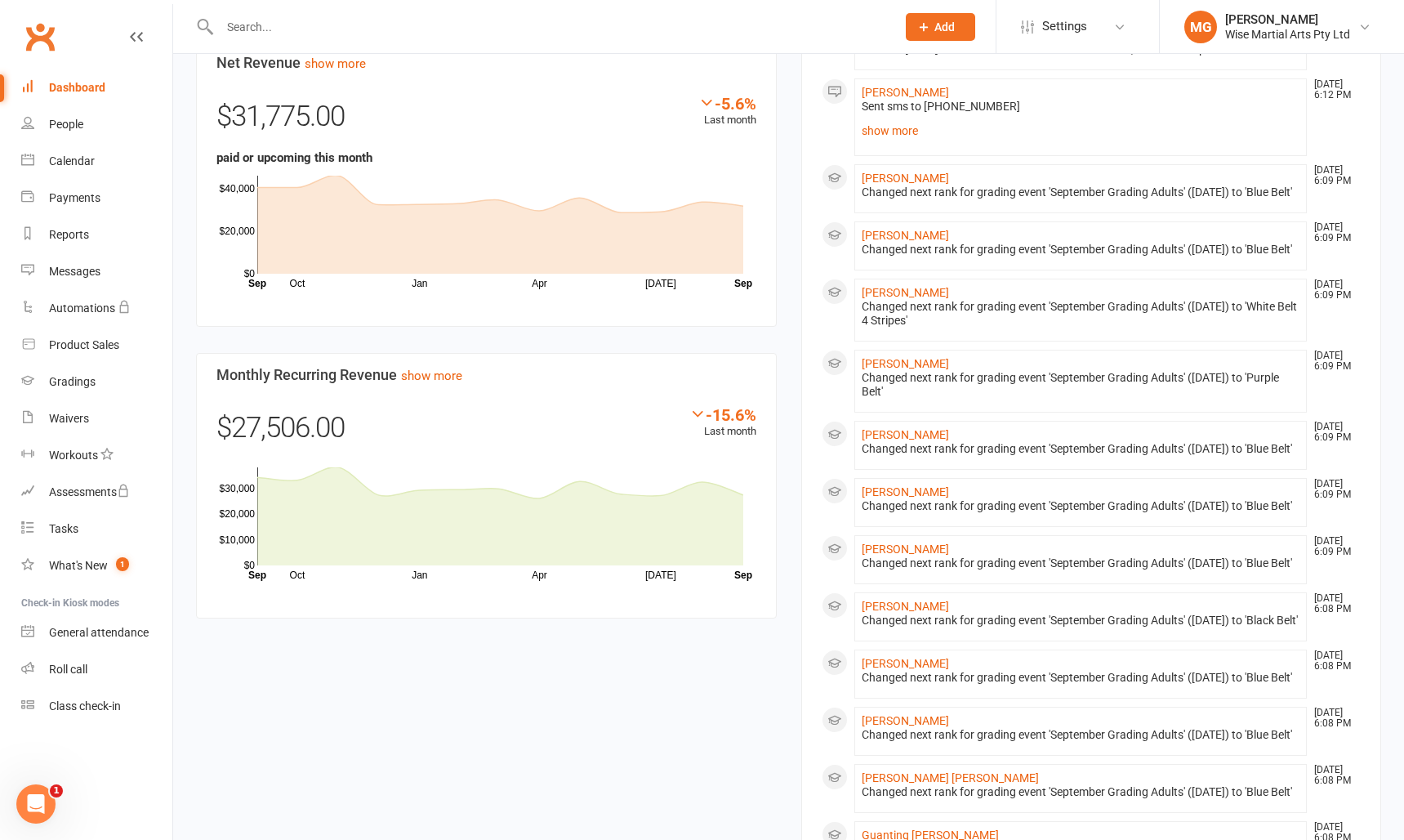
scroll to position [1000, 0]
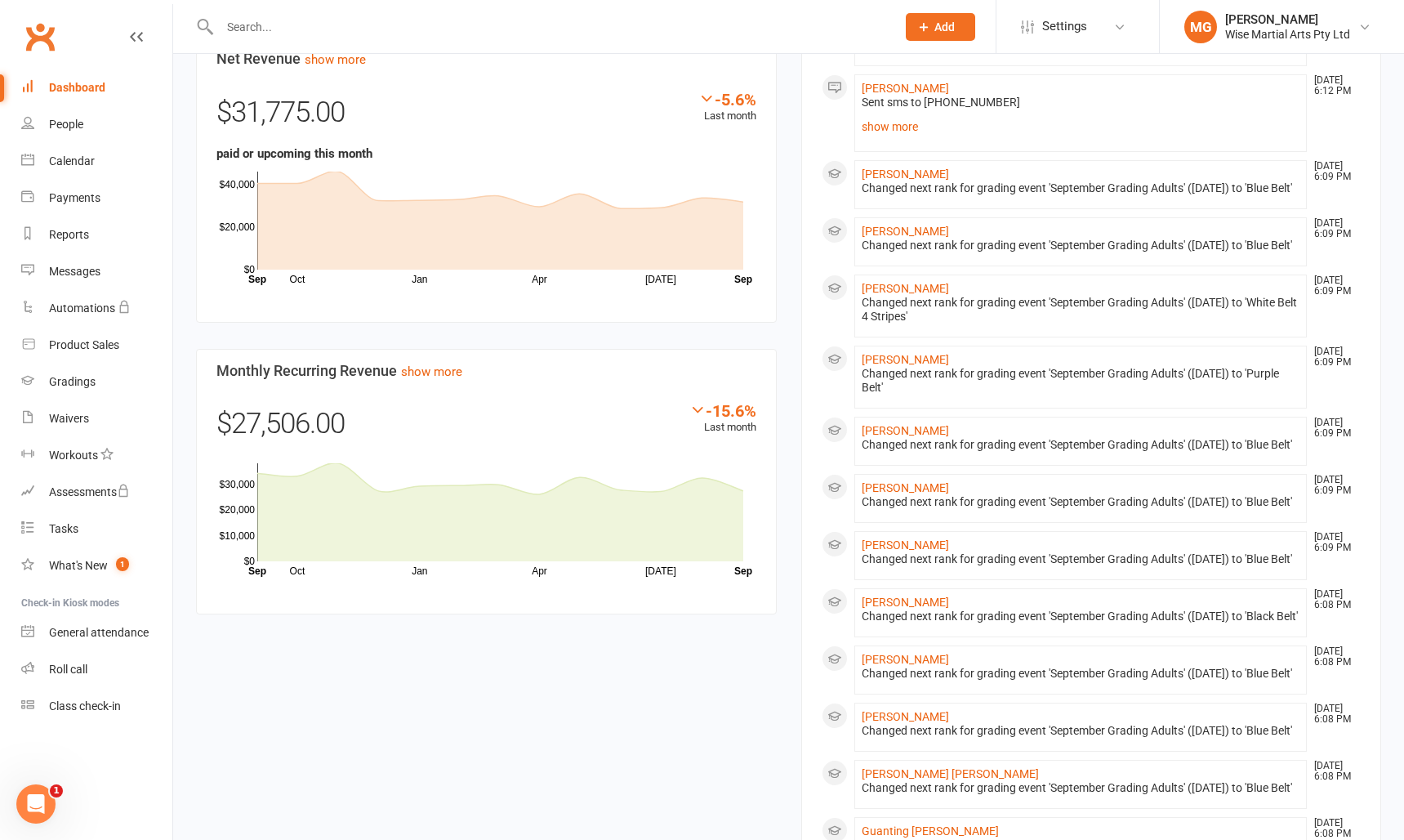
click at [108, 97] on link "Dashboard" at bounding box center [97, 88] width 151 height 37
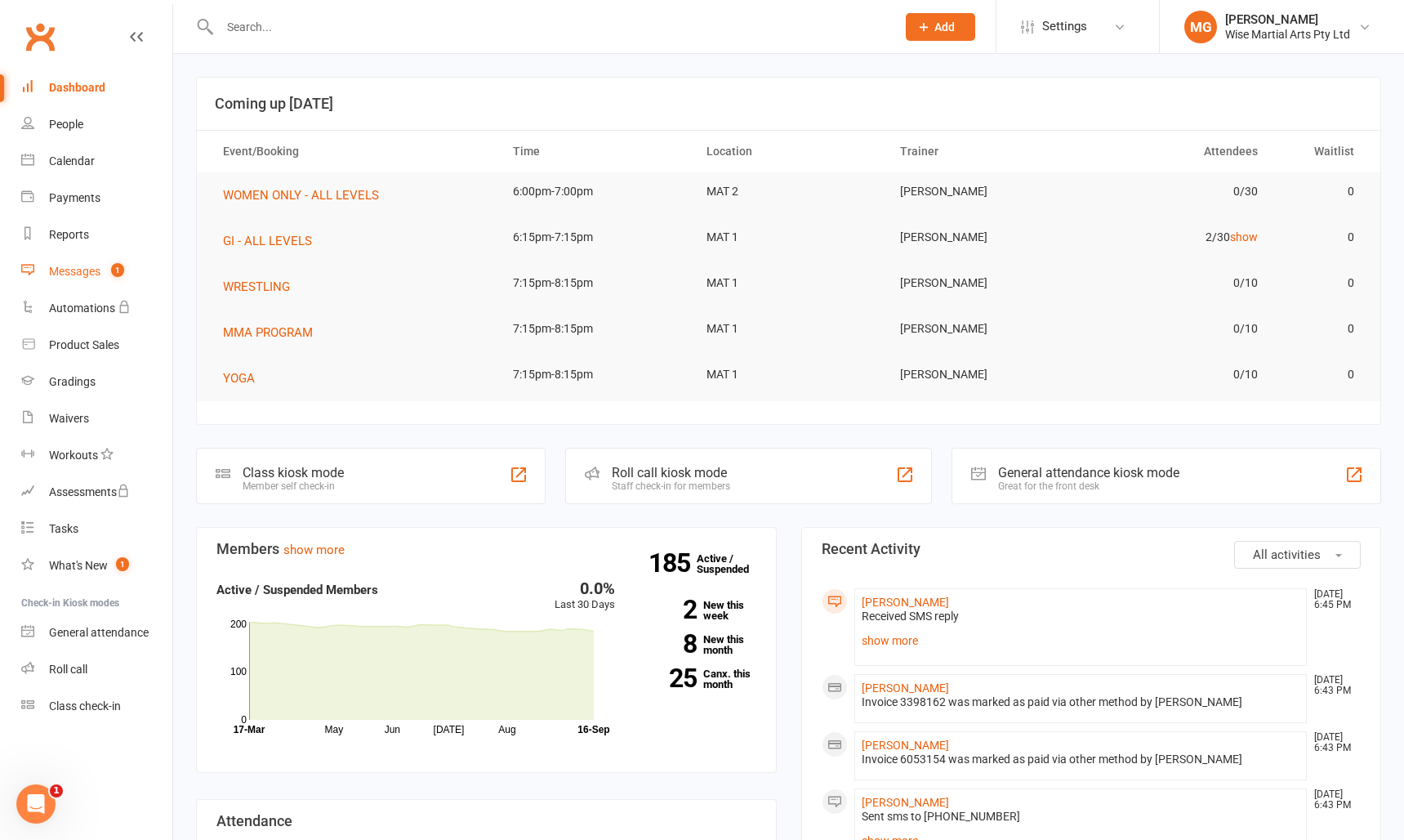
click at [62, 255] on link "Messages 1" at bounding box center [97, 271] width 151 height 37
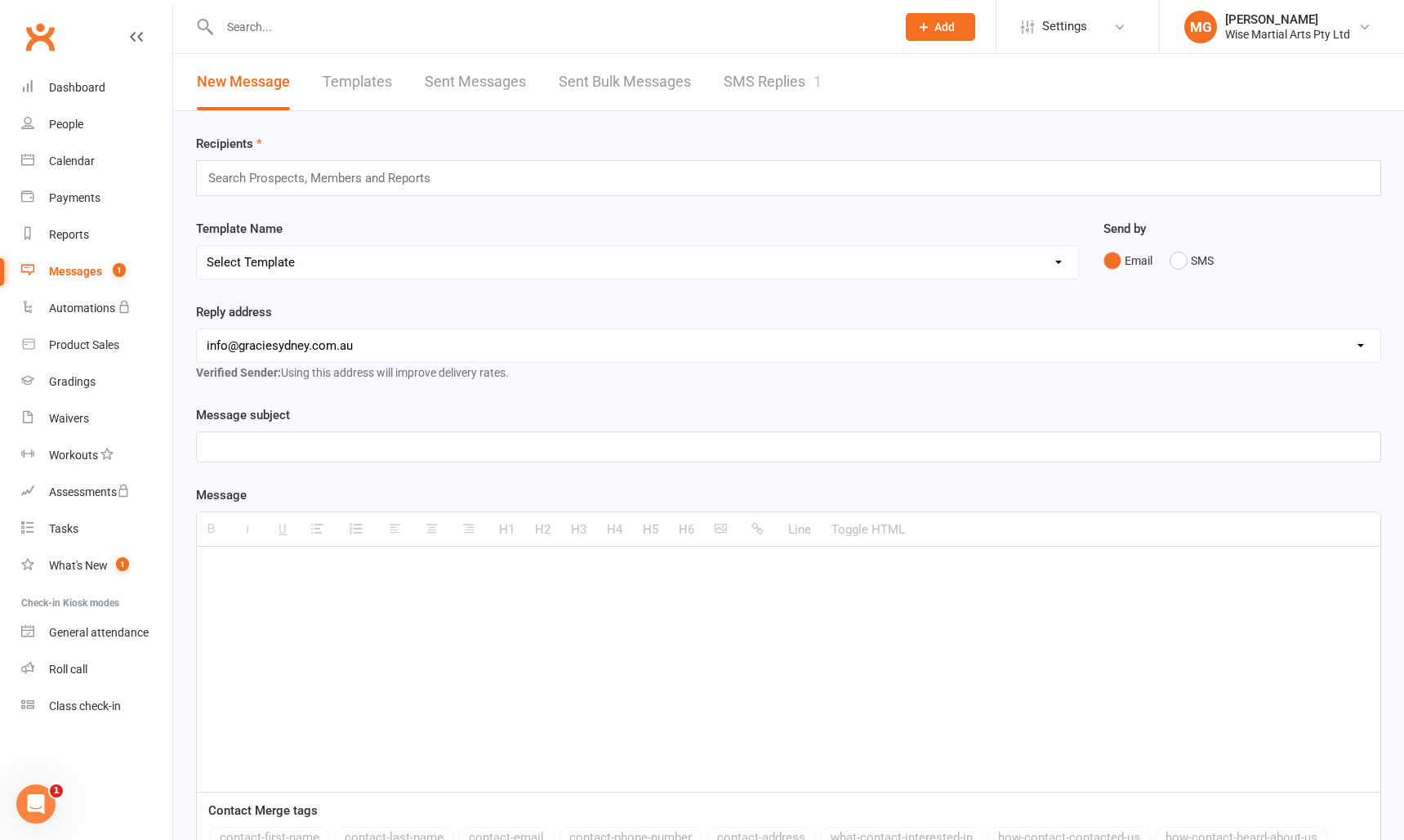
click at [632, 73] on link "Sent Bulk Messages" at bounding box center [625, 82] width 132 height 57
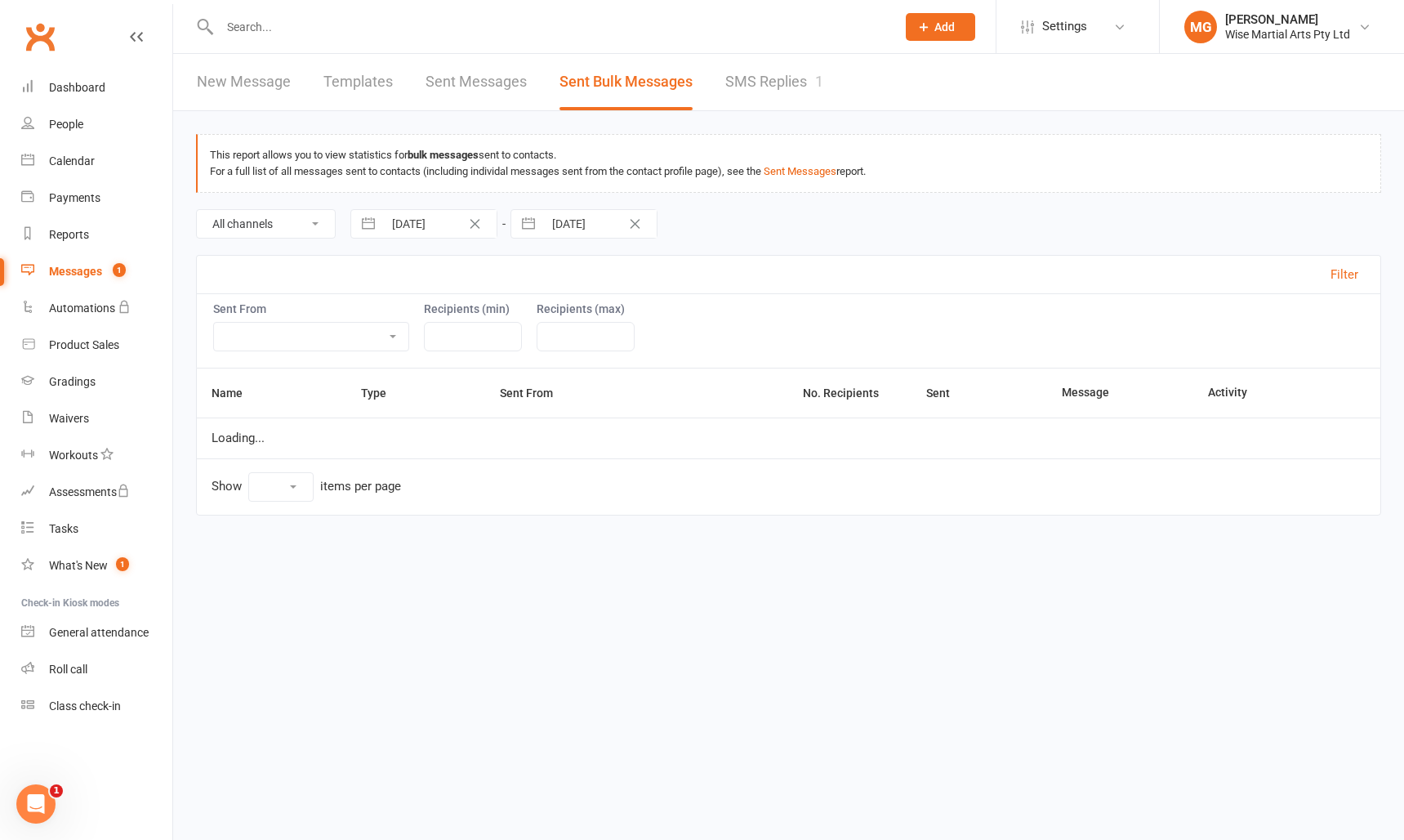
select select "10"
click at [771, 81] on ui-view "Prospect Member Non-attending contact Class / event Appointment Grading event T…" at bounding box center [702, 282] width 1404 height 558
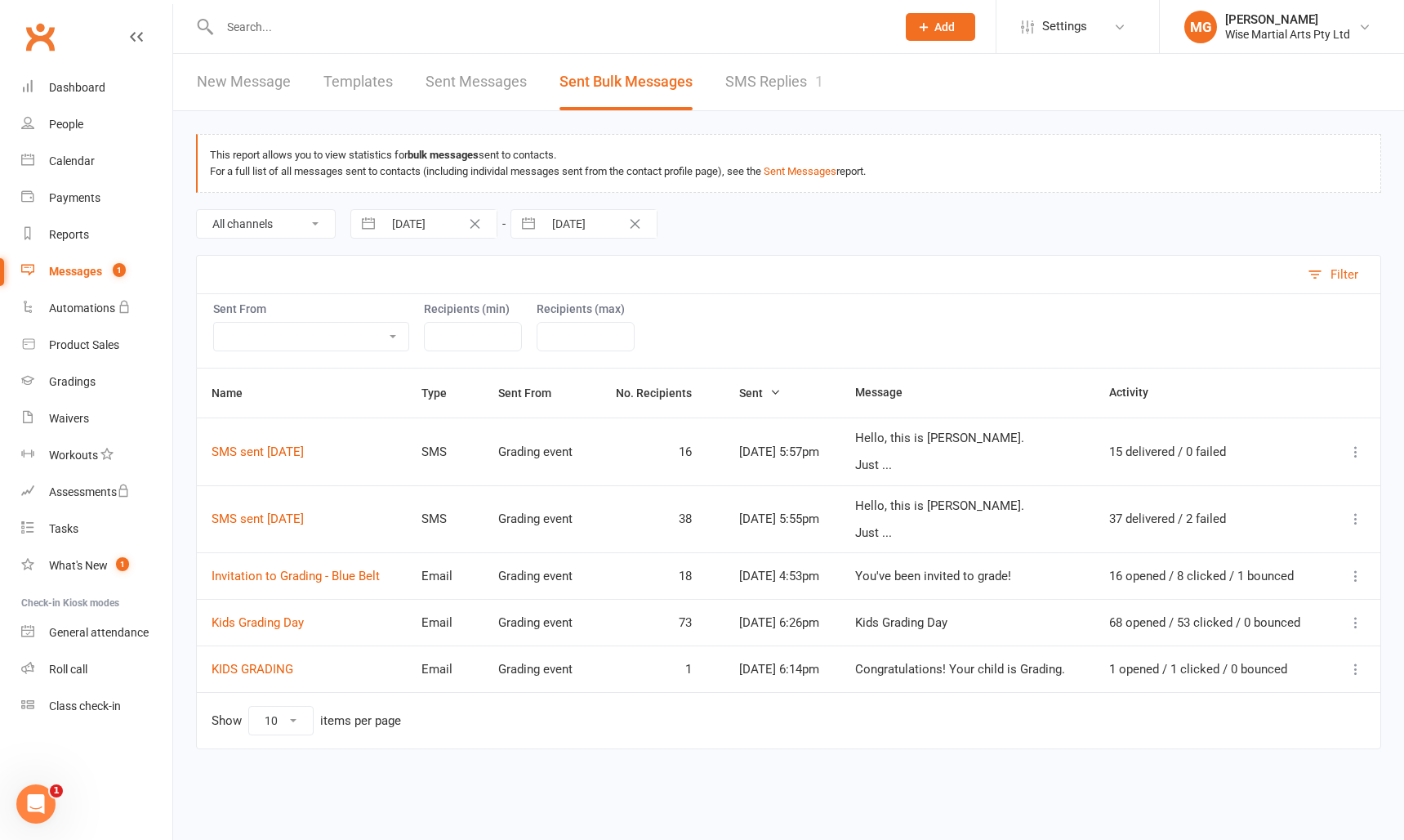
click at [770, 81] on link "SMS Replies 1" at bounding box center [774, 82] width 98 height 57
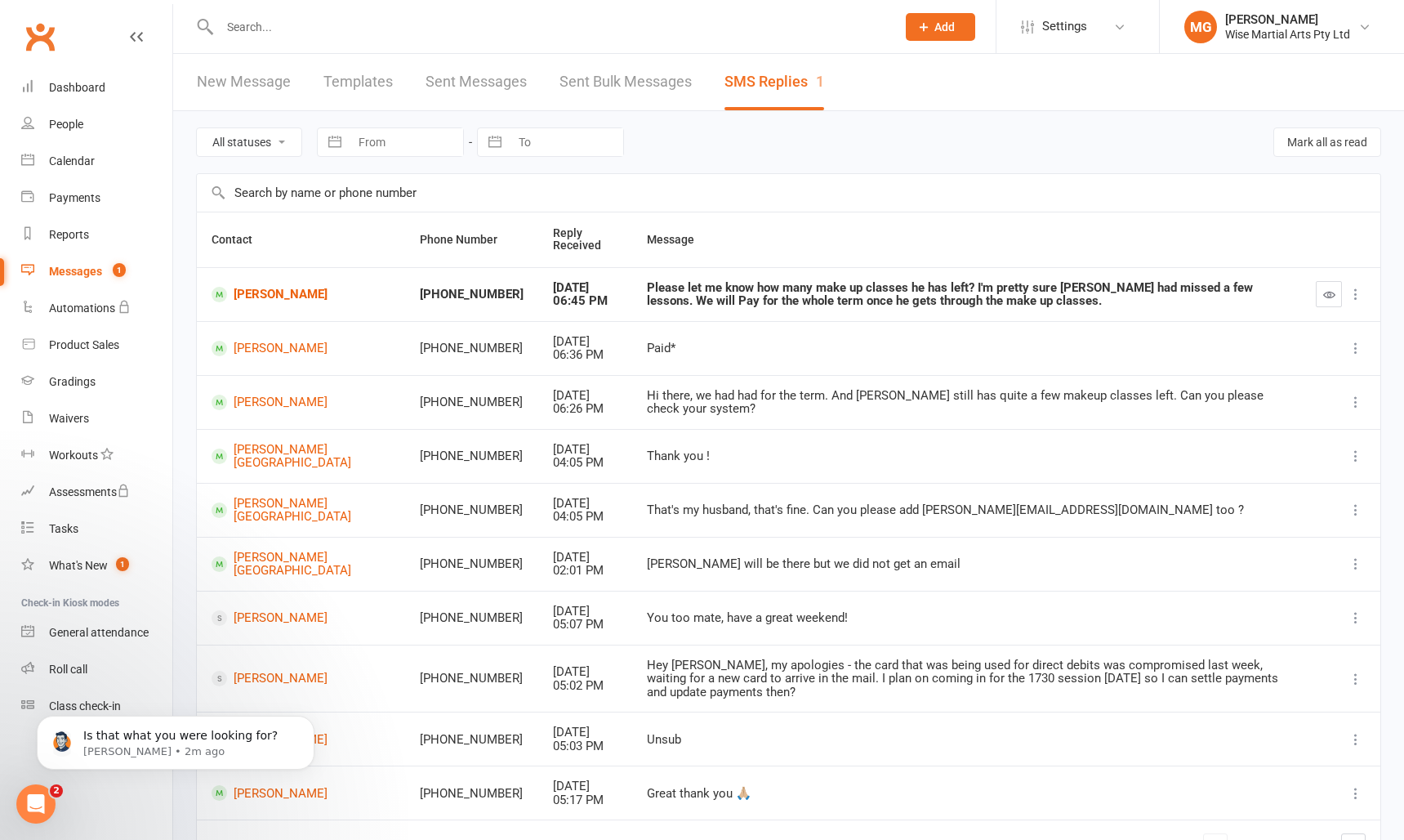
click at [1054, 333] on td "Paid*" at bounding box center [966, 348] width 669 height 54
click at [1310, 293] on td at bounding box center [1341, 294] width 80 height 54
click at [1324, 293] on icon "button" at bounding box center [1329, 294] width 12 height 12
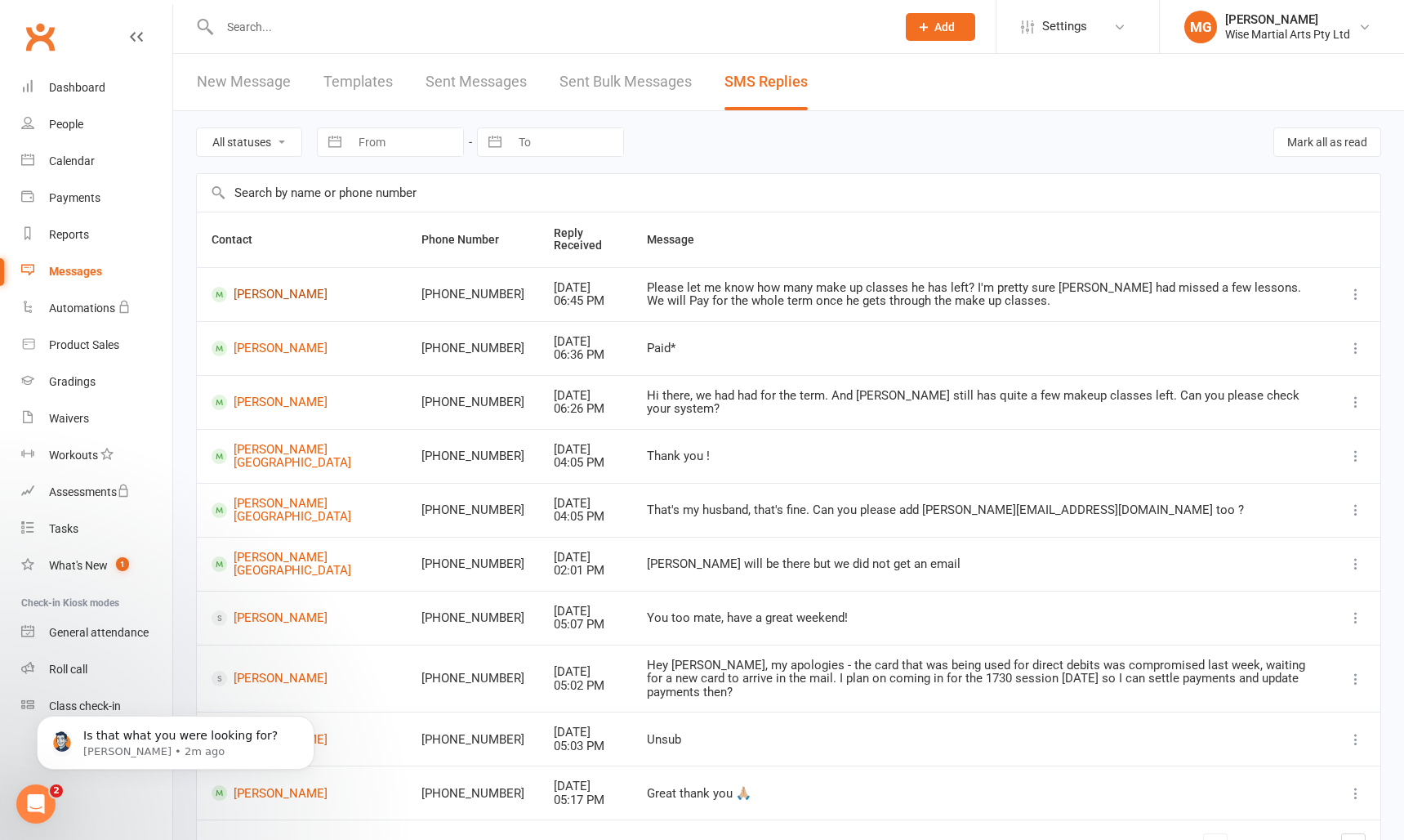
click at [255, 294] on link "[PERSON_NAME]" at bounding box center [302, 294] width 181 height 16
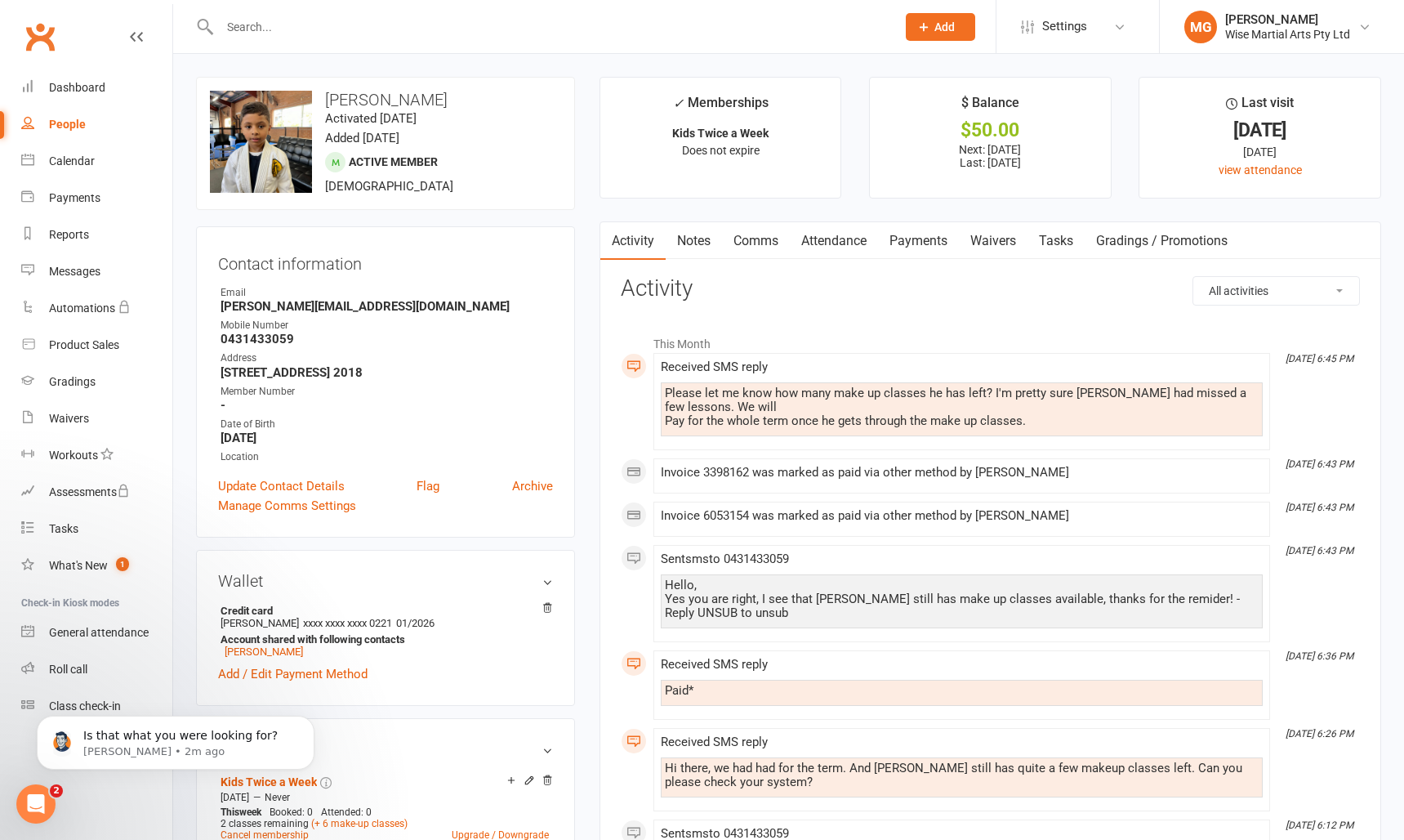
click at [900, 244] on link "Payments" at bounding box center [919, 241] width 81 height 38
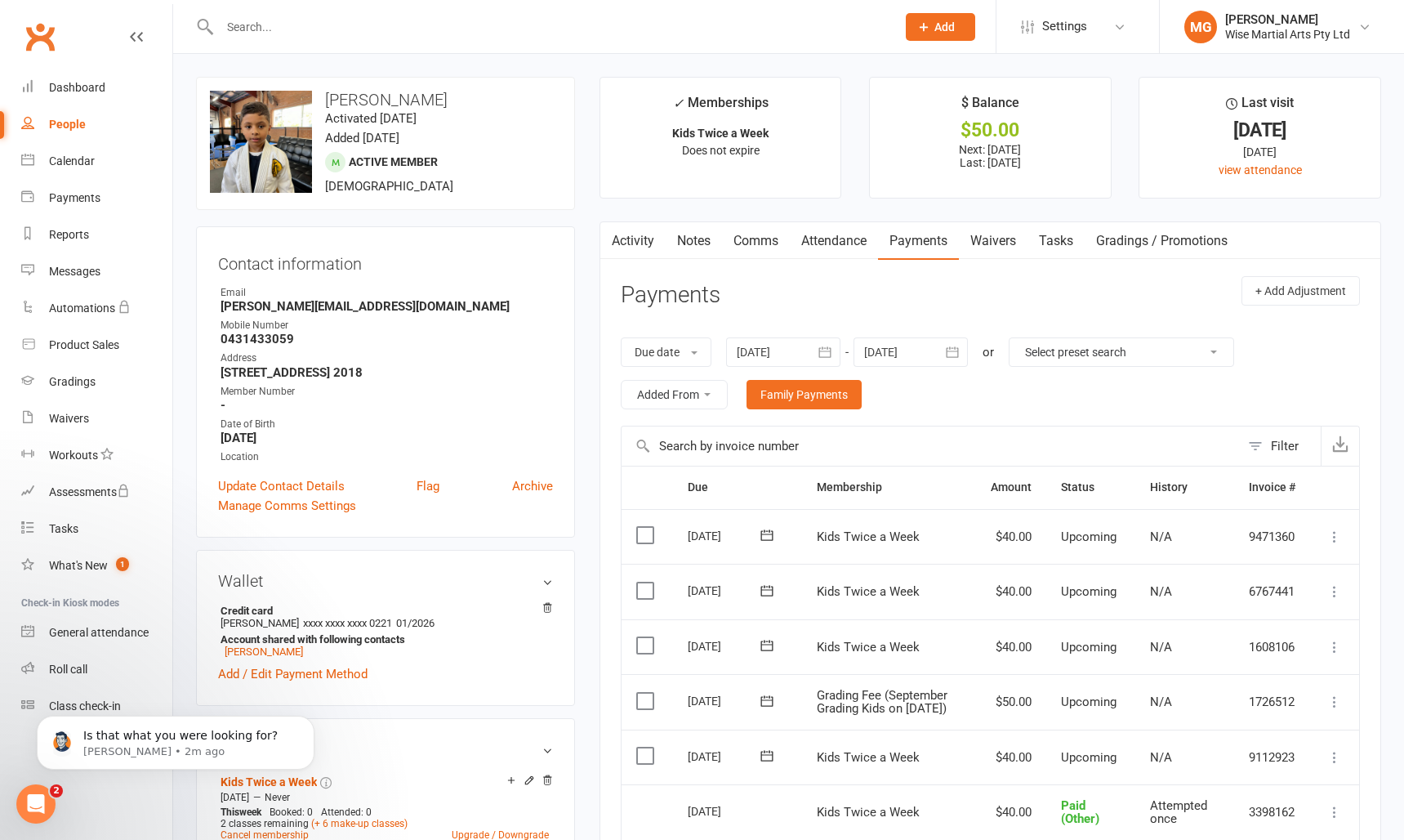
click at [860, 243] on link "Attendance" at bounding box center [833, 241] width 88 height 38
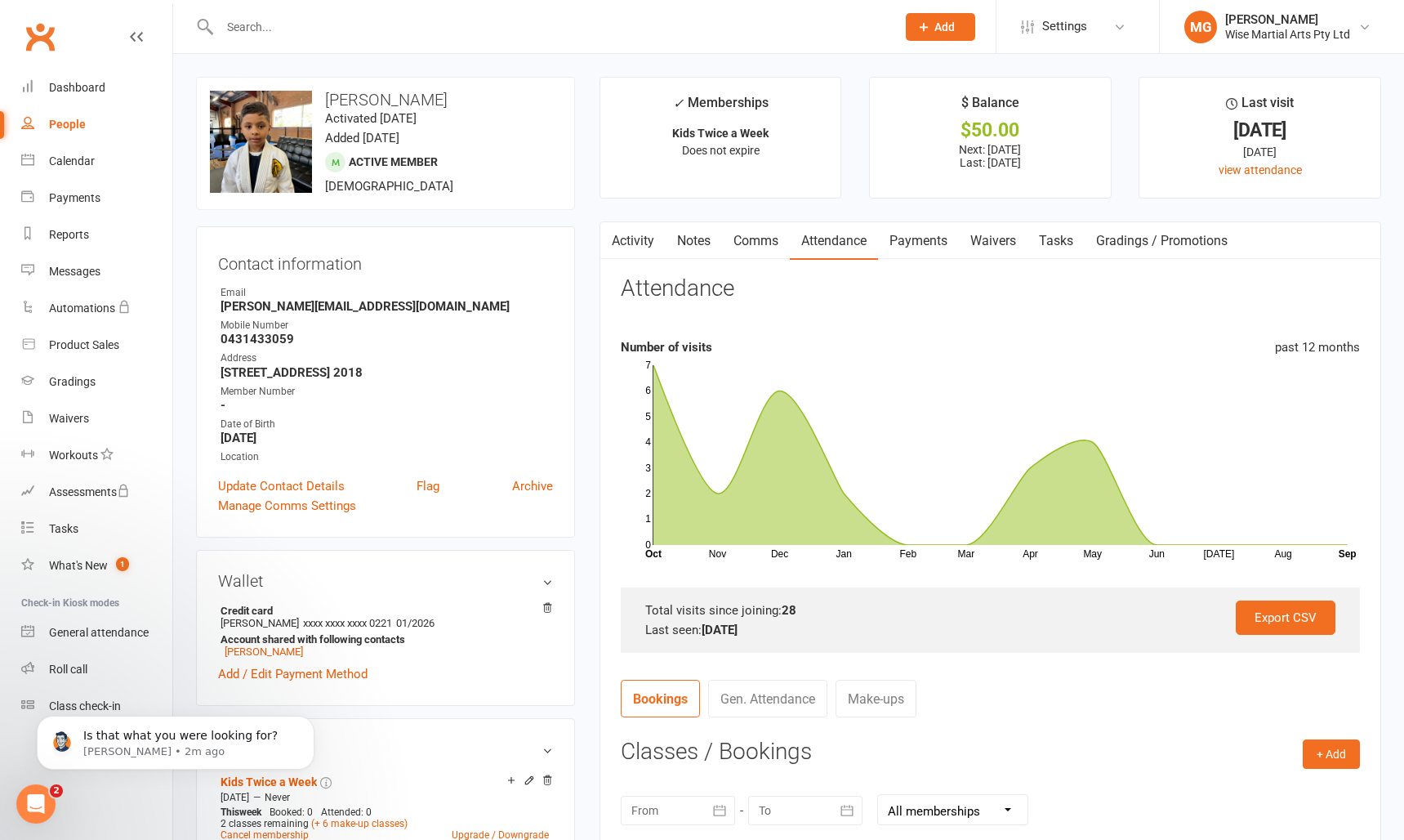
click at [783, 243] on link "Comms" at bounding box center [756, 241] width 68 height 38
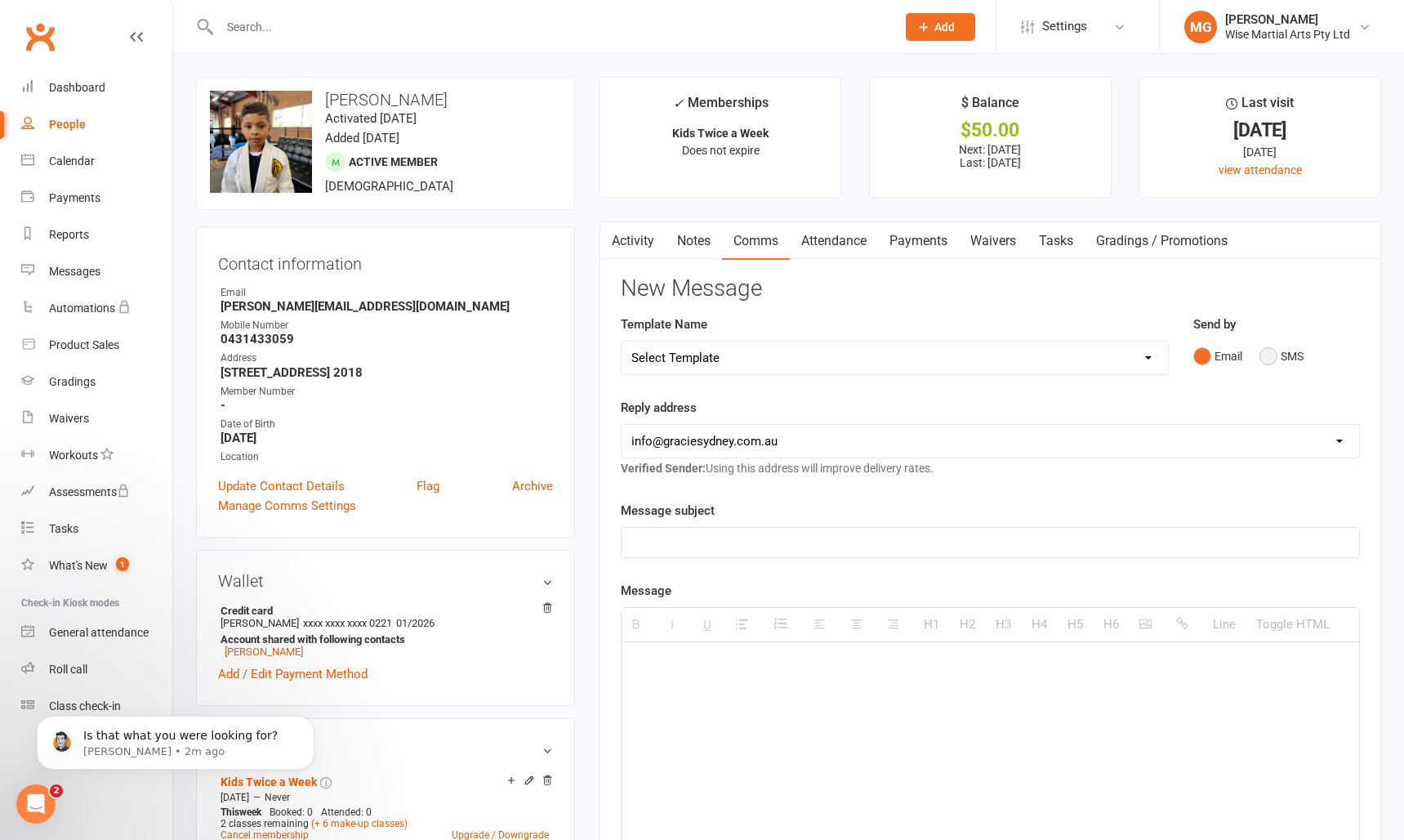
click at [1287, 363] on button "SMS" at bounding box center [1282, 356] width 44 height 31
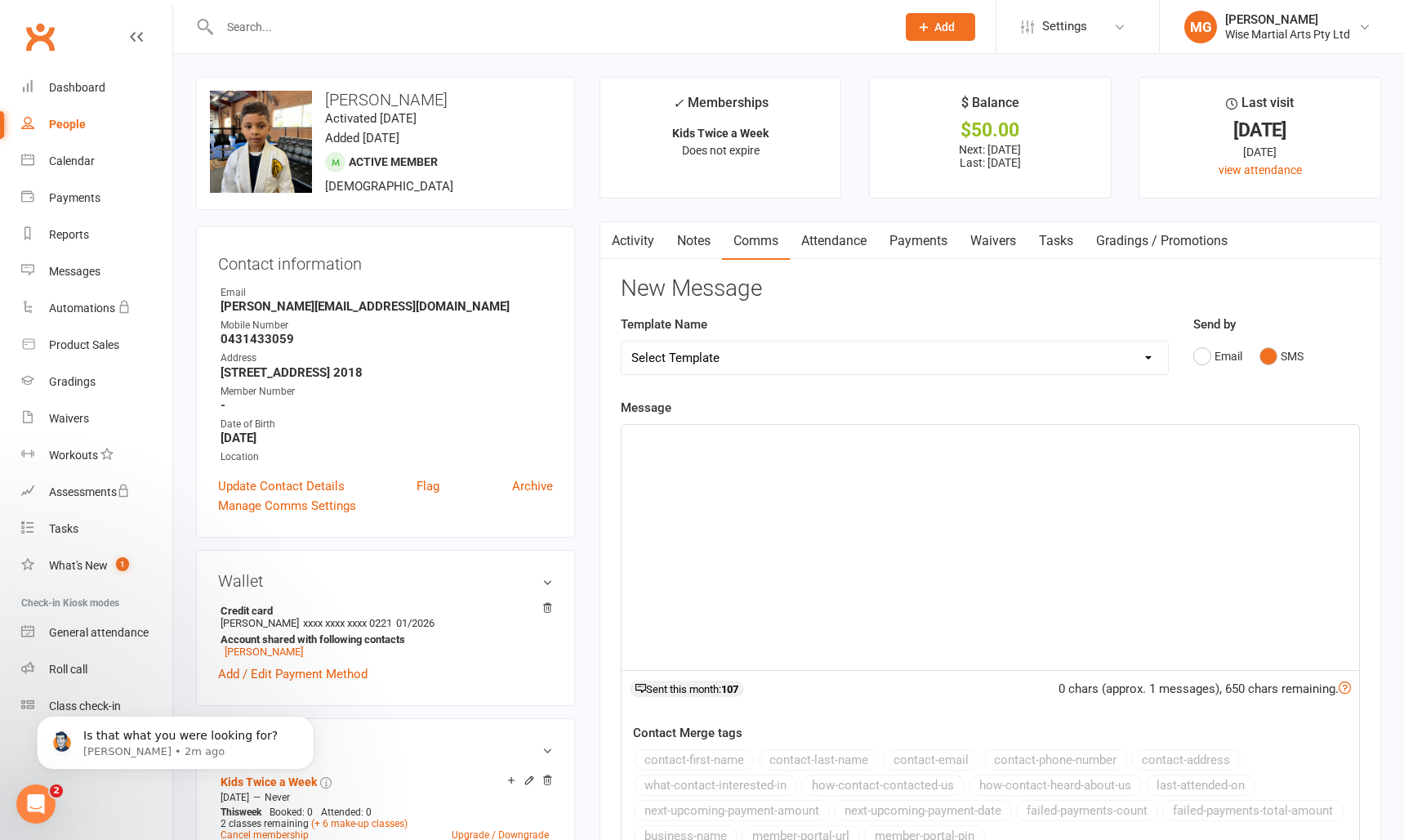
click at [985, 507] on div at bounding box center [990, 547] width 737 height 245
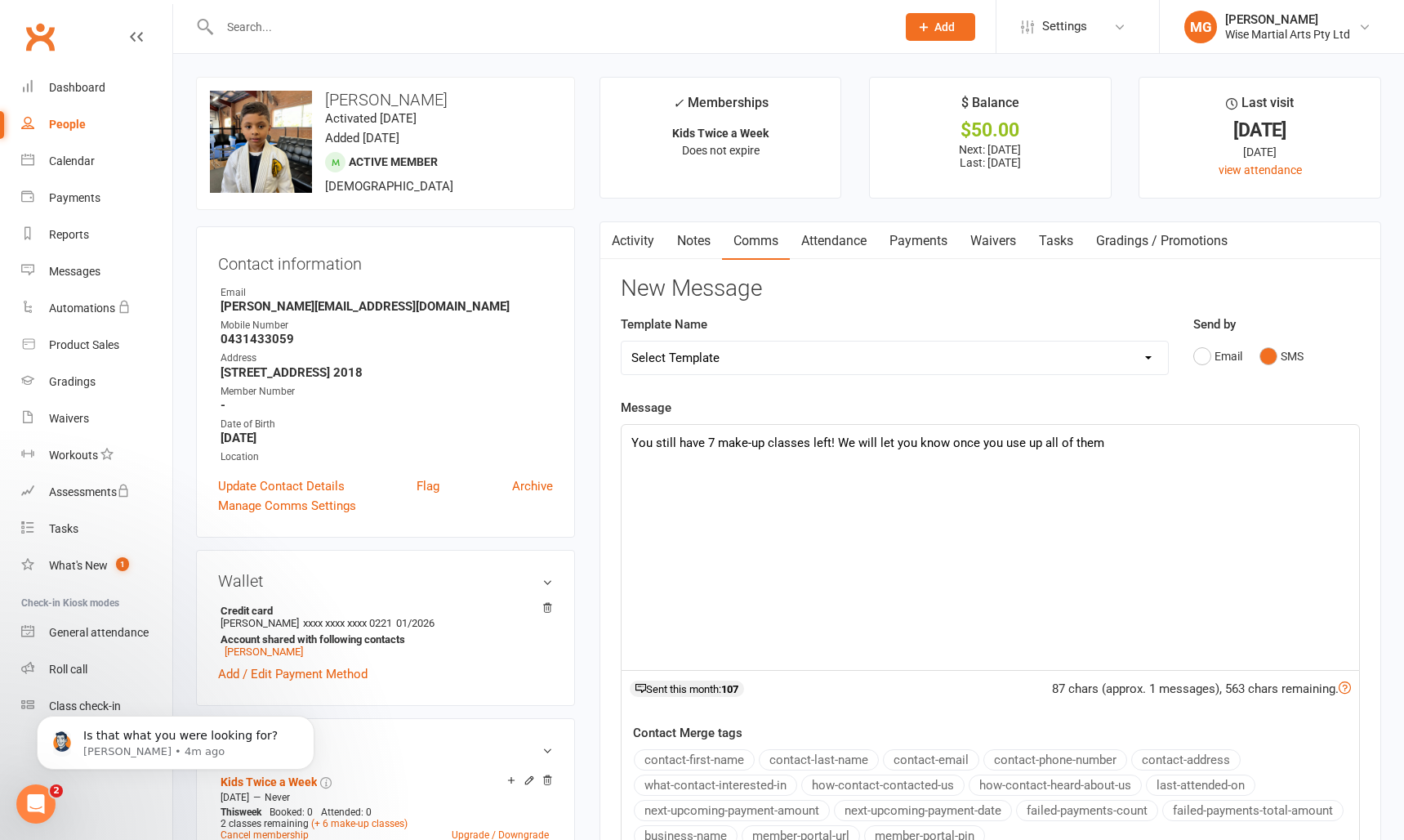
click at [1102, 450] on p "You still have 7 make-up classes left! We will let you know once you use up all…" at bounding box center [990, 443] width 718 height 20
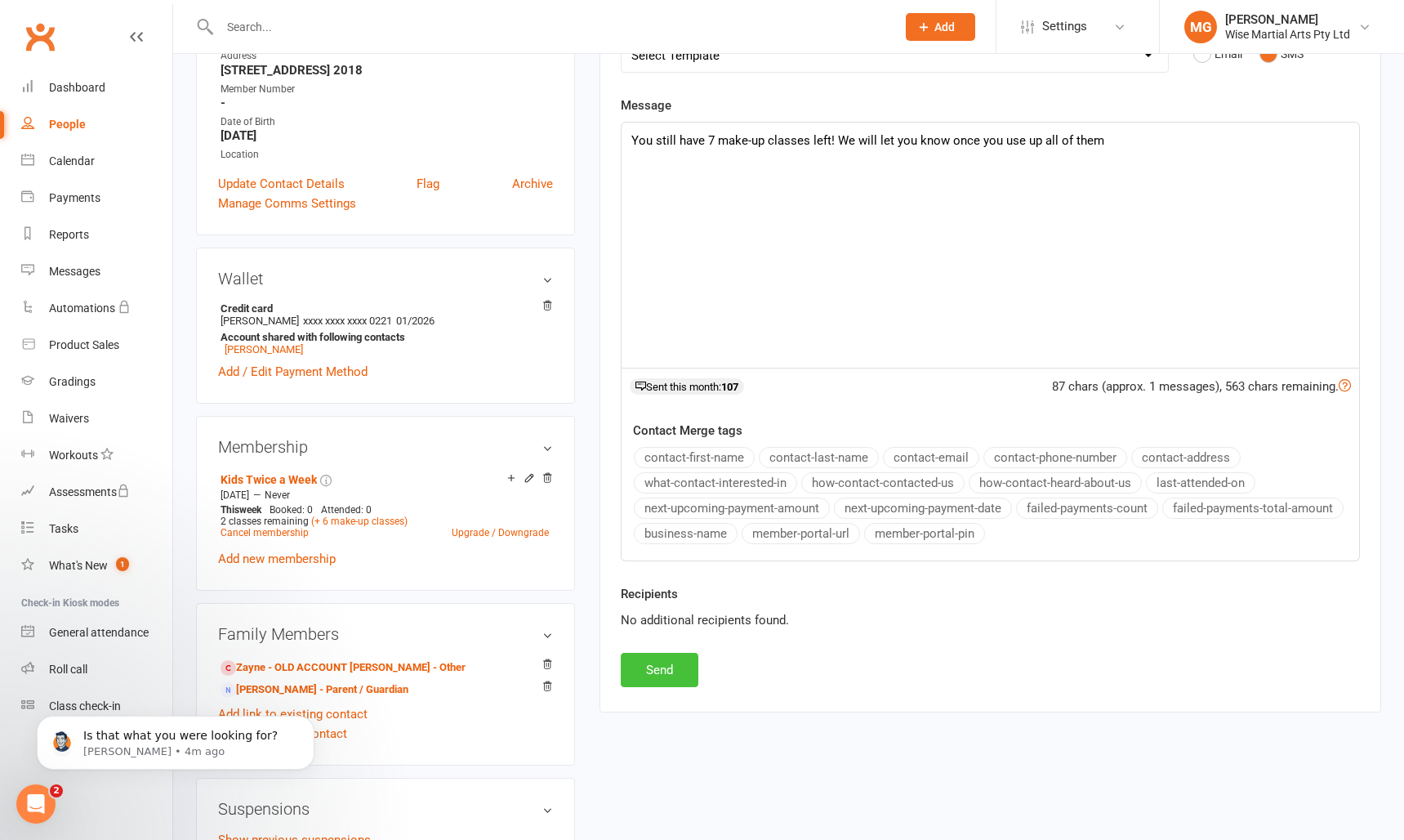
scroll to position [303, 0]
click at [654, 663] on button "Send" at bounding box center [659, 669] width 78 height 34
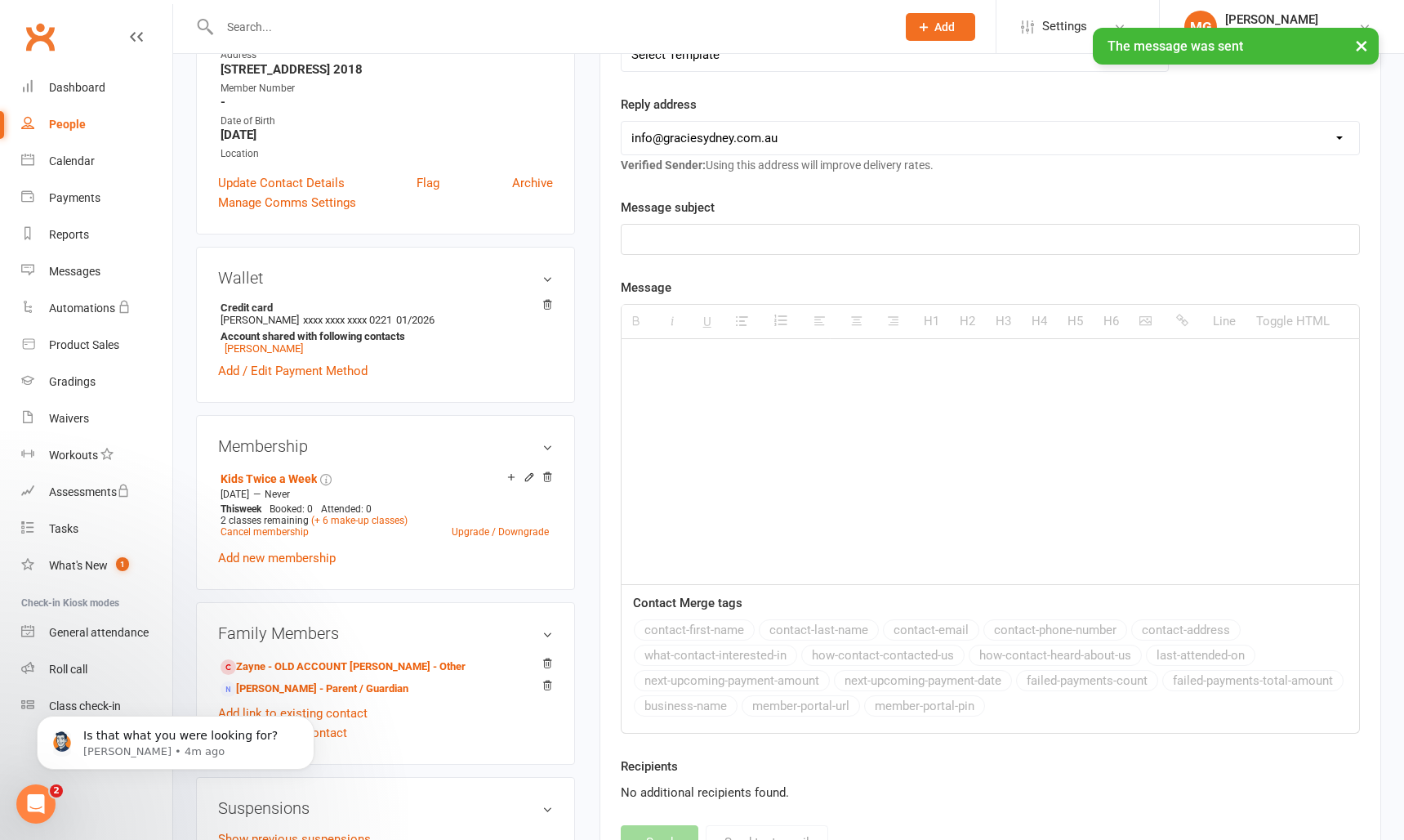
click at [68, 121] on div "People" at bounding box center [67, 124] width 37 height 13
select select "100"
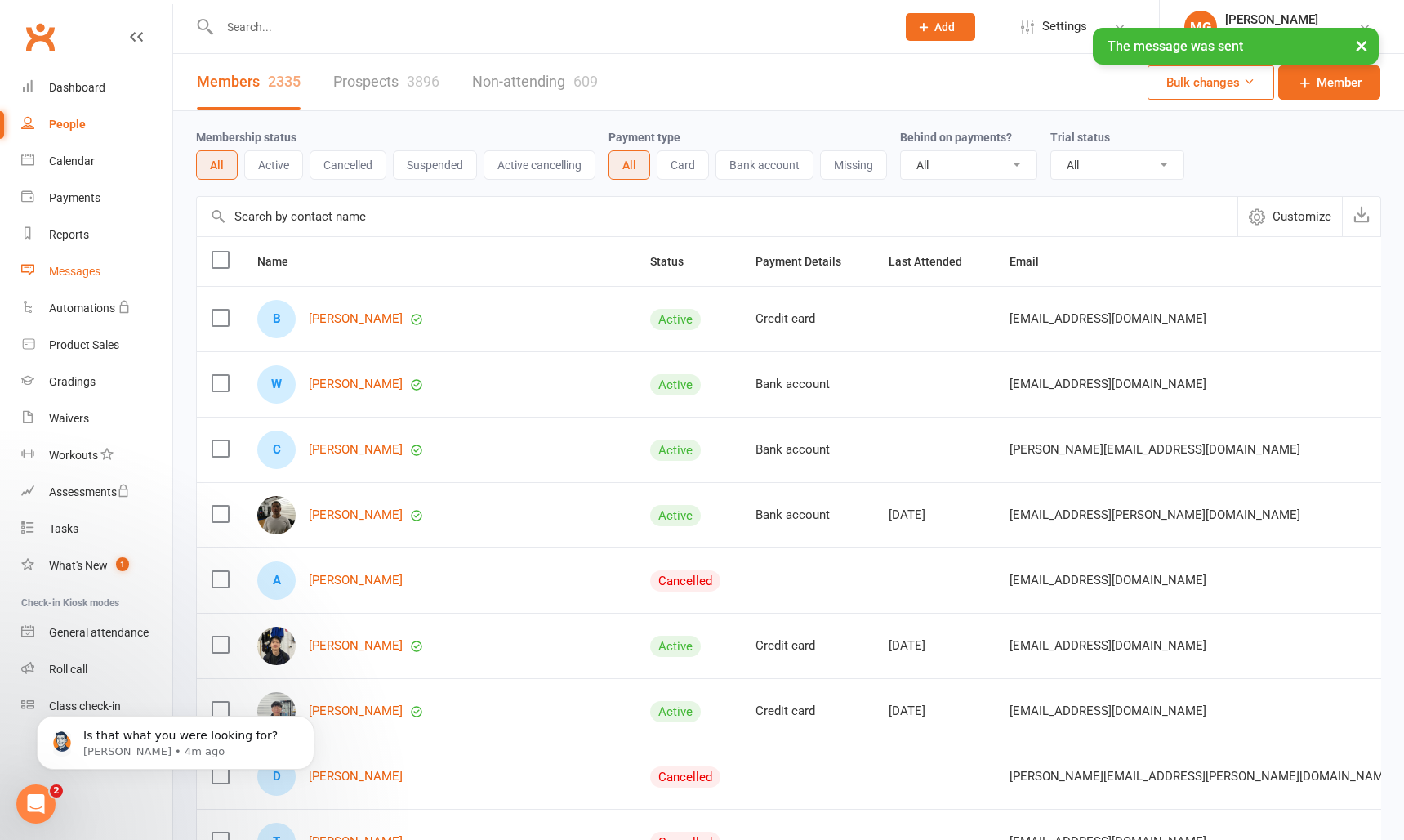
click at [90, 277] on div "Messages" at bounding box center [75, 271] width 52 height 13
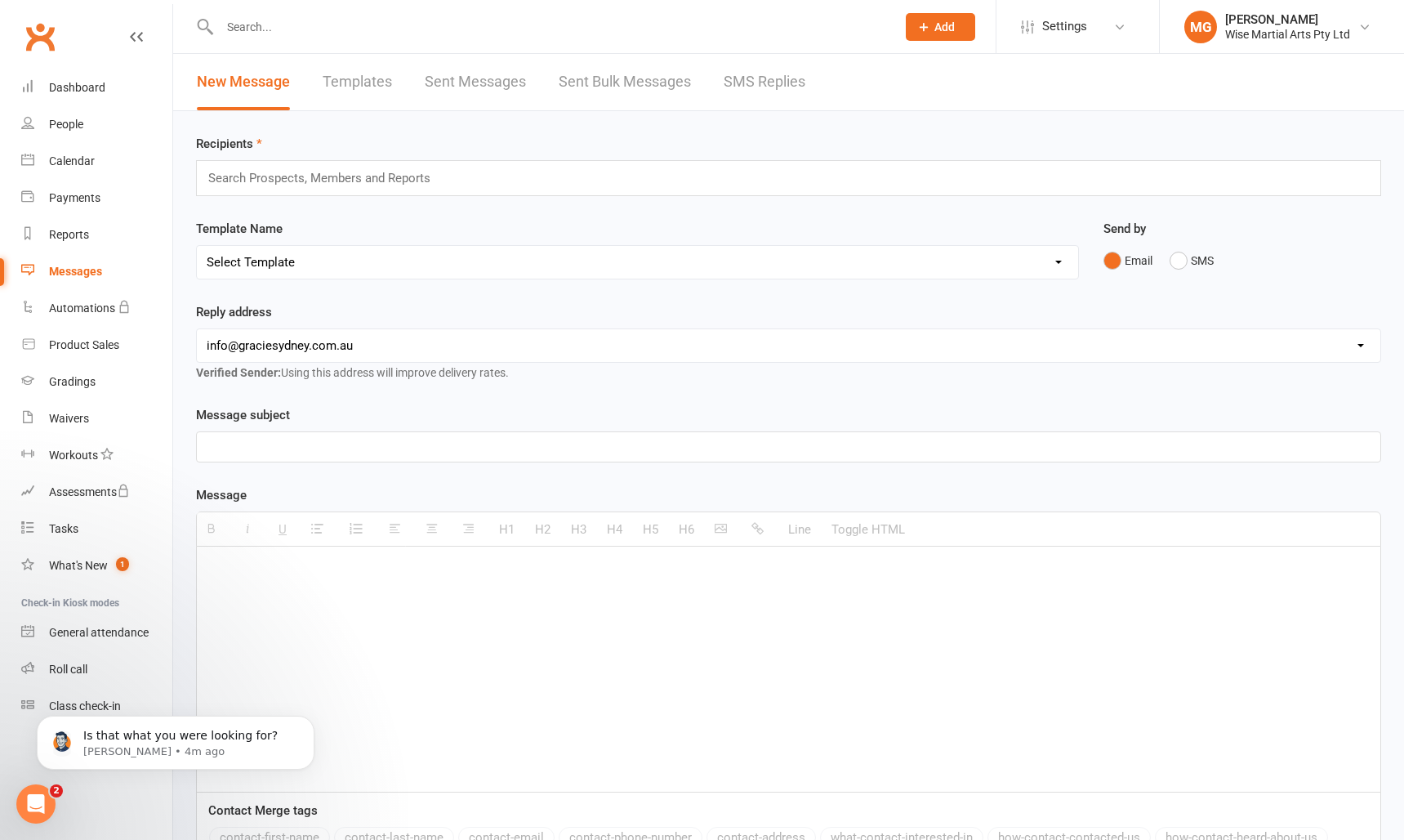
click at [594, 79] on link "Sent Bulk Messages" at bounding box center [625, 82] width 132 height 57
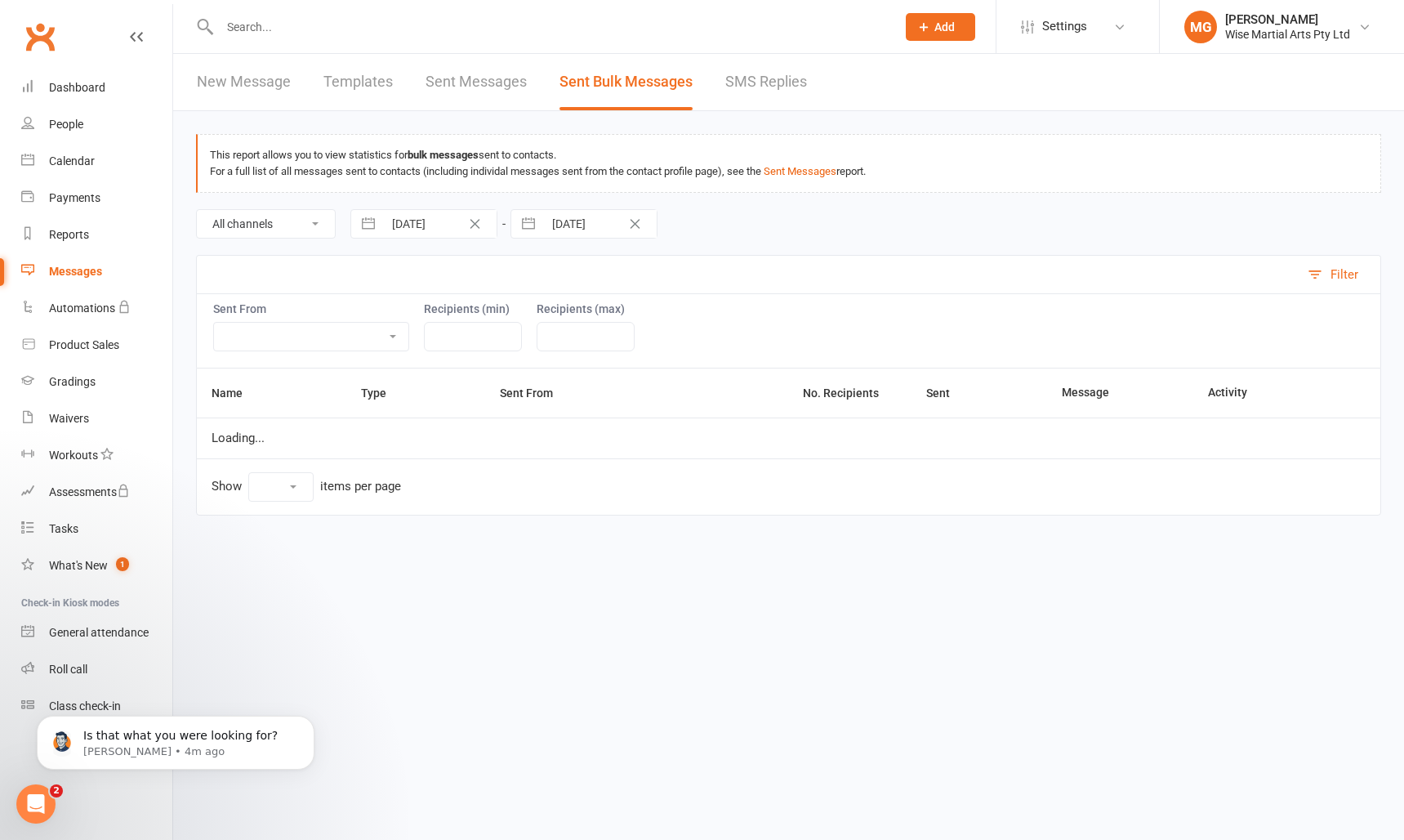
select select "10"
click at [441, 84] on ui-view "Prospect Member Non-attending contact Class / event Appointment Grading event T…" at bounding box center [702, 282] width 1404 height 558
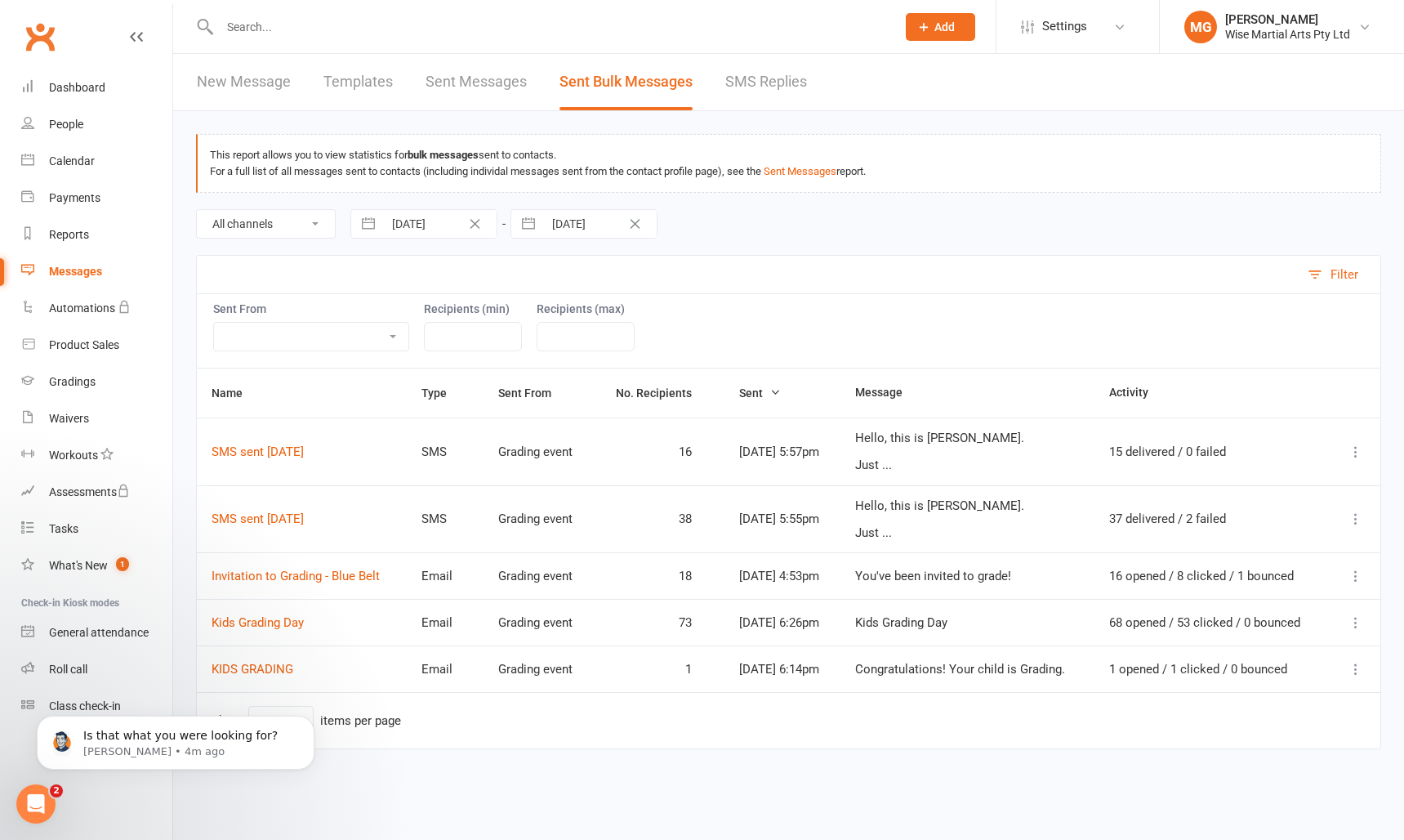
click at [385, 97] on link "Templates" at bounding box center [358, 82] width 70 height 57
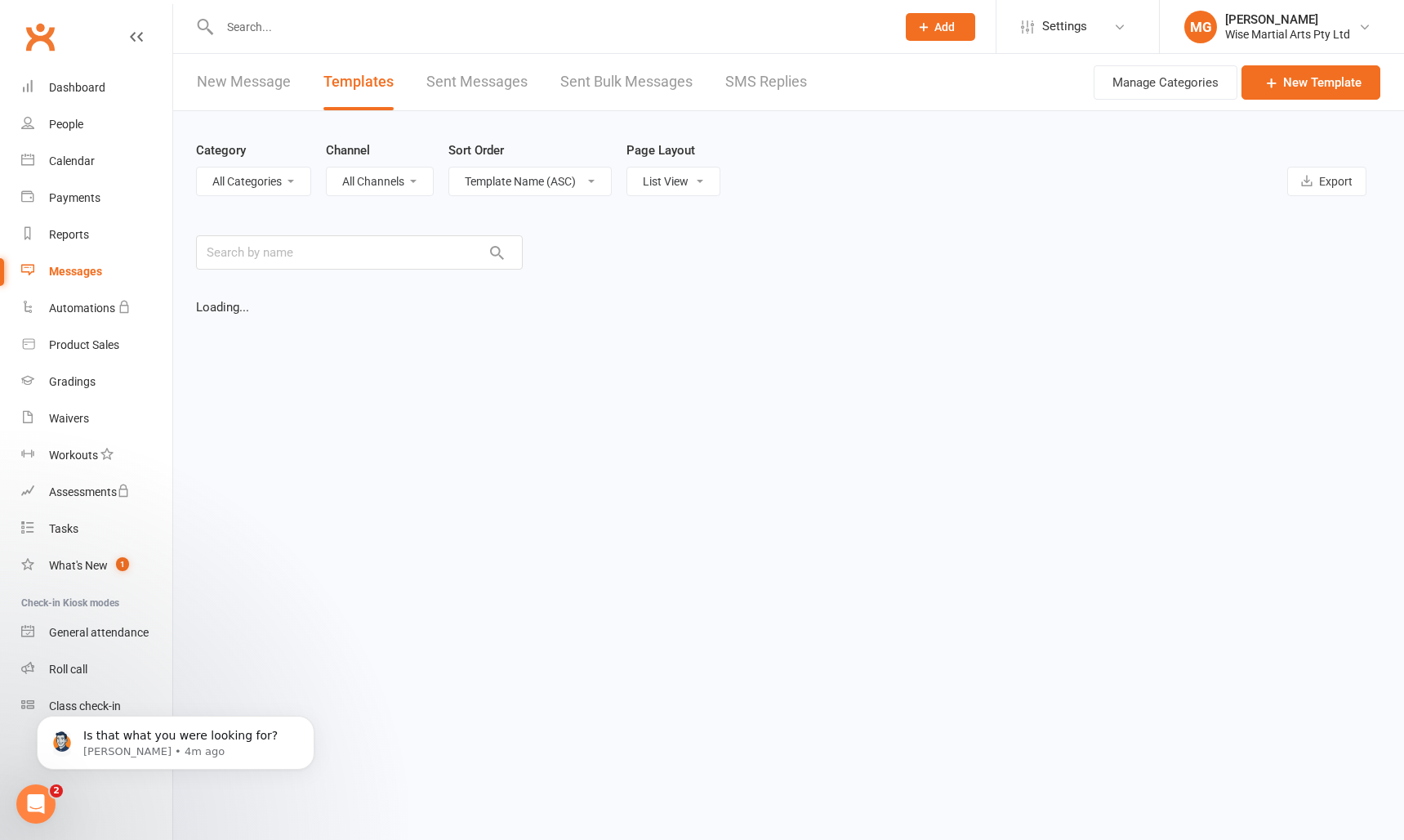
select select "grid"
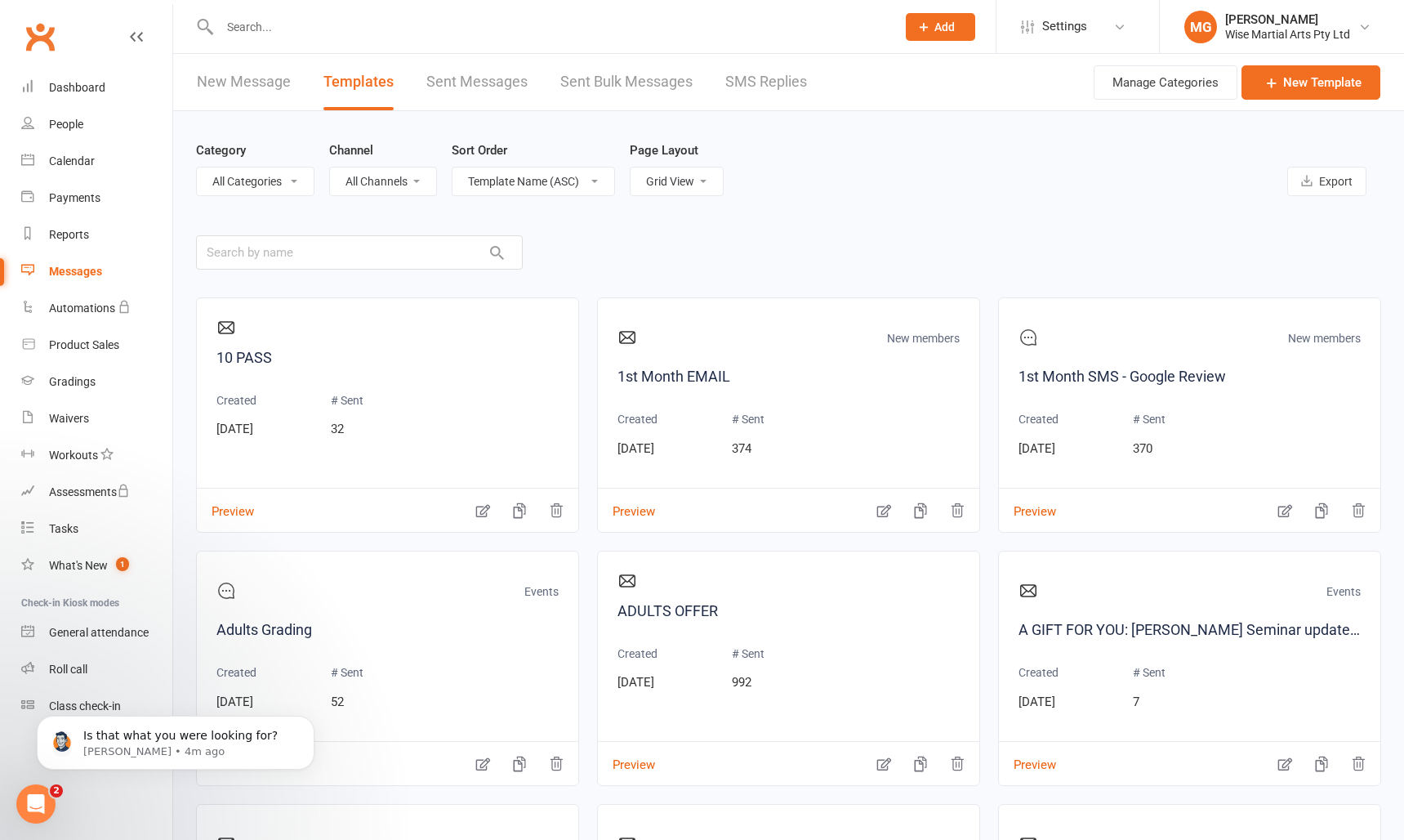
click at [257, 94] on link "New Message" at bounding box center [244, 82] width 94 height 57
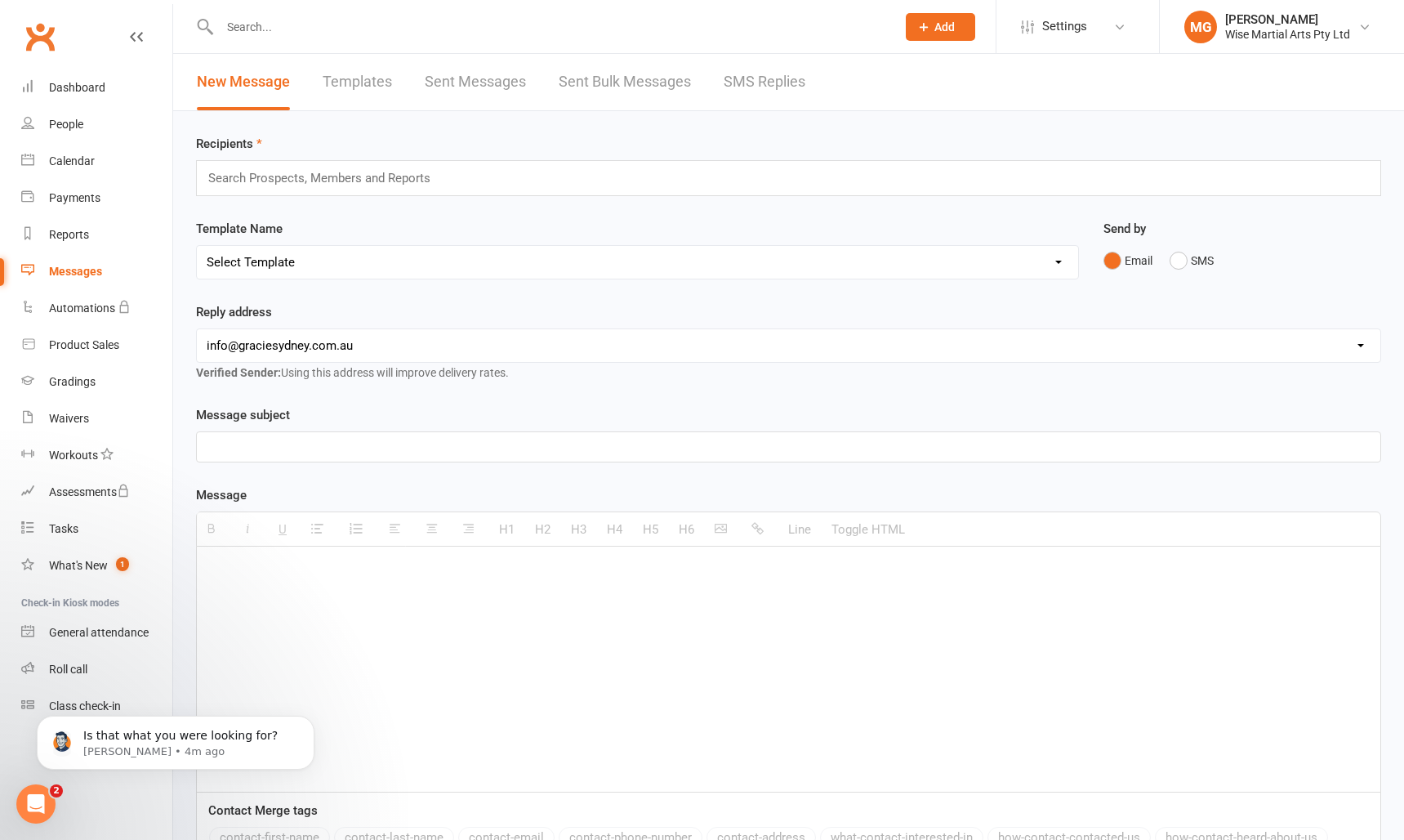
click at [93, 268] on div "Messages" at bounding box center [76, 271] width 53 height 13
click at [86, 246] on link "Reports" at bounding box center [97, 235] width 151 height 37
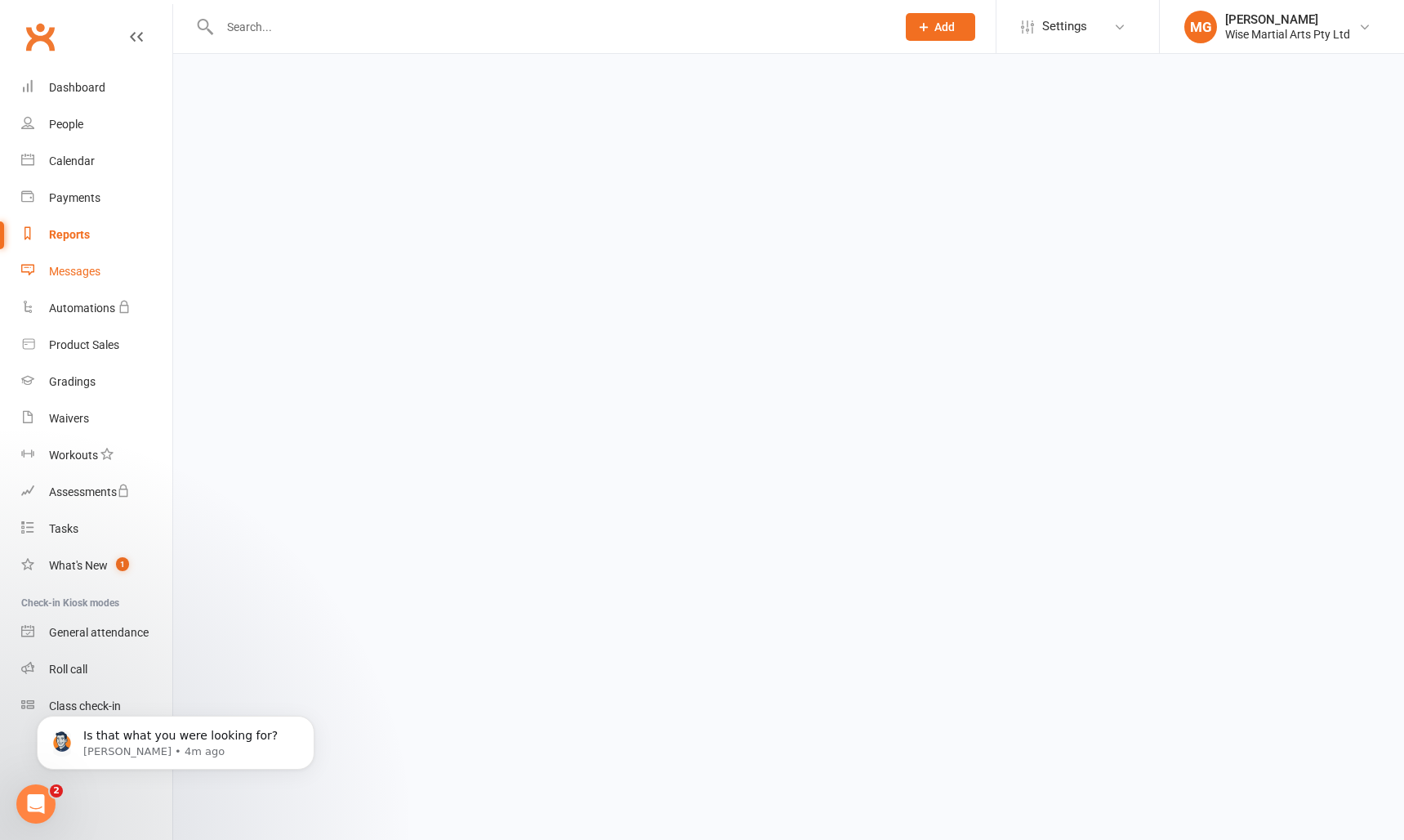
select select "100"
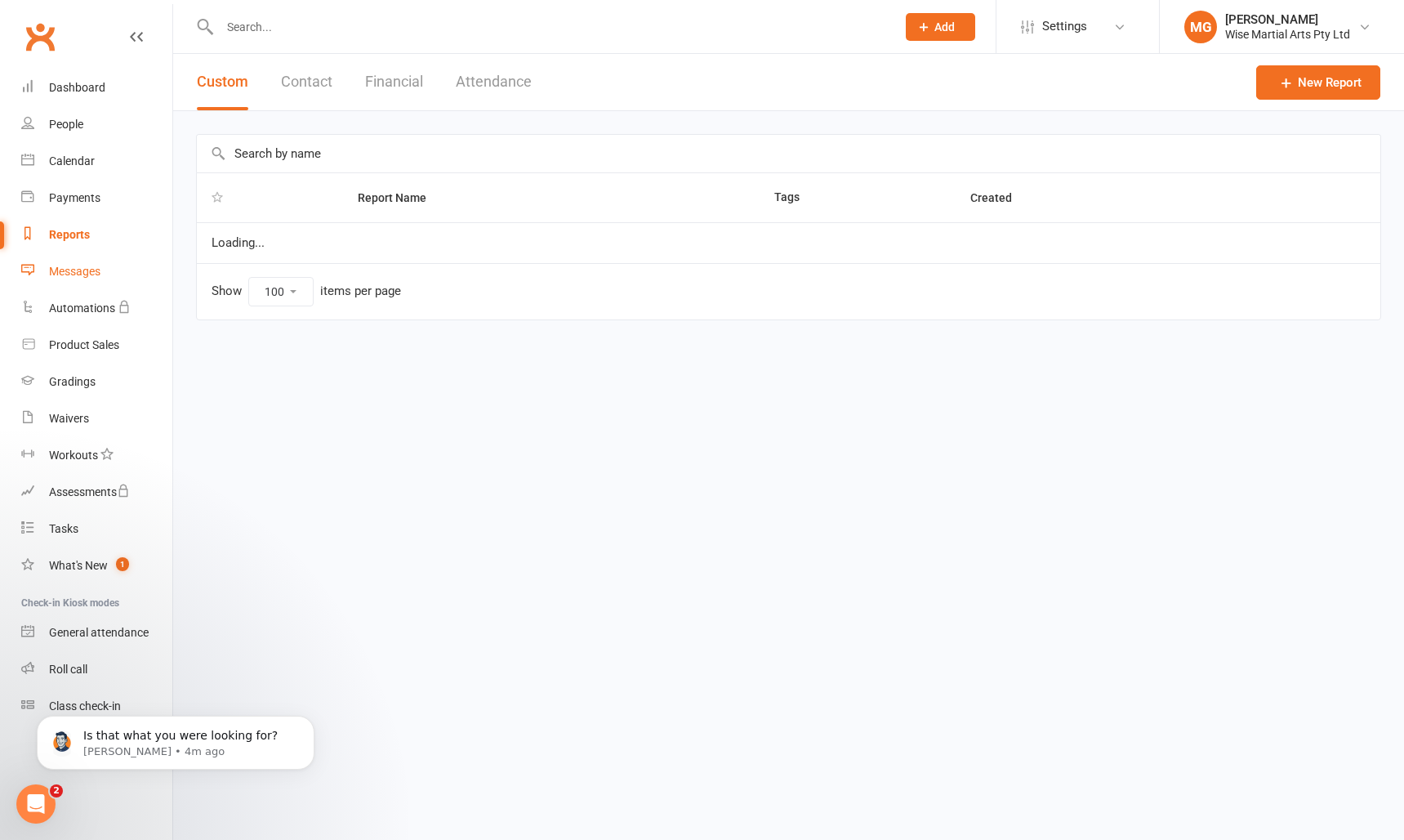
click at [79, 274] on div "Messages" at bounding box center [75, 271] width 52 height 13
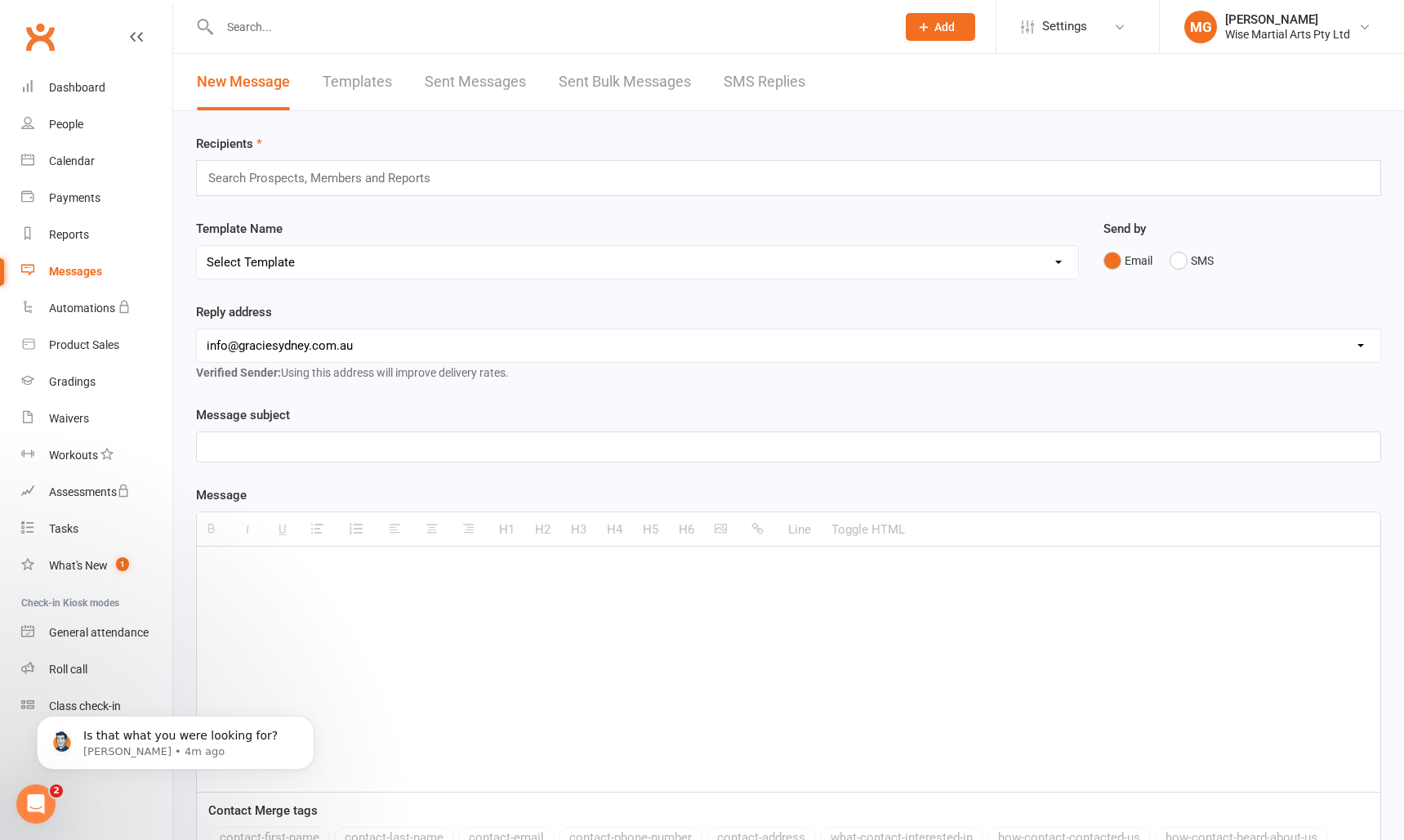
click at [755, 69] on link "SMS Replies" at bounding box center [764, 82] width 81 height 57
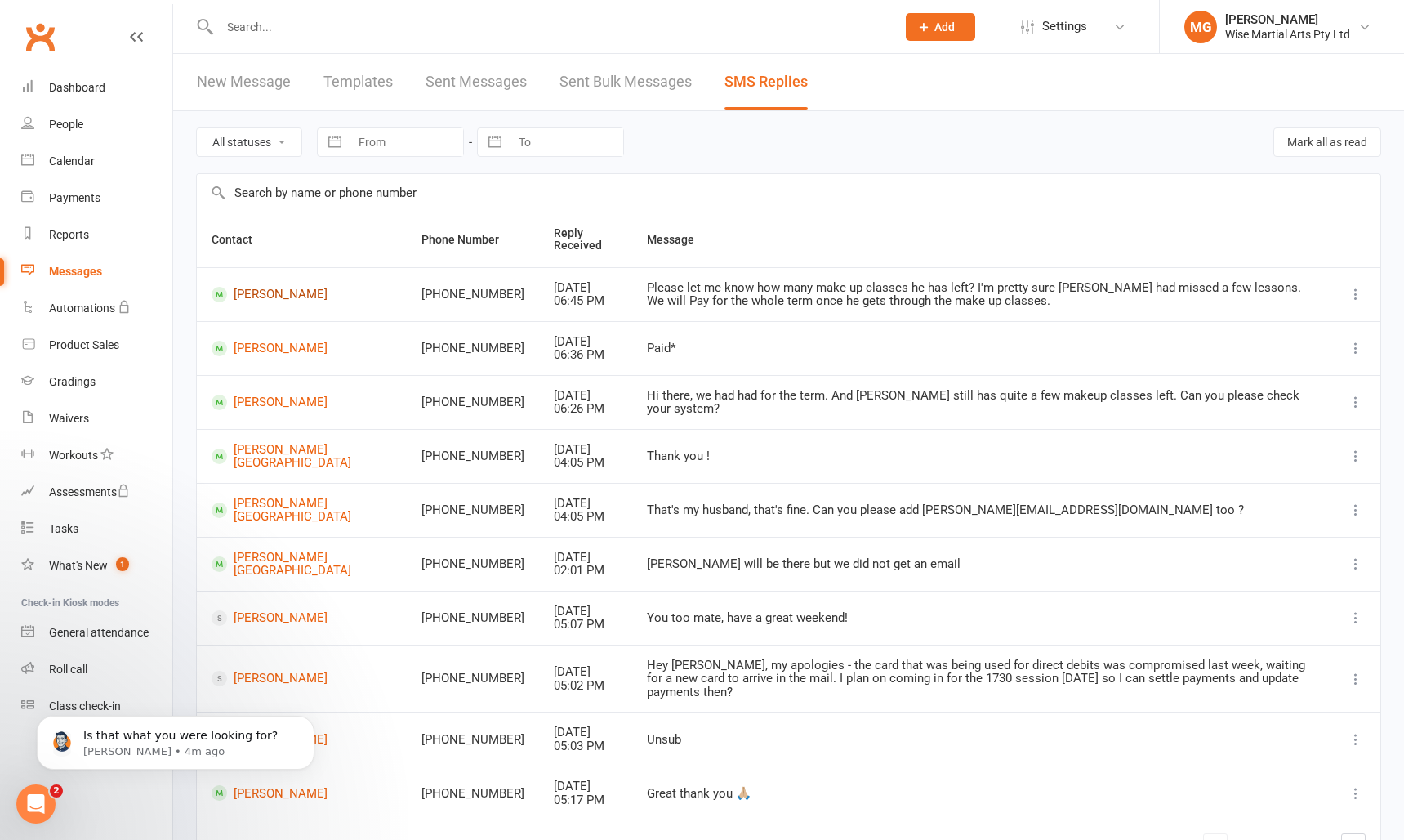
click at [255, 287] on link "[PERSON_NAME]" at bounding box center [302, 294] width 181 height 16
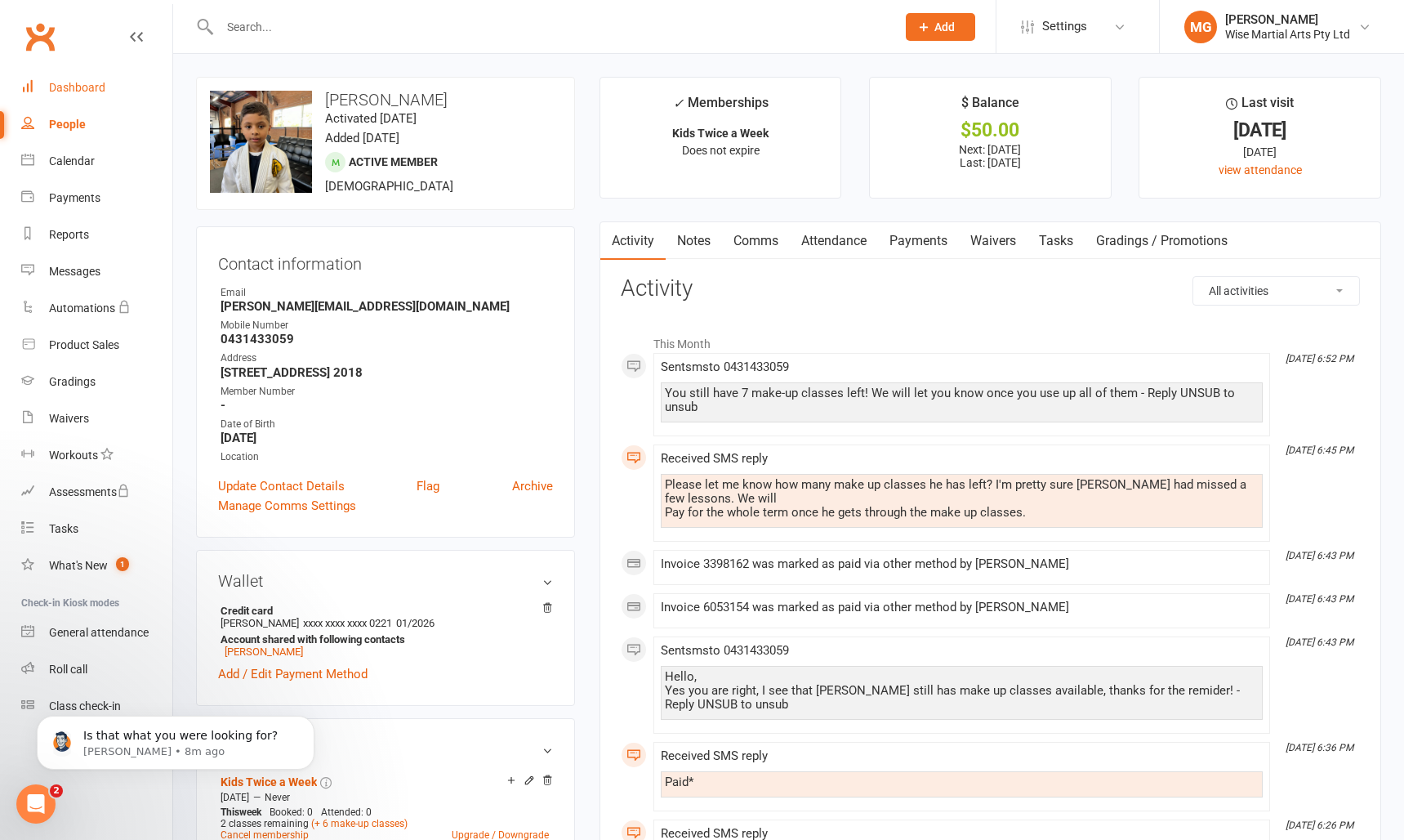
click at [77, 92] on div "Dashboard" at bounding box center [77, 88] width 57 height 13
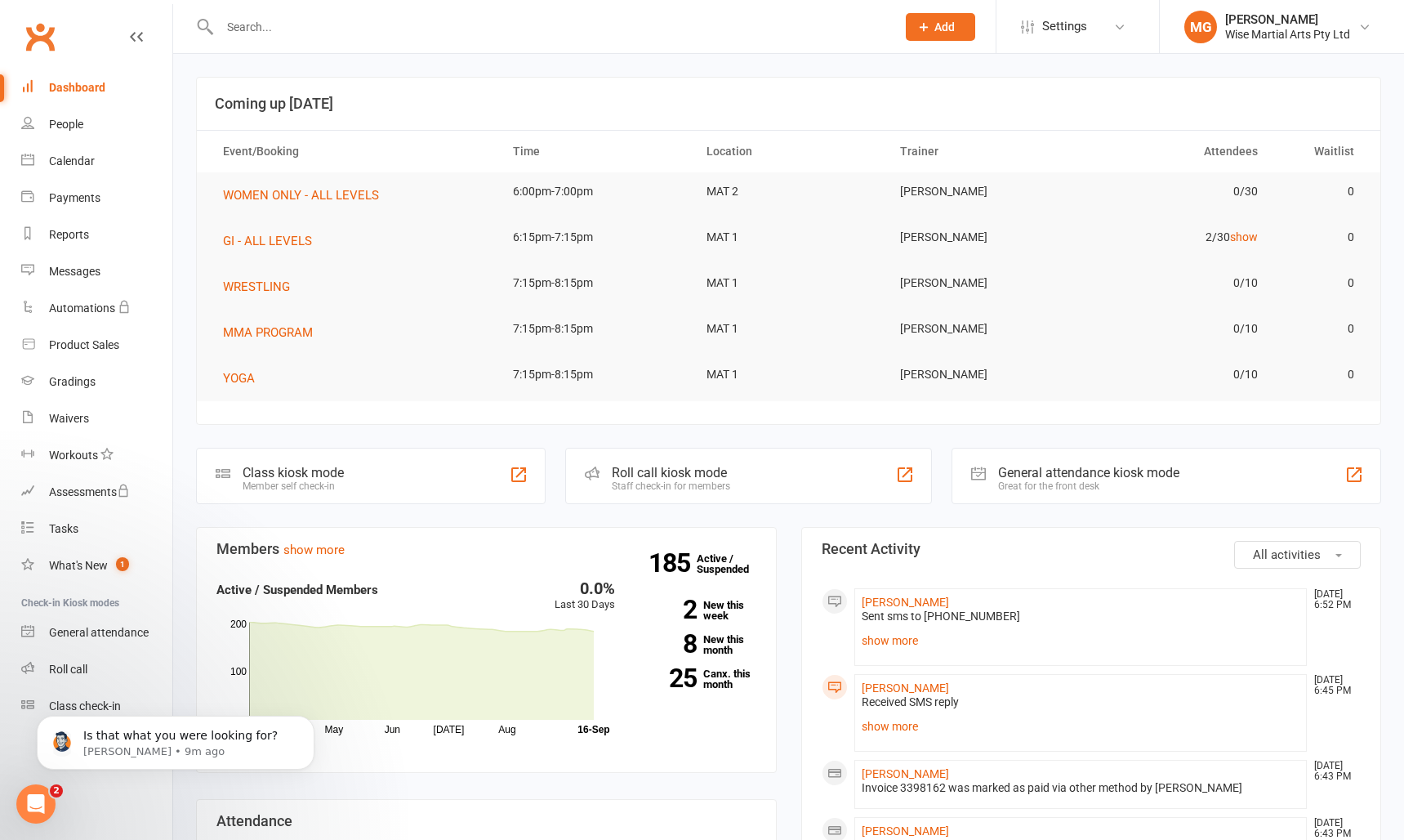
click at [379, 10] on div at bounding box center [540, 26] width 689 height 53
click at [374, 21] on input "text" at bounding box center [550, 27] width 670 height 23
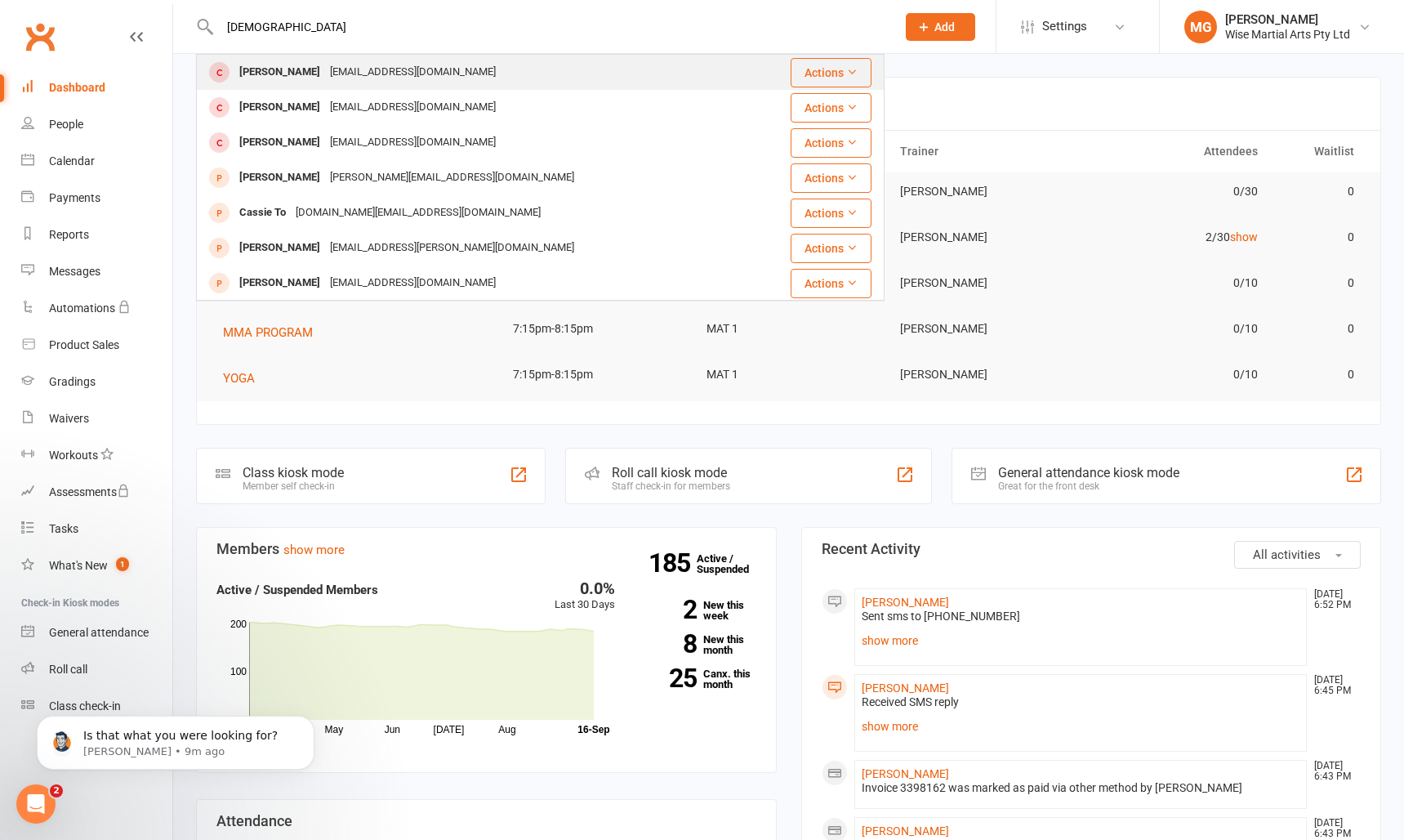
type input "chassir"
click at [354, 76] on div "Chassityjackson@yahoo.com" at bounding box center [413, 72] width 176 height 24
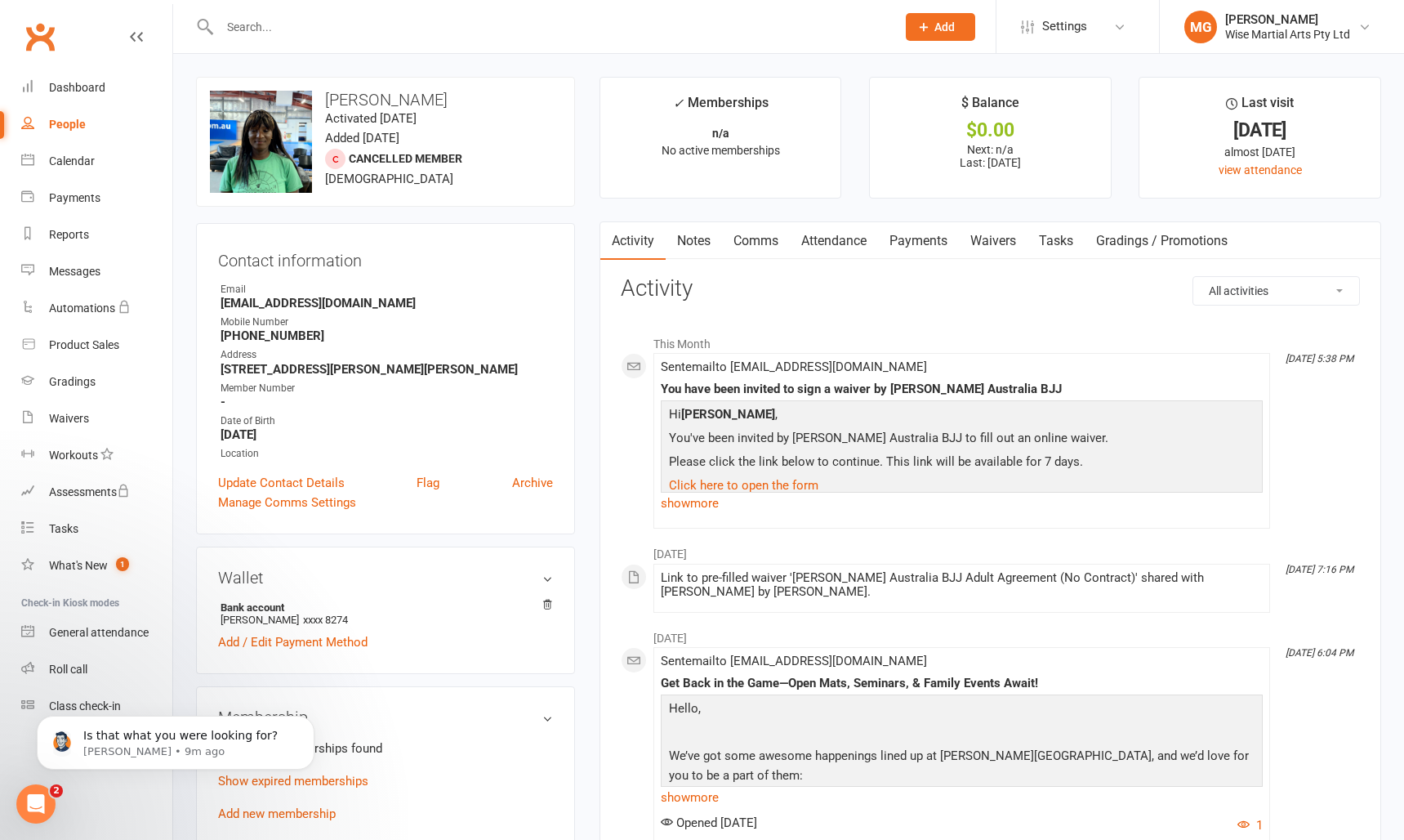
click at [943, 233] on link "Payments" at bounding box center [919, 241] width 81 height 38
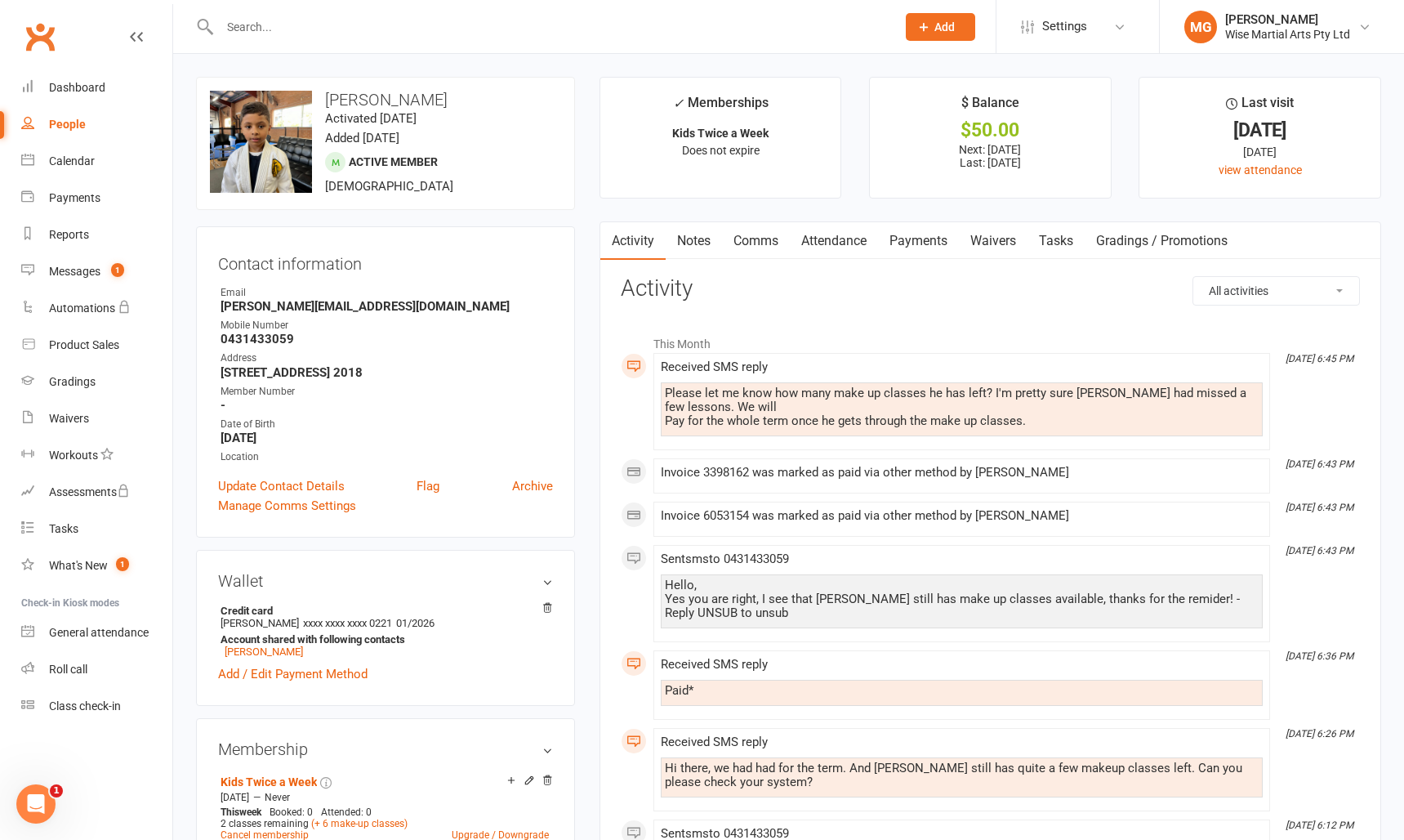
click at [940, 240] on link "Payments" at bounding box center [919, 241] width 81 height 38
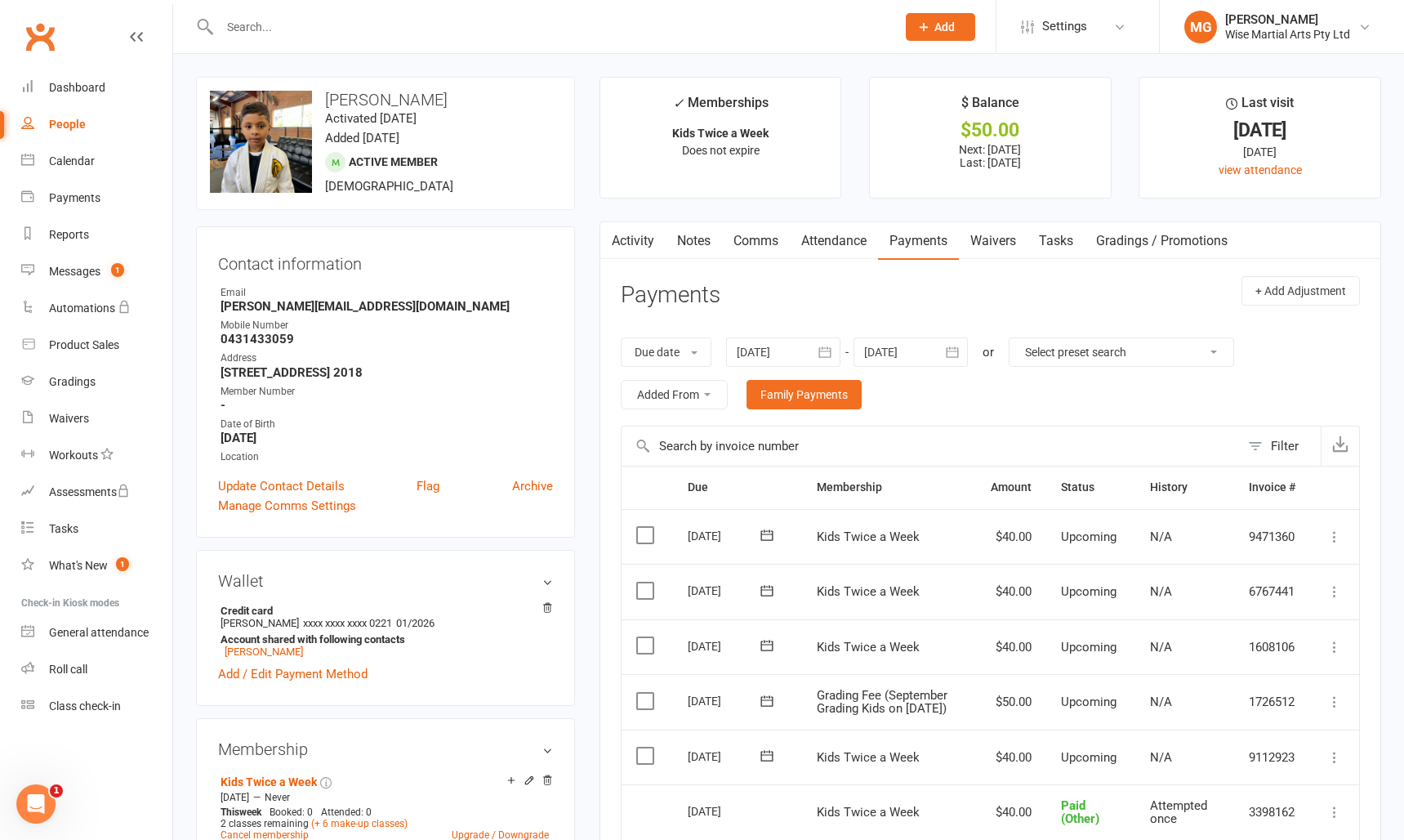
click at [860, 243] on link "Attendance" at bounding box center [833, 241] width 88 height 38
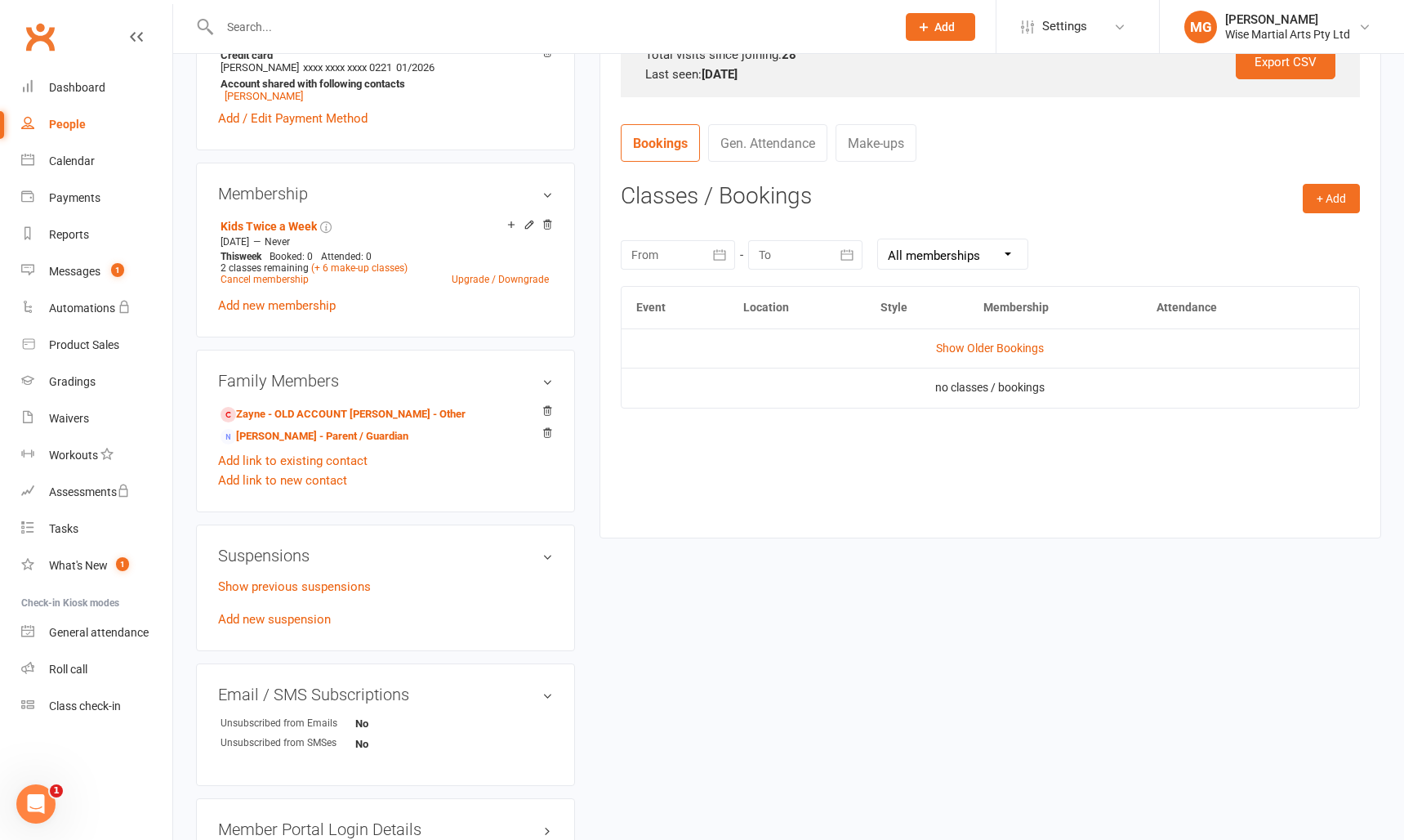
scroll to position [536, 0]
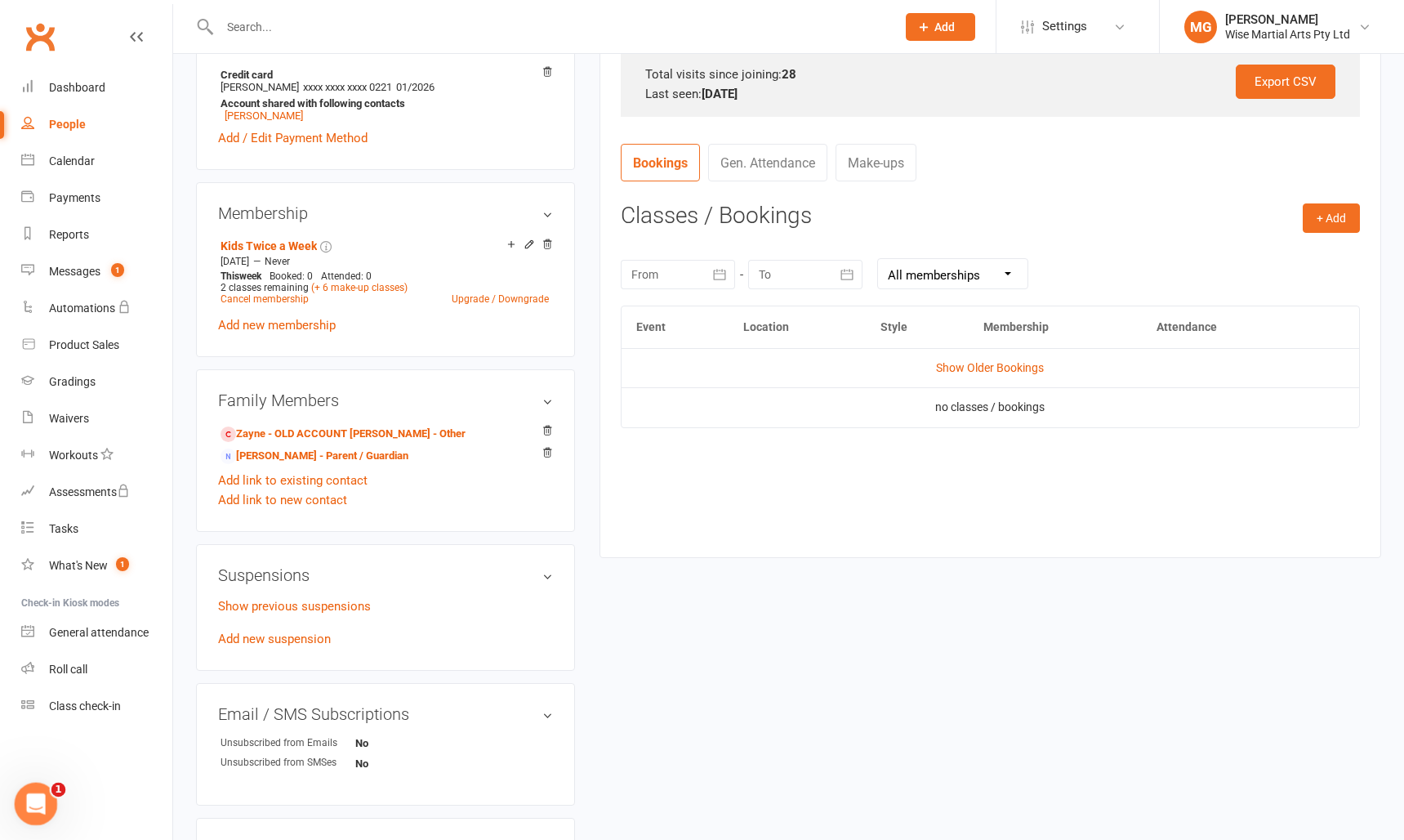
click at [51, 801] on div "Open Intercom Messenger" at bounding box center [34, 801] width 54 height 54
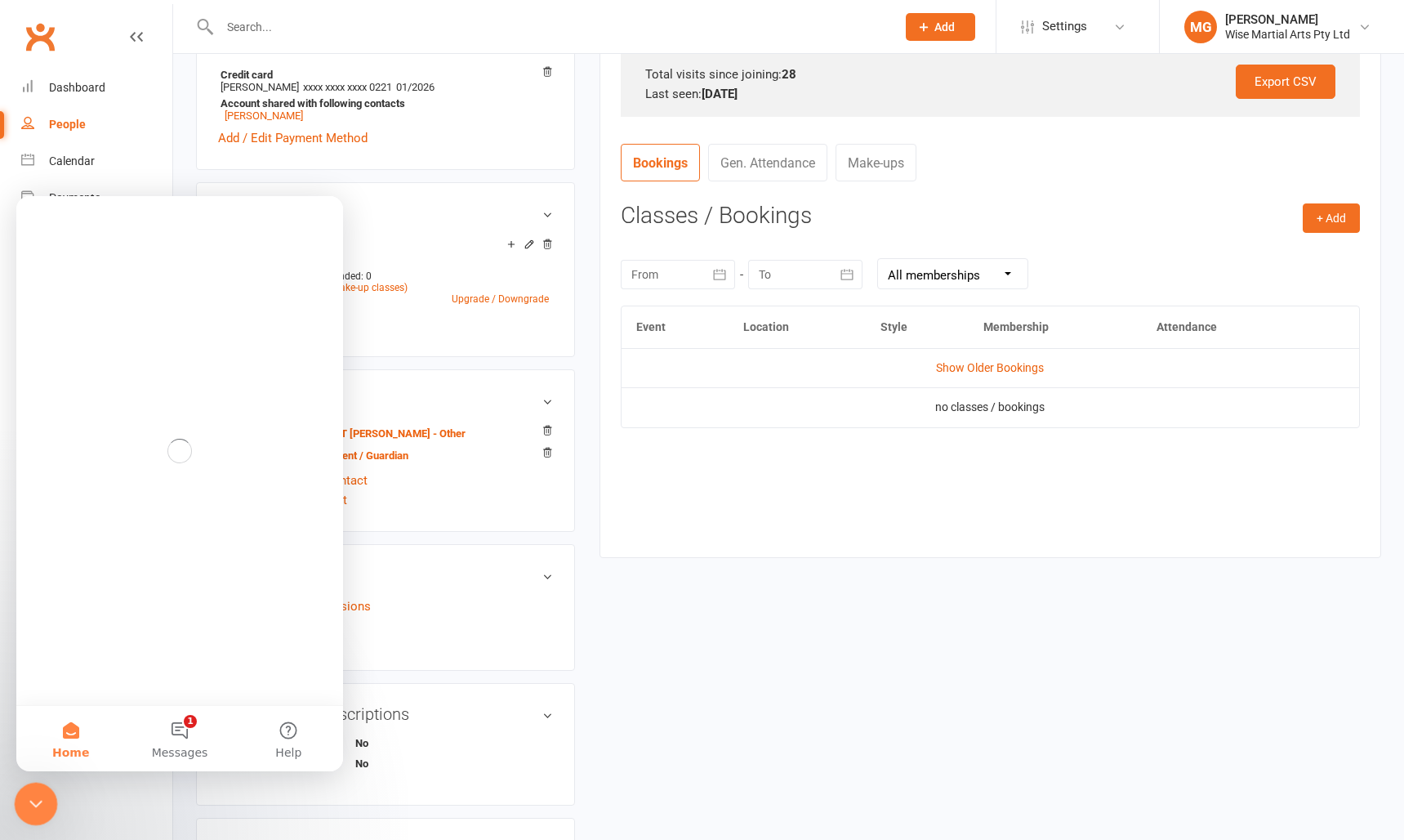
scroll to position [544, 0]
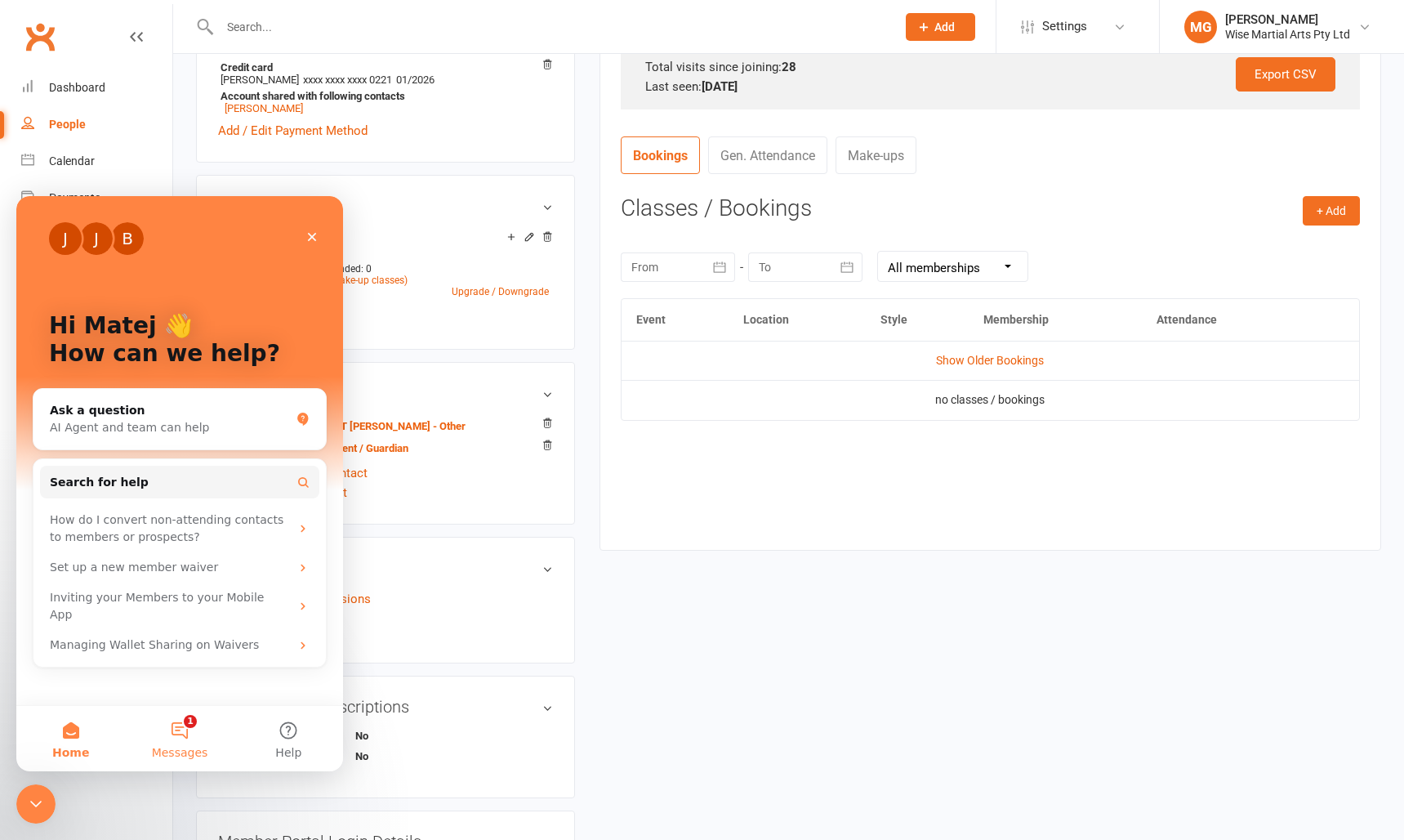
click at [155, 746] on span "Messages" at bounding box center [180, 752] width 57 height 11
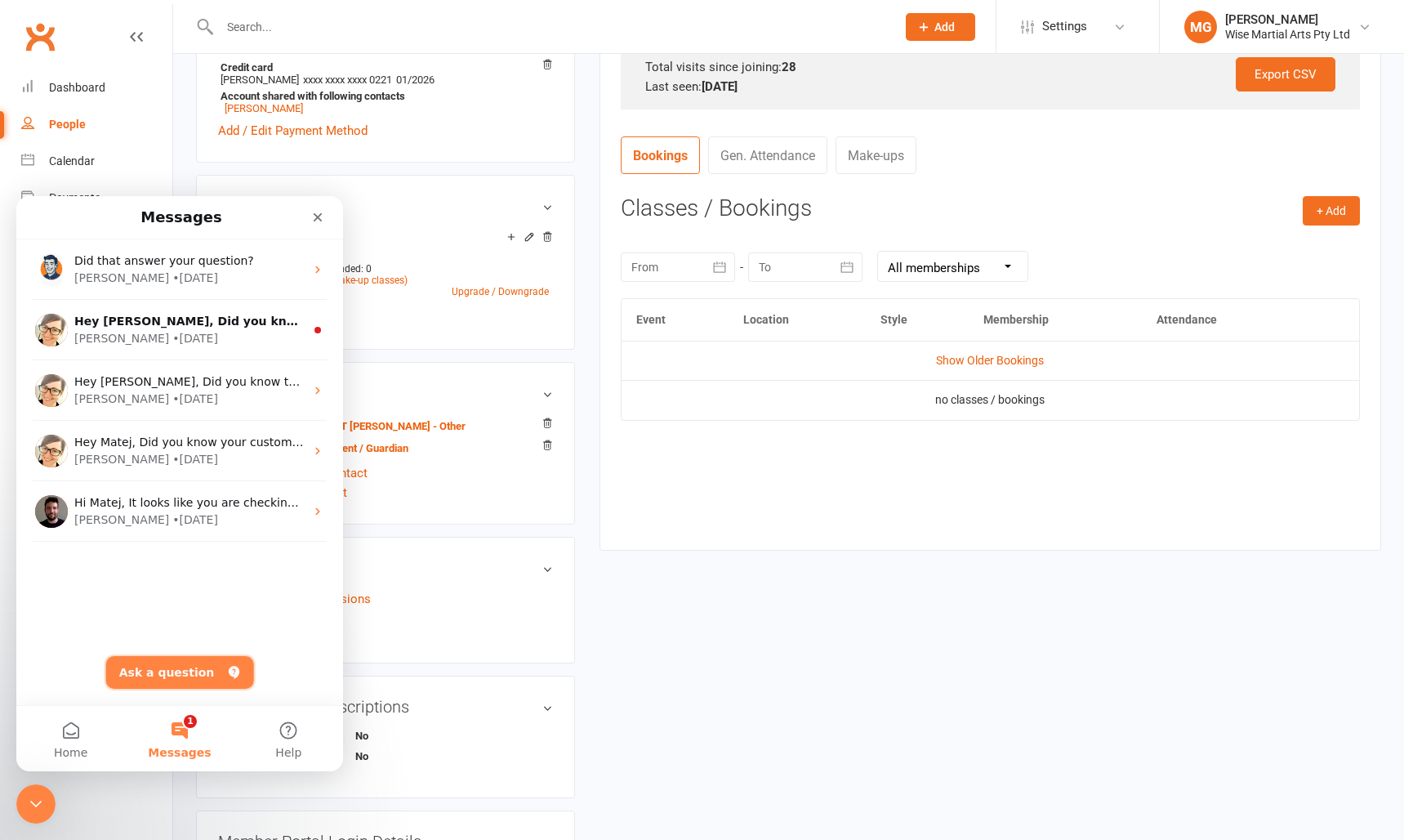
click at [138, 669] on button "Ask a question" at bounding box center [180, 672] width 148 height 33
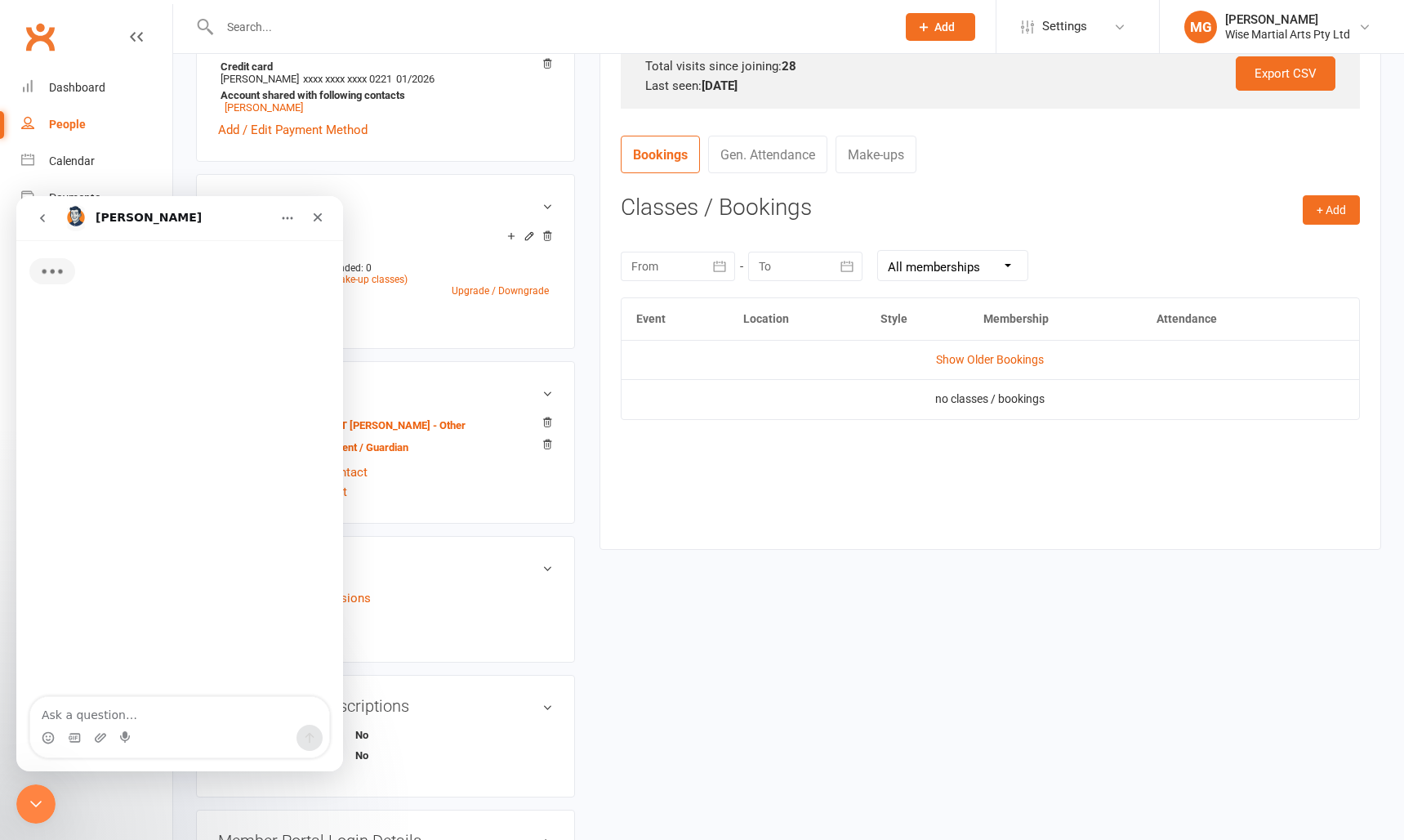
click at [150, 717] on textarea "Ask a question…" at bounding box center [180, 711] width 299 height 28
type textarea "make up classes"
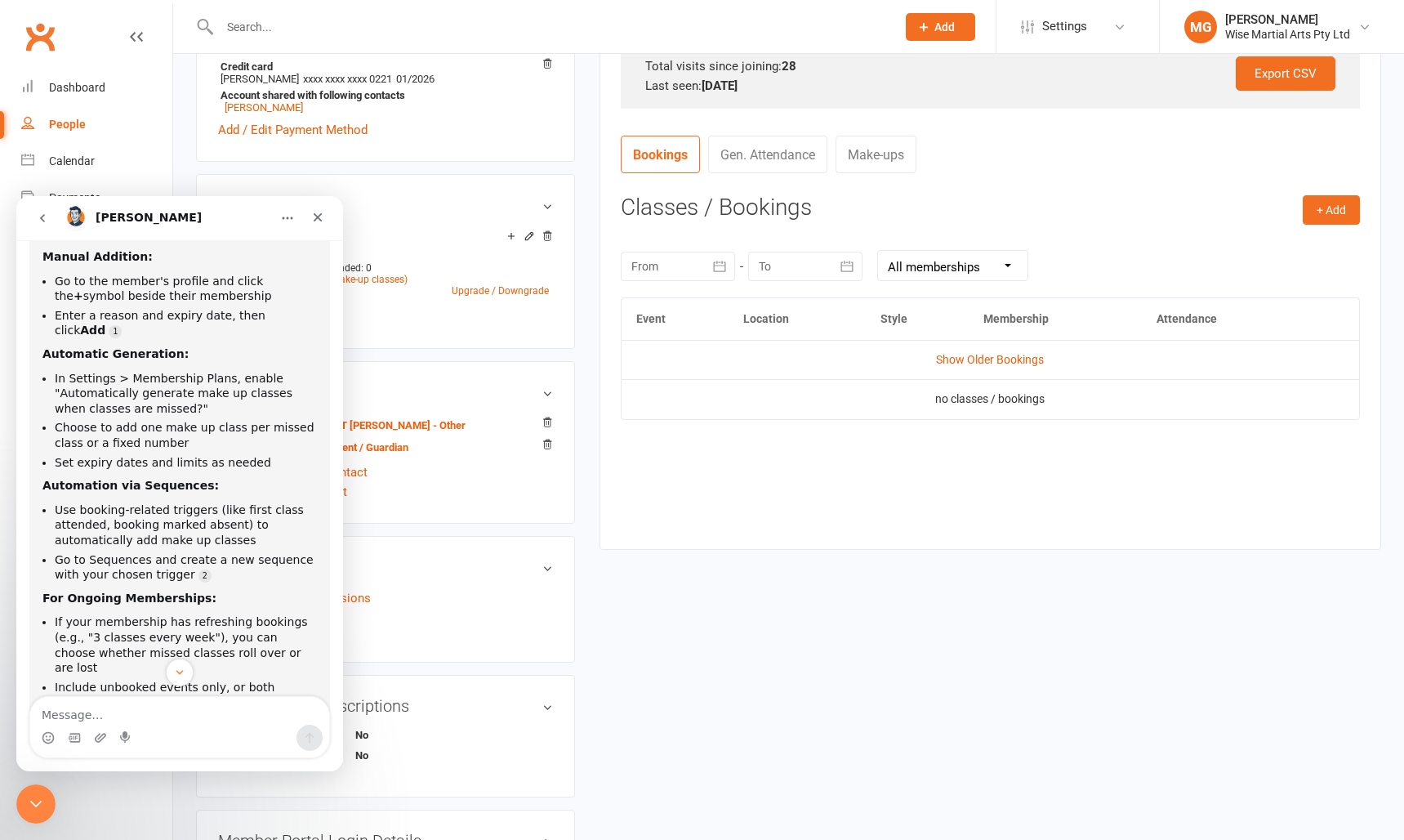
scroll to position [177, 0]
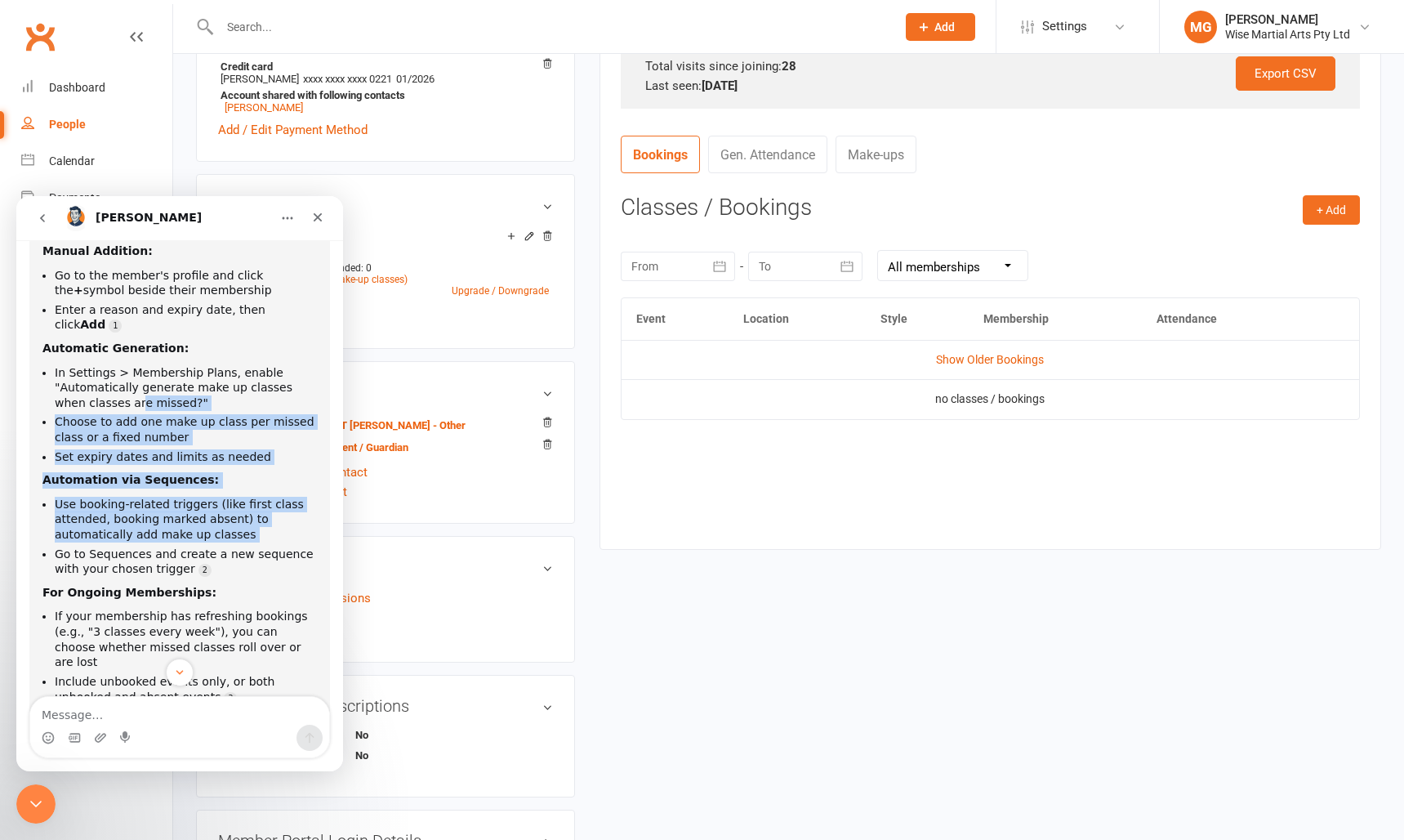
drag, startPoint x: 107, startPoint y: 376, endPoint x: 84, endPoint y: 512, distance: 137.9
click at [84, 512] on div "There are several ways to handle make up classes in our system: Manual Addition…" at bounding box center [180, 482] width 274 height 558
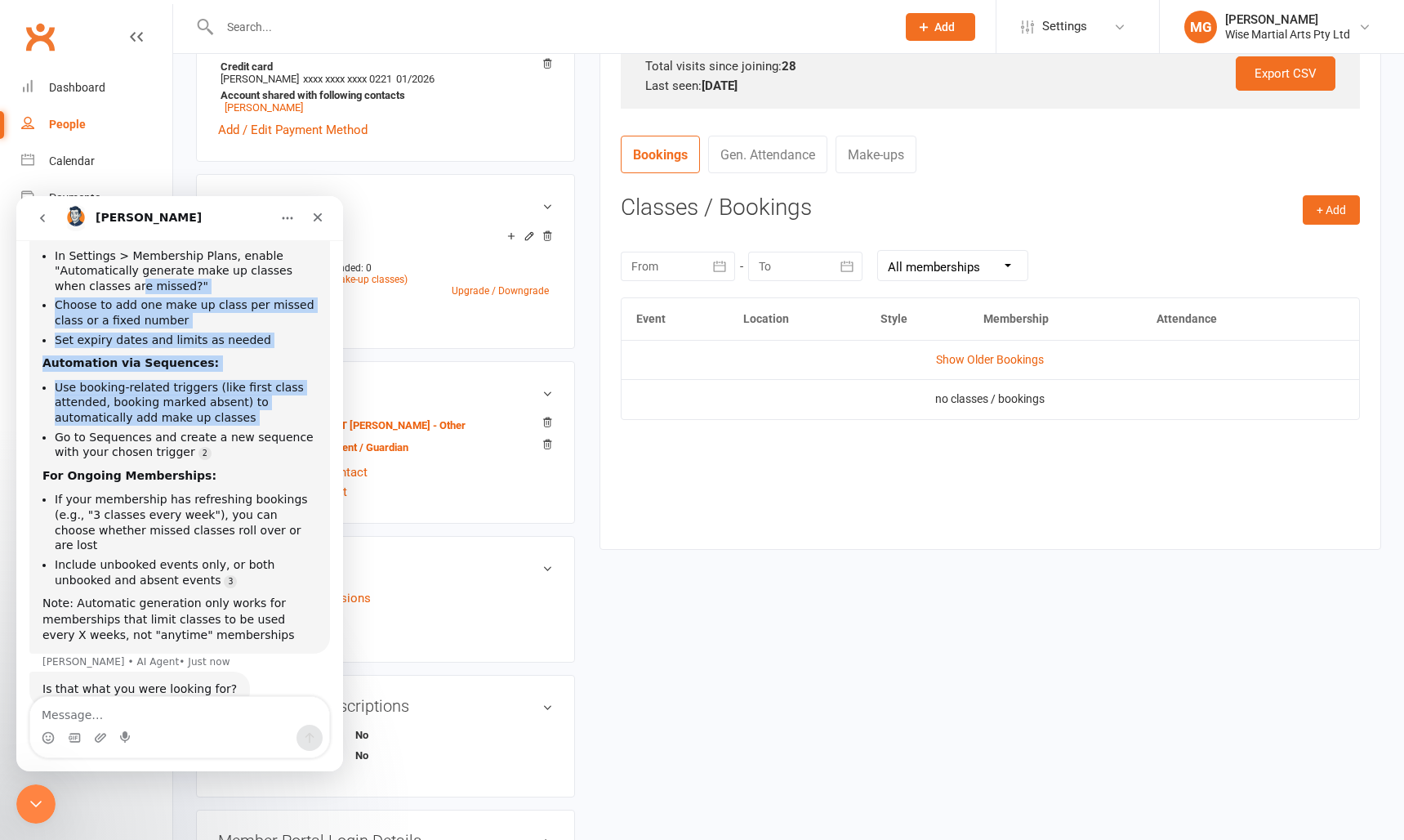
scroll to position [295, 0]
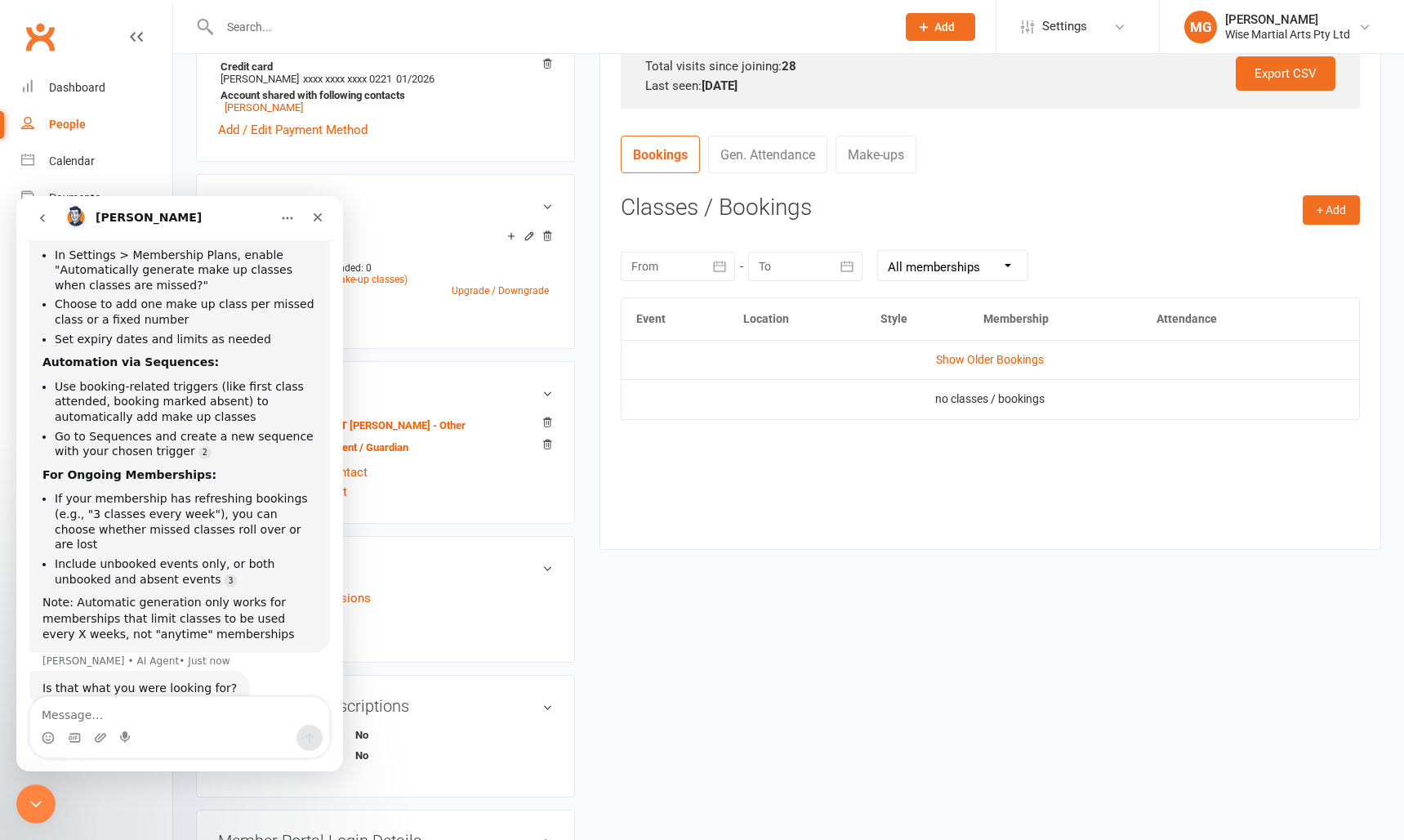
click at [83, 379] on li "Use booking-related triggers (like first class attended, booking marked absent)…" at bounding box center [186, 402] width 262 height 46
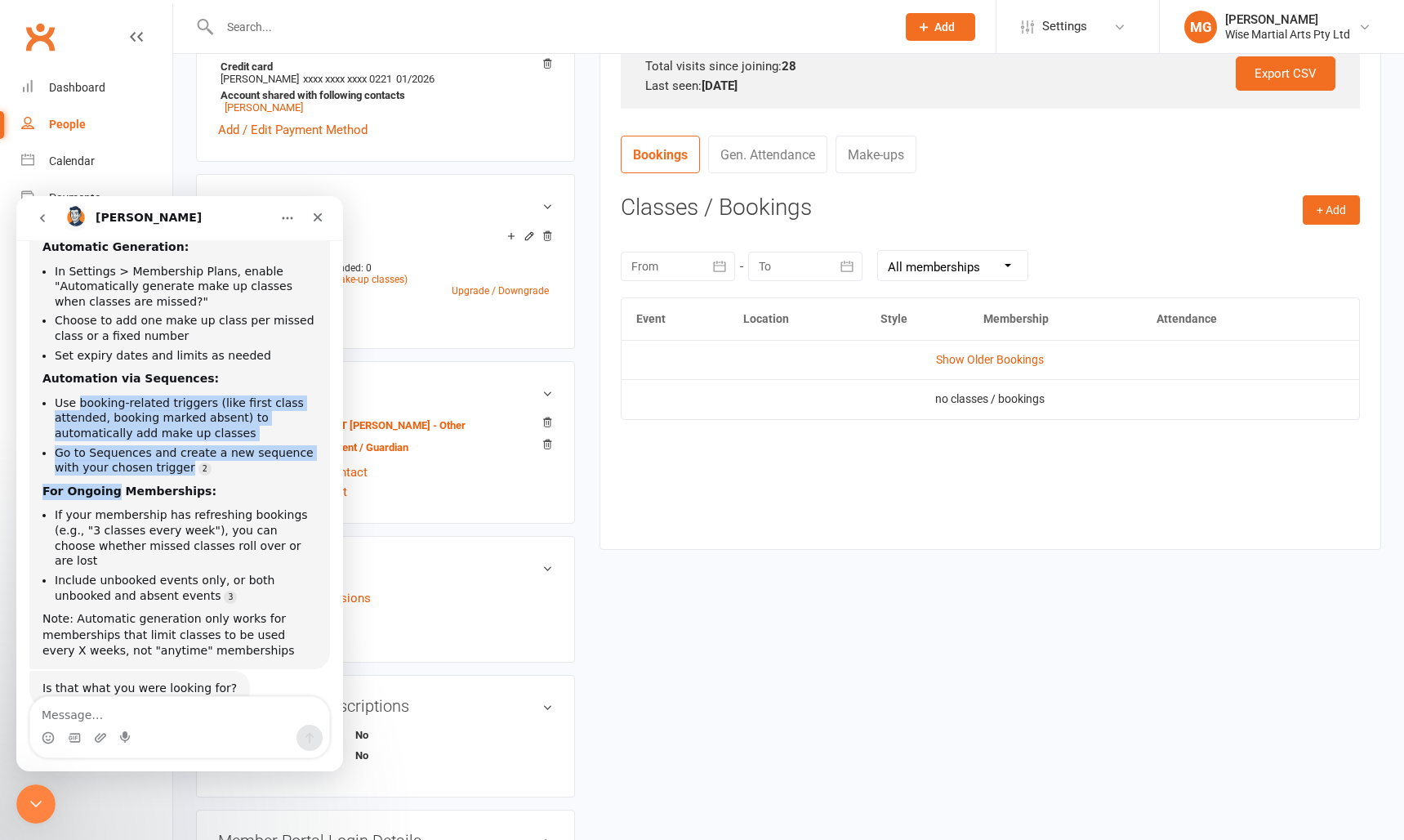
drag, startPoint x: 83, startPoint y: 370, endPoint x: 82, endPoint y: 457, distance: 87.0
click at [82, 457] on div "There are several ways to handle make up classes in our system: Manual Addition…" at bounding box center [180, 380] width 274 height 558
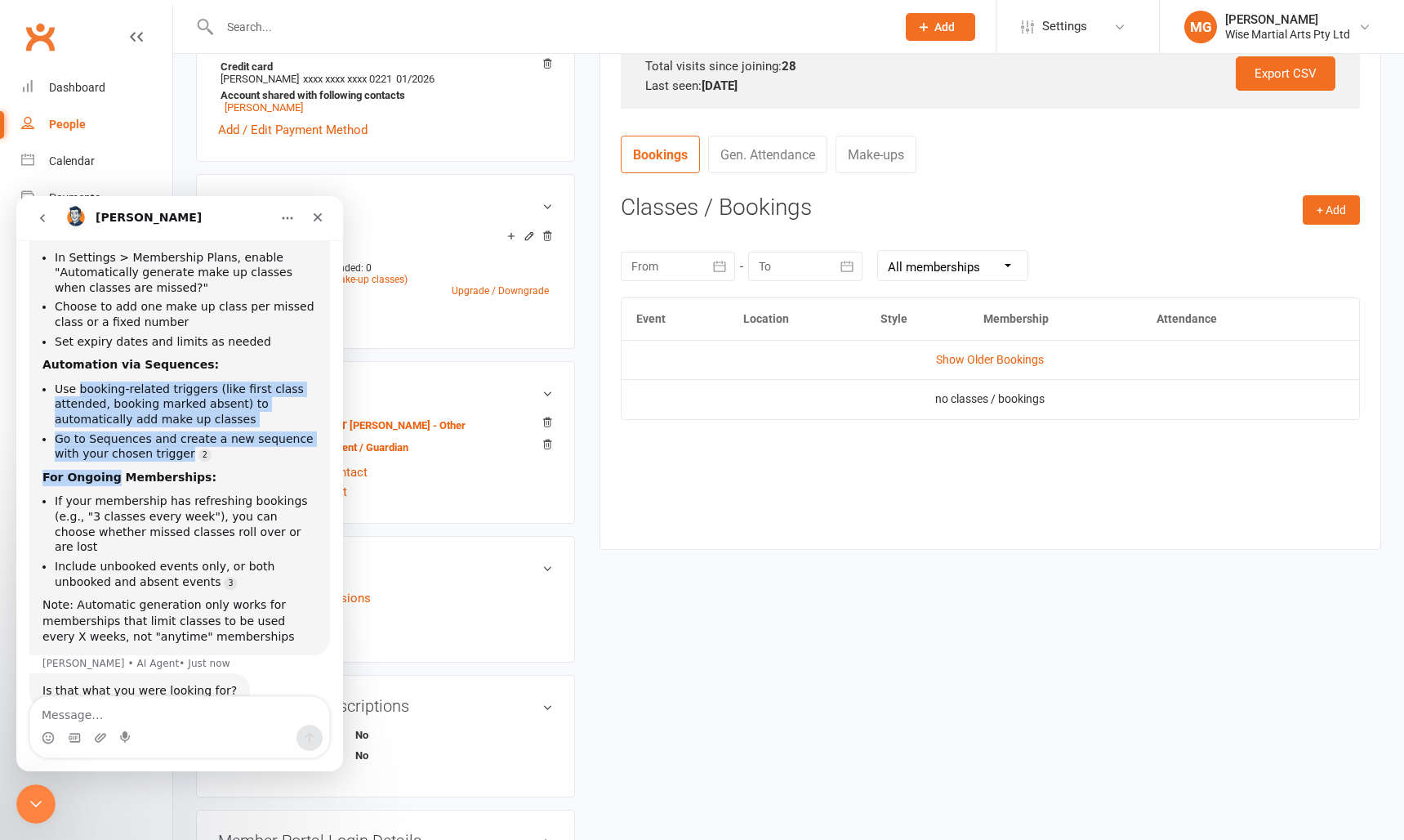
click at [82, 457] on div "There are several ways to handle make up classes in our system: Manual Addition…" at bounding box center [180, 366] width 274 height 558
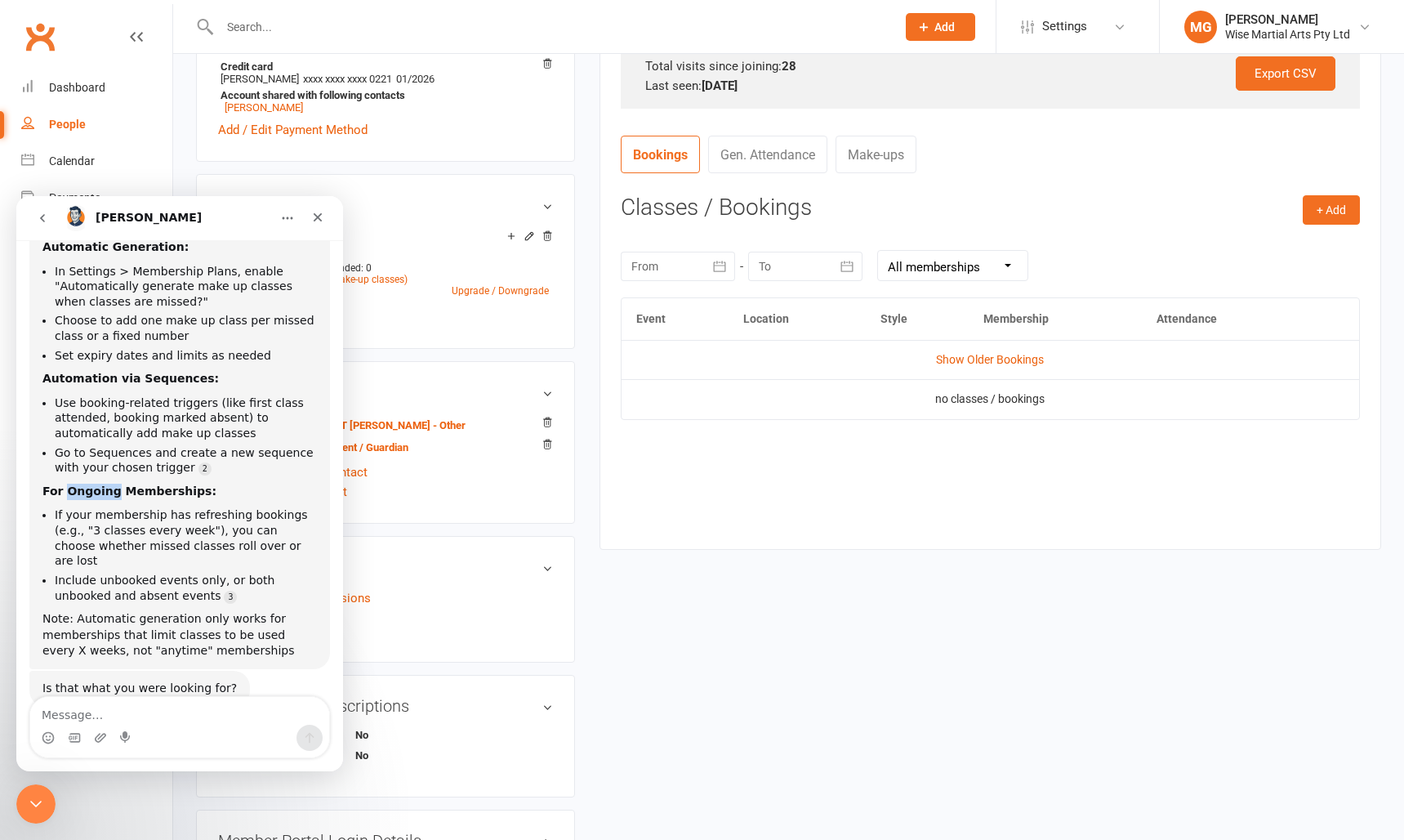
click at [81, 484] on b "For Ongoing Memberships:" at bounding box center [130, 491] width 174 height 13
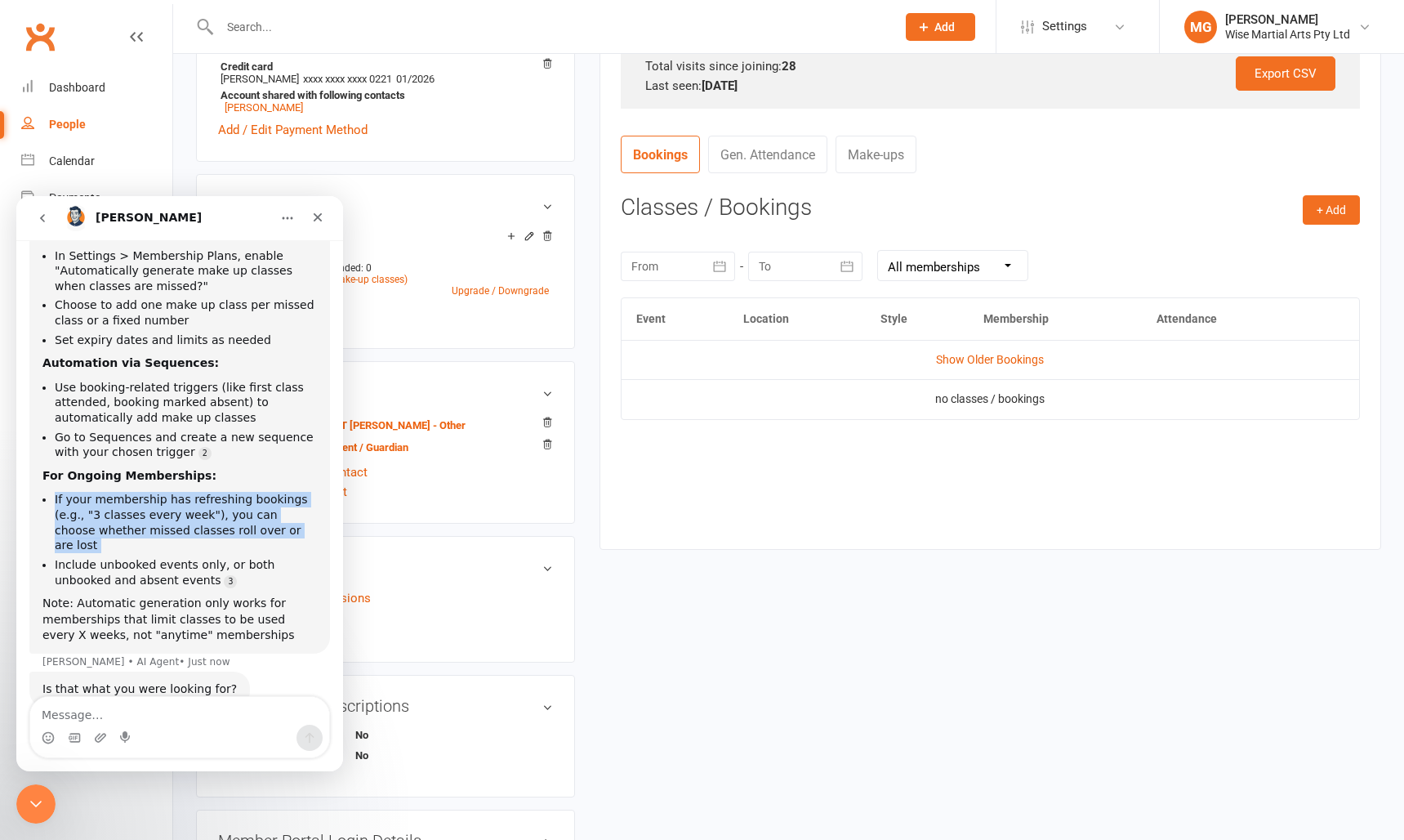
click at [81, 457] on div "There are several ways to handle make up classes in our system: Manual Addition…" at bounding box center [180, 365] width 274 height 558
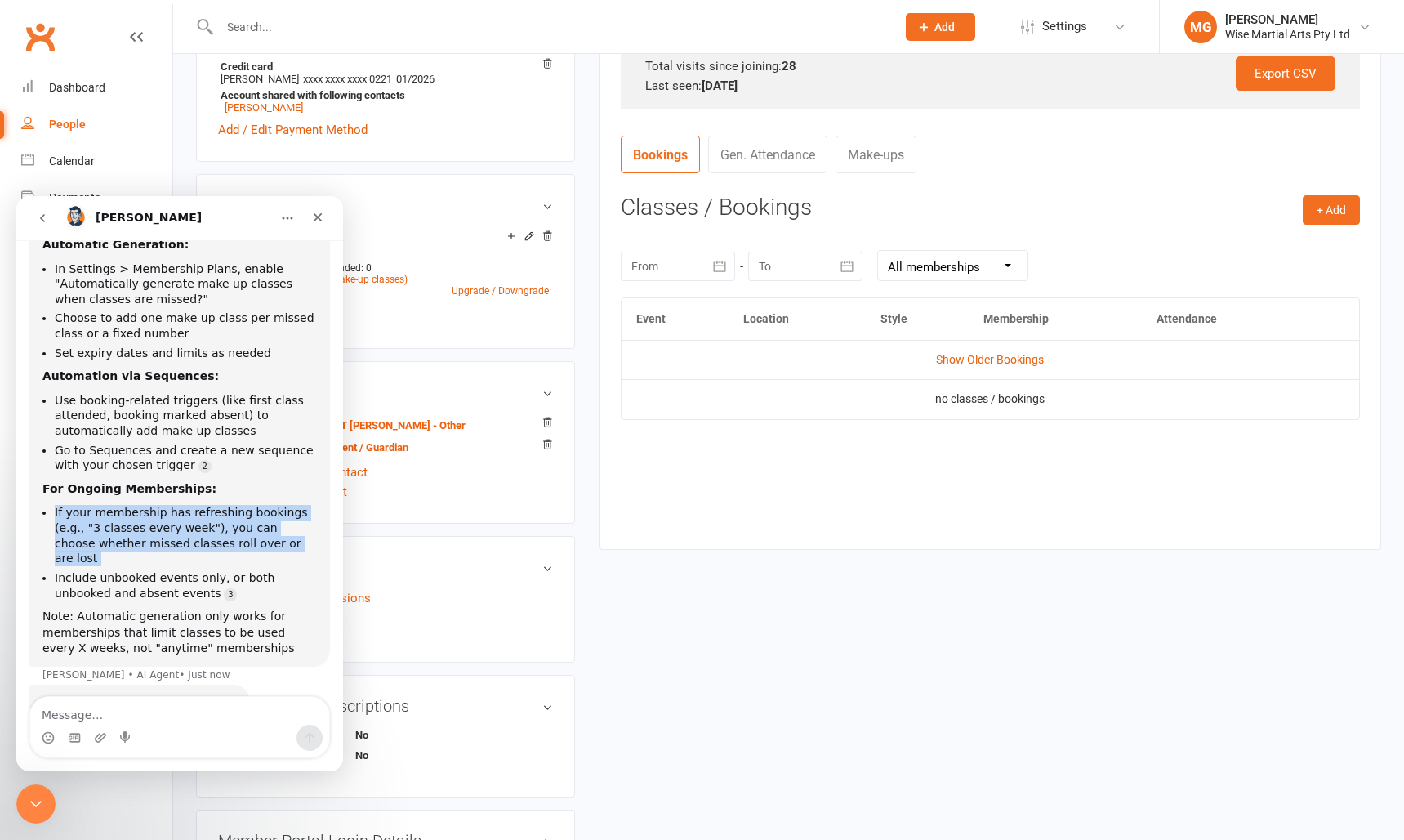
click at [81, 457] on div "There are several ways to handle make up classes in our system: Manual Addition…" at bounding box center [180, 378] width 274 height 558
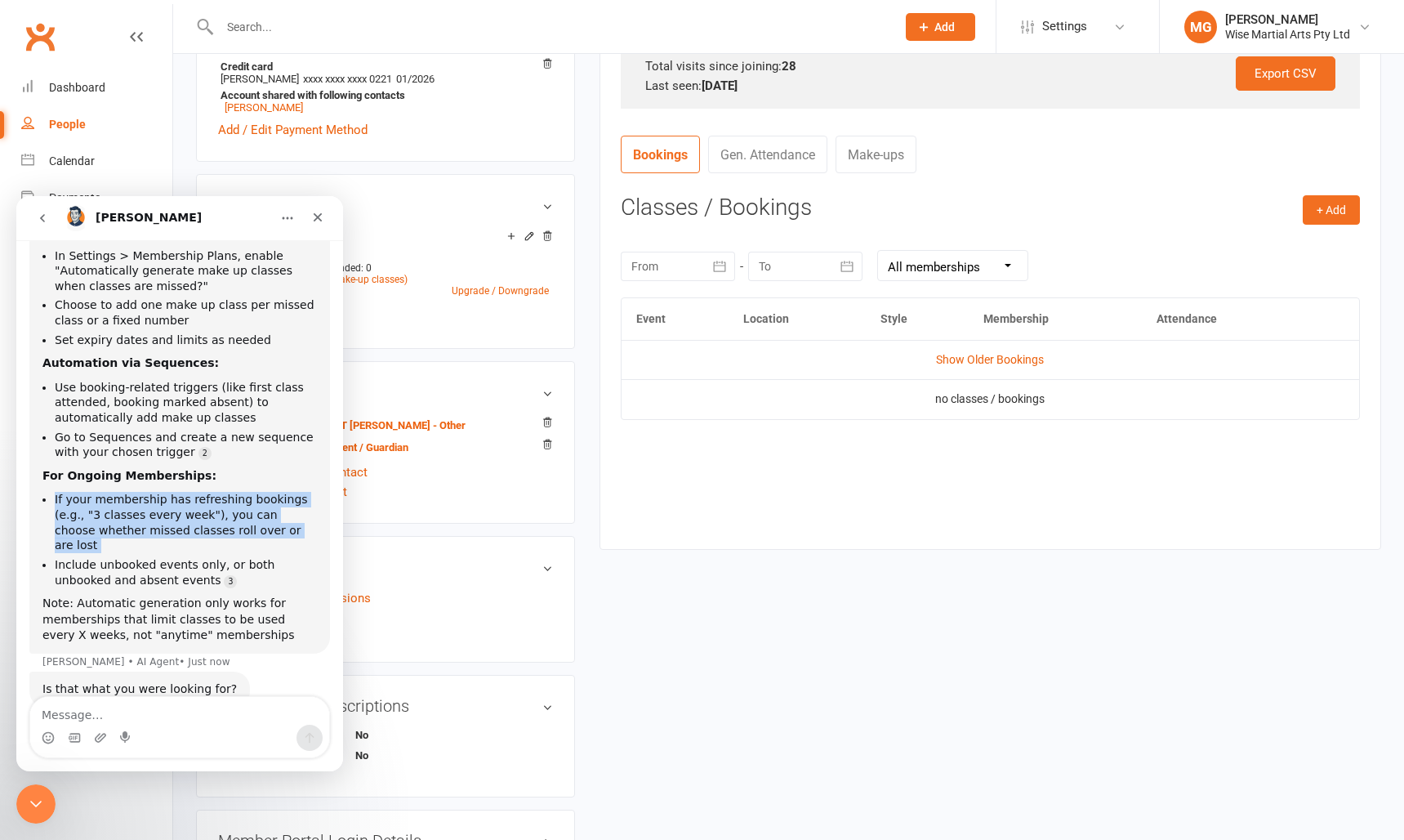
click at [81, 457] on div "There are several ways to handle make up classes in our system: Manual Addition…" at bounding box center [180, 365] width 274 height 558
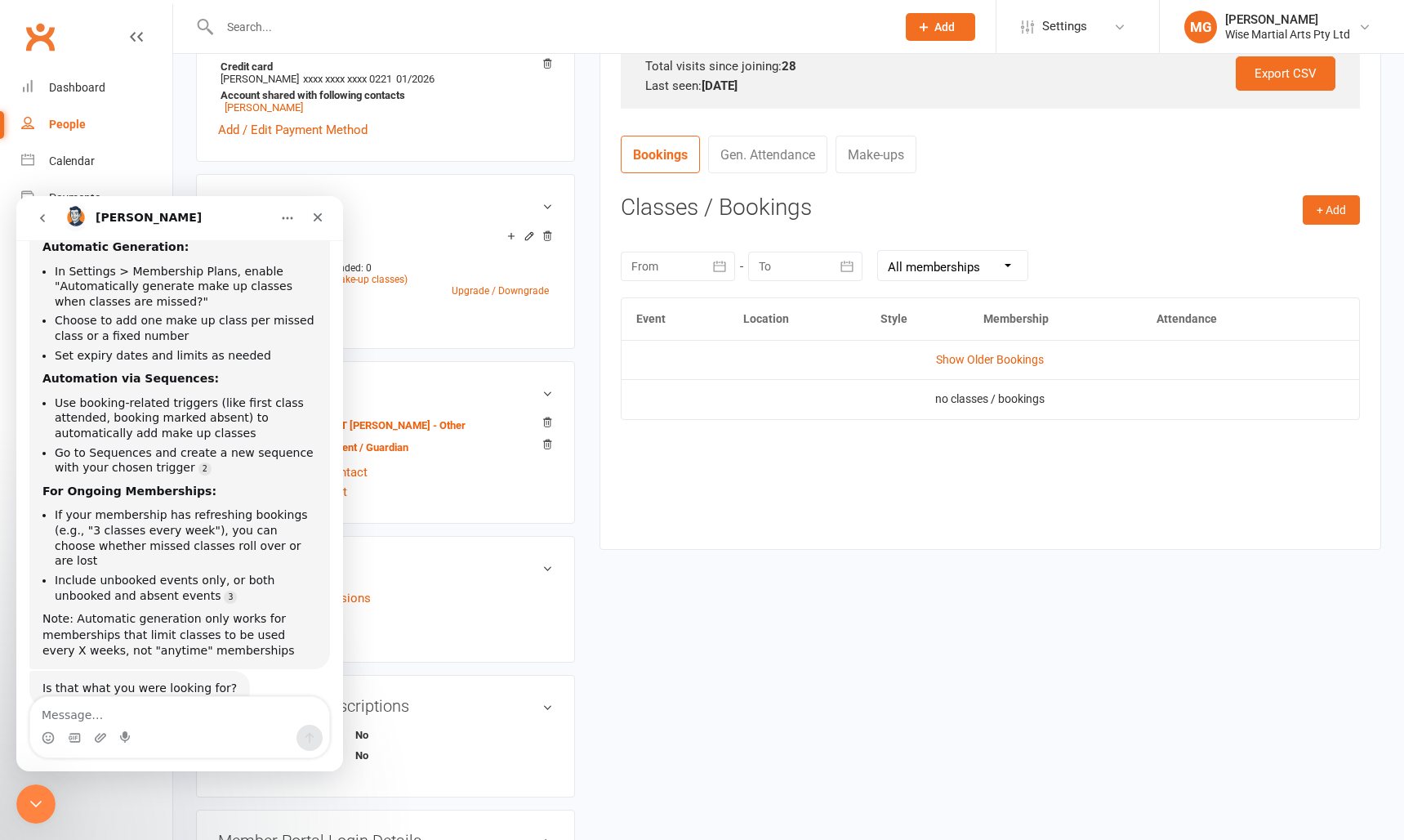
click at [81, 484] on b "For Ongoing Memberships:" at bounding box center [130, 491] width 174 height 13
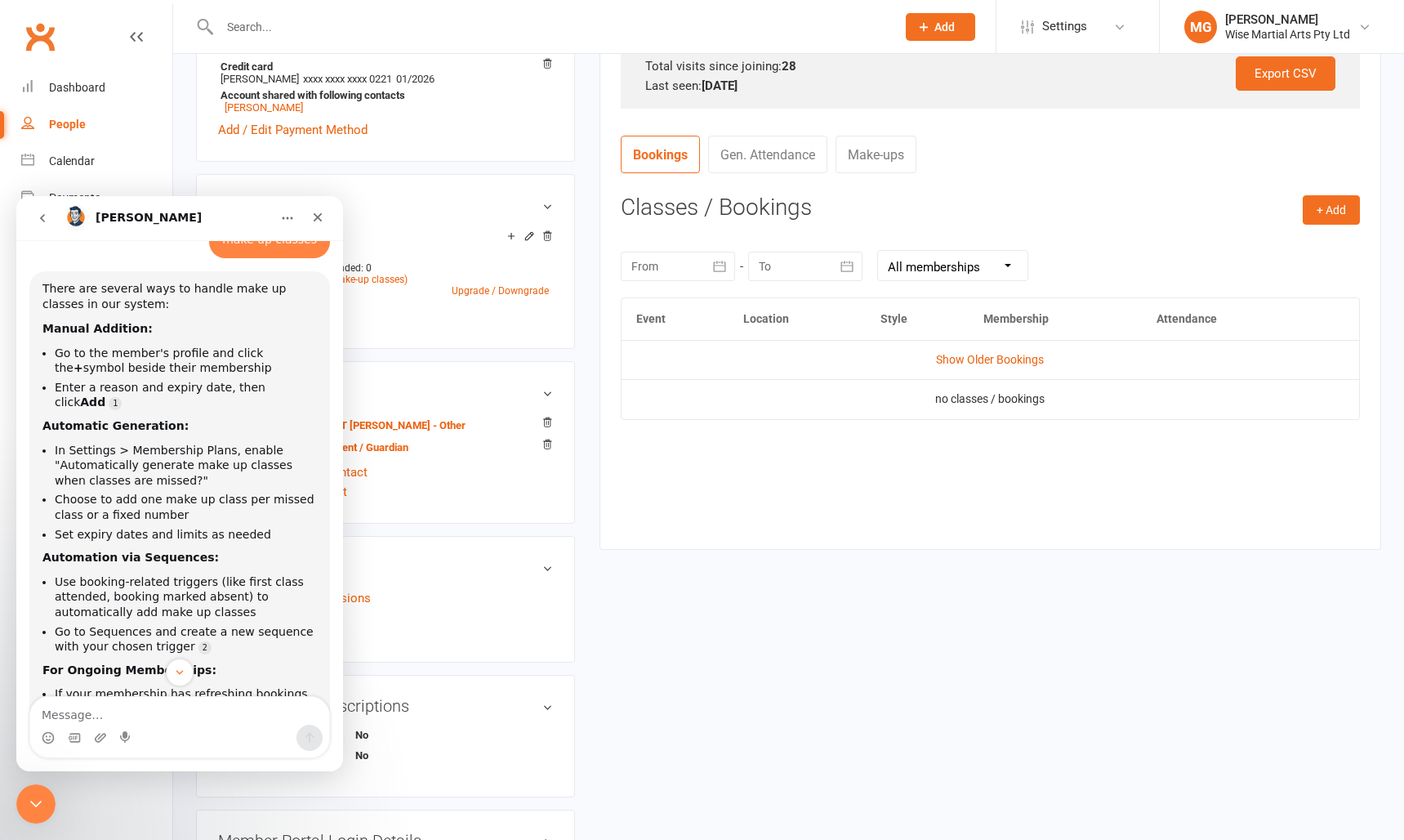
scroll to position [113, 0]
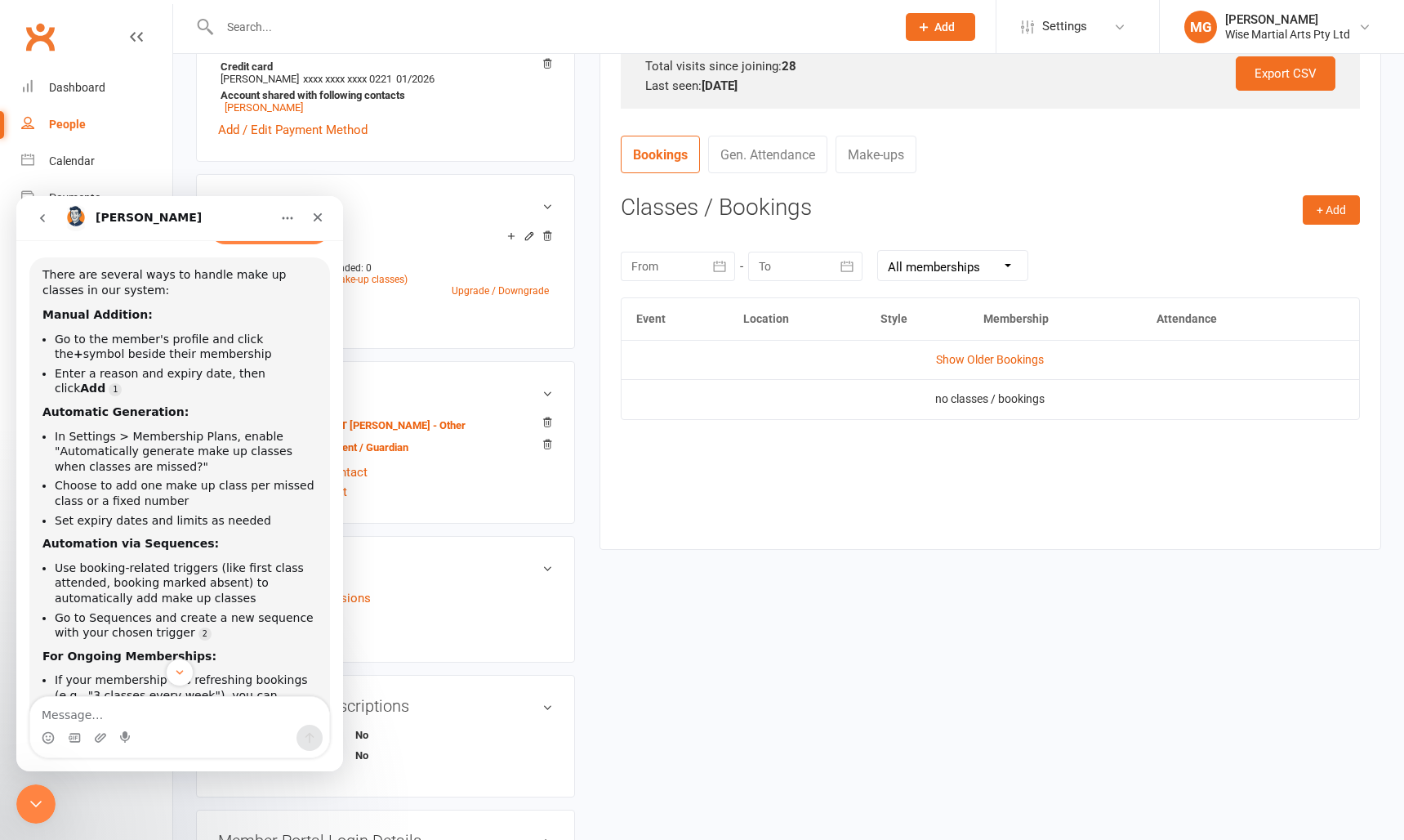
click at [585, 493] on div "upload photo change photo Zayne Jimenez Activated 16 September, 2024 Added 16 S…" at bounding box center [386, 339] width 404 height 1613
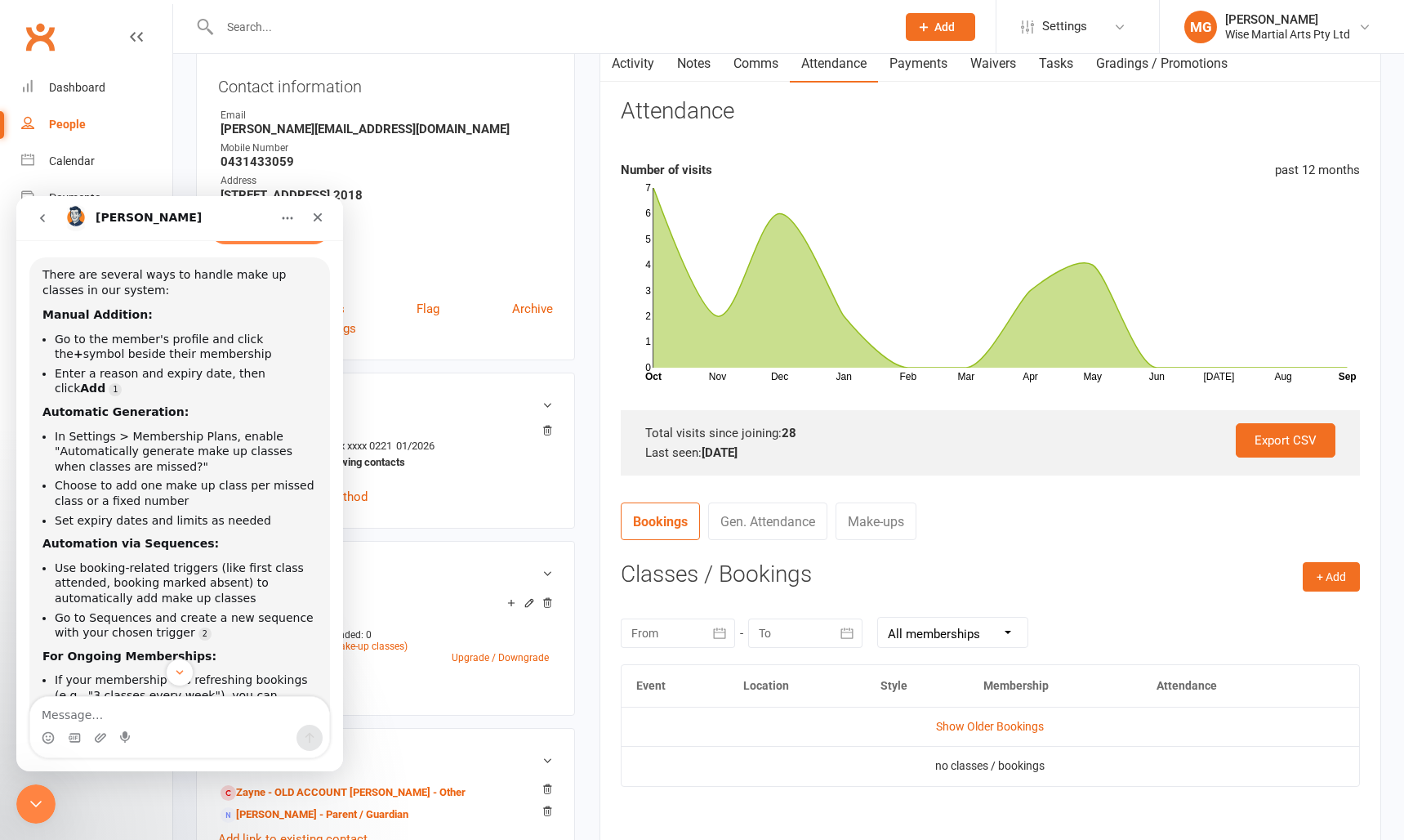
scroll to position [0, 0]
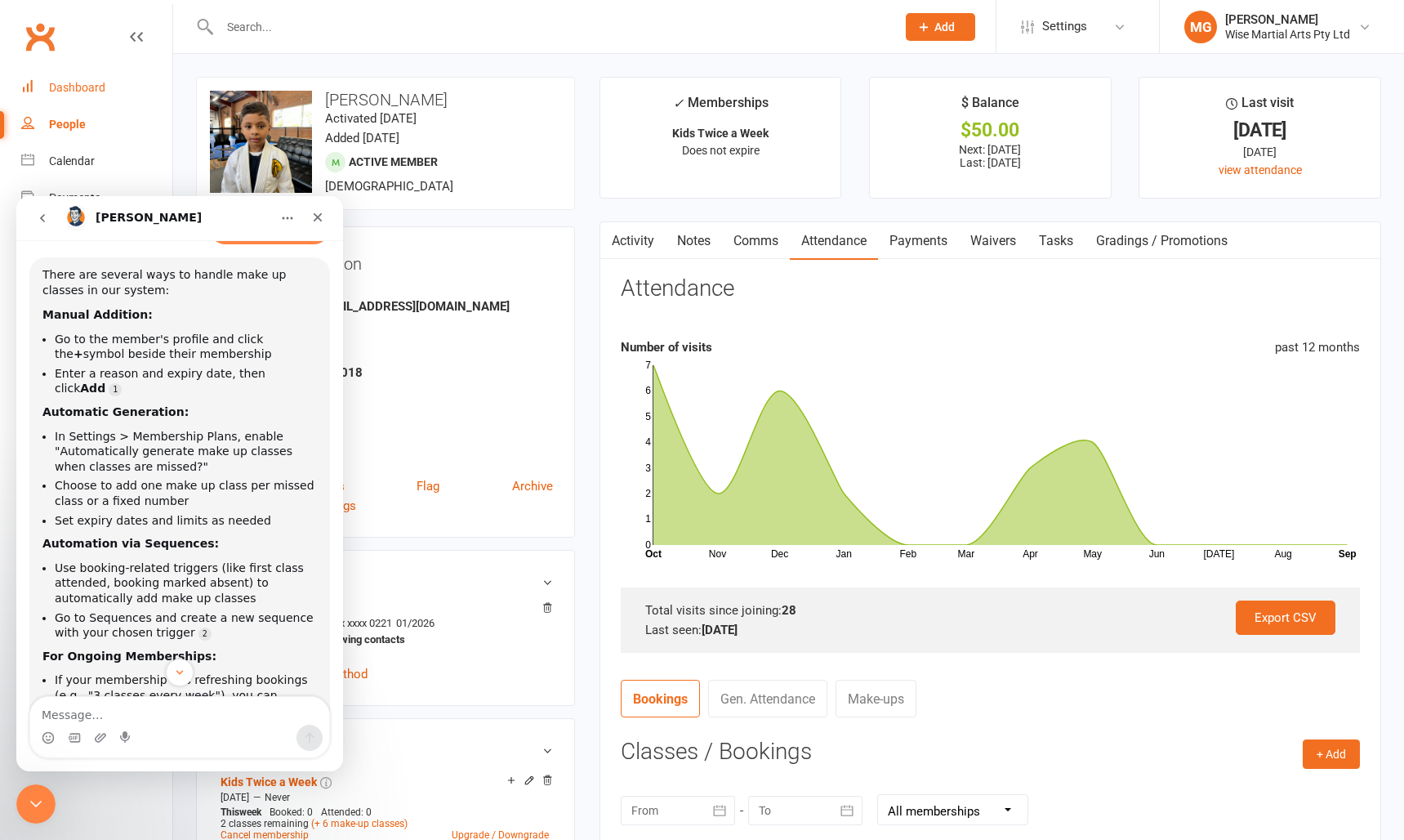
click at [67, 95] on link "Dashboard" at bounding box center [97, 88] width 151 height 37
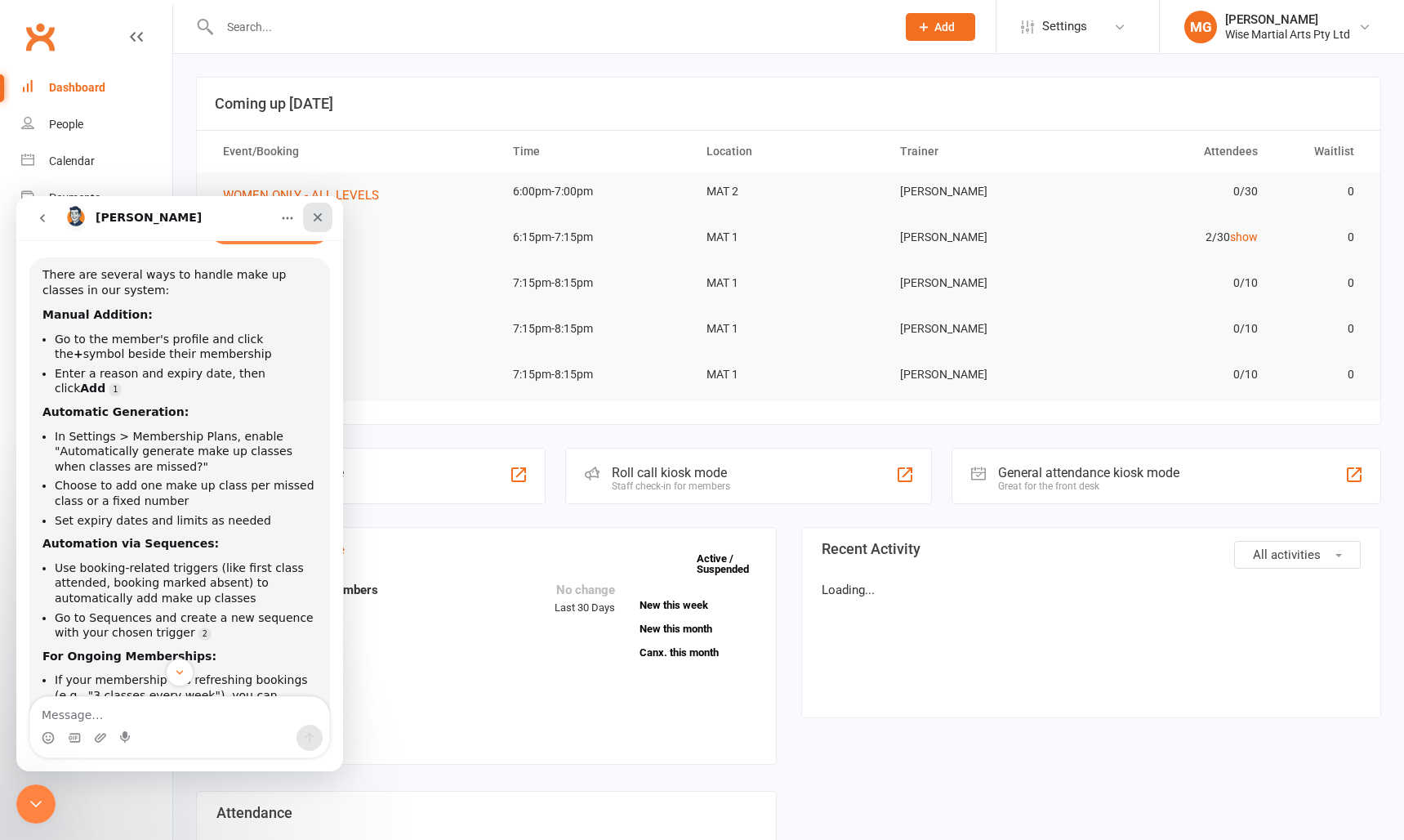
click at [317, 227] on div "Close" at bounding box center [318, 218] width 30 height 30
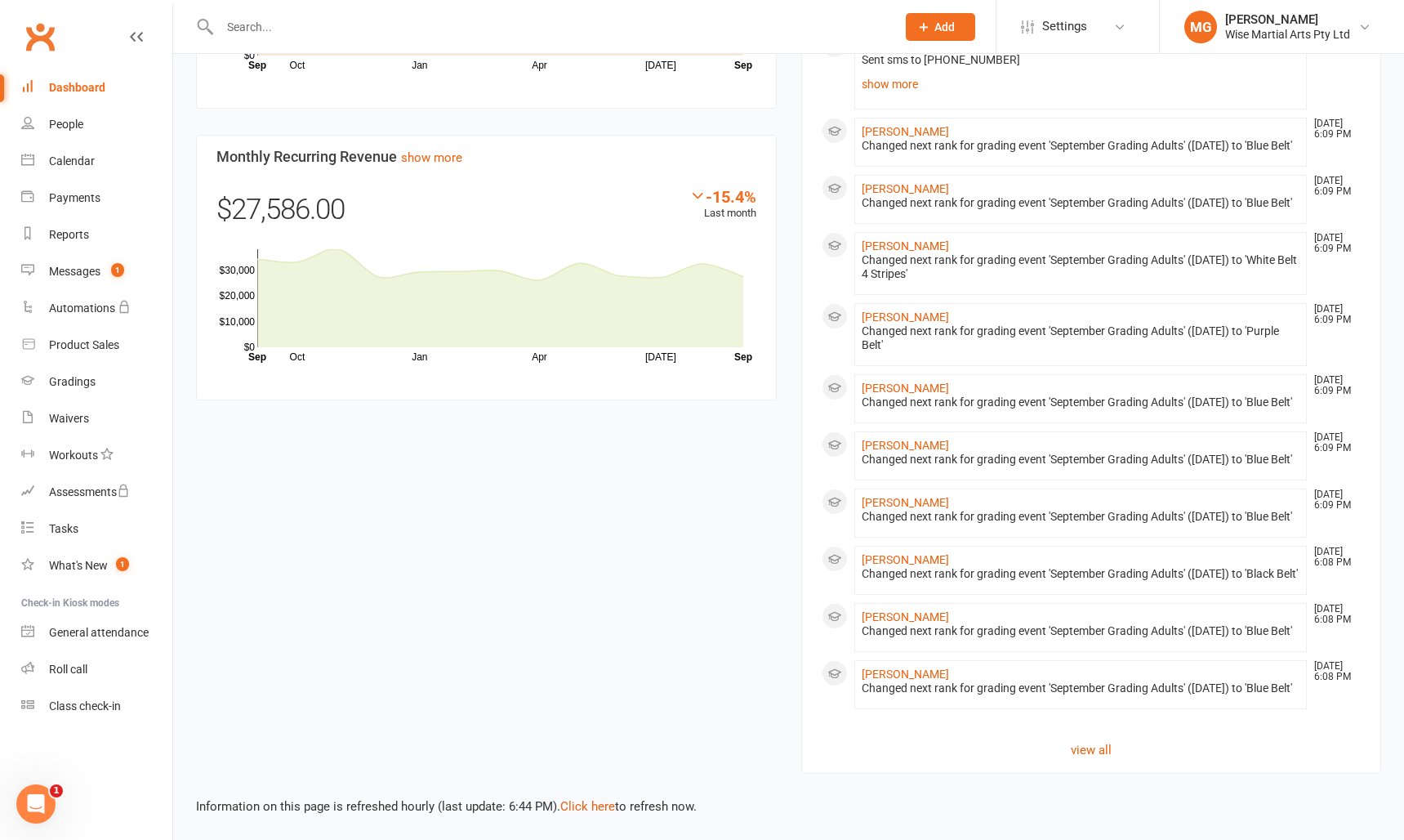
scroll to position [1254, 0]
click at [105, 265] on count-badge "1" at bounding box center [113, 271] width 21 height 13
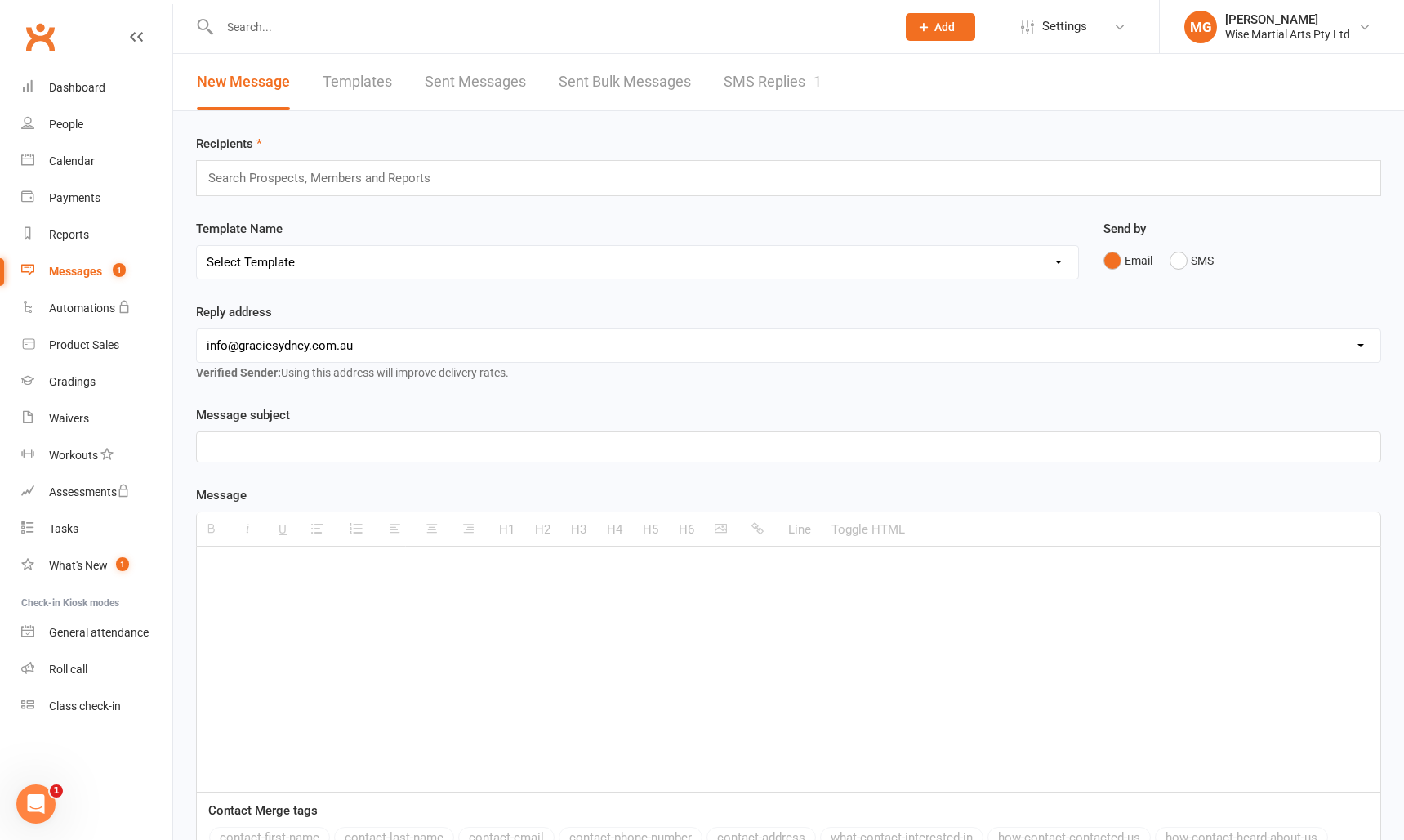
click at [819, 99] on link "SMS Replies 1" at bounding box center [773, 82] width 98 height 57
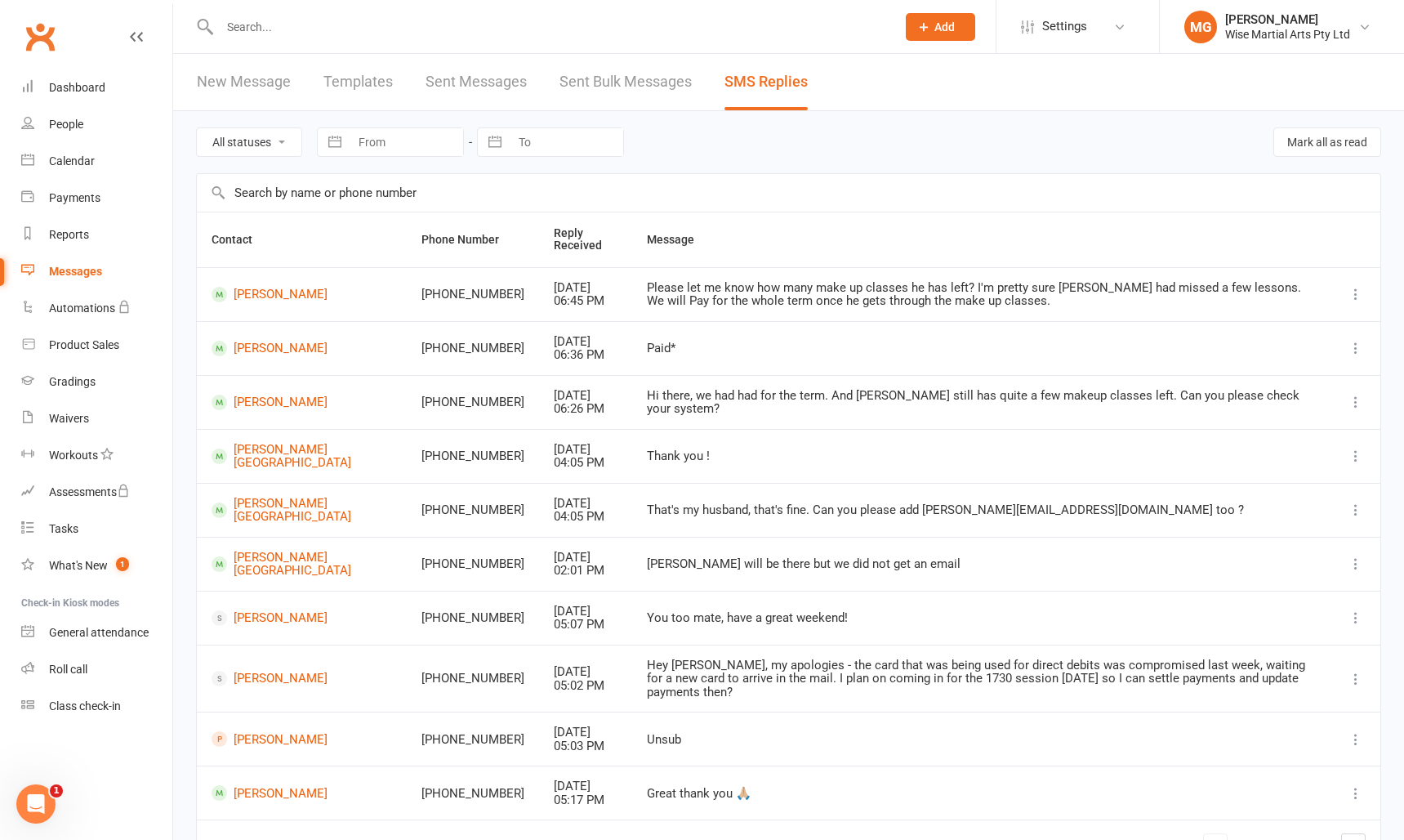
click at [89, 259] on link "Messages" at bounding box center [97, 271] width 151 height 37
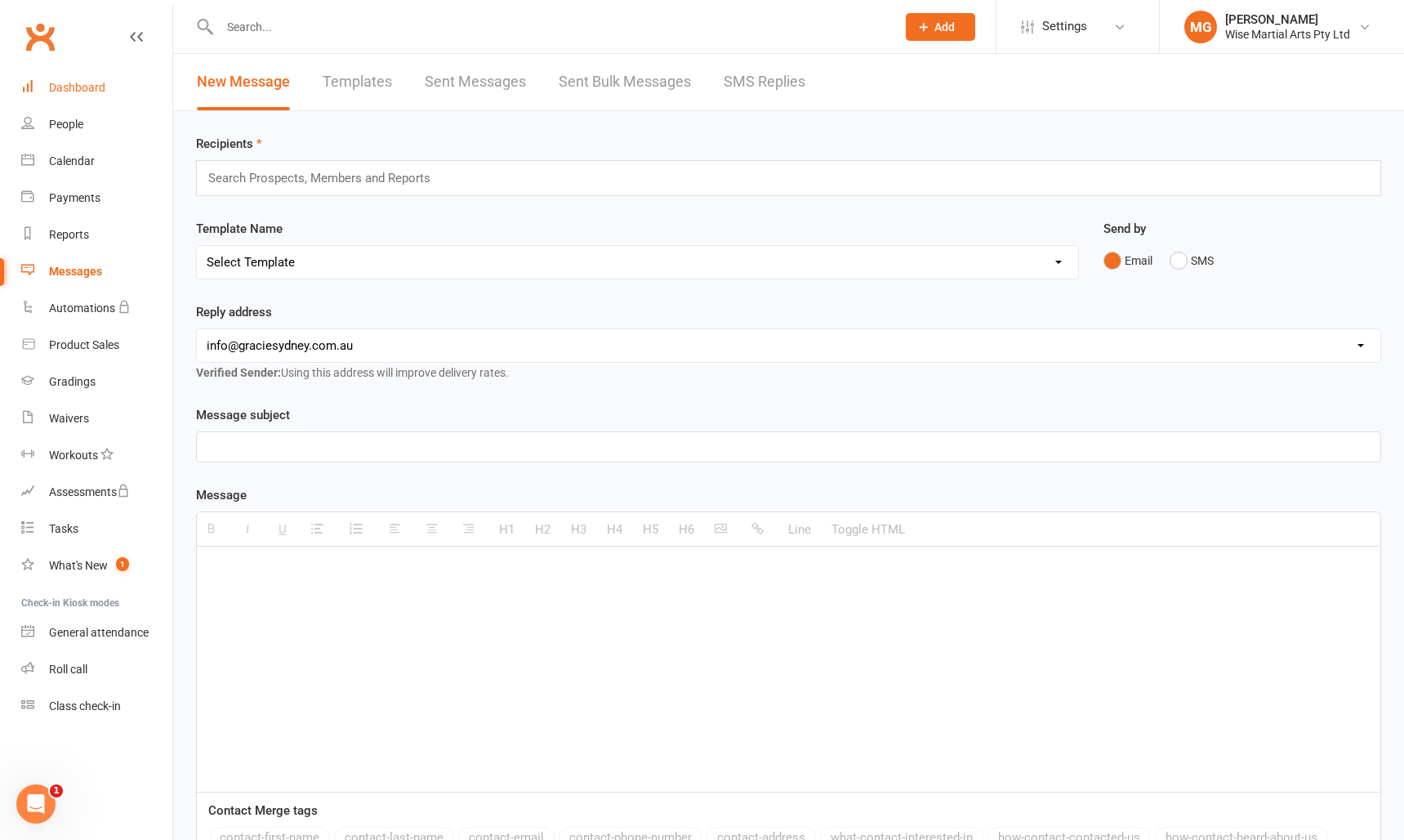
click at [94, 99] on link "Dashboard" at bounding box center [97, 88] width 151 height 37
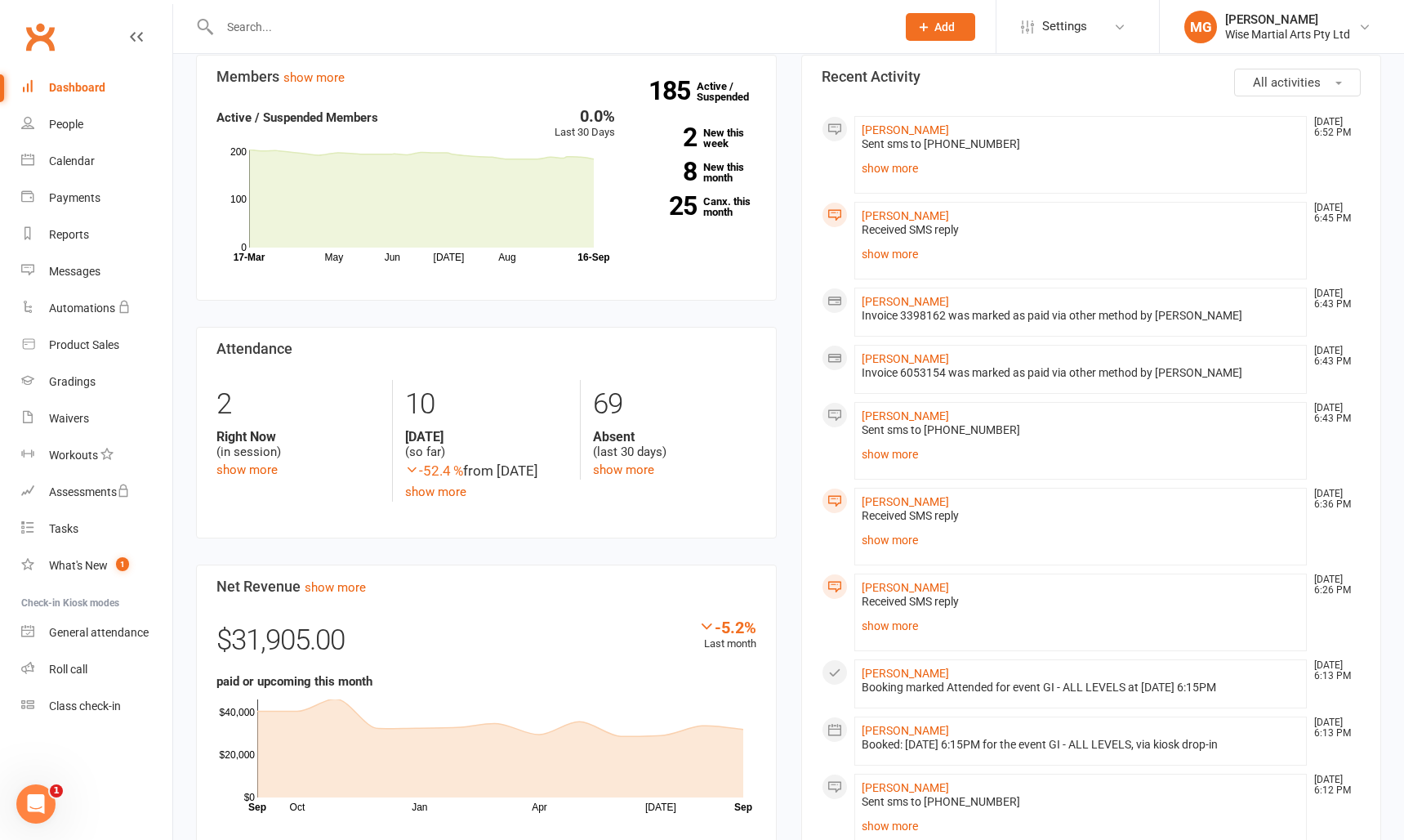
scroll to position [470, 0]
click at [716, 136] on link "2 New this week" at bounding box center [698, 140] width 117 height 21
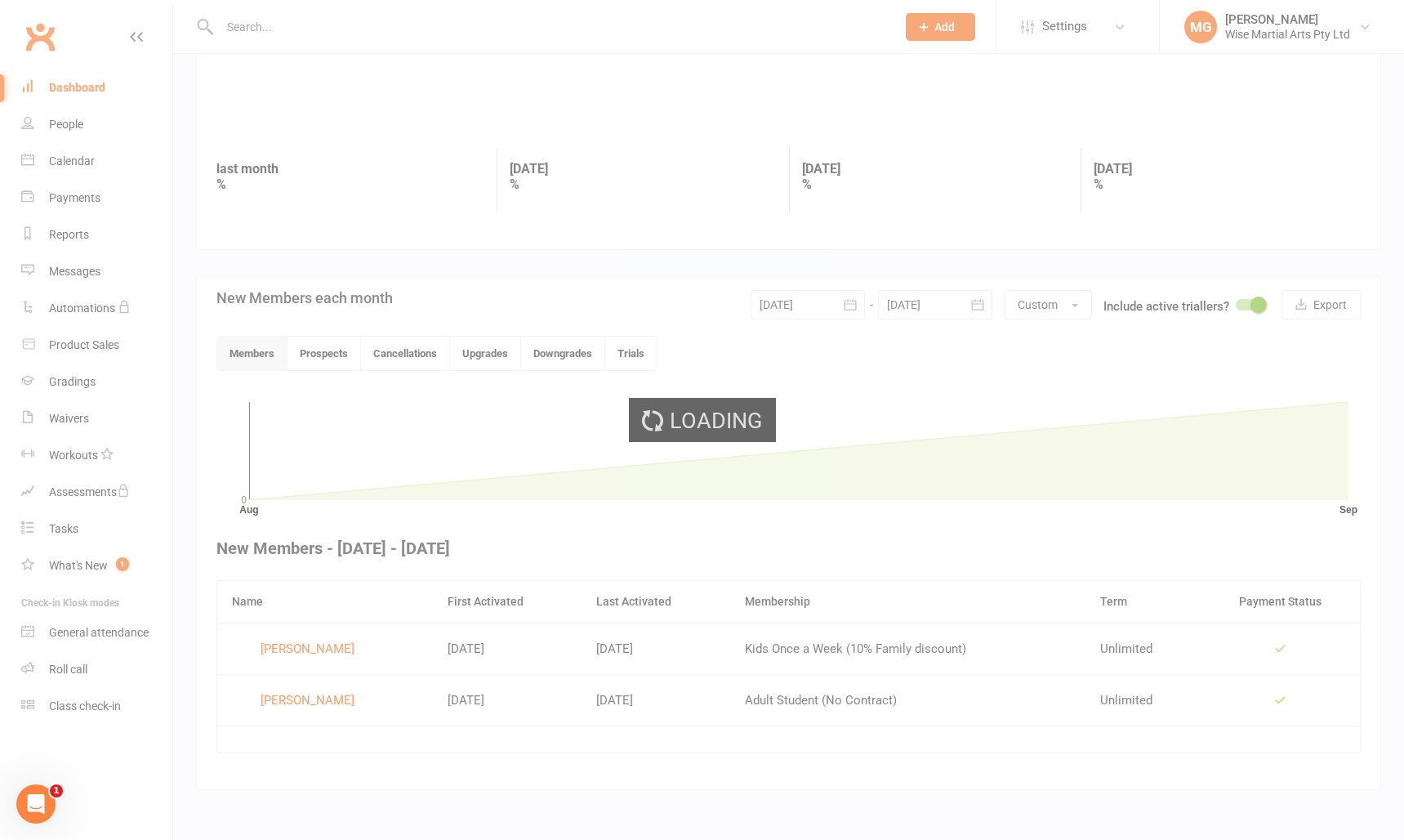
scroll to position [154, 0]
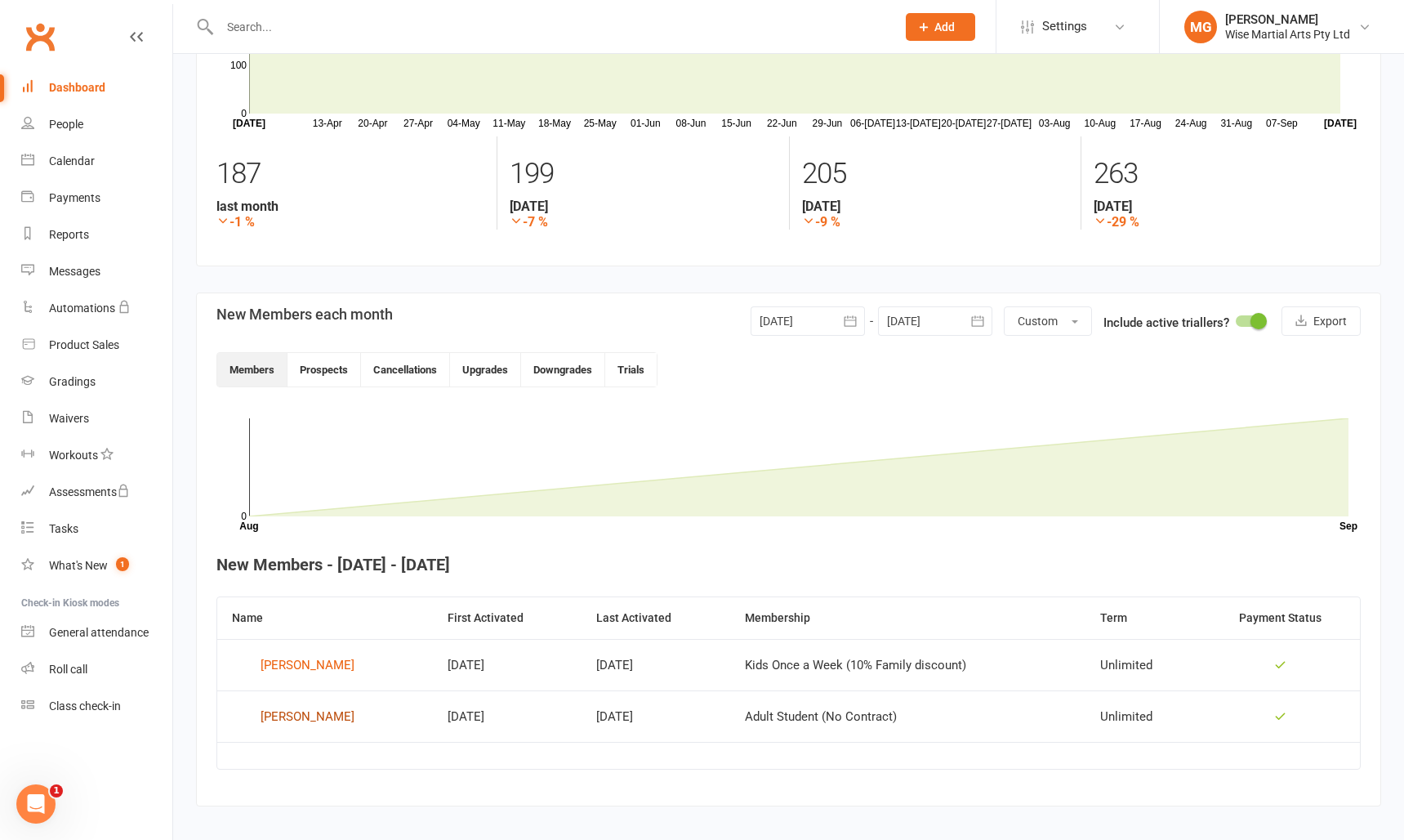
click at [337, 728] on div "[PERSON_NAME]" at bounding box center [307, 717] width 94 height 25
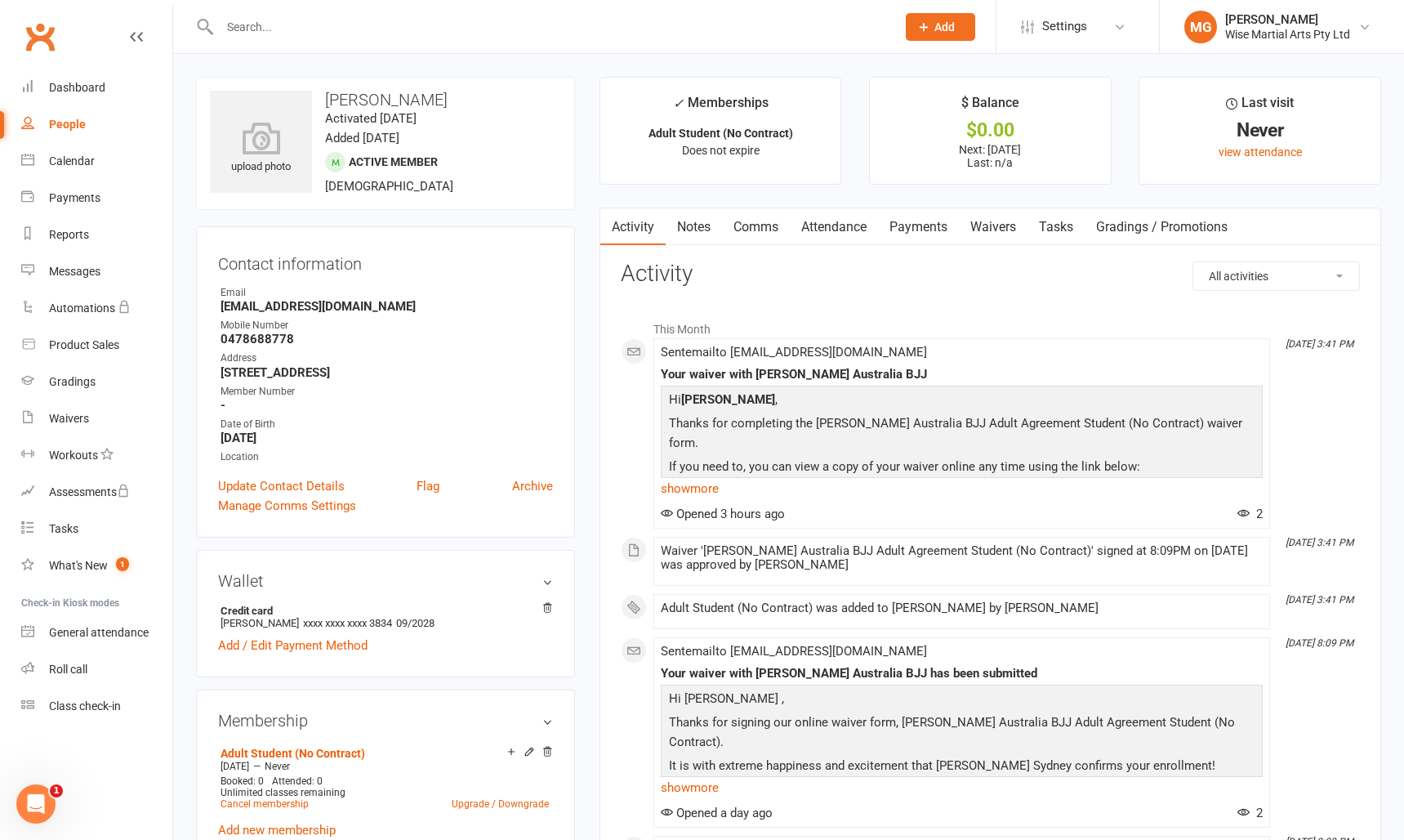
click at [925, 227] on link "Payments" at bounding box center [919, 227] width 81 height 38
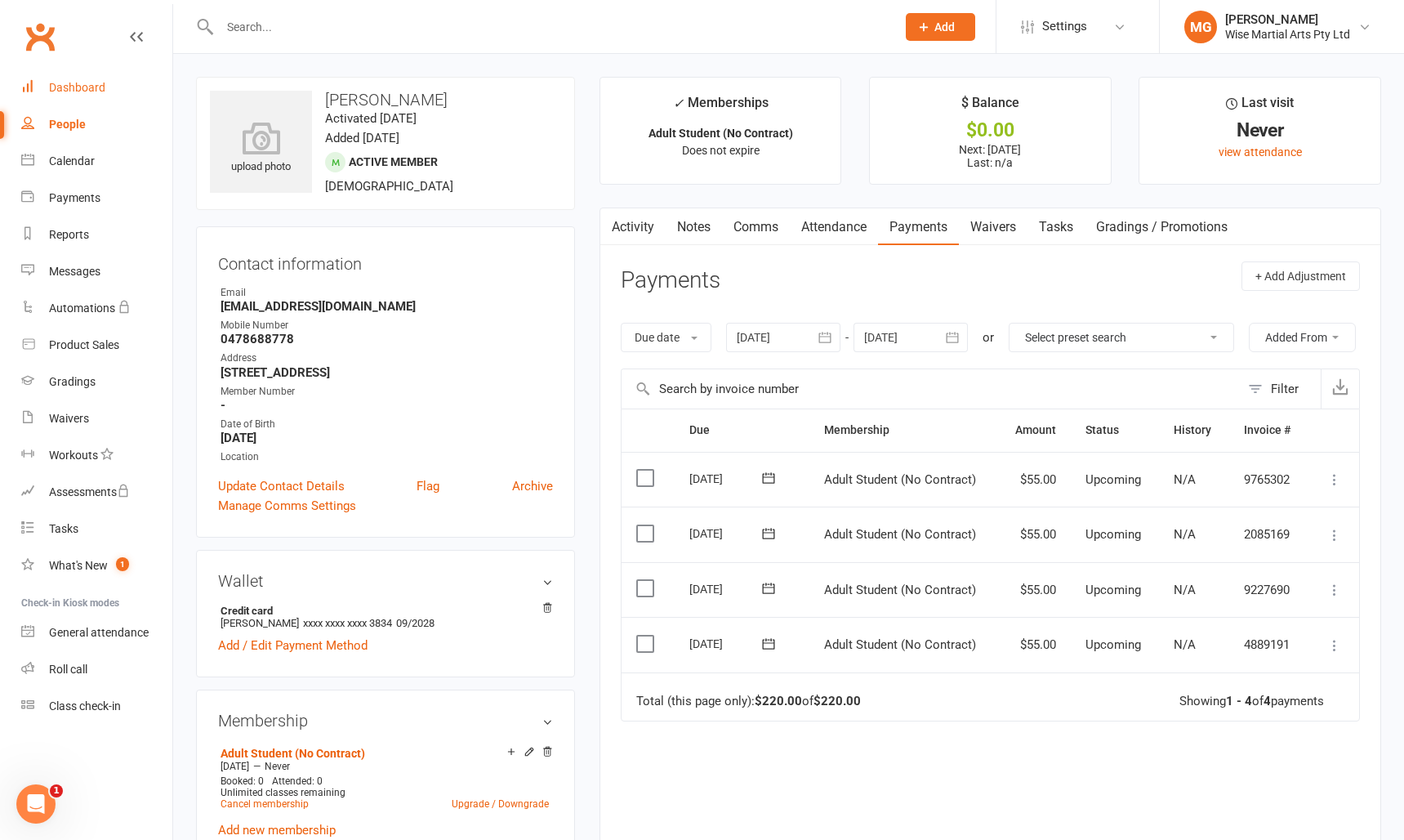
click at [130, 87] on link "Dashboard" at bounding box center [97, 88] width 151 height 37
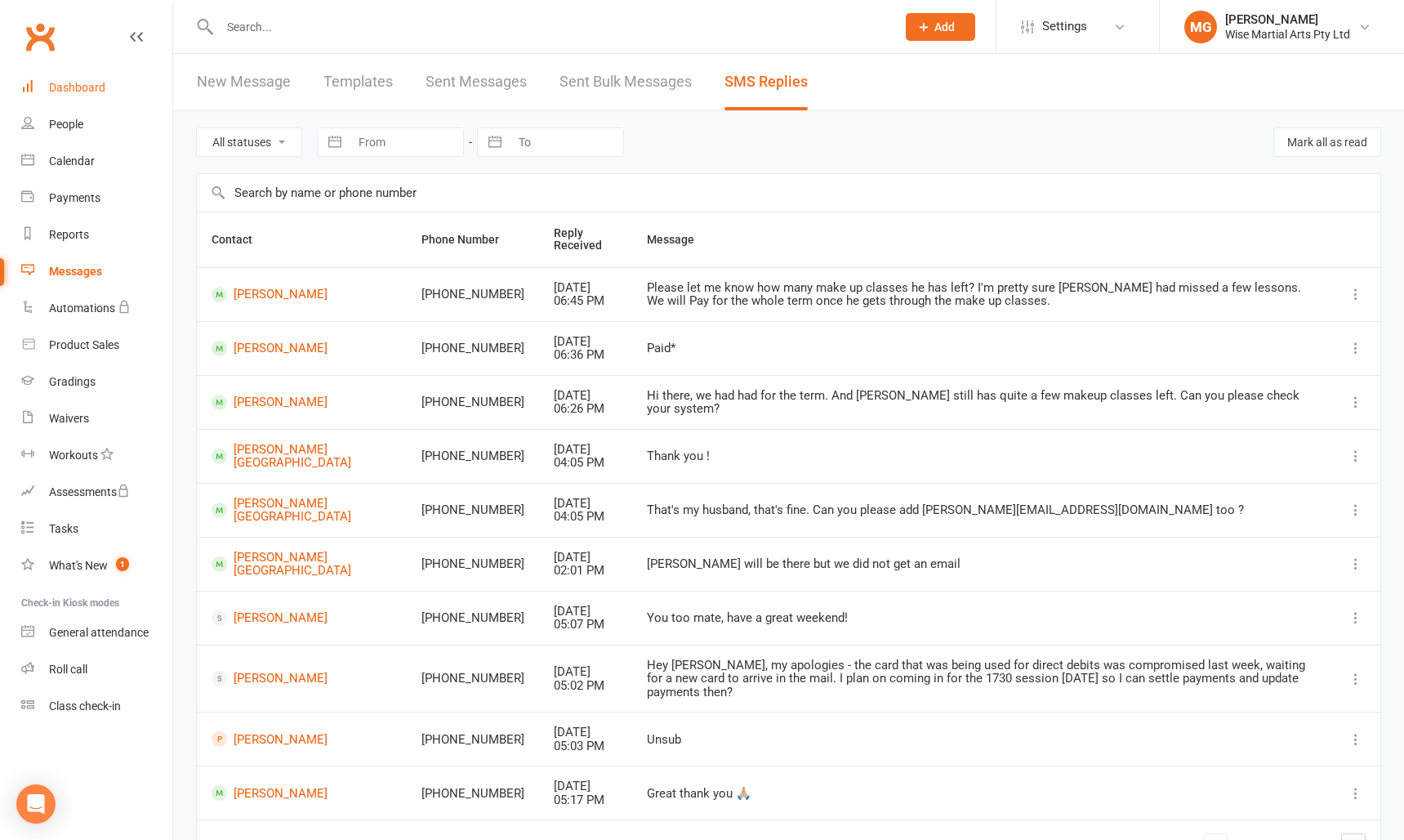
click at [101, 81] on div "Dashboard" at bounding box center [77, 88] width 57 height 13
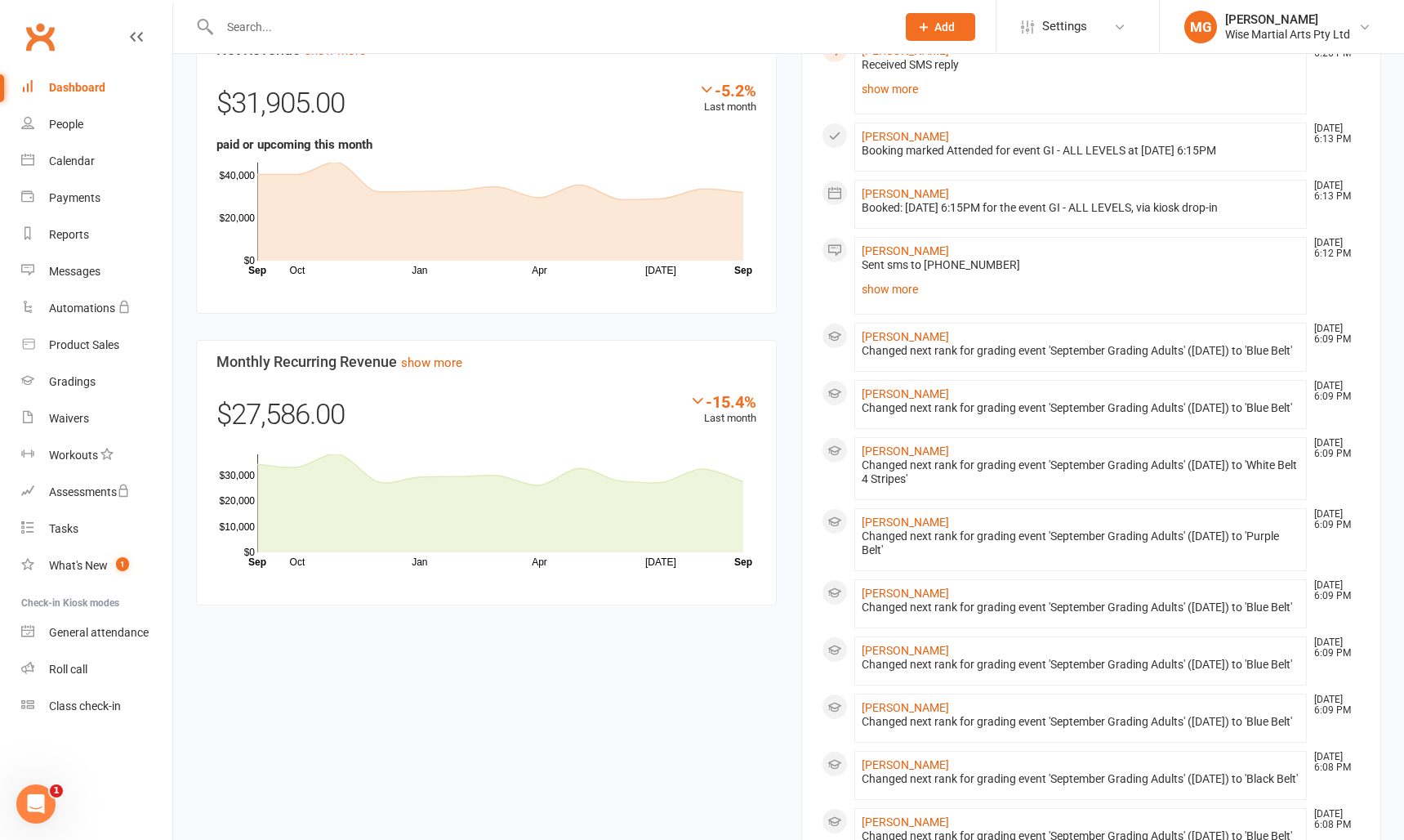
scroll to position [966, 0]
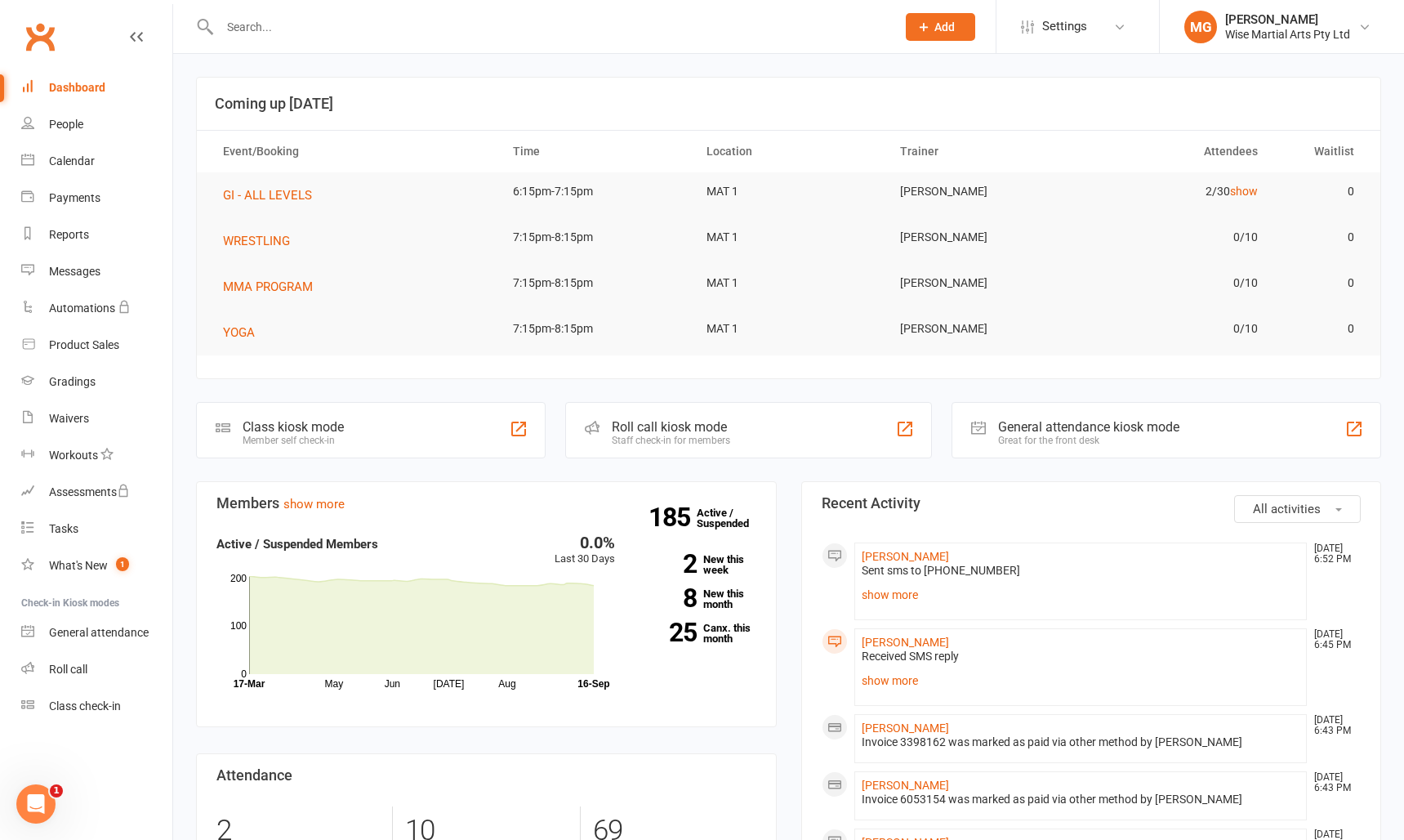
click at [101, 89] on div "Dashboard" at bounding box center [77, 88] width 57 height 13
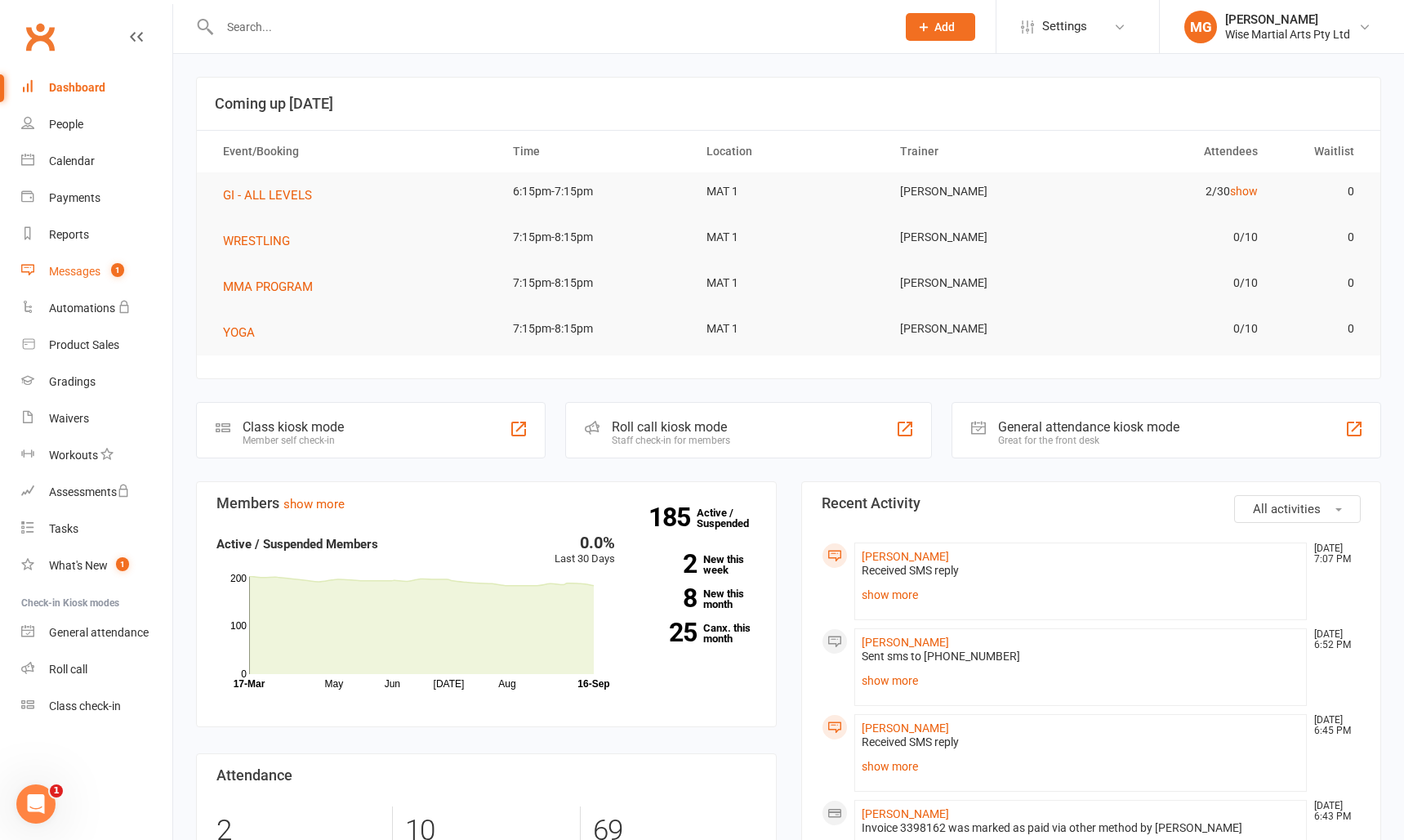
click at [97, 261] on link "Messages 1" at bounding box center [97, 271] width 151 height 37
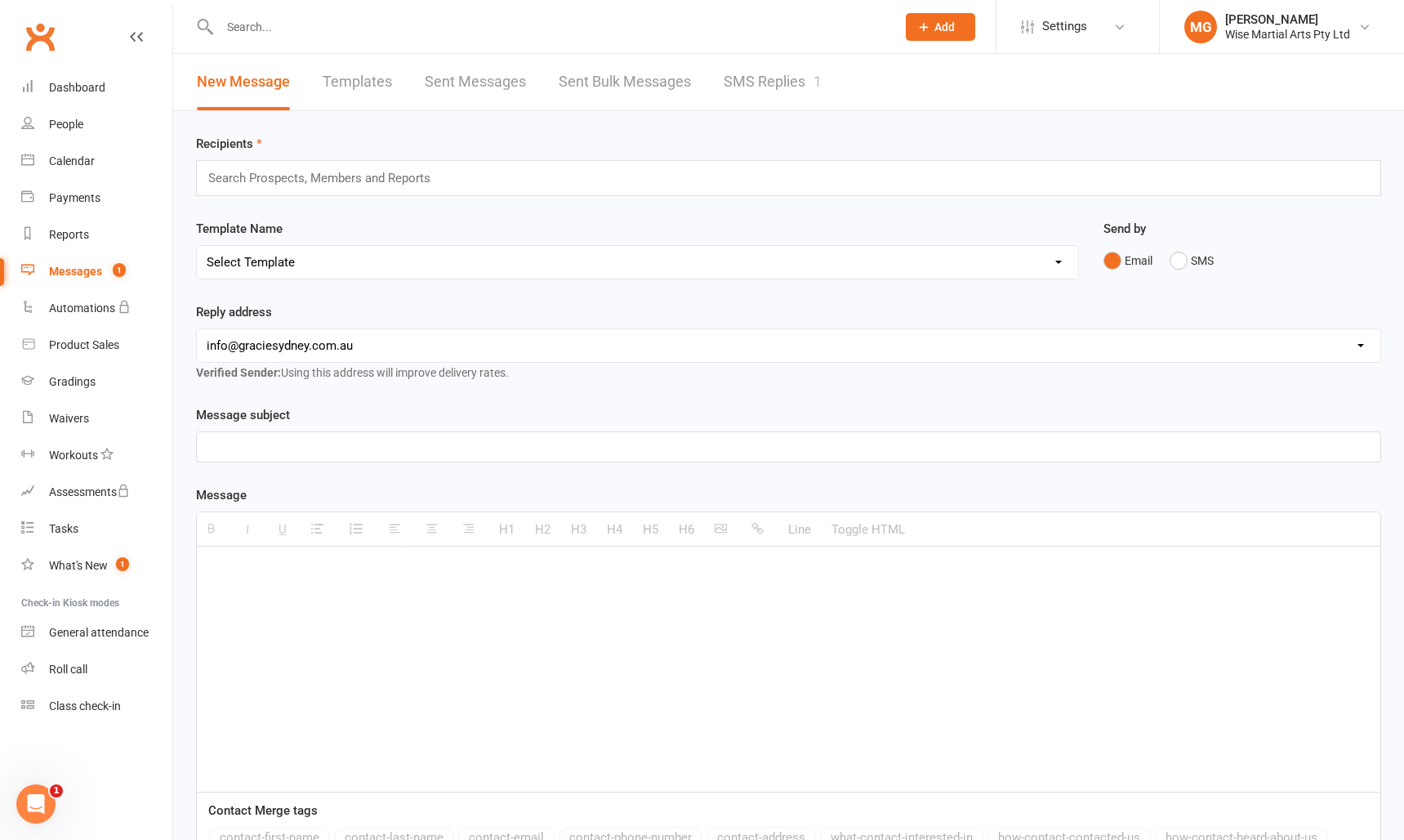
click at [741, 88] on link "SMS Replies 1" at bounding box center [773, 82] width 98 height 57
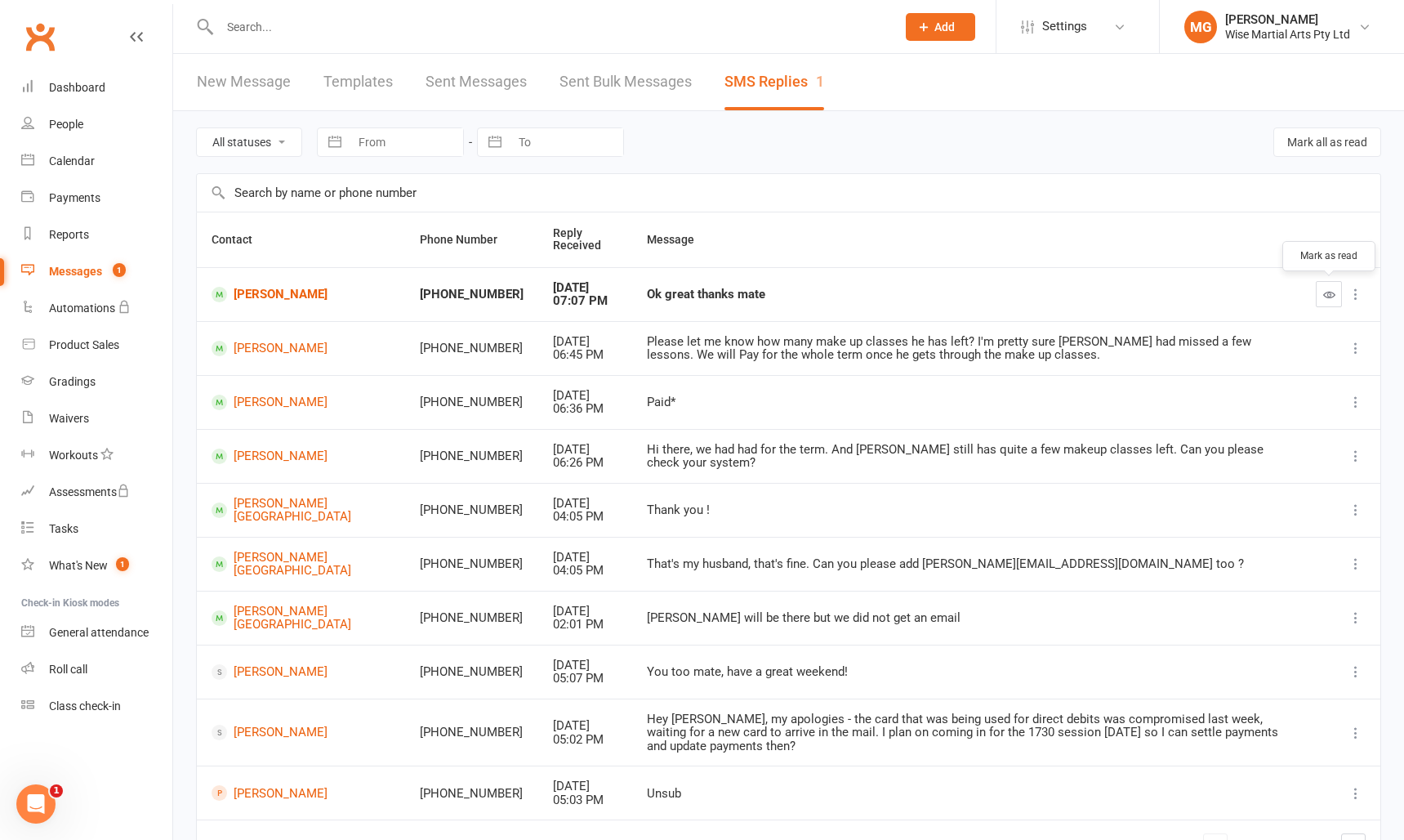
click at [1330, 294] on icon "button" at bounding box center [1329, 294] width 12 height 12
click at [94, 89] on div "Dashboard" at bounding box center [77, 88] width 57 height 13
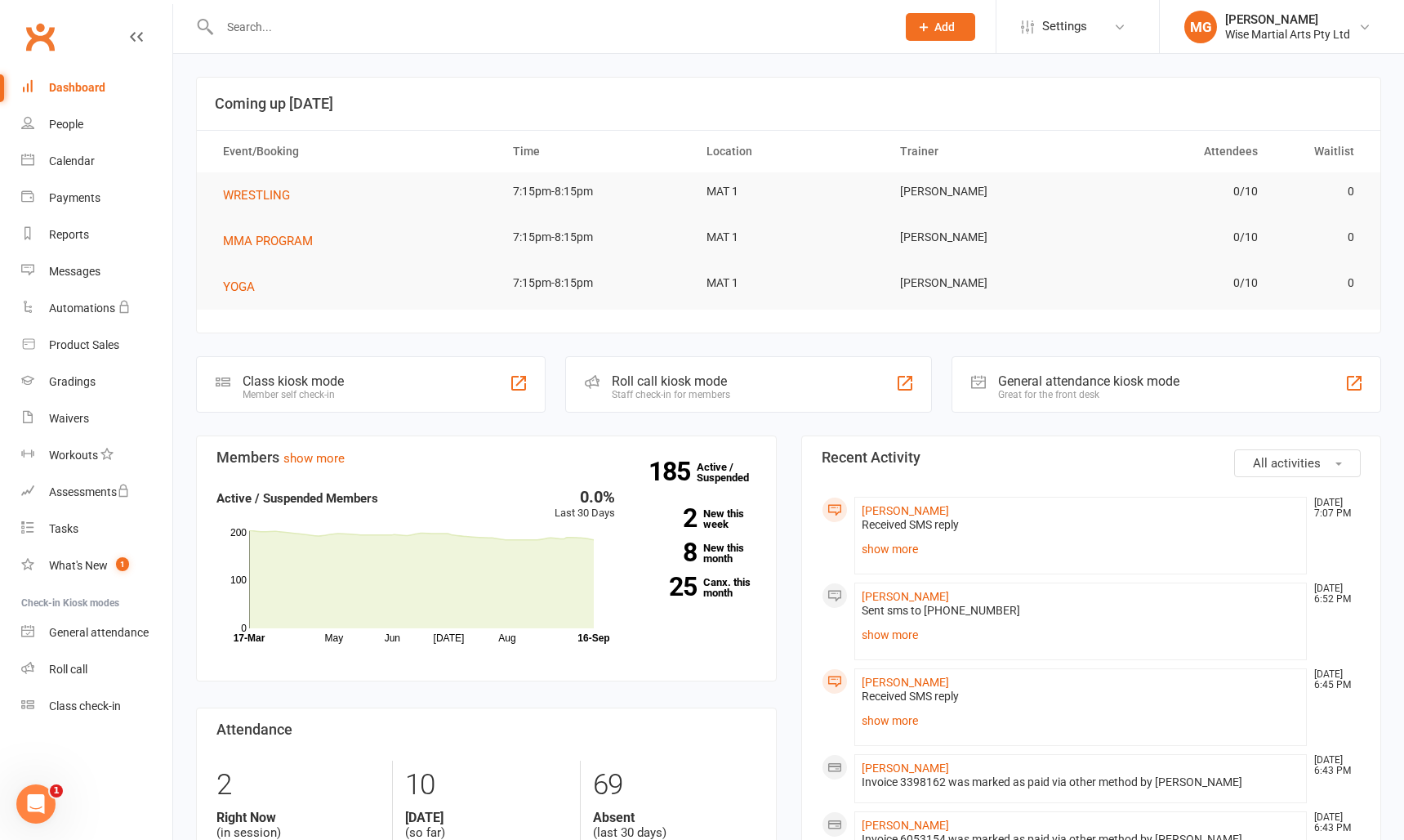
click at [99, 88] on div "Dashboard" at bounding box center [77, 88] width 57 height 13
